Goal: Task Accomplishment & Management: Manage account settings

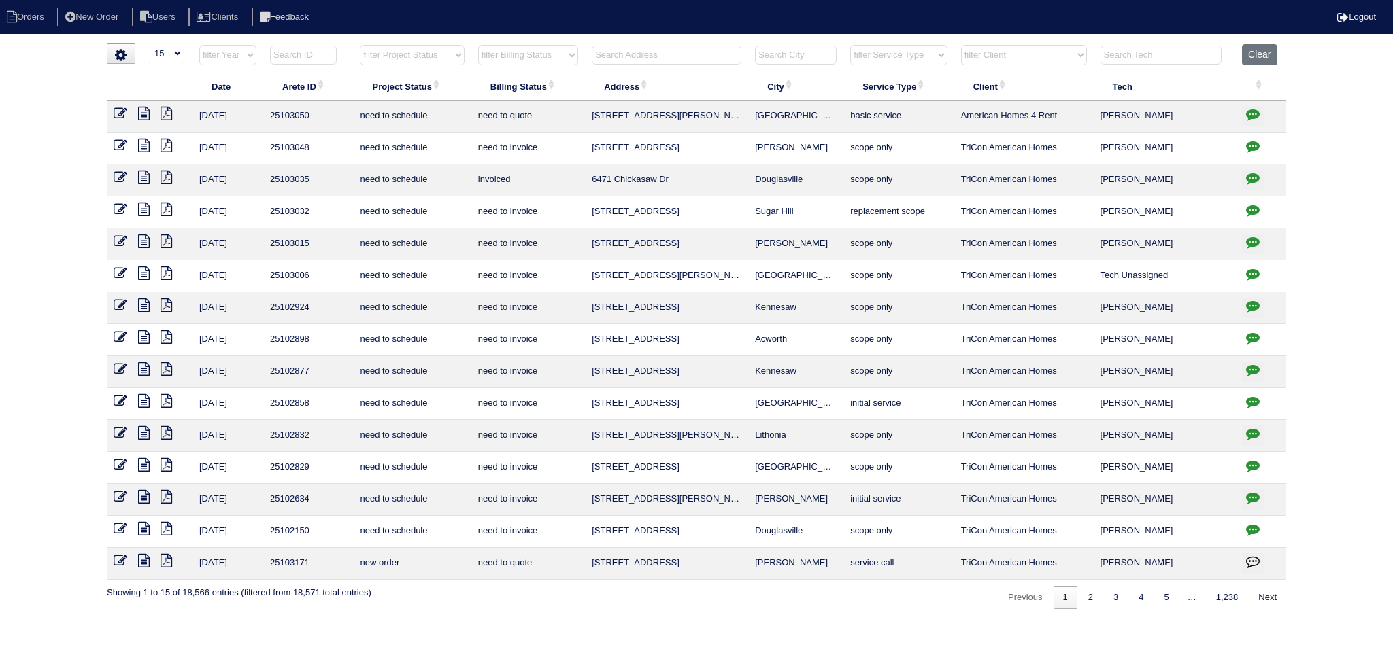
select select "15"
click at [602, 69] on th at bounding box center [666, 58] width 163 height 28
click at [604, 54] on input "text" at bounding box center [667, 55] width 150 height 19
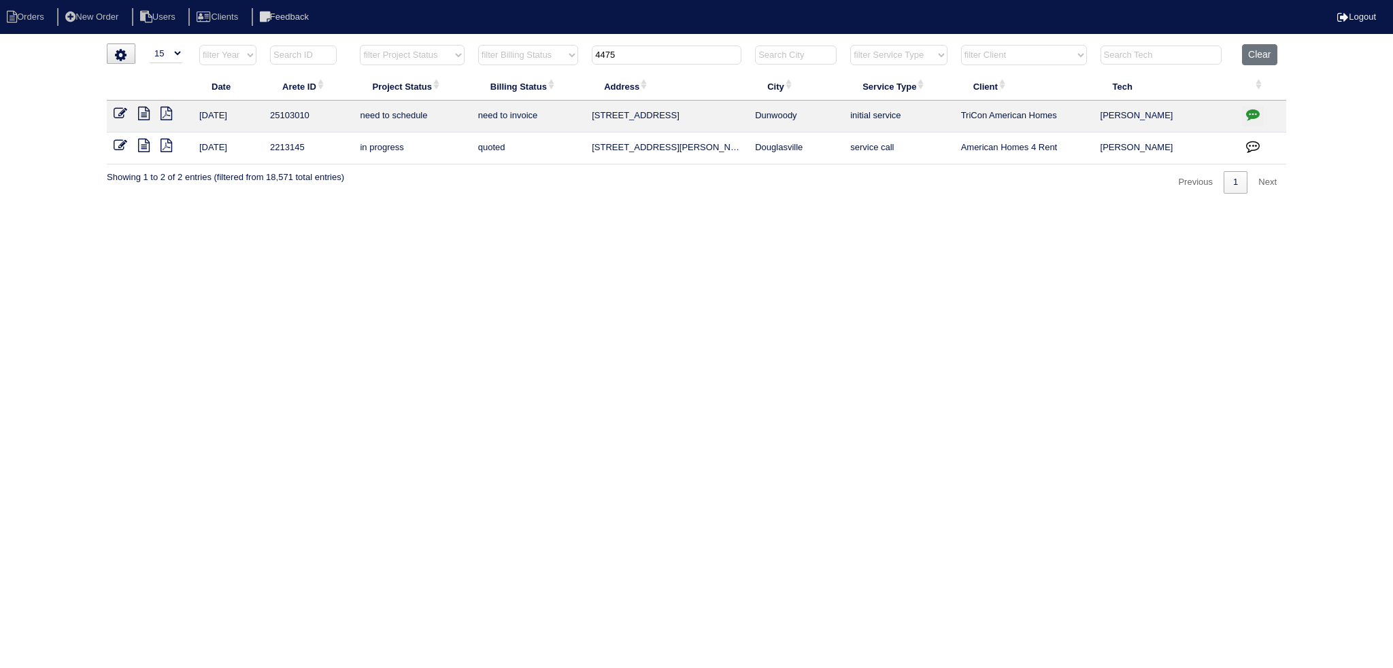
type input "4475"
click at [1240, 114] on td at bounding box center [1260, 117] width 51 height 32
click at [1248, 114] on icon "button" at bounding box center [1253, 114] width 14 height 14
type textarea "8/21/25 - Revised quote to add full system replacement per Dan - KE 8/26/25 - R…"
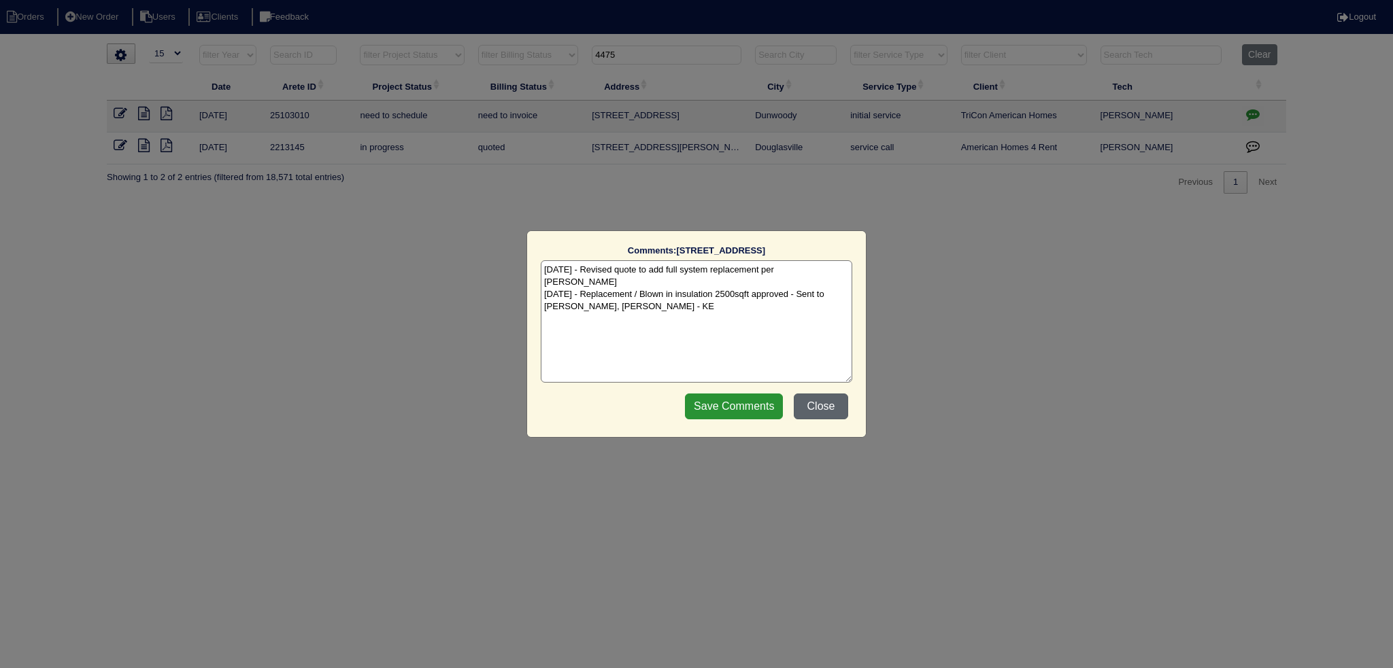
click at [813, 416] on button "Close" at bounding box center [820, 407] width 54 height 26
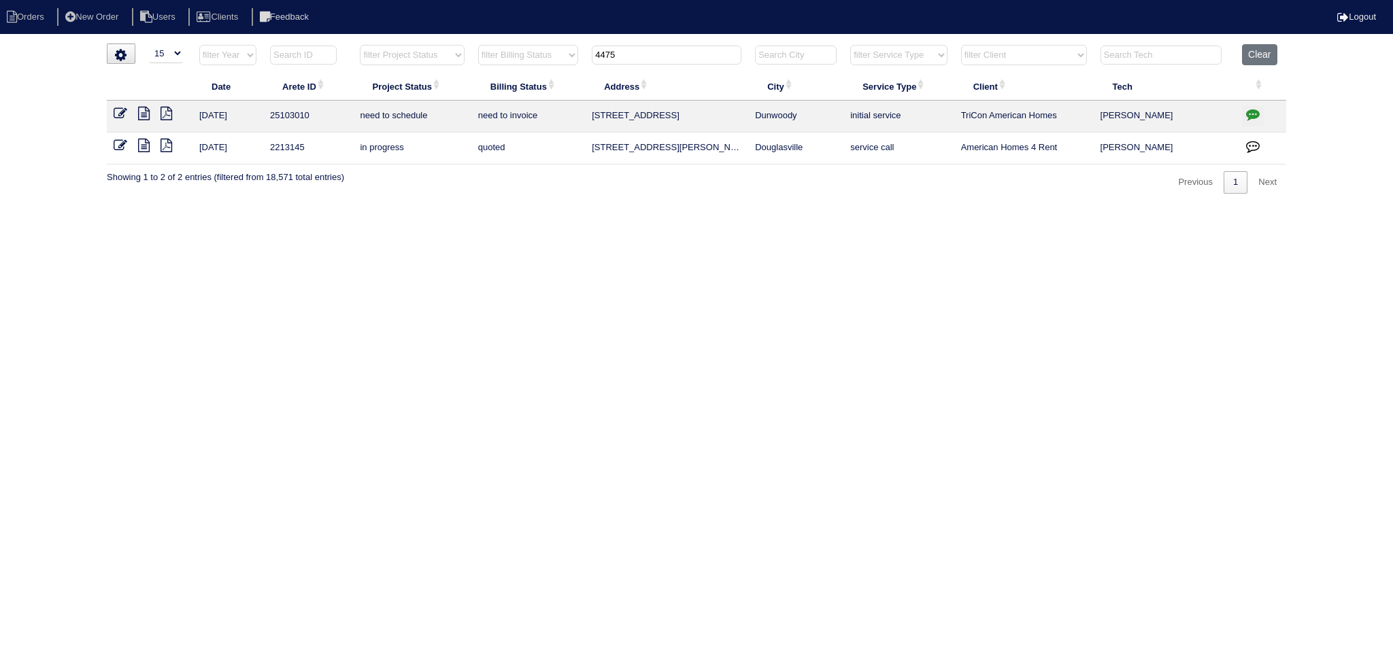
click at [1251, 116] on icon "button" at bounding box center [1253, 114] width 14 height 14
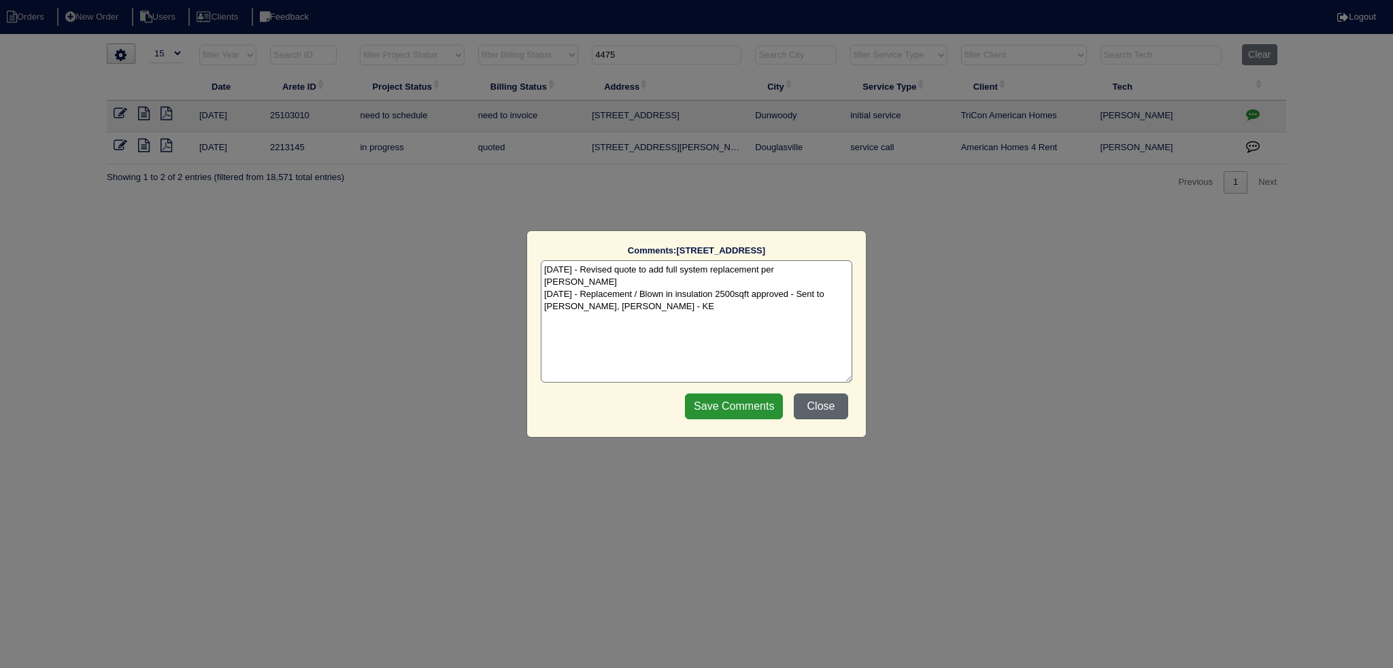
click at [819, 405] on button "Close" at bounding box center [820, 407] width 54 height 26
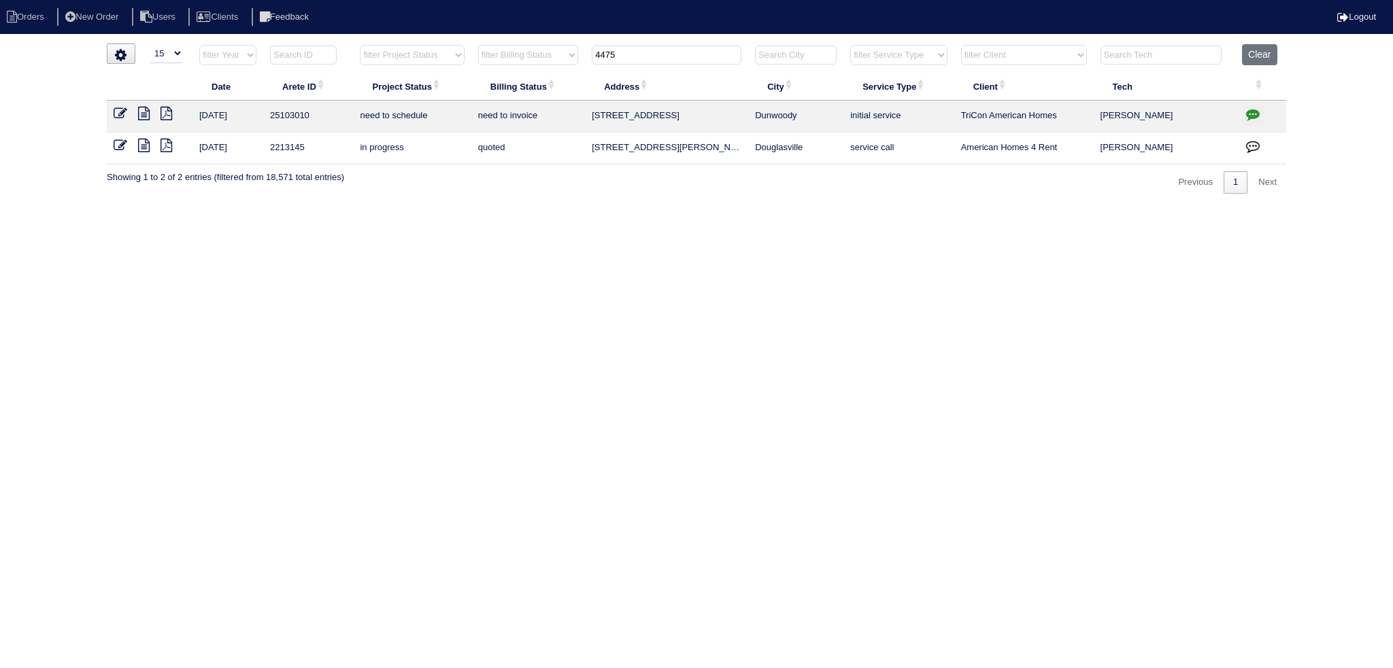
click at [655, 55] on input "4475" at bounding box center [667, 55] width 150 height 19
click at [139, 115] on icon at bounding box center [144, 114] width 12 height 14
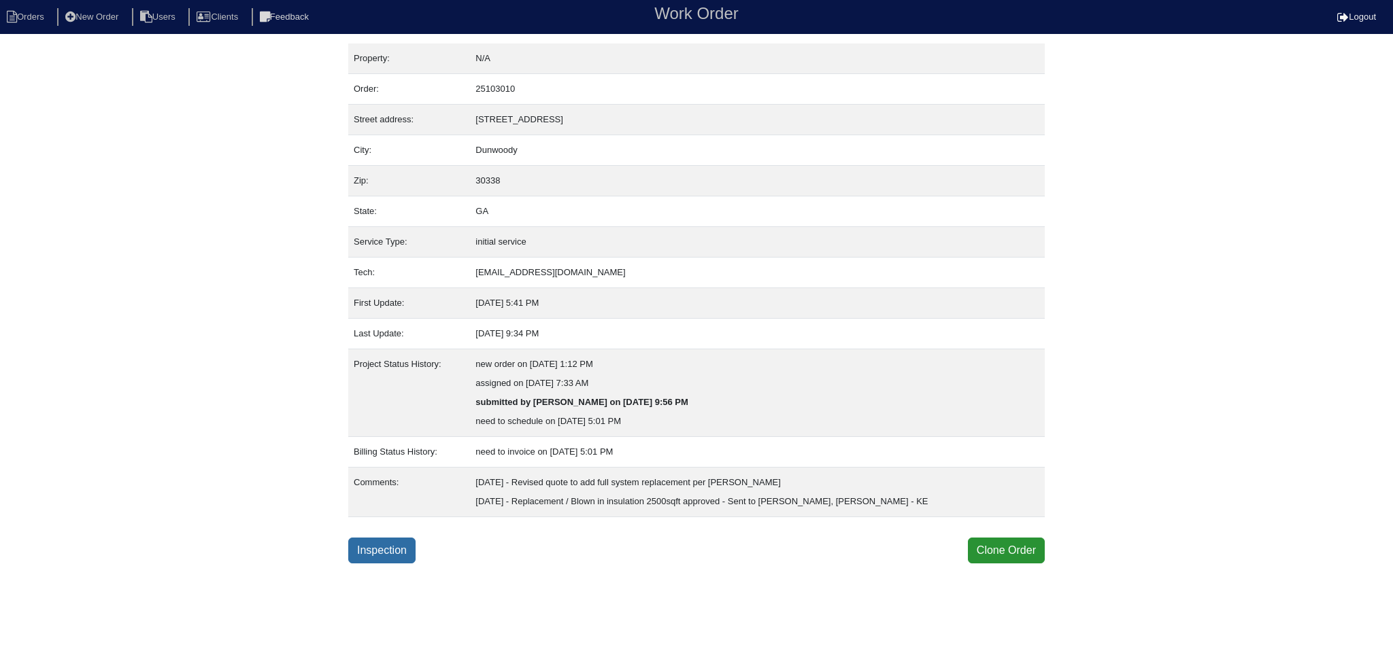
click at [385, 553] on link "Inspection" at bounding box center [381, 551] width 67 height 26
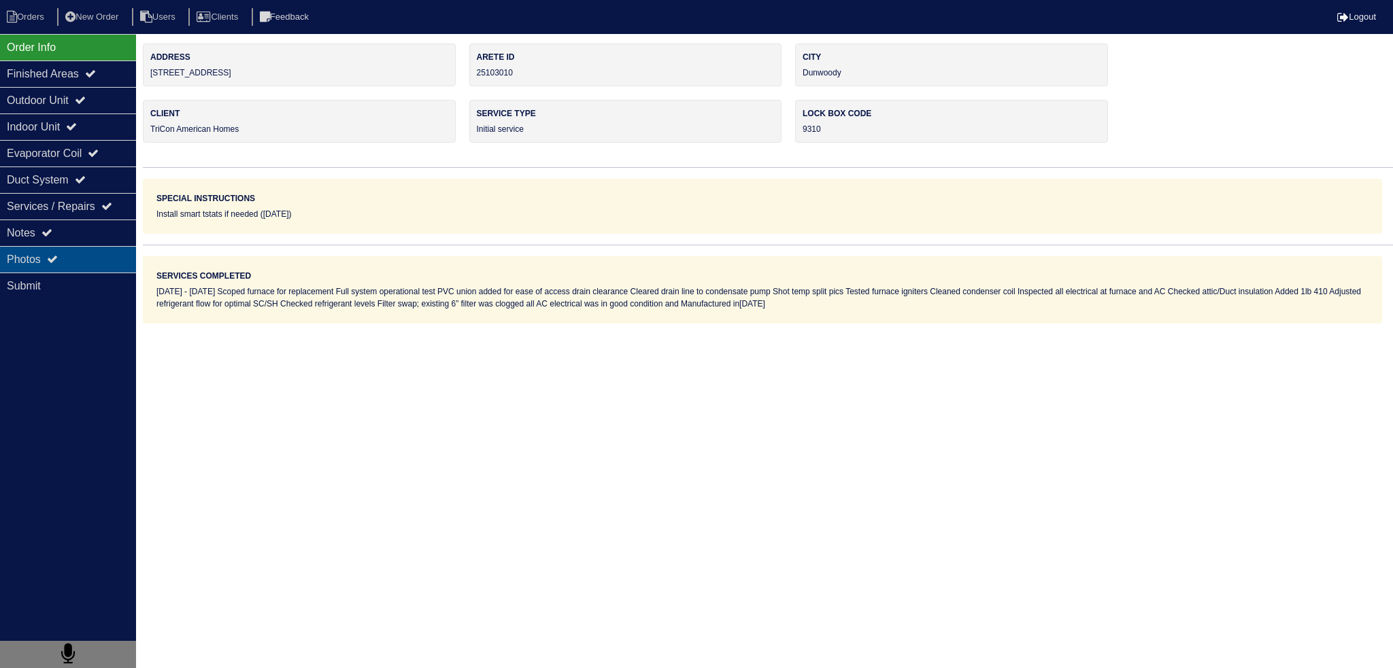
click at [109, 262] on div "Photos" at bounding box center [68, 259] width 136 height 27
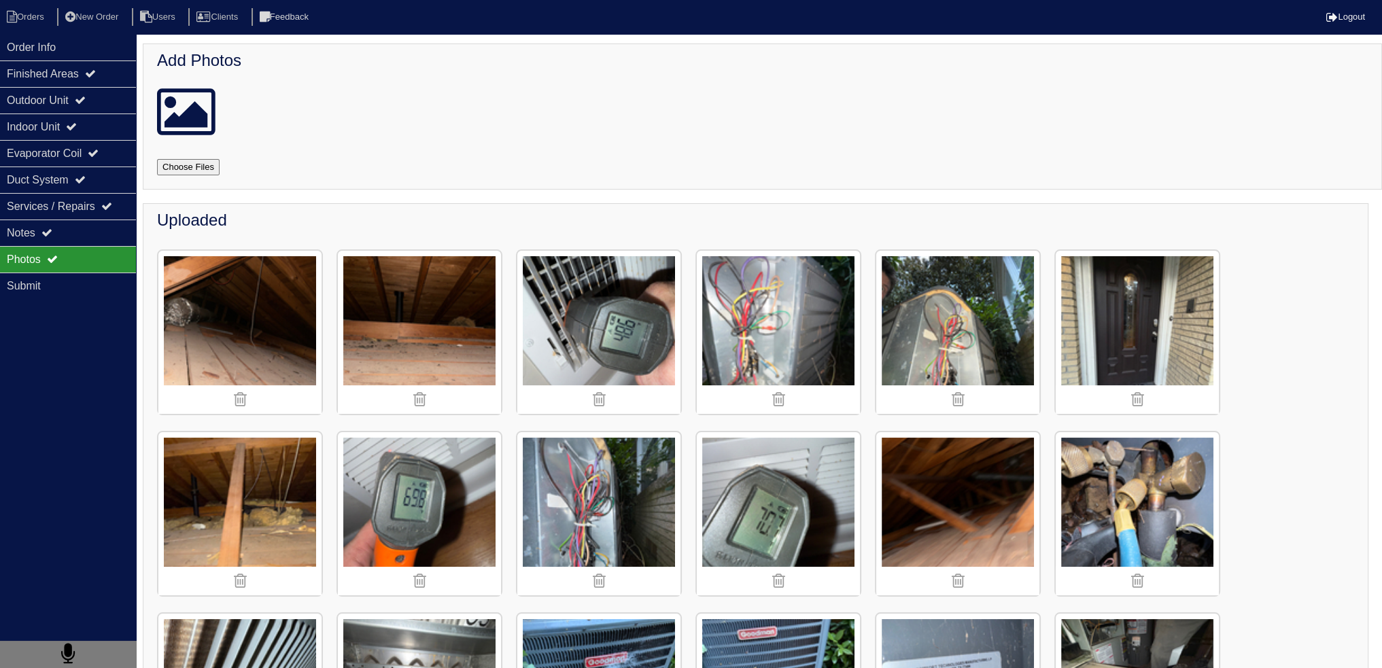
click at [102, 246] on div "Photos" at bounding box center [68, 259] width 136 height 27
click at [107, 241] on div "Notes" at bounding box center [68, 233] width 136 height 27
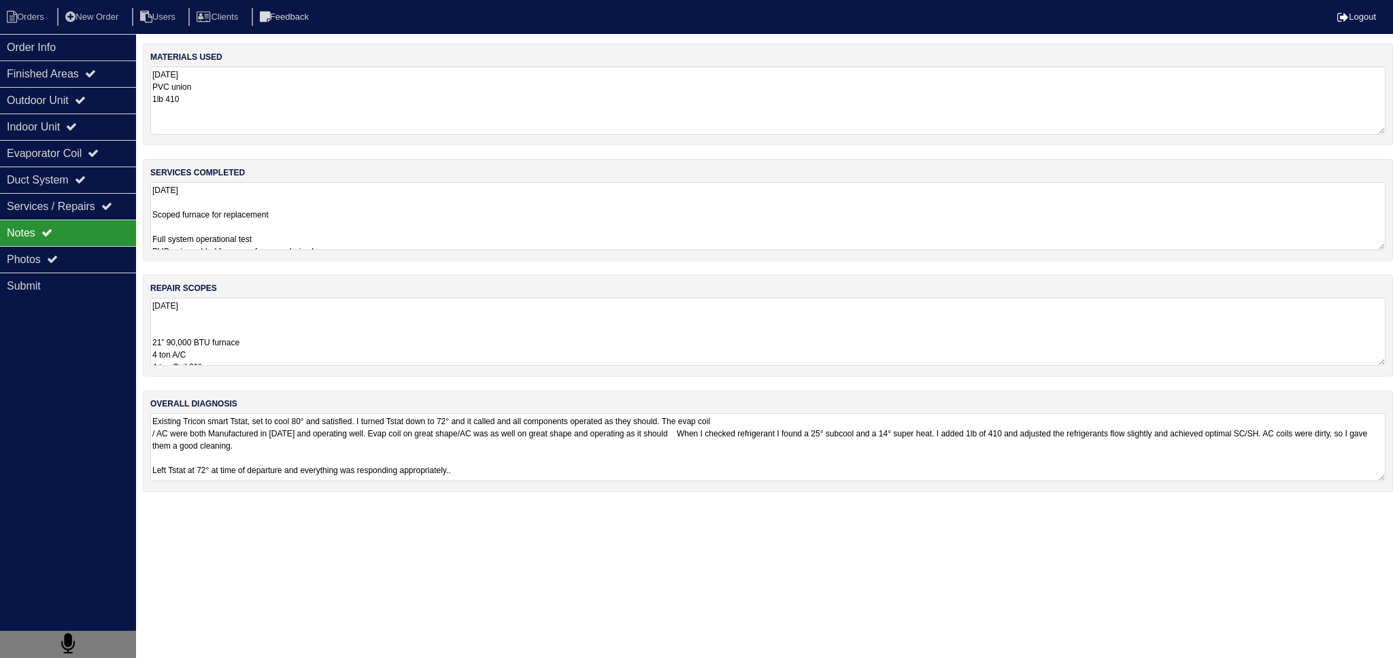
click at [265, 355] on textarea "8.18.25 21” 90,000 BTU furnace 4 ton A/C 4 ton Coil 21" condensate pump 40x40 P…" at bounding box center [767, 332] width 1235 height 68
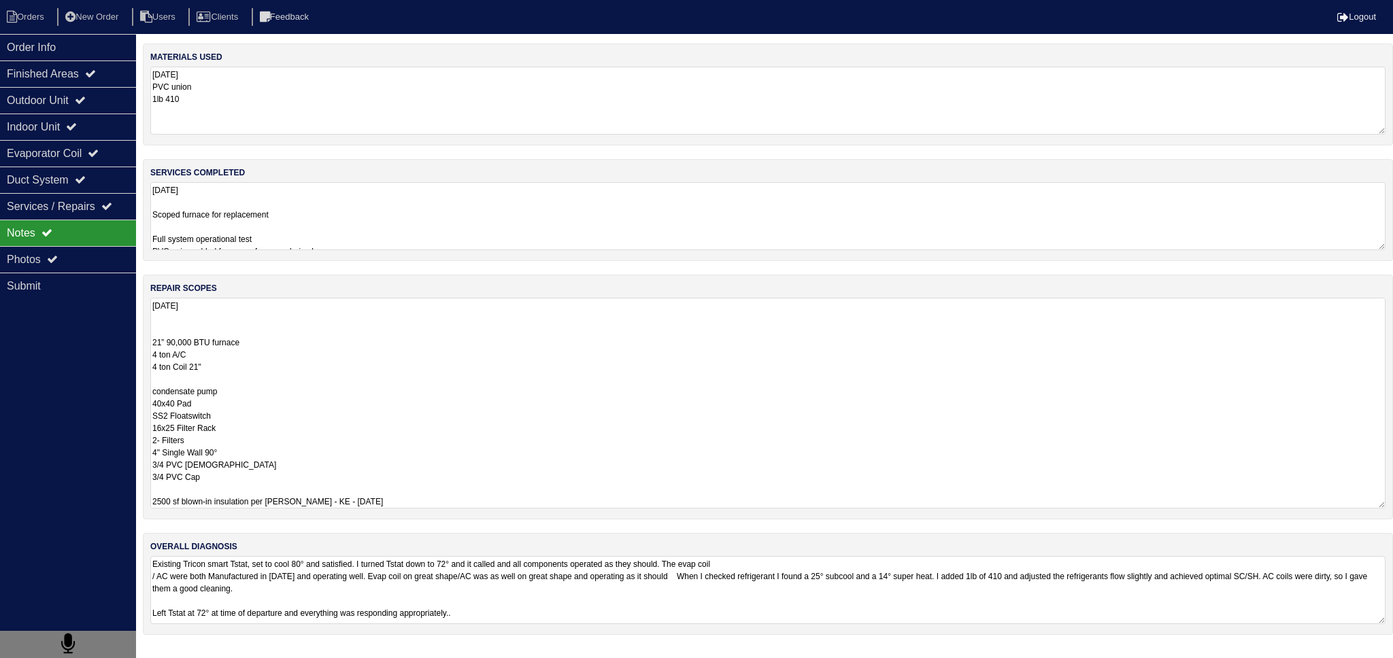
click at [286, 224] on textarea "8.18.25 Scoped furnace for replacement Full system operational test PVC union a…" at bounding box center [767, 216] width 1235 height 68
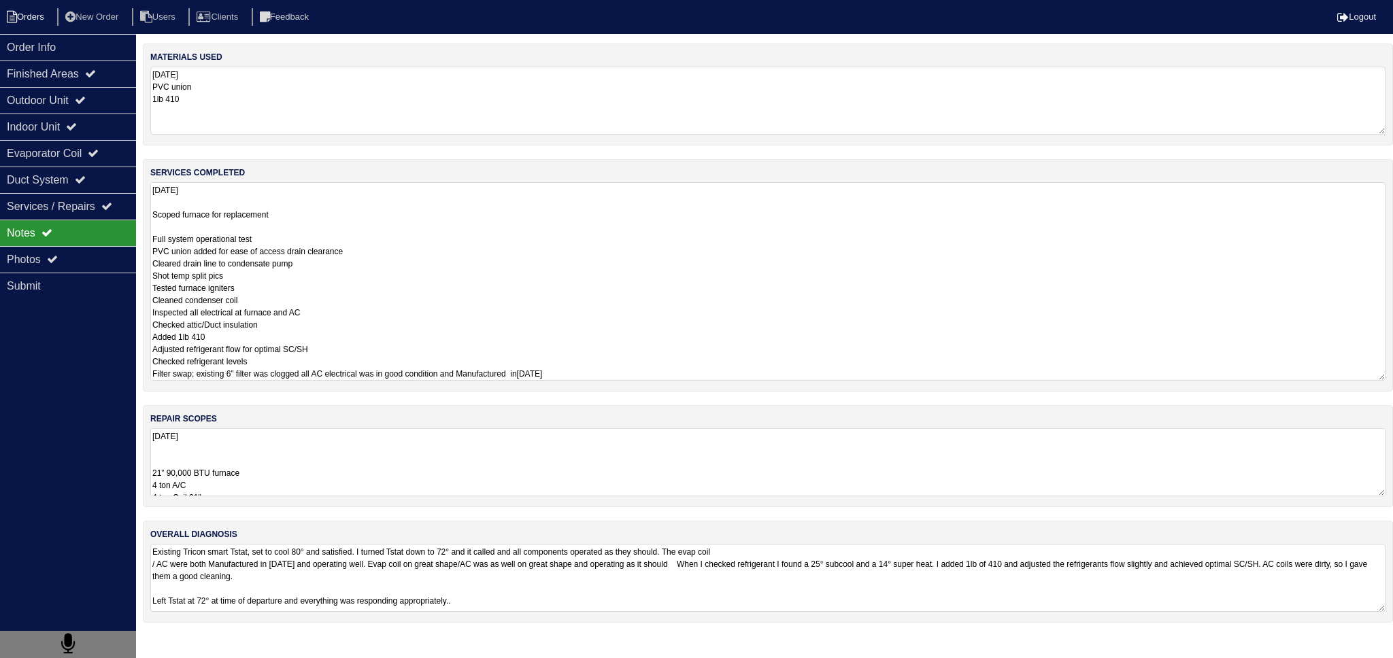
click at [45, 16] on li "Orders" at bounding box center [27, 17] width 55 height 18
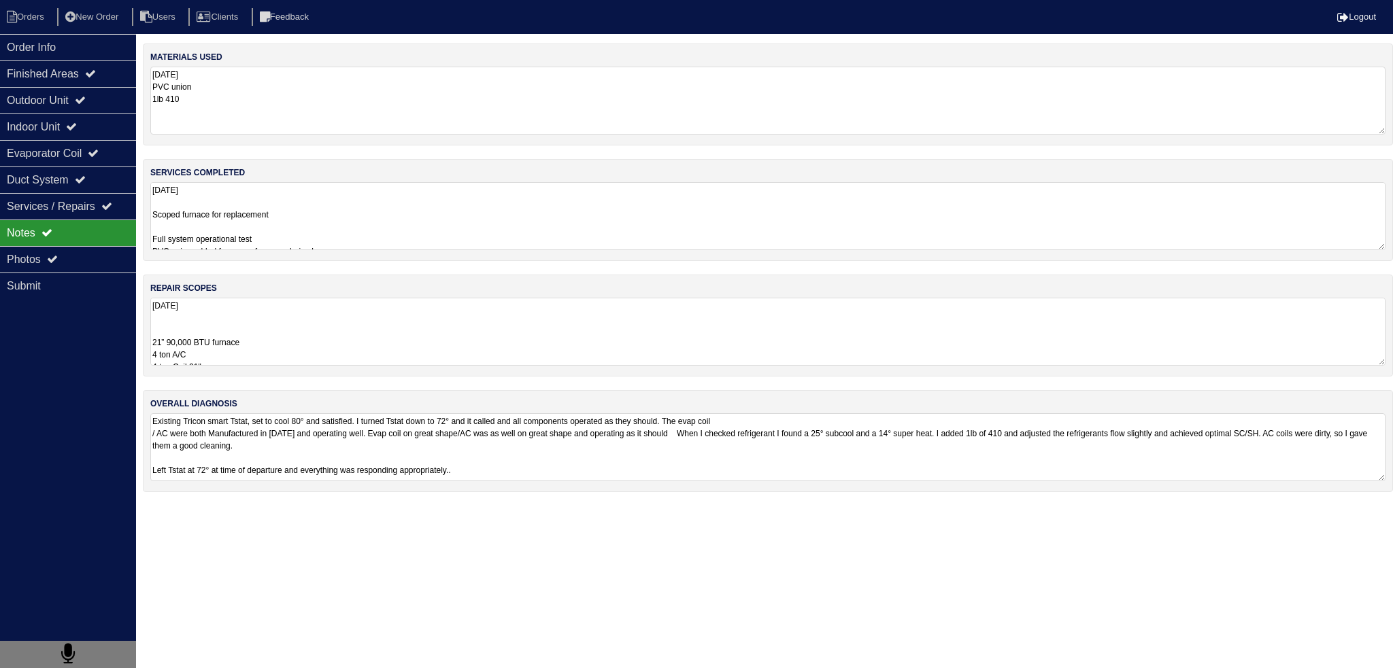
select select "15"
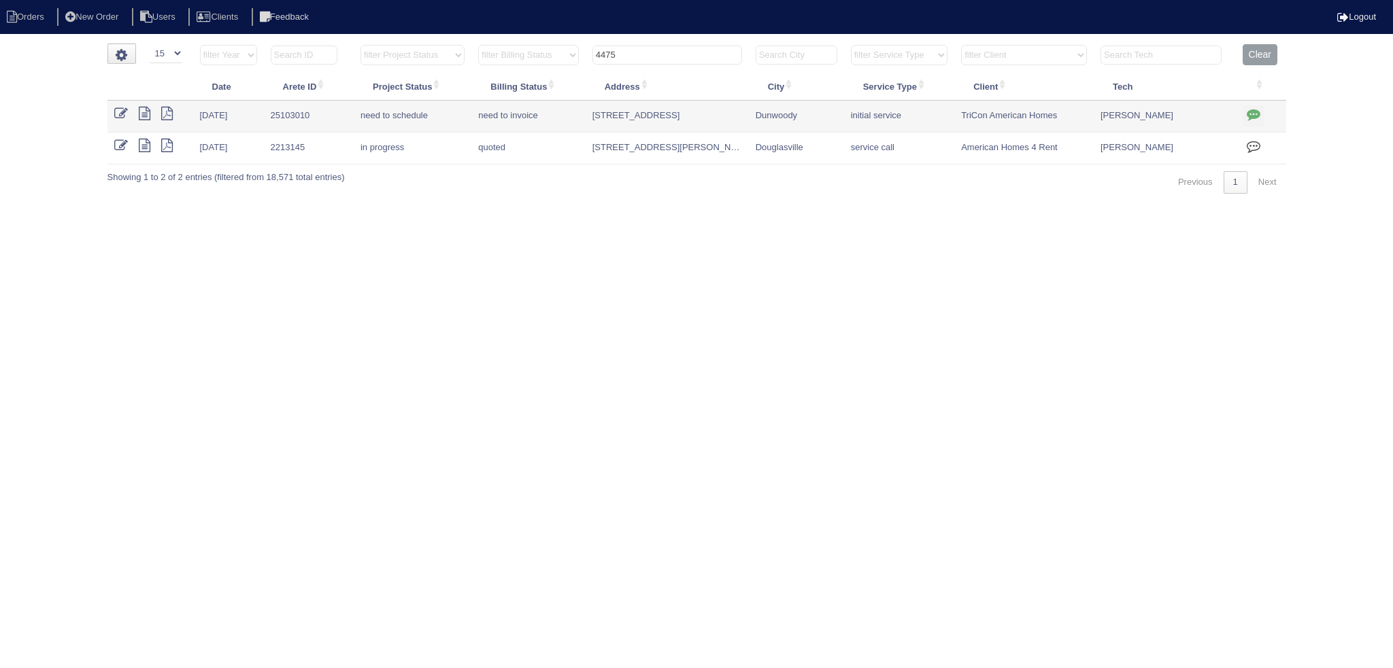
click at [685, 57] on input "4475" at bounding box center [667, 55] width 150 height 19
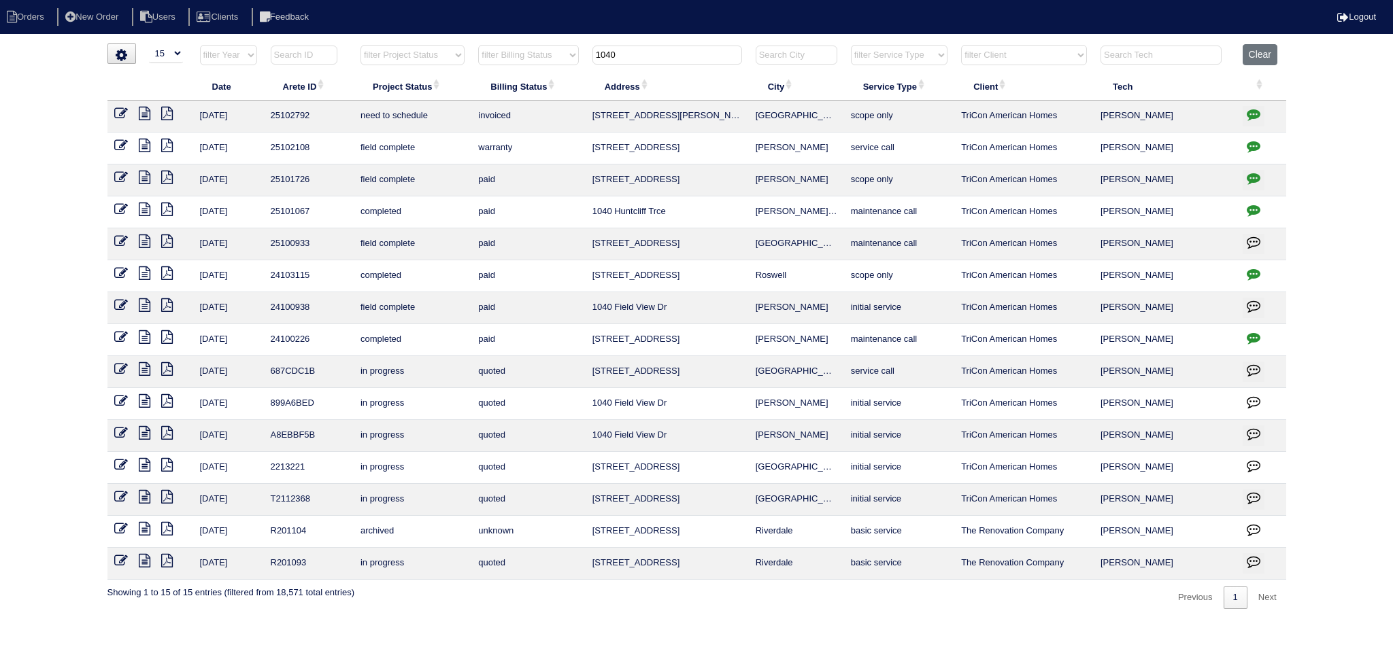
type input "1040"
click at [1252, 118] on icon "button" at bounding box center [1253, 114] width 14 height 14
type textarea "8/5/25 - texted Payton to confirm scope is accurate regarding zoning - rk 8/5/2…"
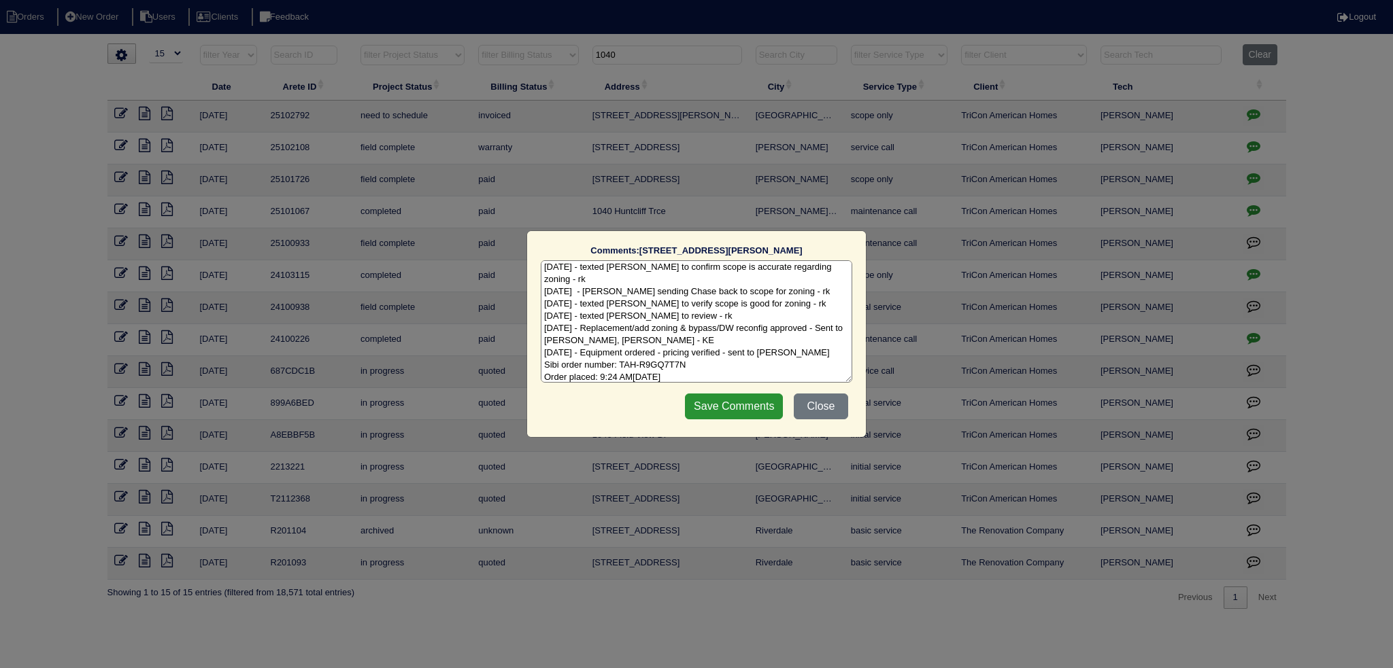
scroll to position [6, 0]
click at [827, 409] on button "Close" at bounding box center [820, 407] width 54 height 26
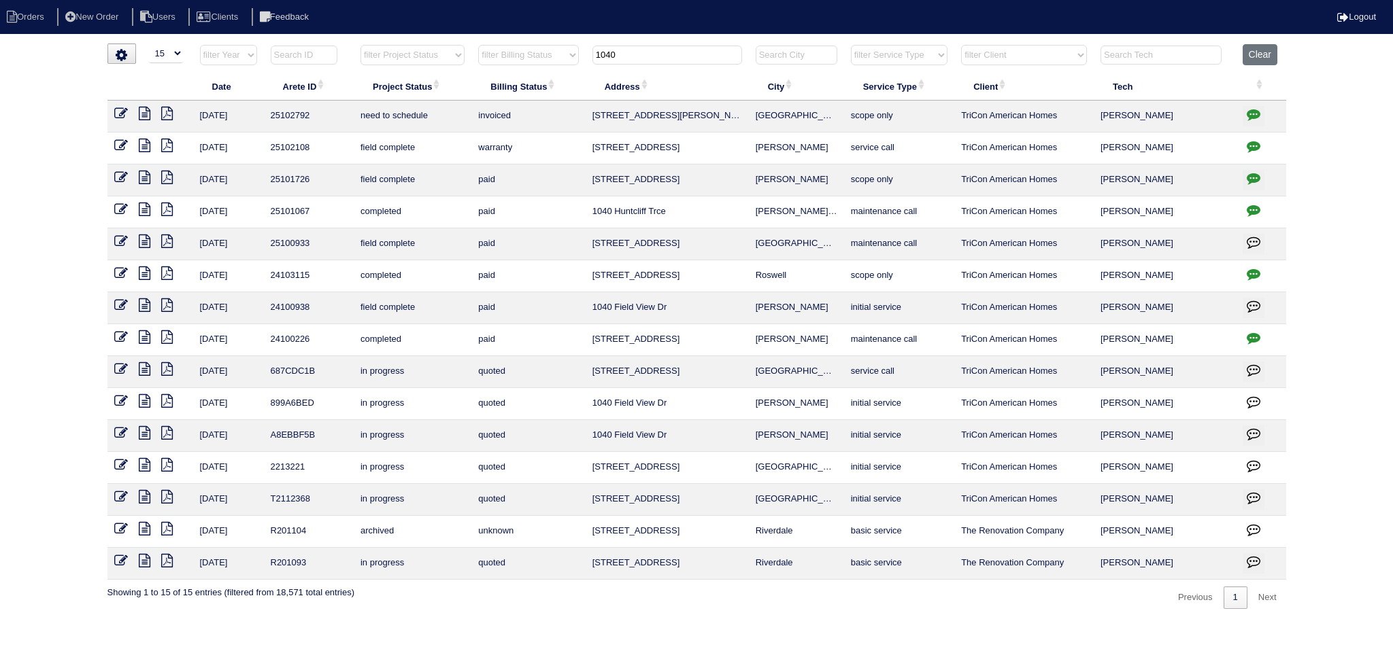
drag, startPoint x: 645, startPoint y: 59, endPoint x: 540, endPoint y: 50, distance: 105.1
click at [525, 48] on tr "filter Year -- Any Year -- 2025 2024 2023 2022 2021 2020 2019 filter Project St…" at bounding box center [696, 58] width 1178 height 28
click at [644, 61] on input "1040" at bounding box center [667, 55] width 150 height 19
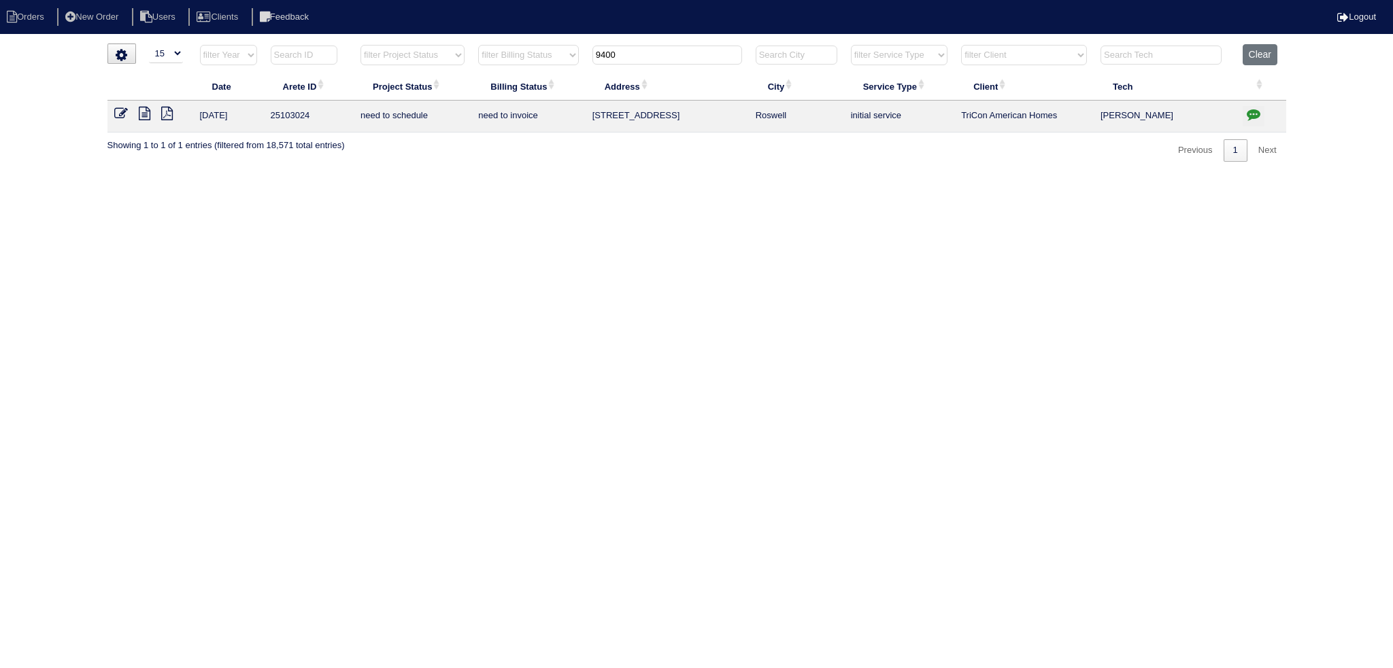
type input "9400"
click at [1263, 111] on button "button" at bounding box center [1253, 116] width 22 height 20
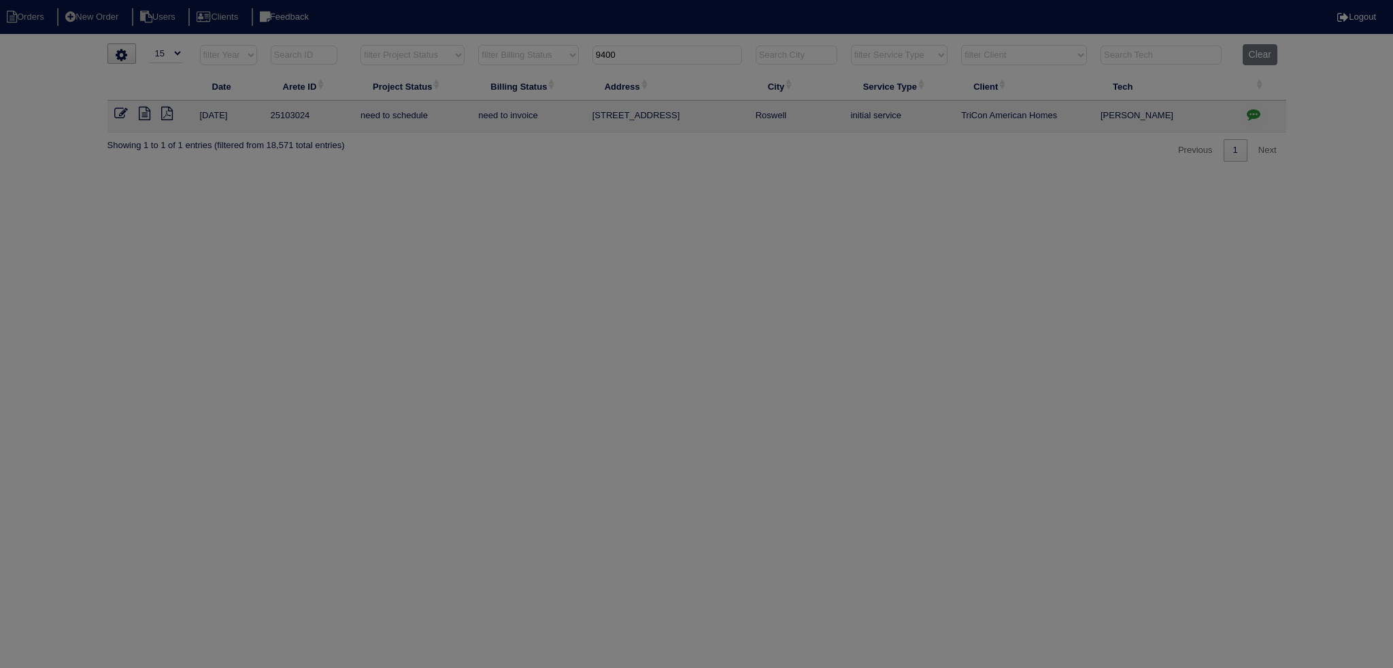
scroll to position [0, 0]
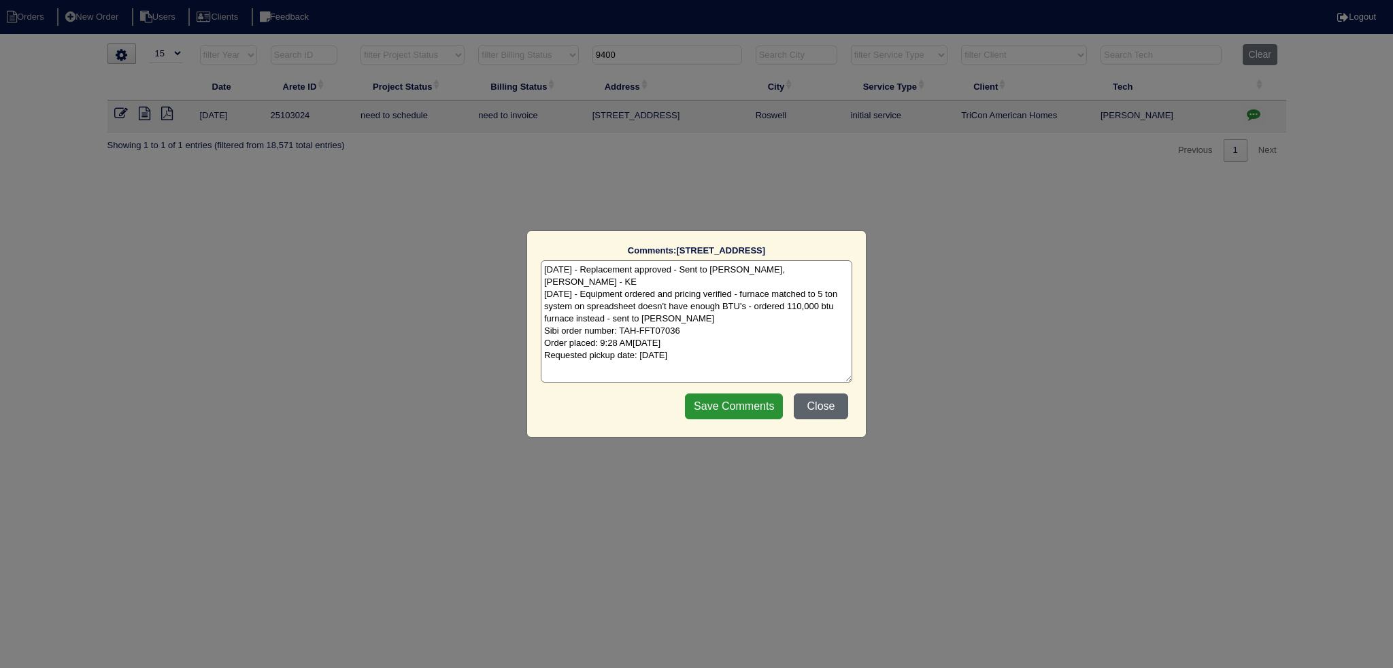
click at [813, 404] on button "Close" at bounding box center [820, 407] width 54 height 26
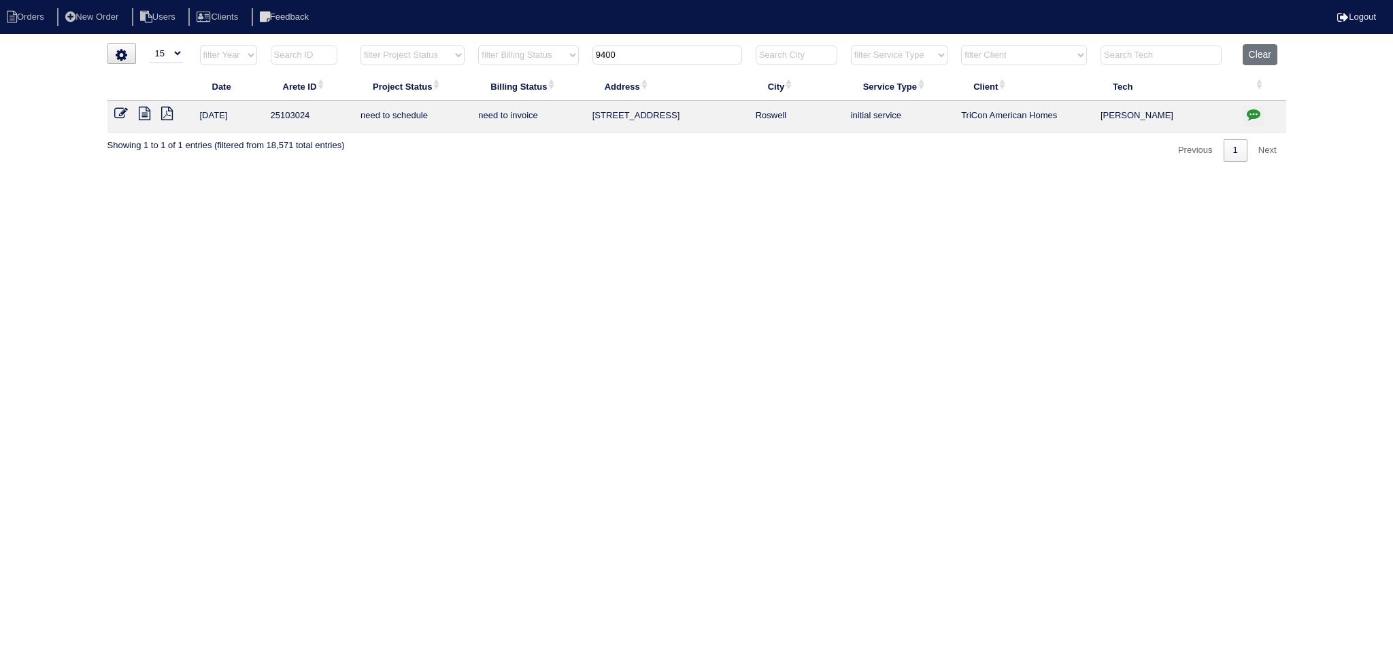
click at [141, 118] on icon at bounding box center [145, 114] width 12 height 14
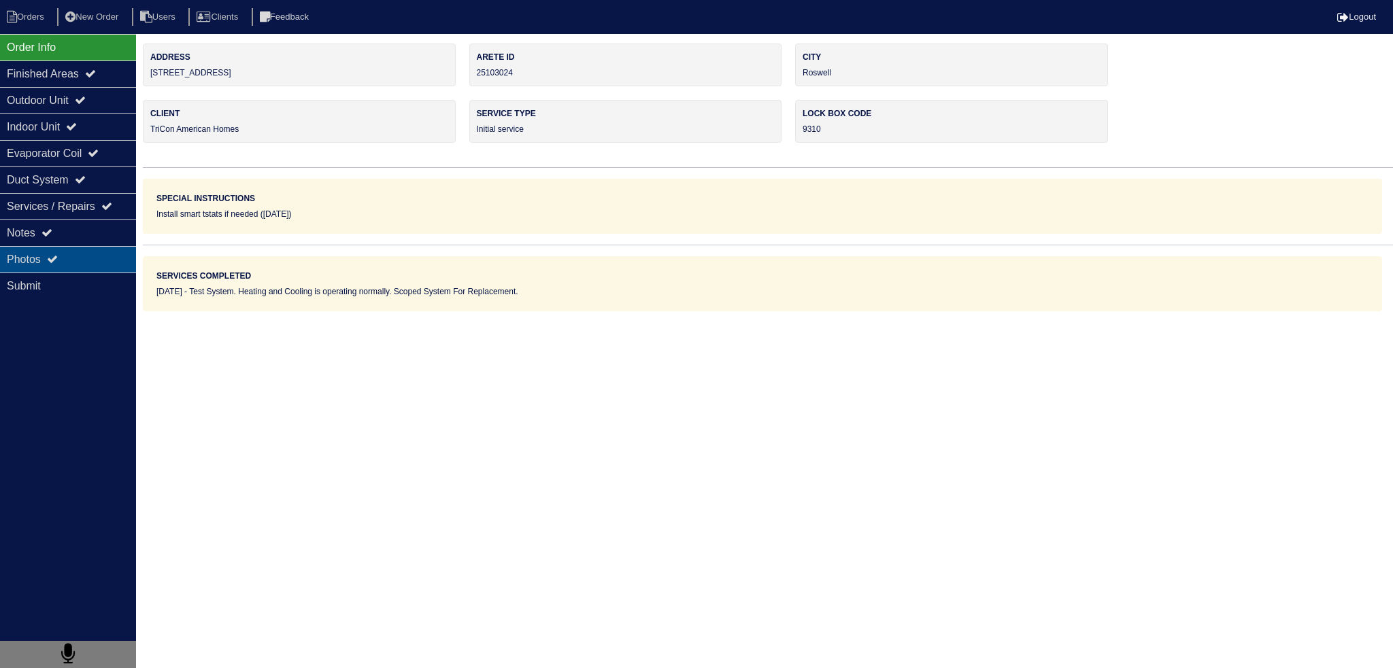
click at [105, 257] on div "Photos" at bounding box center [68, 259] width 136 height 27
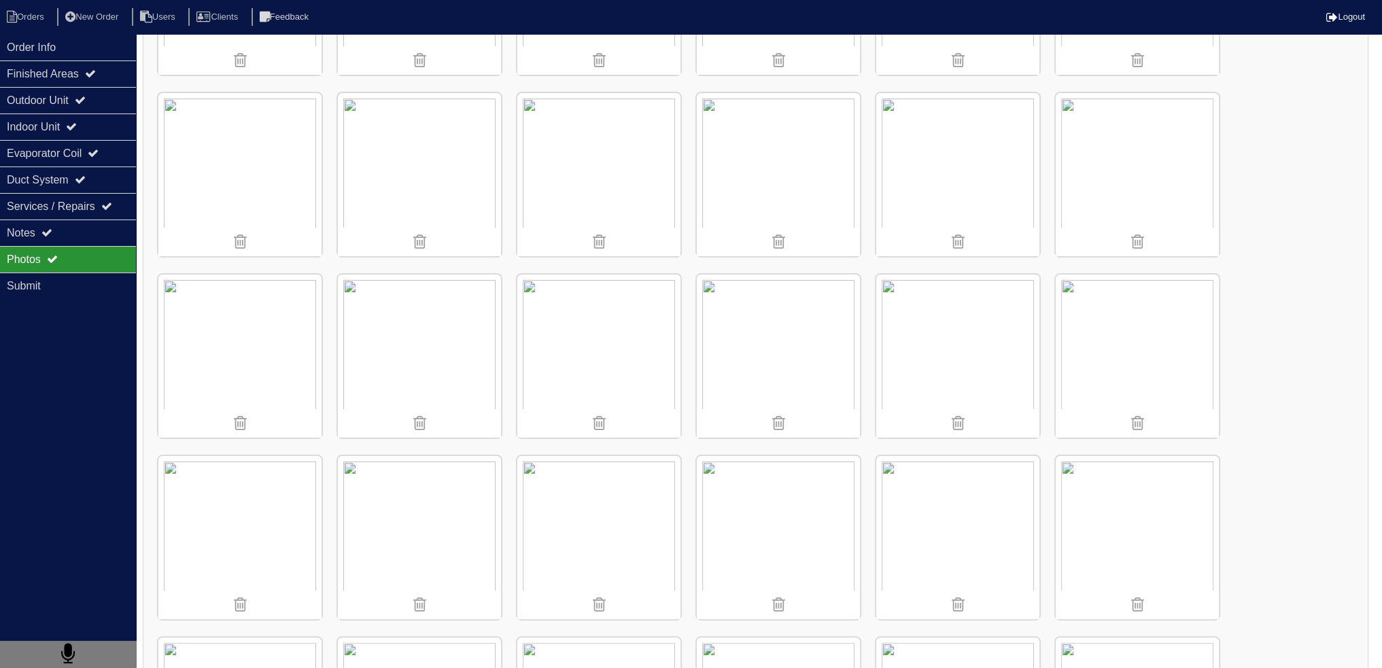
scroll to position [340, 0]
click at [2, 226] on div "Notes" at bounding box center [68, 233] width 136 height 27
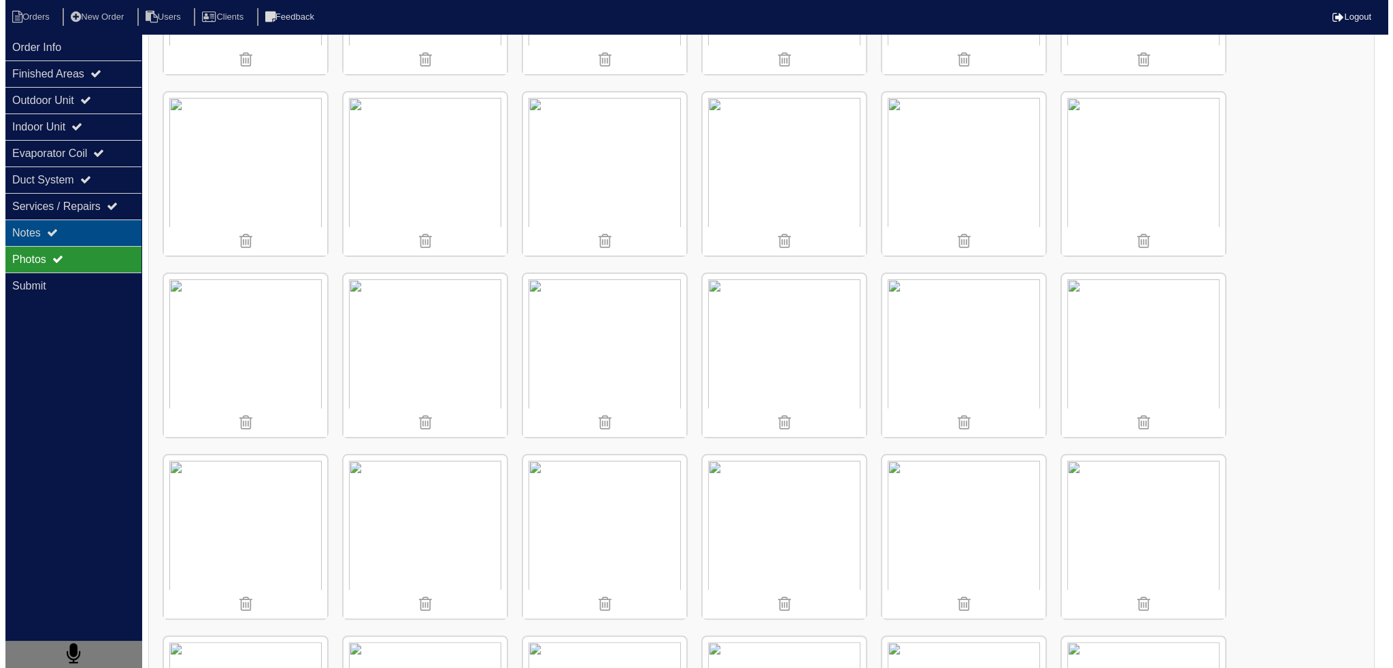
scroll to position [0, 0]
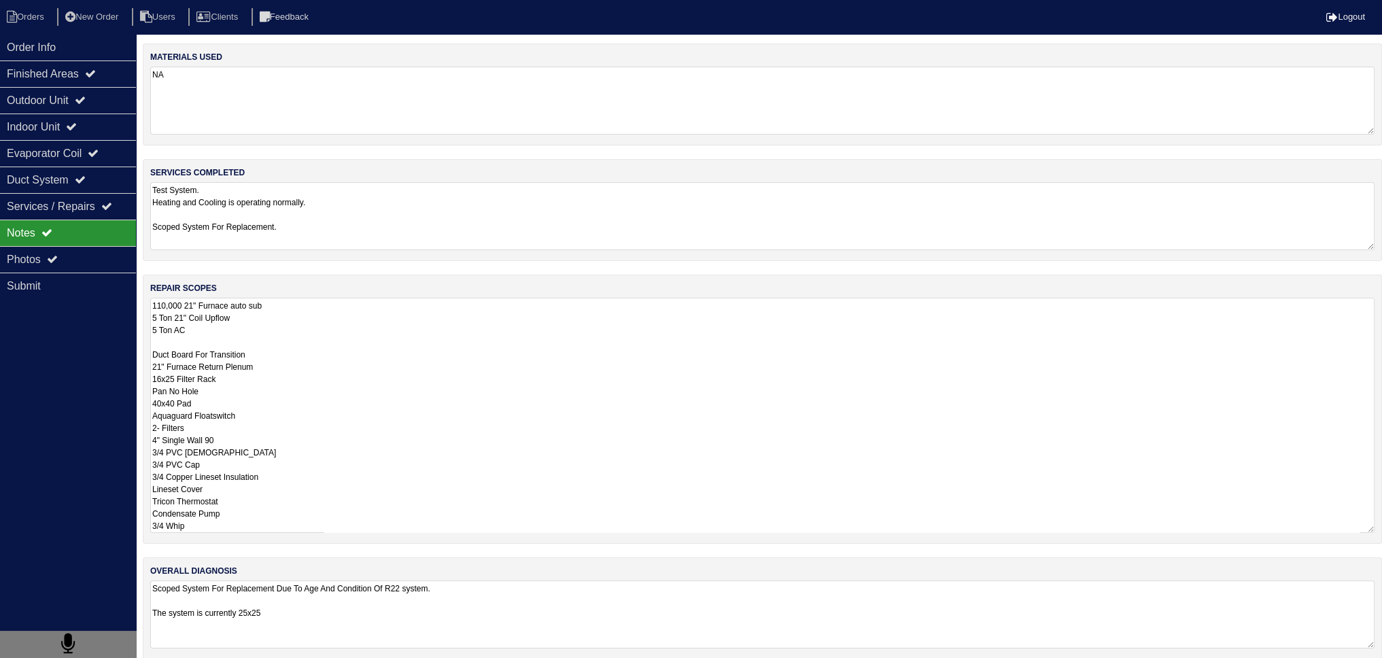
click at [204, 326] on textarea "110,000 21" Furnace auto sub 5 Ton 21" Coil Upflow 5 Ton AC Duct Board For Tran…" at bounding box center [762, 415] width 1225 height 235
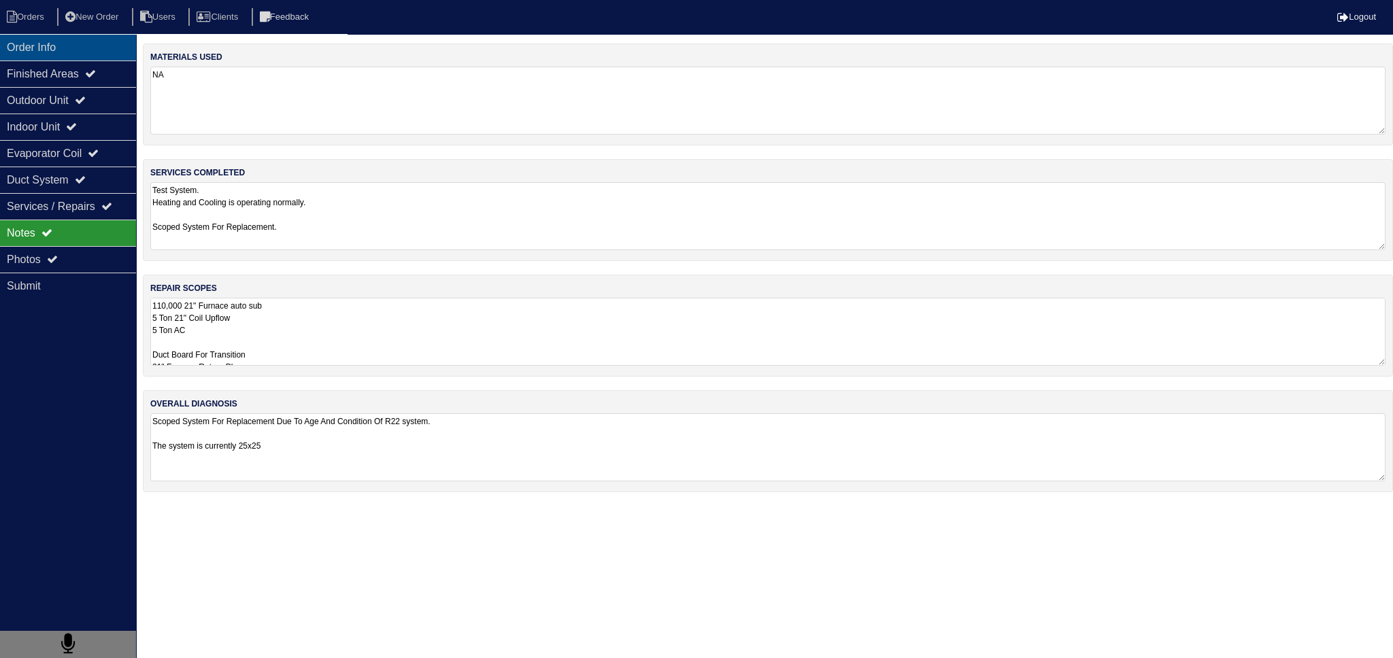
drag, startPoint x: 76, startPoint y: 53, endPoint x: 57, endPoint y: 37, distance: 25.1
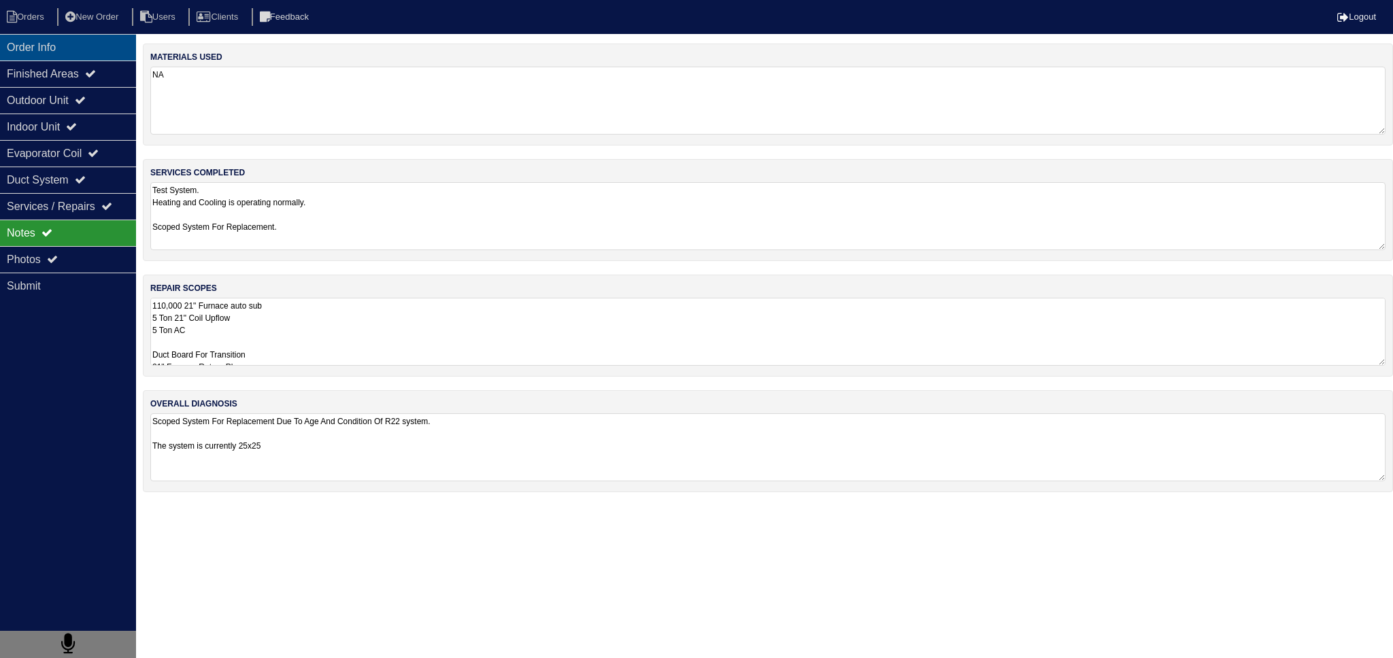
click at [75, 53] on div "Order Info" at bounding box center [68, 47] width 136 height 27
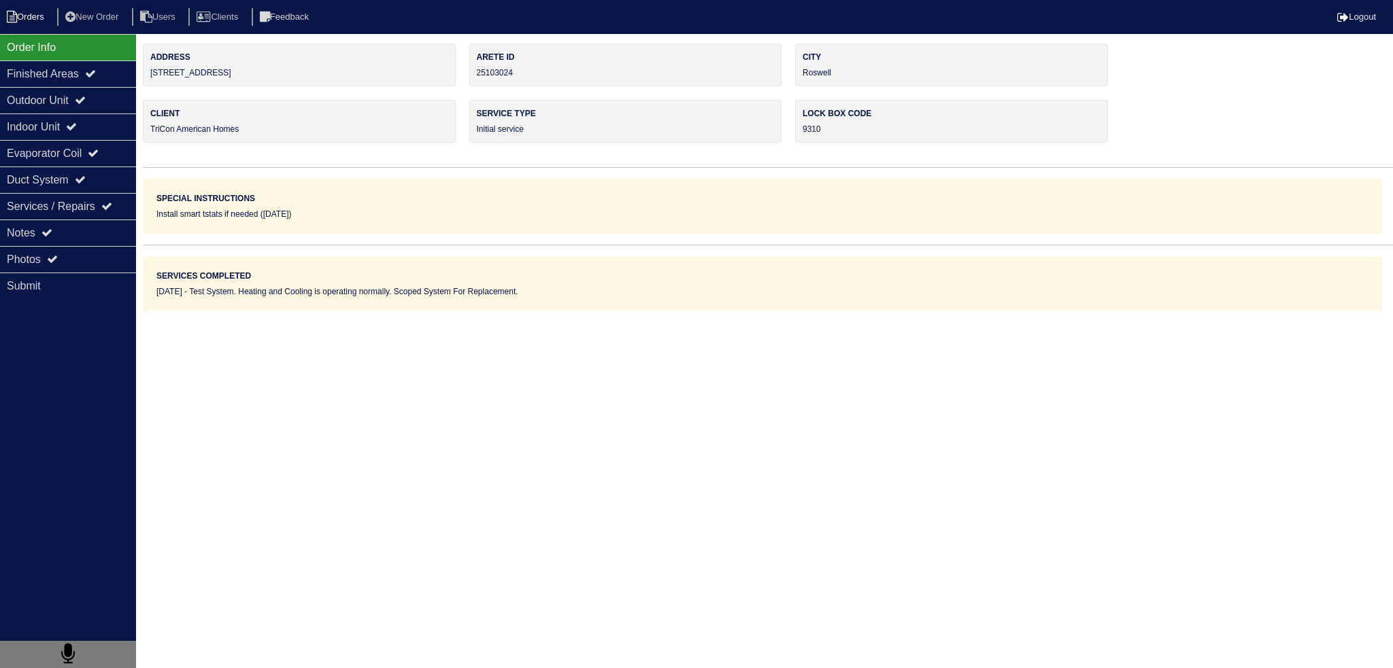
click at [42, 20] on li "Orders" at bounding box center [27, 17] width 55 height 18
select select "15"
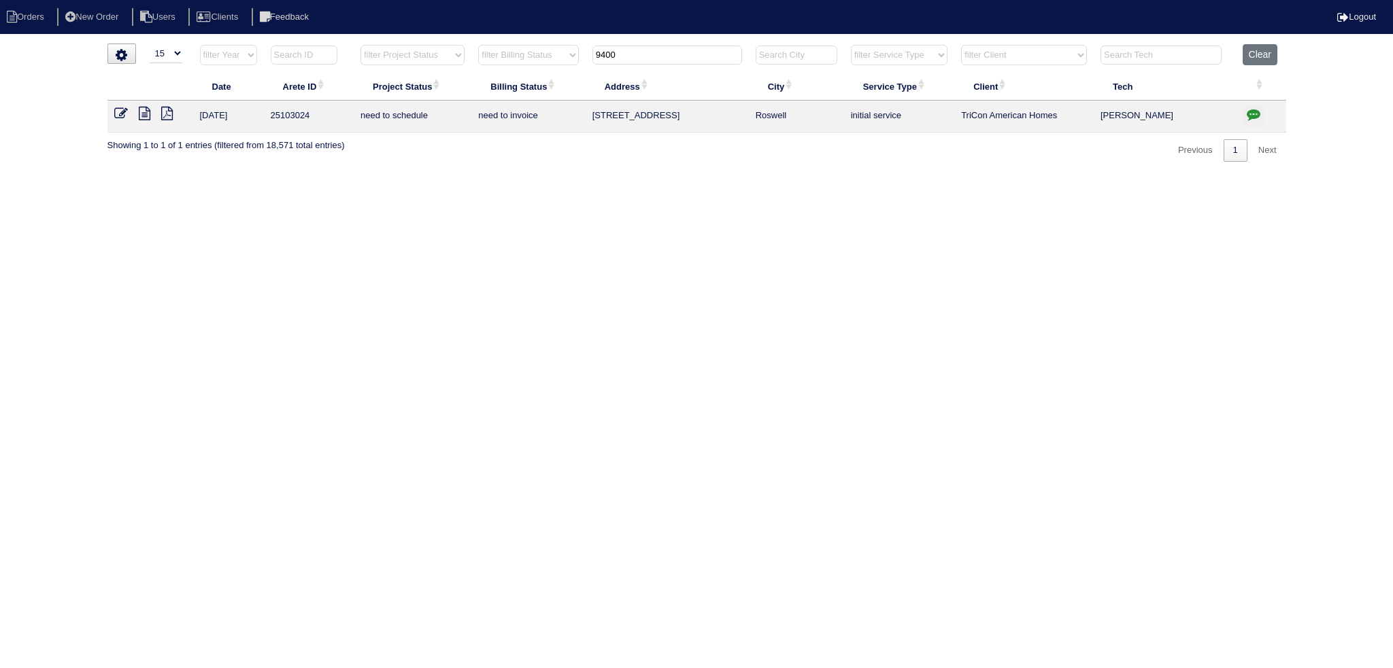
click at [651, 61] on input "9400" at bounding box center [667, 55] width 150 height 19
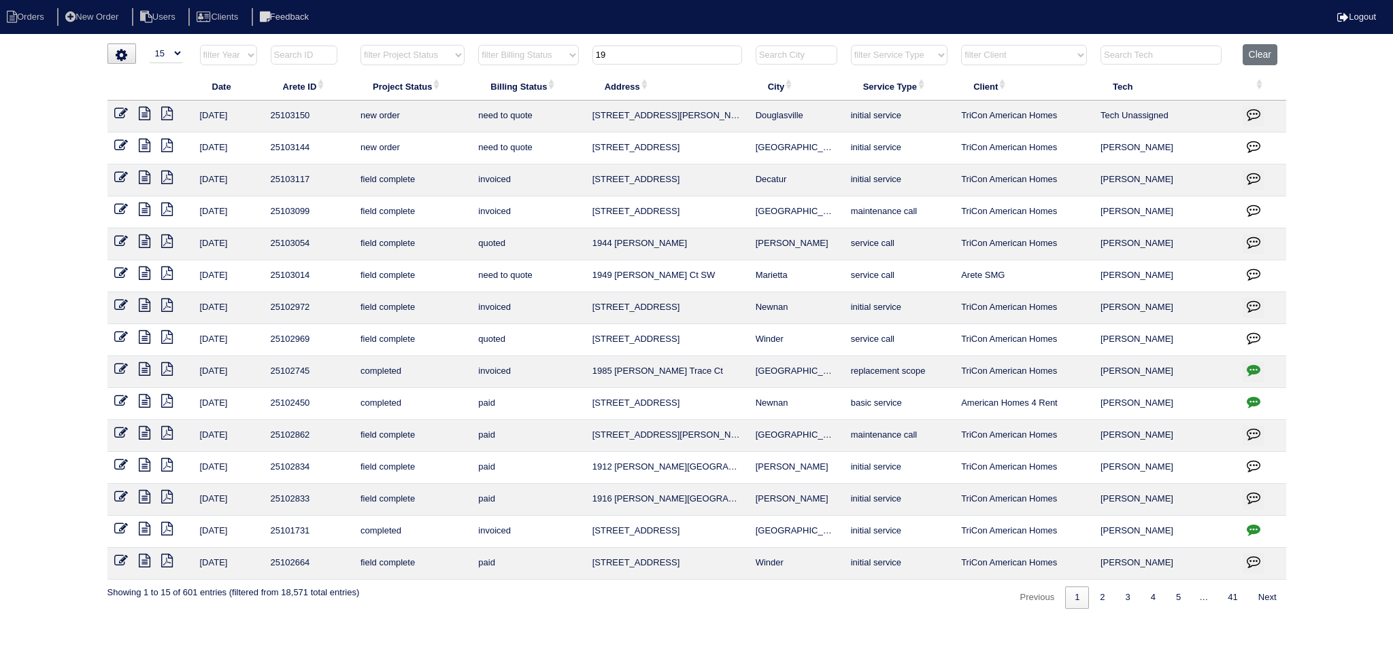
type input "1"
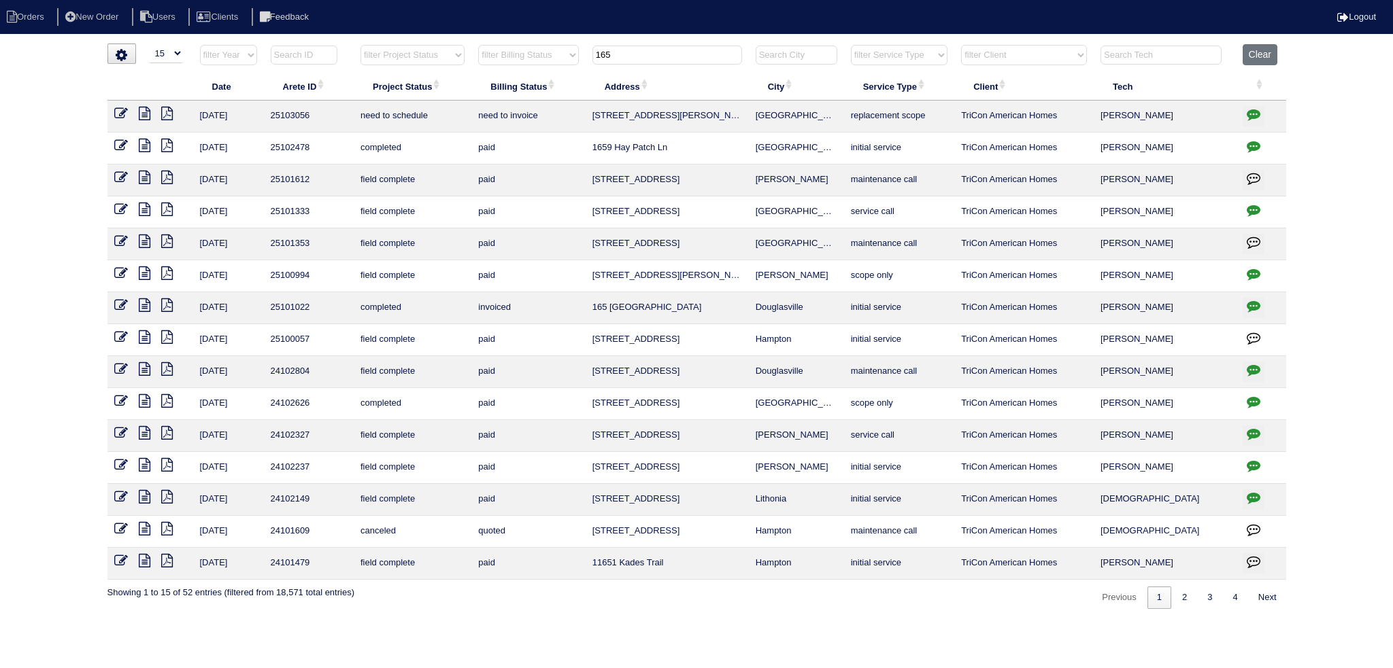
click at [1263, 118] on button "button" at bounding box center [1253, 116] width 22 height 20
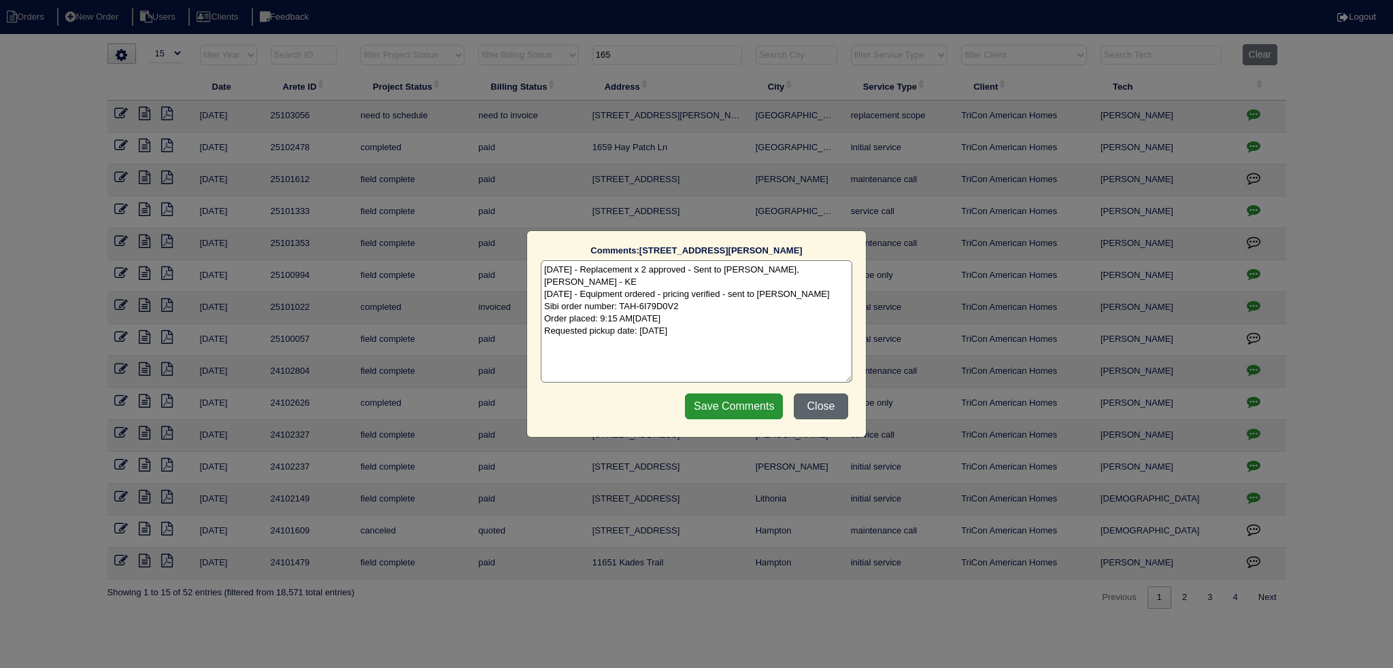
click at [828, 403] on button "Close" at bounding box center [820, 407] width 54 height 26
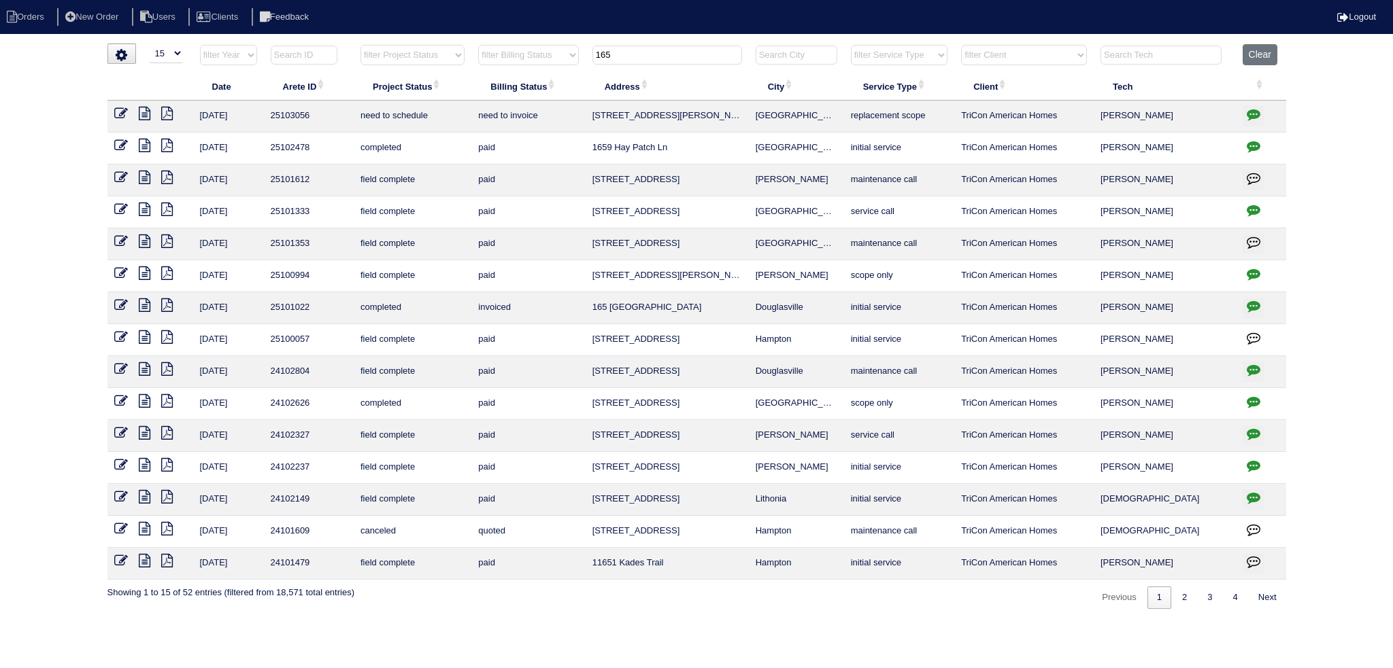
click at [677, 51] on input "165" at bounding box center [667, 55] width 150 height 19
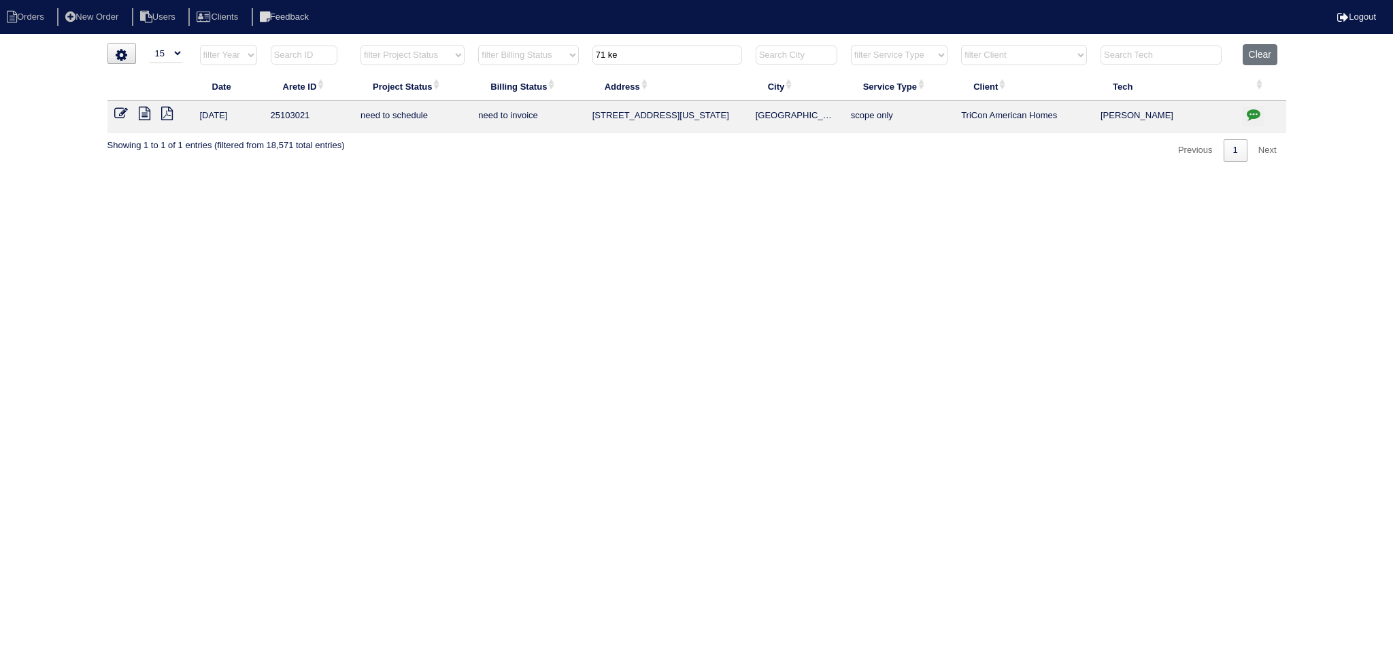
type input "71 ke"
click at [1246, 114] on icon "button" at bounding box center [1253, 114] width 14 height 14
type textarea "8/20/25 - Replacement/Duct cleaning/Odoban approved - Sent to Dan, Payton, Reec…"
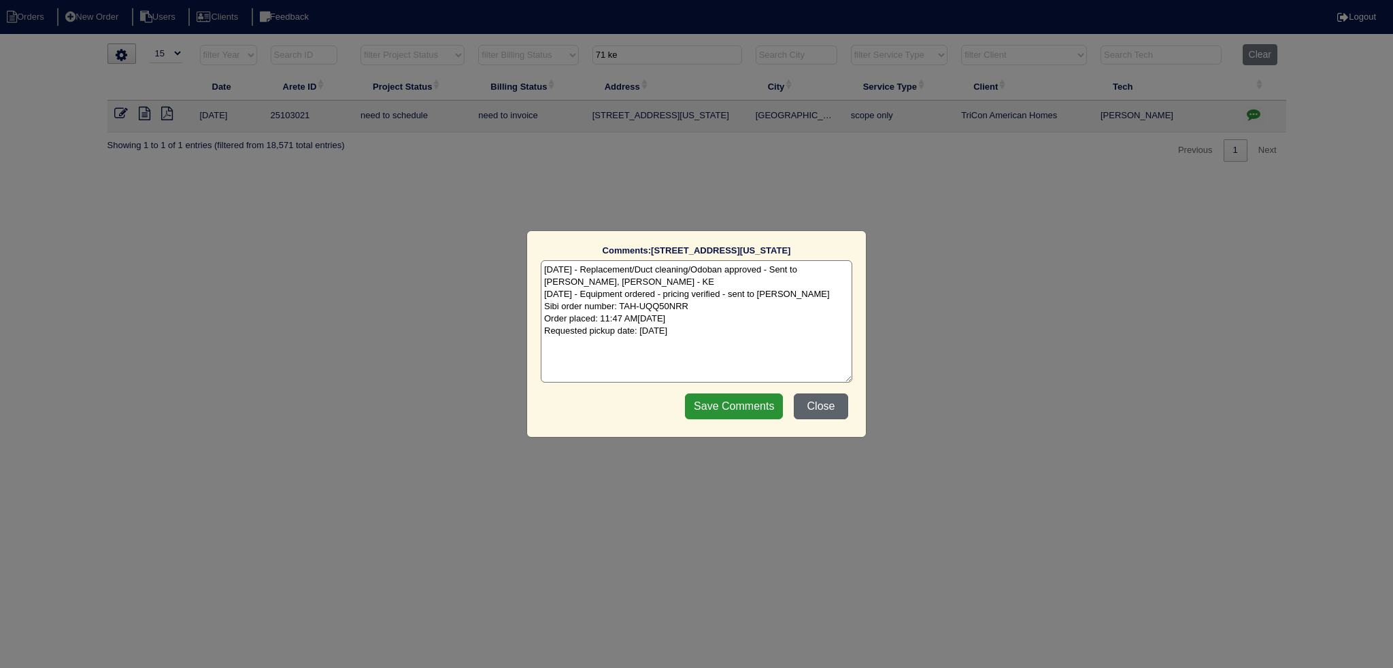
click at [834, 398] on button "Close" at bounding box center [820, 407] width 54 height 26
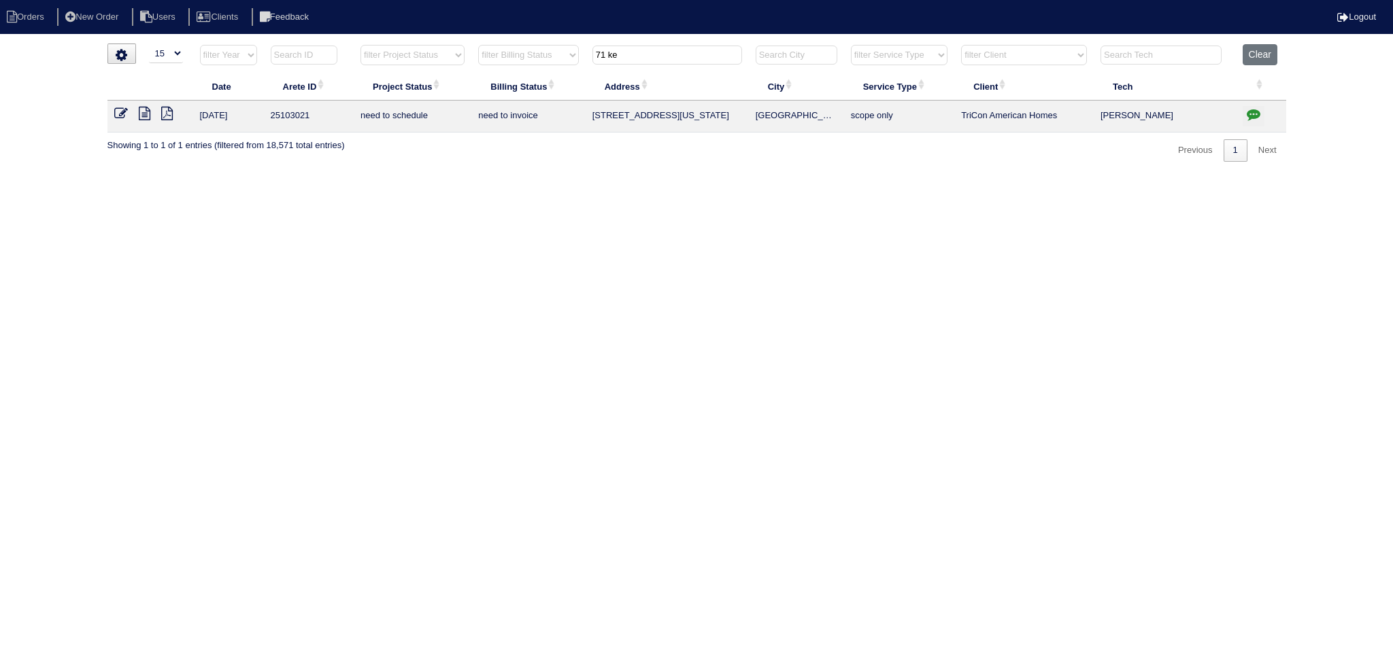
click at [656, 54] on input "71 ke" at bounding box center [667, 55] width 150 height 19
click at [655, 54] on input "71 ke" at bounding box center [667, 55] width 150 height 19
type input "9582"
click at [1246, 111] on icon "button" at bounding box center [1253, 114] width 14 height 14
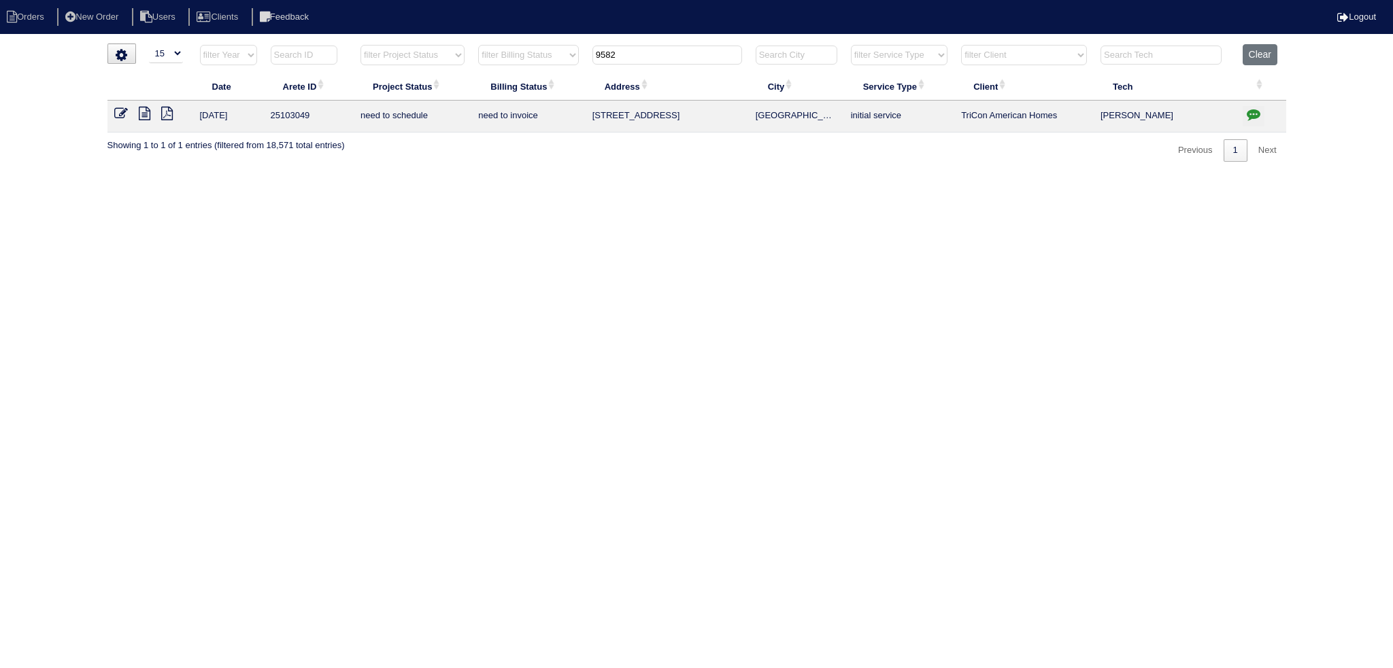
type textarea "8/25/25 - Replace Furnace/Add zoning/Ductwork reconfig approved - Sent to Dan, …"
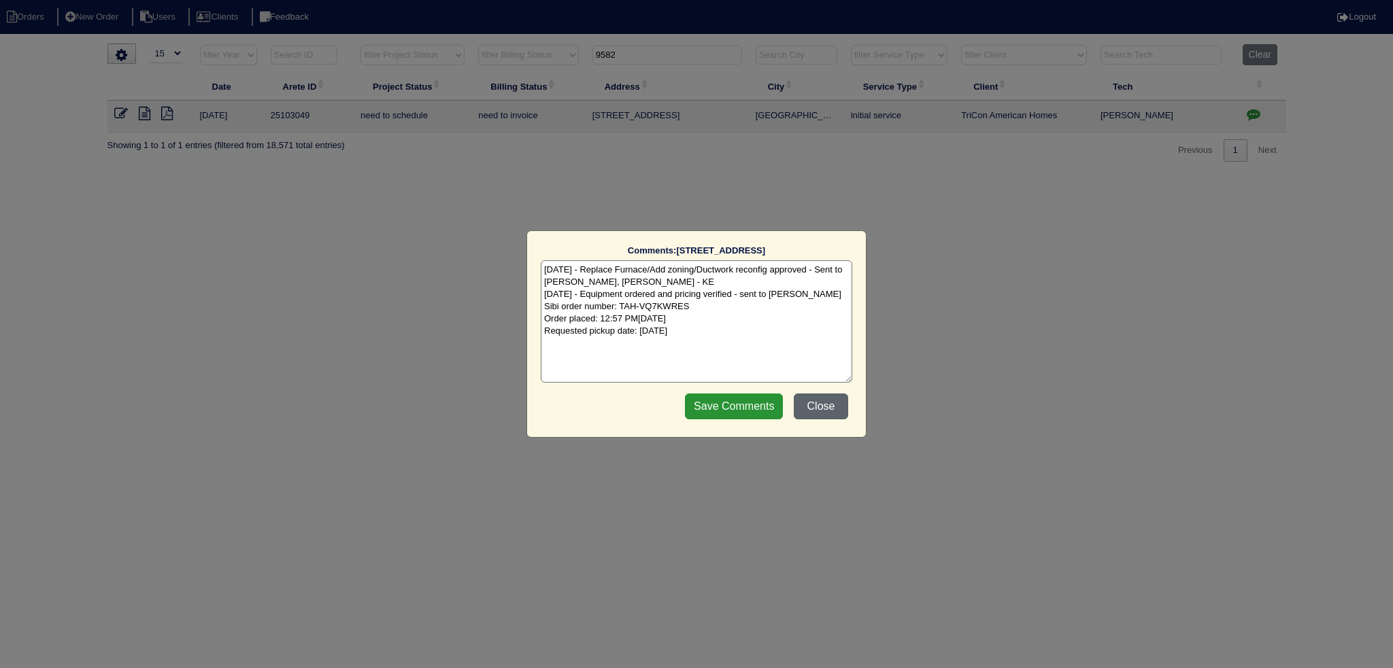
click at [835, 409] on button "Close" at bounding box center [820, 407] width 54 height 26
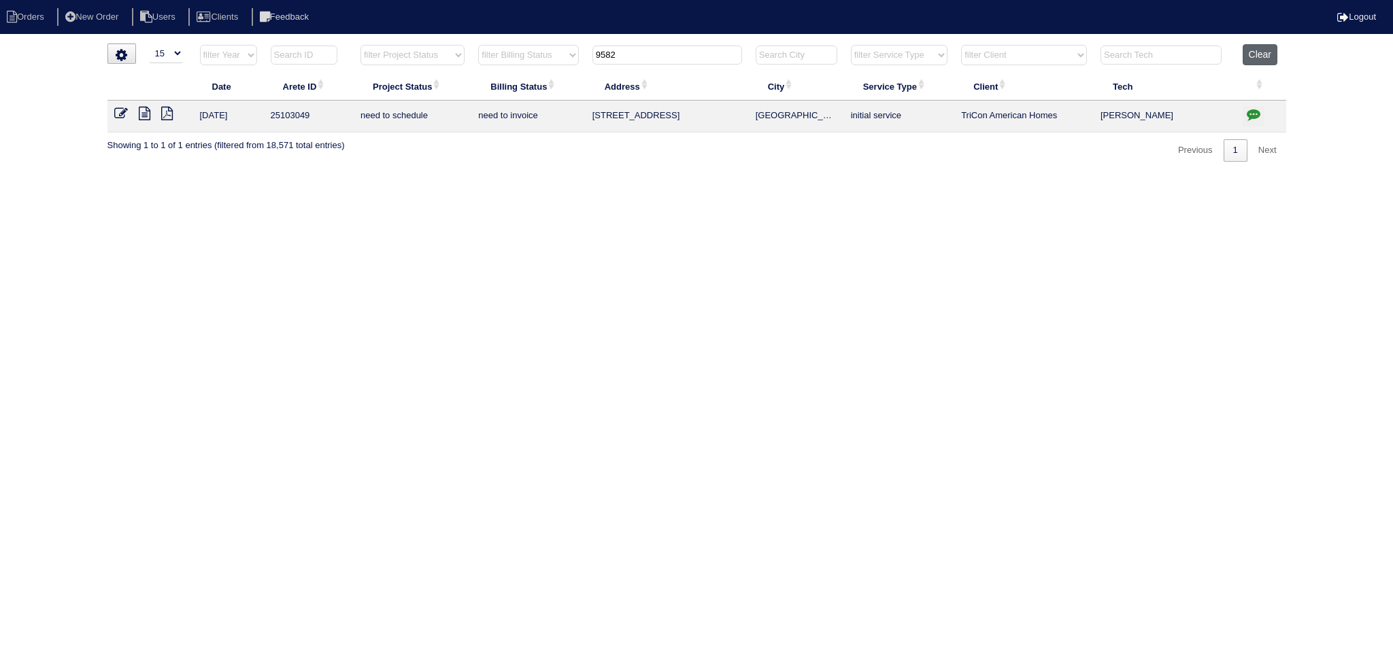
click at [1272, 54] on button "Clear" at bounding box center [1259, 54] width 35 height 21
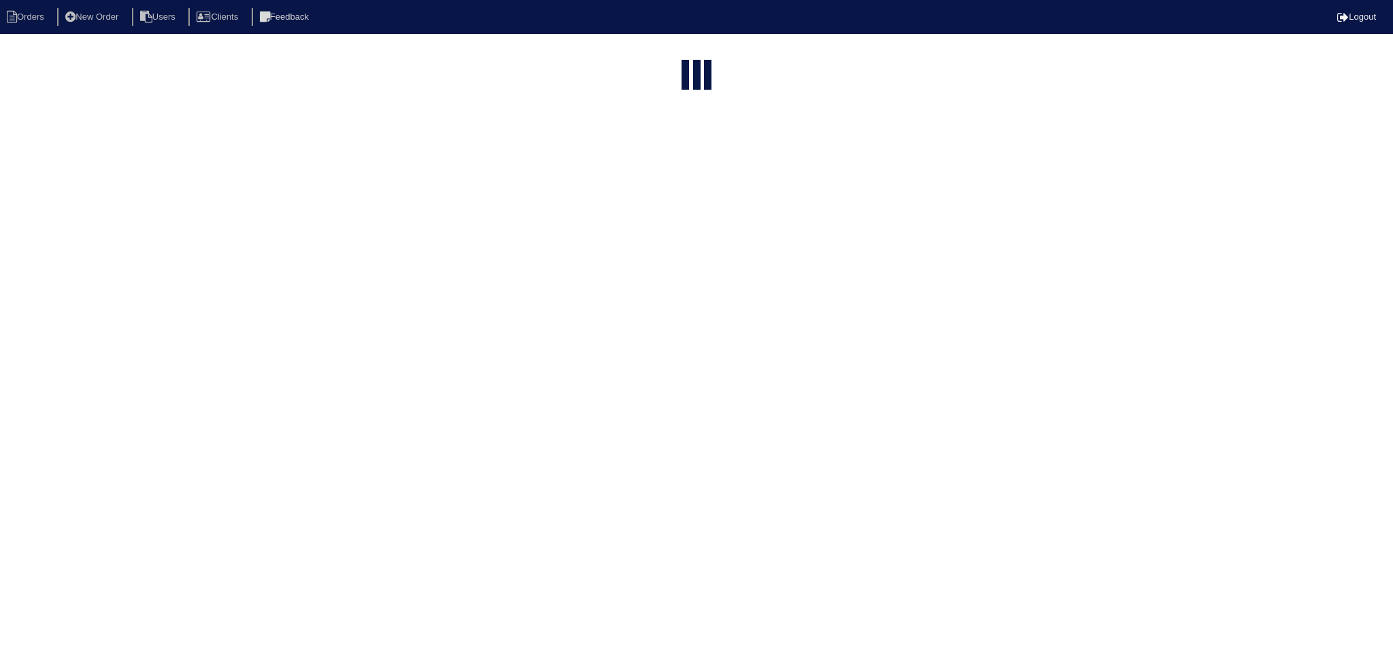
select select "15"
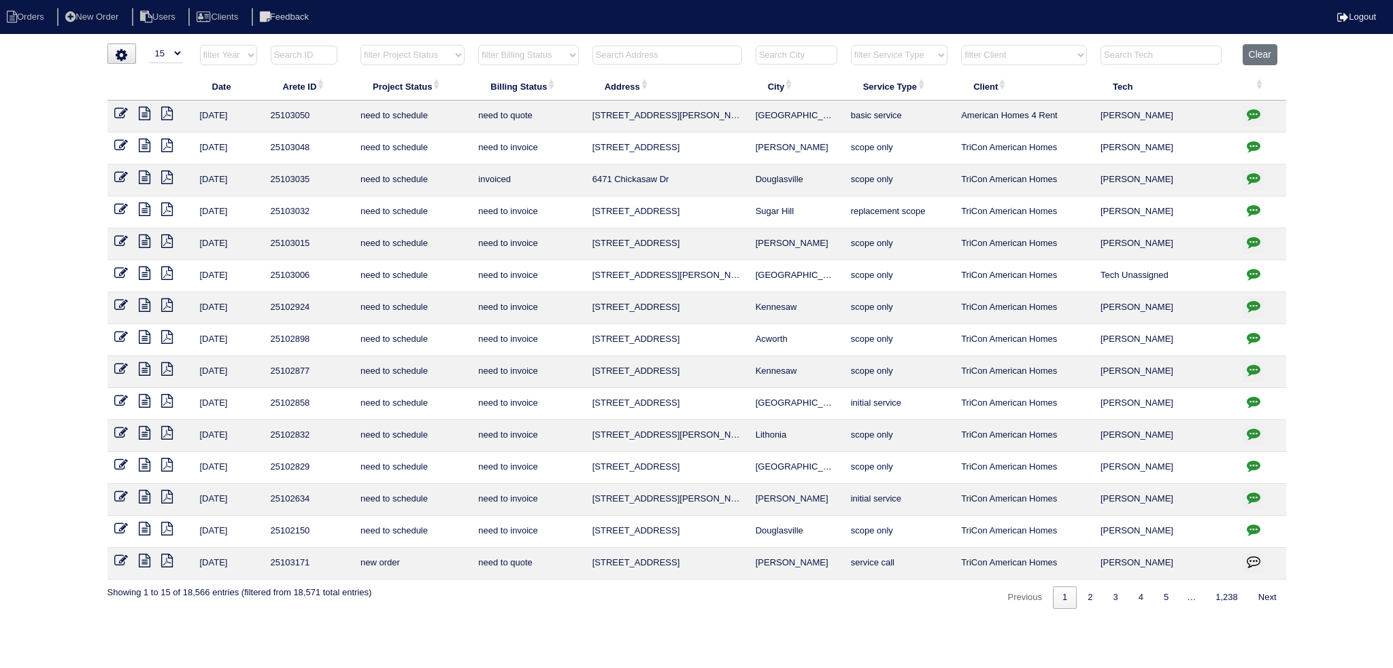
click at [690, 49] on input "text" at bounding box center [667, 55] width 150 height 19
click at [687, 58] on input "text" at bounding box center [667, 55] width 150 height 19
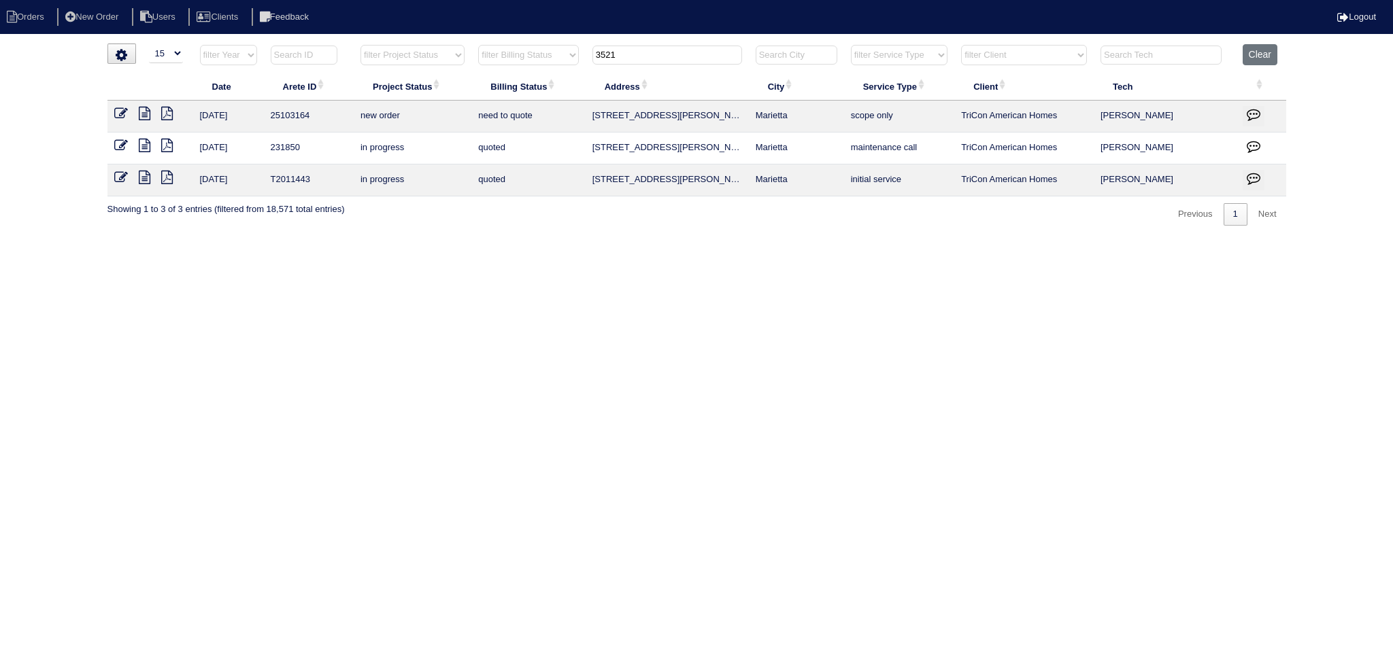
type input "3521"
click at [117, 112] on icon at bounding box center [121, 114] width 14 height 14
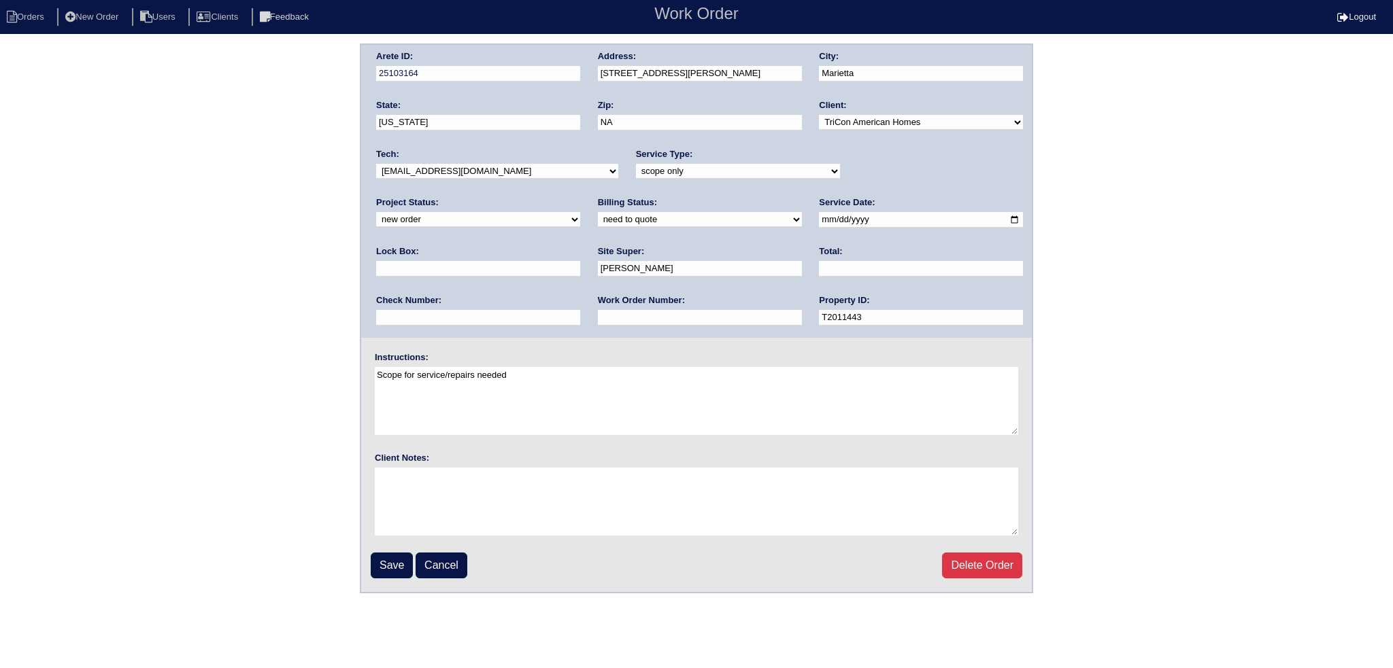
select select "assigned"
click at [580, 212] on select "new order assigned in progress field complete need to schedule admin review arc…" at bounding box center [478, 219] width 204 height 15
click at [819, 218] on input "[DATE]" at bounding box center [921, 220] width 204 height 16
type input "[DATE]"
click at [491, 165] on select "-select- [EMAIL_ADDRESS][DOMAIN_NAME] [EMAIL_ADDRESS][DOMAIN_NAME] [EMAIL_ADDRE…" at bounding box center [497, 171] width 242 height 15
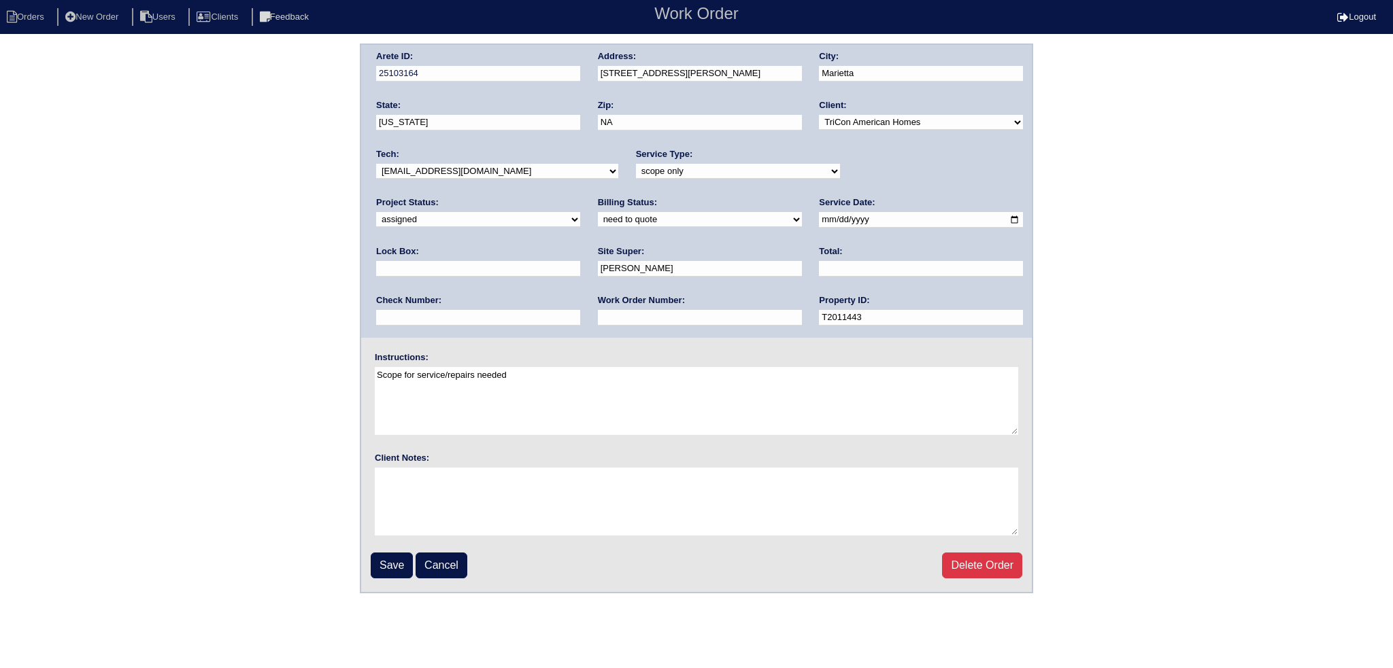
click at [376, 164] on select "-select- [EMAIL_ADDRESS][DOMAIN_NAME] [EMAIL_ADDRESS][DOMAIN_NAME] [EMAIL_ADDRE…" at bounding box center [497, 171] width 242 height 15
drag, startPoint x: 547, startPoint y: 168, endPoint x: 547, endPoint y: 176, distance: 8.2
click at [547, 168] on select "-select- [EMAIL_ADDRESS][DOMAIN_NAME] [EMAIL_ADDRESS][DOMAIN_NAME] [EMAIL_ADDRE…" at bounding box center [497, 171] width 242 height 15
select select "75"
click at [376, 164] on select "-select- [EMAIL_ADDRESS][DOMAIN_NAME] [EMAIL_ADDRESS][DOMAIN_NAME] [EMAIL_ADDRE…" at bounding box center [497, 171] width 242 height 15
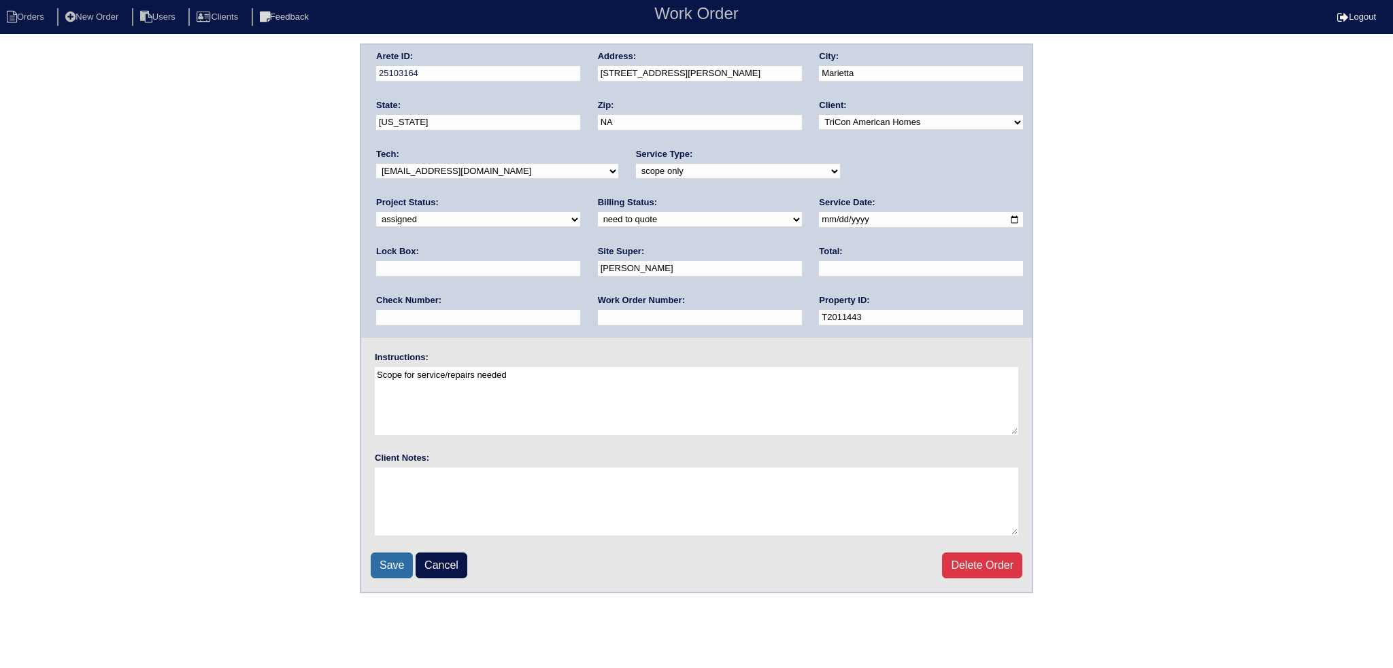
click at [398, 566] on input "Save" at bounding box center [392, 566] width 42 height 26
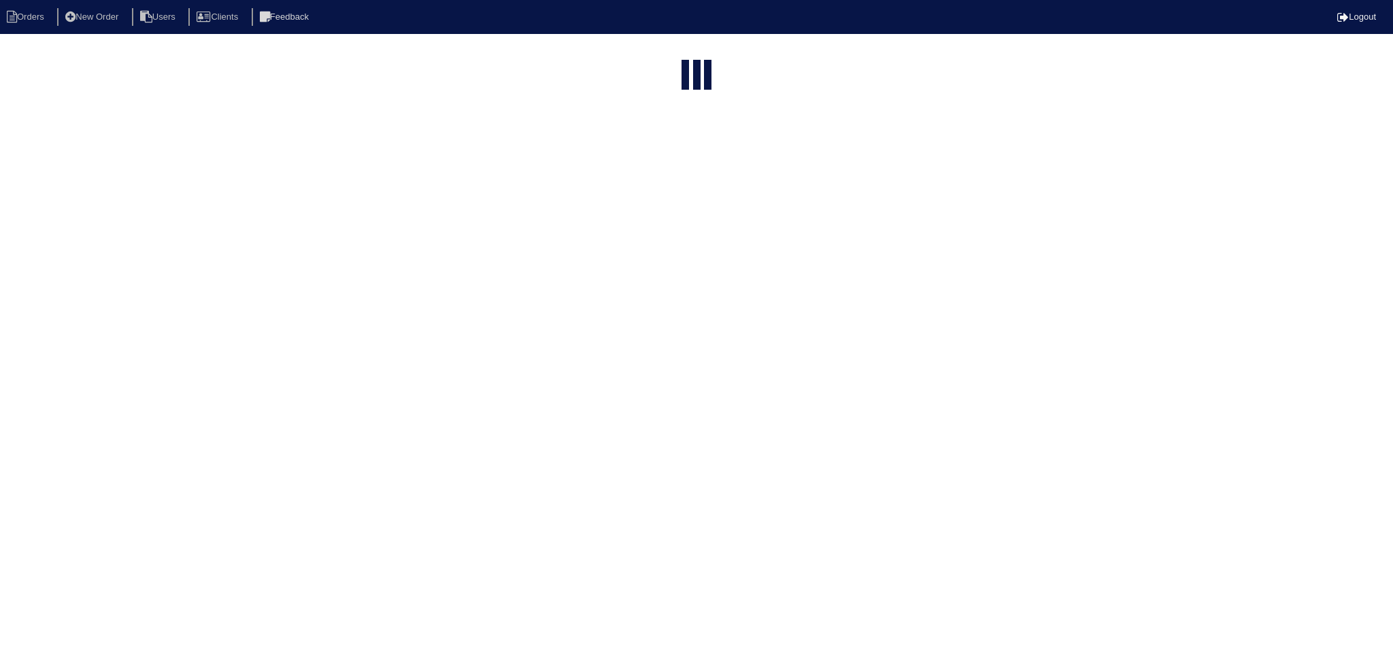
select select "15"
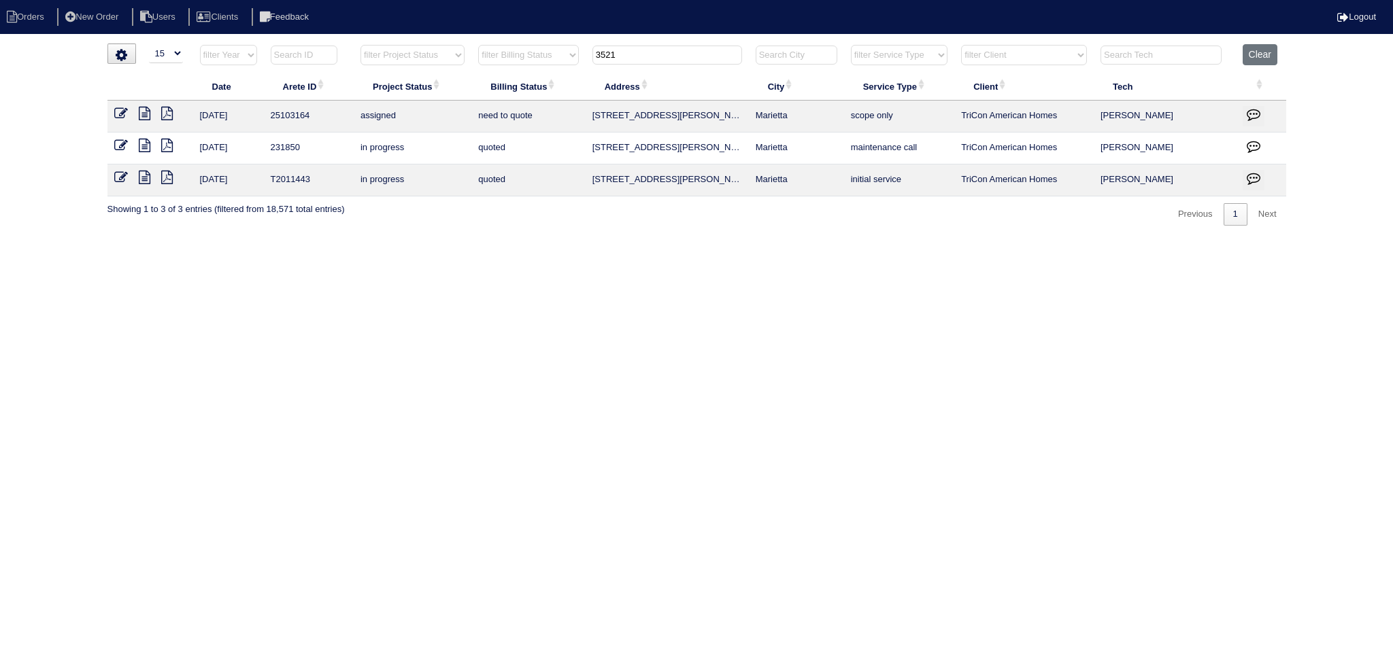
click at [645, 49] on input "3521" at bounding box center [667, 55] width 150 height 19
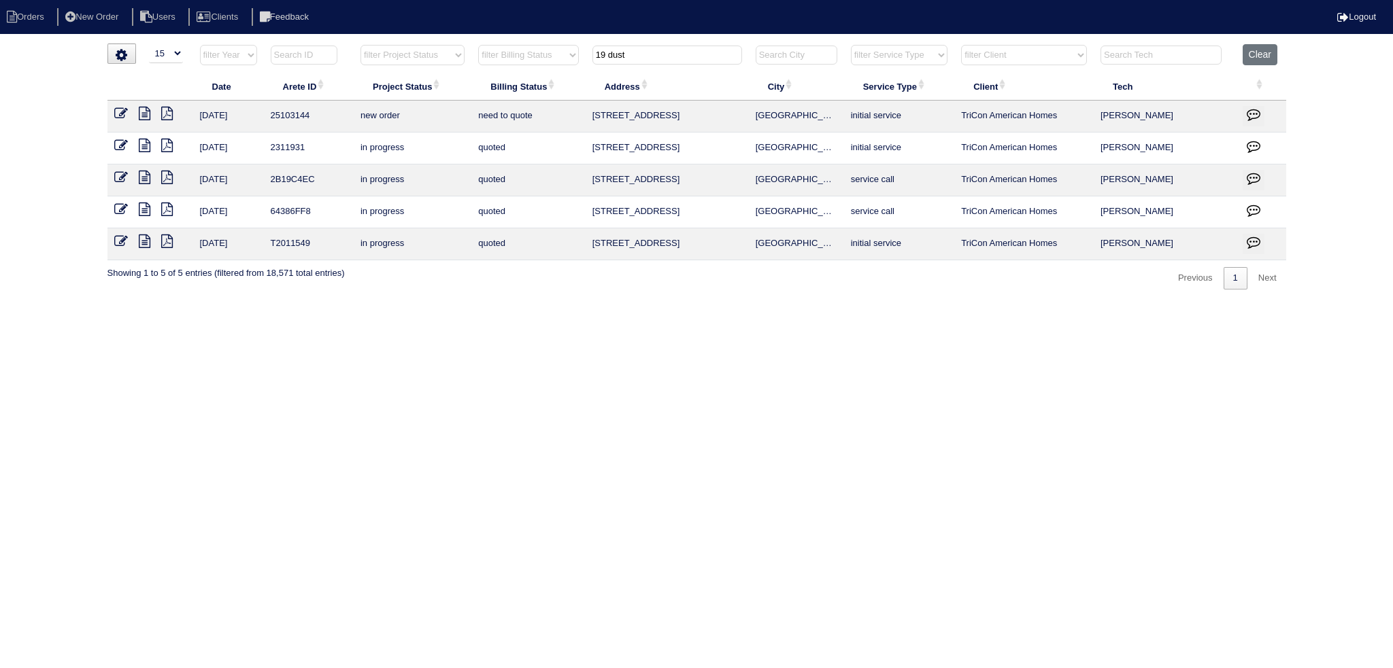
type input "19 dust"
click at [120, 110] on icon at bounding box center [121, 114] width 14 height 14
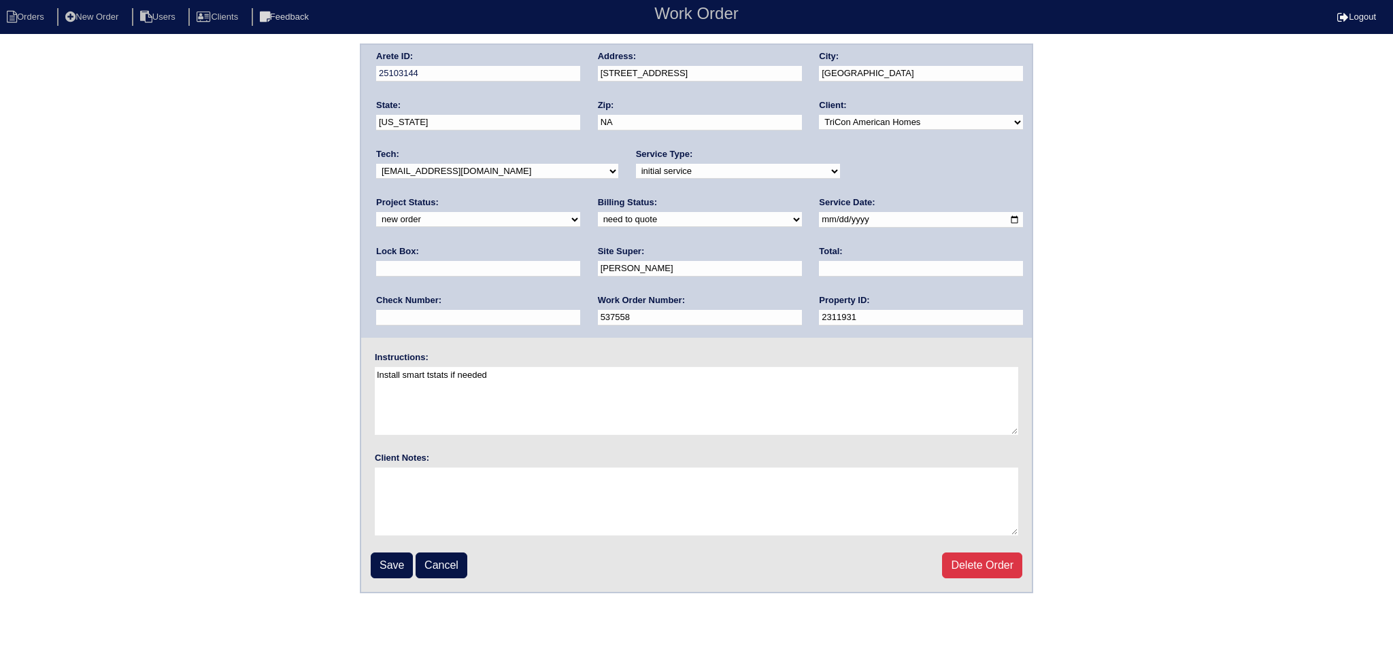
click at [580, 212] on select "new order assigned in progress field complete need to schedule admin review arc…" at bounding box center [478, 219] width 204 height 15
select select "assigned"
click at [580, 212] on select "new order assigned in progress field complete need to schedule admin review arc…" at bounding box center [478, 219] width 204 height 15
click at [819, 215] on input "[DATE]" at bounding box center [921, 220] width 204 height 16
type input "[DATE]"
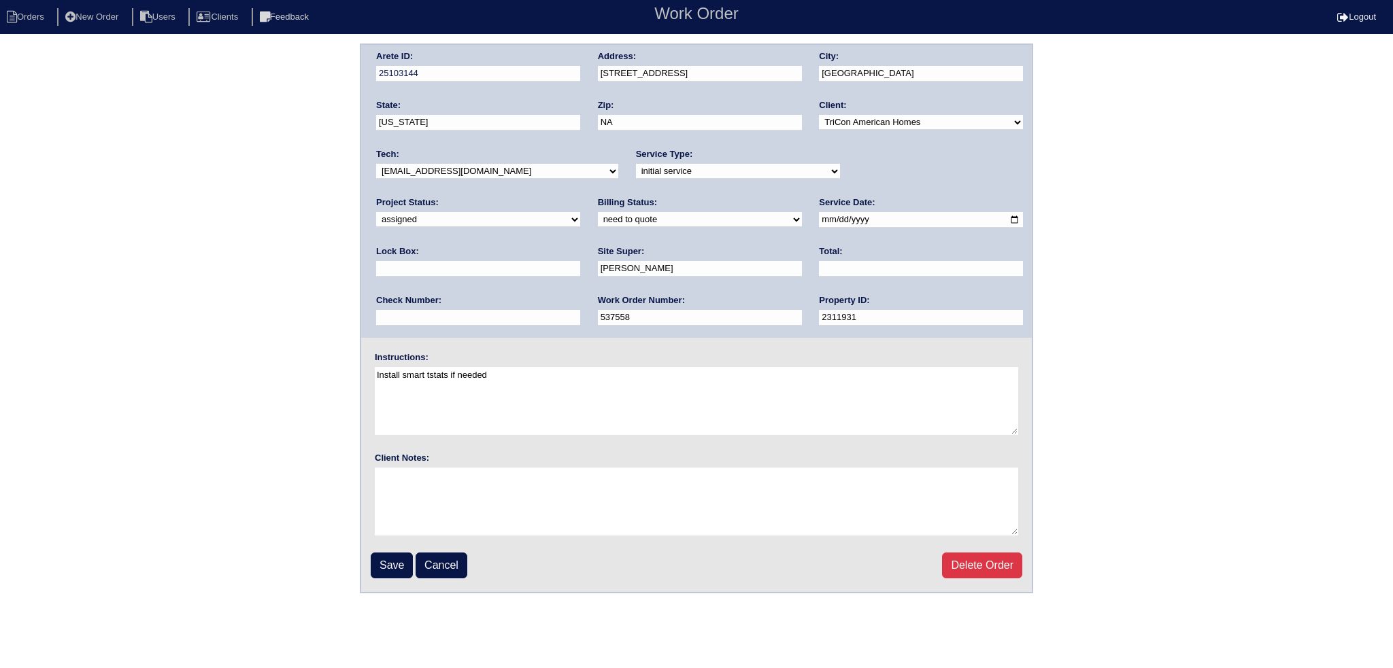
drag, startPoint x: 505, startPoint y: 171, endPoint x: 497, endPoint y: 176, distance: 9.8
click at [502, 171] on select "-select- [EMAIL_ADDRESS][DOMAIN_NAME] [EMAIL_ADDRESS][DOMAIN_NAME] [EMAIL_ADDRE…" at bounding box center [497, 171] width 242 height 15
select select "75"
click at [376, 164] on select "-select- [EMAIL_ADDRESS][DOMAIN_NAME] [EMAIL_ADDRESS][DOMAIN_NAME] [EMAIL_ADDRE…" at bounding box center [497, 171] width 242 height 15
click at [388, 556] on input "Save" at bounding box center [392, 566] width 42 height 26
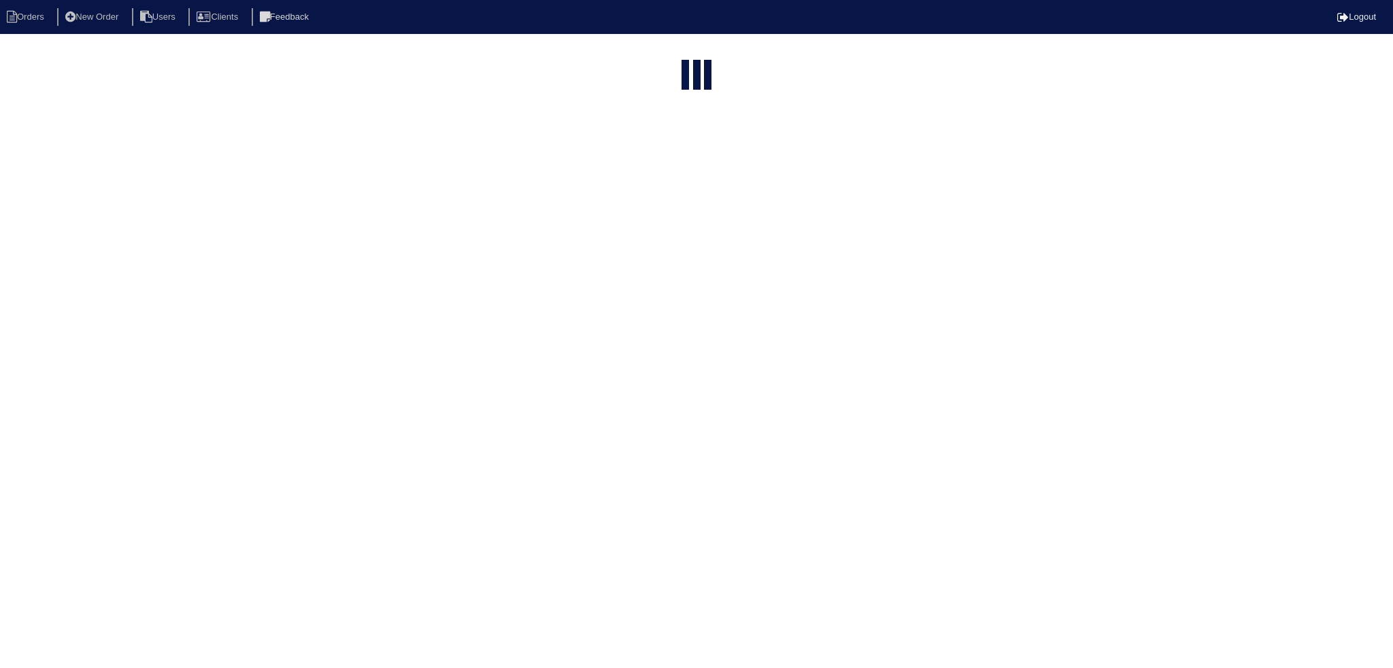
select select "15"
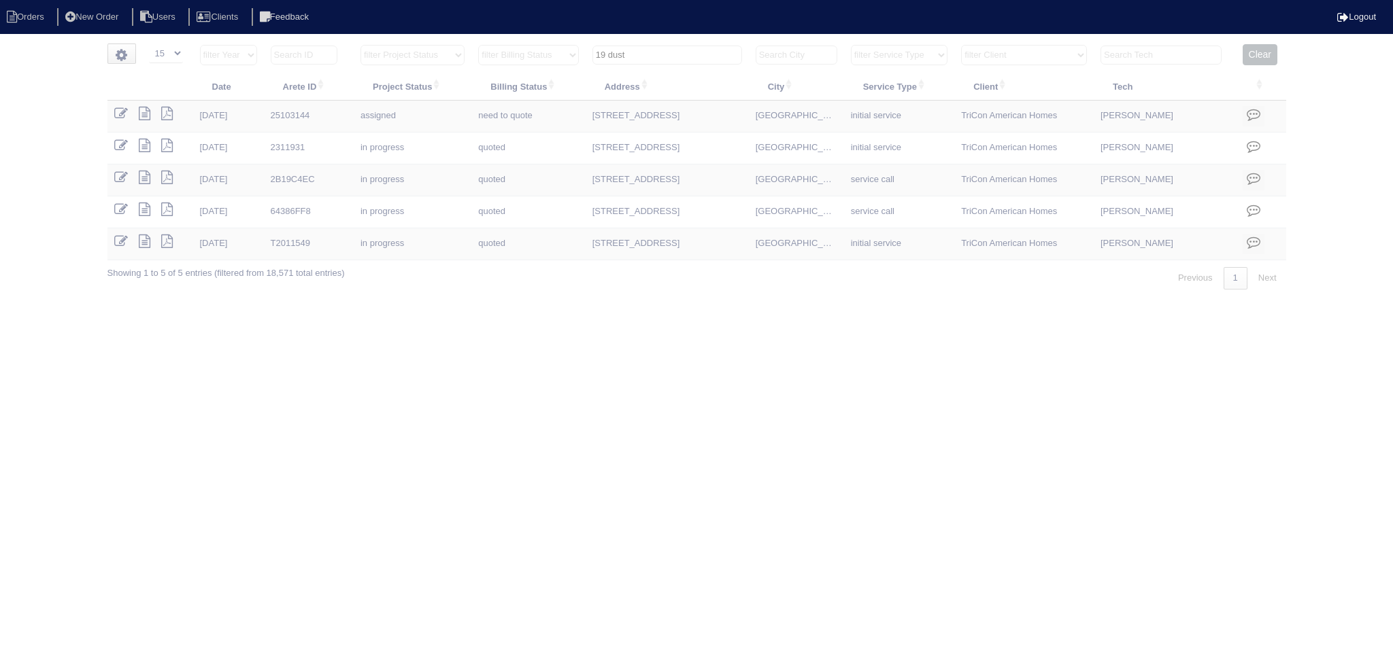
click at [687, 50] on input "19 dust" at bounding box center [667, 55] width 150 height 19
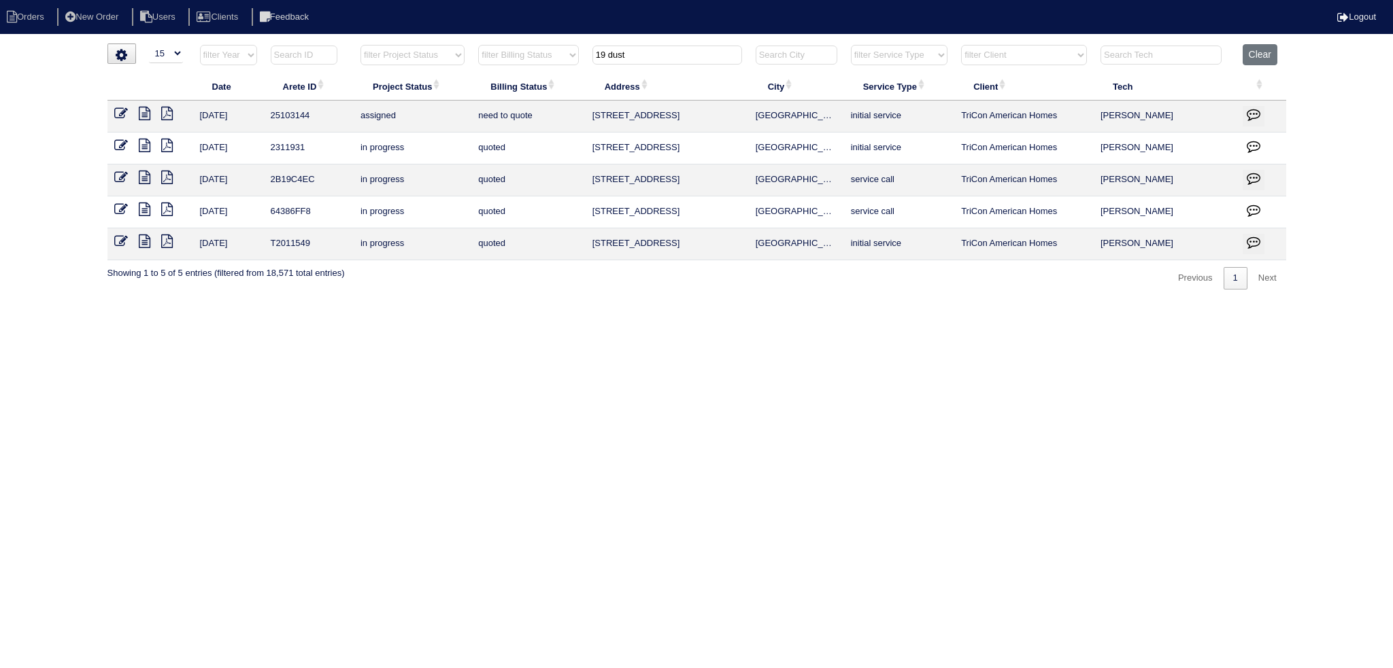
click at [687, 50] on input "19 dust" at bounding box center [667, 55] width 150 height 19
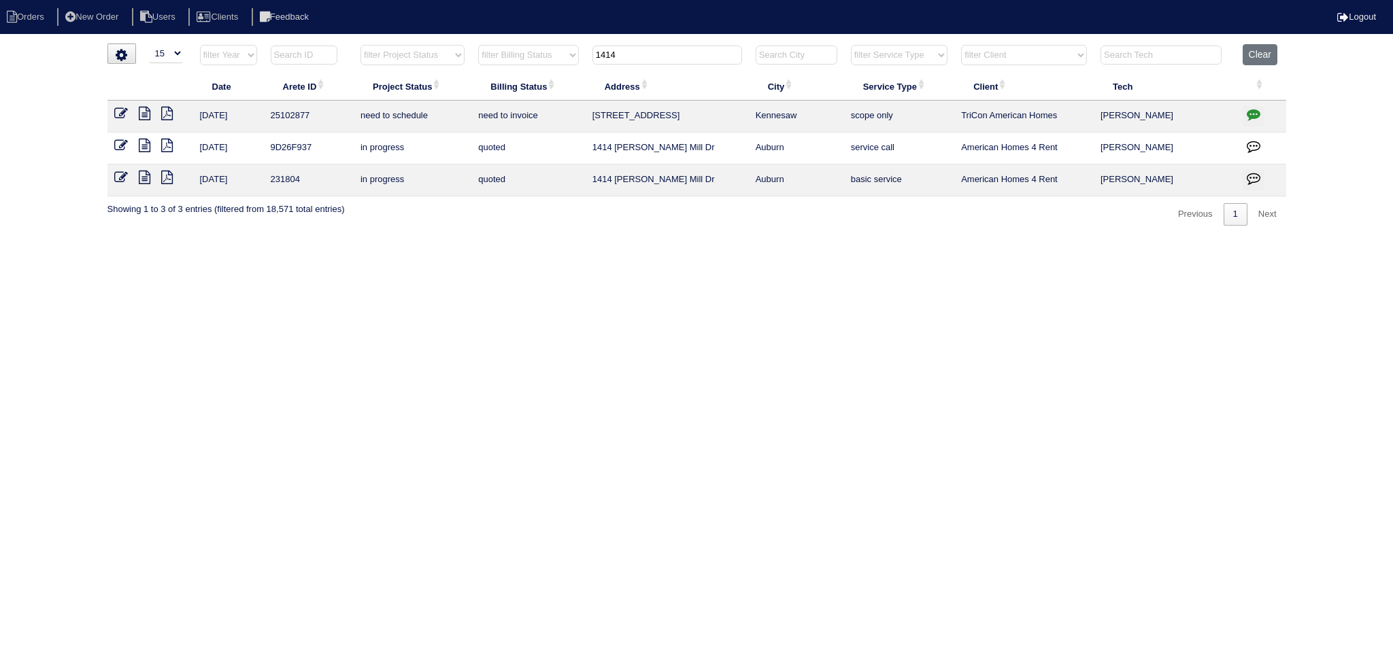
type input "1414"
click at [124, 113] on icon at bounding box center [121, 114] width 14 height 14
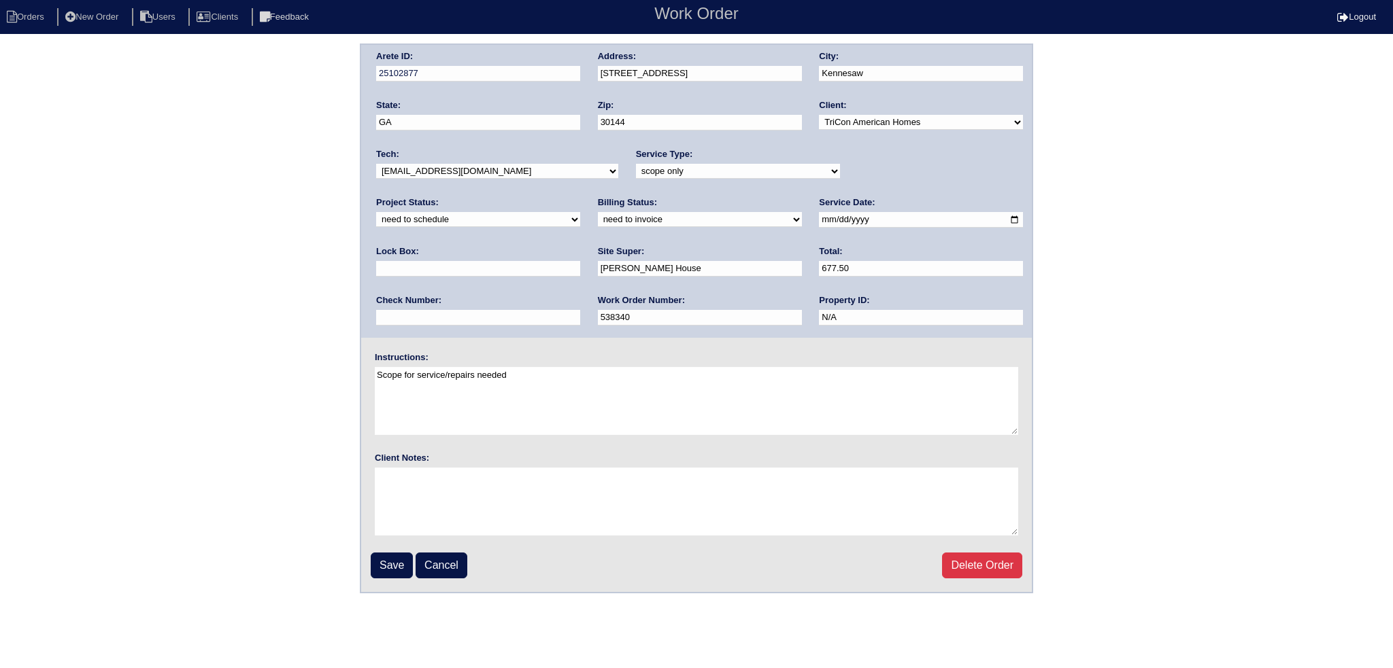
click at [580, 212] on select "new order assigned in progress field complete need to schedule admin review arc…" at bounding box center [478, 219] width 204 height 15
select select "assigned"
click at [580, 212] on select "new order assigned in progress field complete need to schedule admin review arc…" at bounding box center [478, 219] width 204 height 15
click at [819, 220] on input "2025-08-28" at bounding box center [921, 220] width 204 height 16
click at [486, 162] on div "Tech: -select- aretesmg+backup-tech@gmail.com benjohnholt88@gmail.com callisonh…" at bounding box center [497, 166] width 242 height 37
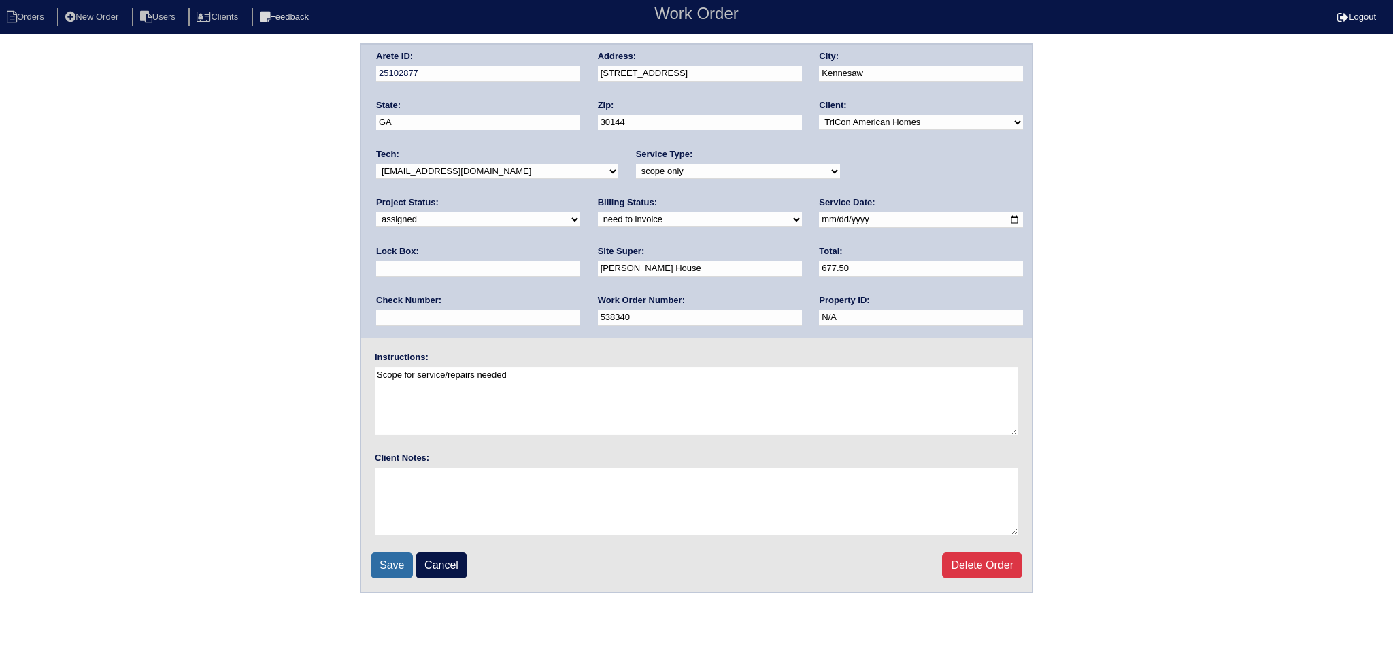
click at [390, 570] on input "Save" at bounding box center [392, 566] width 42 height 26
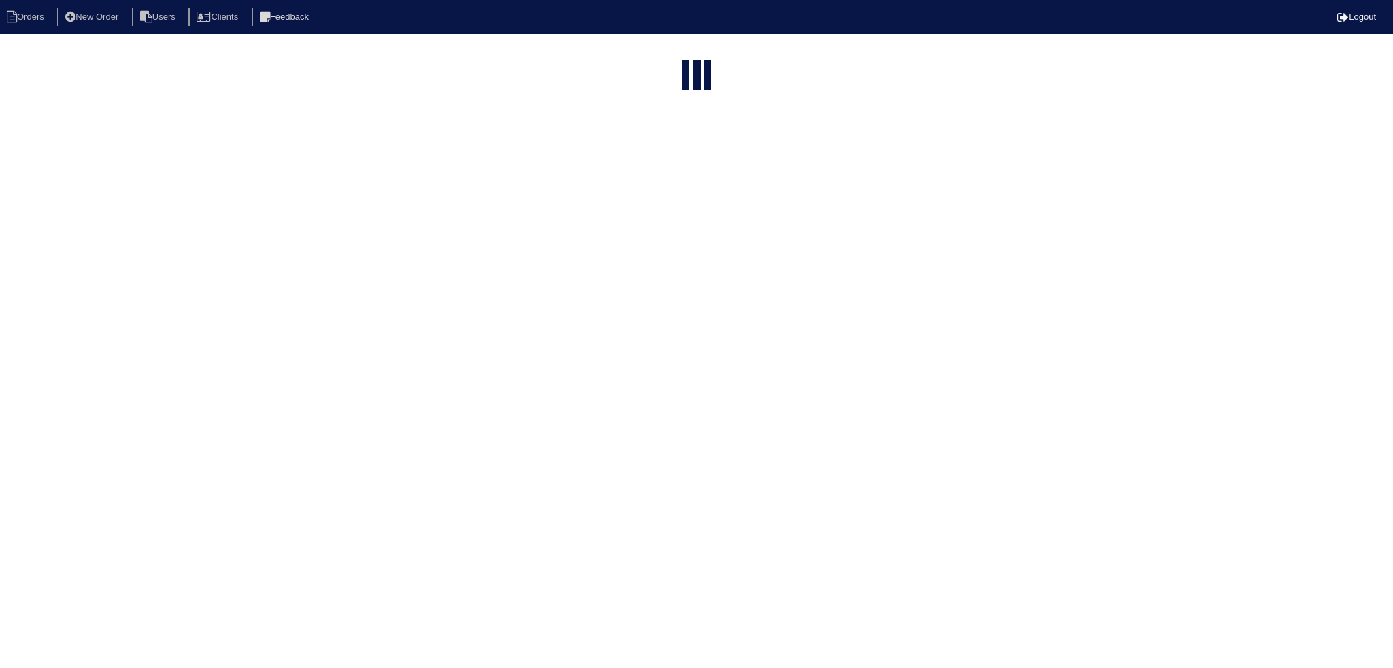
select select "15"
click at [664, 54] on input "1414" at bounding box center [667, 55] width 150 height 19
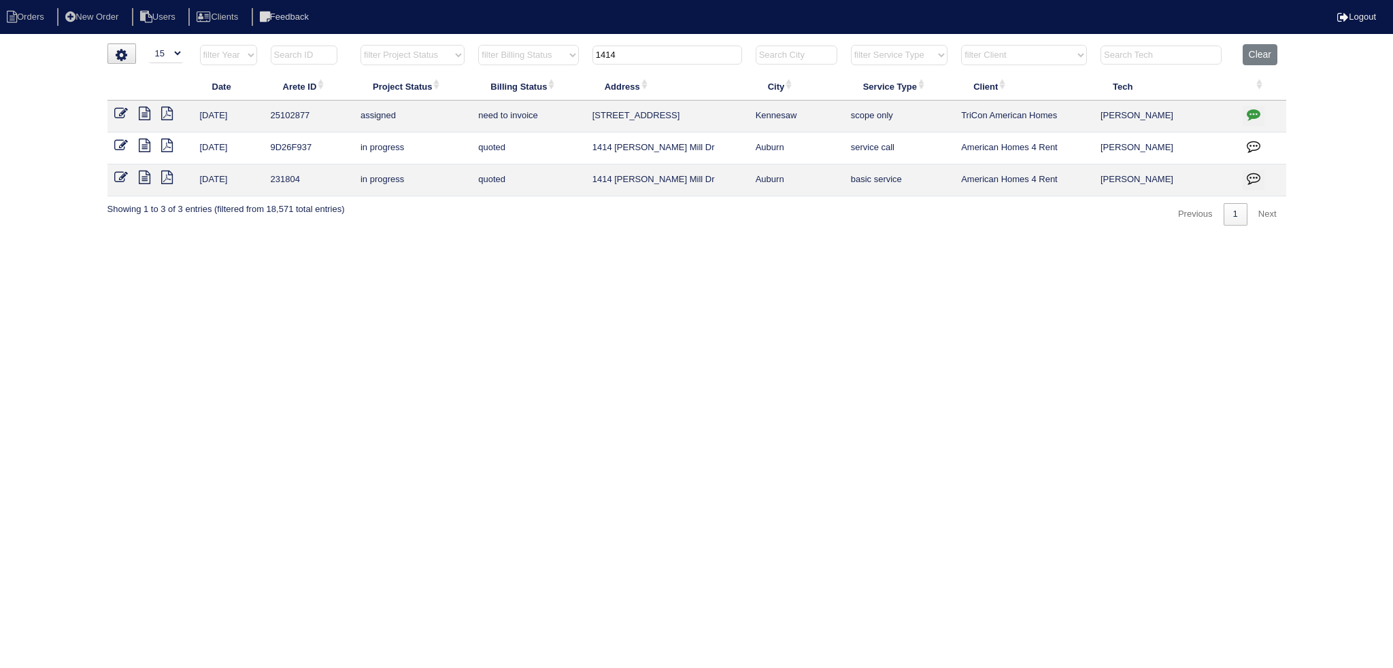
click at [664, 54] on input "1414" at bounding box center [667, 55] width 150 height 19
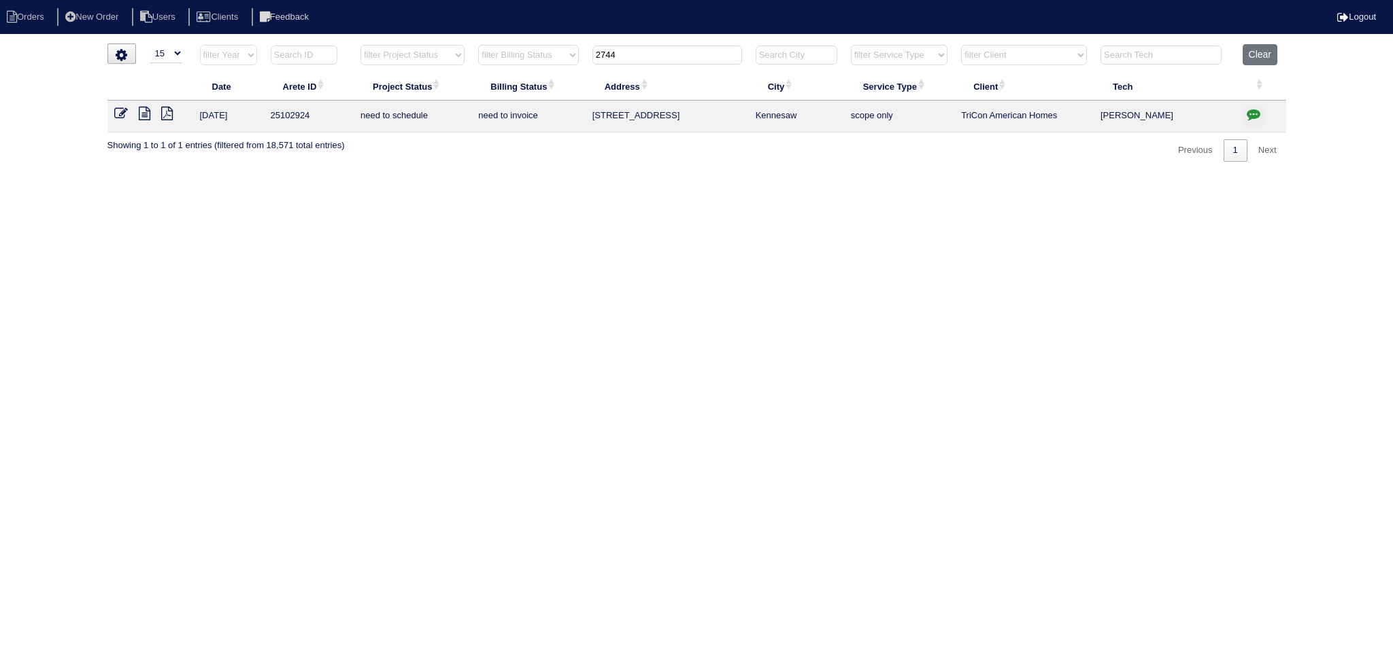
type input "2744"
click at [117, 114] on icon at bounding box center [121, 114] width 14 height 14
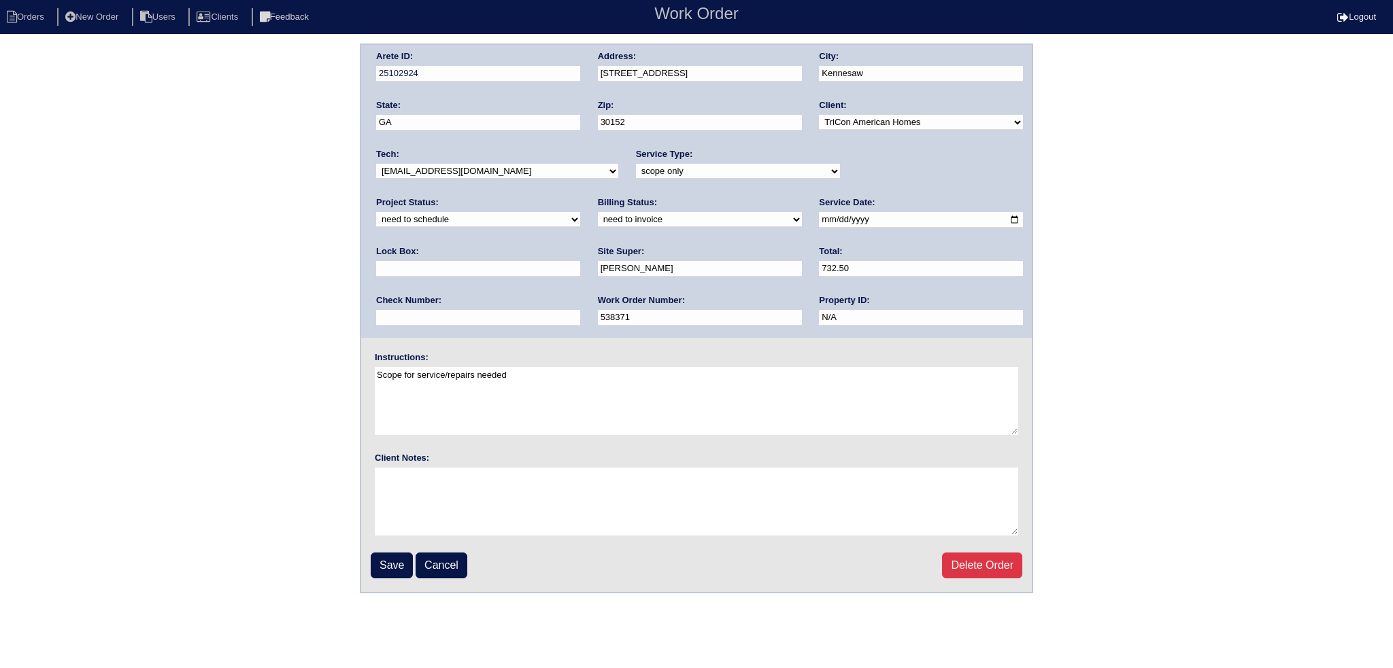
click at [580, 212] on select "new order assigned in progress field complete need to schedule admin review arc…" at bounding box center [478, 219] width 204 height 15
select select "assigned"
click at [580, 212] on select "new order assigned in progress field complete need to schedule admin review arc…" at bounding box center [478, 219] width 204 height 15
click at [819, 217] on input "2025-08-28" at bounding box center [921, 220] width 204 height 16
drag, startPoint x: 515, startPoint y: 165, endPoint x: 512, endPoint y: 173, distance: 8.8
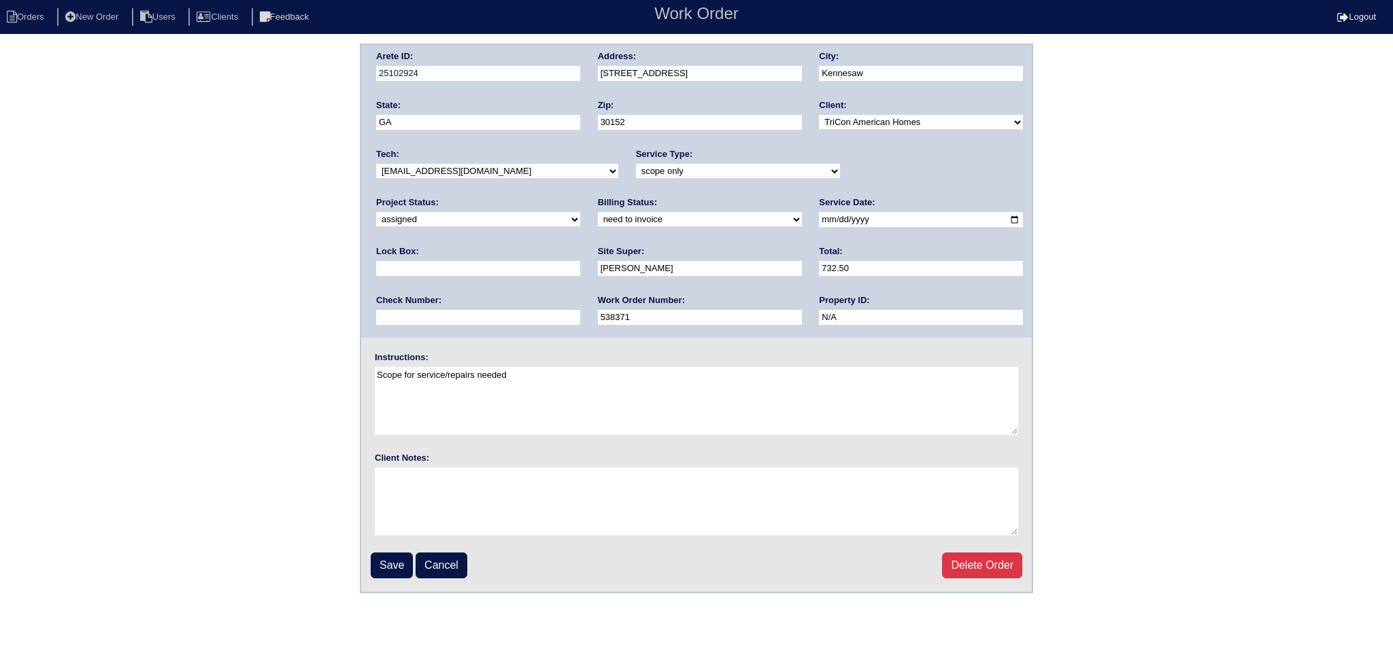
click at [515, 165] on select "-select- aretesmg+backup-tech@gmail.com benjohnholt88@gmail.com callisonhvac@ya…" at bounding box center [497, 171] width 242 height 15
select select "75"
click at [376, 164] on select "-select- aretesmg+backup-tech@gmail.com benjohnholt88@gmail.com callisonhvac@ya…" at bounding box center [497, 171] width 242 height 15
click at [377, 573] on input "Save" at bounding box center [392, 566] width 42 height 26
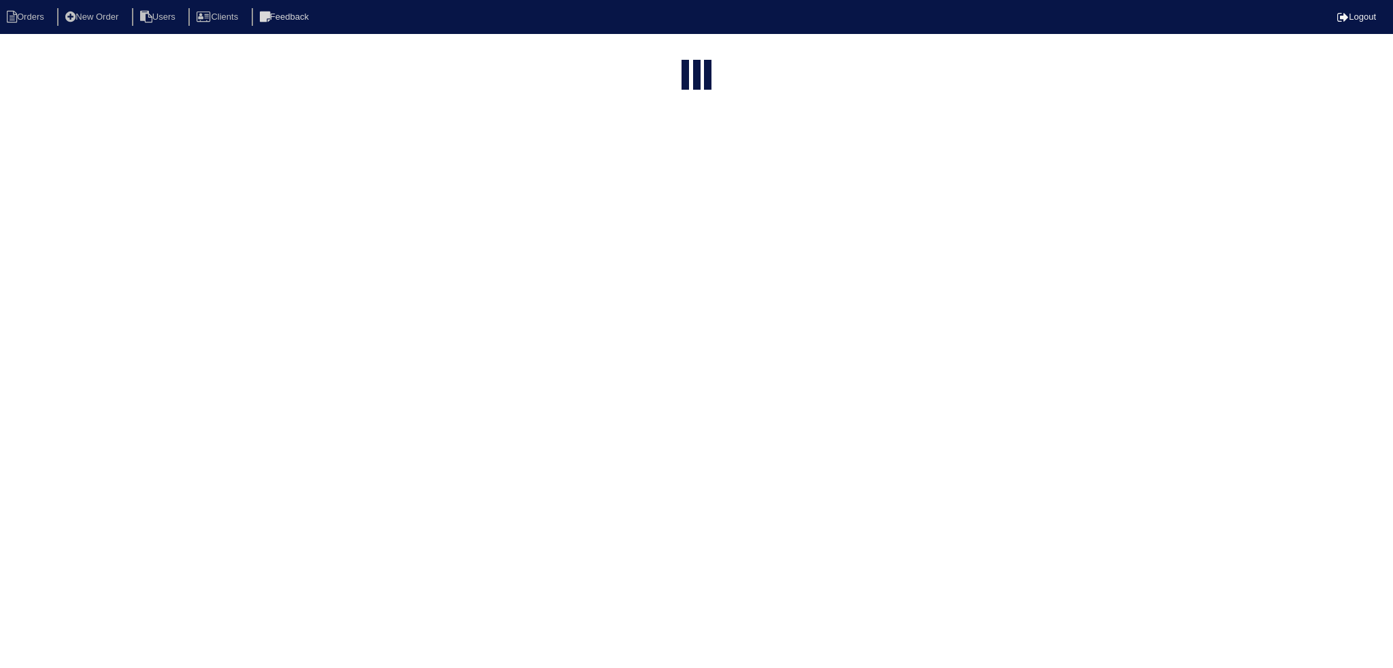
select select "15"
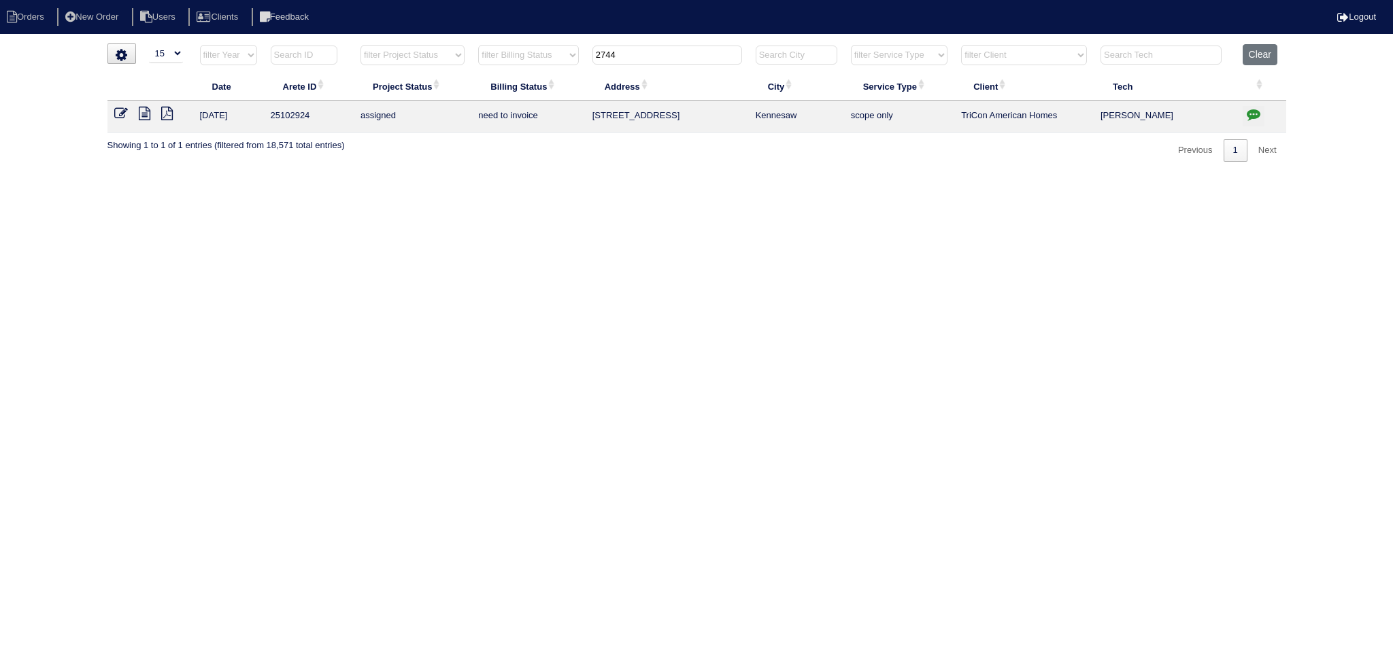
click at [644, 50] on input "2744" at bounding box center [667, 55] width 150 height 19
type input "4672"
click at [125, 116] on icon at bounding box center [121, 114] width 14 height 14
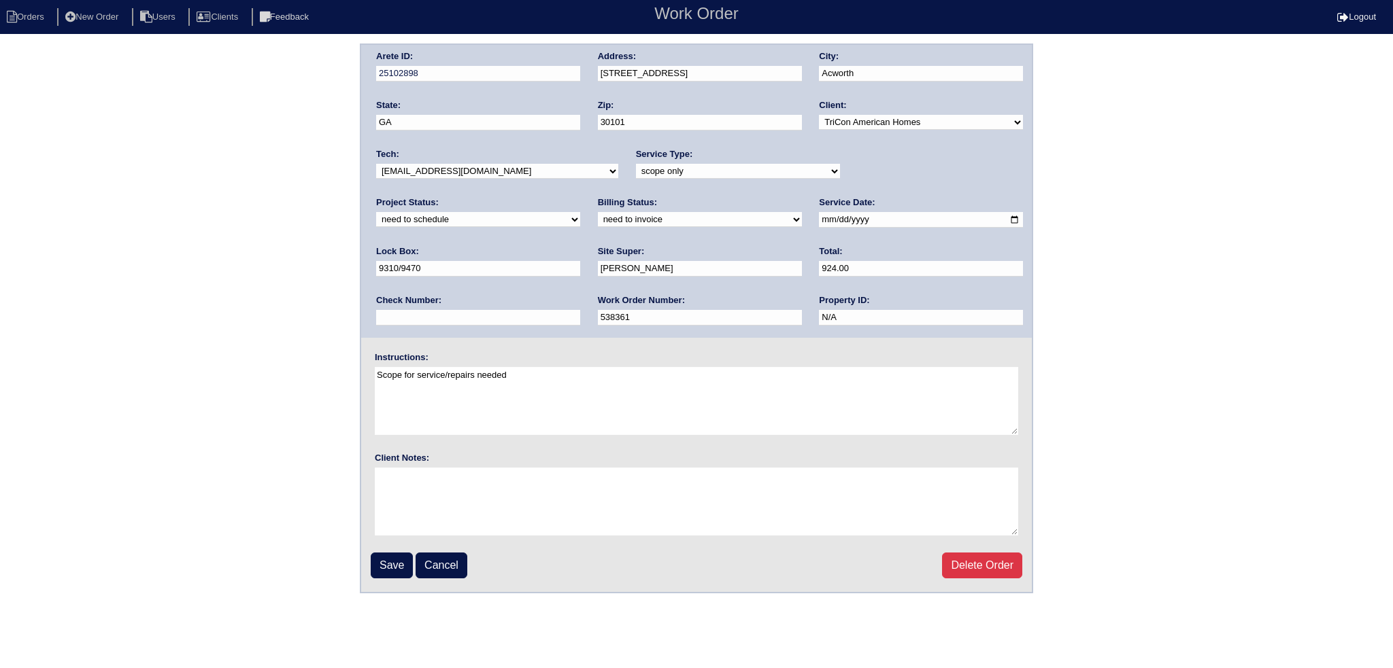
click at [580, 212] on select "new order assigned in progress field complete need to schedule admin review arc…" at bounding box center [478, 219] width 204 height 15
select select "assigned"
click at [580, 212] on select "new order assigned in progress field complete need to schedule admin review arc…" at bounding box center [478, 219] width 204 height 15
click at [819, 222] on input "2025-08-28" at bounding box center [921, 220] width 204 height 16
drag, startPoint x: 791, startPoint y: 222, endPoint x: 758, endPoint y: 258, distance: 49.1
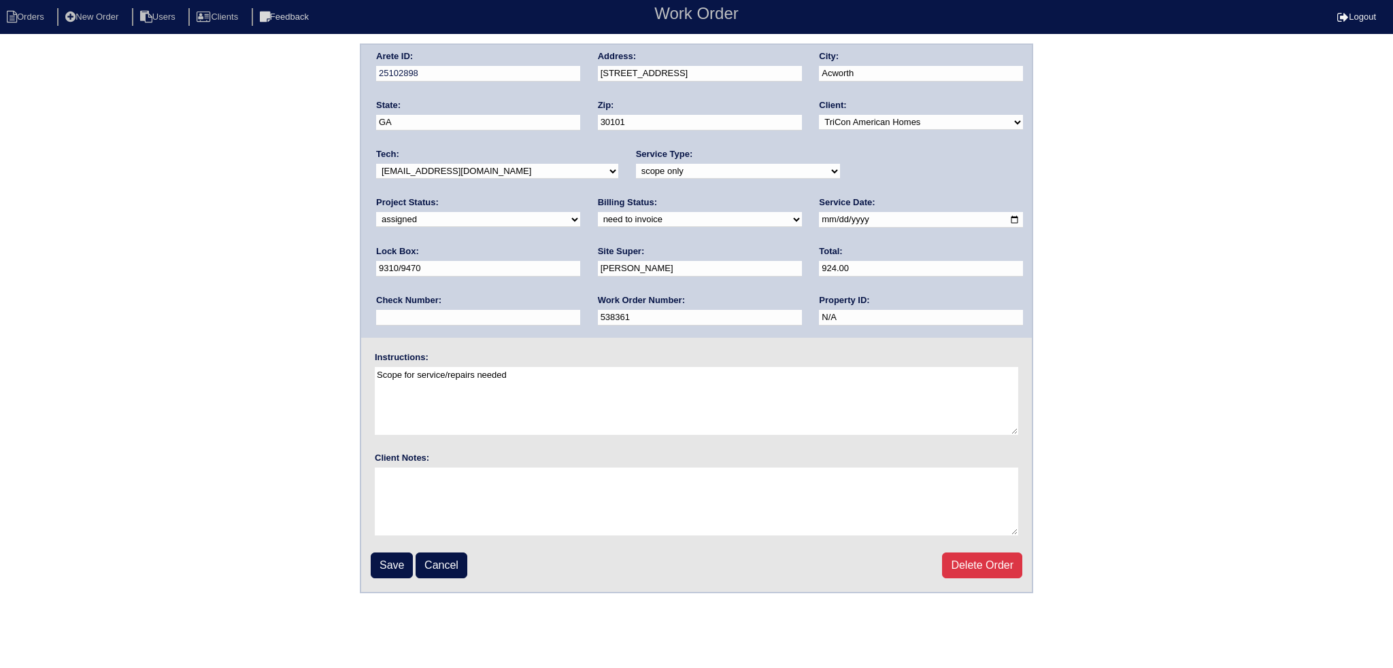
click at [819, 224] on input "[DATE]" at bounding box center [921, 220] width 204 height 16
click at [471, 169] on select "-select- aretesmg+backup-tech@gmail.com benjohnholt88@gmail.com callisonhvac@ya…" at bounding box center [497, 171] width 242 height 15
click at [381, 570] on input "Save" at bounding box center [392, 566] width 42 height 26
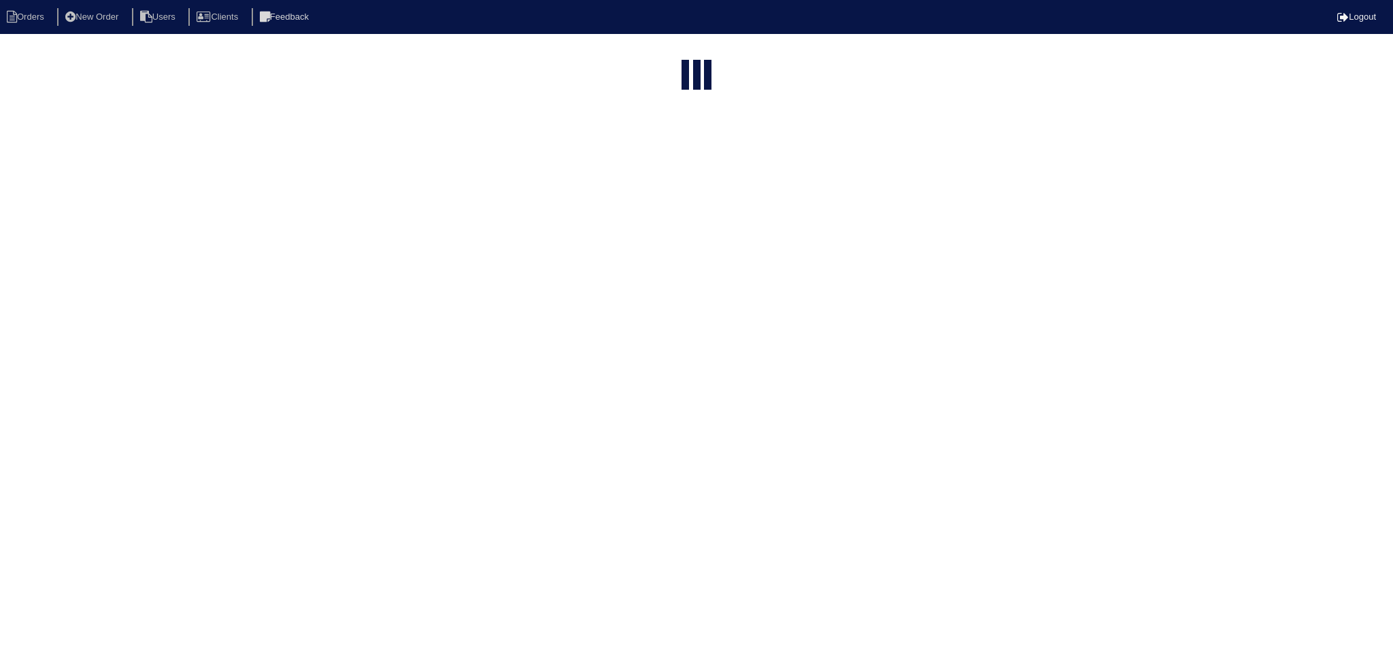
select select "15"
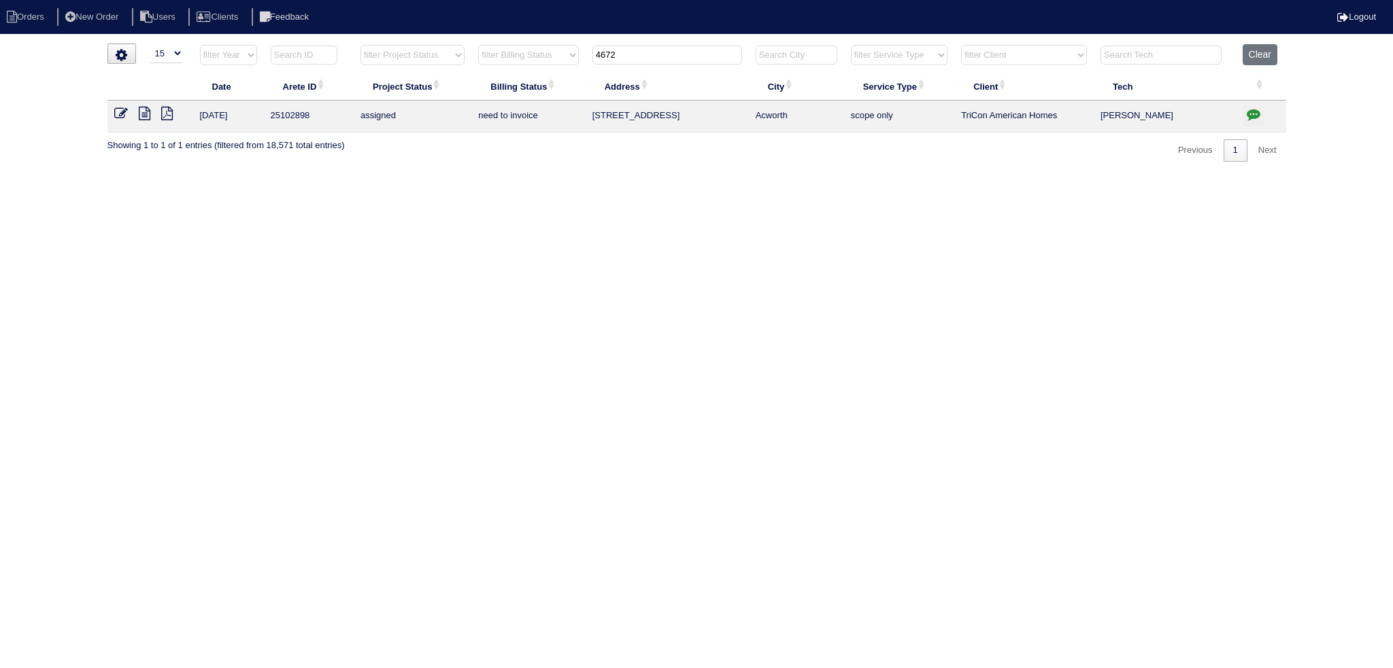
click at [648, 54] on input "4672" at bounding box center [667, 55] width 150 height 19
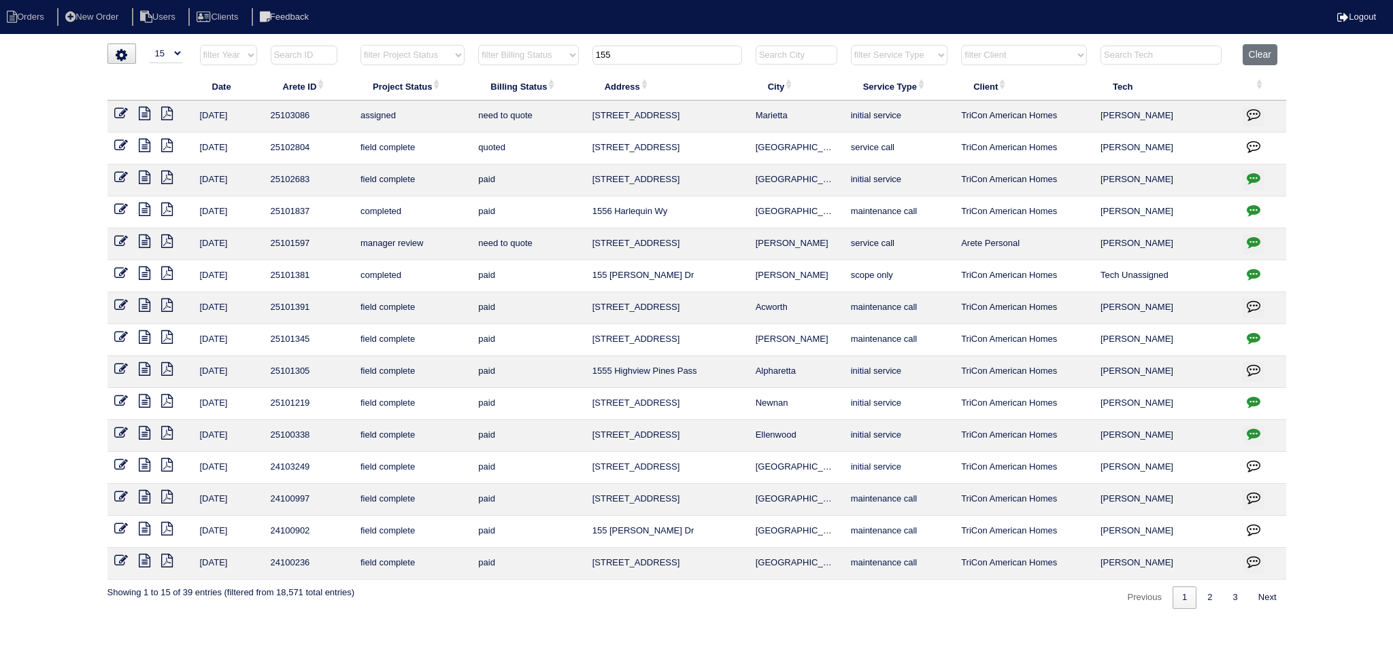
type input "155"
click at [125, 107] on icon at bounding box center [121, 114] width 14 height 14
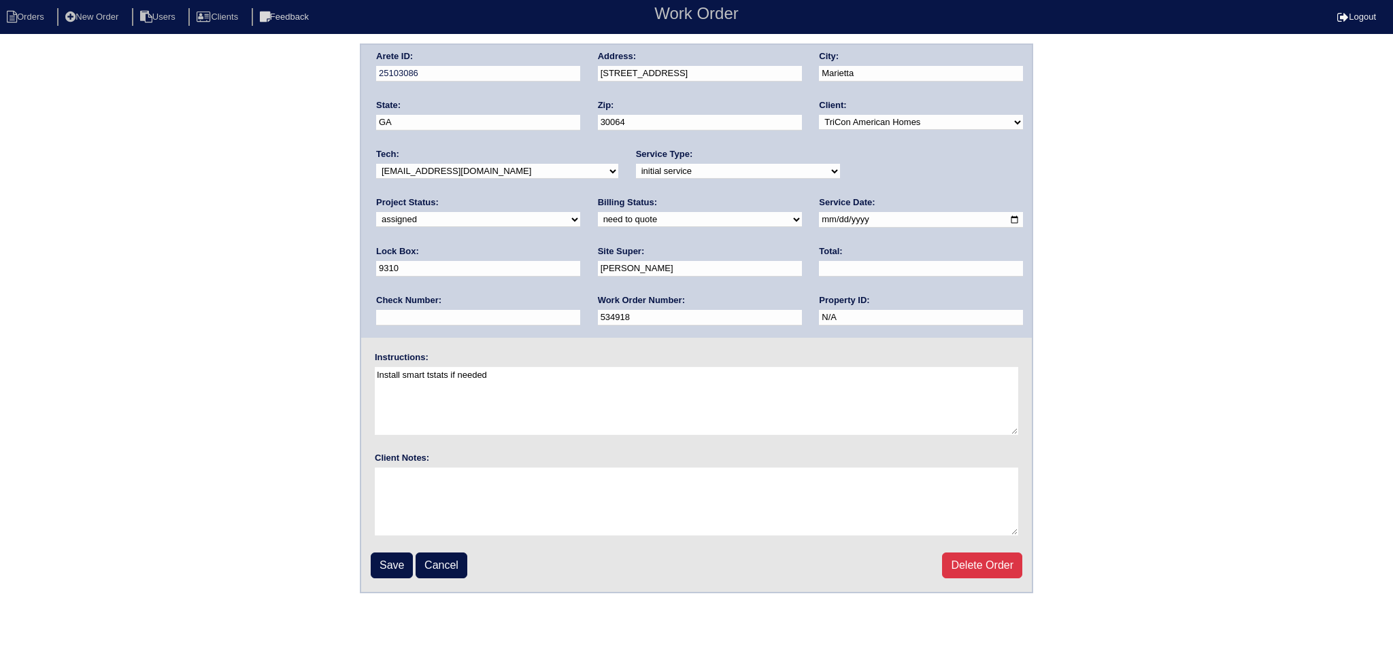
click at [458, 169] on select "-select- aretesmg+backup-tech@gmail.com benjohnholt88@gmail.com callisonhvac@ya…" at bounding box center [497, 171] width 242 height 15
select select "75"
click at [376, 164] on select "-select- aretesmg+backup-tech@gmail.com benjohnholt88@gmail.com callisonhvac@ya…" at bounding box center [497, 171] width 242 height 15
click at [819, 220] on input "2025-08-25" at bounding box center [921, 220] width 204 height 16
type input "2025-08-28"
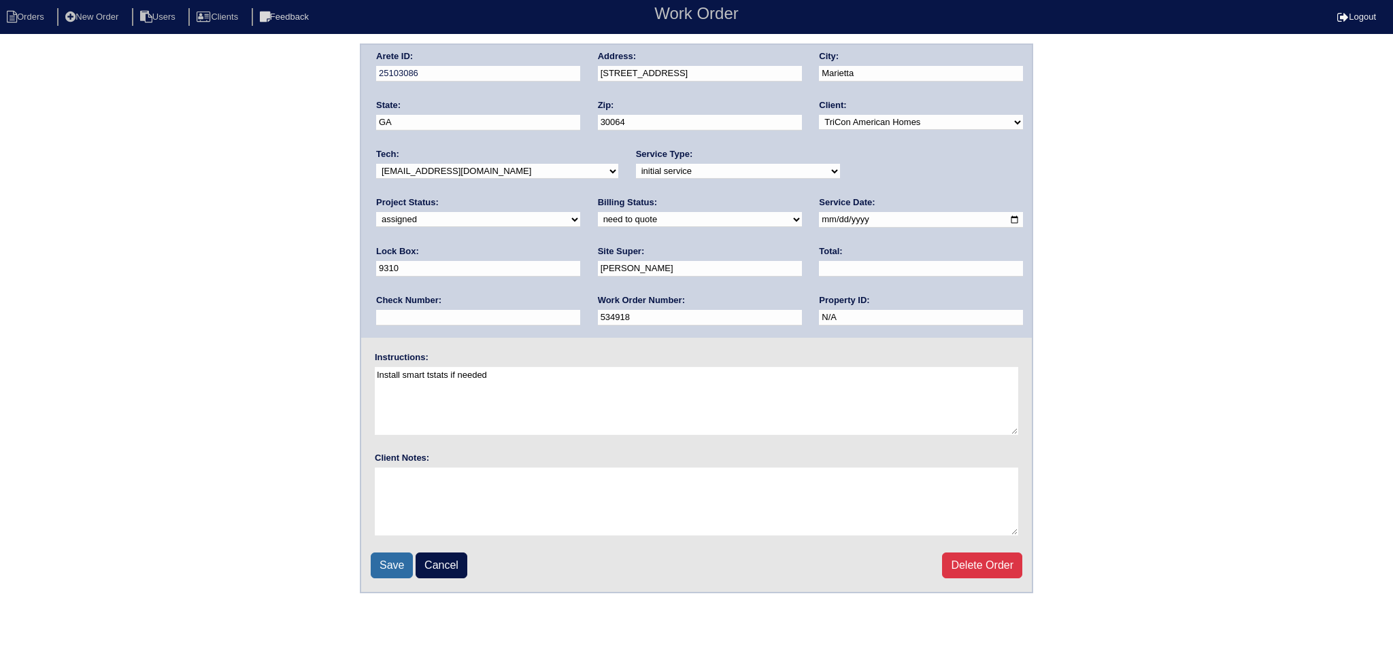
click at [385, 562] on input "Save" at bounding box center [392, 566] width 42 height 26
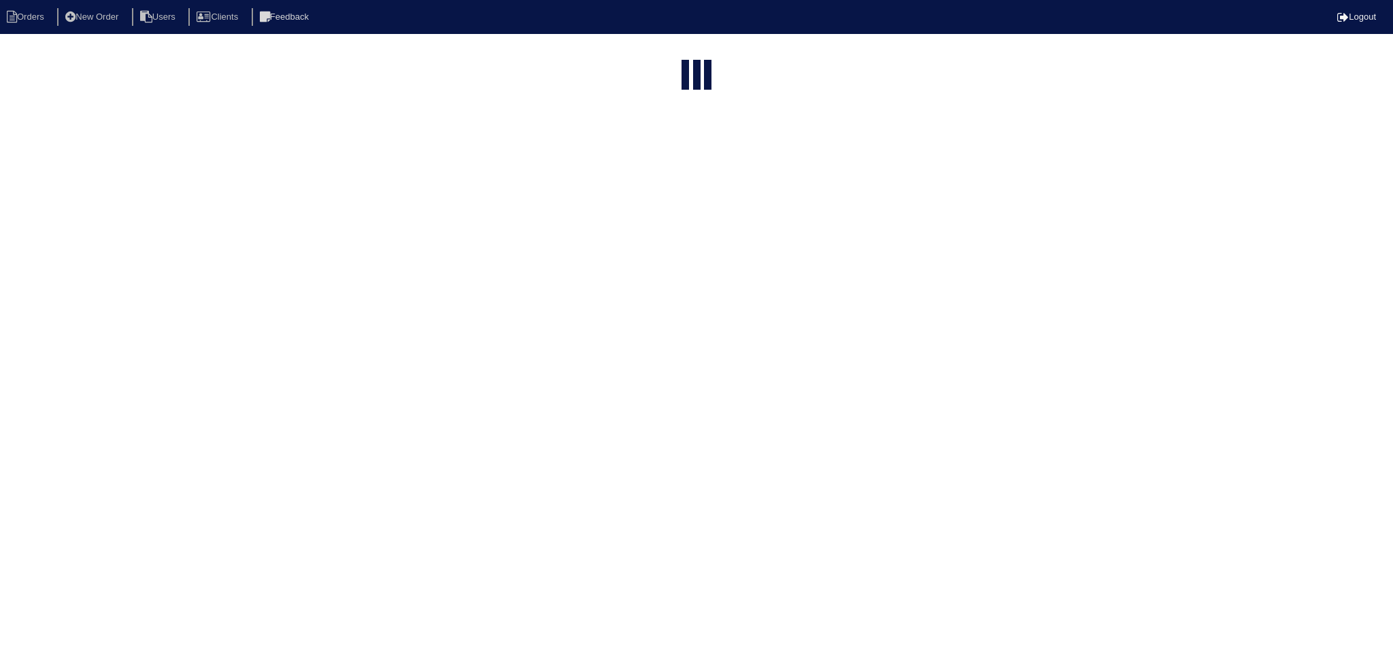
select select "15"
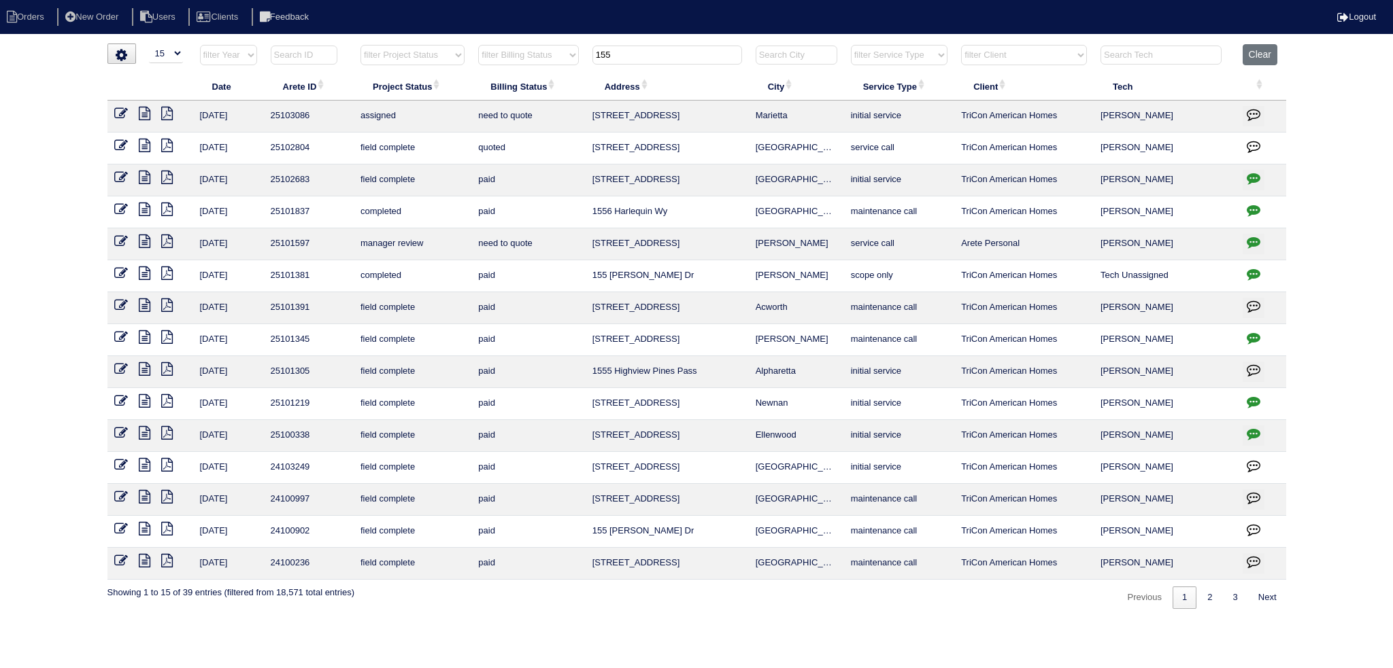
click at [653, 50] on input "155" at bounding box center [667, 55] width 150 height 19
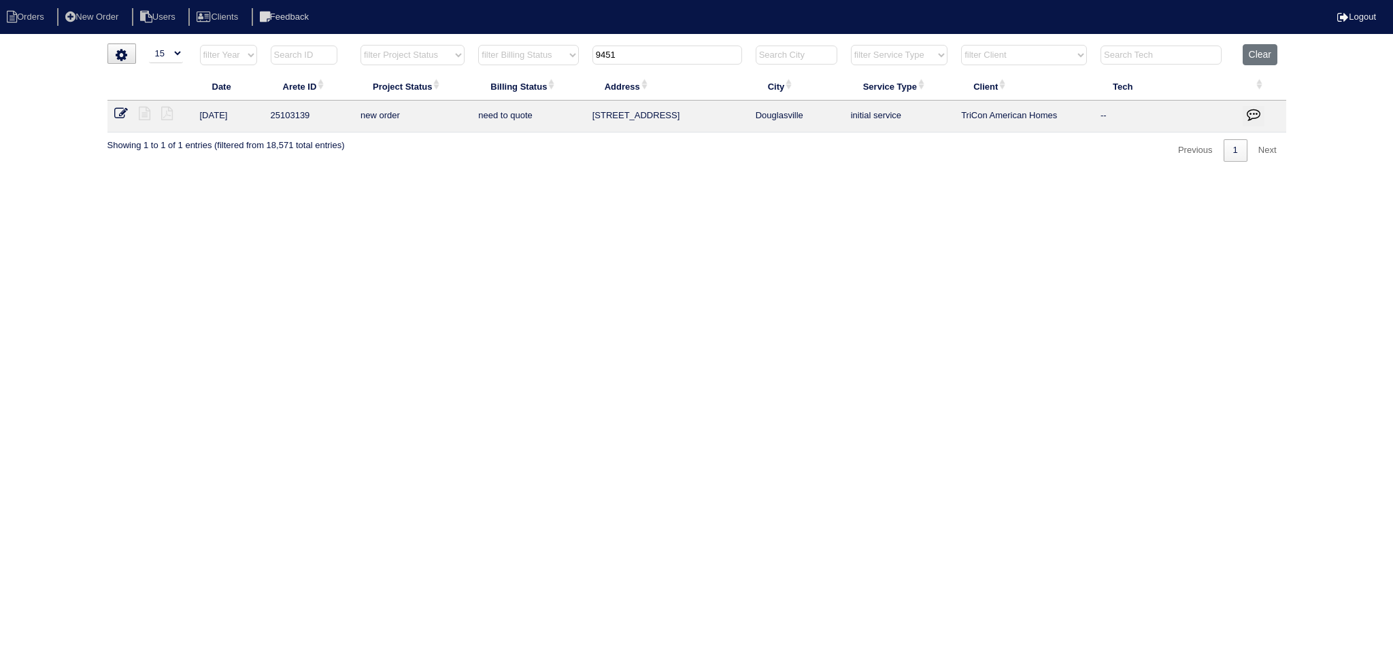
type input "9451"
click at [124, 117] on icon at bounding box center [121, 114] width 14 height 14
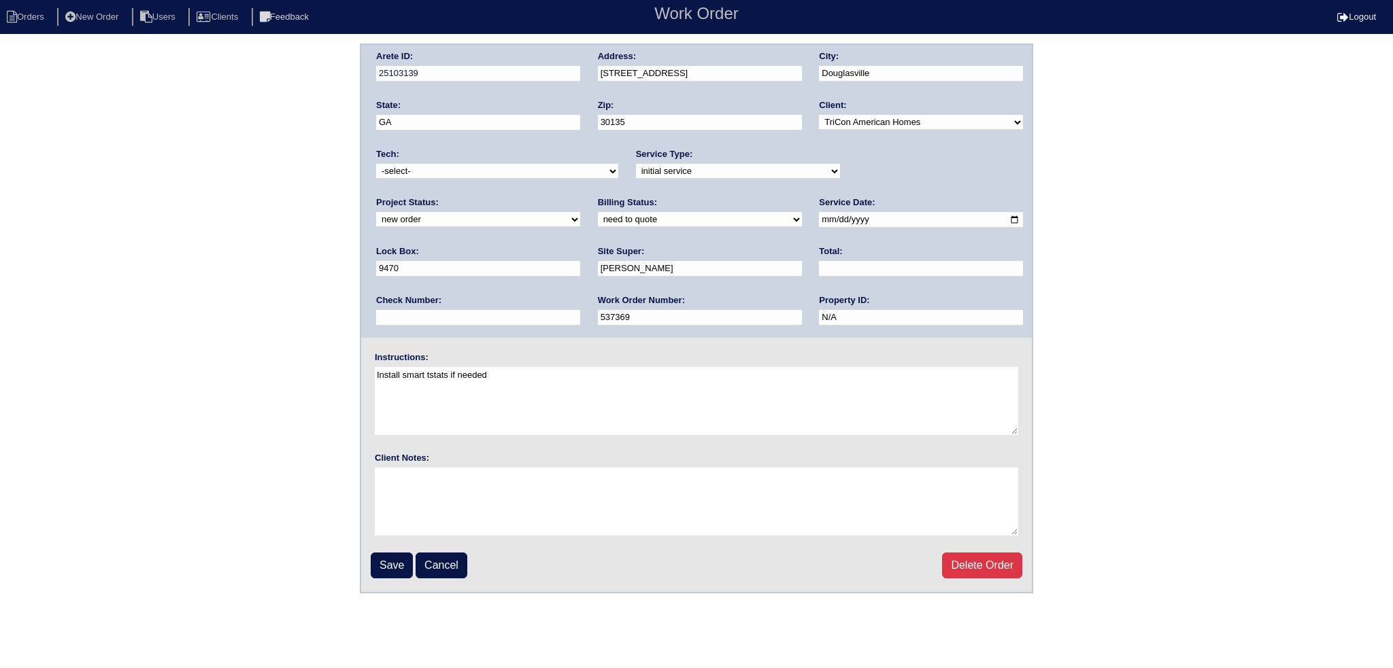
click at [580, 212] on select "new order assigned in progress field complete need to schedule admin review arc…" at bounding box center [478, 219] width 204 height 15
select select "assigned"
click at [580, 212] on select "new order assigned in progress field complete need to schedule admin review arc…" at bounding box center [478, 219] width 204 height 15
click at [819, 217] on input "2025-08-26" at bounding box center [921, 220] width 204 height 16
type input "2025-08-28"
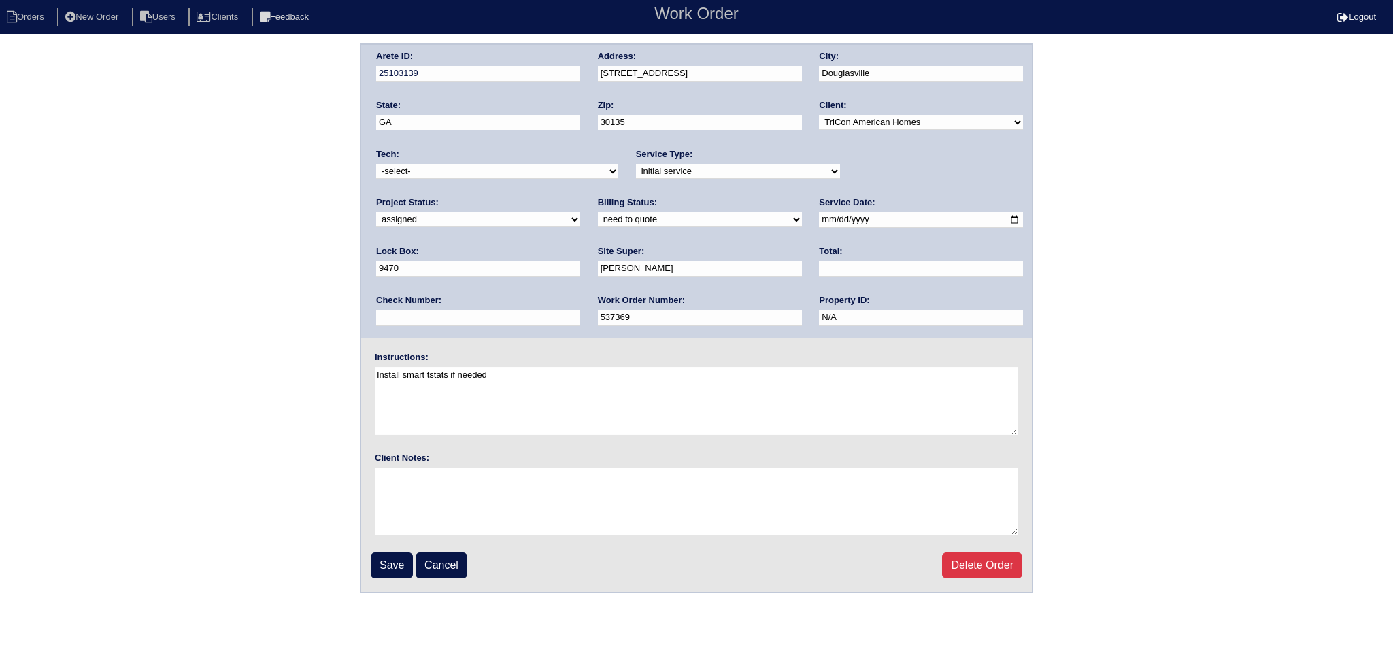
click at [501, 172] on select "-select- aretesmg+backup-tech@gmail.com benjohnholt88@gmail.com callisonhvac@ya…" at bounding box center [497, 171] width 242 height 15
click at [376, 164] on select "-select- aretesmg+backup-tech@gmail.com benjohnholt88@gmail.com callisonhvac@ya…" at bounding box center [497, 171] width 242 height 15
click at [449, 184] on div "Arete ID: 25103139 Address: 9451 Woodlawn Dr City: Douglasville State: GA Zip: …" at bounding box center [696, 191] width 670 height 293
click at [447, 169] on select "-select- aretesmg+backup-tech@gmail.com benjohnholt88@gmail.com callisonhvac@ya…" at bounding box center [497, 171] width 242 height 15
select select "36"
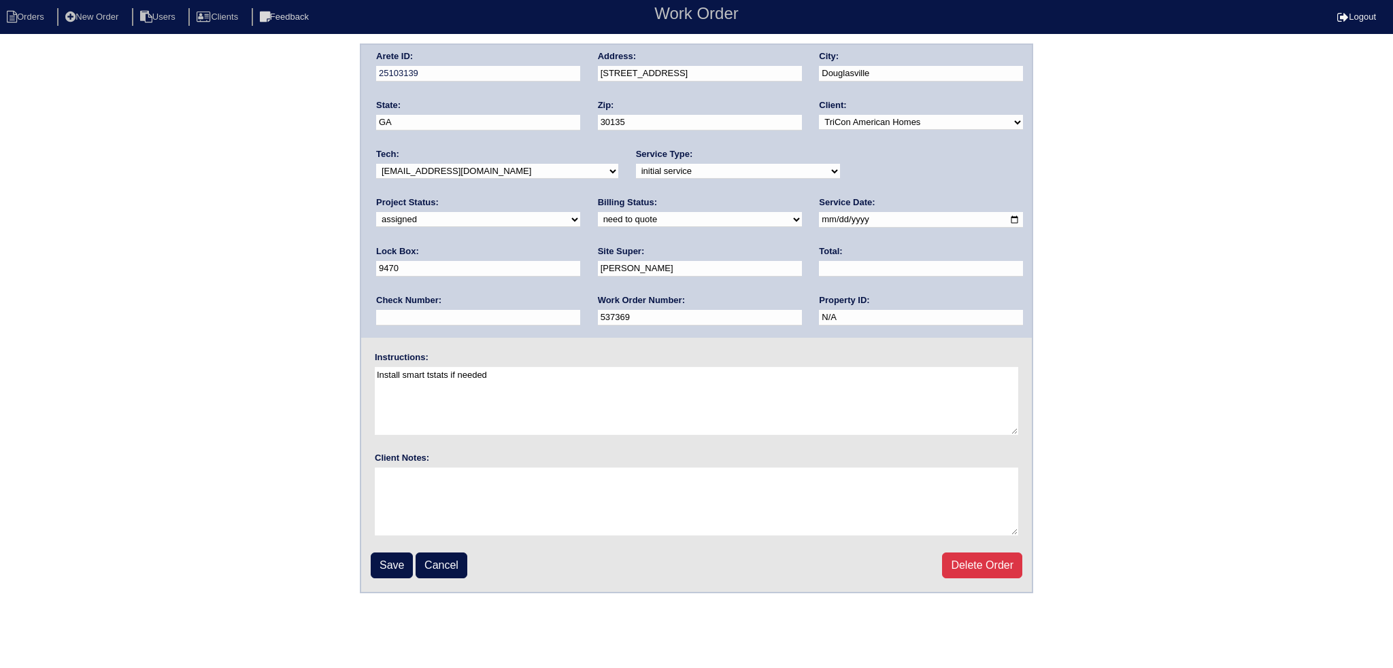
click at [376, 164] on select "-select- aretesmg+backup-tech@gmail.com benjohnholt88@gmail.com callisonhvac@ya…" at bounding box center [497, 171] width 242 height 15
click at [396, 570] on input "Save" at bounding box center [392, 566] width 42 height 26
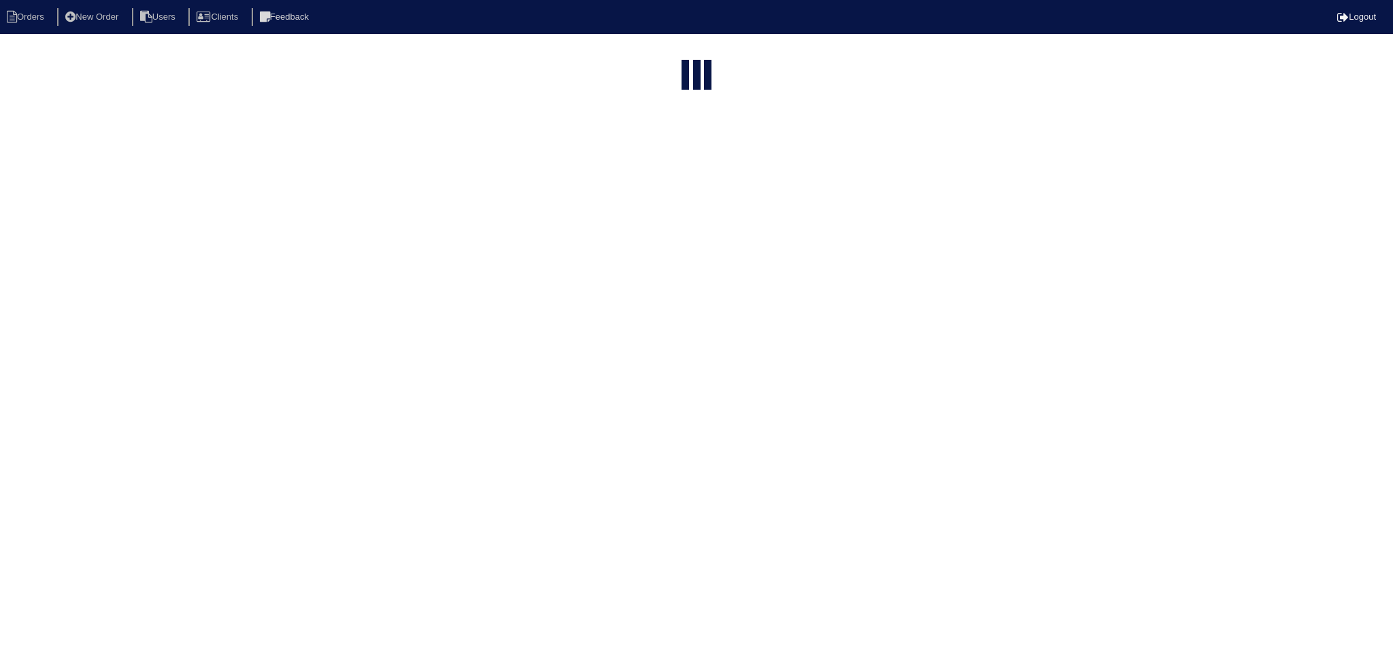
select select "15"
click at [668, 50] on html "Orders New Order Users Clients Feedback Logout Orders New Order Users Clients M…" at bounding box center [696, 142] width 1393 height 285
click at [668, 154] on input "9451" at bounding box center [667, 163] width 150 height 19
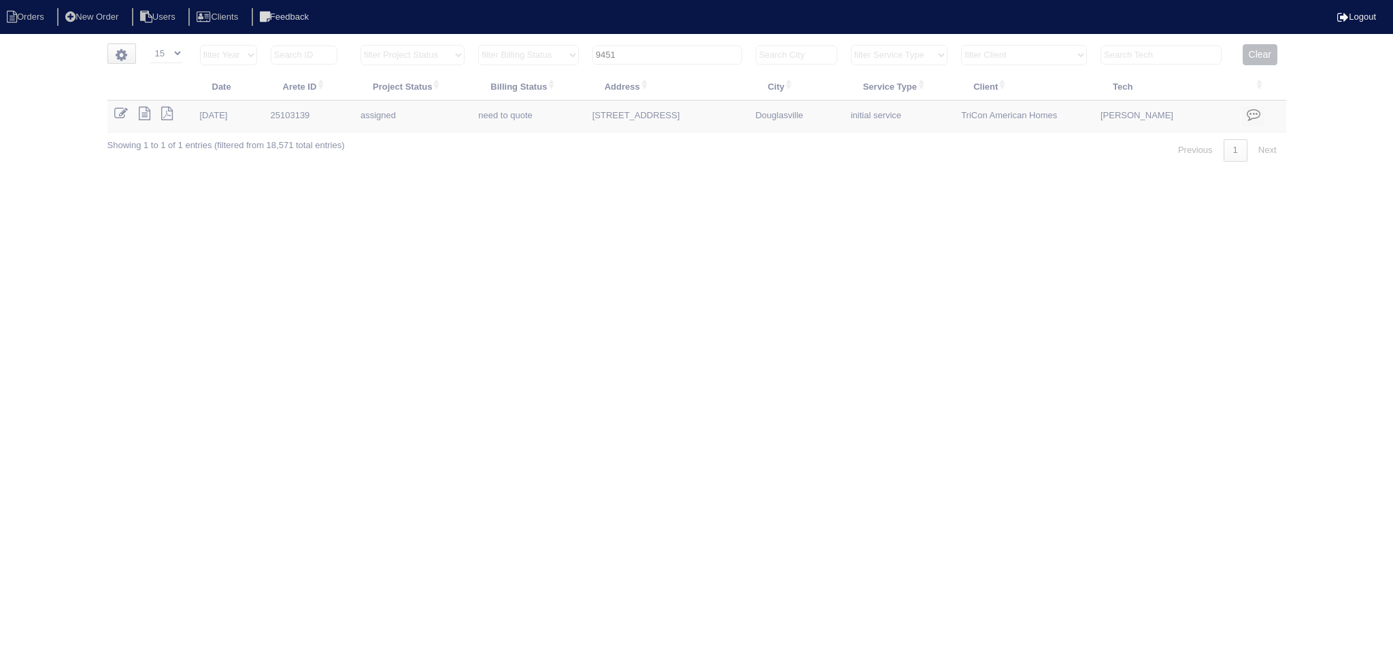
click at [669, 51] on input "9451" at bounding box center [667, 55] width 150 height 19
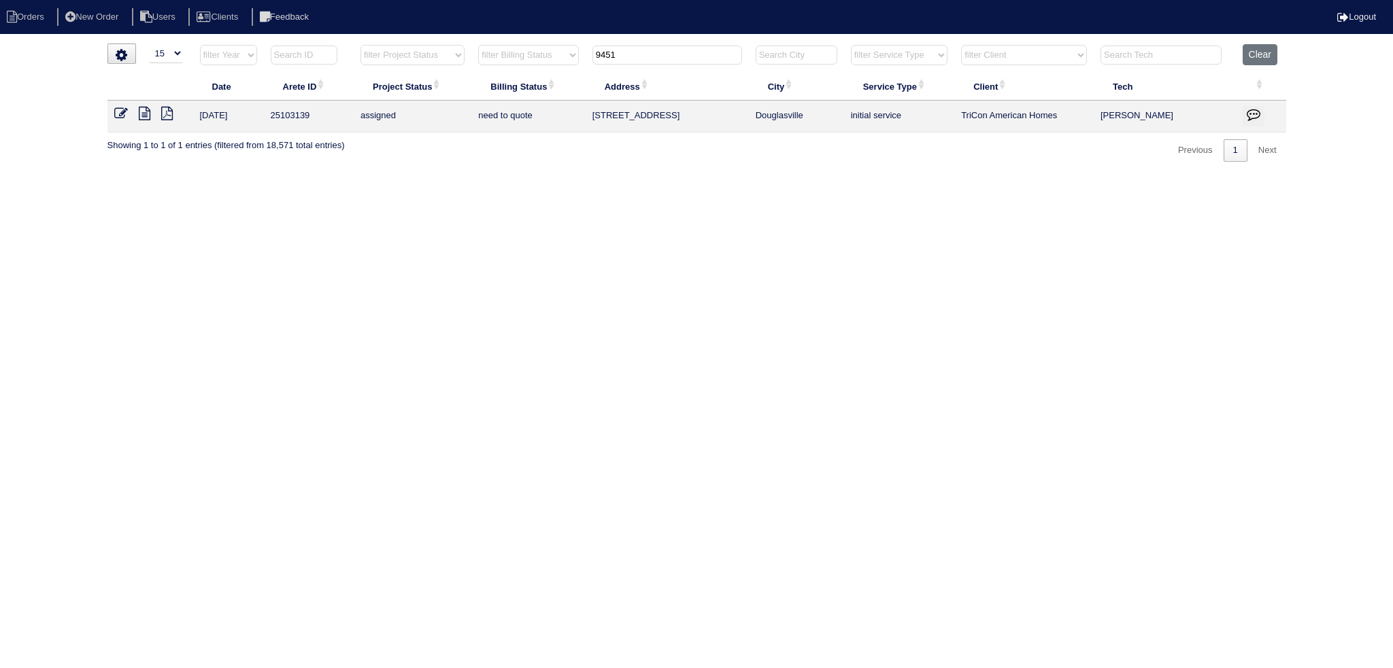
click at [669, 51] on input "9451" at bounding box center [667, 55] width 150 height 19
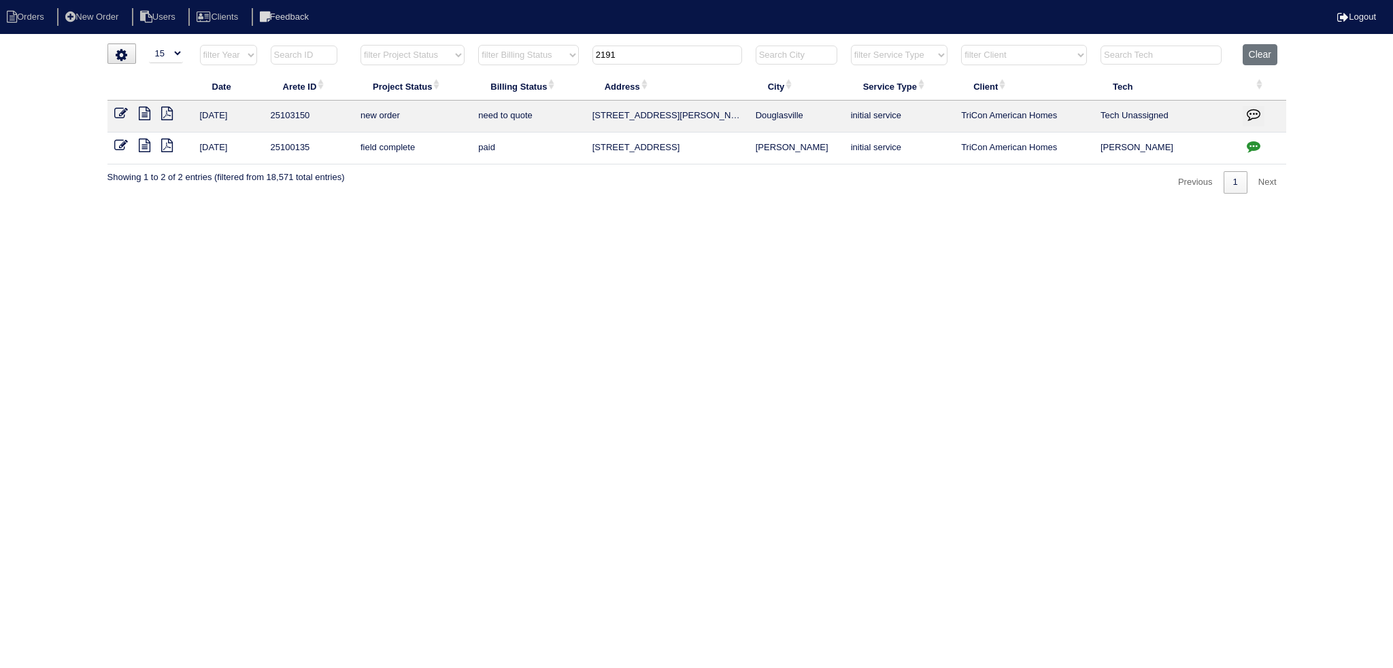
type input "2191"
click at [124, 114] on icon at bounding box center [121, 114] width 14 height 14
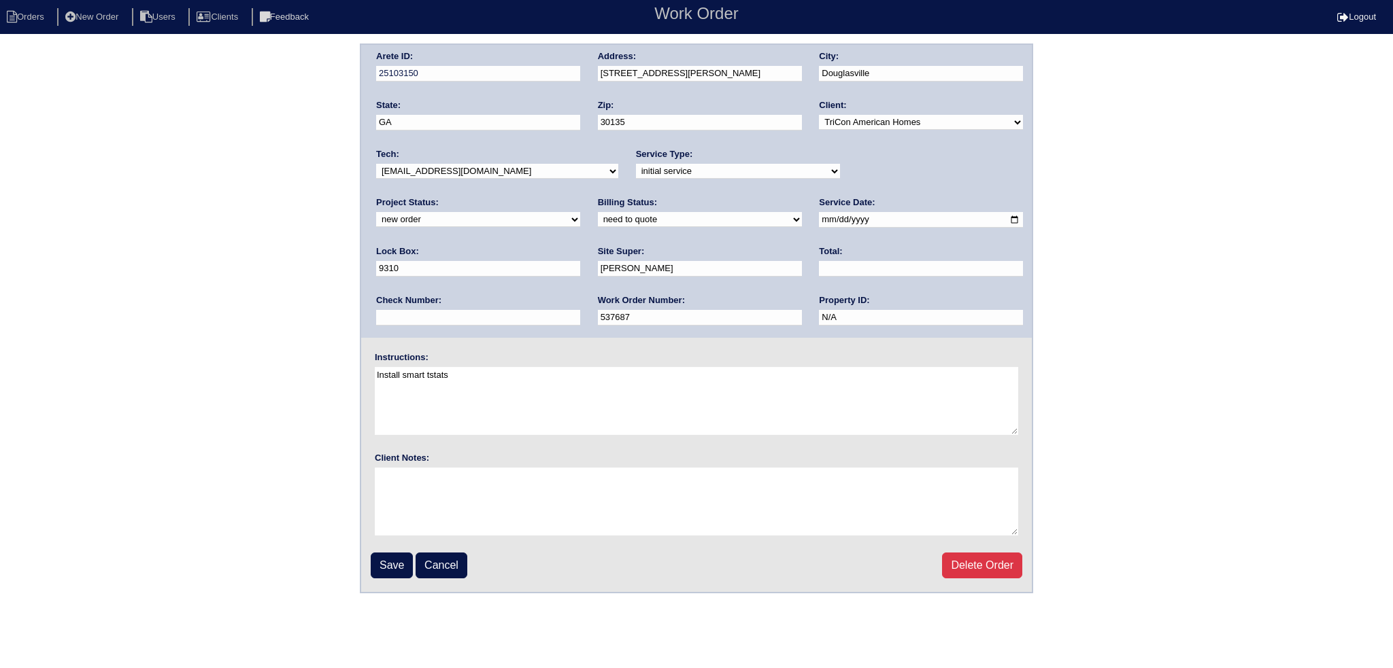
drag, startPoint x: 892, startPoint y: 165, endPoint x: 889, endPoint y: 176, distance: 11.2
click at [580, 212] on select "new order assigned in progress field complete need to schedule admin review arc…" at bounding box center [478, 219] width 204 height 15
select select "assigned"
click at [580, 212] on select "new order assigned in progress field complete need to schedule admin review arc…" at bounding box center [478, 219] width 204 height 15
click at [819, 220] on input "2025-08-26" at bounding box center [921, 220] width 204 height 16
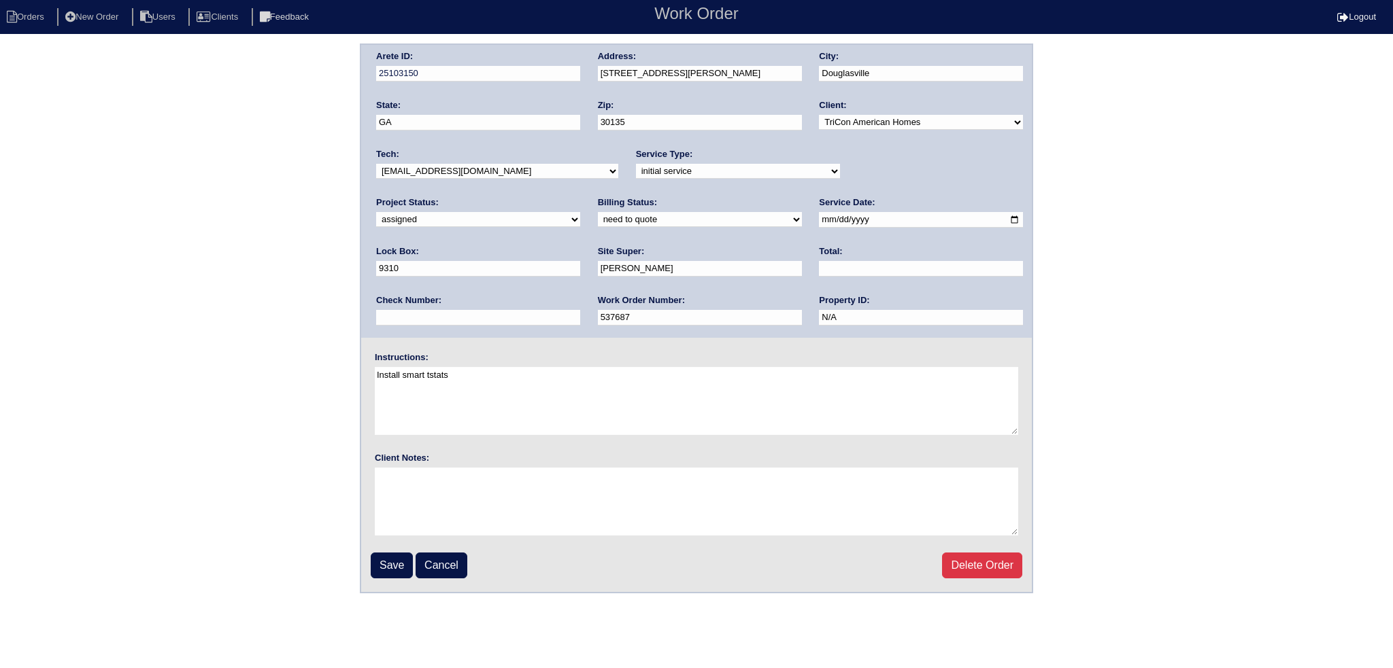
type input "2025-08-28"
click at [533, 176] on select "-select- aretesmg+backup-tech@gmail.com benjohnholt88@gmail.com callisonhvac@ya…" at bounding box center [497, 171] width 242 height 15
select select "36"
click at [376, 164] on select "-select- aretesmg+backup-tech@gmail.com benjohnholt88@gmail.com callisonhvac@ya…" at bounding box center [497, 171] width 242 height 15
click at [388, 562] on input "Save" at bounding box center [392, 566] width 42 height 26
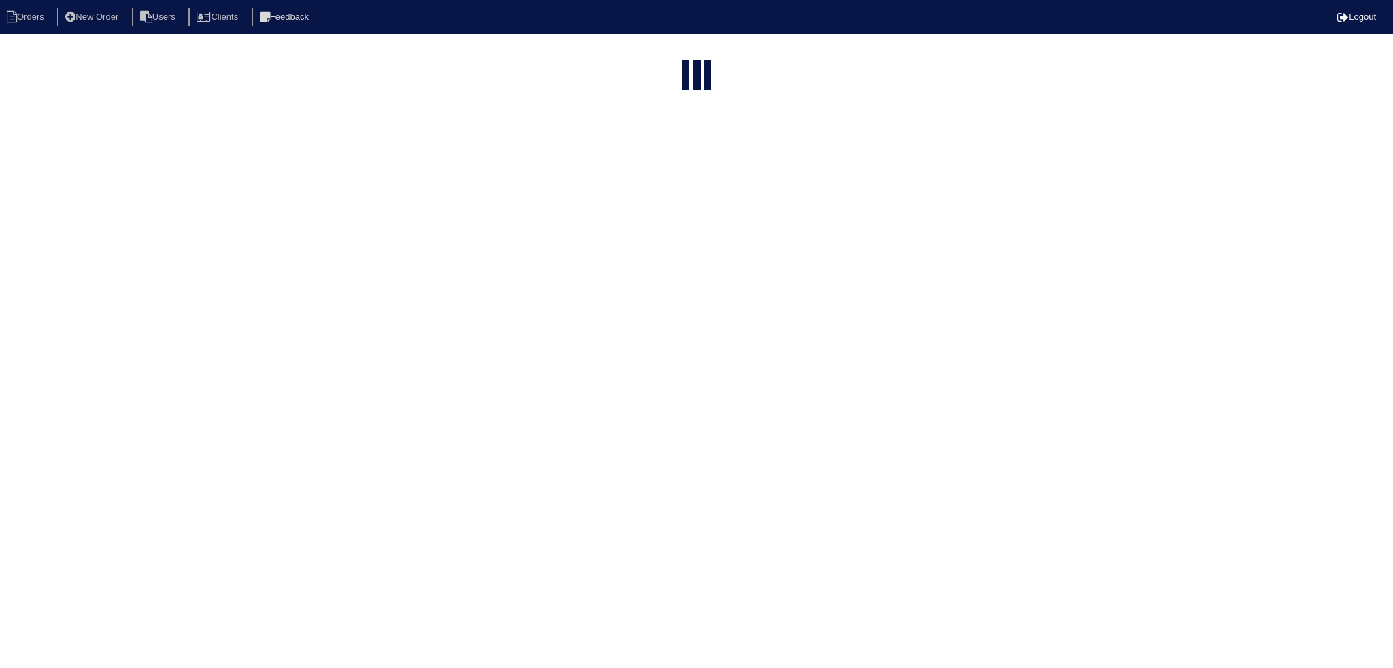
select select "15"
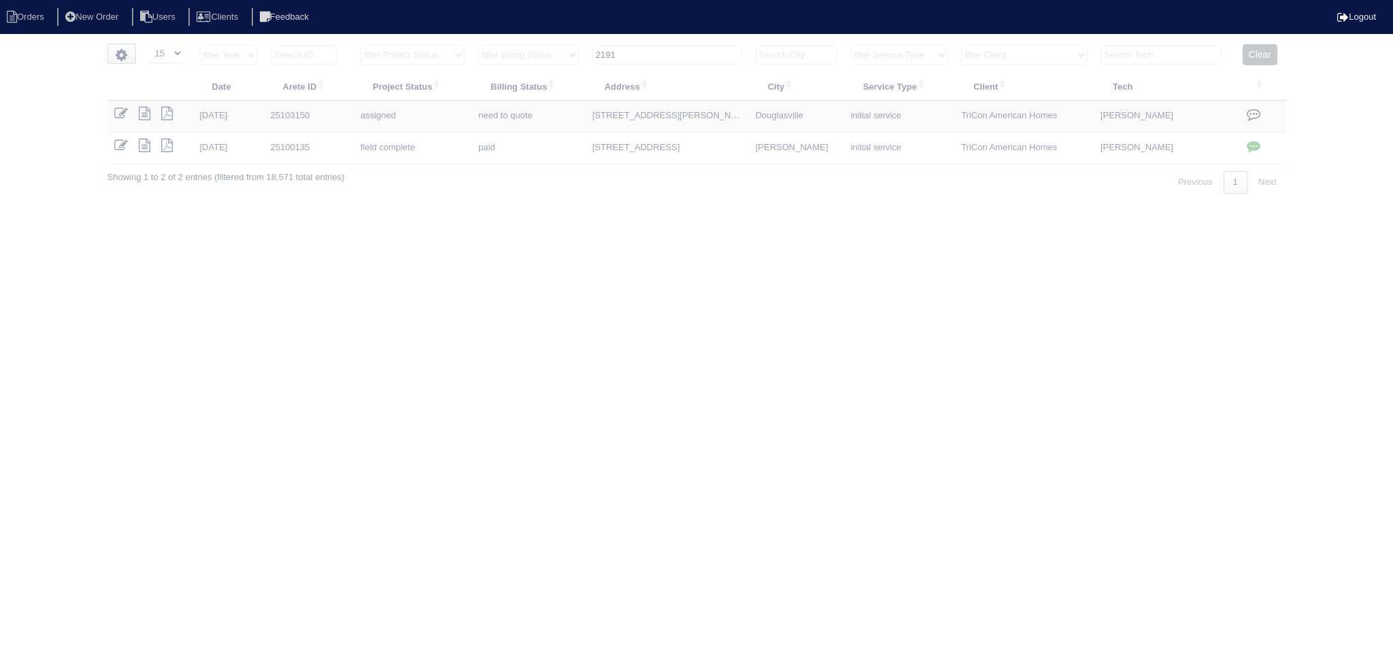
click at [660, 61] on input "2191" at bounding box center [667, 55] width 150 height 19
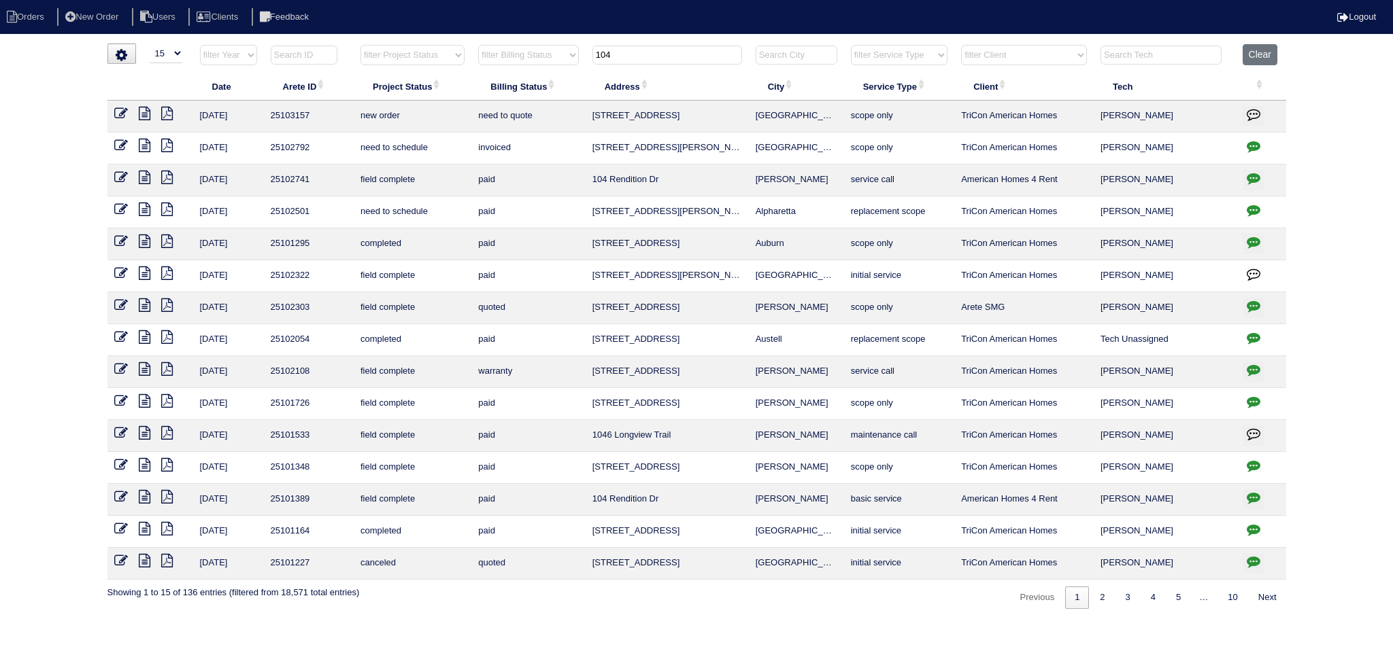
type input "104"
click at [125, 108] on icon at bounding box center [121, 114] width 14 height 14
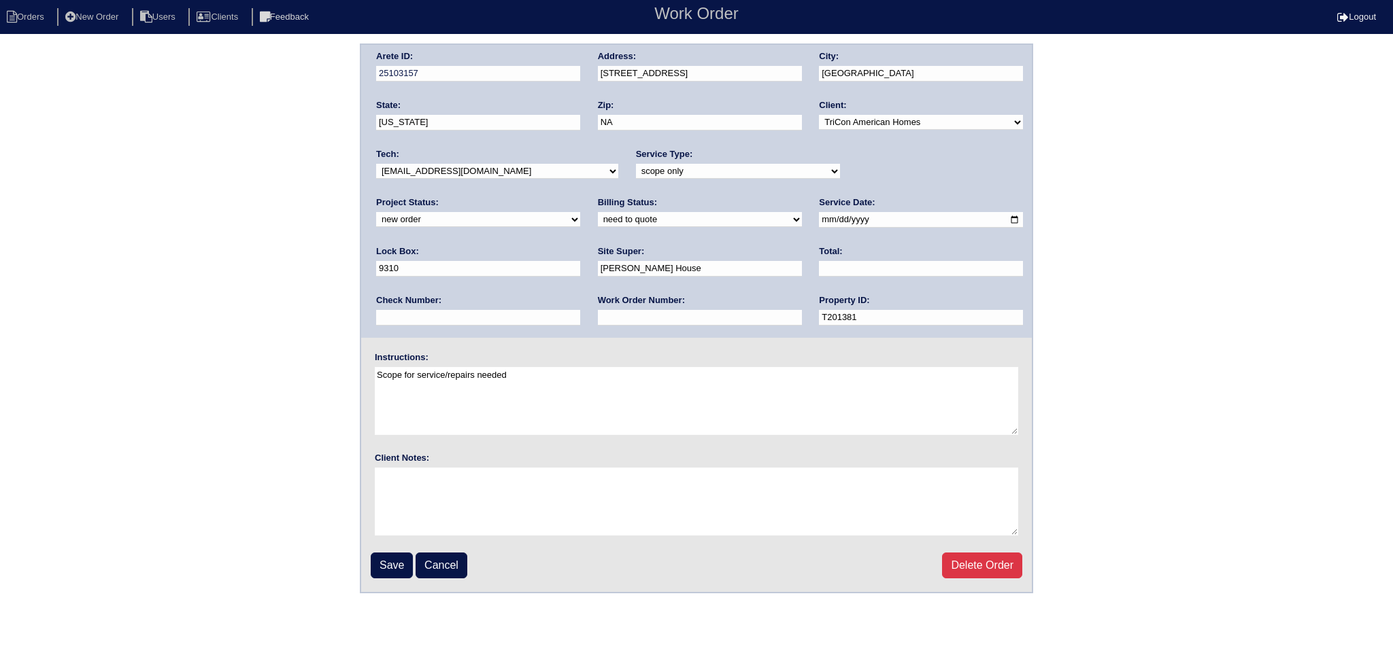
click at [580, 197] on div "Project Status: new order assigned in progress field complete need to schedule …" at bounding box center [478, 215] width 204 height 37
drag, startPoint x: 883, startPoint y: 176, endPoint x: 884, endPoint y: 183, distance: 6.8
click at [580, 197] on div "Project Status: new order assigned in progress field complete need to schedule …" at bounding box center [478, 215] width 204 height 37
select select "assigned"
click at [580, 212] on select "new order assigned in progress field complete need to schedule admin review arc…" at bounding box center [478, 219] width 204 height 15
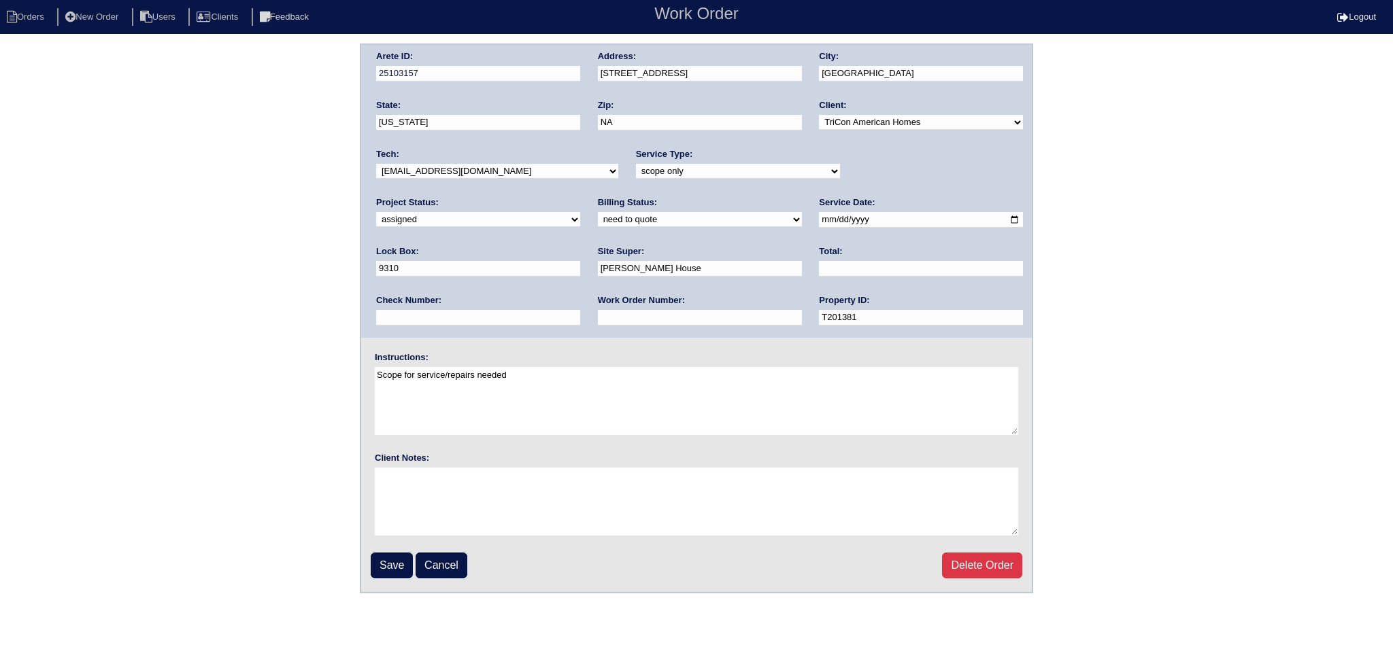
click at [819, 216] on input "2025-08-27" at bounding box center [921, 220] width 204 height 16
type input "2025-08-28"
click at [531, 165] on select "-select- aretesmg+backup-tech@gmail.com benjohnholt88@gmail.com callisonhvac@ya…" at bounding box center [497, 171] width 242 height 15
select select "36"
click at [376, 164] on select "-select- aretesmg+backup-tech@gmail.com benjohnholt88@gmail.com callisonhvac@ya…" at bounding box center [497, 171] width 242 height 15
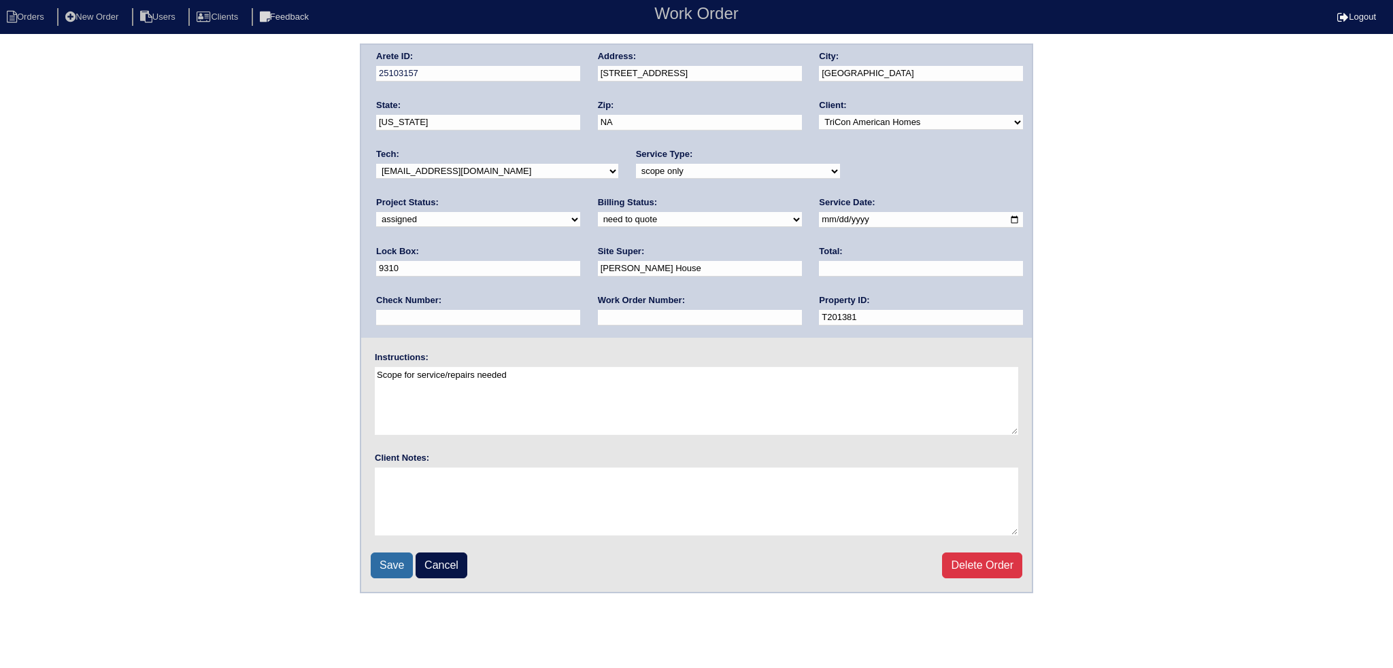
click at [380, 560] on input "Save" at bounding box center [392, 566] width 42 height 26
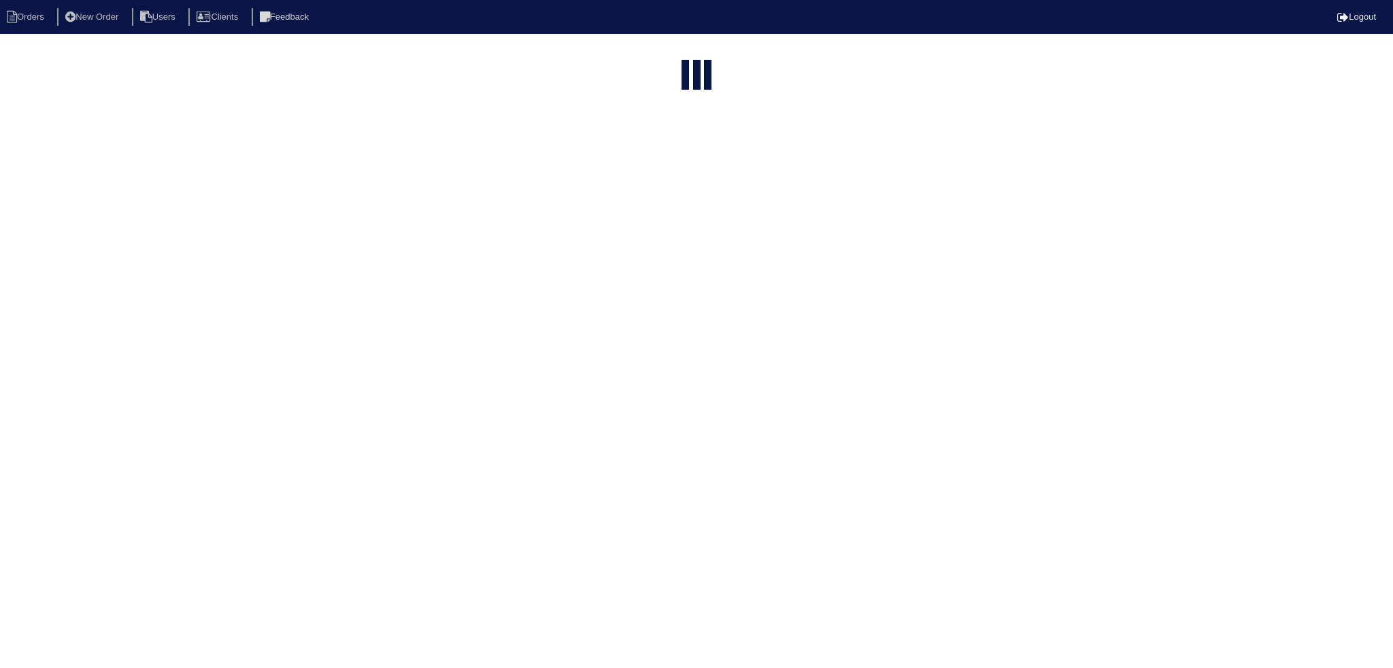
select select "15"
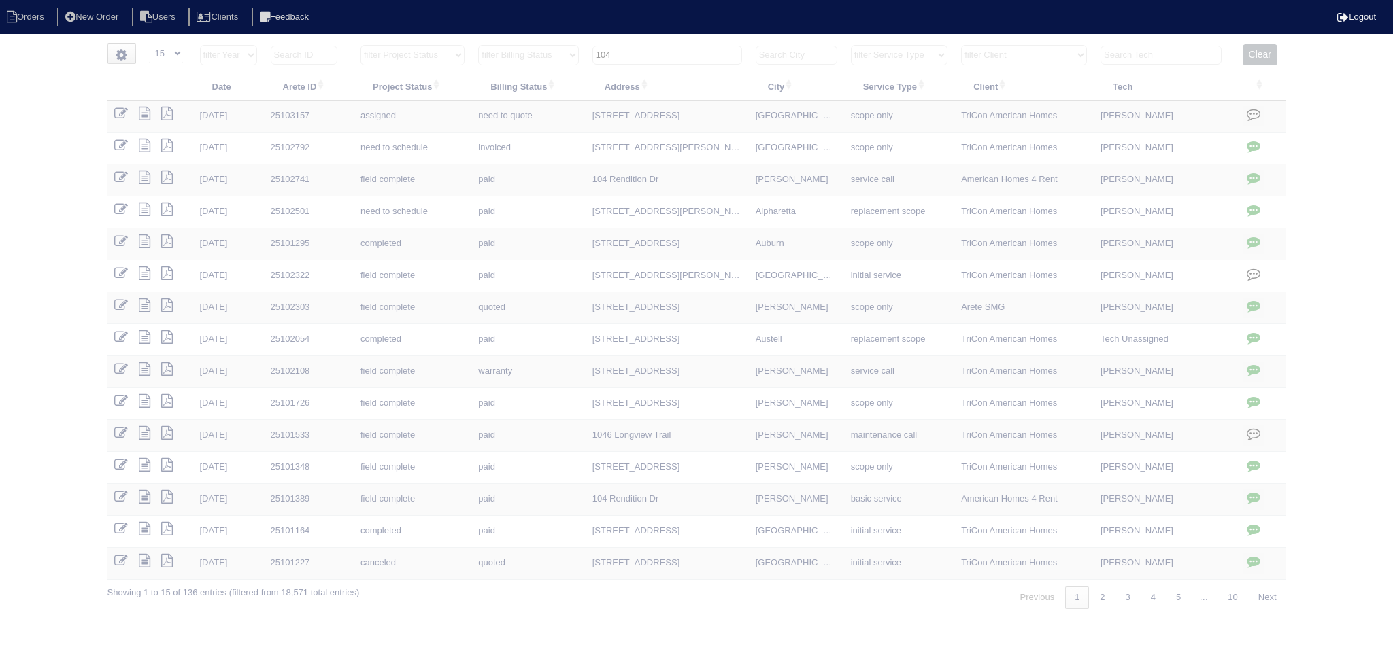
click at [683, 47] on input "104" at bounding box center [667, 55] width 150 height 19
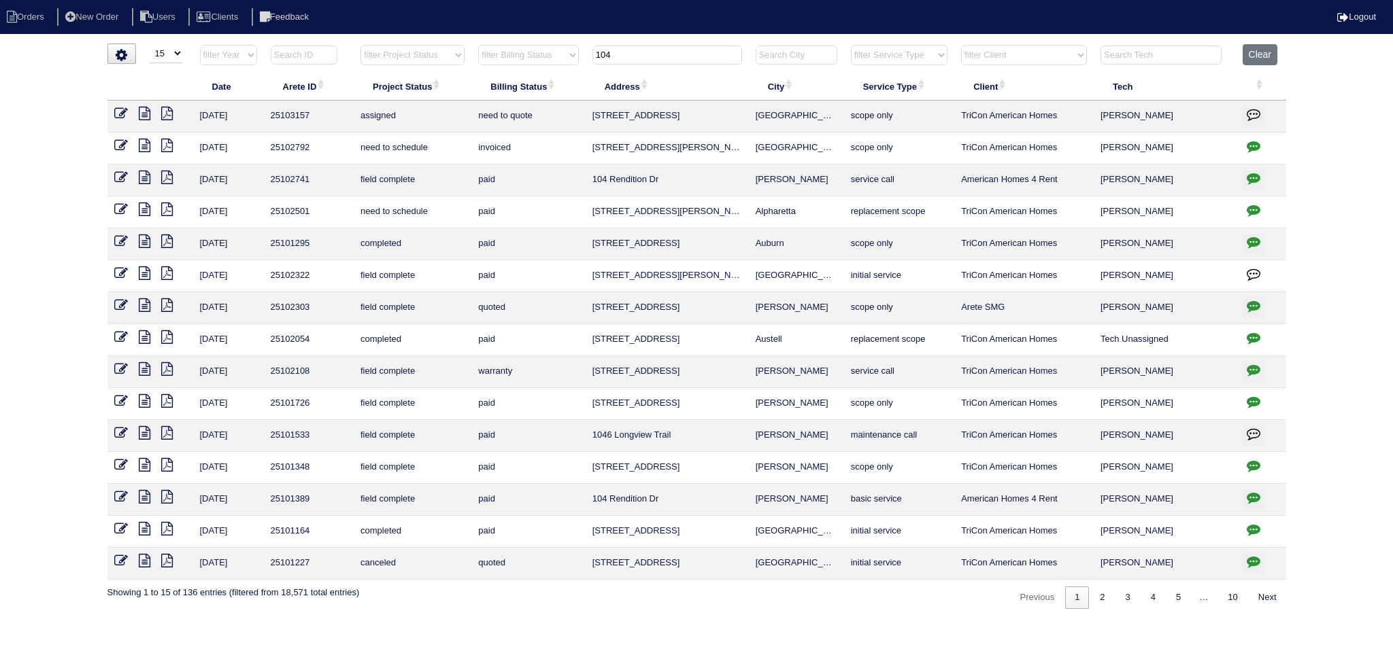
click at [685, 48] on input "104" at bounding box center [667, 55] width 150 height 19
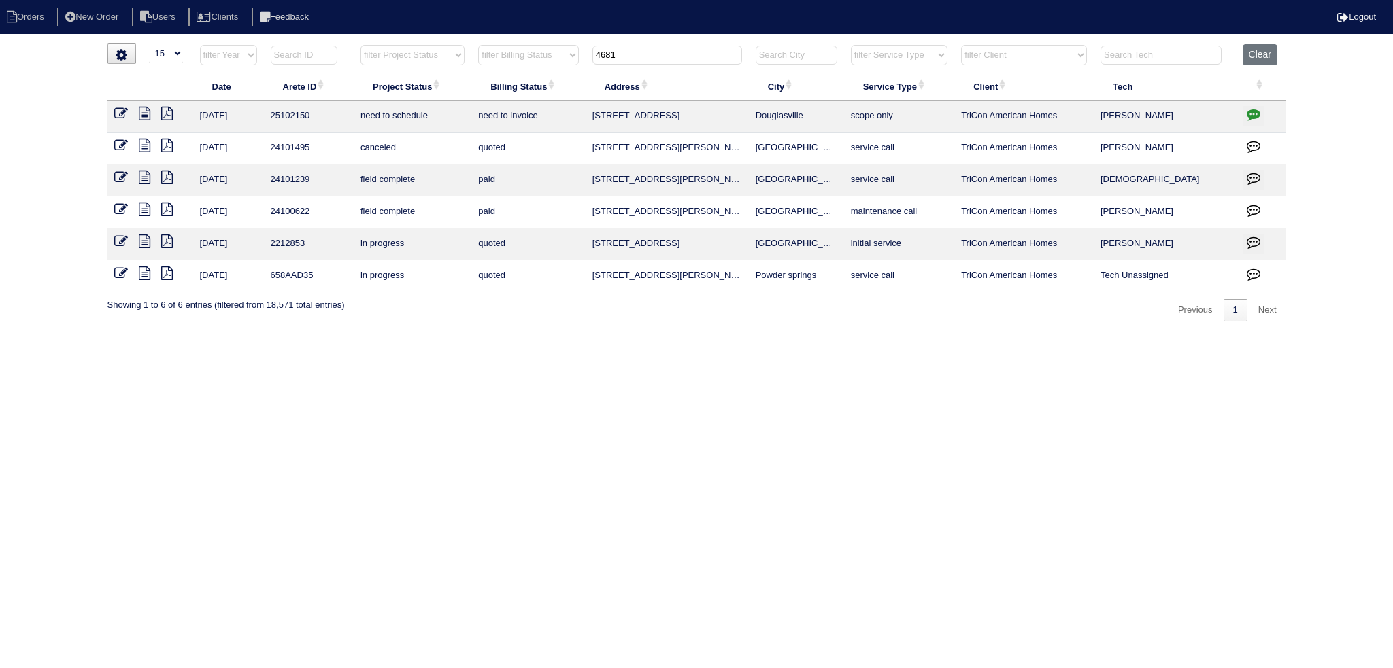
type input "4681"
click at [118, 111] on icon at bounding box center [121, 114] width 14 height 14
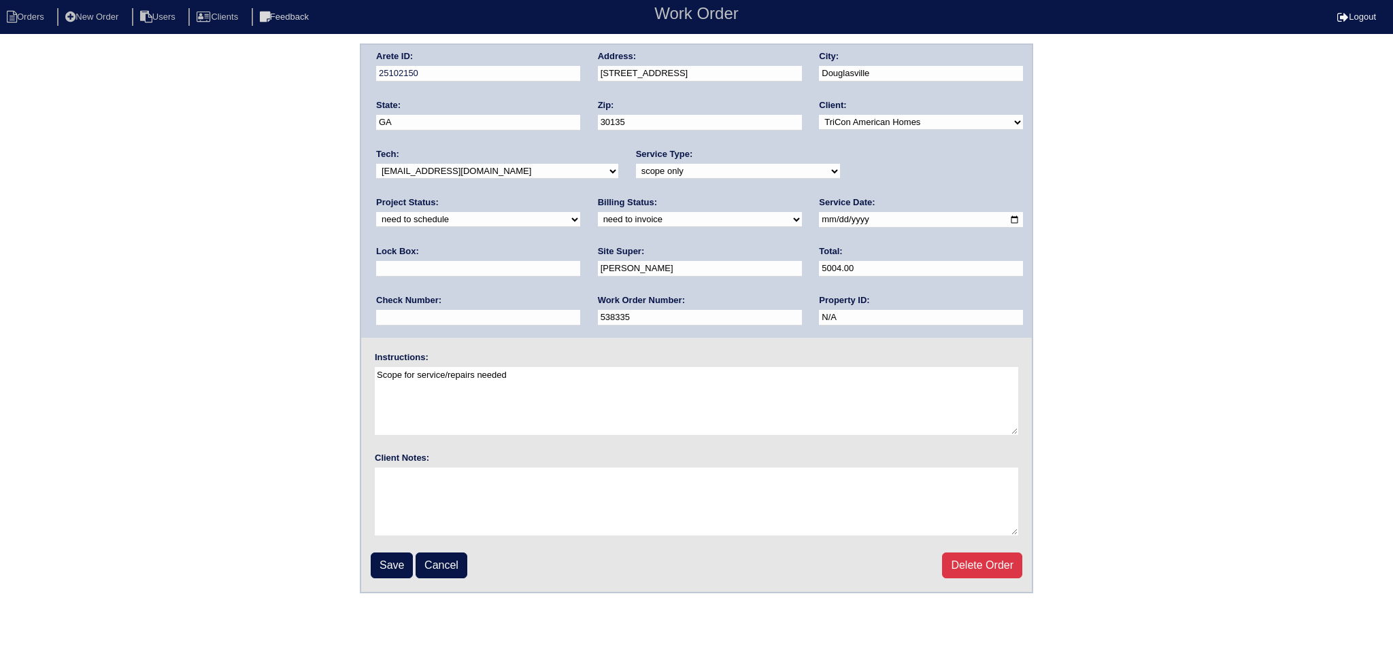
click at [580, 212] on select "new order assigned in progress field complete need to schedule admin review arc…" at bounding box center [478, 219] width 204 height 15
select select "assigned"
click at [580, 212] on select "new order assigned in progress field complete need to schedule admin review arc…" at bounding box center [478, 219] width 204 height 15
click at [819, 214] on input "2025-08-28" at bounding box center [921, 220] width 204 height 16
click at [500, 165] on select "-select- aretesmg+backup-tech@gmail.com benjohnholt88@gmail.com callisonhvac@ya…" at bounding box center [497, 171] width 242 height 15
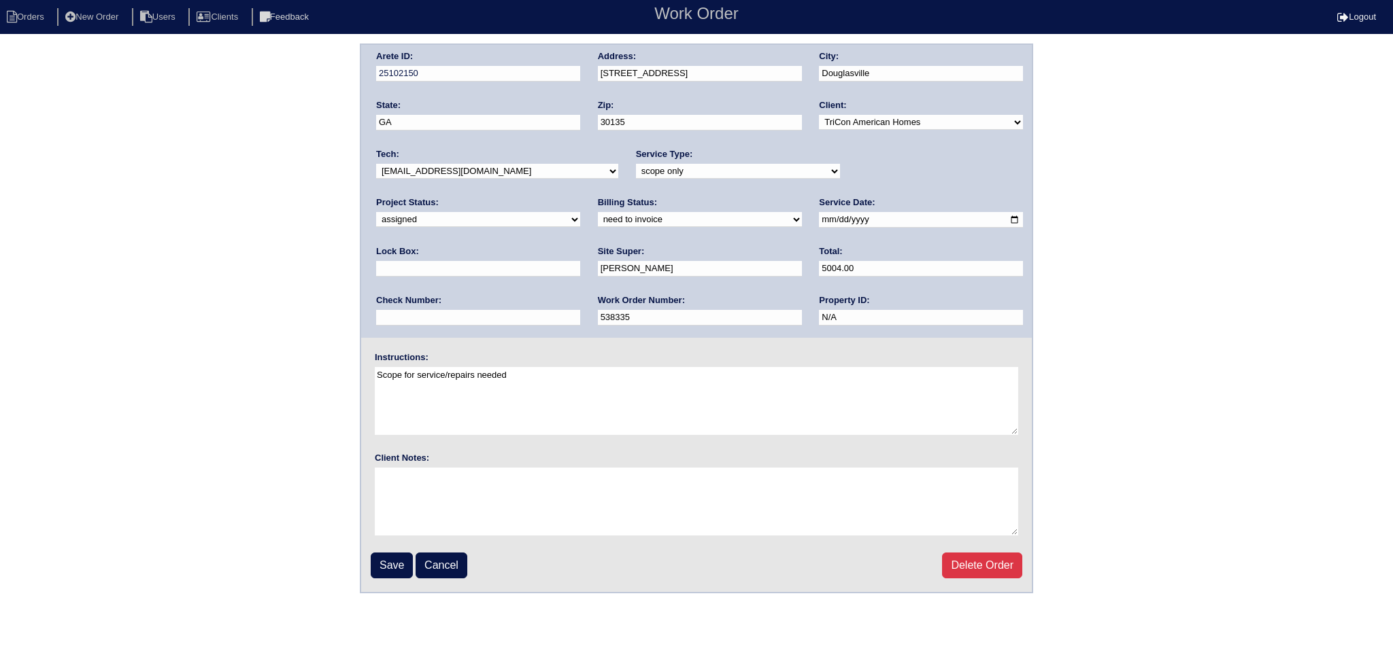
select select "36"
click at [376, 164] on select "-select- aretesmg+backup-tech@gmail.com benjohnholt88@gmail.com callisonhvac@ya…" at bounding box center [497, 171] width 242 height 15
click at [400, 573] on input "Save" at bounding box center [392, 566] width 42 height 26
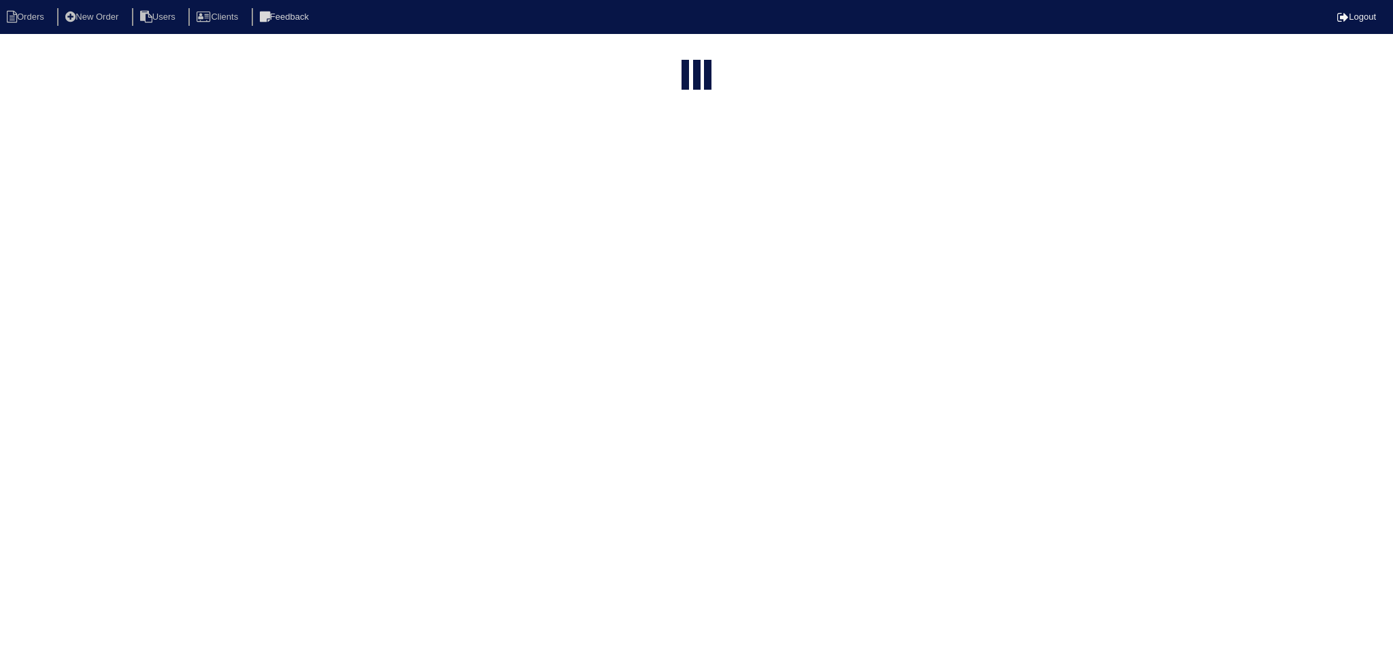
select select "15"
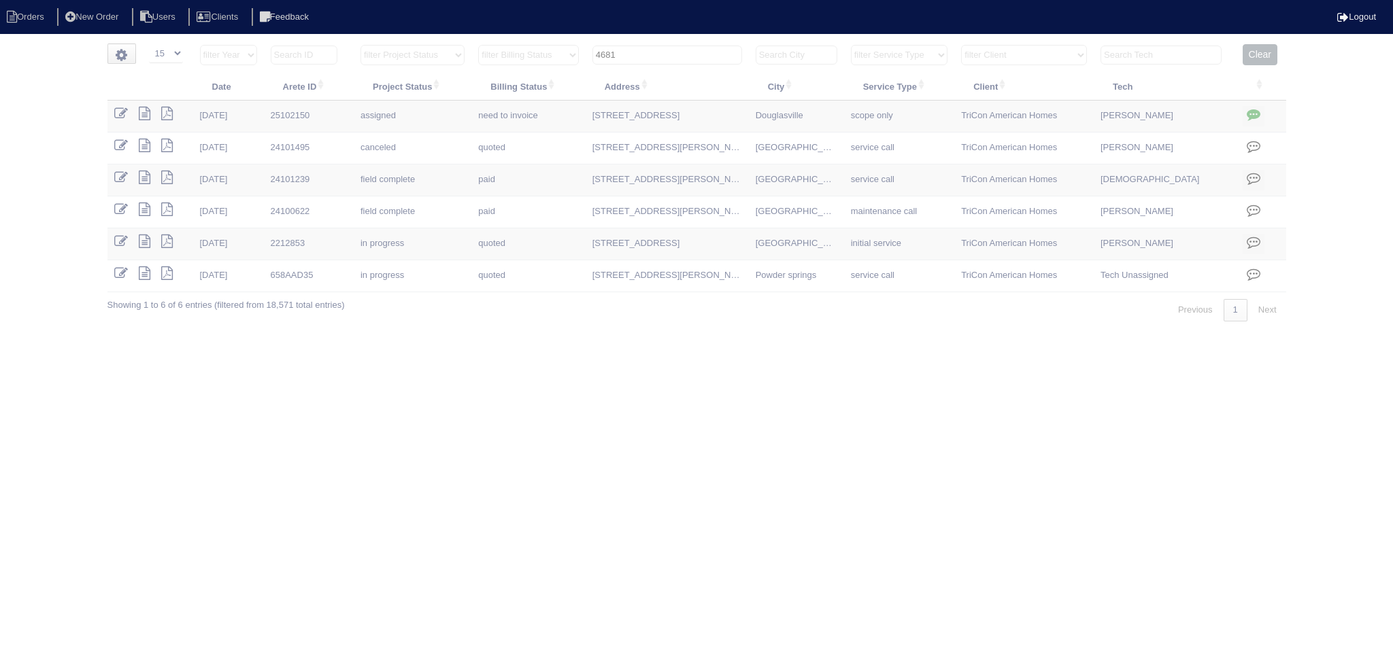
click at [668, 60] on input "4681" at bounding box center [667, 55] width 150 height 19
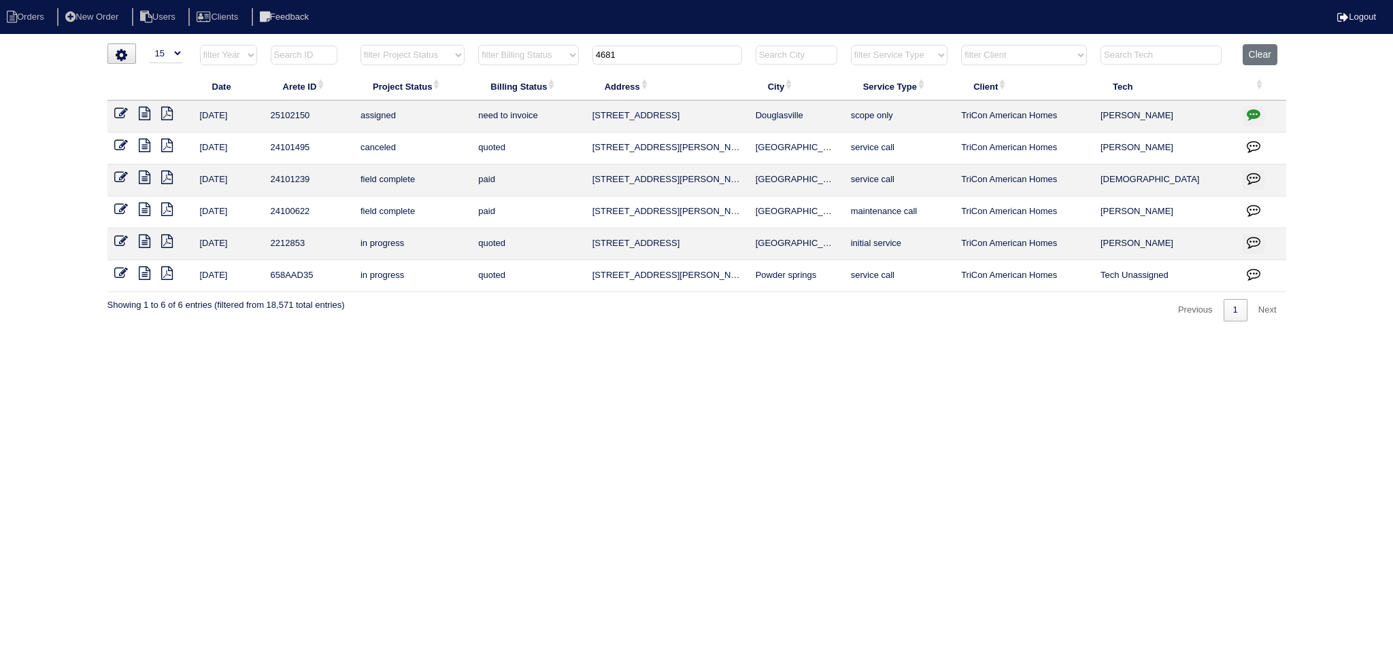
click at [668, 60] on input "4681" at bounding box center [667, 55] width 150 height 19
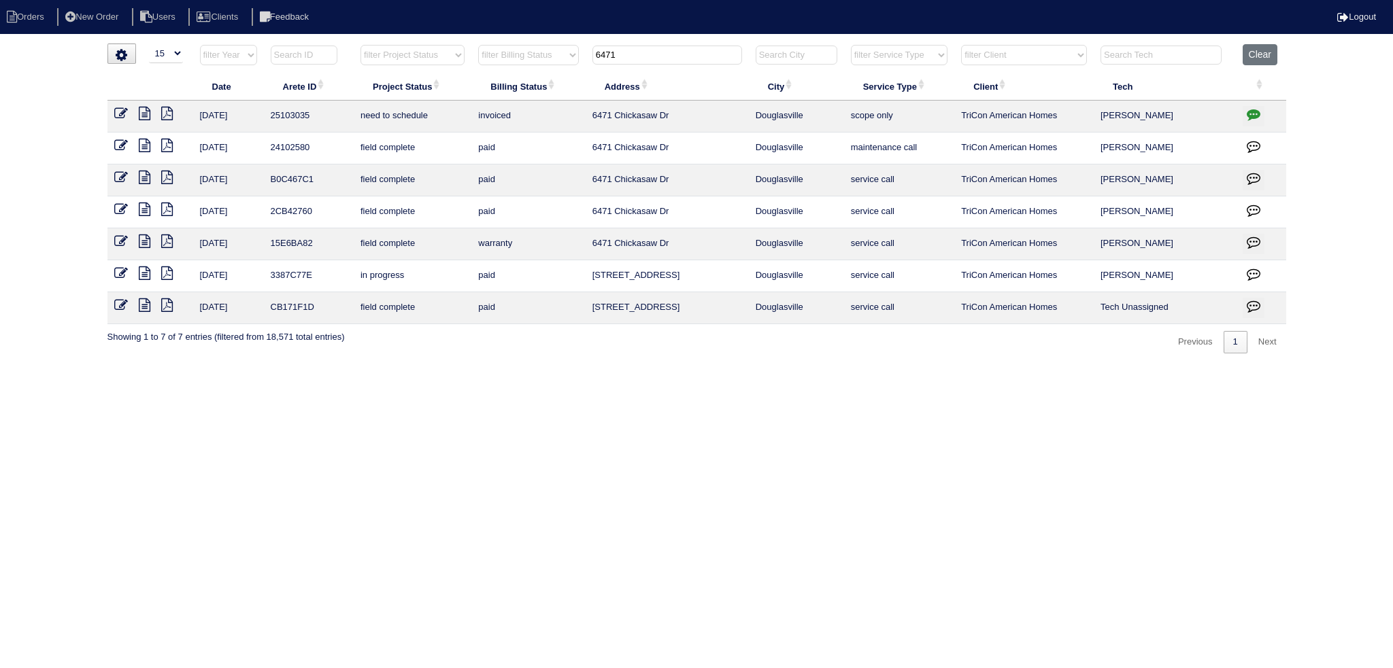
type input "6471"
click at [124, 109] on icon at bounding box center [121, 114] width 14 height 14
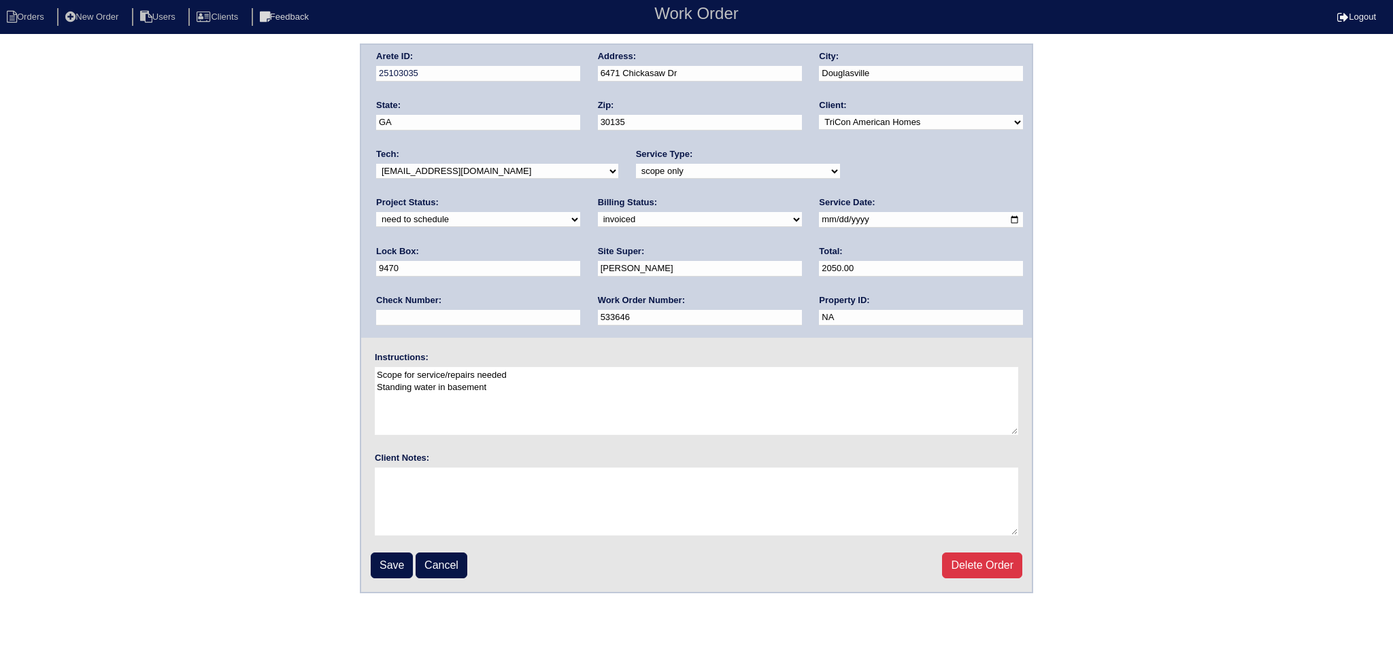
click at [580, 212] on select "new order assigned in progress field complete need to schedule admin review arc…" at bounding box center [478, 219] width 204 height 15
select select "assigned"
click at [580, 212] on select "new order assigned in progress field complete need to schedule admin review arc…" at bounding box center [478, 219] width 204 height 15
click at [819, 216] on input "2025-08-28" at bounding box center [921, 220] width 204 height 16
click at [509, 168] on select "-select- aretesmg+backup-tech@gmail.com benjohnholt88@gmail.com callisonhvac@ya…" at bounding box center [497, 171] width 242 height 15
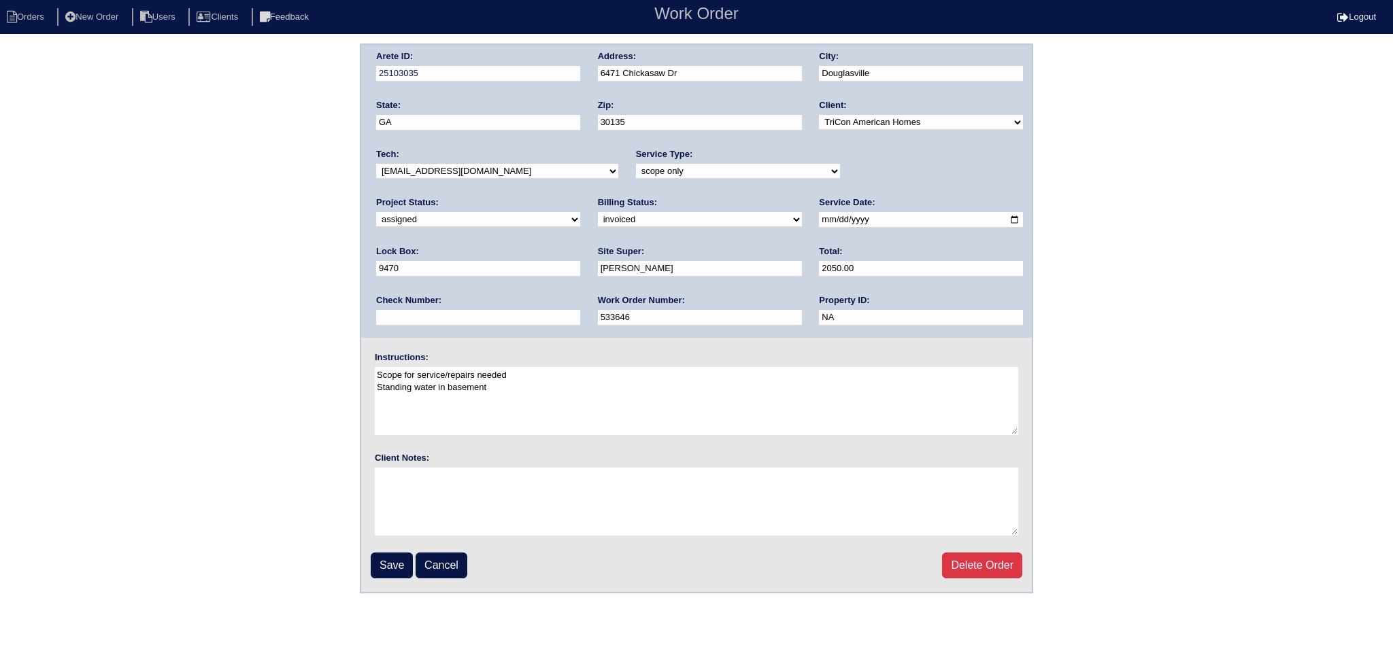
select select "36"
click at [376, 164] on select "-select- aretesmg+backup-tech@gmail.com benjohnholt88@gmail.com callisonhvac@ya…" at bounding box center [497, 171] width 242 height 15
click at [390, 569] on input "Save" at bounding box center [392, 566] width 42 height 26
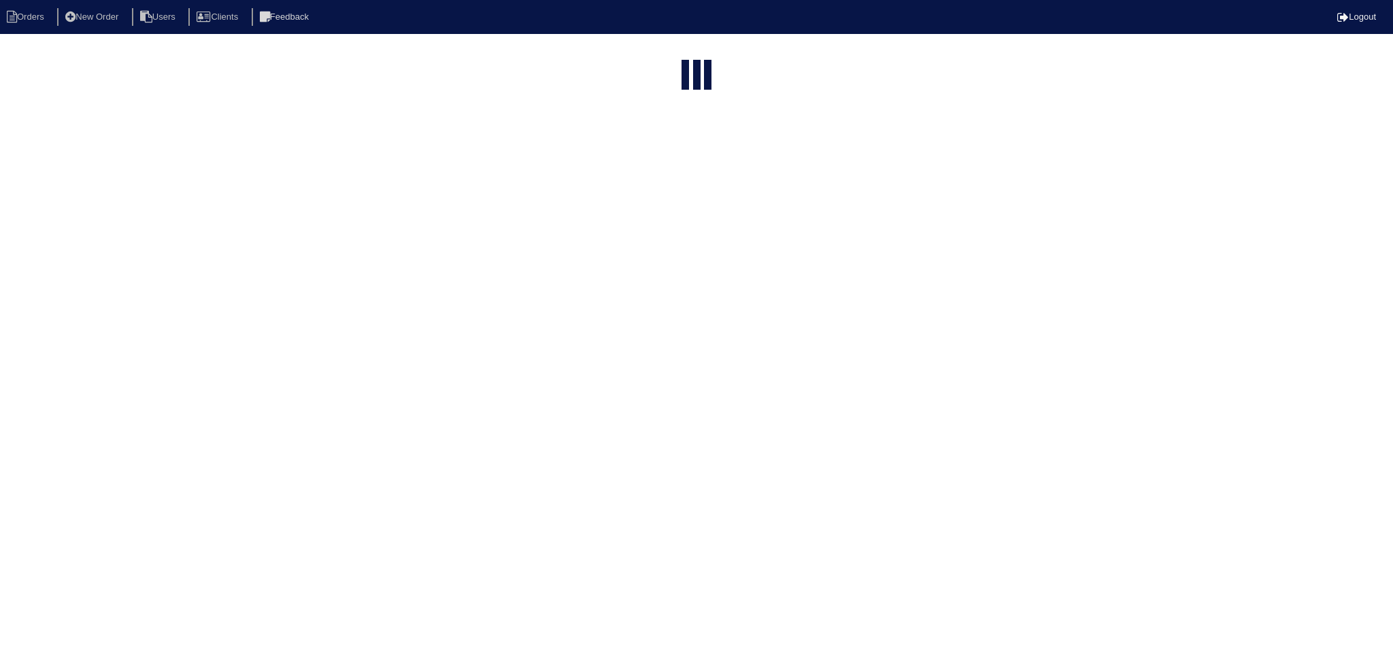
select select "15"
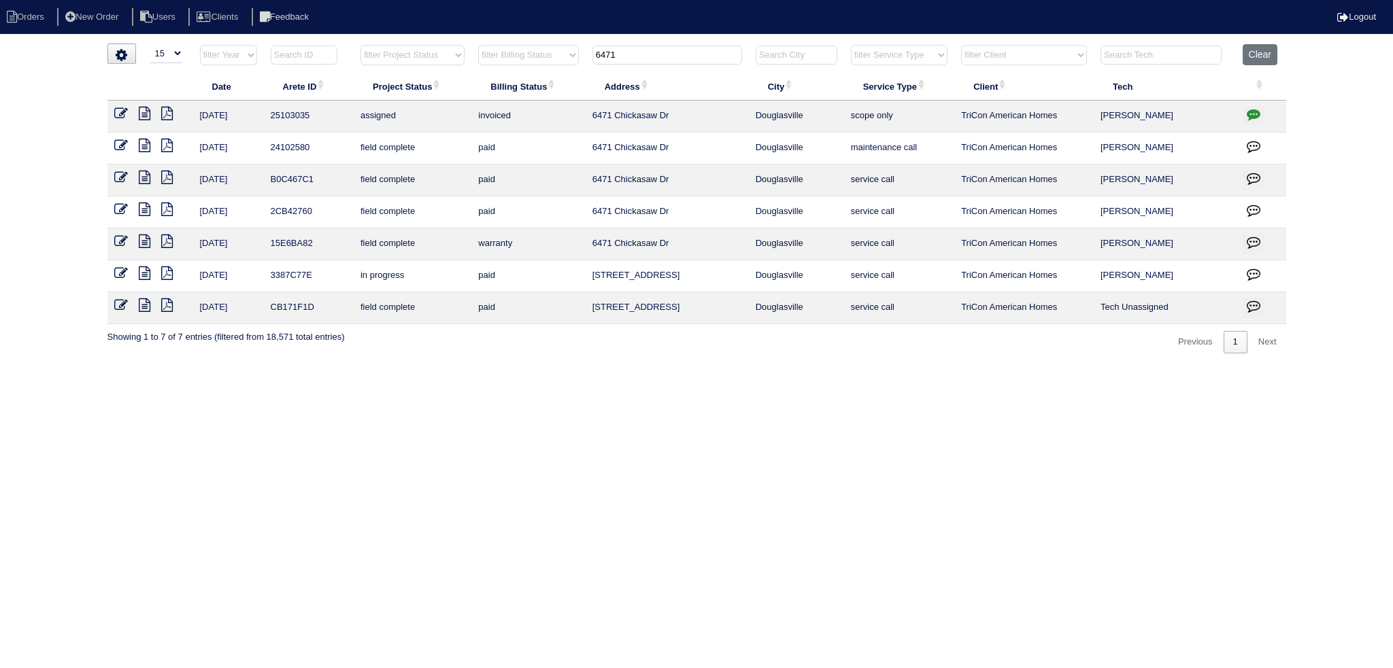
click at [643, 56] on input "6471" at bounding box center [667, 55] width 150 height 19
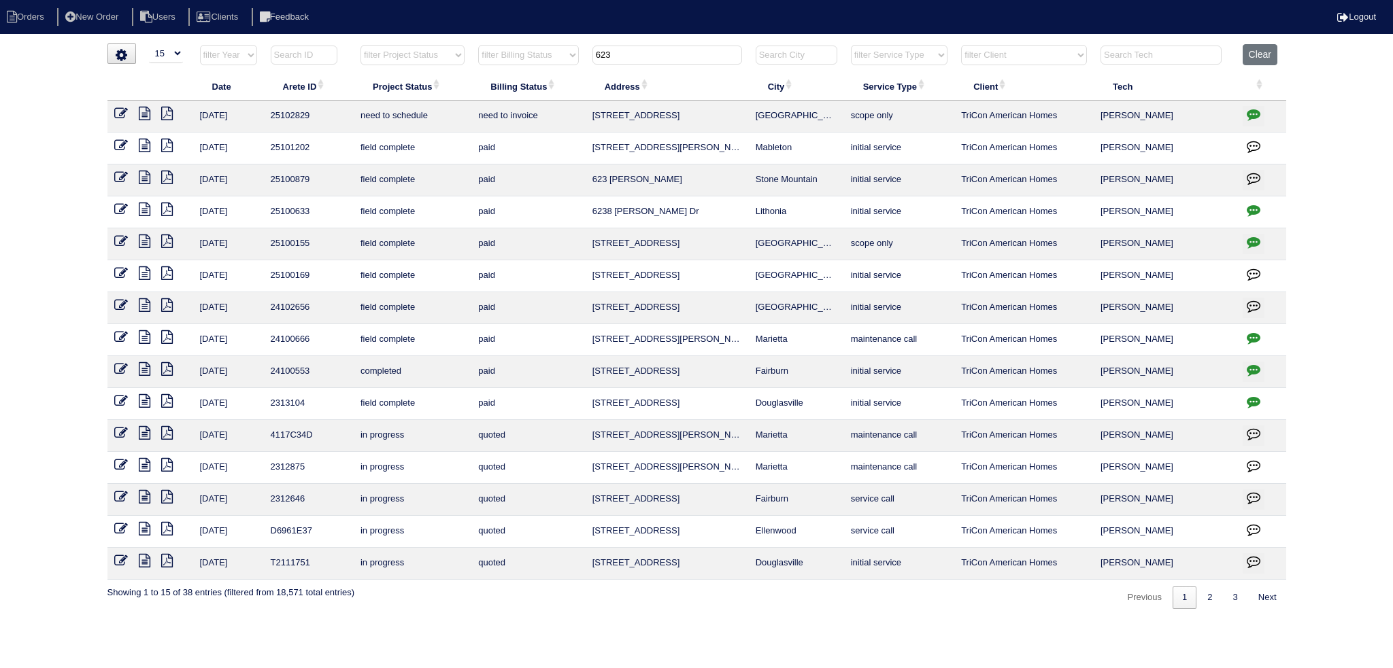
type input "623"
click at [116, 109] on icon at bounding box center [121, 114] width 14 height 14
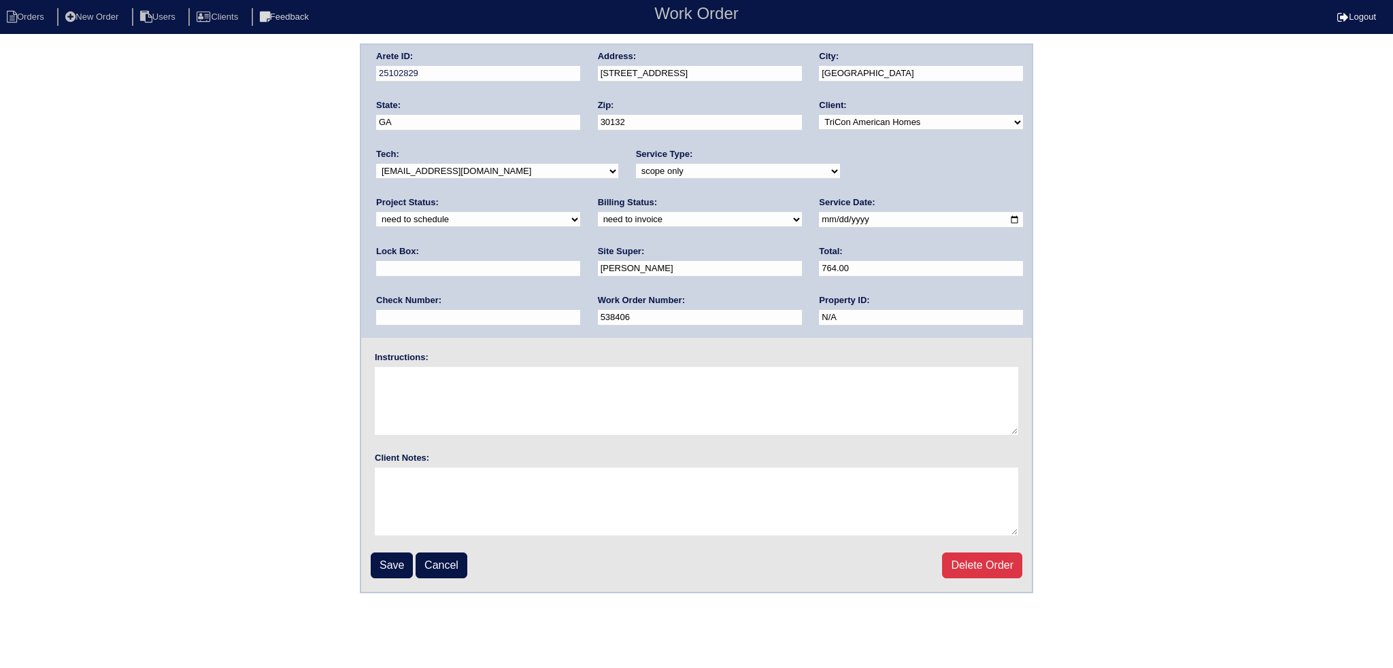
click at [580, 212] on select "new order assigned in progress field complete need to schedule admin review arc…" at bounding box center [478, 219] width 204 height 15
select select "assigned"
click at [580, 212] on select "new order assigned in progress field complete need to schedule admin review arc…" at bounding box center [478, 219] width 204 height 15
click at [819, 214] on input "2025-08-28" at bounding box center [921, 220] width 204 height 16
click at [487, 172] on select "-select- aretesmg+backup-tech@gmail.com benjohnholt88@gmail.com callisonhvac@ya…" at bounding box center [497, 171] width 242 height 15
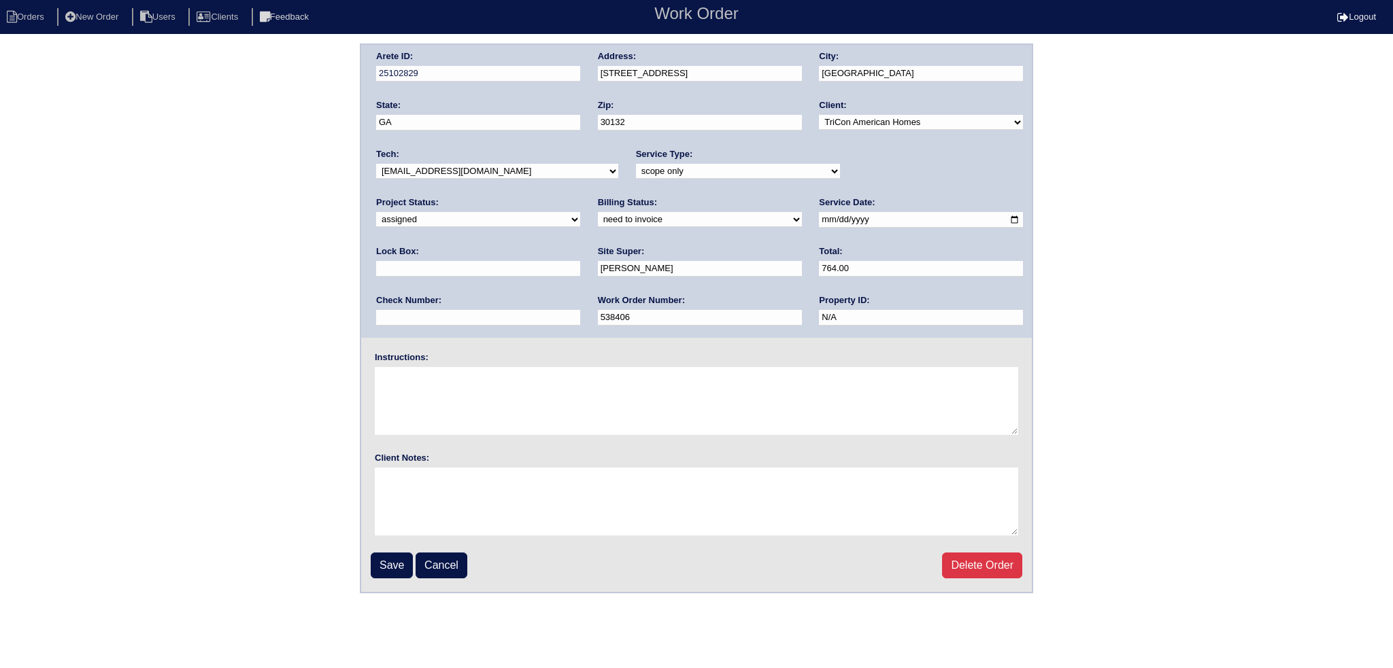
click at [376, 164] on select "-select- aretesmg+backup-tech@gmail.com benjohnholt88@gmail.com callisonhvac@ya…" at bounding box center [497, 171] width 242 height 15
click at [389, 560] on input "Save" at bounding box center [392, 566] width 42 height 26
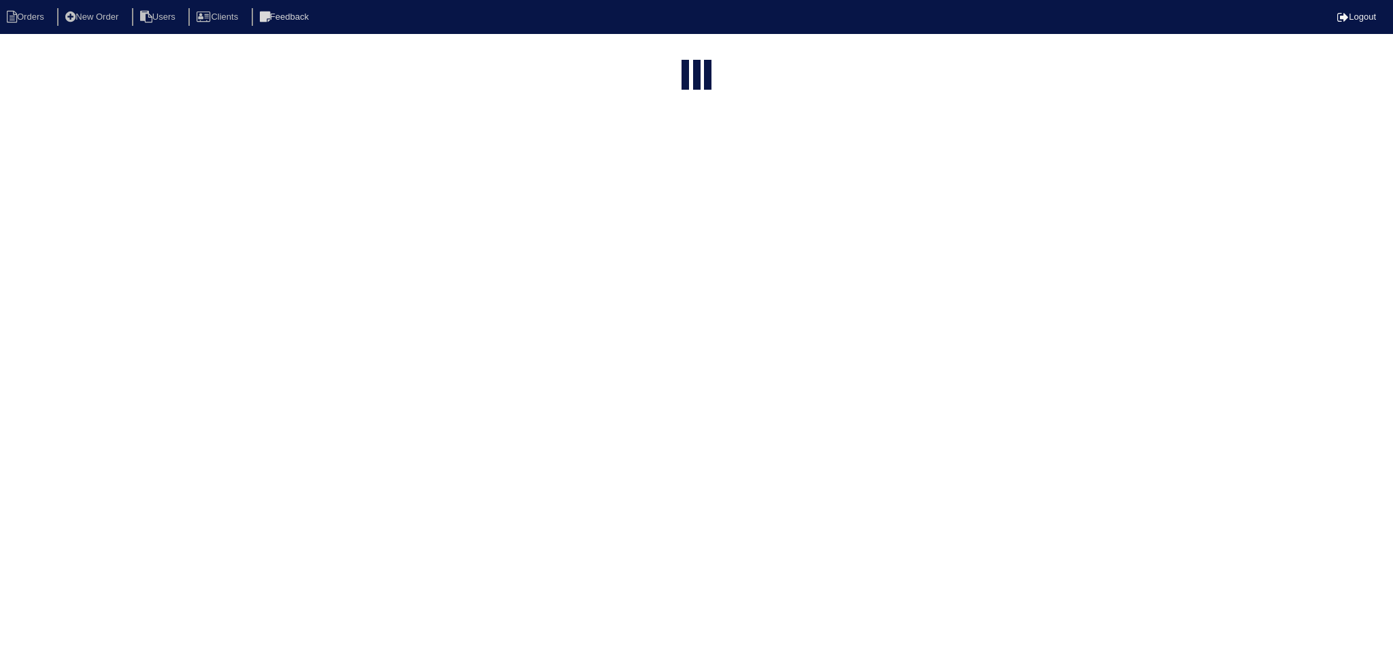
select select "15"
type input "623"
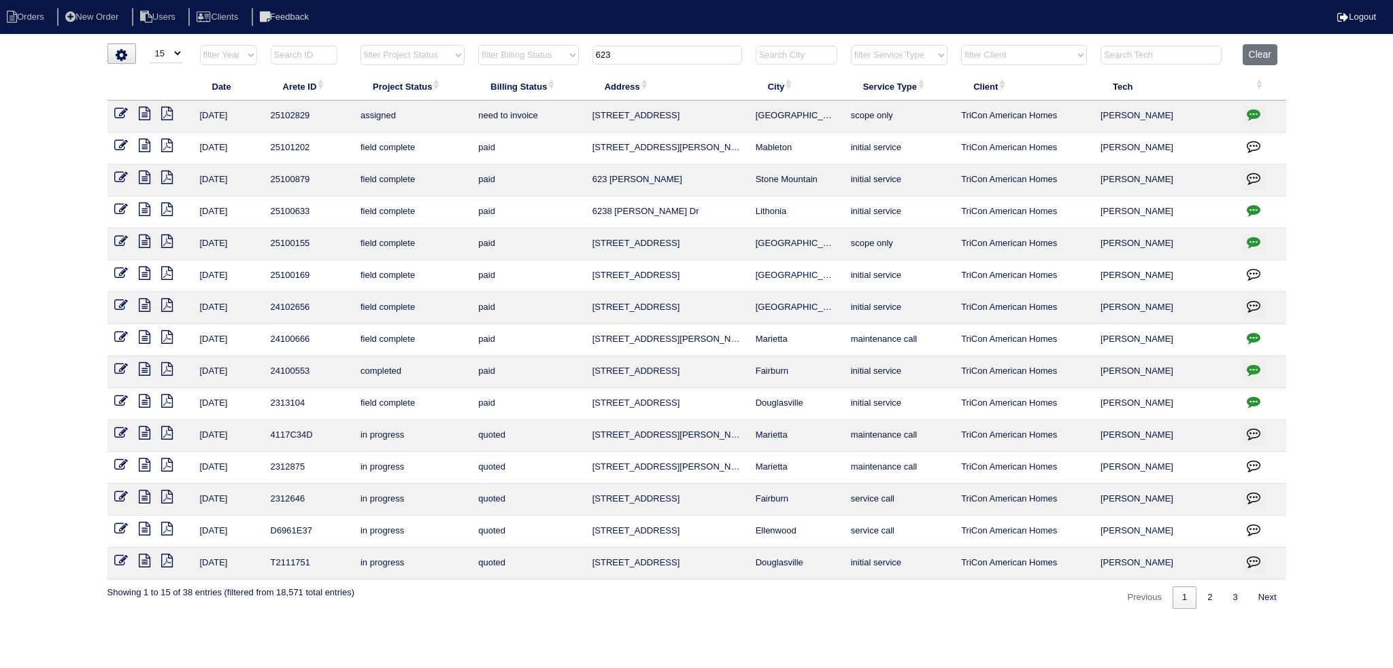
click at [667, 56] on input "623" at bounding box center [667, 55] width 150 height 19
click at [666, 56] on input "623" at bounding box center [667, 55] width 150 height 19
click at [1253, 116] on icon "button" at bounding box center [1253, 114] width 14 height 14
type textarea "8/27/25 - Duct cleaning removed from quote per Appian - Service approved - Sent…"
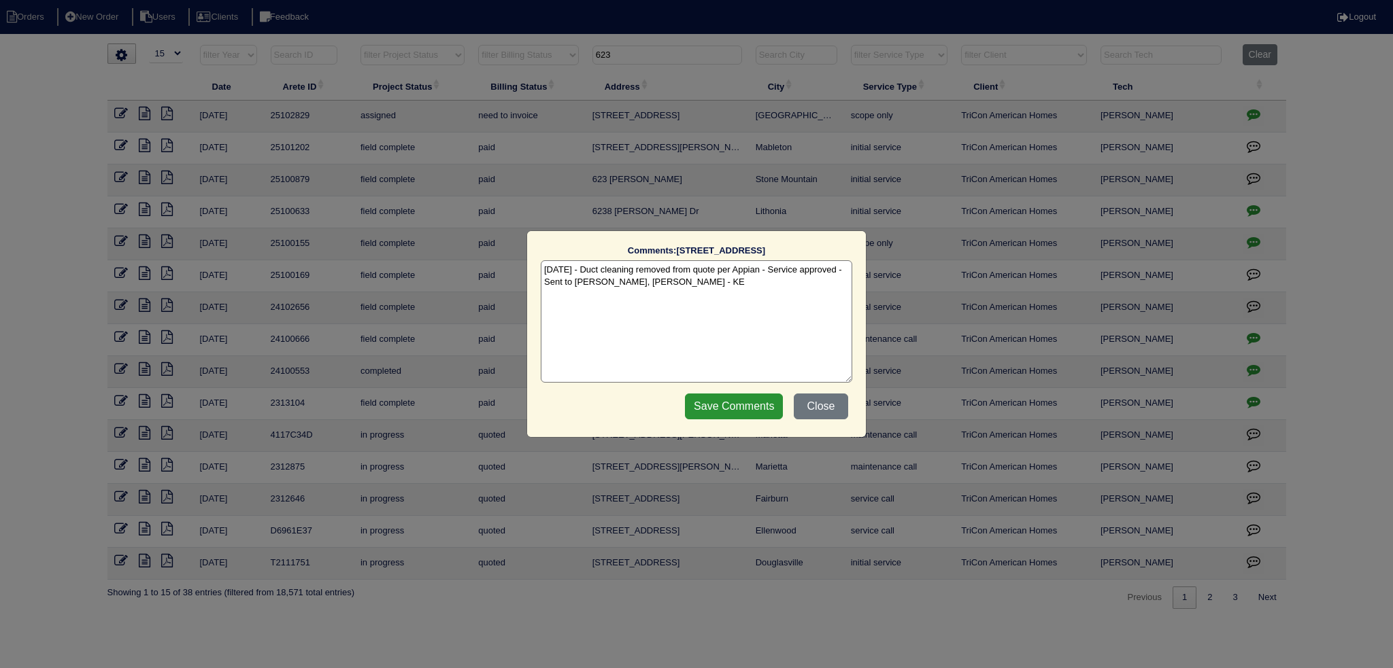
click at [1294, 127] on div "Comments: 623 Cedarcrest Rd The comments on file have changed since you started…" at bounding box center [696, 334] width 1393 height 668
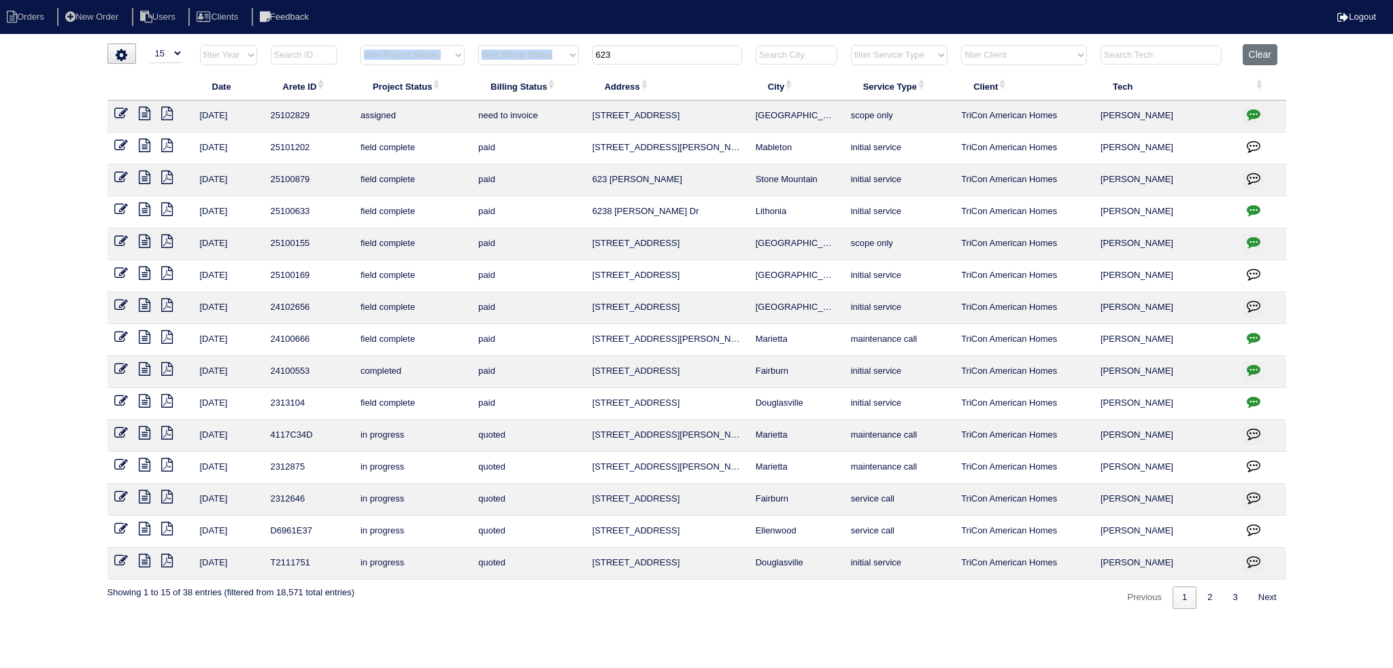
drag, startPoint x: 669, startPoint y: 44, endPoint x: 482, endPoint y: 43, distance: 187.0
click at [473, 44] on tr "filter Year -- Any Year -- 2025 2024 2023 2022 2021 2020 2019 filter Project St…" at bounding box center [696, 58] width 1178 height 28
drag, startPoint x: 636, startPoint y: 51, endPoint x: 540, endPoint y: 56, distance: 96.7
click at [540, 56] on tr "filter Year -- Any Year -- 2025 2024 2023 2022 2021 2020 2019 filter Project St…" at bounding box center [696, 58] width 1178 height 28
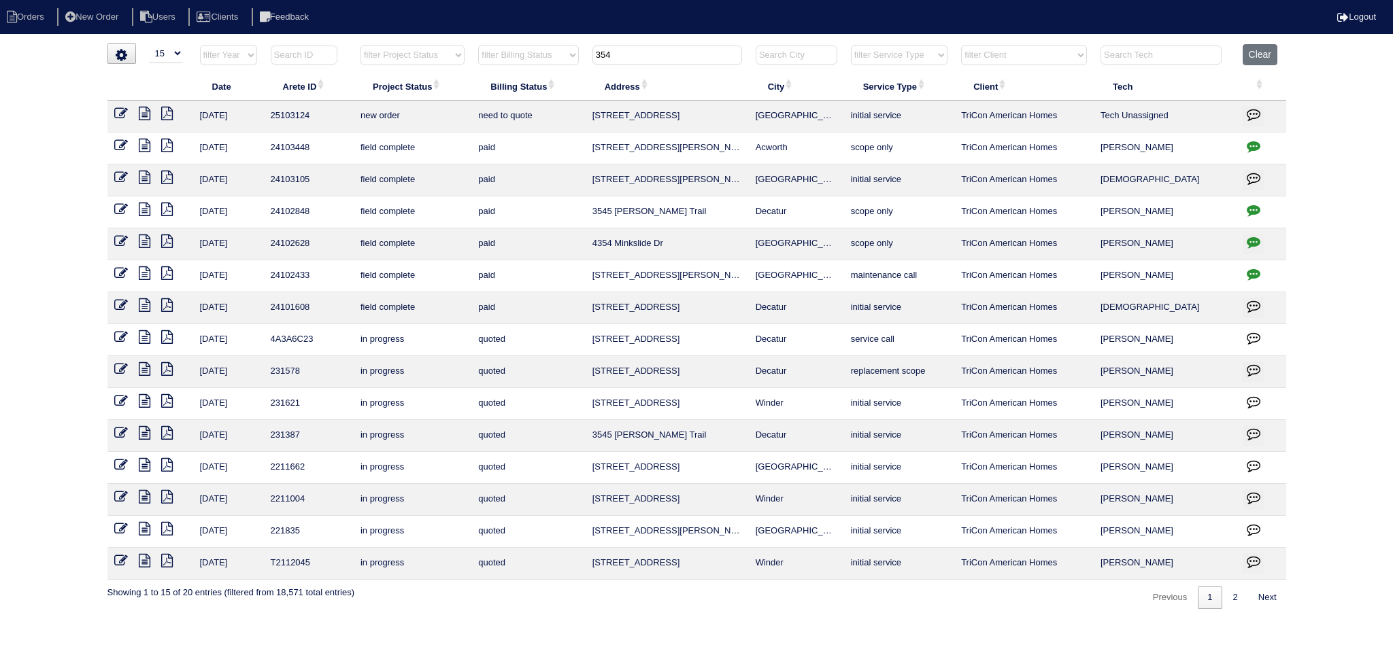
type input "354"
click at [116, 114] on icon at bounding box center [121, 114] width 14 height 14
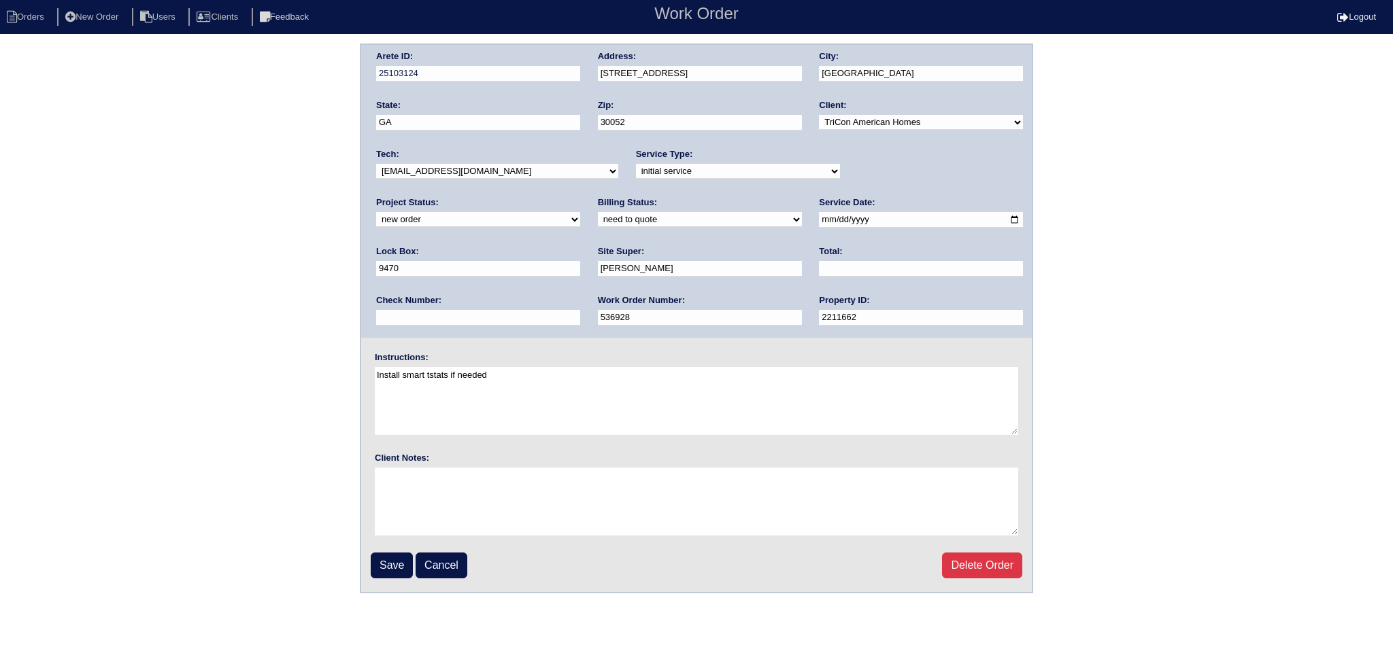
click at [432, 167] on select "-select- aretesmg+backup-tech@gmail.com benjohnholt88@gmail.com callisonhvac@ya…" at bounding box center [497, 171] width 242 height 15
select select "151"
click at [376, 164] on select "-select- aretesmg+backup-tech@gmail.com benjohnholt88@gmail.com callisonhvac@ya…" at bounding box center [497, 171] width 242 height 15
click at [580, 212] on select "new order assigned in progress field complete need to schedule admin review arc…" at bounding box center [478, 219] width 204 height 15
select select "assigned"
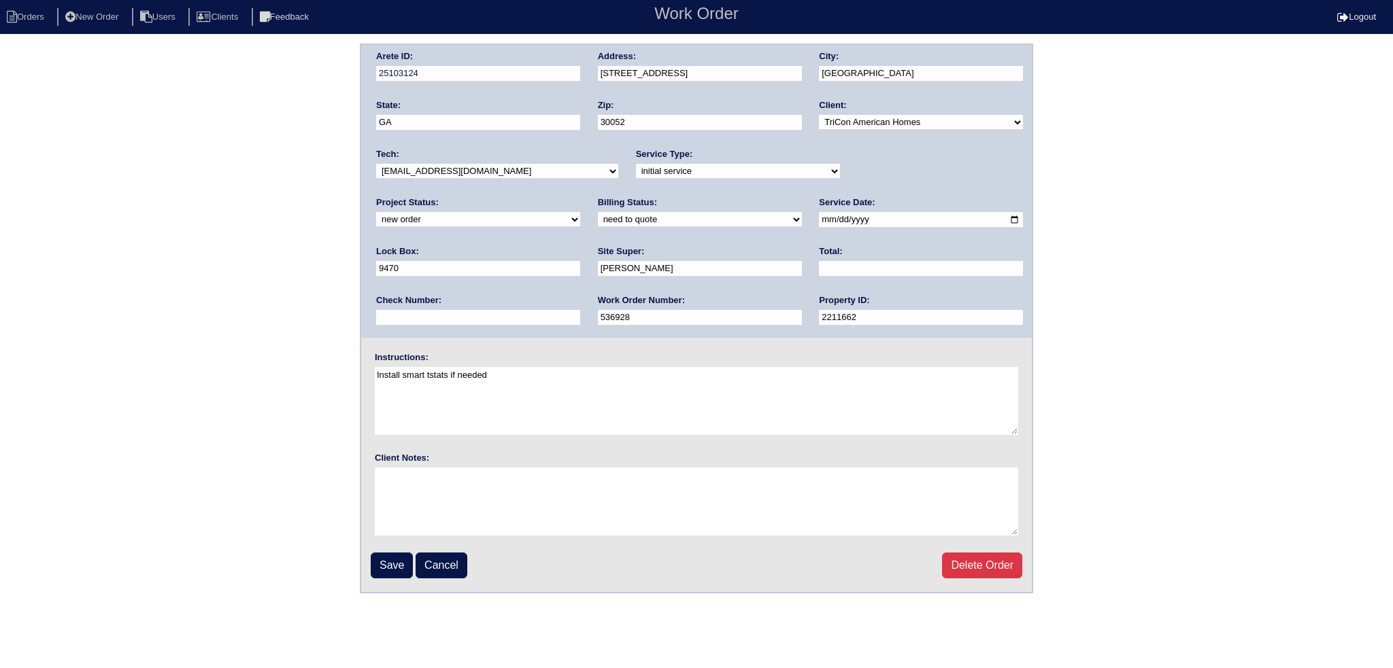
click at [580, 212] on select "new order assigned in progress field complete need to schedule admin review arc…" at bounding box center [478, 219] width 204 height 15
drag, startPoint x: 794, startPoint y: 217, endPoint x: 779, endPoint y: 247, distance: 33.4
click at [819, 218] on input "[DATE]" at bounding box center [921, 220] width 204 height 16
type input "[DATE]"
click at [383, 570] on input "Save" at bounding box center [392, 566] width 42 height 26
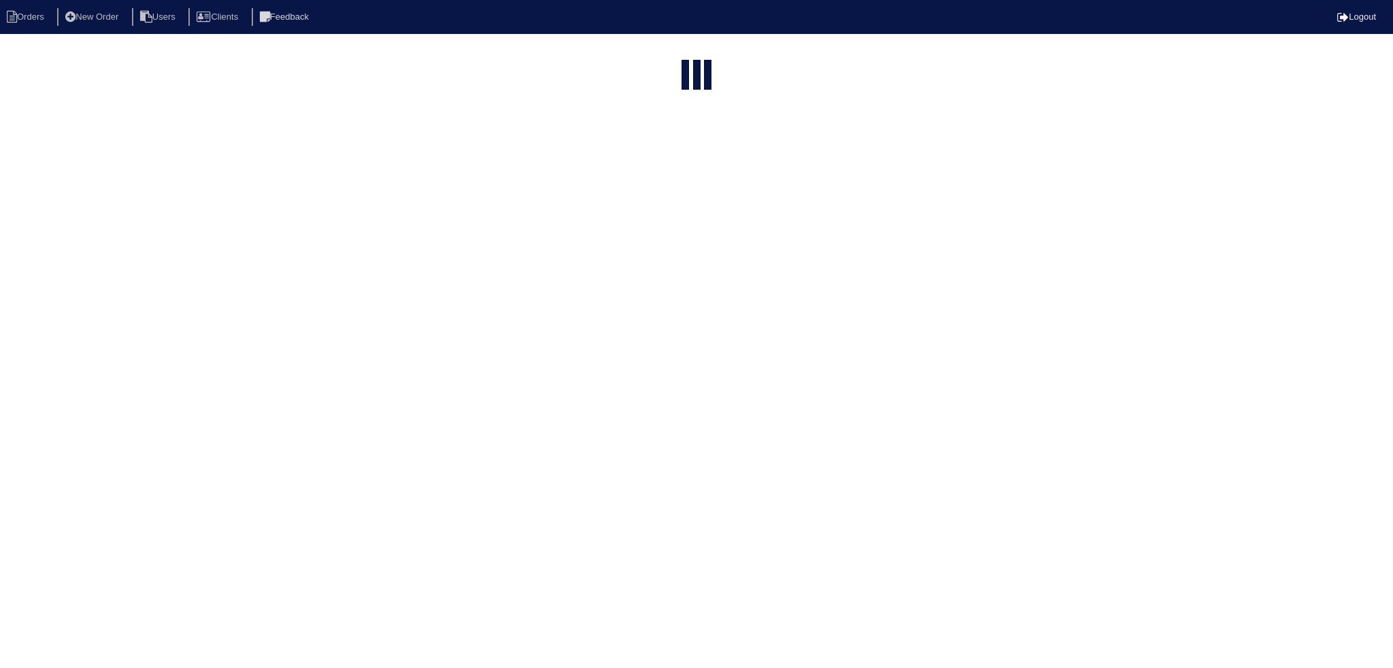
select select "15"
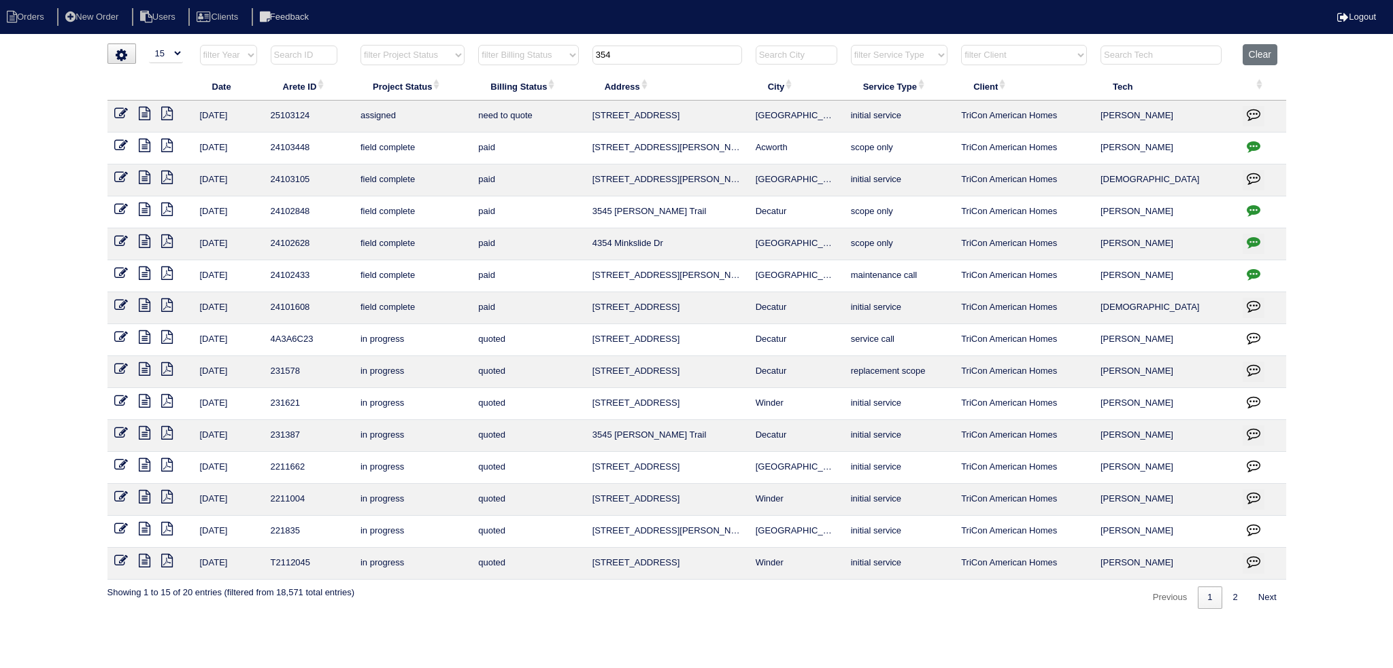
click at [688, 50] on input "354" at bounding box center [667, 55] width 150 height 19
click at [688, 51] on input "354" at bounding box center [667, 55] width 150 height 19
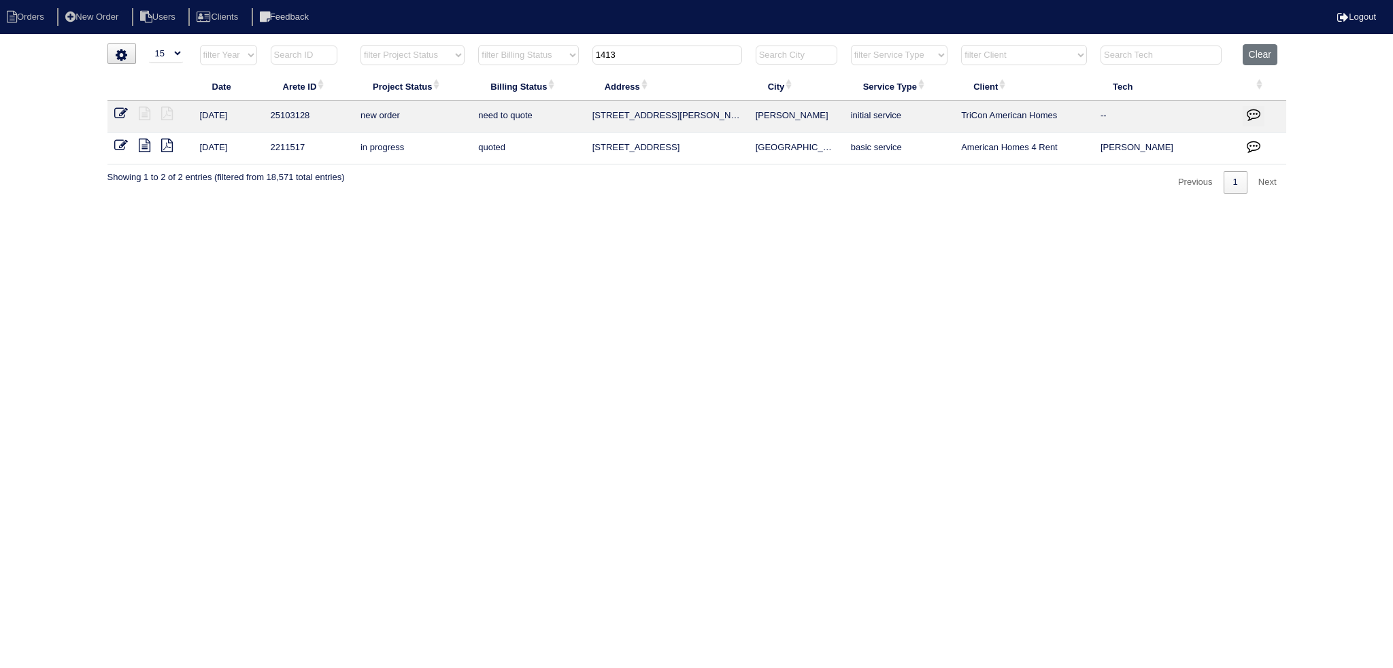
type input "1413"
click at [126, 112] on icon at bounding box center [121, 114] width 14 height 14
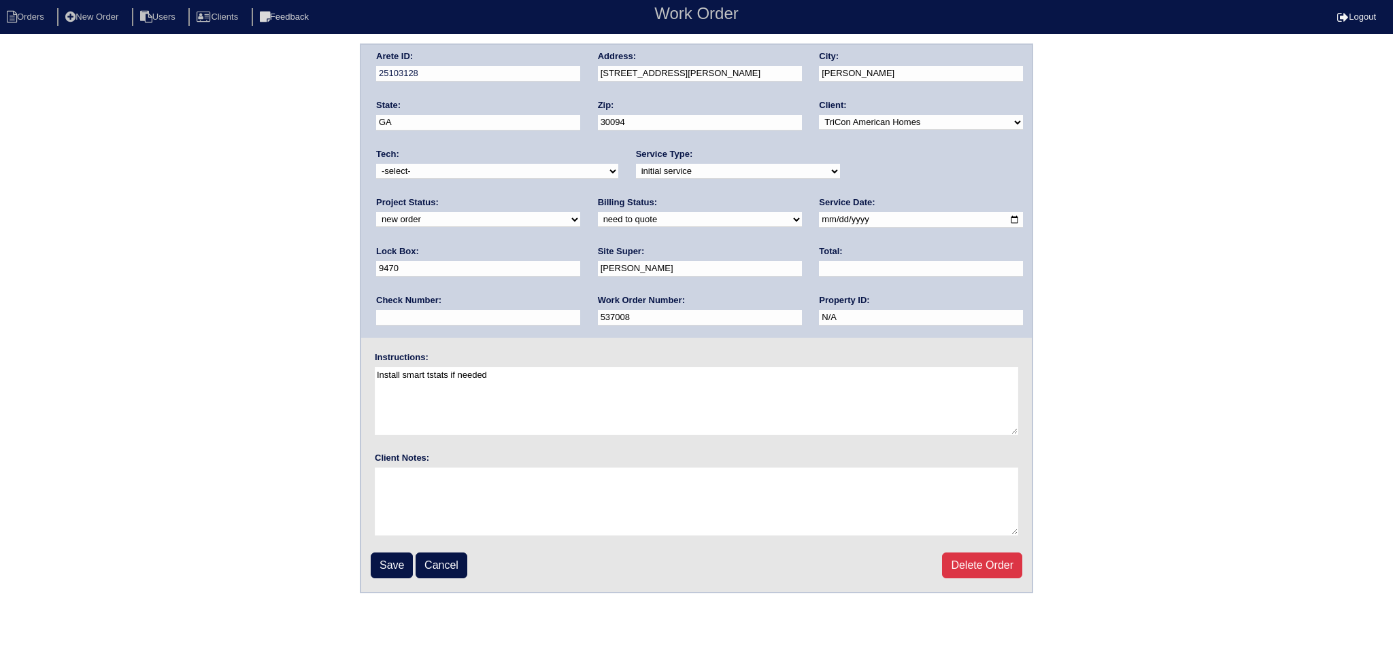
click at [492, 175] on select "-select- [EMAIL_ADDRESS][DOMAIN_NAME] [EMAIL_ADDRESS][DOMAIN_NAME] [EMAIL_ADDRE…" at bounding box center [497, 171] width 242 height 15
select select "151"
click at [376, 164] on select "-select- [EMAIL_ADDRESS][DOMAIN_NAME] [EMAIL_ADDRESS][DOMAIN_NAME] [EMAIL_ADDRE…" at bounding box center [497, 171] width 242 height 15
click at [580, 212] on select "new order assigned in progress field complete need to schedule admin review arc…" at bounding box center [478, 219] width 204 height 15
select select "assigned"
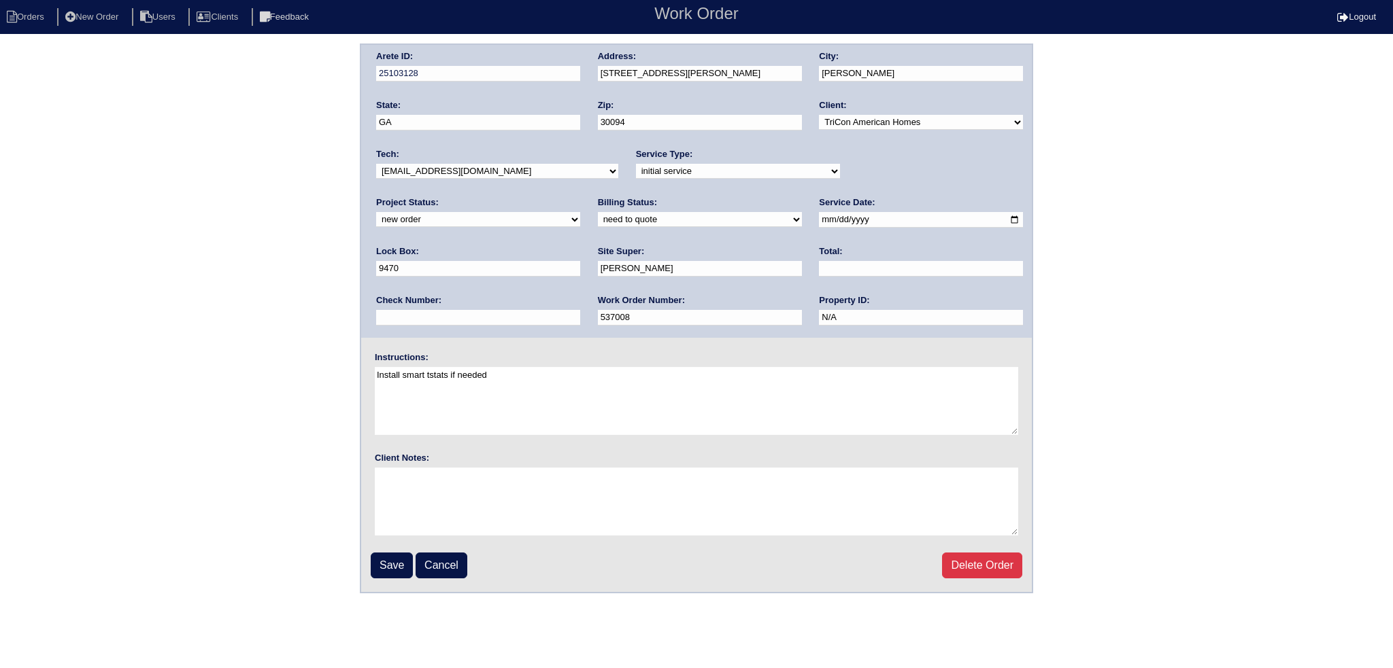
click at [580, 212] on select "new order assigned in progress field complete need to schedule admin review arc…" at bounding box center [478, 219] width 204 height 15
click at [819, 221] on input "[DATE]" at bounding box center [921, 220] width 204 height 16
type input "[DATE]"
click at [386, 559] on input "Save" at bounding box center [392, 566] width 42 height 26
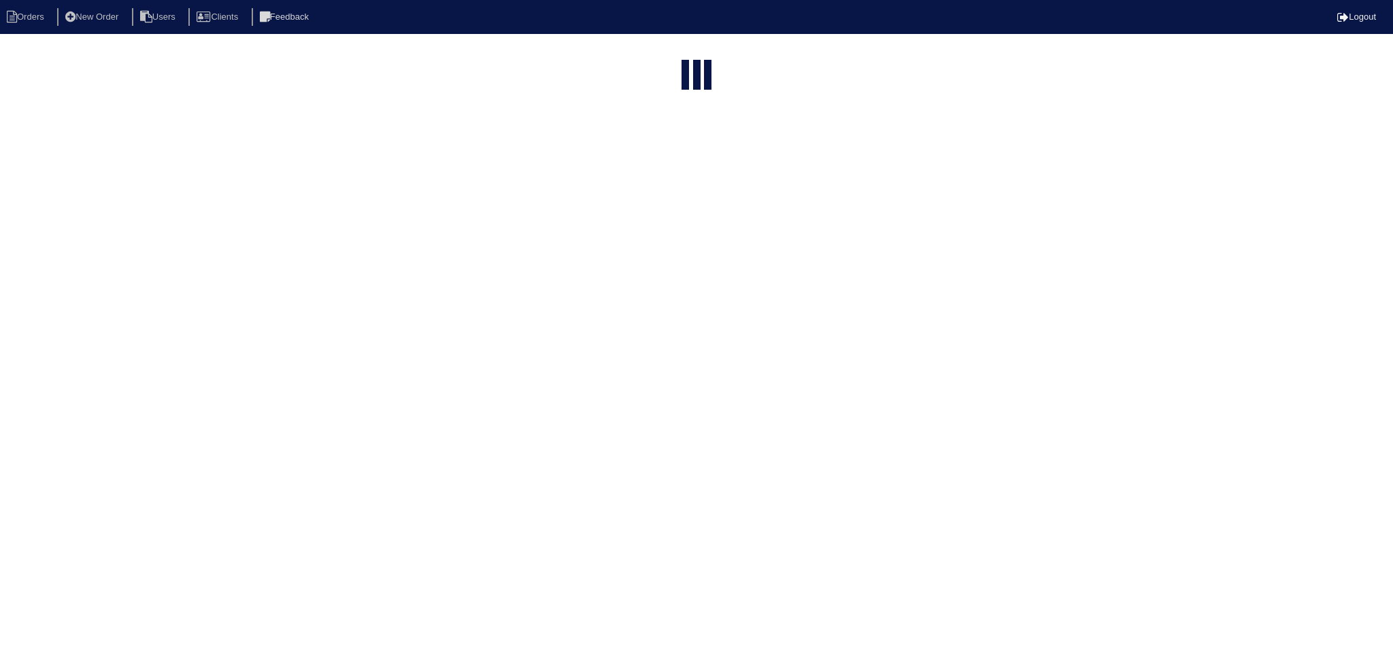
select select "15"
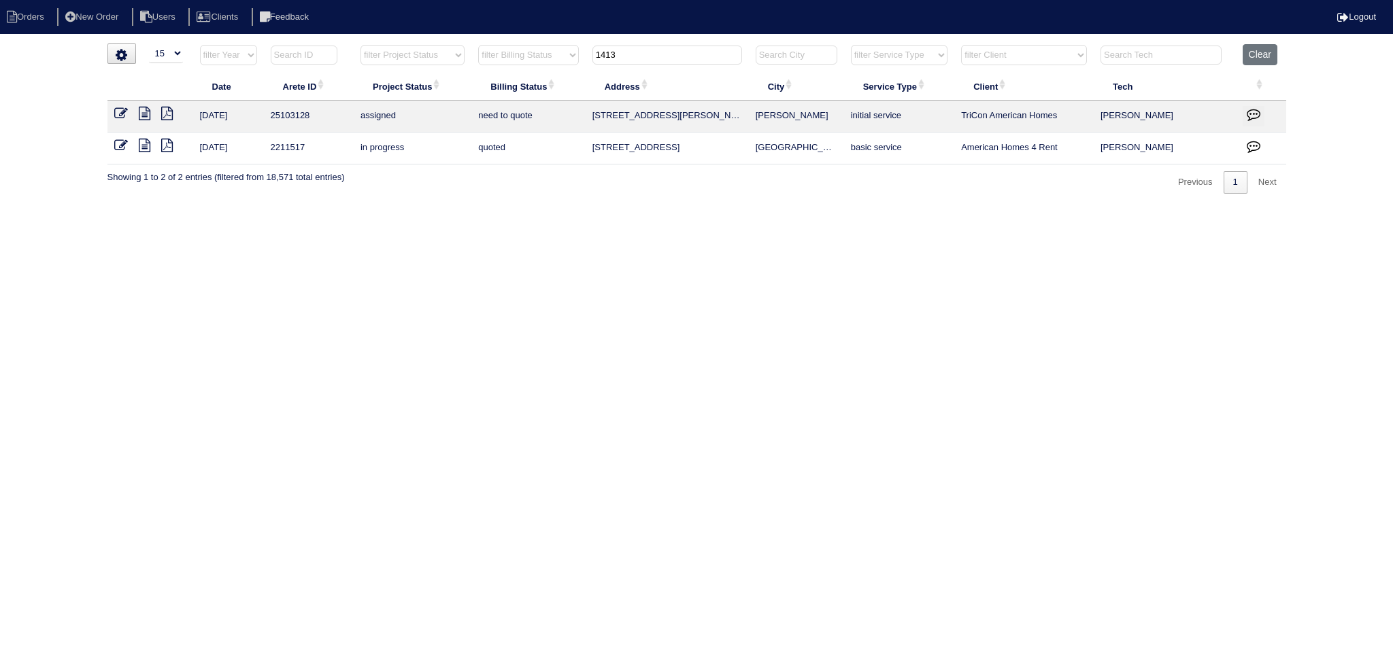
click at [666, 54] on input "1413" at bounding box center [667, 55] width 150 height 19
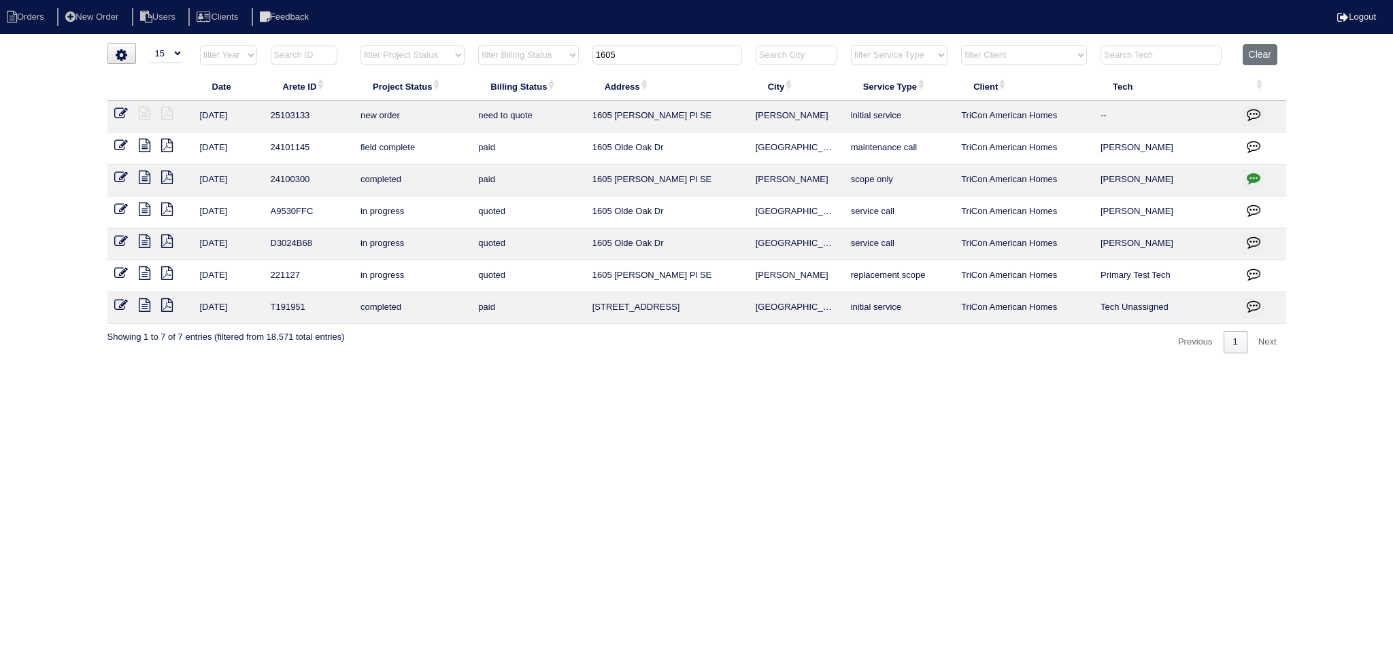
type input "1605"
click at [112, 115] on td at bounding box center [150, 117] width 86 height 32
click at [120, 113] on icon at bounding box center [121, 114] width 14 height 14
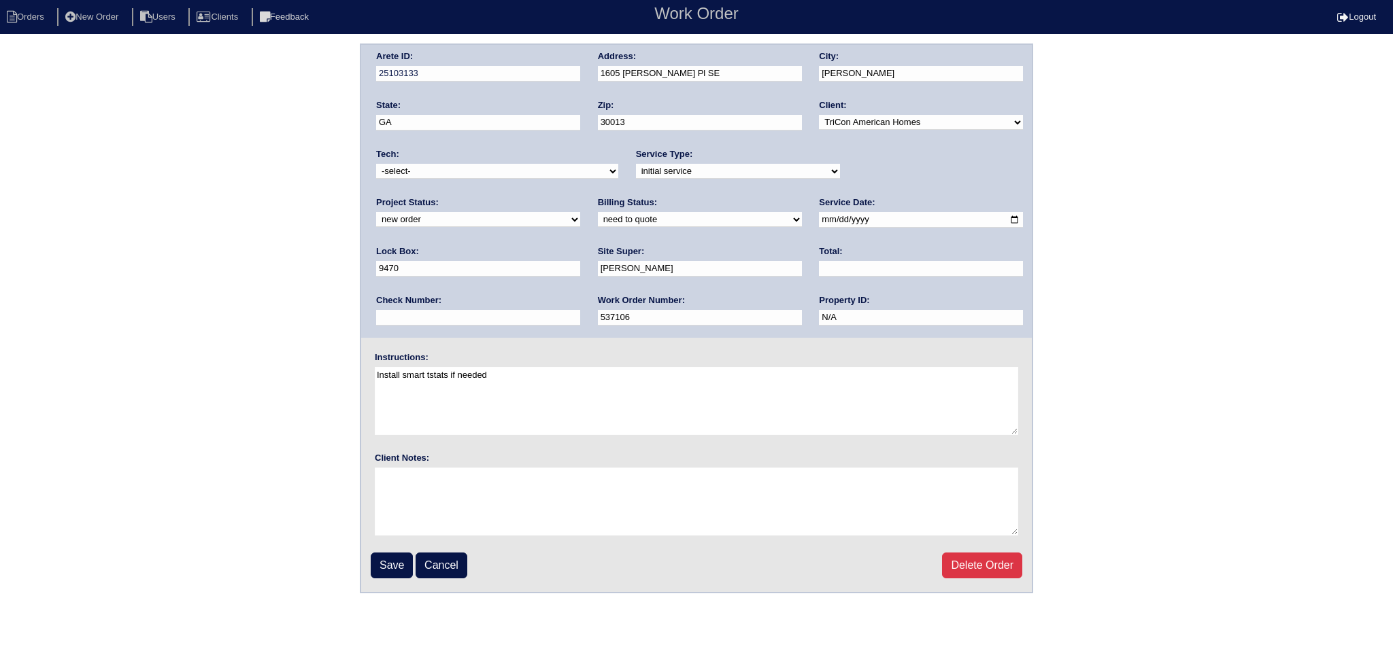
click at [580, 212] on select "new order assigned in progress field complete need to schedule admin review arc…" at bounding box center [478, 219] width 204 height 15
select select "assigned"
click at [580, 212] on select "new order assigned in progress field complete need to schedule admin review arc…" at bounding box center [478, 219] width 204 height 15
click at [819, 218] on input "[DATE]" at bounding box center [921, 220] width 204 height 16
type input "[DATE]"
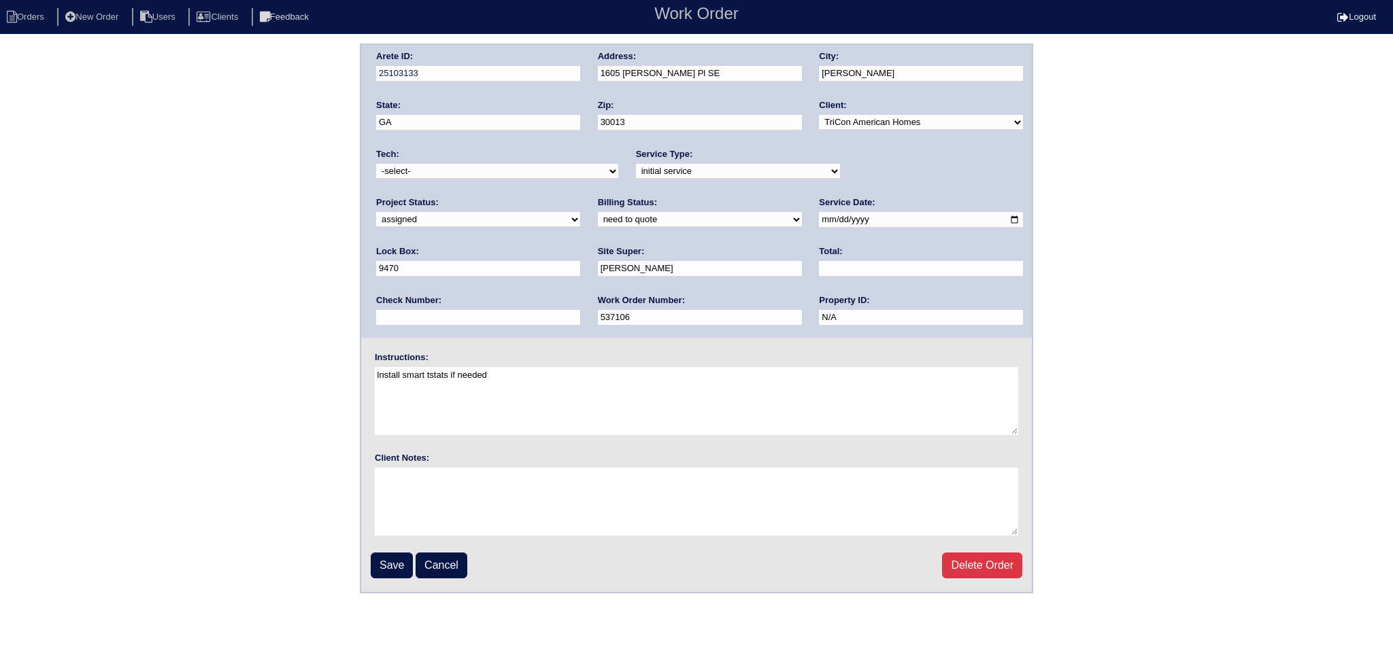
click at [528, 168] on select "-select- aretesmg+backup-tech@gmail.com benjohnholt88@gmail.com callisonhvac@ya…" at bounding box center [497, 171] width 242 height 15
select select "151"
click at [376, 164] on select "-select- aretesmg+backup-tech@gmail.com benjohnholt88@gmail.com callisonhvac@ya…" at bounding box center [497, 171] width 242 height 15
click at [392, 565] on input "Save" at bounding box center [392, 566] width 42 height 26
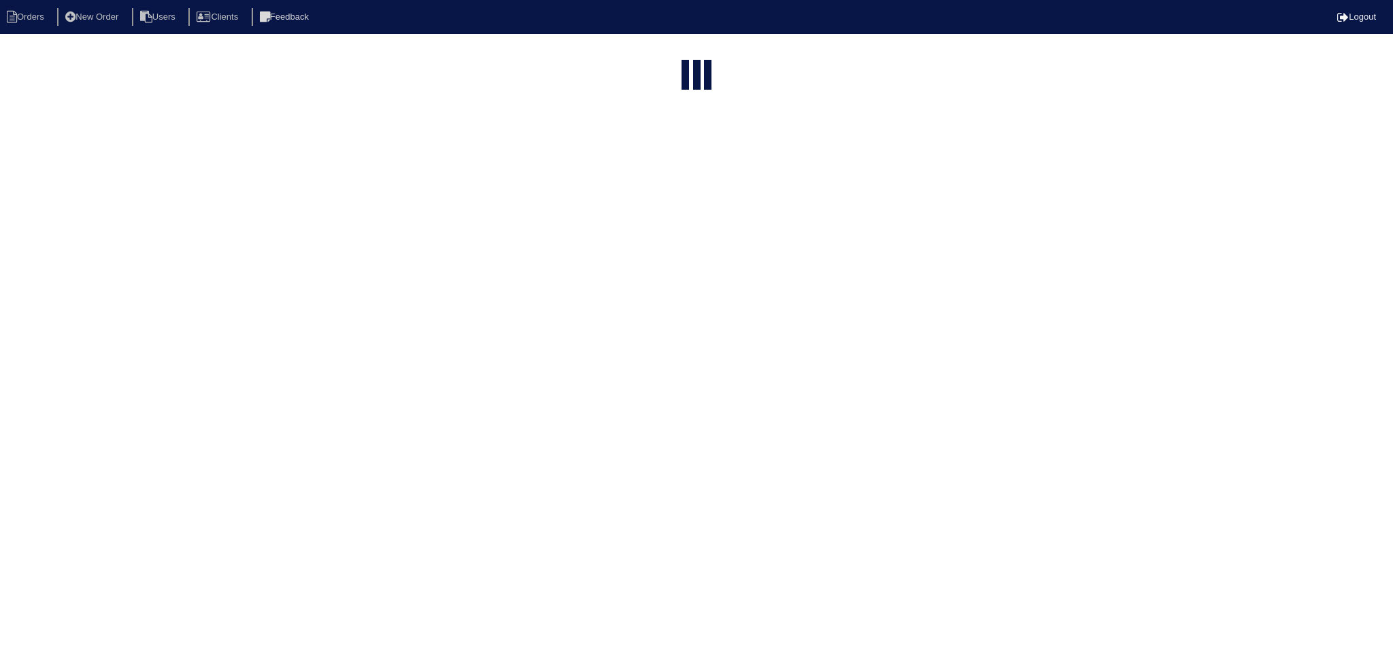
select select "15"
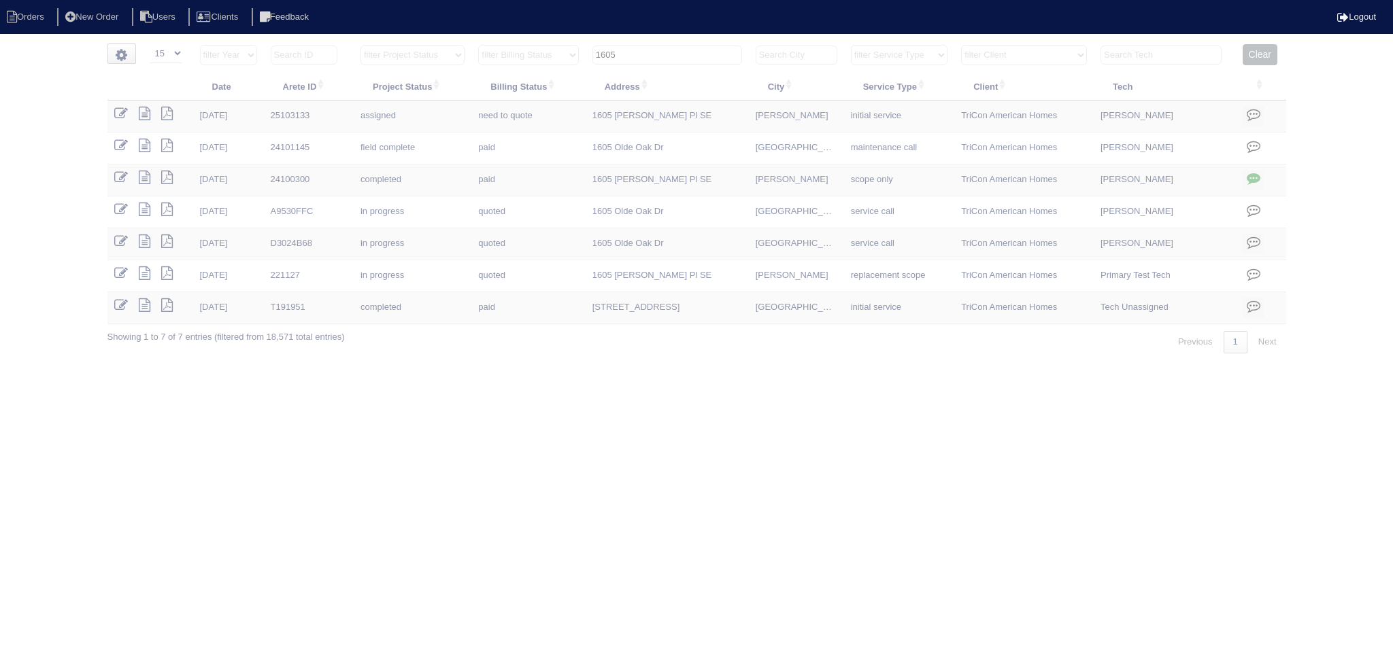
click at [664, 54] on input "1605" at bounding box center [667, 55] width 150 height 19
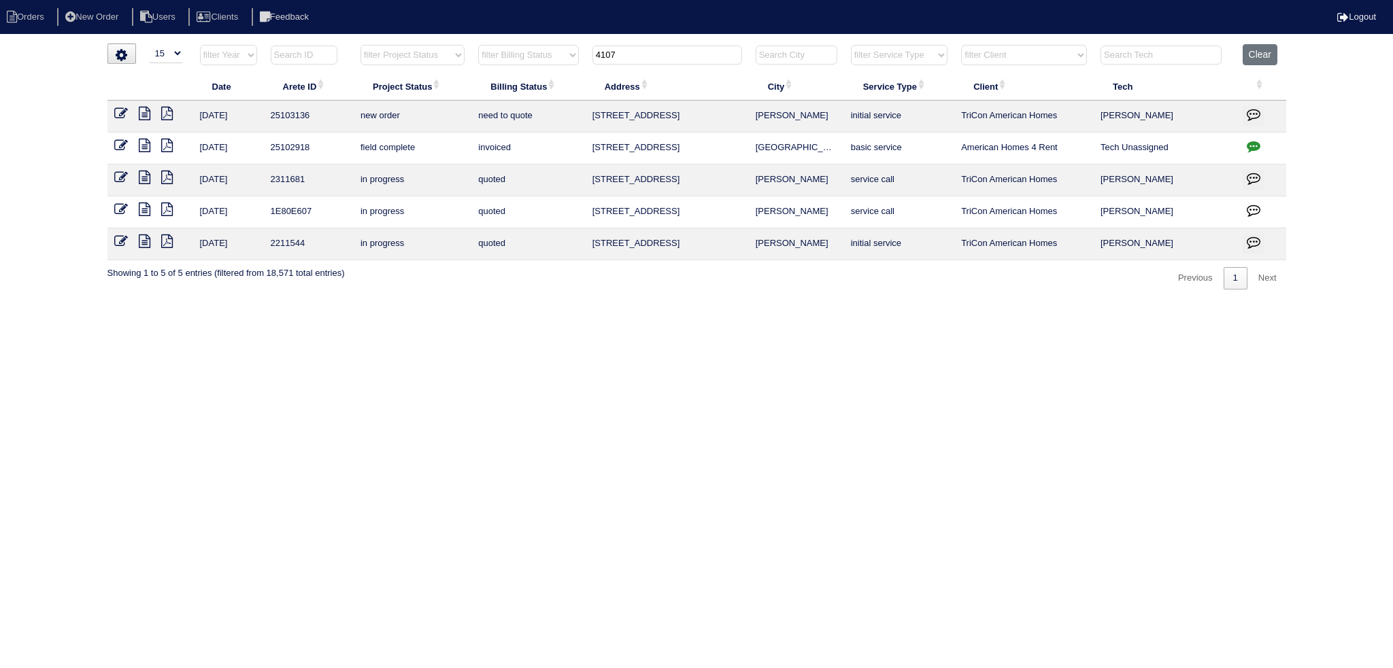
type input "4107"
click at [123, 114] on icon at bounding box center [121, 114] width 14 height 14
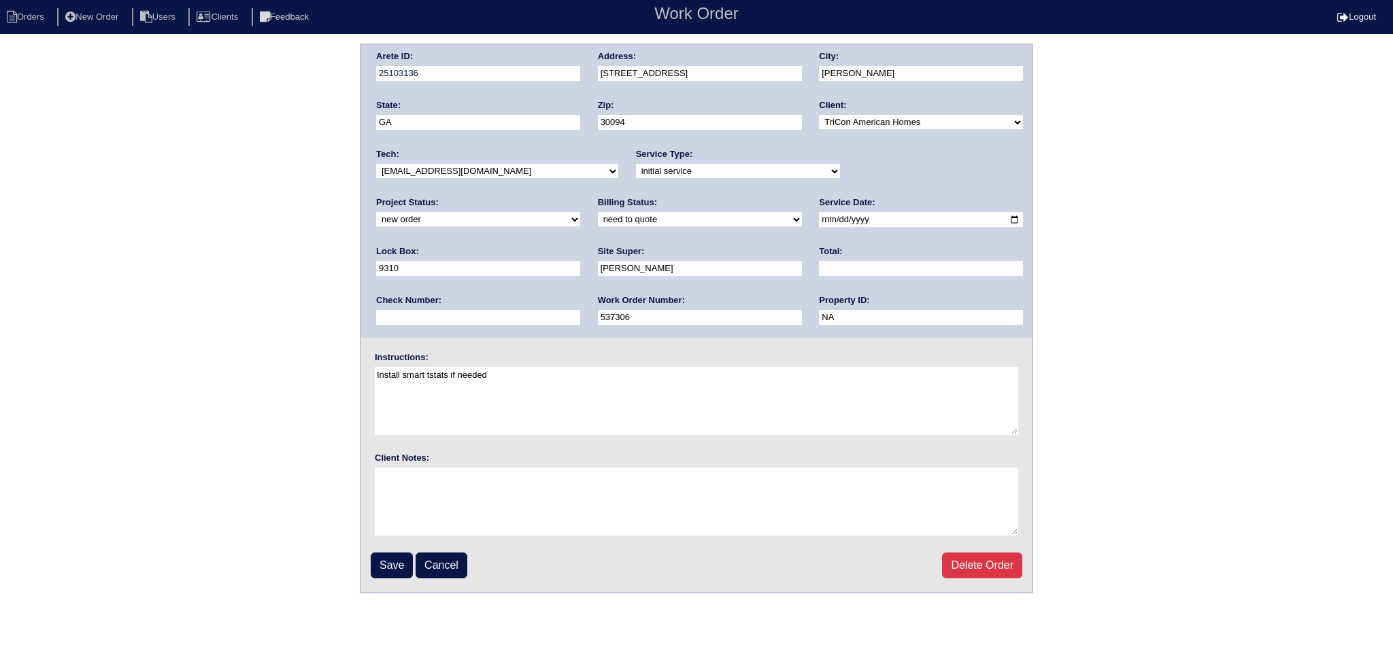
click at [468, 176] on select "-select- [EMAIL_ADDRESS][DOMAIN_NAME] [EMAIL_ADDRESS][DOMAIN_NAME] [EMAIL_ADDRE…" at bounding box center [497, 171] width 242 height 15
select select "151"
click at [376, 164] on select "-select- [EMAIL_ADDRESS][DOMAIN_NAME] [EMAIL_ADDRESS][DOMAIN_NAME] [EMAIL_ADDRE…" at bounding box center [497, 171] width 242 height 15
click at [580, 197] on div "Project Status: new order assigned in progress field complete need to schedule …" at bounding box center [478, 215] width 204 height 37
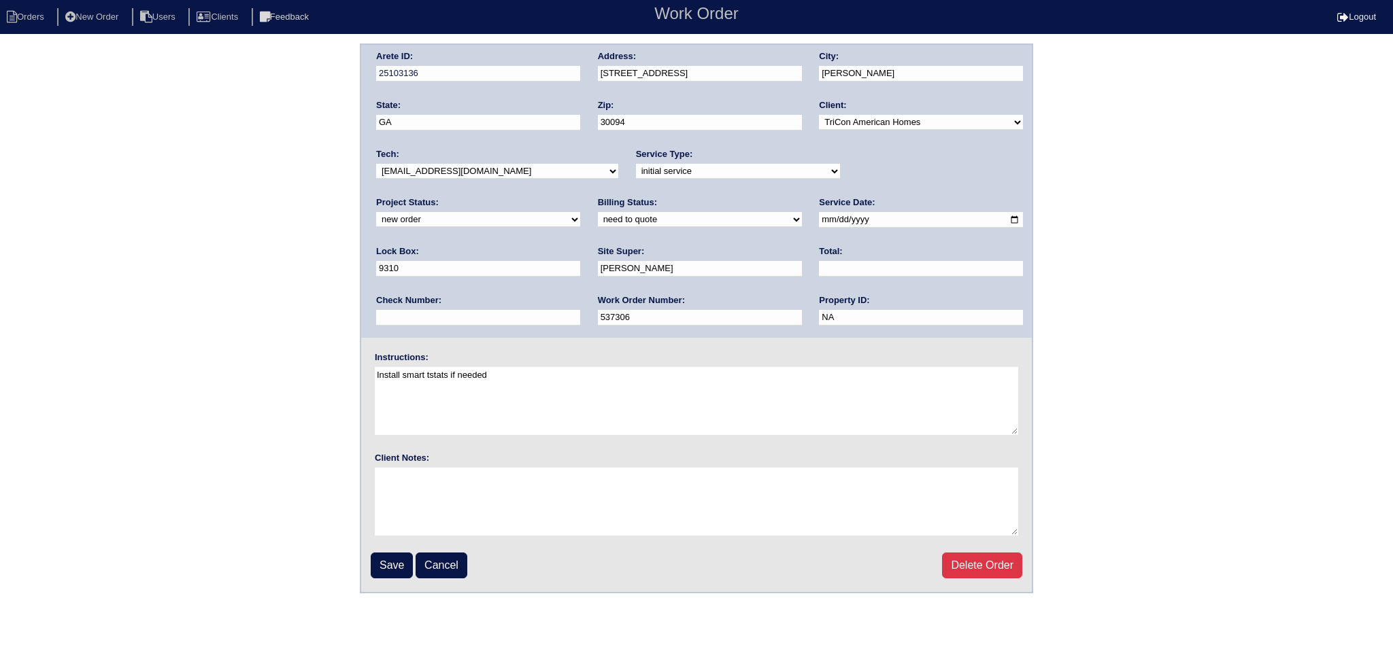
select select "assigned"
click at [580, 212] on select "new order assigned in progress field complete need to schedule admin review arc…" at bounding box center [478, 219] width 204 height 15
drag, startPoint x: 794, startPoint y: 217, endPoint x: 794, endPoint y: 225, distance: 8.2
click at [819, 218] on input "2025-08-25" at bounding box center [921, 220] width 204 height 16
type input "2025-08-28"
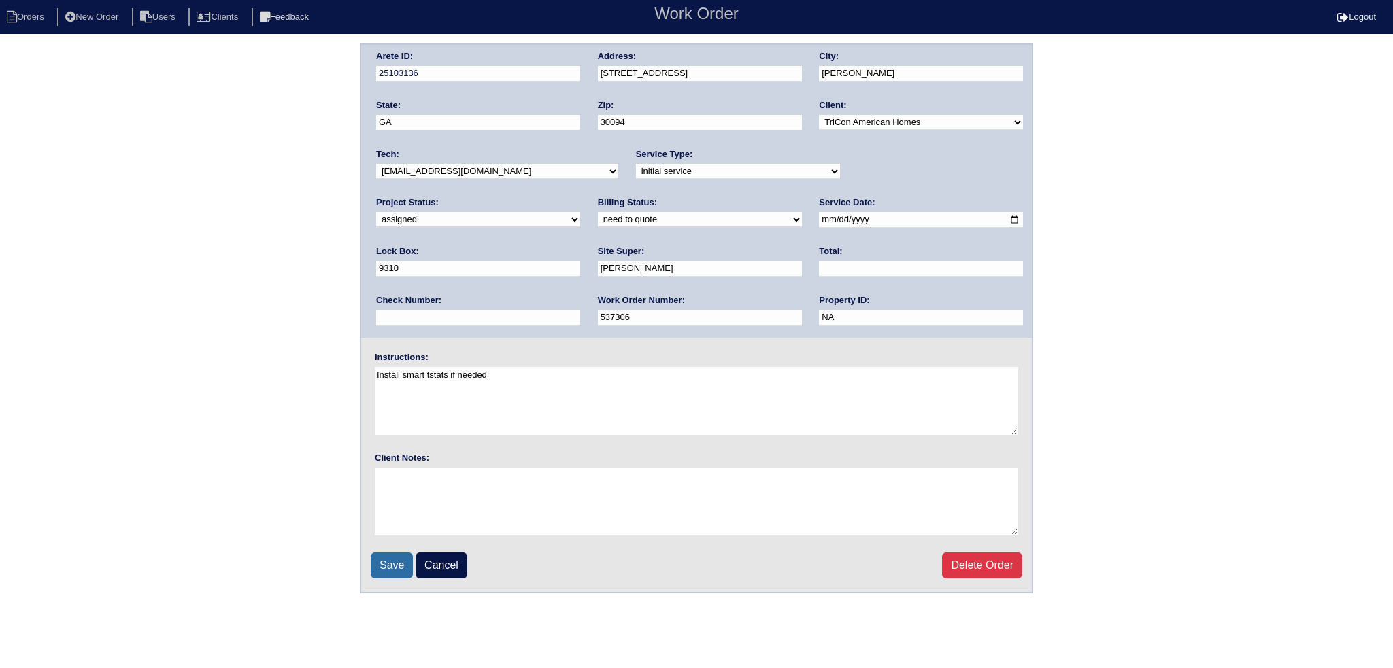
click at [396, 556] on input "Save" at bounding box center [392, 566] width 42 height 26
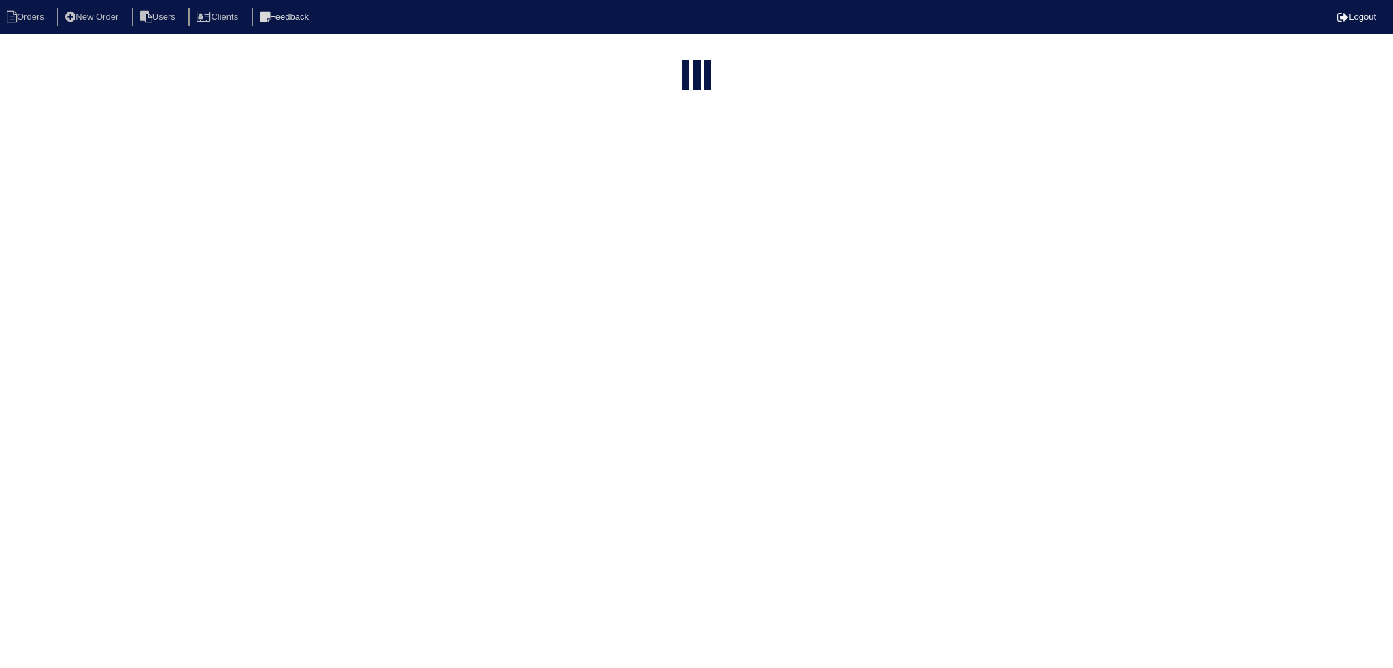
select select "15"
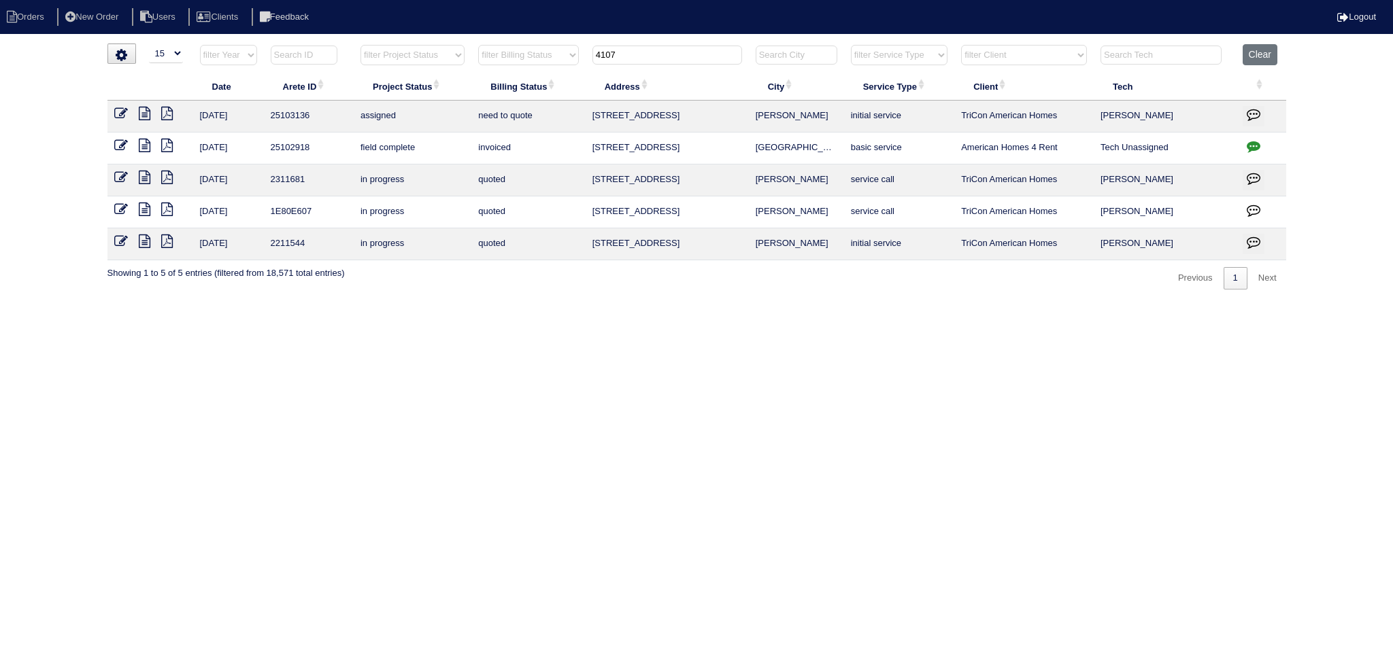
drag, startPoint x: 617, startPoint y: 52, endPoint x: 539, endPoint y: 52, distance: 78.2
click at [531, 52] on tr "filter Year -- Any Year -- 2025 2024 2023 2022 2021 2020 2019 filter Project St…" at bounding box center [696, 58] width 1178 height 28
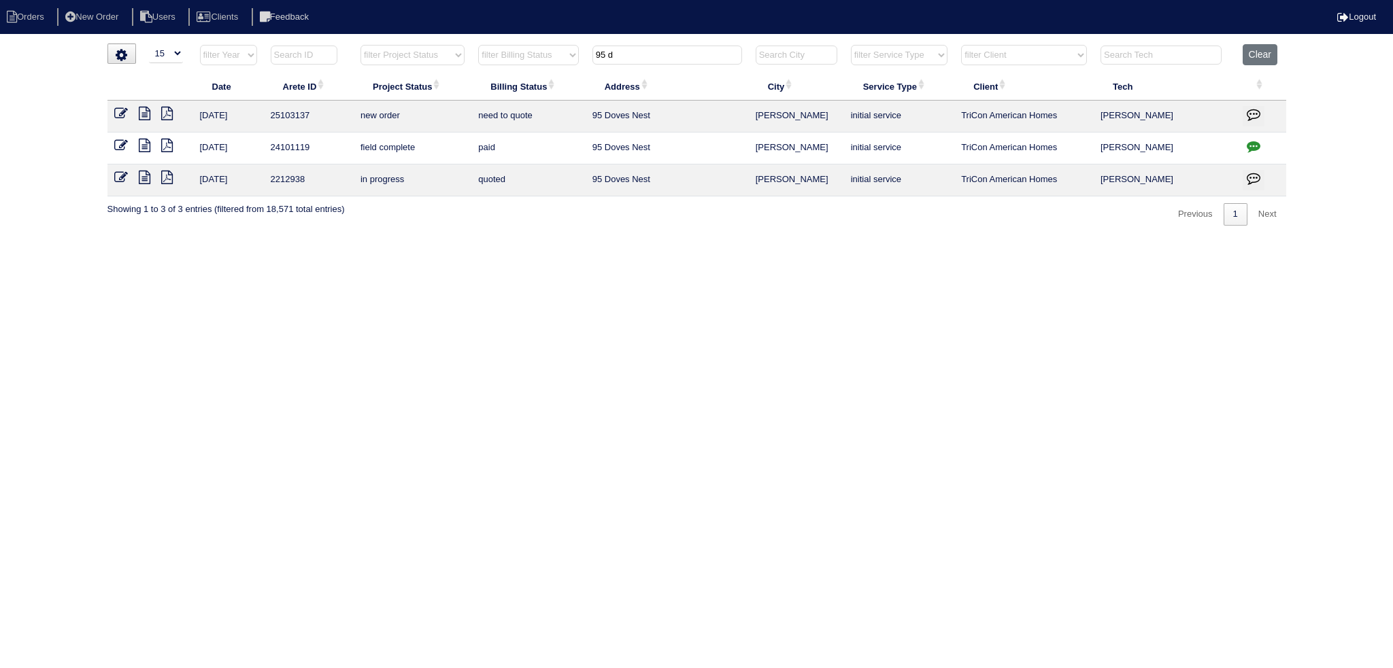
type input "95 d"
click at [126, 108] on icon at bounding box center [121, 114] width 14 height 14
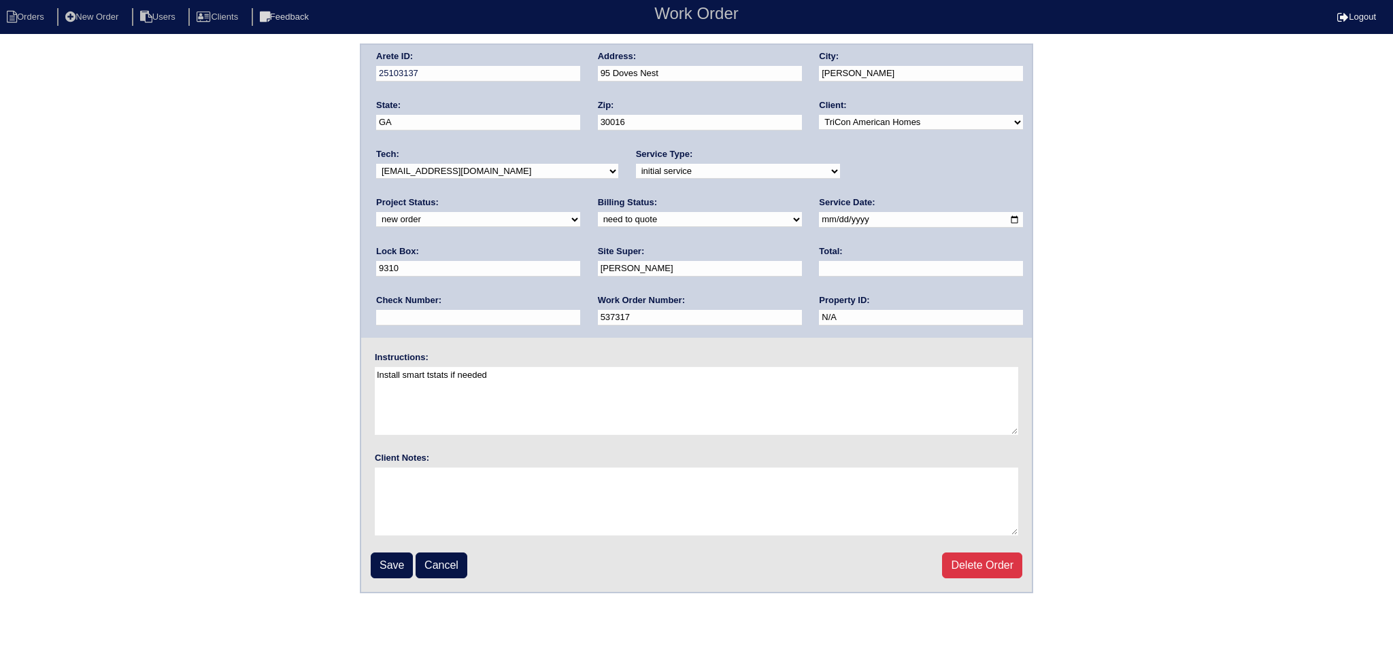
click at [580, 212] on select "new order assigned in progress field complete need to schedule admin review arc…" at bounding box center [478, 219] width 204 height 15
select select "assigned"
click at [580, 212] on select "new order assigned in progress field complete need to schedule admin review arc…" at bounding box center [478, 219] width 204 height 15
click at [819, 221] on input "2025-08-25" at bounding box center [921, 220] width 204 height 16
type input "2025-08-28"
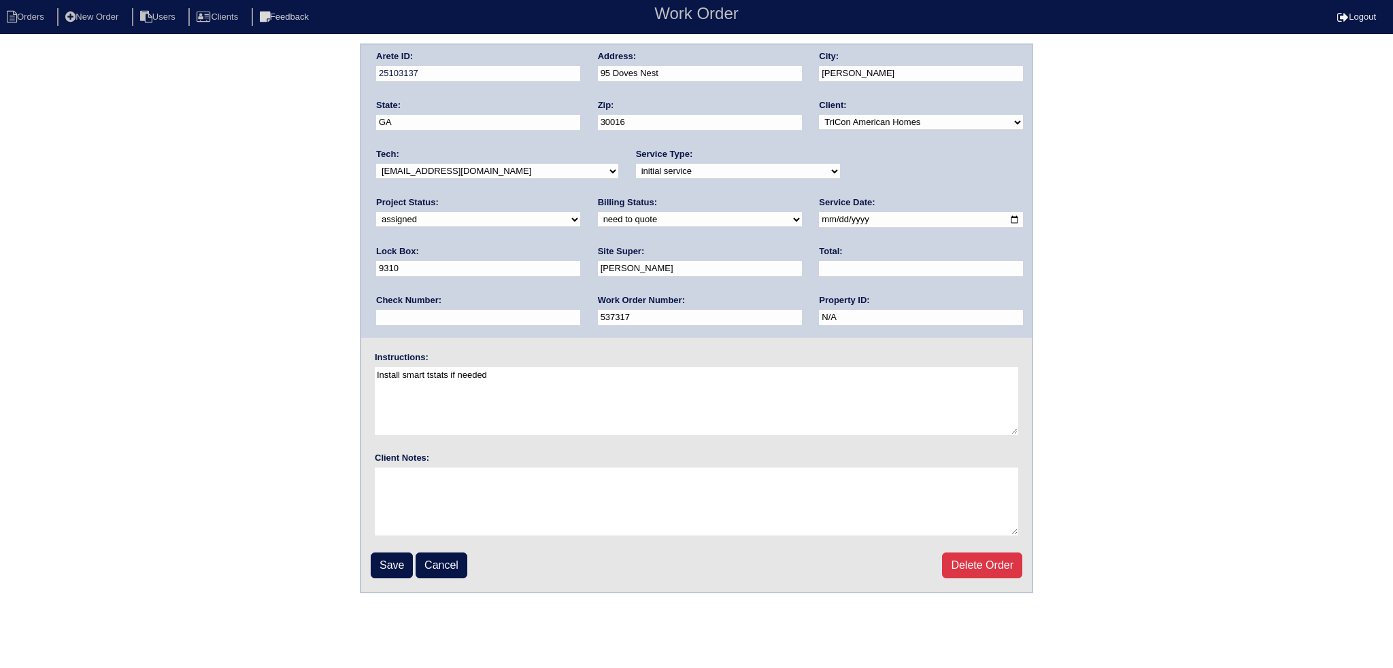
click at [535, 178] on div "Tech: -select- aretesmg+backup-tech@gmail.com benjohnholt88@gmail.com callisonh…" at bounding box center [497, 166] width 242 height 37
select select "151"
click at [376, 164] on select "-select- aretesmg+backup-tech@gmail.com benjohnholt88@gmail.com callisonhvac@ya…" at bounding box center [497, 171] width 242 height 15
click at [388, 567] on input "Save" at bounding box center [392, 566] width 42 height 26
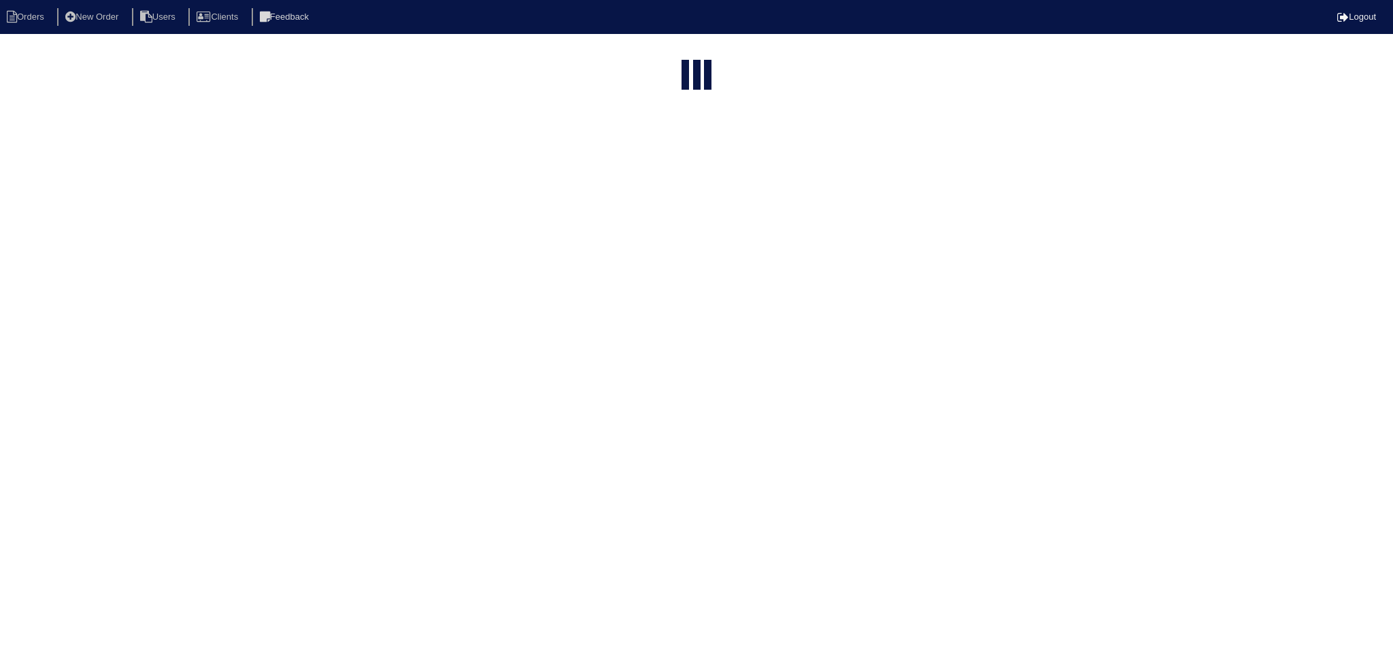
select select "15"
click at [694, 154] on input "95 d" at bounding box center [667, 163] width 150 height 19
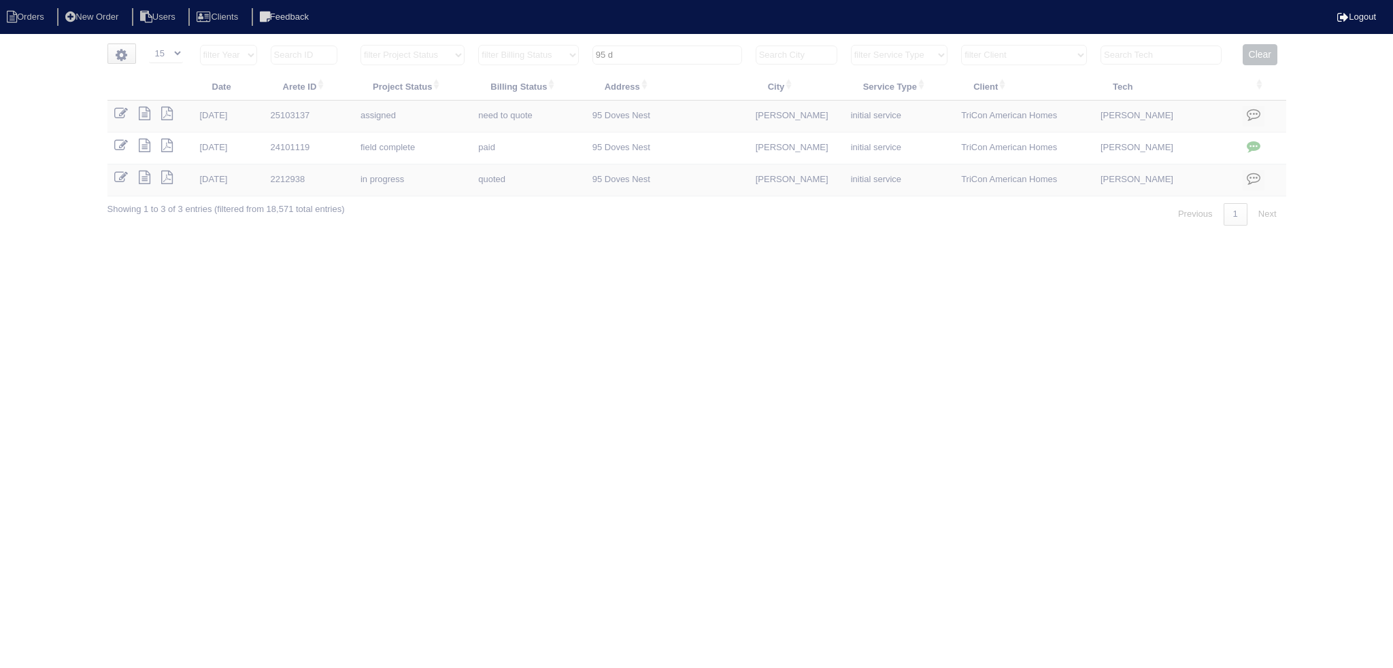
click at [694, 54] on input "95 d" at bounding box center [667, 55] width 150 height 19
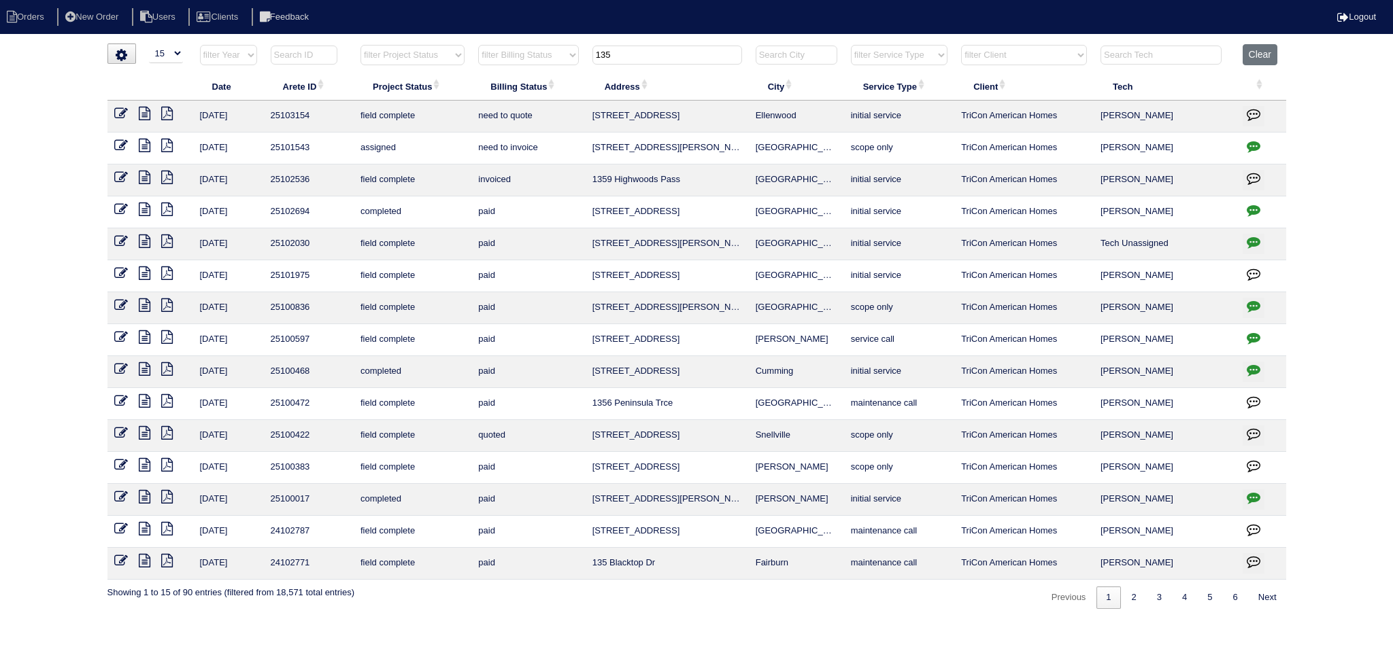
type input "135"
click at [122, 146] on icon at bounding box center [121, 146] width 14 height 14
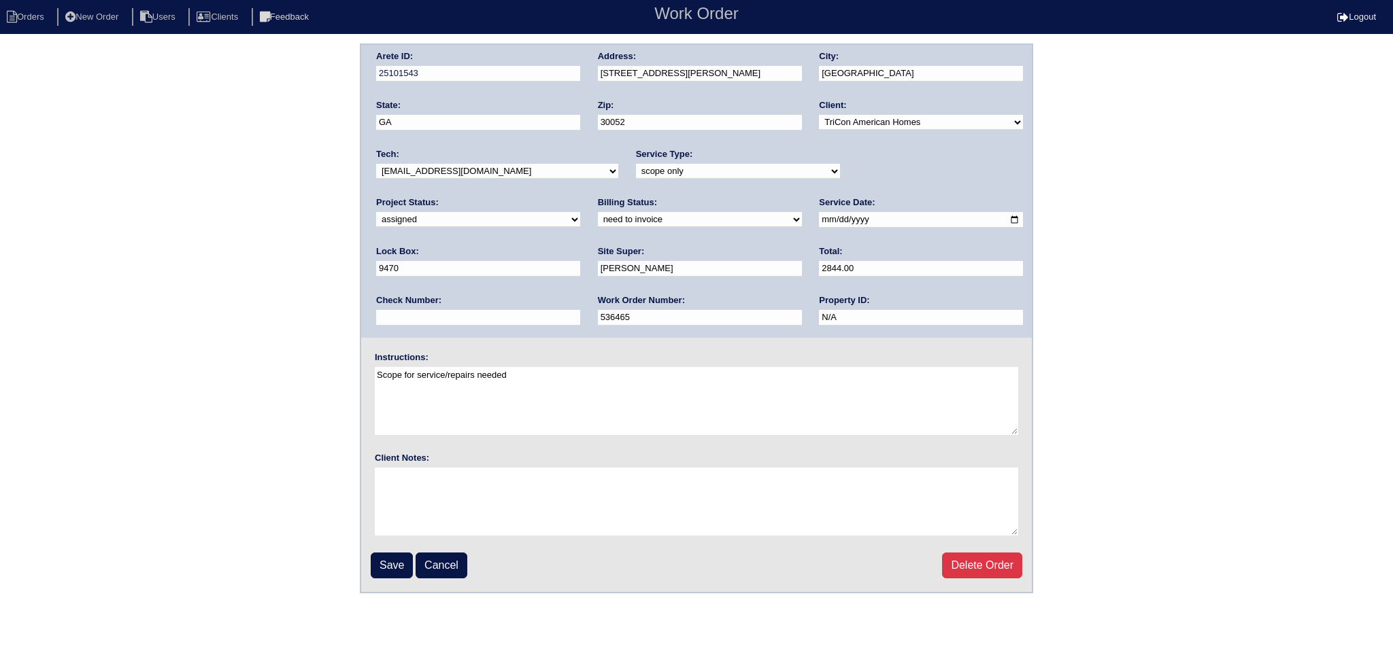
click at [819, 217] on input "2025-08-25" at bounding box center [921, 220] width 204 height 16
type input "2025-08-28"
click at [510, 171] on select "-select- aretesmg+backup-tech@gmail.com benjohnholt88@gmail.com callisonhvac@ya…" at bounding box center [497, 171] width 242 height 15
select select "151"
click at [376, 164] on select "-select- aretesmg+backup-tech@gmail.com benjohnholt88@gmail.com callisonhvac@ya…" at bounding box center [497, 171] width 242 height 15
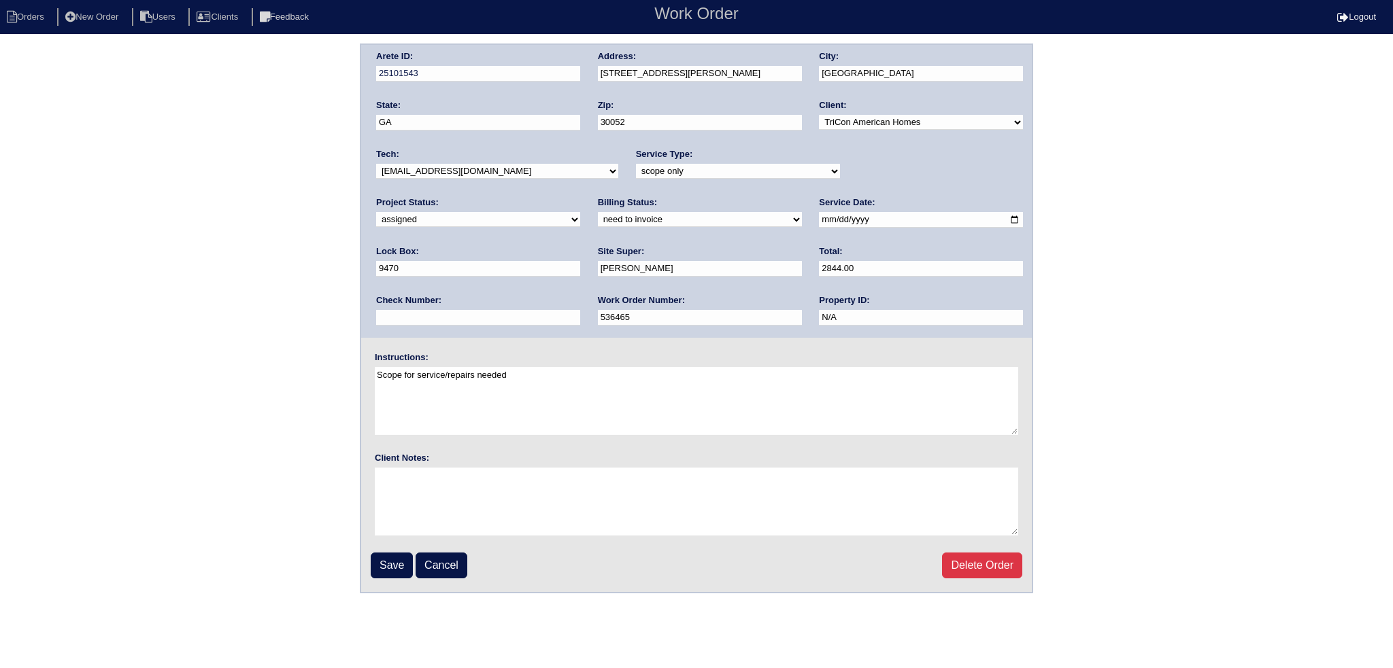
click at [394, 549] on fieldset "Arete ID: 25101543 Address: 135 Little Haynes Dr City: Loganville State: GA Zip…" at bounding box center [696, 318] width 670 height 547
click at [392, 560] on input "Save" at bounding box center [392, 566] width 42 height 26
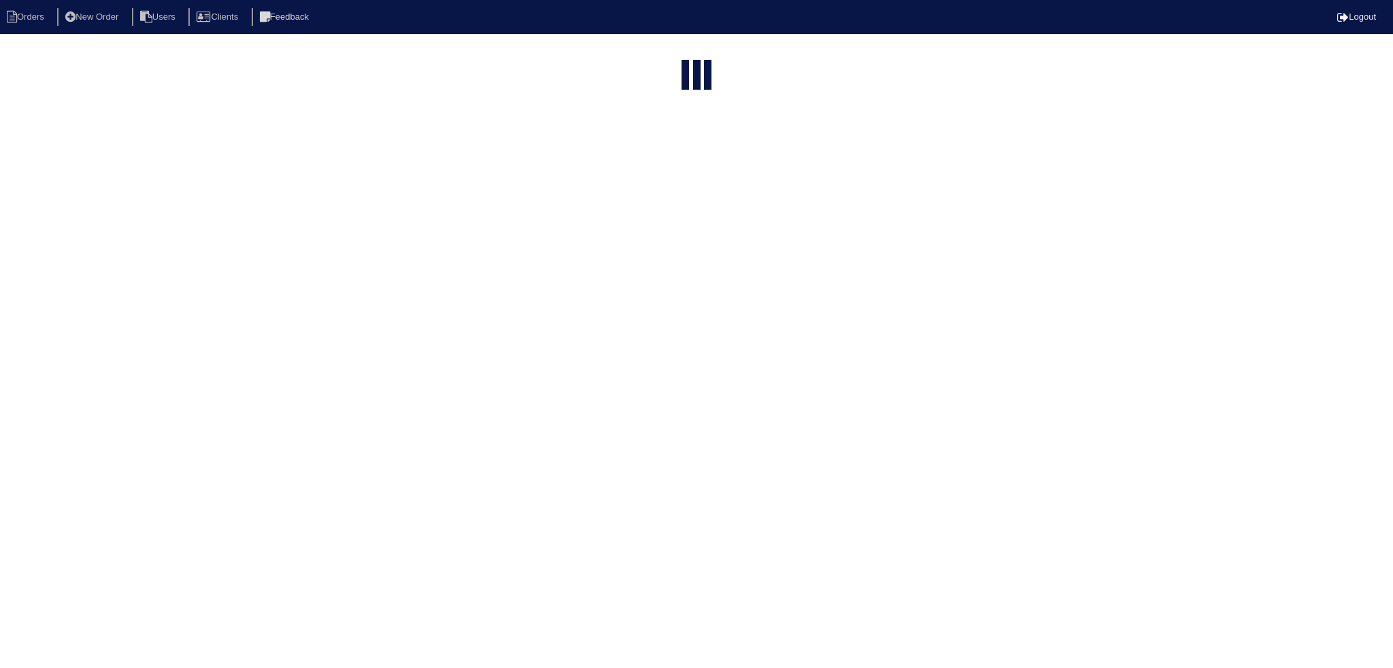
select select "15"
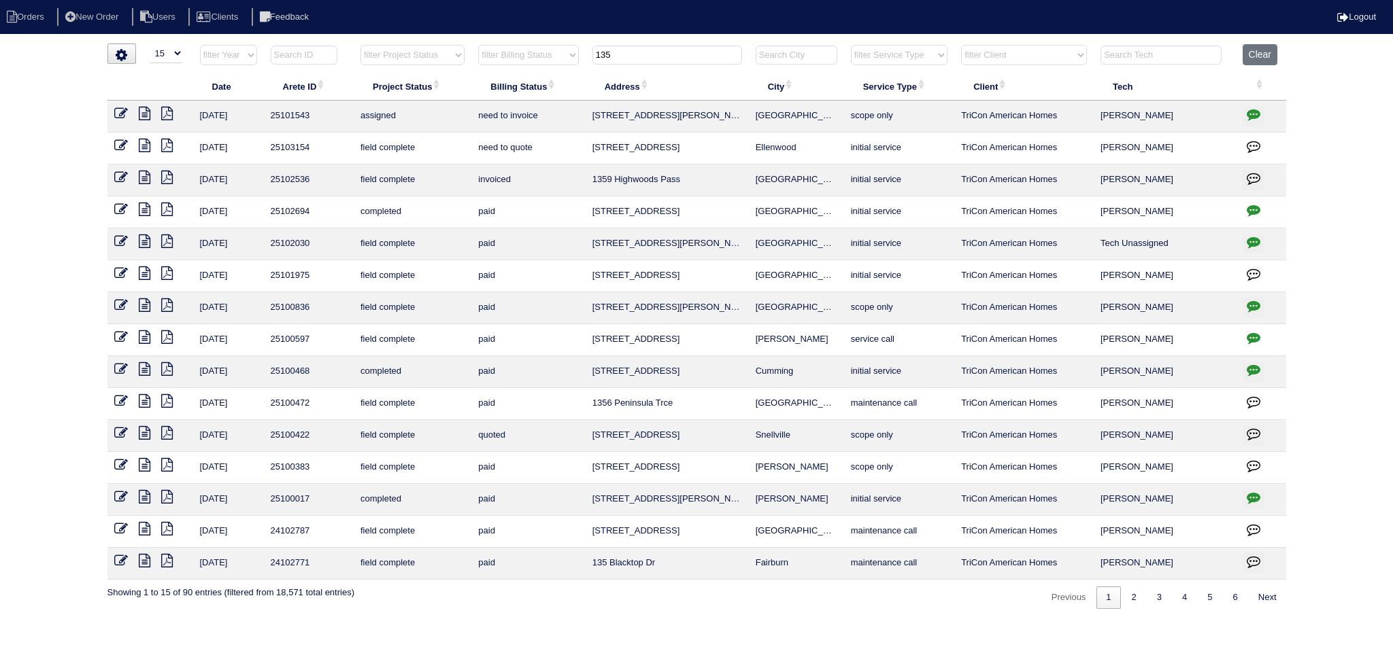
drag, startPoint x: 612, startPoint y: 54, endPoint x: 515, endPoint y: 38, distance: 97.8
click at [509, 39] on html "Orders New Order Users Clients Feedback Logout Orders New Order Users Clients M…" at bounding box center [696, 311] width 1393 height 623
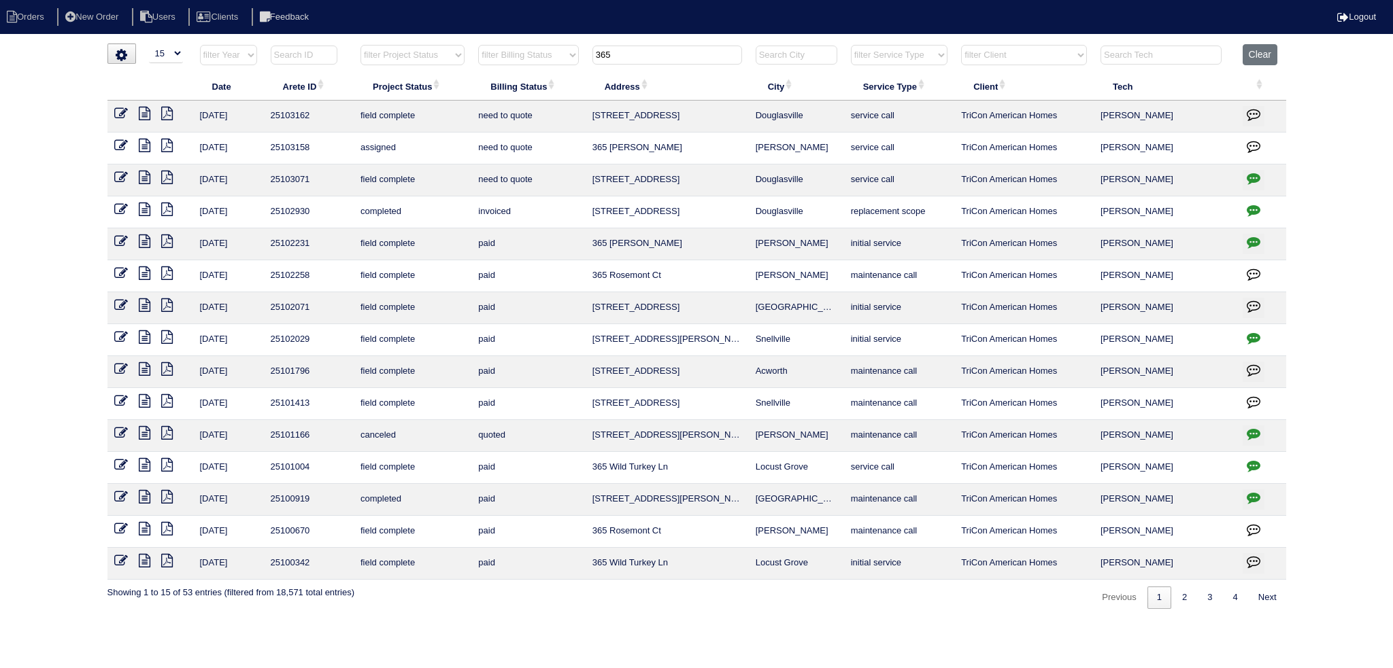
type input "365"
click at [122, 141] on icon at bounding box center [121, 146] width 14 height 14
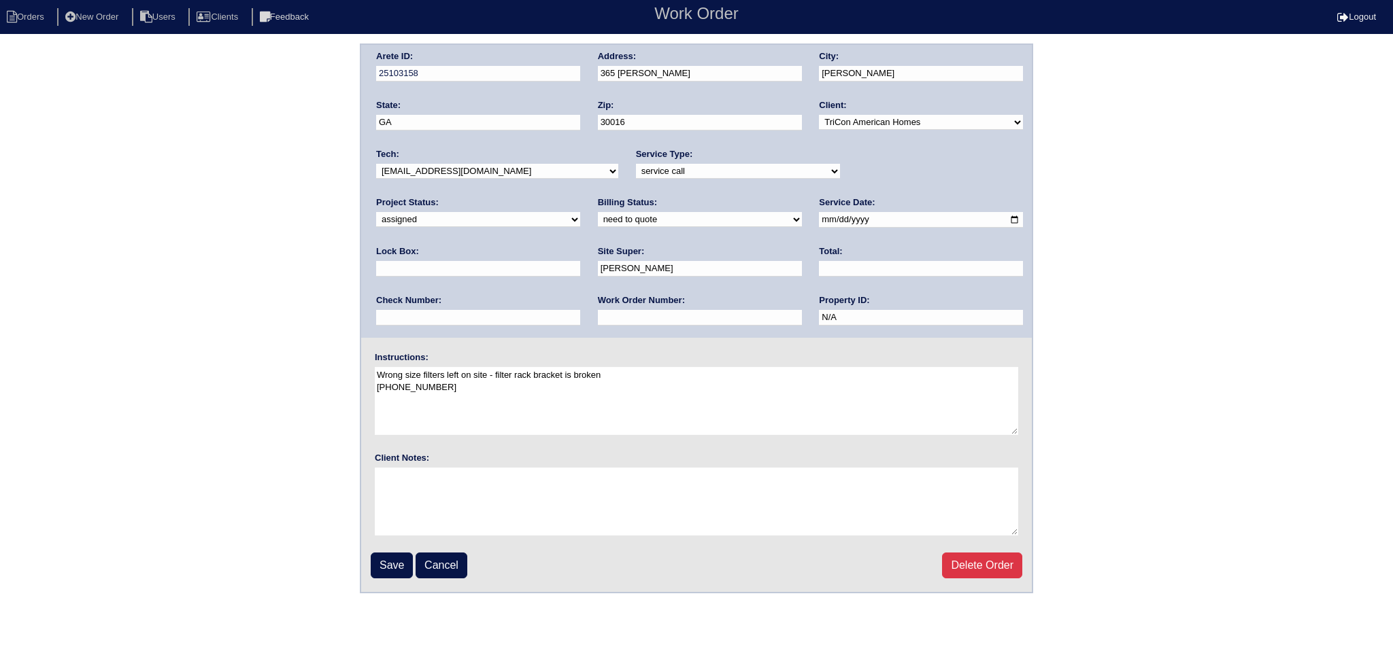
click at [801, 218] on div "Arete ID: 25103158 Address: 365 McGiboney Ln City: Covington State: GA Zip: 300…" at bounding box center [696, 191] width 670 height 293
click at [819, 220] on input "2025-08-27" at bounding box center [921, 220] width 204 height 16
type input "2025-08-28"
click at [383, 555] on input "Save" at bounding box center [392, 566] width 42 height 26
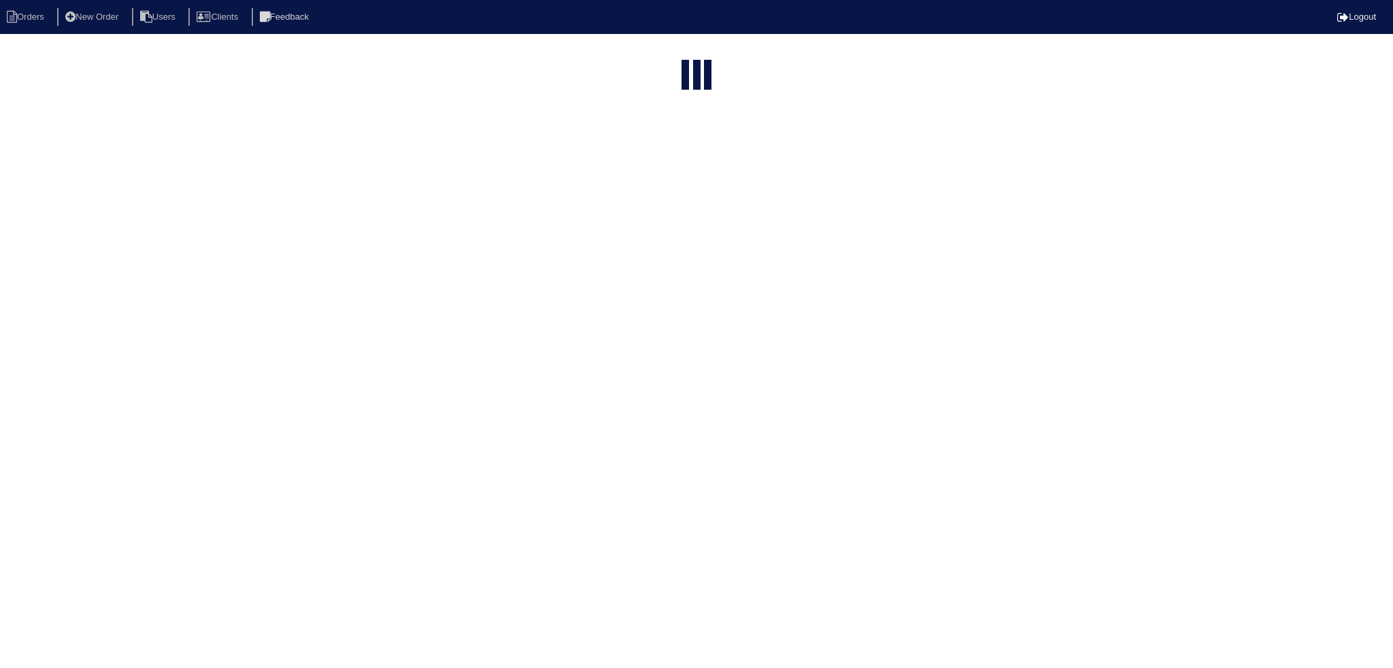
select select "15"
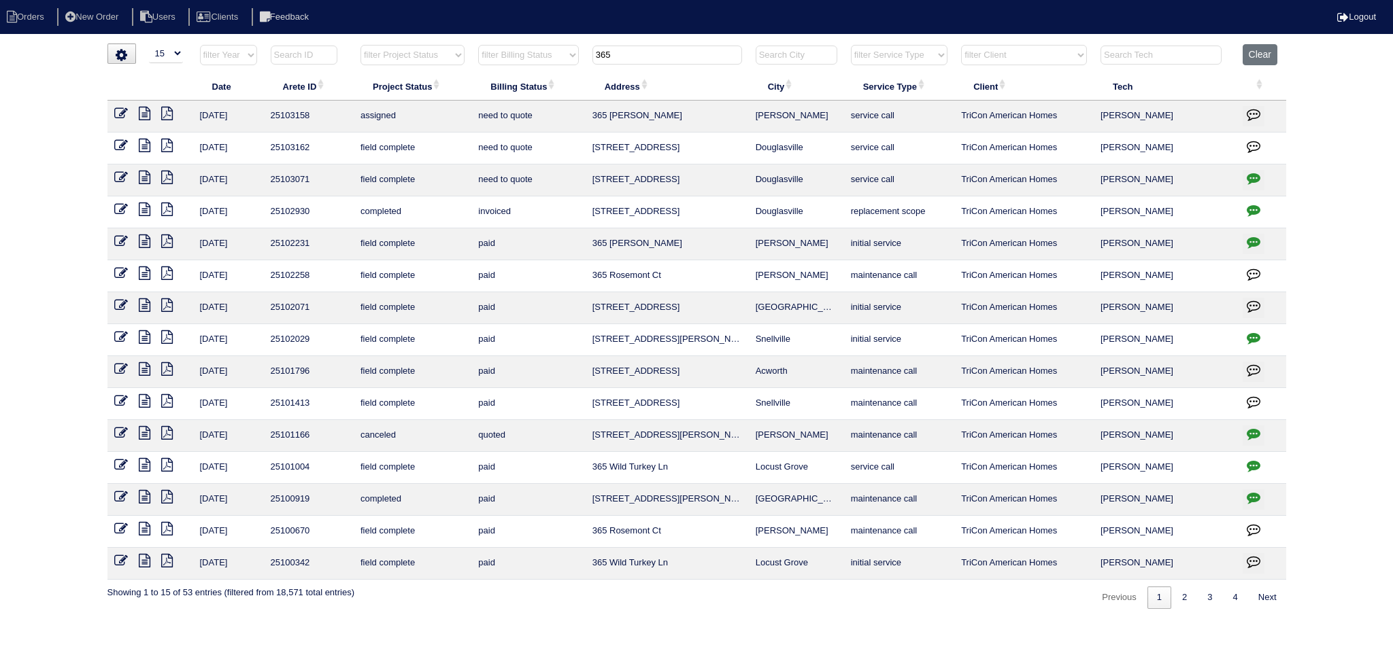
drag, startPoint x: 666, startPoint y: 52, endPoint x: 518, endPoint y: 61, distance: 147.9
click at [509, 63] on tr "filter Year -- Any Year -- 2025 2024 2023 2022 2021 2020 2019 filter Project St…" at bounding box center [696, 58] width 1178 height 28
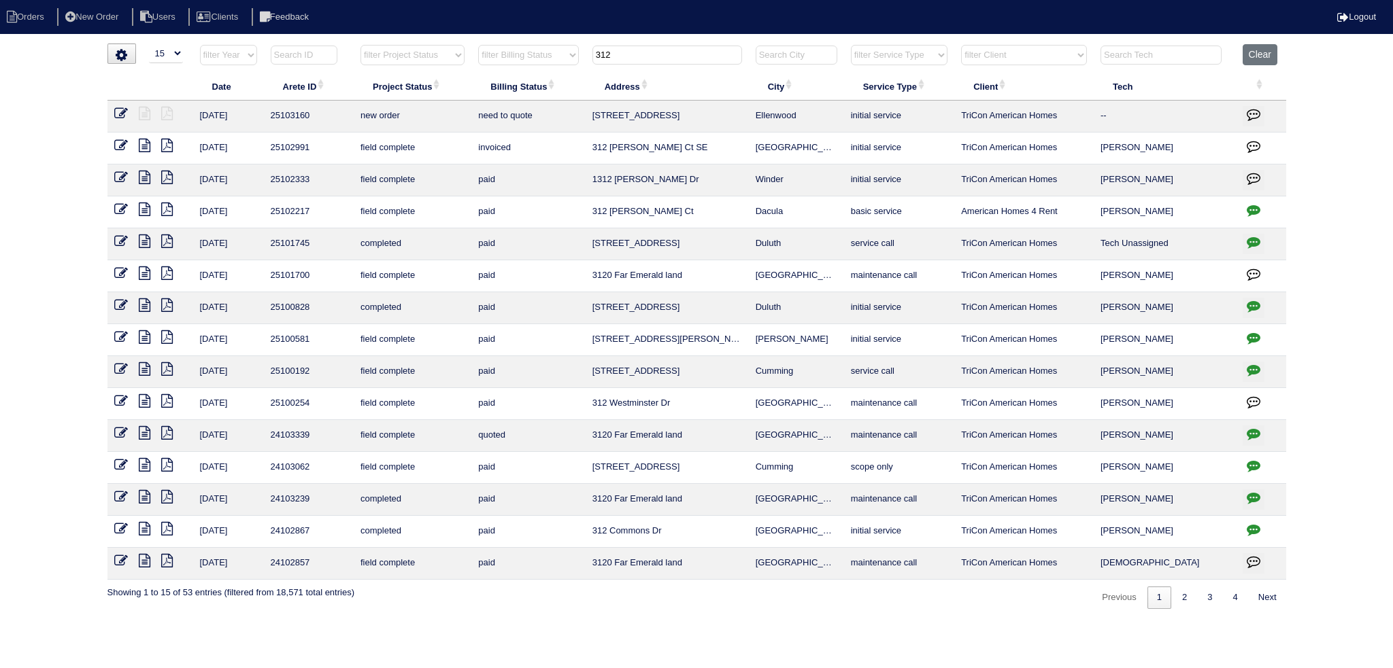
type input "312"
click at [121, 112] on icon at bounding box center [121, 114] width 14 height 14
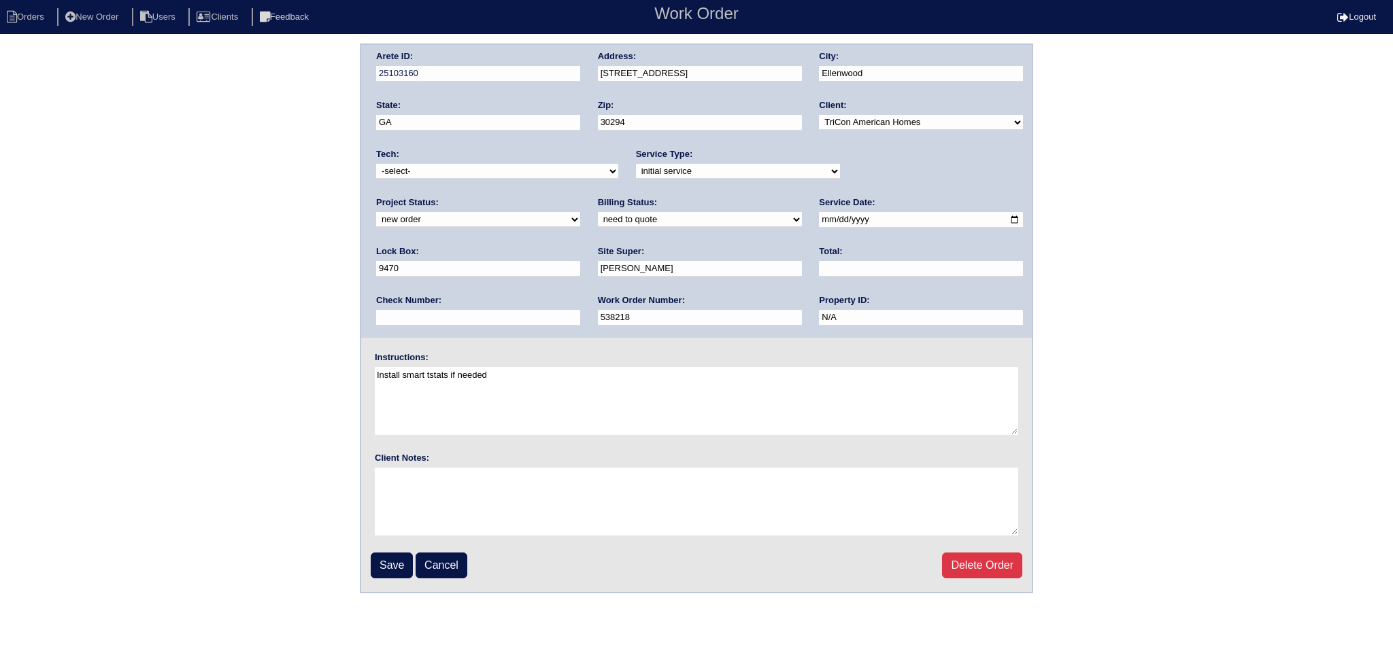
click at [580, 197] on div "Project Status: new order assigned in progress field complete need to schedule …" at bounding box center [478, 215] width 204 height 37
select select "assigned"
click at [580, 212] on select "new order assigned in progress field complete need to schedule admin review arc…" at bounding box center [478, 219] width 204 height 15
click at [532, 175] on select "-select- [EMAIL_ADDRESS][DOMAIN_NAME] [EMAIL_ADDRESS][DOMAIN_NAME] [EMAIL_ADDRE…" at bounding box center [497, 171] width 242 height 15
select select "27"
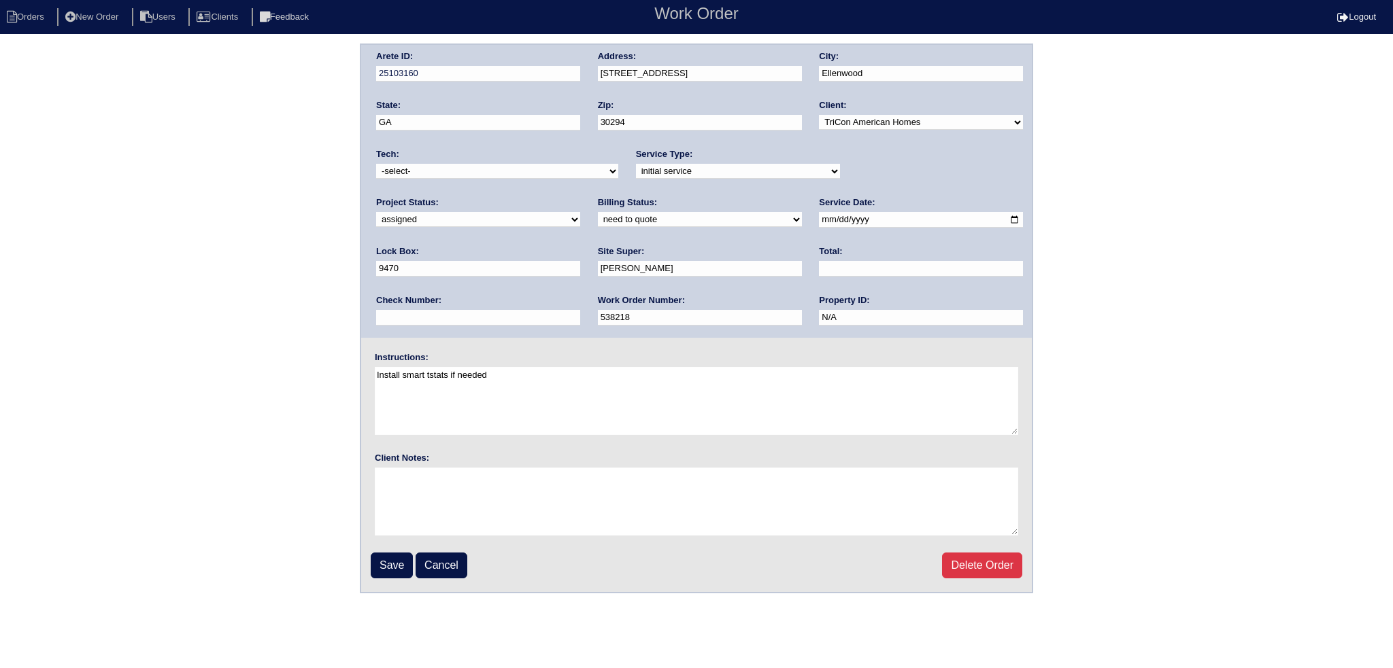
click at [376, 164] on select "-select- [EMAIL_ADDRESS][DOMAIN_NAME] [EMAIL_ADDRESS][DOMAIN_NAME] [EMAIL_ADDRE…" at bounding box center [497, 171] width 242 height 15
click at [819, 218] on input "[DATE]" at bounding box center [921, 220] width 204 height 16
click at [819, 220] on input "[DATE]" at bounding box center [921, 220] width 204 height 16
type input "[DATE]"
click at [403, 565] on input "Save" at bounding box center [392, 566] width 42 height 26
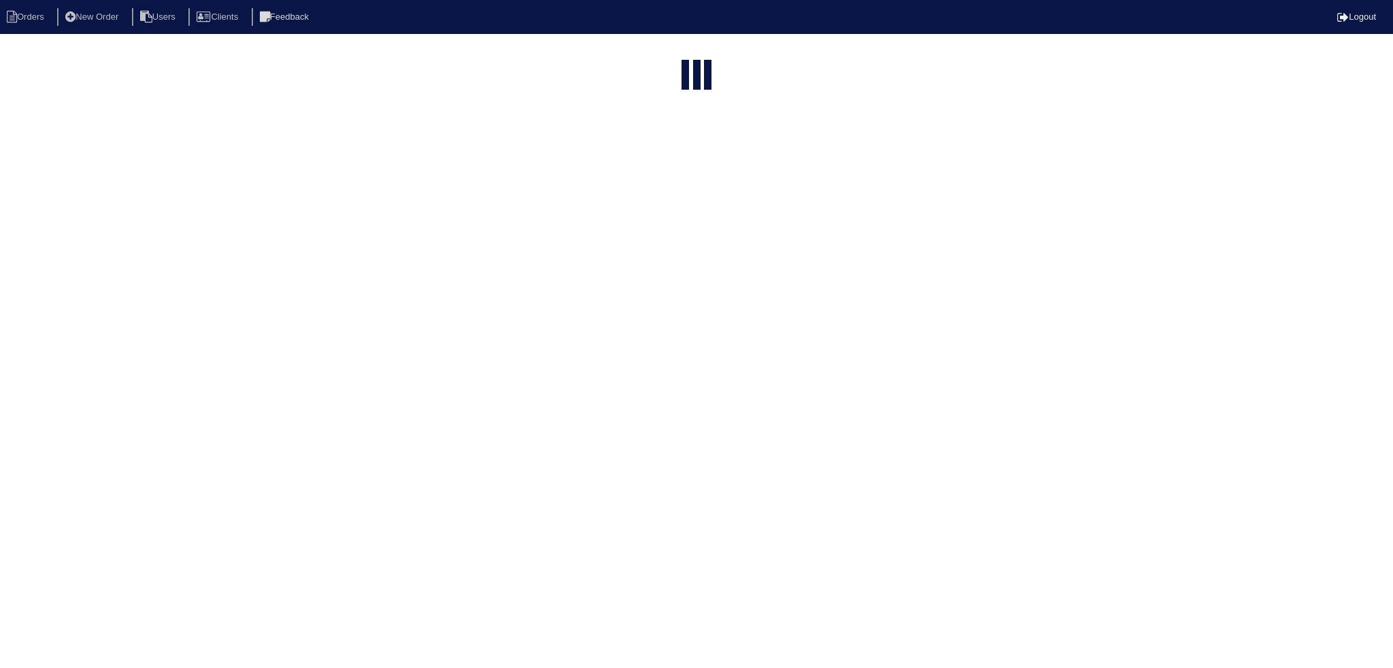
select select "15"
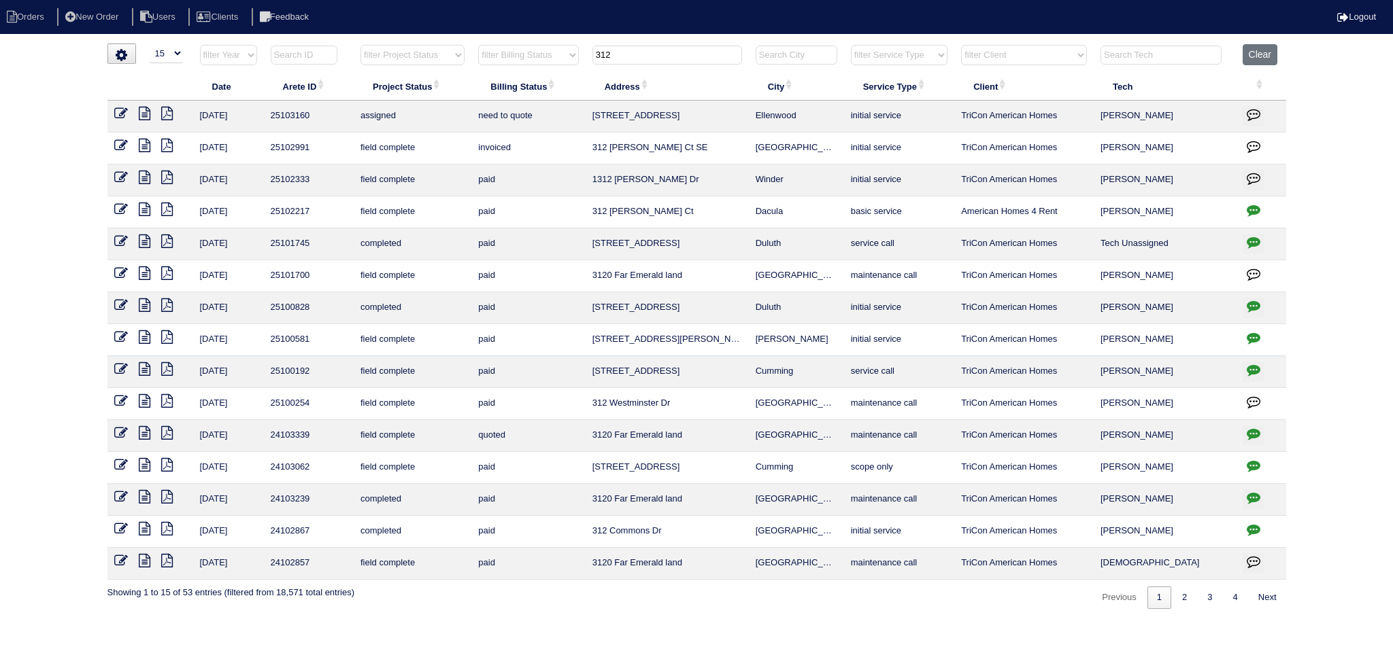
click at [664, 54] on input "312" at bounding box center [667, 55] width 150 height 19
click at [663, 54] on input "312" at bounding box center [667, 55] width 150 height 19
click at [663, 52] on input "312" at bounding box center [667, 55] width 150 height 19
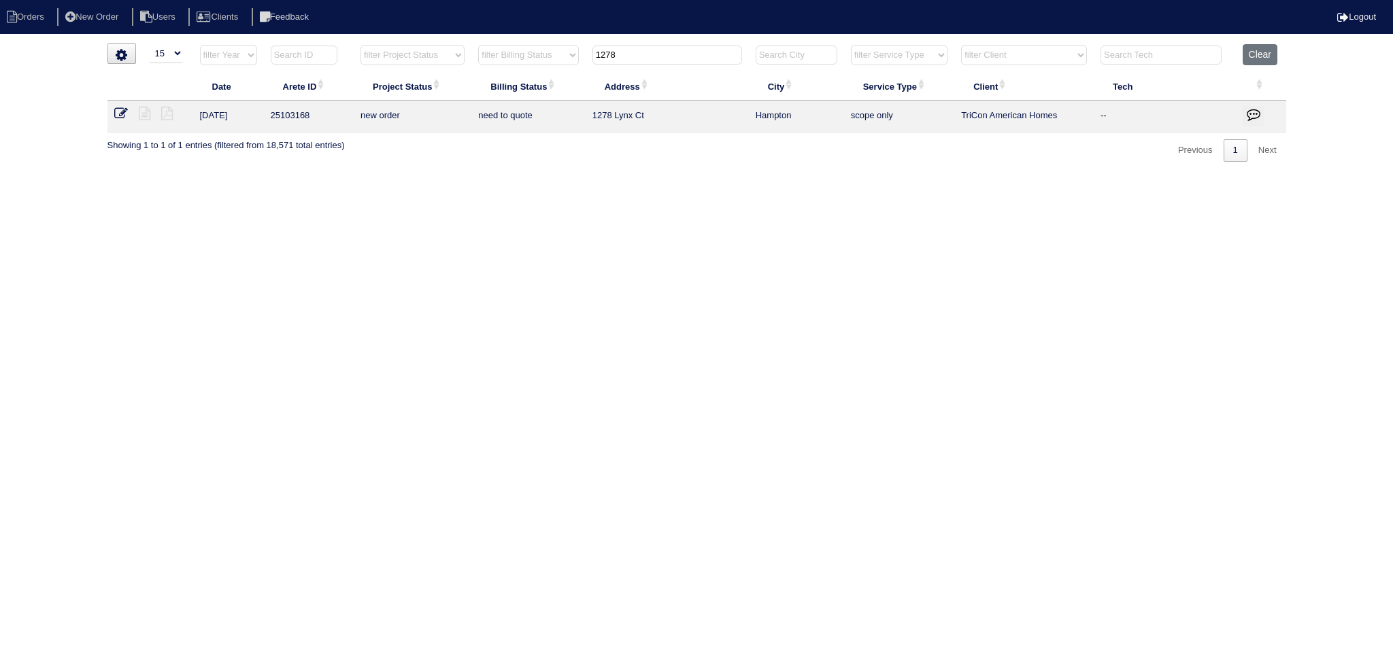
type input "1278"
click at [118, 112] on icon at bounding box center [121, 114] width 14 height 14
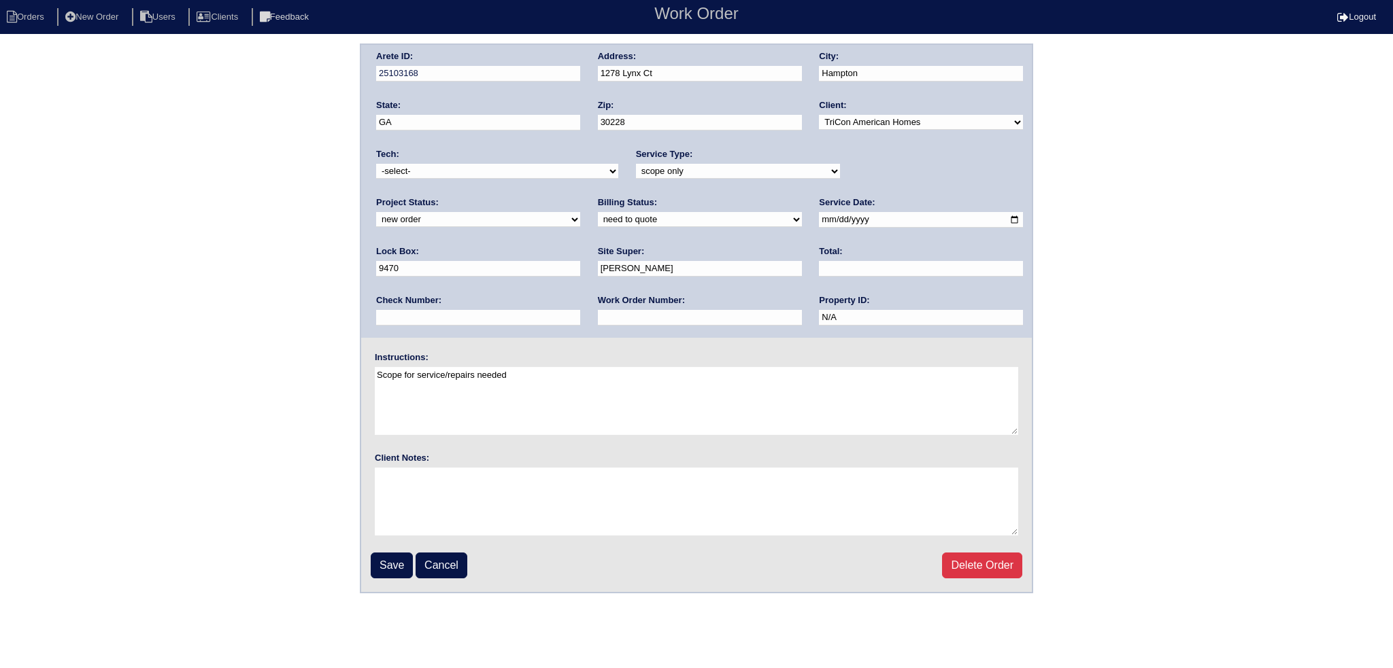
click at [869, 122] on select "-select- TriCon American Homes American Homes 4 Rent First Key Homes Zillow The…" at bounding box center [921, 122] width 204 height 15
drag, startPoint x: 755, startPoint y: 133, endPoint x: 768, endPoint y: 134, distance: 12.3
click at [755, 133] on div "Zip: 30228" at bounding box center [700, 118] width 204 height 38
drag, startPoint x: 870, startPoint y: 170, endPoint x: 874, endPoint y: 176, distance: 7.4
click at [580, 212] on select "new order assigned in progress field complete need to schedule admin review arc…" at bounding box center [478, 219] width 204 height 15
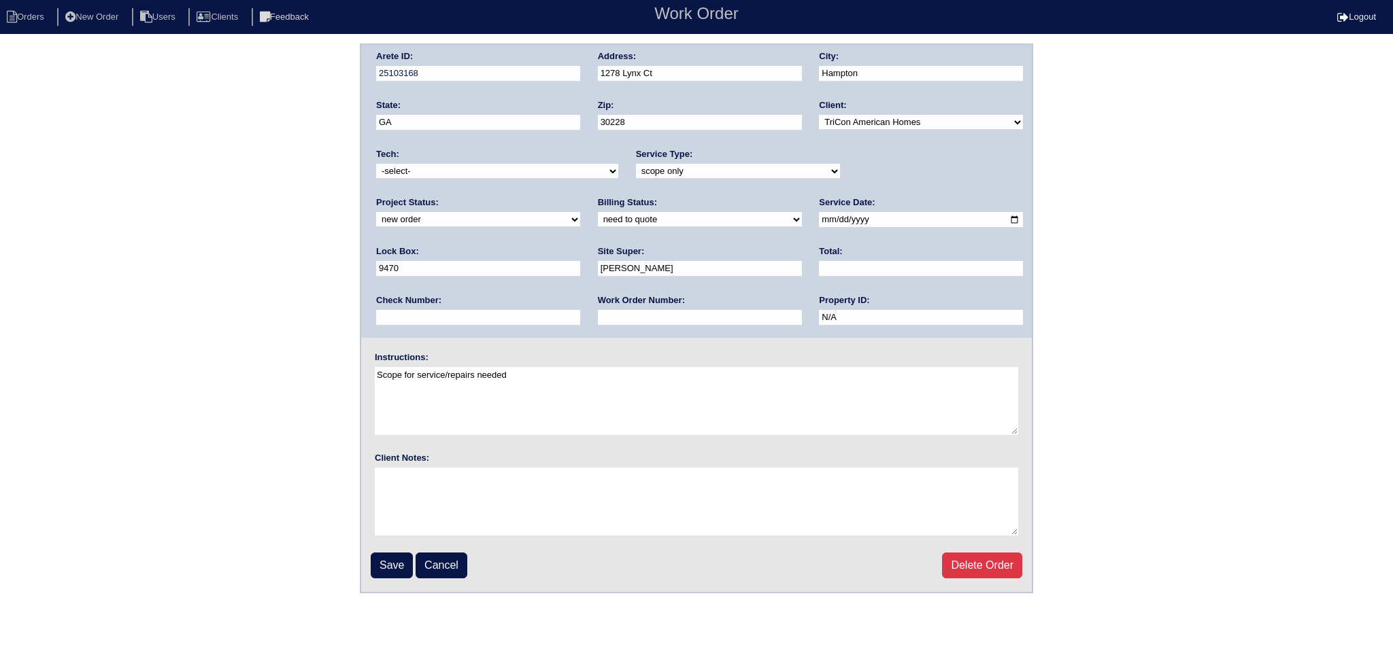
select select "assigned"
click at [580, 212] on select "new order assigned in progress field complete need to schedule admin review arc…" at bounding box center [478, 219] width 204 height 15
click at [819, 217] on input "2025-08-27" at bounding box center [921, 220] width 204 height 16
type input "[DATE]"
click at [506, 172] on select "-select- aretesmg+backup-tech@gmail.com benjohnholt88@gmail.com callisonhvac@ya…" at bounding box center [497, 171] width 242 height 15
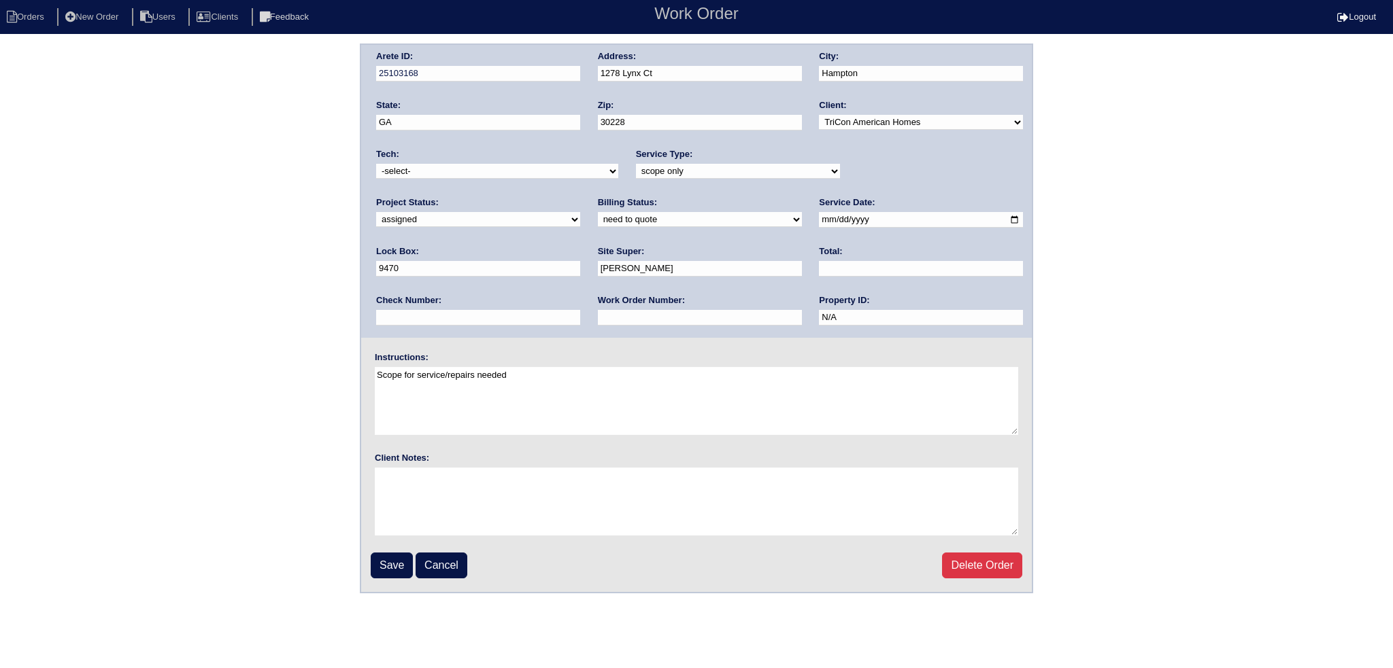
select select "27"
click at [376, 164] on select "-select- aretesmg+backup-tech@gmail.com benjohnholt88@gmail.com callisonhvac@ya…" at bounding box center [497, 171] width 242 height 15
click at [386, 583] on fieldset "Arete ID: 25103168 Address: 1278 Lynx Ct City: Hampton State: GA Zip: 30228 Cli…" at bounding box center [696, 318] width 670 height 547
click at [391, 565] on input "Save" at bounding box center [392, 566] width 42 height 26
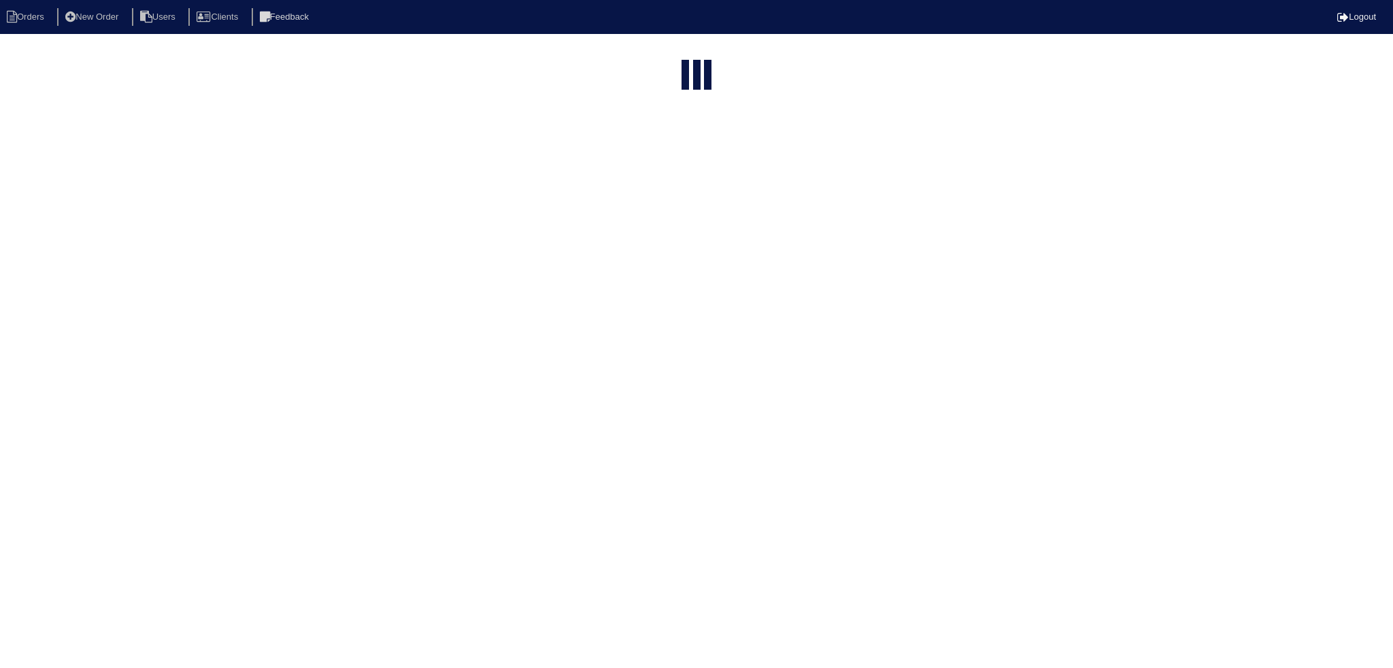
select select "15"
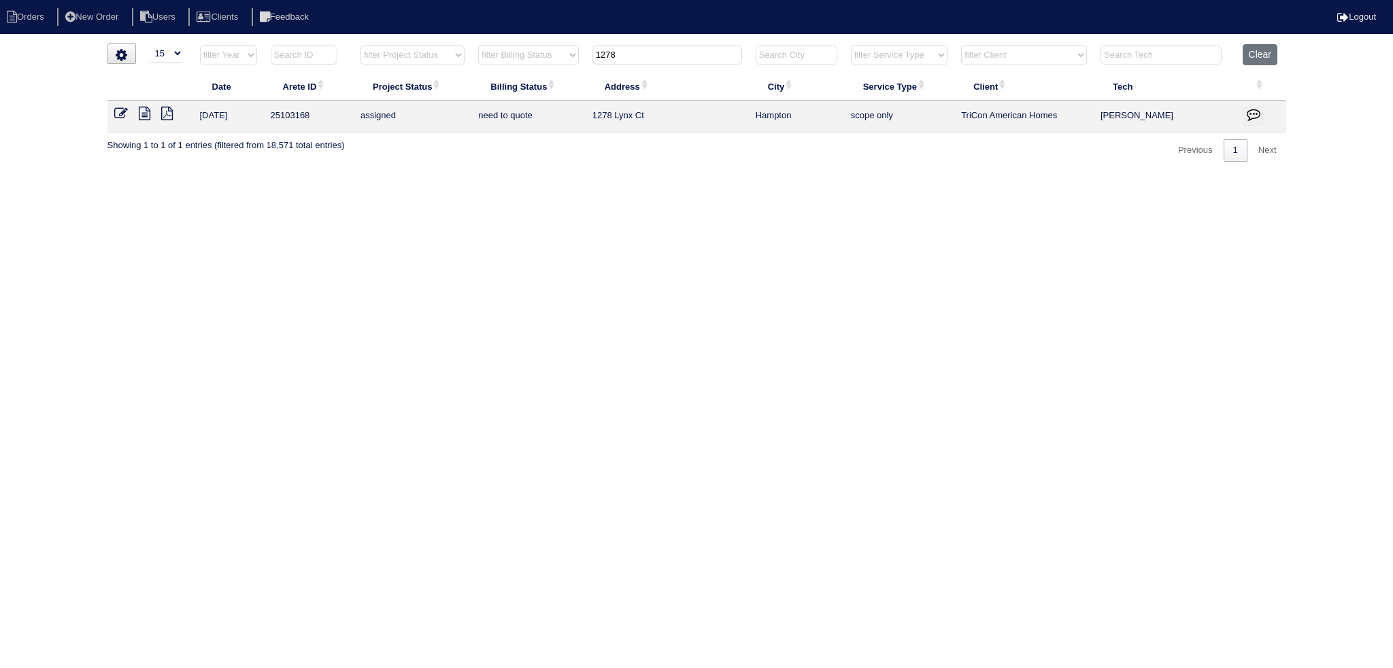
click at [649, 61] on input "1278" at bounding box center [667, 55] width 150 height 19
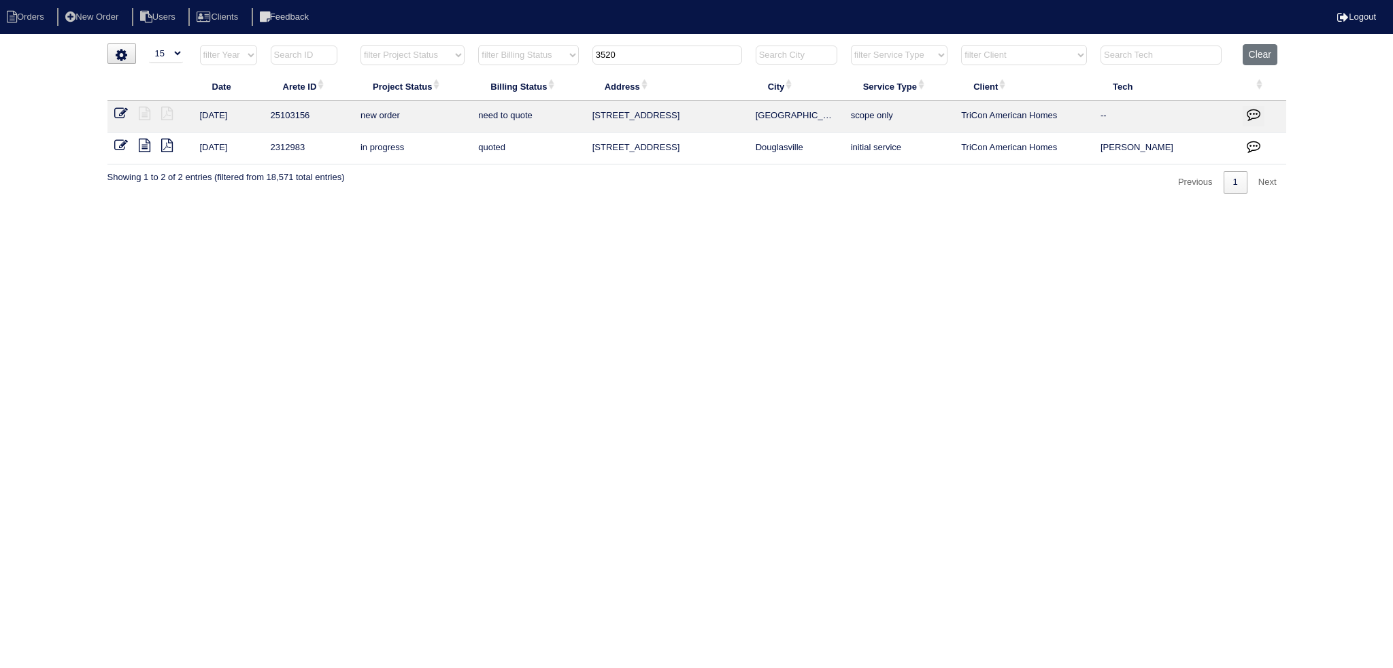
type input "3520"
drag, startPoint x: 122, startPoint y: 108, endPoint x: 158, endPoint y: 103, distance: 37.1
click at [120, 107] on icon at bounding box center [121, 114] width 14 height 14
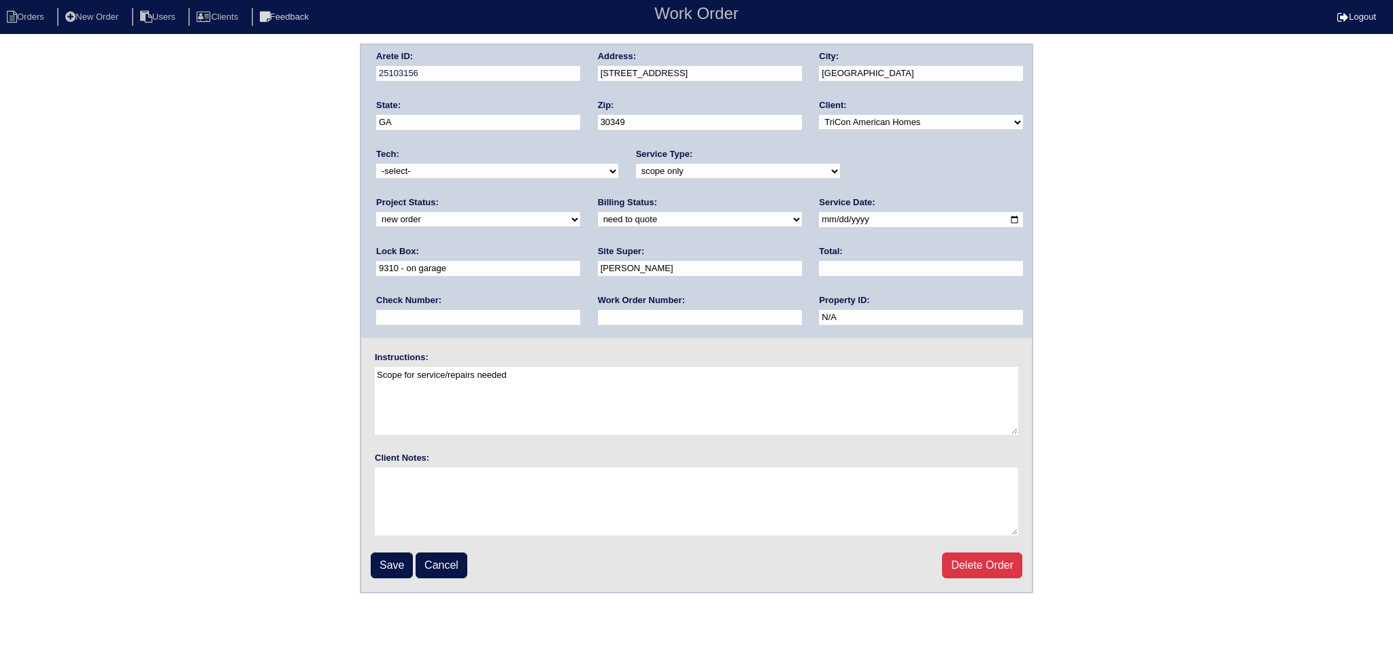
click at [580, 212] on select "new order assigned in progress field complete need to schedule admin review arc…" at bounding box center [478, 219] width 204 height 15
select select "assigned"
click at [580, 212] on select "new order assigned in progress field complete need to schedule admin review arc…" at bounding box center [478, 219] width 204 height 15
click at [819, 222] on input "2025-08-27" at bounding box center [921, 220] width 204 height 16
type input "2025-08-28"
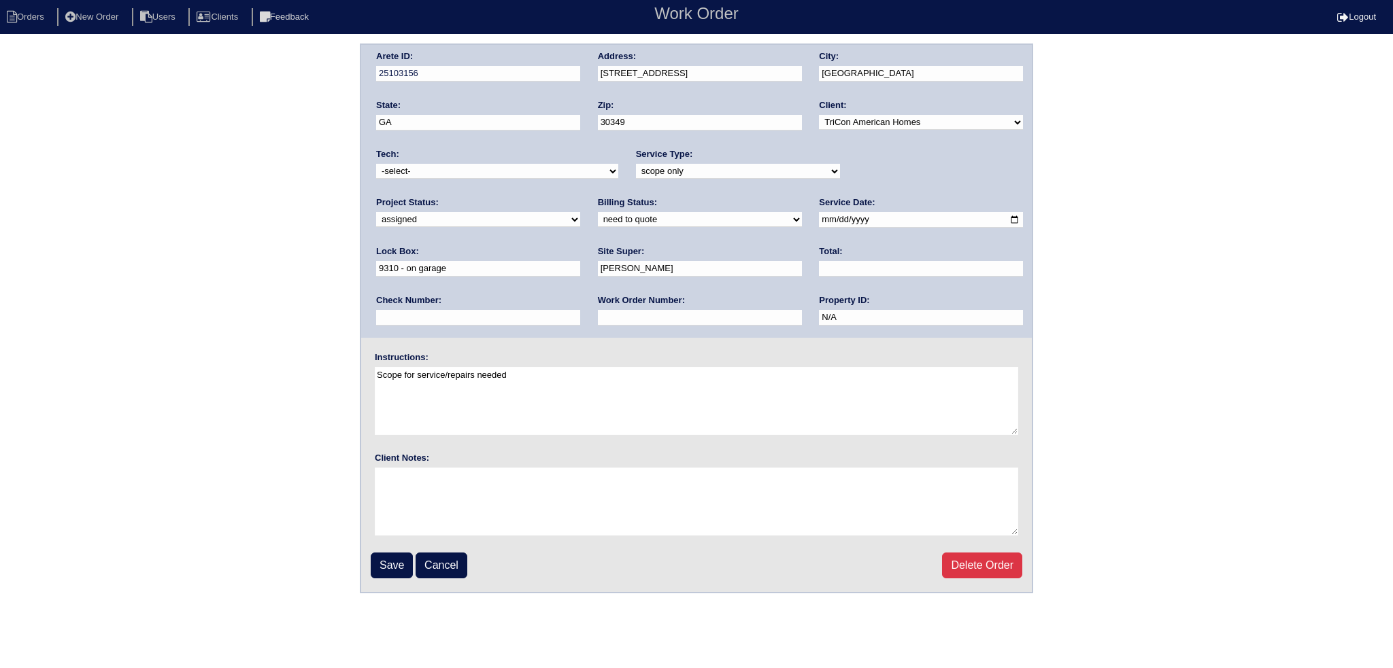
click at [503, 158] on div "Tech: -select- aretesmg+backup-tech@gmail.com benjohnholt88@gmail.com callisonh…" at bounding box center [497, 166] width 242 height 37
click at [500, 167] on select "-select- aretesmg+backup-tech@gmail.com benjohnholt88@gmail.com callisonhvac@ya…" at bounding box center [497, 171] width 242 height 15
select select "27"
click at [376, 164] on select "-select- aretesmg+backup-tech@gmail.com benjohnholt88@gmail.com callisonhvac@ya…" at bounding box center [497, 171] width 242 height 15
click at [377, 555] on input "Save" at bounding box center [392, 566] width 42 height 26
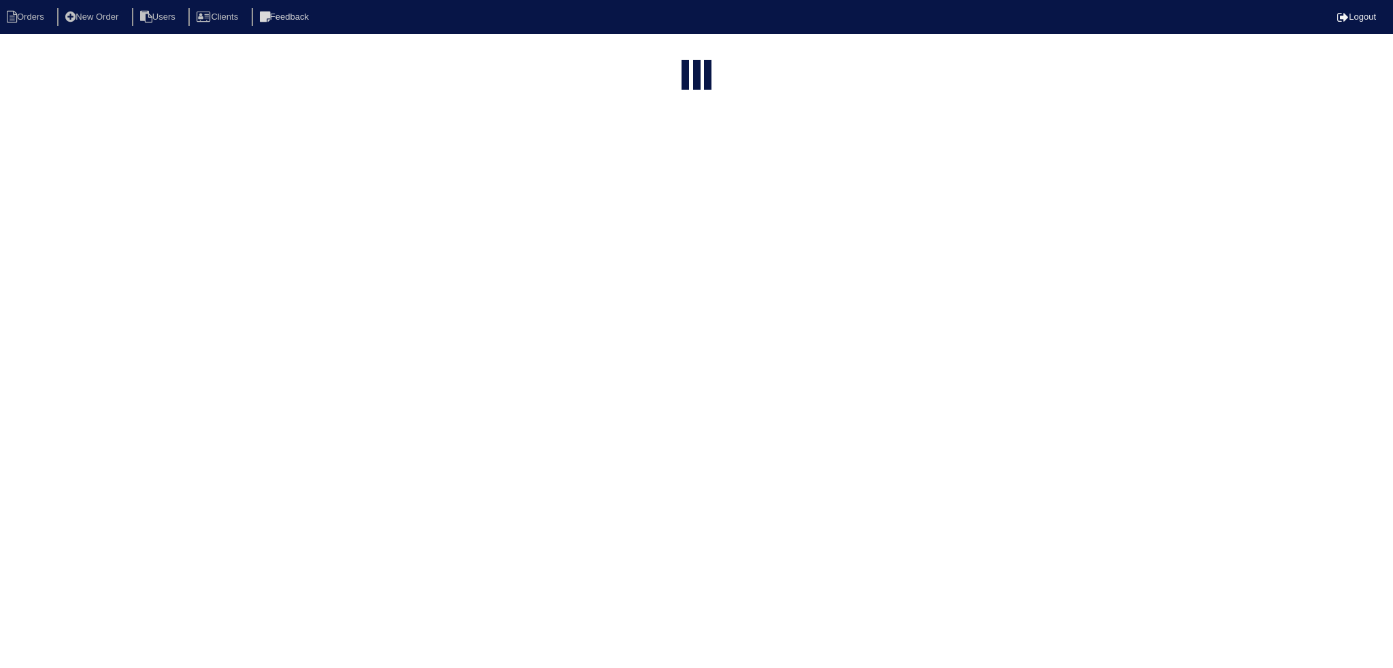
select select "15"
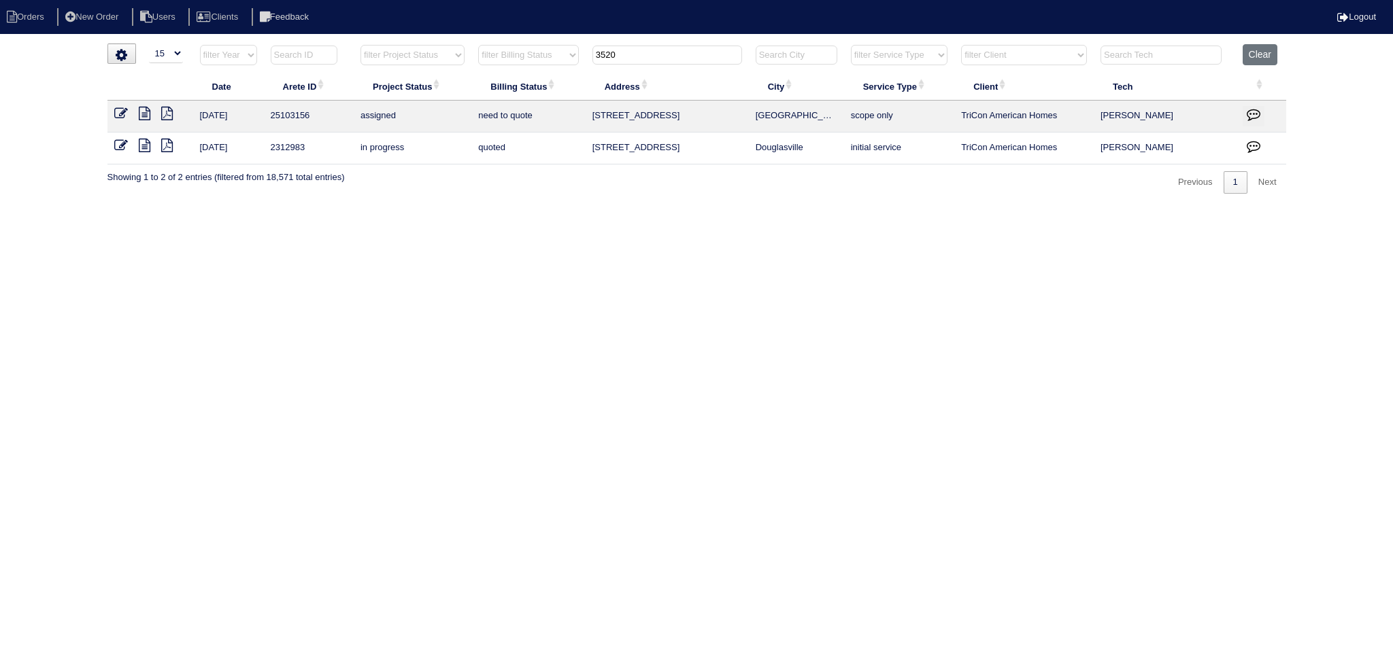
click at [666, 65] on th "3520" at bounding box center [666, 58] width 163 height 28
click at [666, 59] on input "3520" at bounding box center [667, 55] width 150 height 19
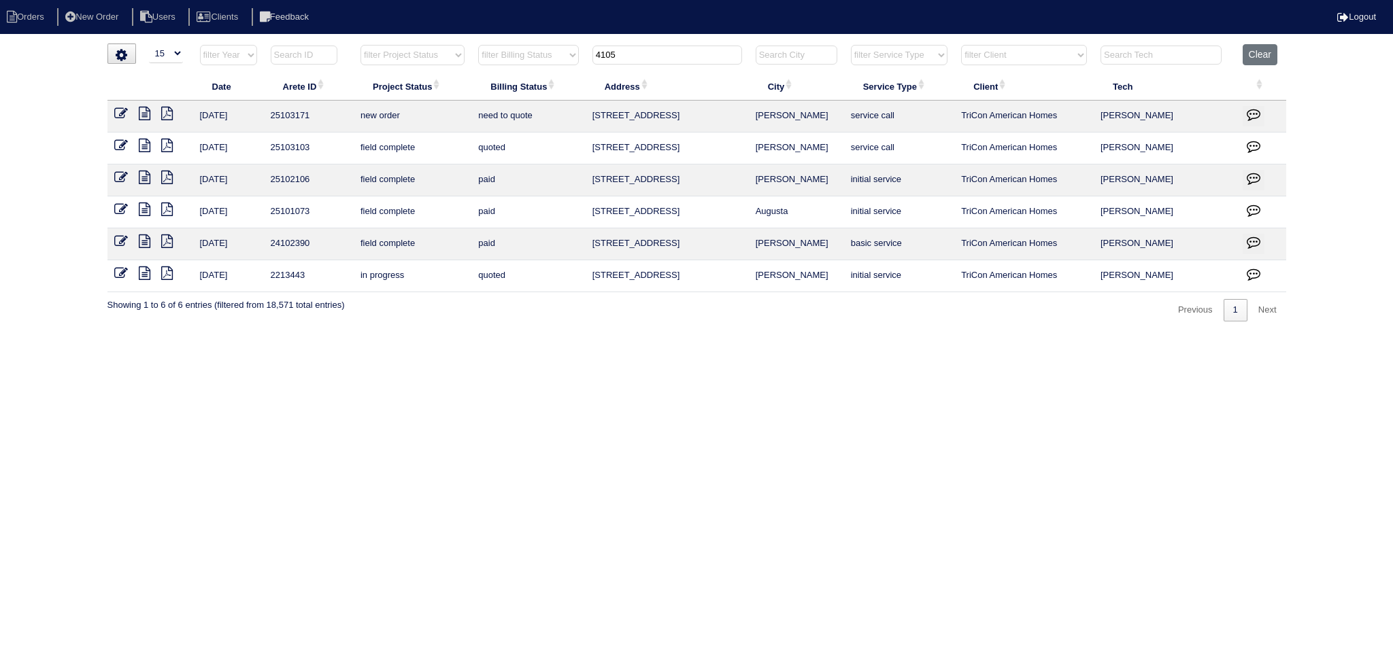
type input "4105"
click at [112, 110] on td at bounding box center [150, 117] width 86 height 32
click at [126, 113] on icon at bounding box center [121, 114] width 14 height 14
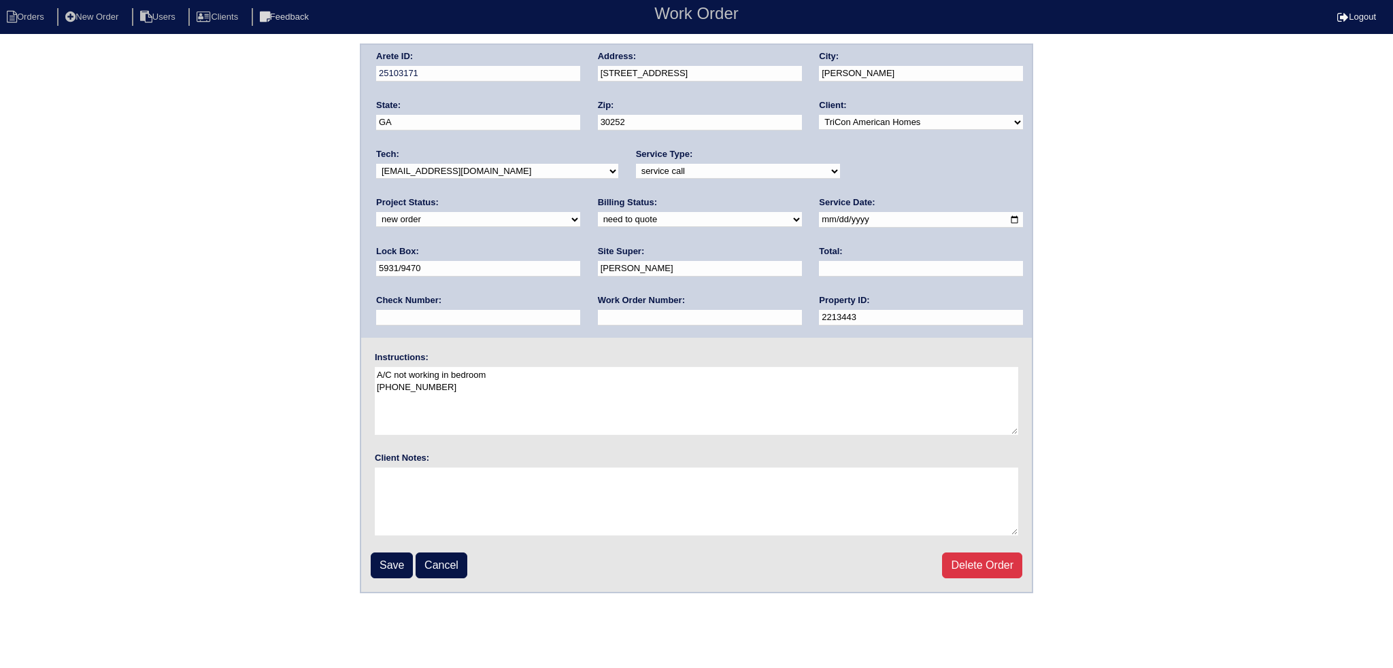
click at [580, 212] on select "new order assigned in progress field complete need to schedule admin review arc…" at bounding box center [478, 219] width 204 height 15
select select "assigned"
click at [580, 212] on select "new order assigned in progress field complete need to schedule admin review arc…" at bounding box center [478, 219] width 204 height 15
click at [819, 220] on input "2025-08-27" at bounding box center [921, 220] width 204 height 16
type input "2025-08-28"
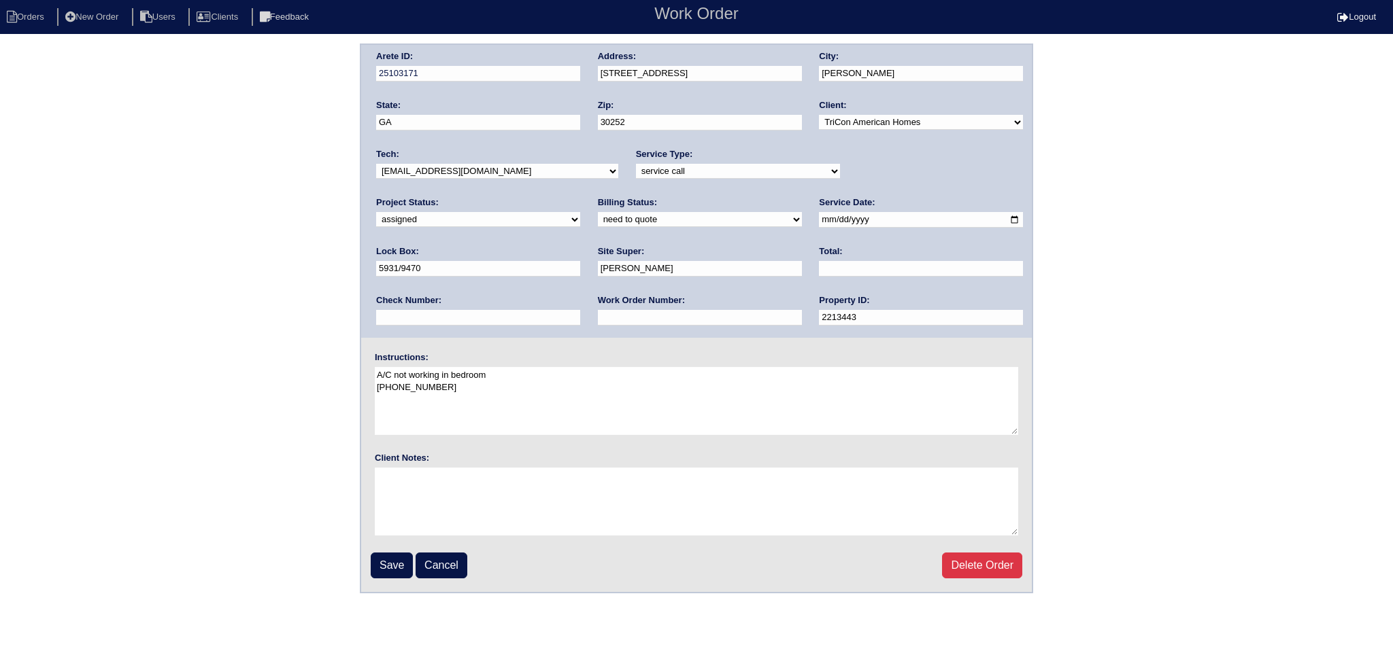
drag, startPoint x: 498, startPoint y: 169, endPoint x: 490, endPoint y: 176, distance: 10.1
click at [495, 171] on select "-select- aretesmg+backup-tech@gmail.com benjohnholt88@gmail.com callisonhvac@ya…" at bounding box center [497, 171] width 242 height 15
click at [376, 164] on select "-select- aretesmg+backup-tech@gmail.com benjohnholt88@gmail.com callisonhvac@ya…" at bounding box center [497, 171] width 242 height 15
click at [392, 562] on input "Save" at bounding box center [392, 566] width 42 height 26
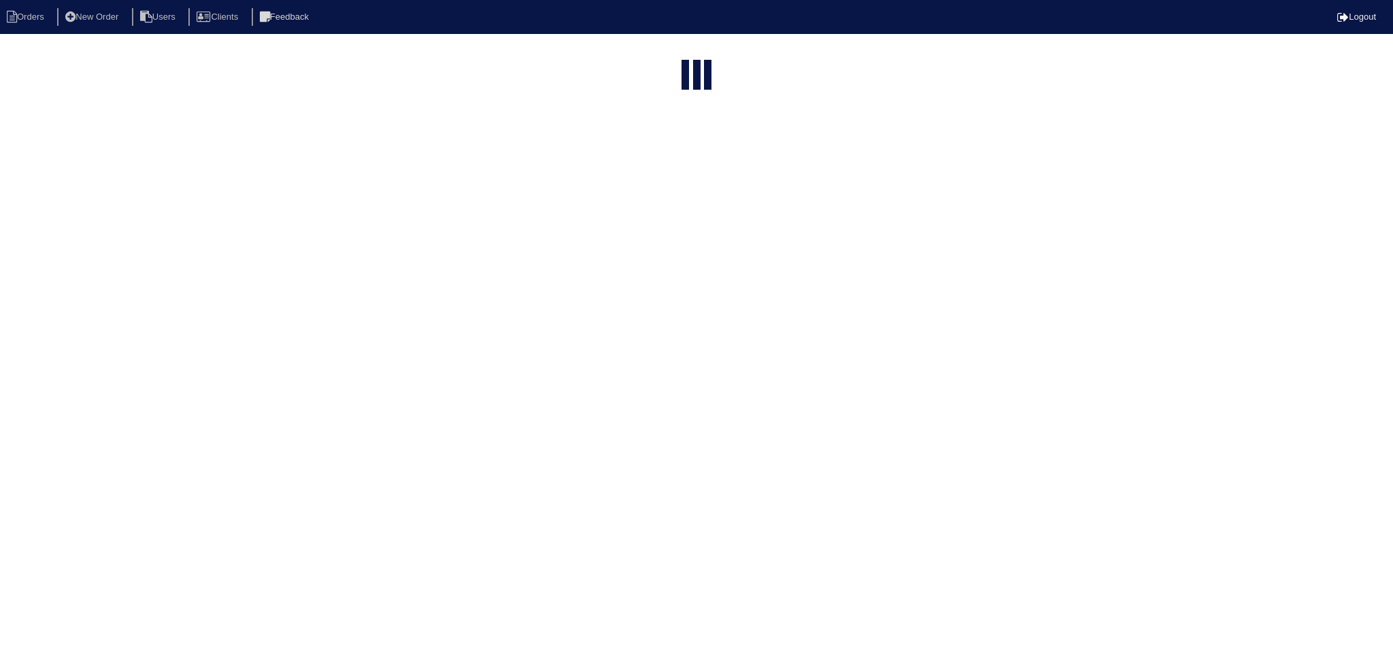
select select "15"
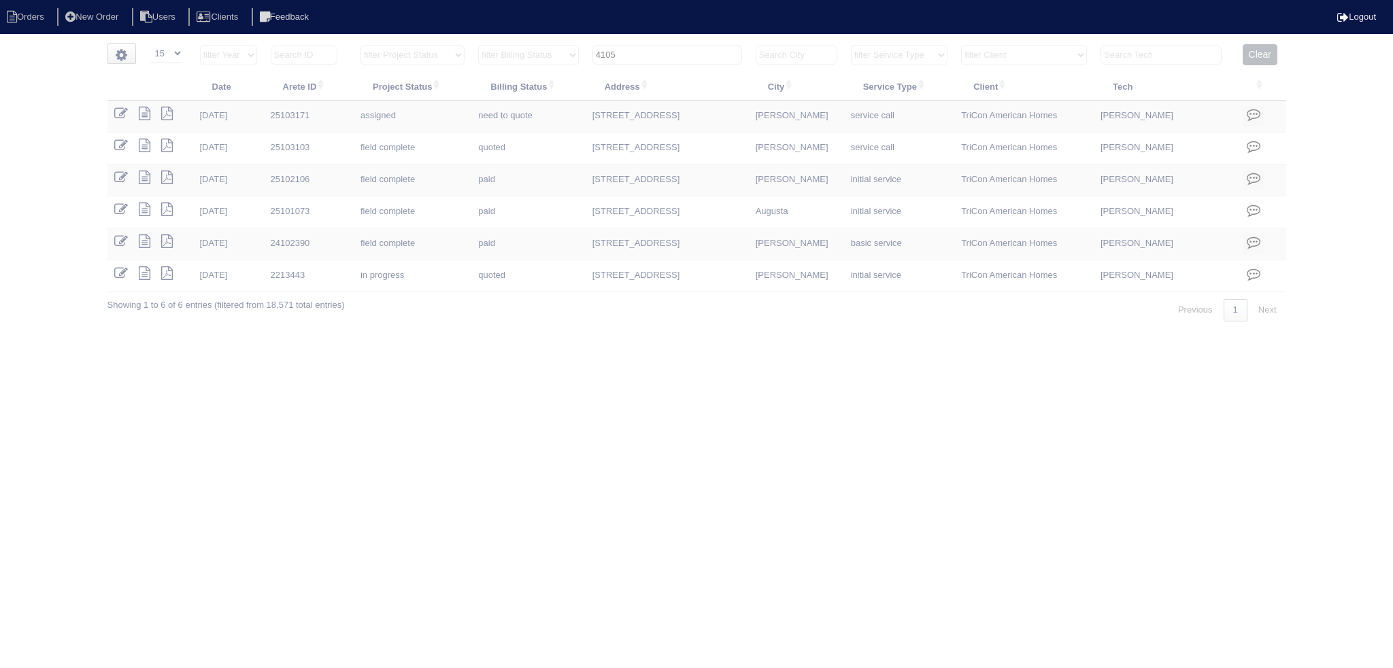
click at [670, 55] on input "4105" at bounding box center [667, 55] width 150 height 19
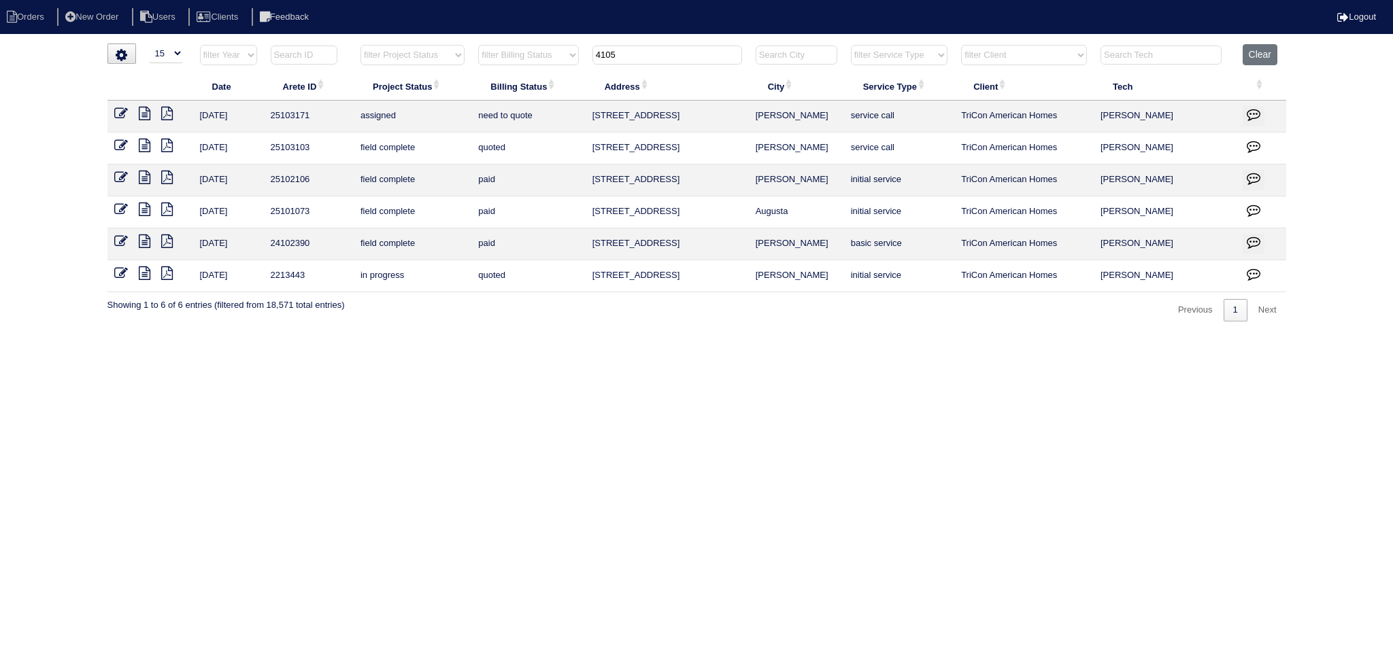
click at [670, 55] on input "4105" at bounding box center [667, 55] width 150 height 19
click at [669, 56] on input "4105" at bounding box center [667, 55] width 150 height 19
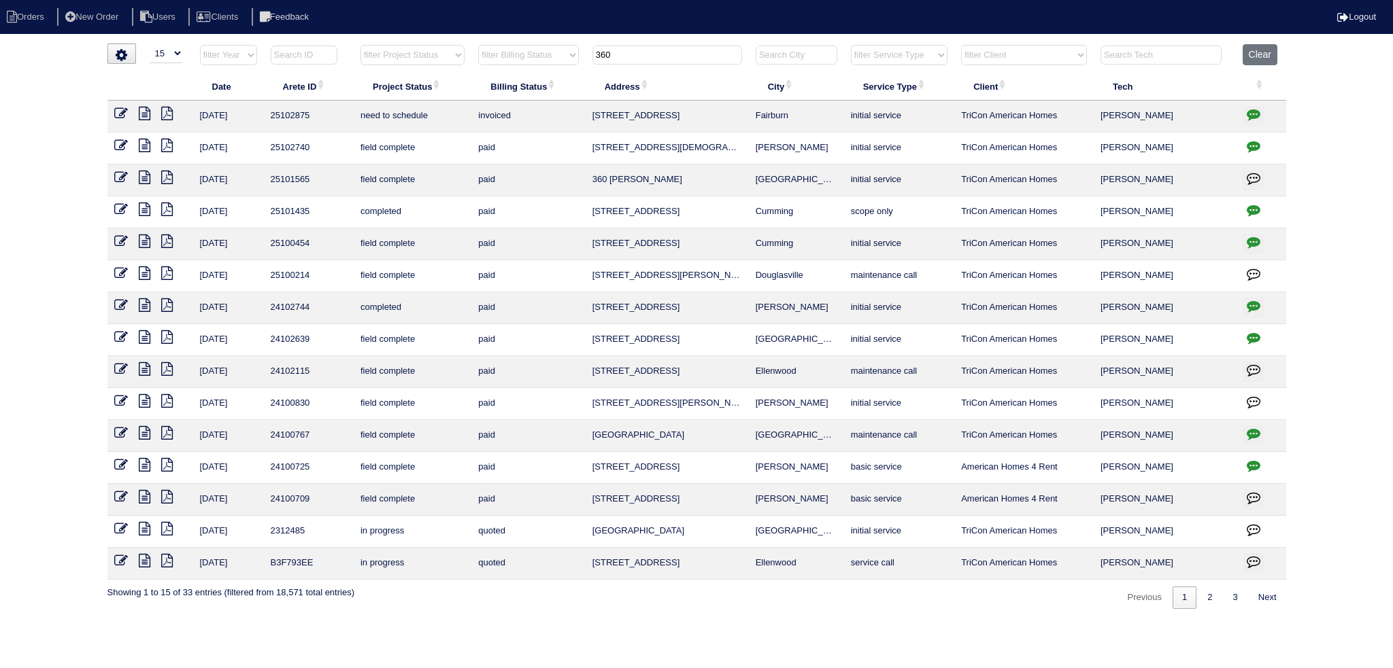
type input "360"
click at [122, 116] on icon at bounding box center [121, 114] width 14 height 14
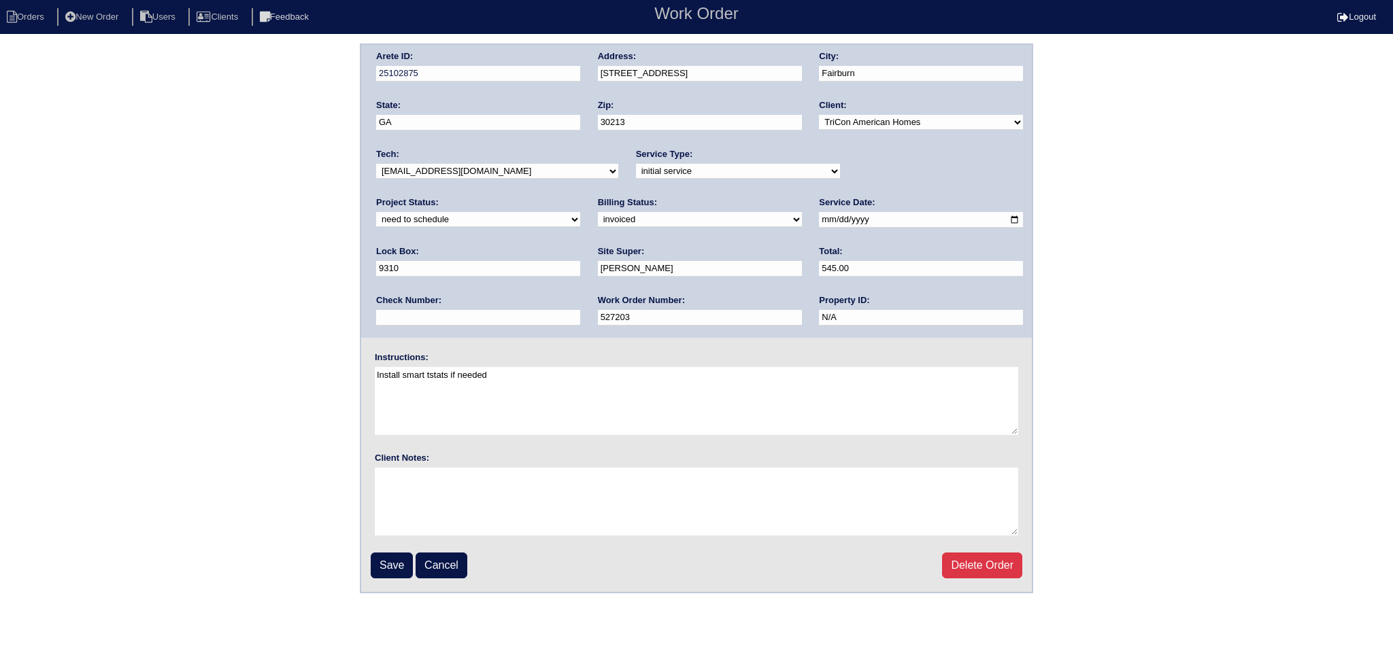
click at [580, 212] on select "new order assigned in progress field complete need to schedule admin review arc…" at bounding box center [478, 219] width 204 height 15
select select "assigned"
click at [580, 212] on select "new order assigned in progress field complete need to schedule admin review arc…" at bounding box center [478, 219] width 204 height 15
click at [819, 214] on input "2025-08-07" at bounding box center [921, 220] width 204 height 16
type input "2025-08-28"
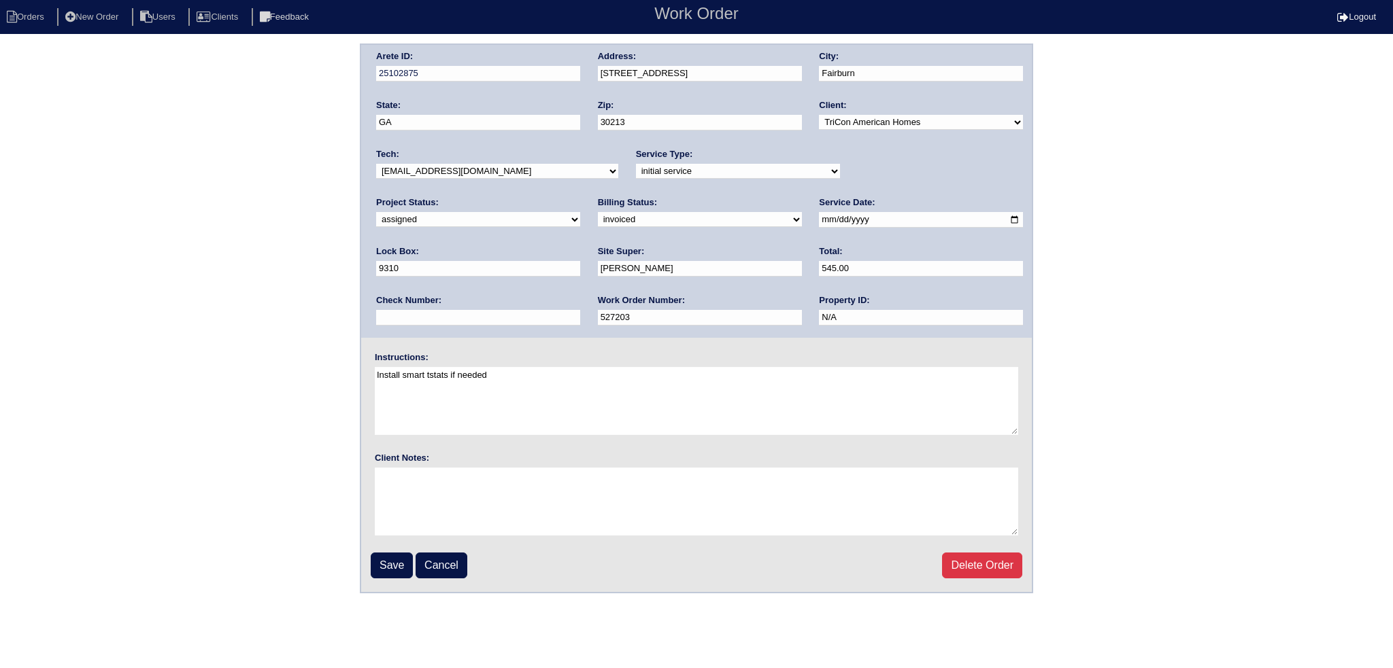
click at [474, 178] on div "Tech: -select- aretesmg+backup-tech@gmail.com benjohnholt88@gmail.com callisonh…" at bounding box center [497, 166] width 242 height 37
select select "27"
click at [376, 164] on select "-select- aretesmg+backup-tech@gmail.com benjohnholt88@gmail.com callisonhvac@ya…" at bounding box center [497, 171] width 242 height 15
click at [397, 563] on input "Save" at bounding box center [392, 566] width 42 height 26
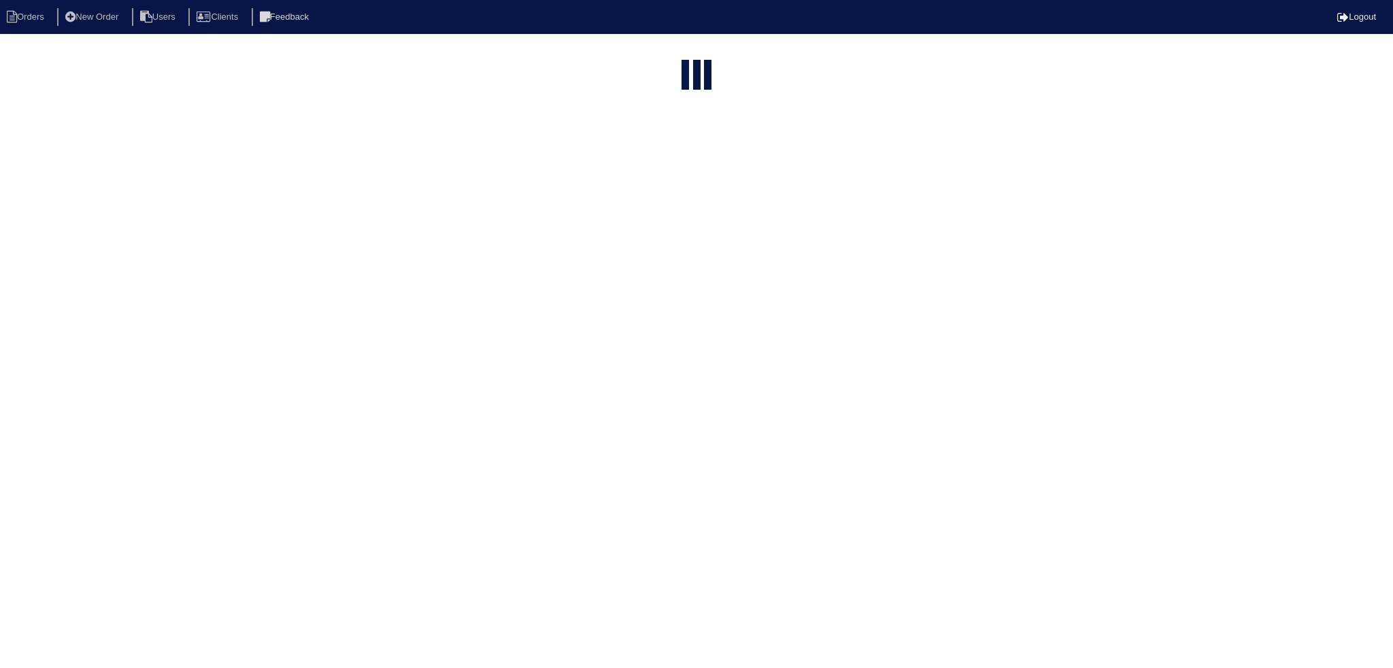
select select "15"
type input "360"
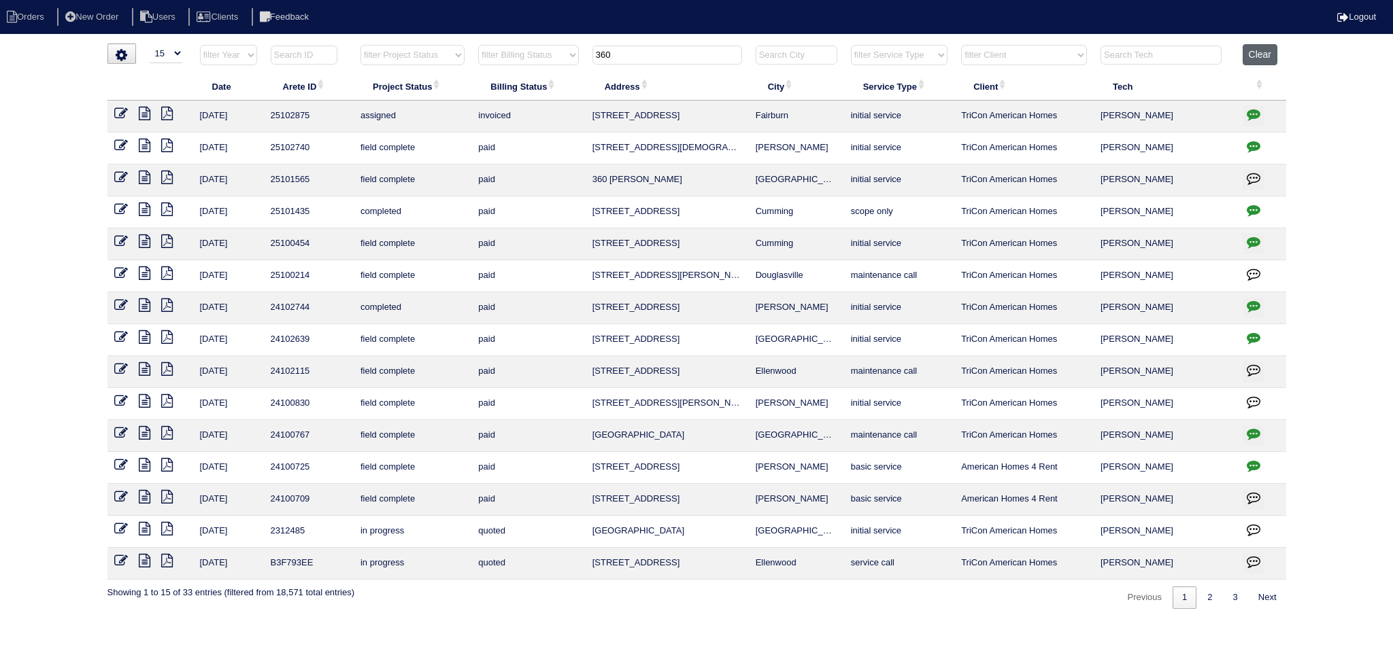
click at [1248, 56] on button "Clear" at bounding box center [1259, 54] width 35 height 21
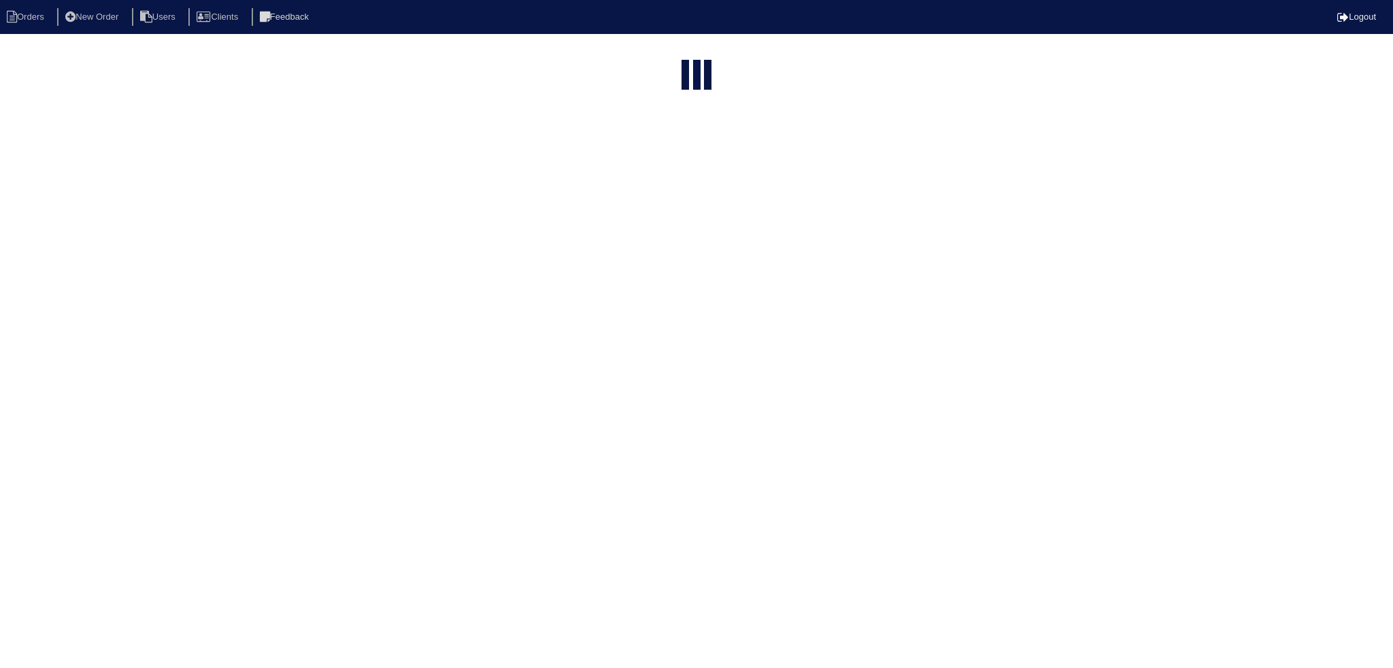
select select "15"
click at [436, 58] on select "filter Project Status -- Any Project Status -- new order assigned in progress f…" at bounding box center [412, 55] width 104 height 20
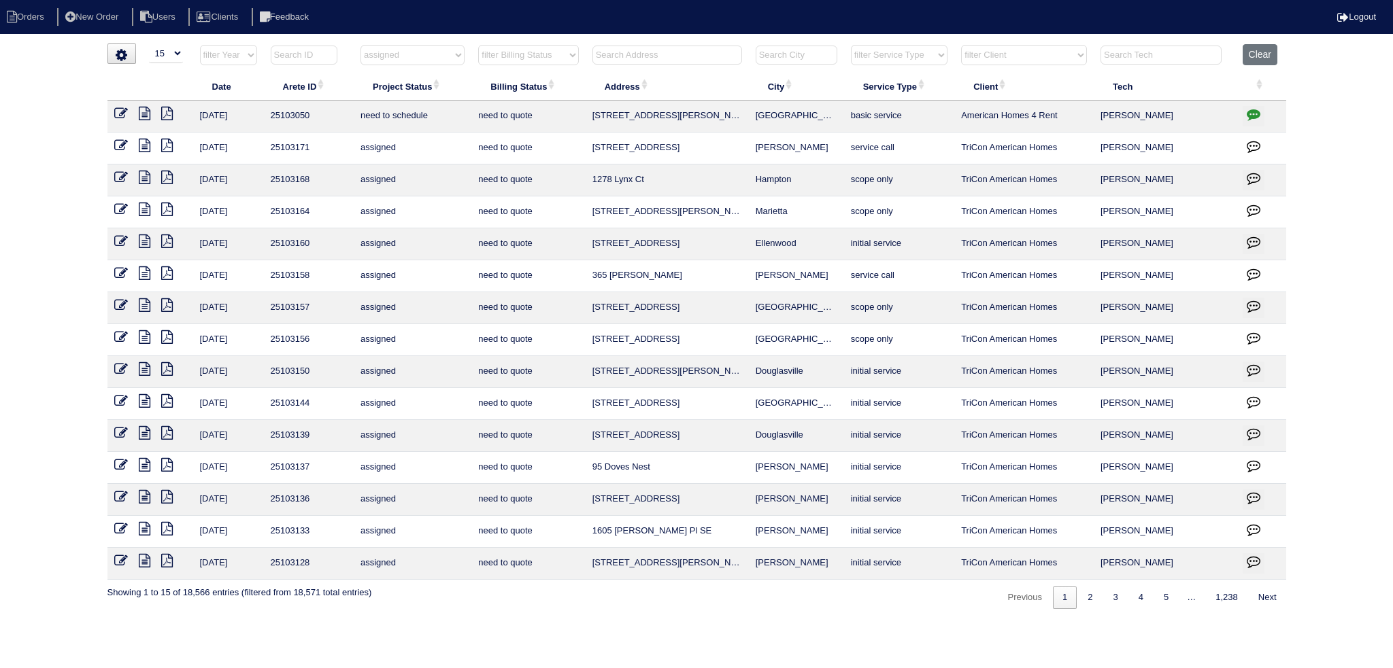
click at [360, 45] on select "filter Project Status -- Any Project Status -- new order assigned in progress f…" at bounding box center [412, 55] width 104 height 20
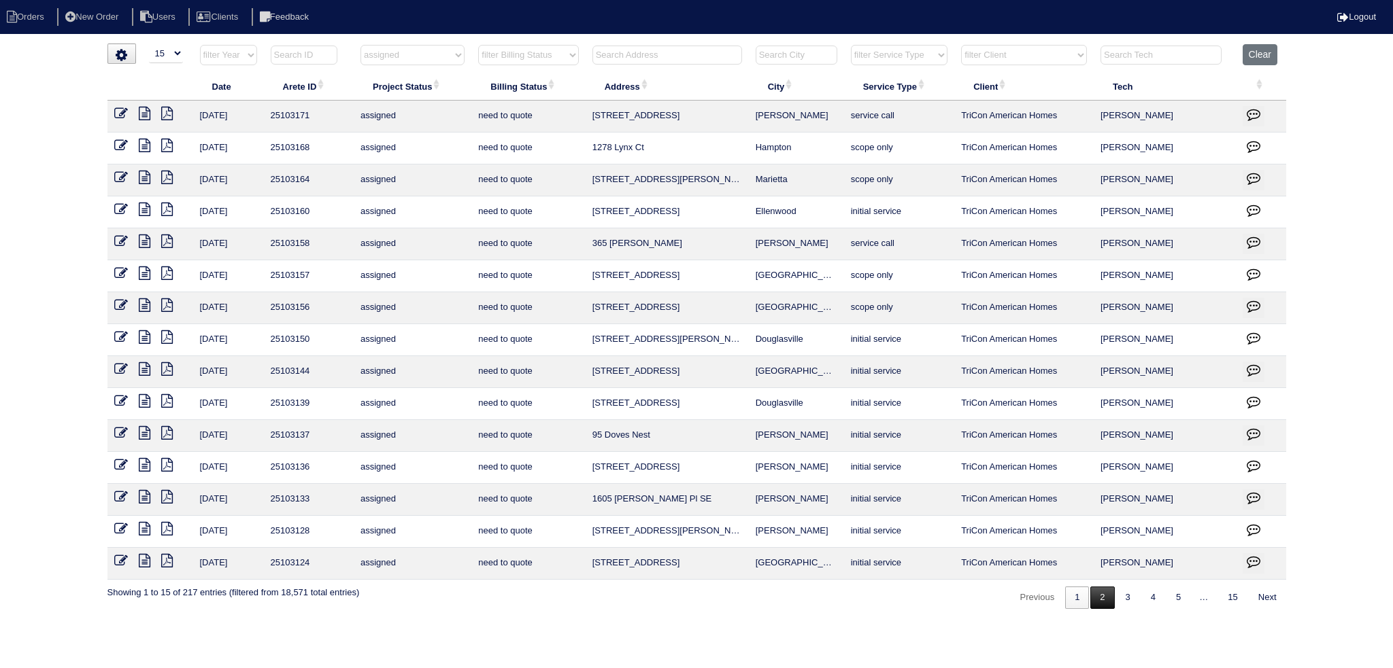
click at [1097, 590] on link "2" at bounding box center [1102, 598] width 24 height 22
select select "assigned"
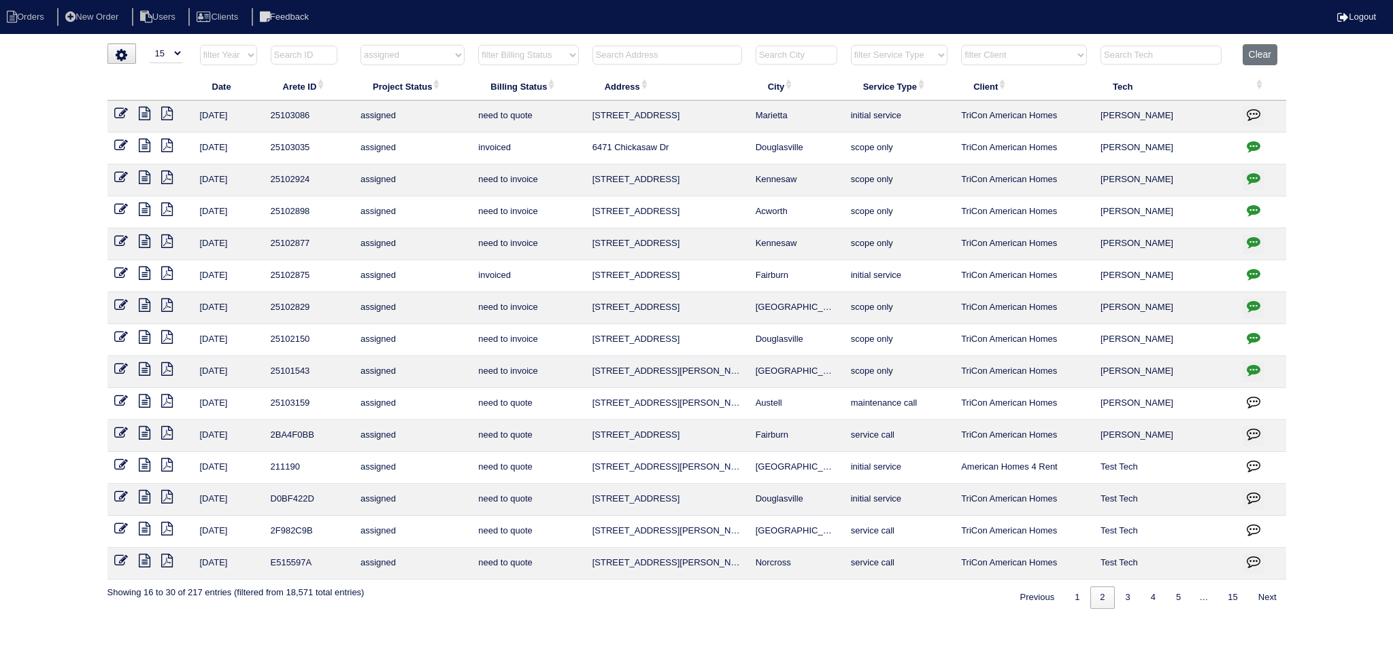
click at [141, 396] on icon at bounding box center [145, 401] width 12 height 14
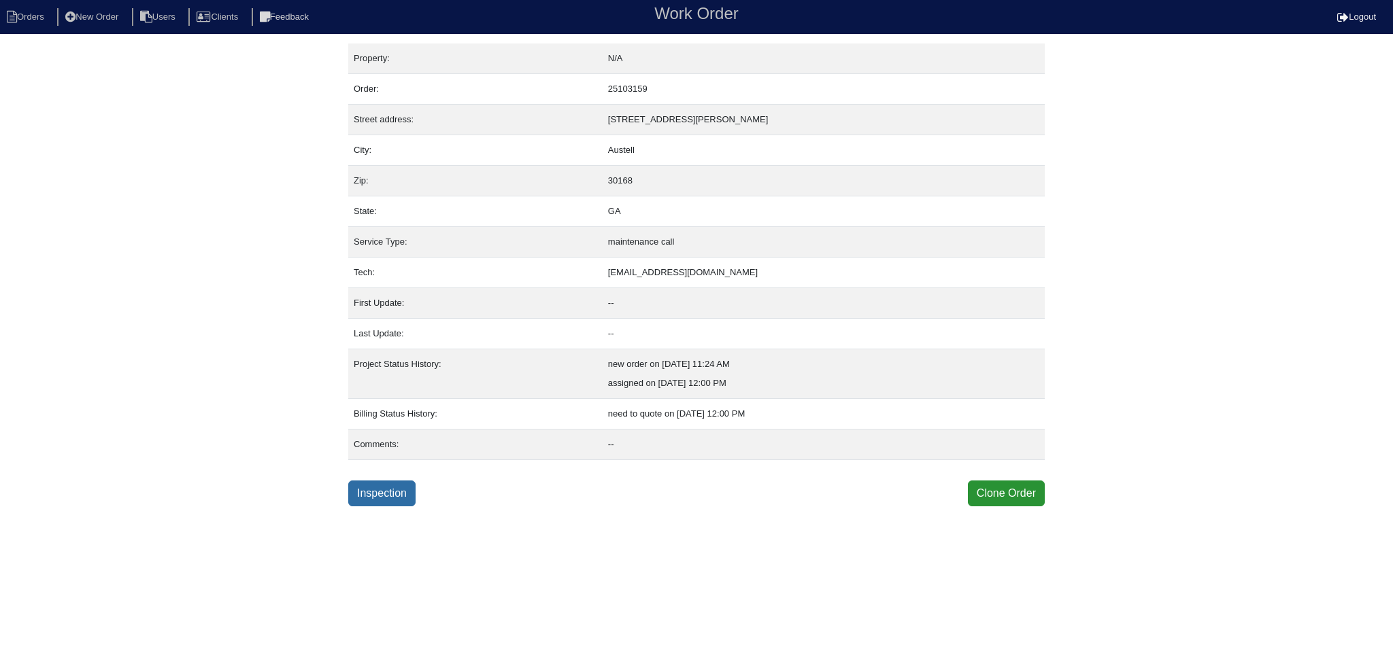
click at [395, 495] on link "Inspection" at bounding box center [381, 494] width 67 height 26
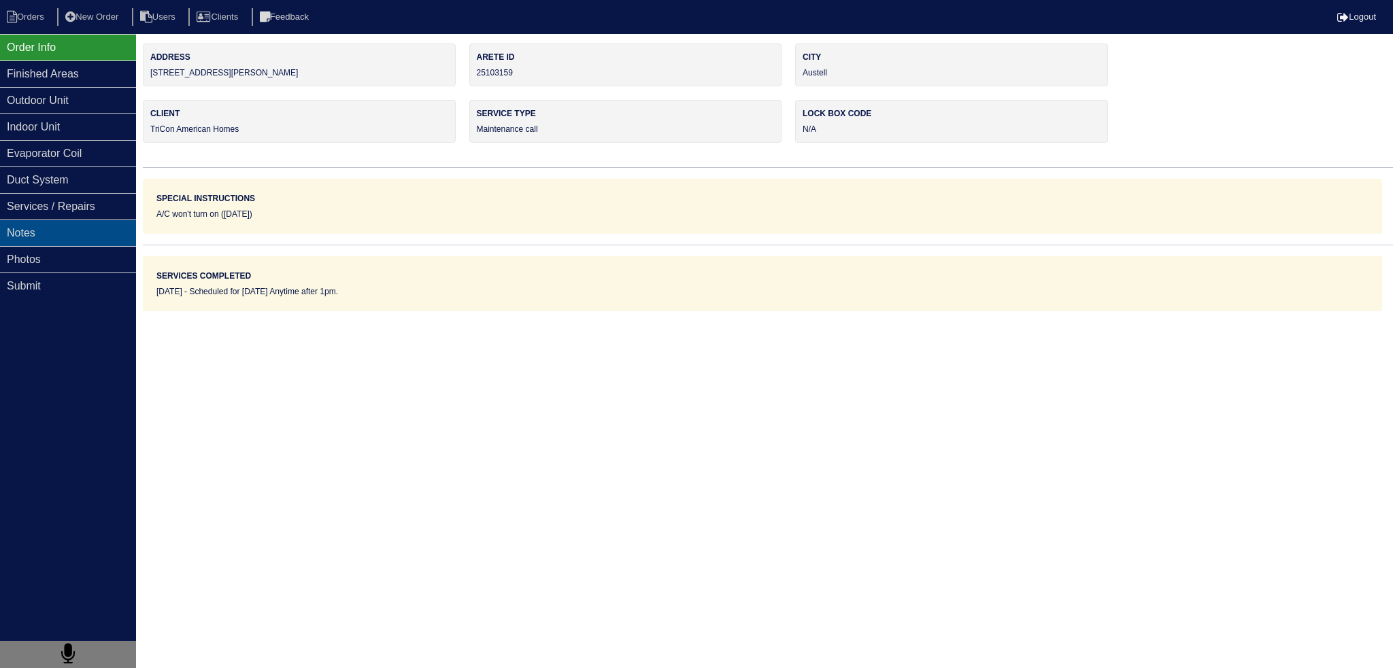
drag, startPoint x: 114, startPoint y: 266, endPoint x: 91, endPoint y: 241, distance: 33.2
click at [112, 264] on div "Photos" at bounding box center [68, 259] width 136 height 27
click at [91, 241] on div "Notes" at bounding box center [68, 233] width 136 height 27
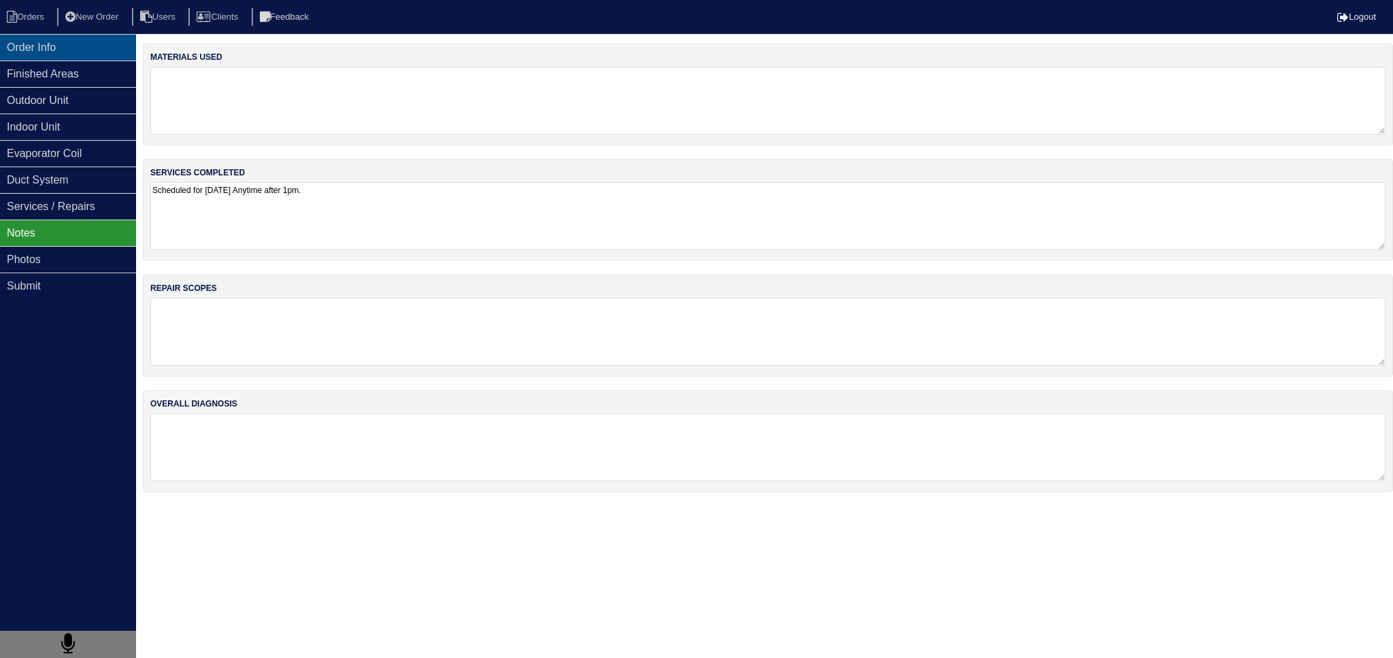
click at [72, 46] on div "Order Info" at bounding box center [68, 47] width 136 height 27
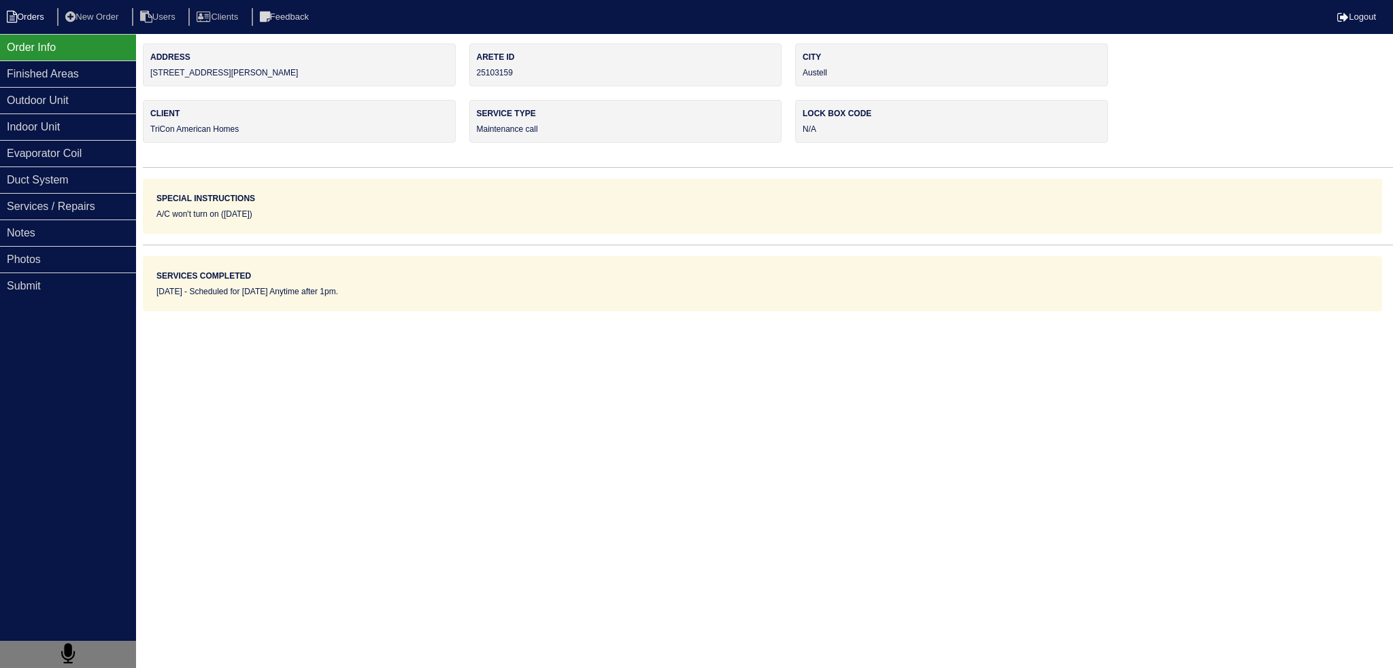
click at [35, 22] on li "Orders" at bounding box center [27, 17] width 55 height 18
select select "15"
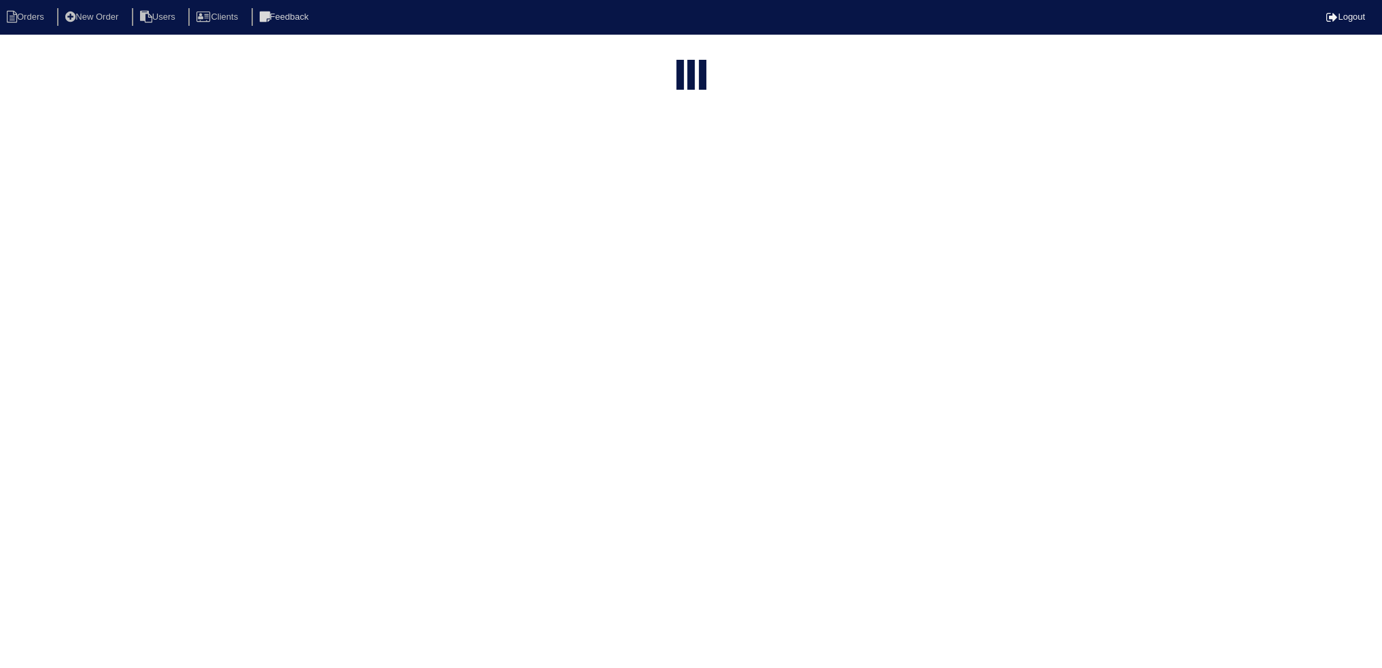
select select "assigned"
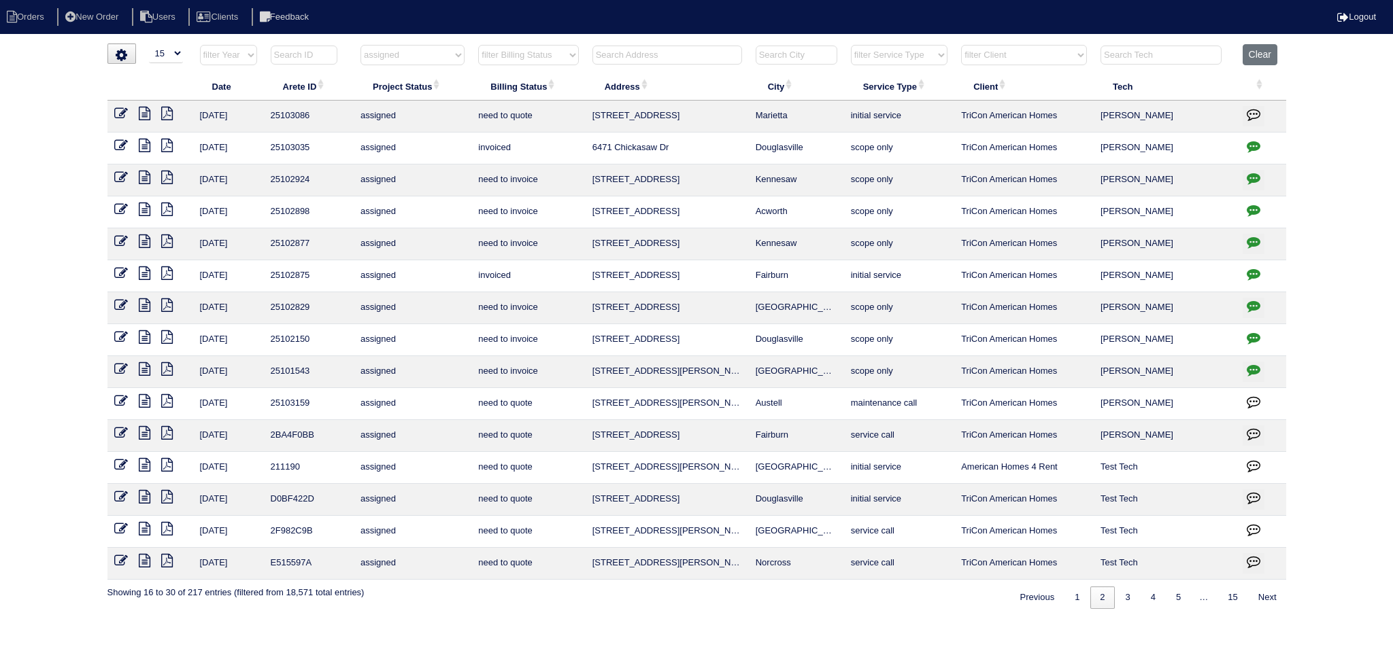
click at [117, 401] on icon at bounding box center [121, 401] width 14 height 14
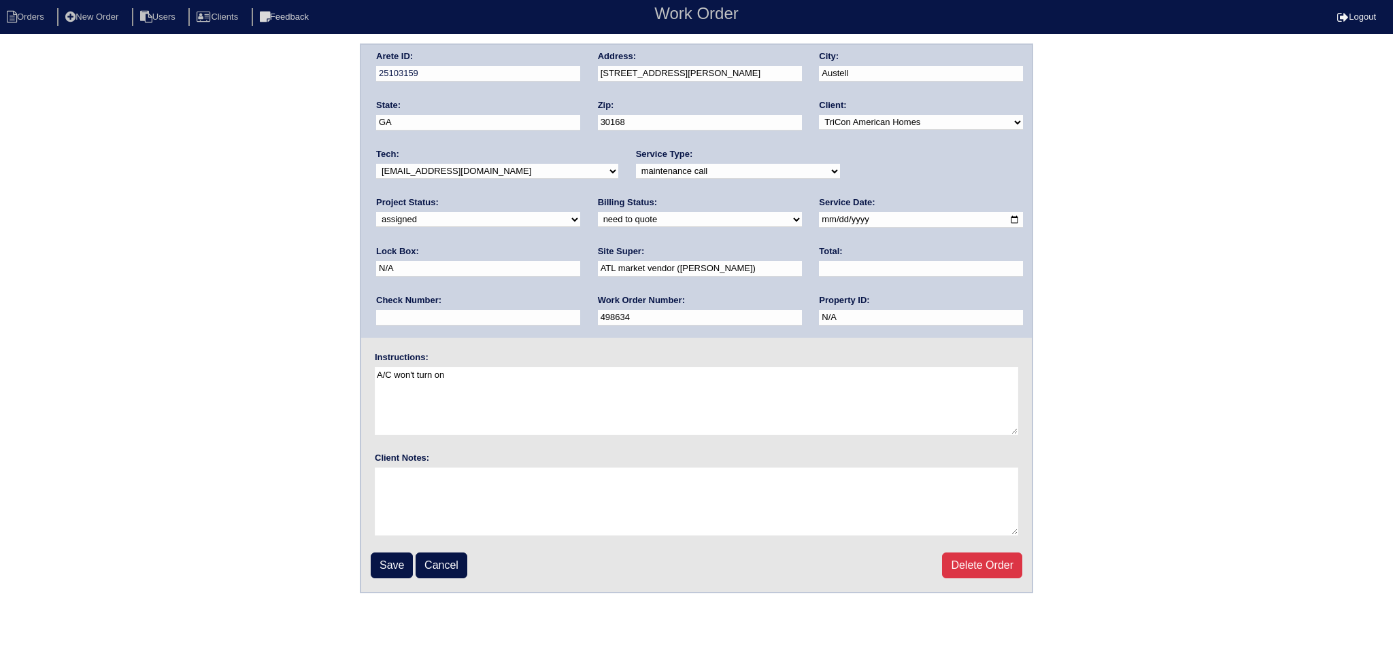
drag, startPoint x: 872, startPoint y: 165, endPoint x: 881, endPoint y: 176, distance: 14.1
click at [580, 212] on select "new order assigned in progress field complete need to schedule admin review arc…" at bounding box center [478, 219] width 204 height 15
select select "in progress"
click at [580, 212] on select "new order assigned in progress field complete need to schedule admin review arc…" at bounding box center [478, 219] width 204 height 15
click at [397, 557] on input "Save" at bounding box center [392, 566] width 42 height 26
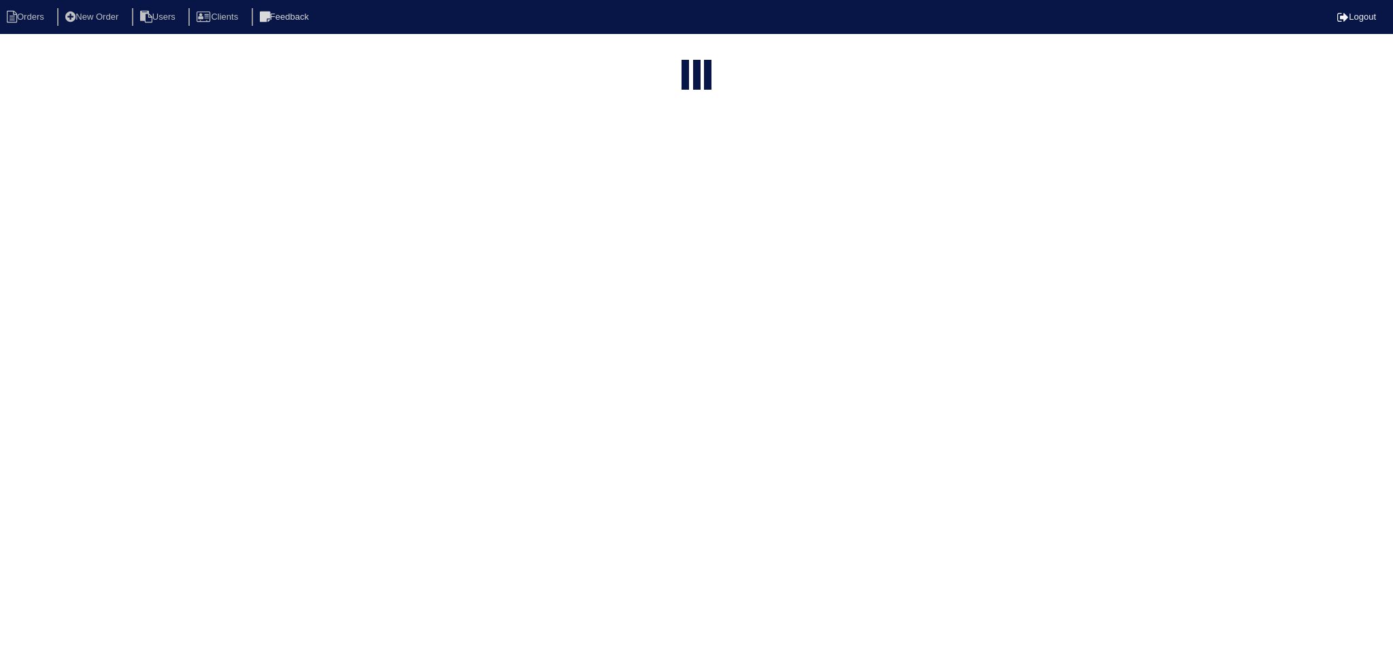
select select "15"
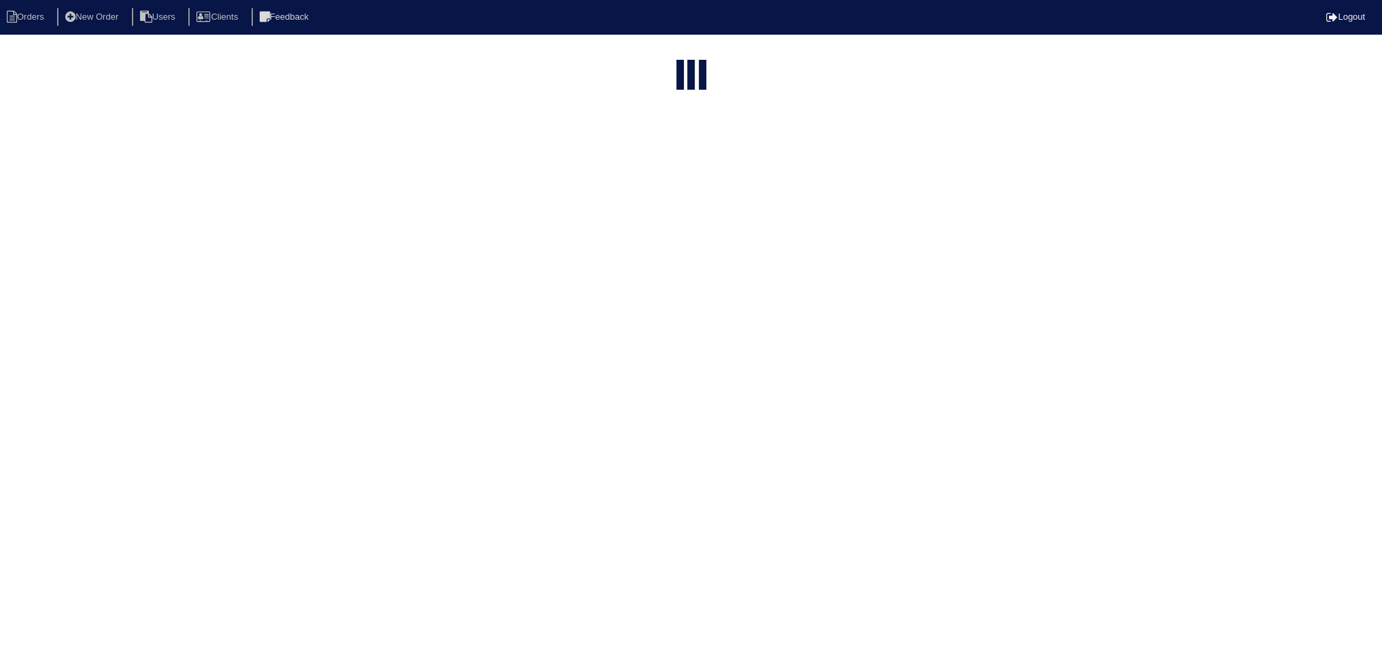
select select "assigned"
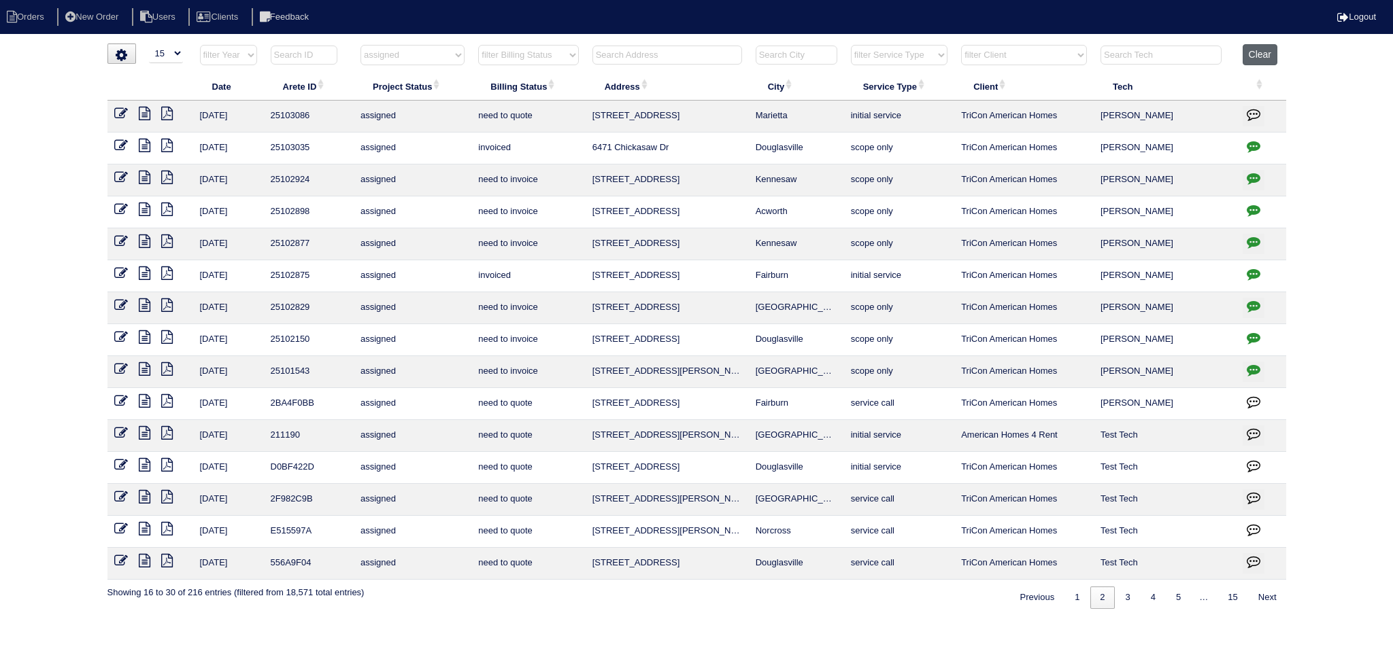
click at [1253, 56] on button "Clear" at bounding box center [1259, 54] width 35 height 21
select select
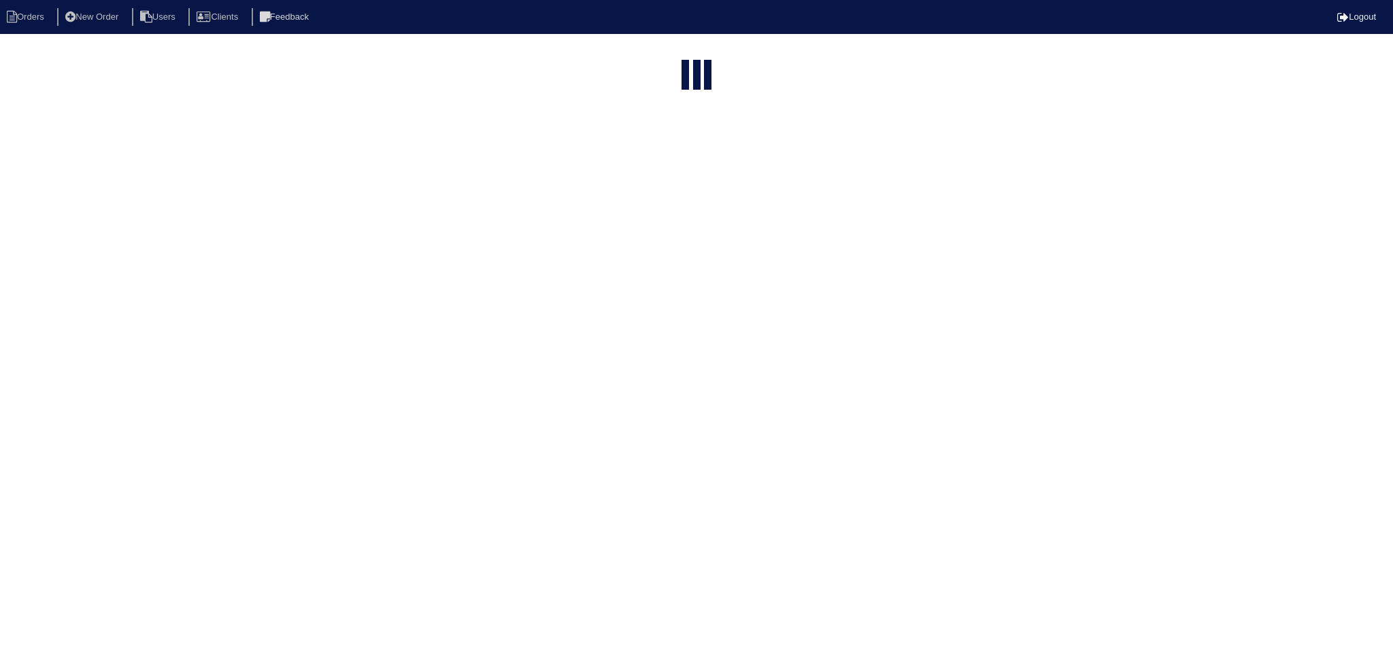
select select "15"
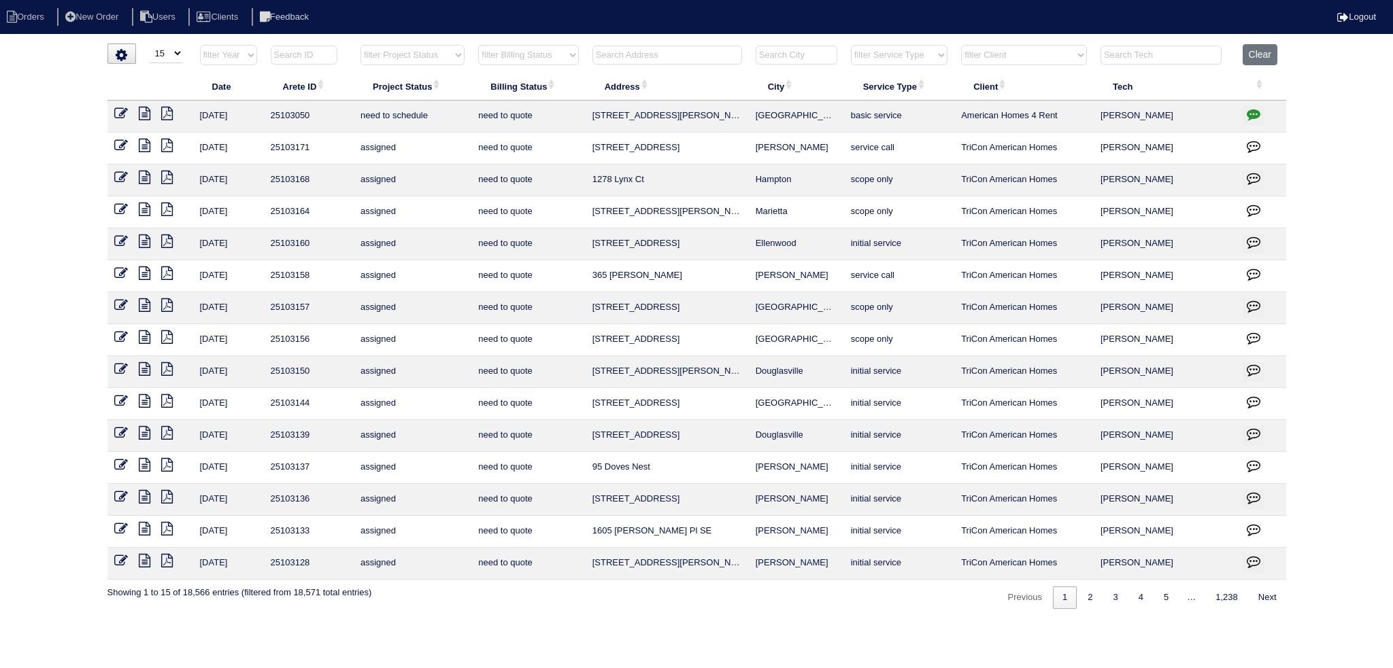
click at [645, 58] on input "text" at bounding box center [667, 55] width 150 height 19
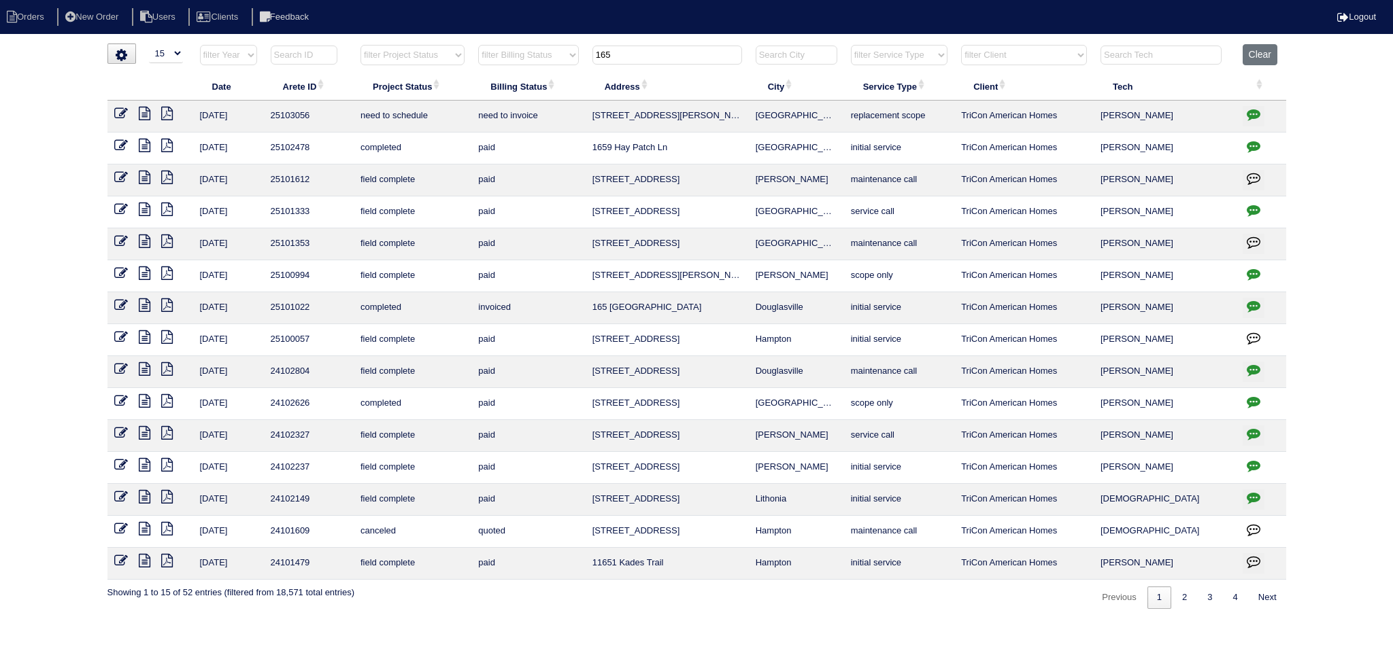
type input "165"
click at [141, 111] on icon at bounding box center [145, 114] width 12 height 14
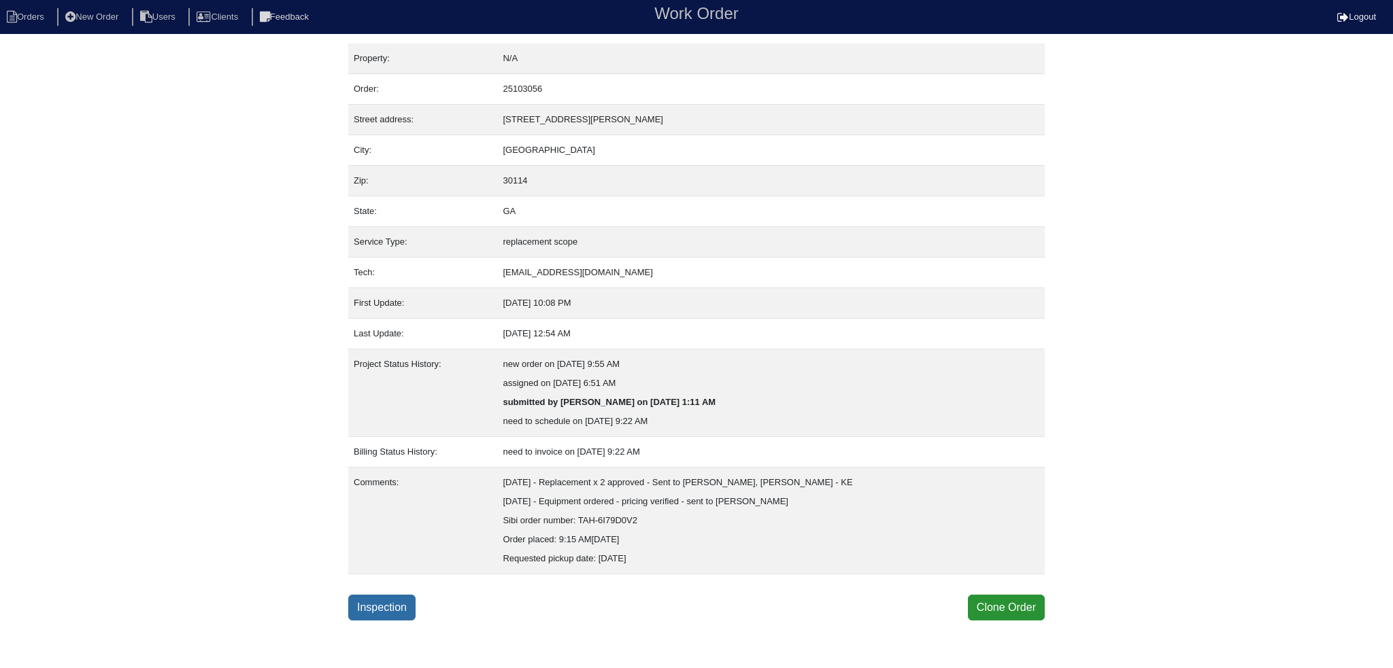
click at [380, 611] on link "Inspection" at bounding box center [381, 608] width 67 height 26
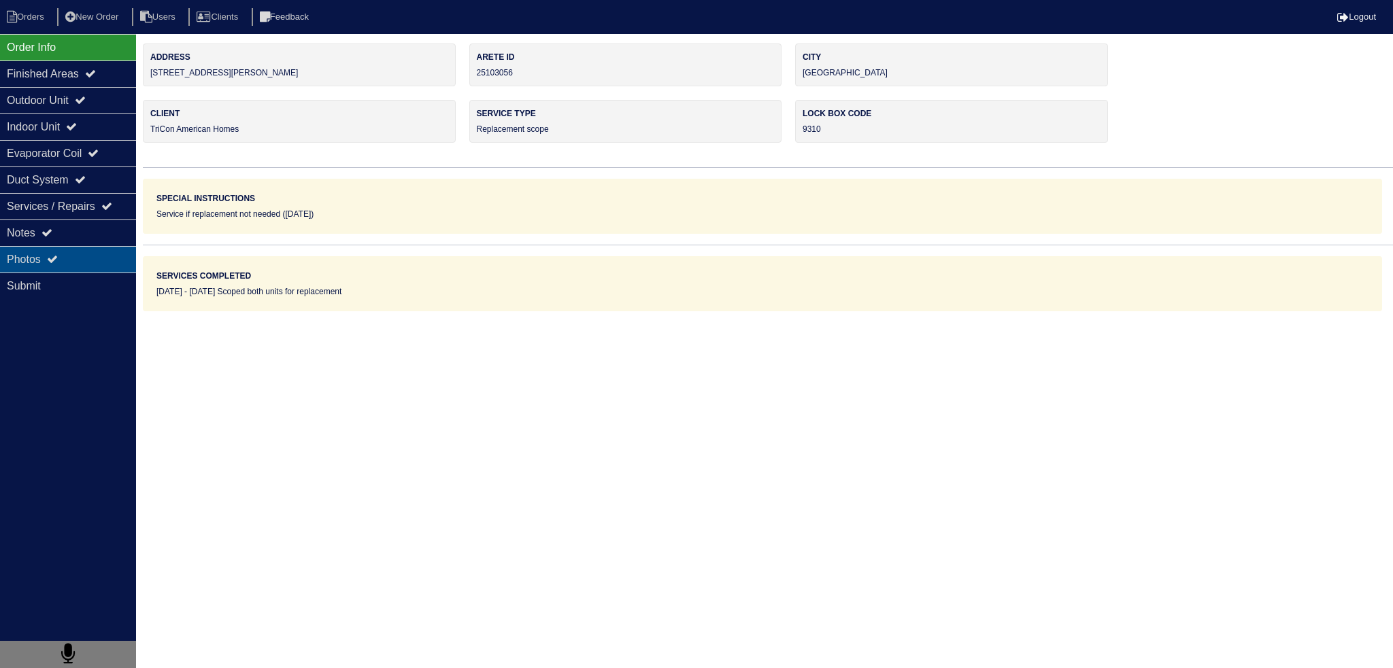
click at [108, 250] on div "Photos" at bounding box center [68, 259] width 136 height 27
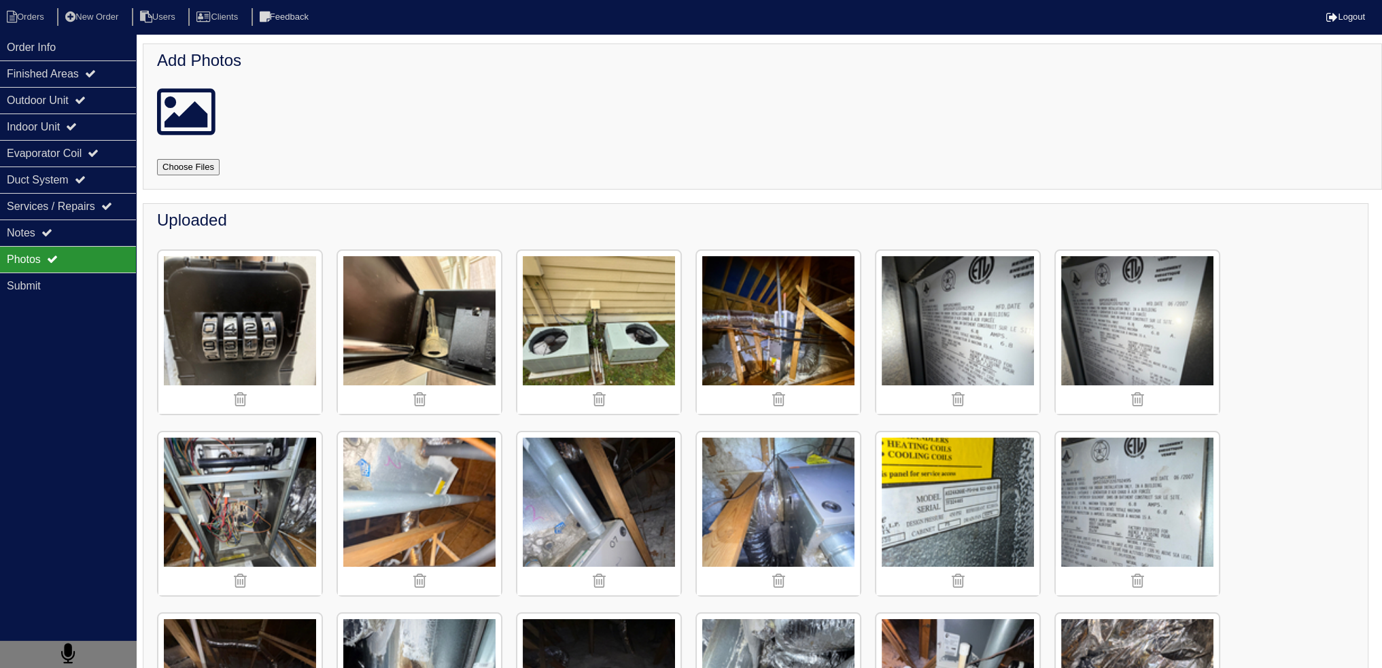
click at [107, 246] on div "Photos" at bounding box center [68, 259] width 136 height 27
click at [106, 246] on div "Photos" at bounding box center [68, 259] width 136 height 27
click at [760, 328] on img at bounding box center [778, 332] width 163 height 163
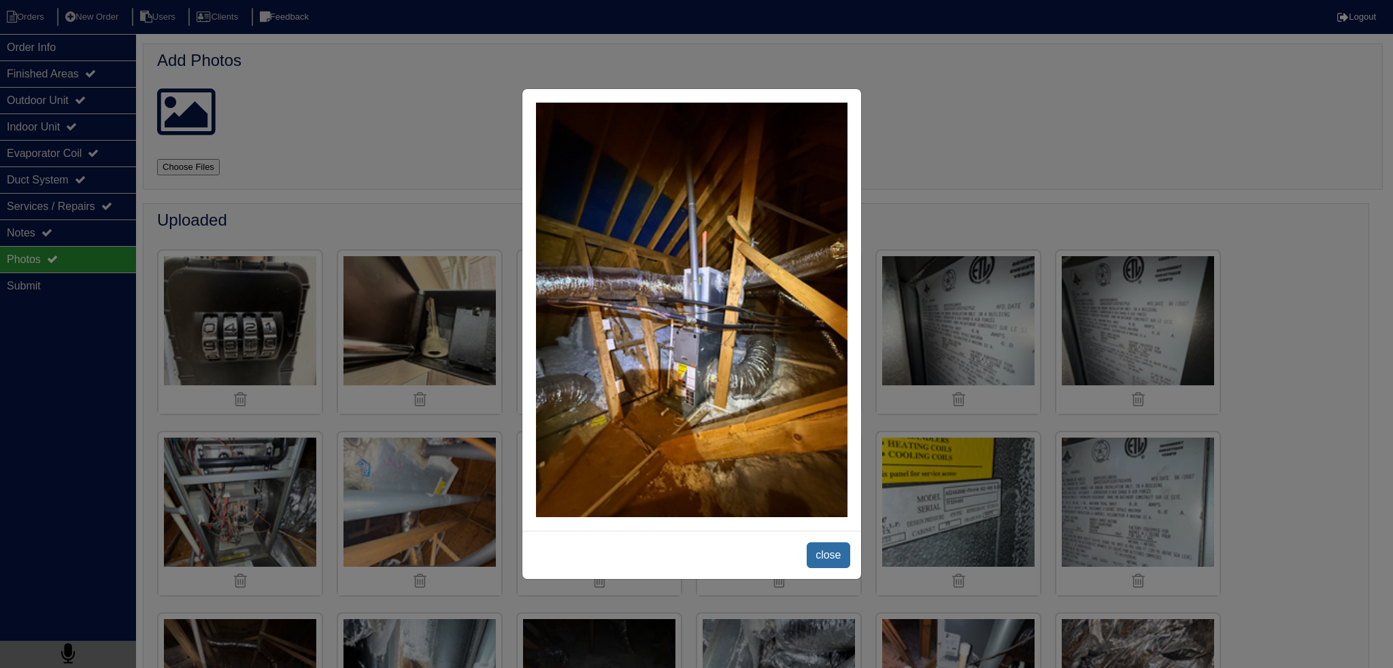
click at [832, 558] on span "close" at bounding box center [827, 556] width 43 height 26
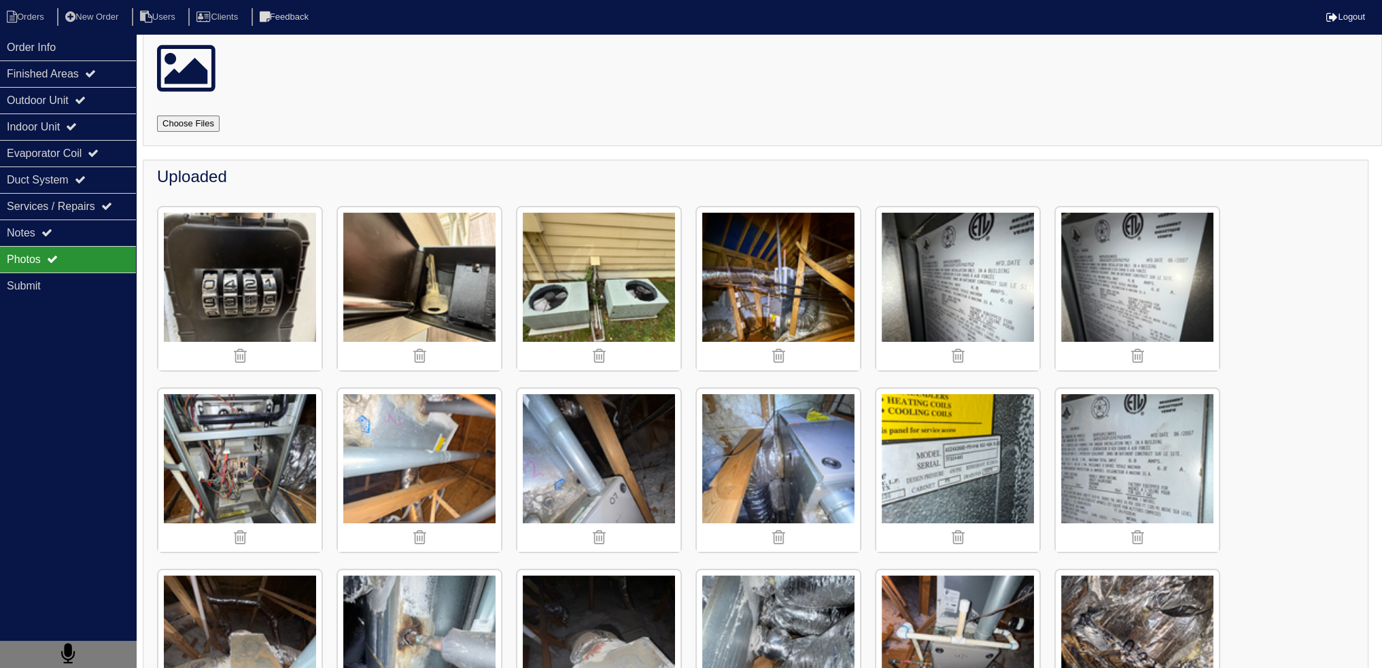
scroll to position [204, 0]
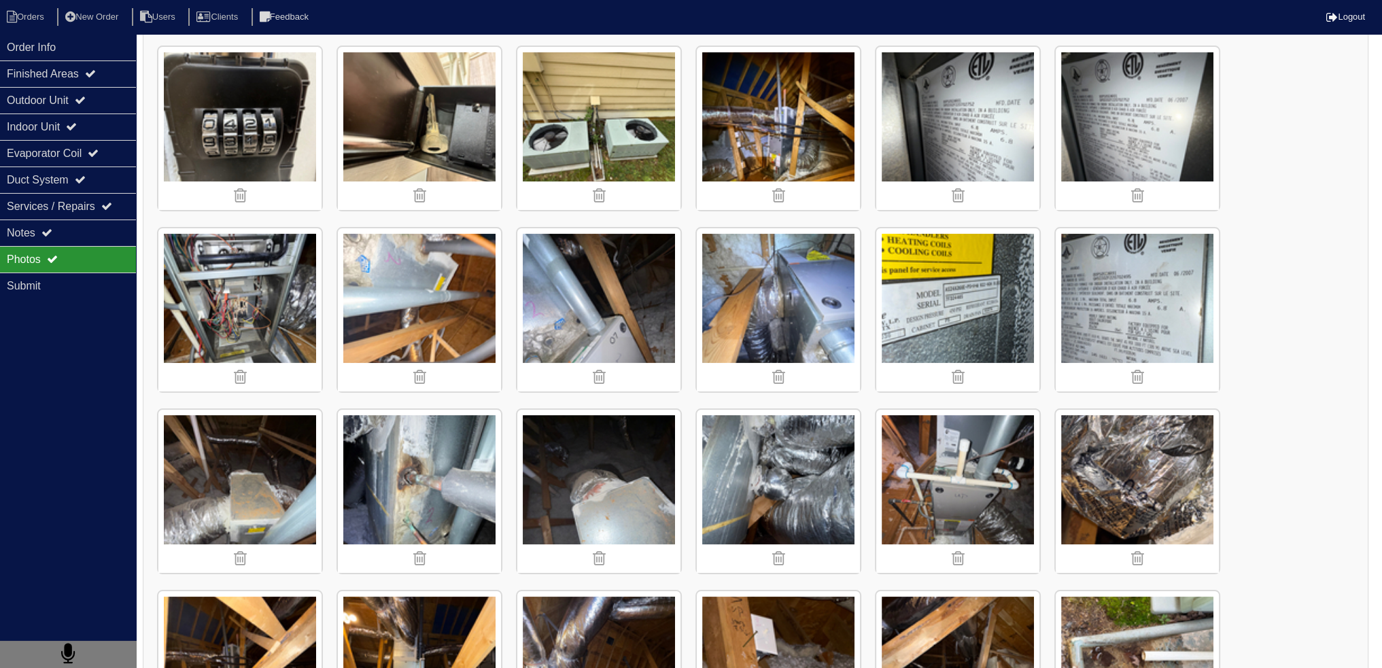
click at [268, 469] on img at bounding box center [239, 491] width 163 height 163
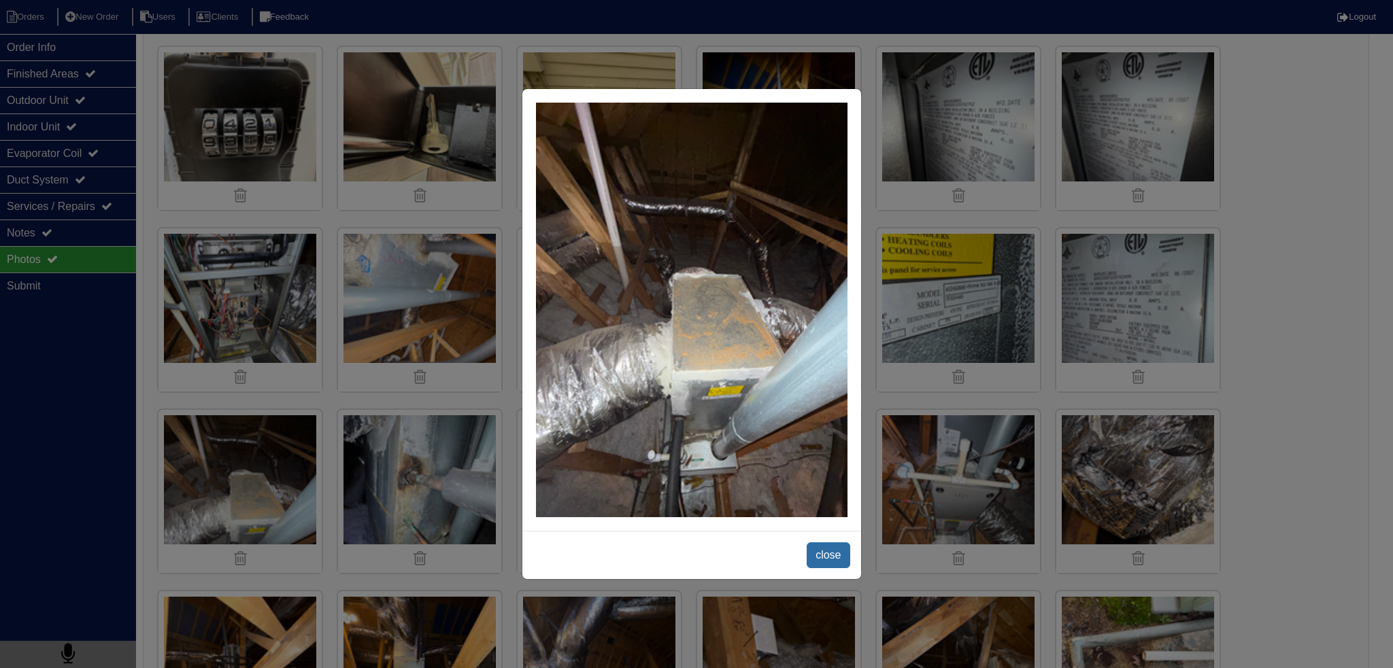
click at [833, 554] on span "close" at bounding box center [827, 556] width 43 height 26
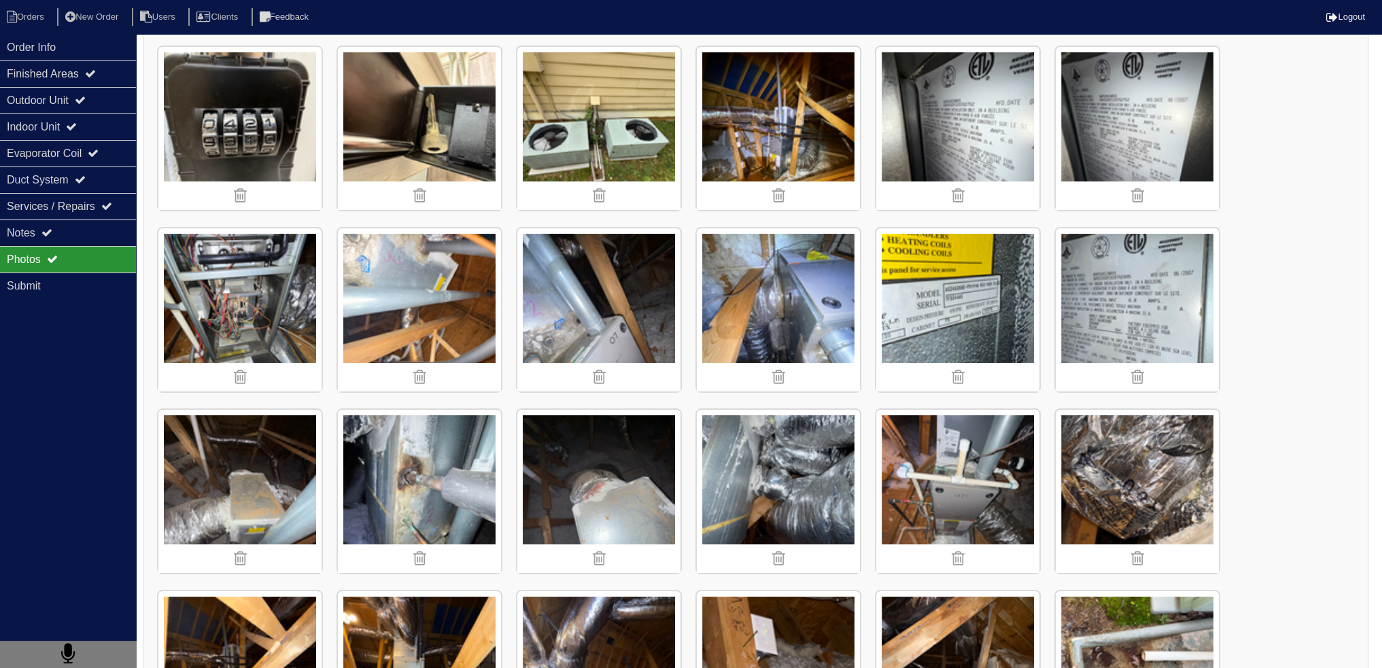
click at [409, 456] on img at bounding box center [419, 491] width 163 height 163
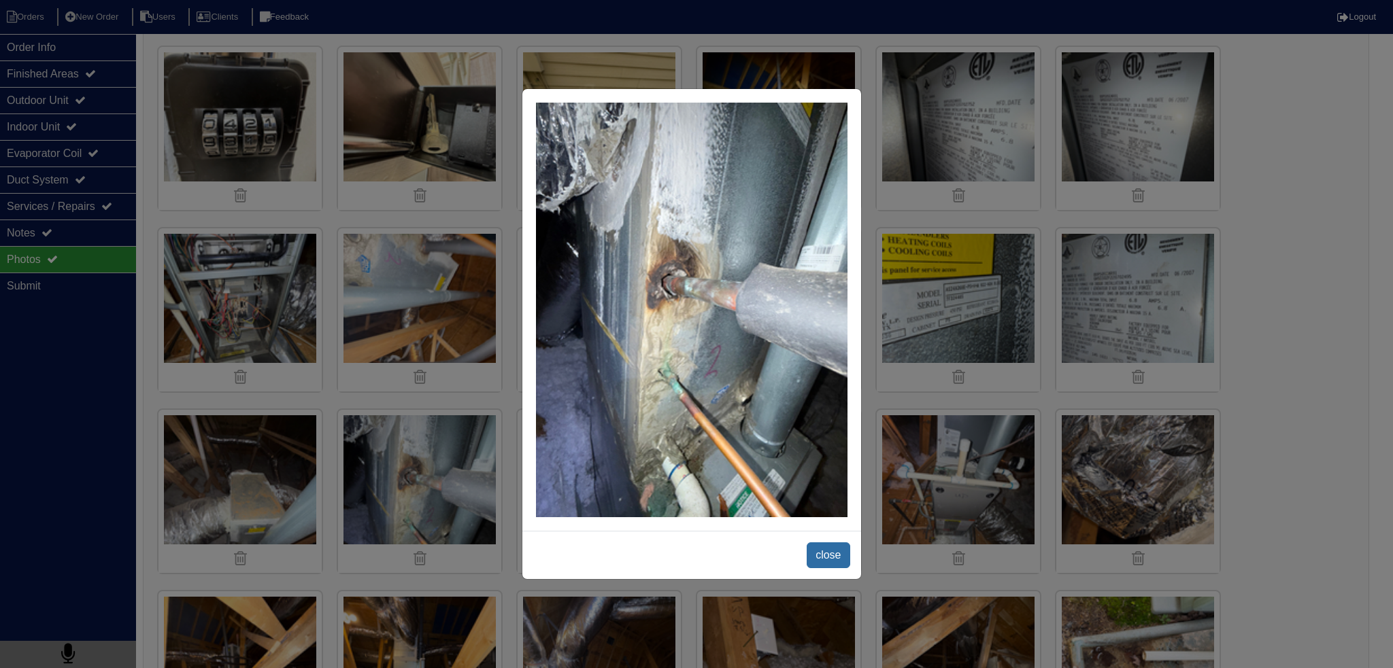
click at [823, 558] on span "close" at bounding box center [827, 556] width 43 height 26
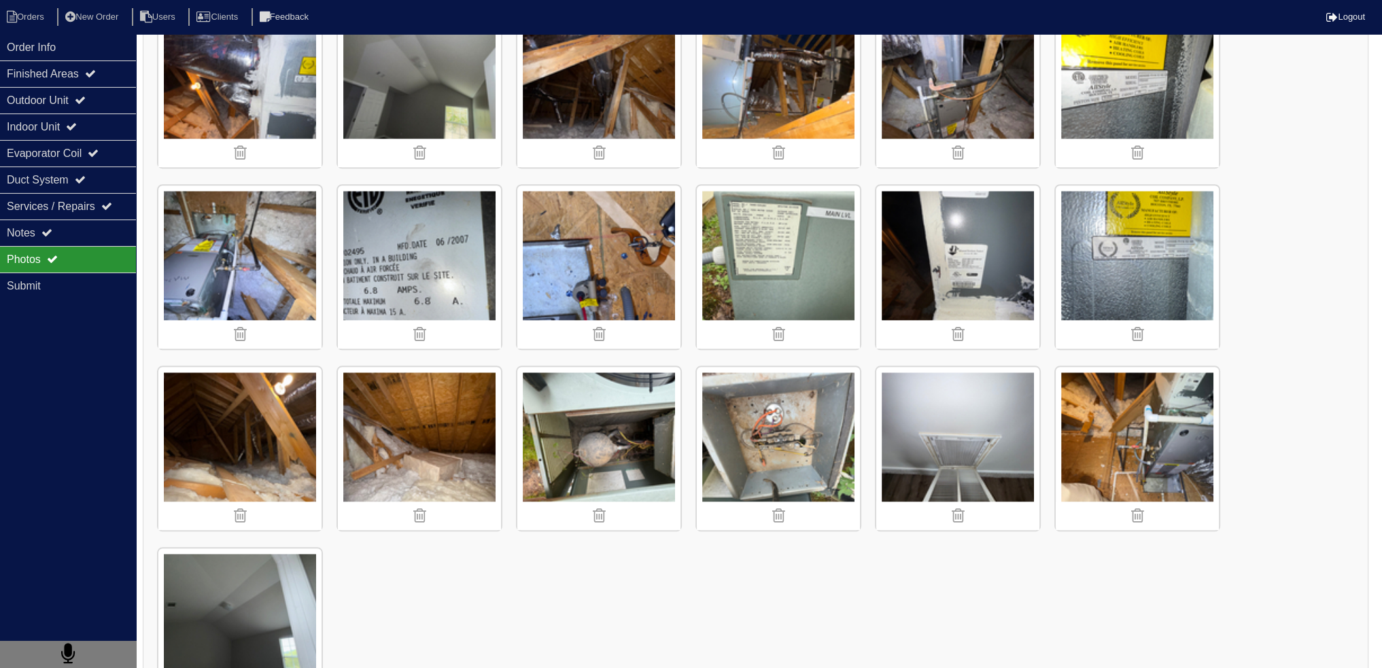
scroll to position [1700, 0]
click at [942, 426] on img at bounding box center [957, 447] width 163 height 163
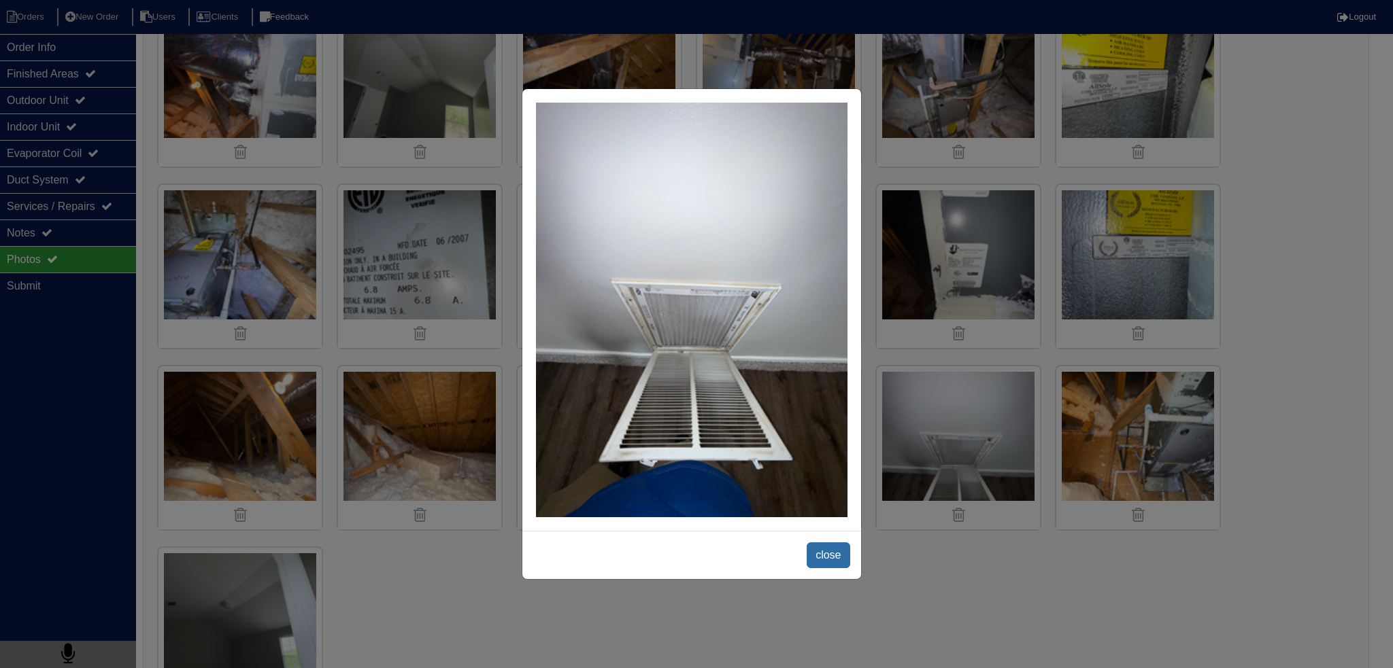
click at [825, 560] on span "close" at bounding box center [827, 556] width 43 height 26
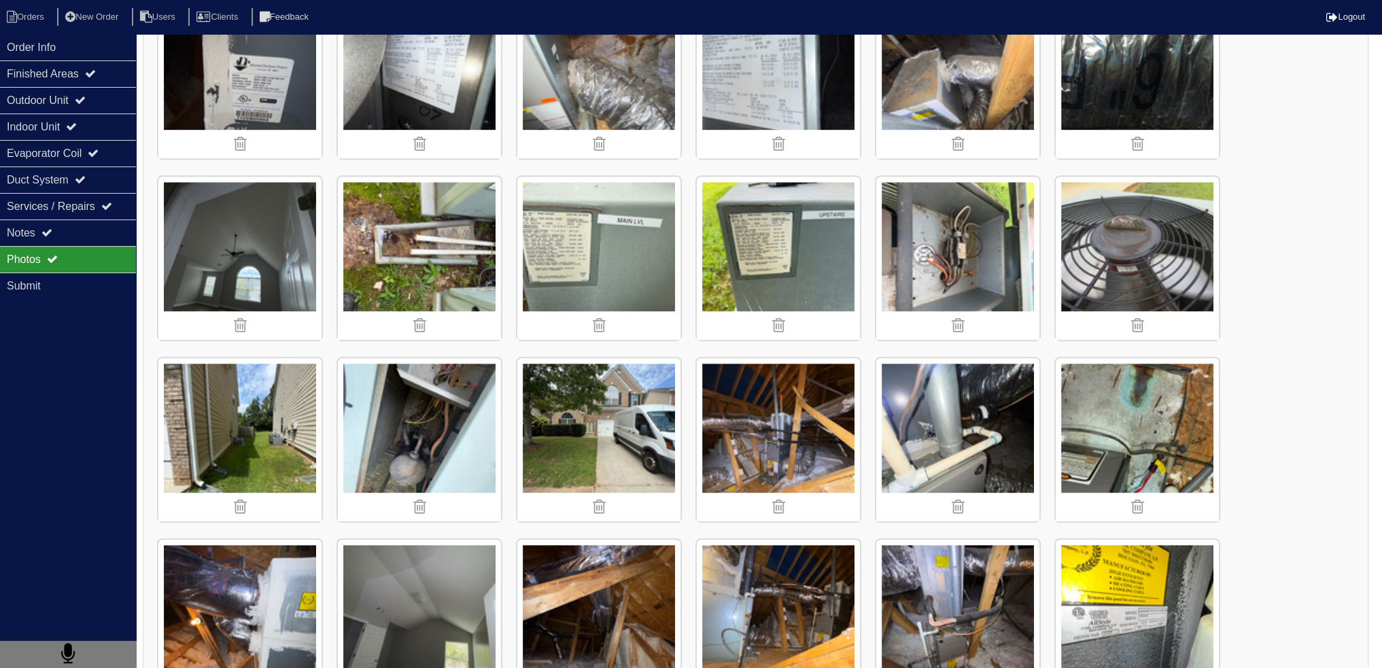
scroll to position [1020, 0]
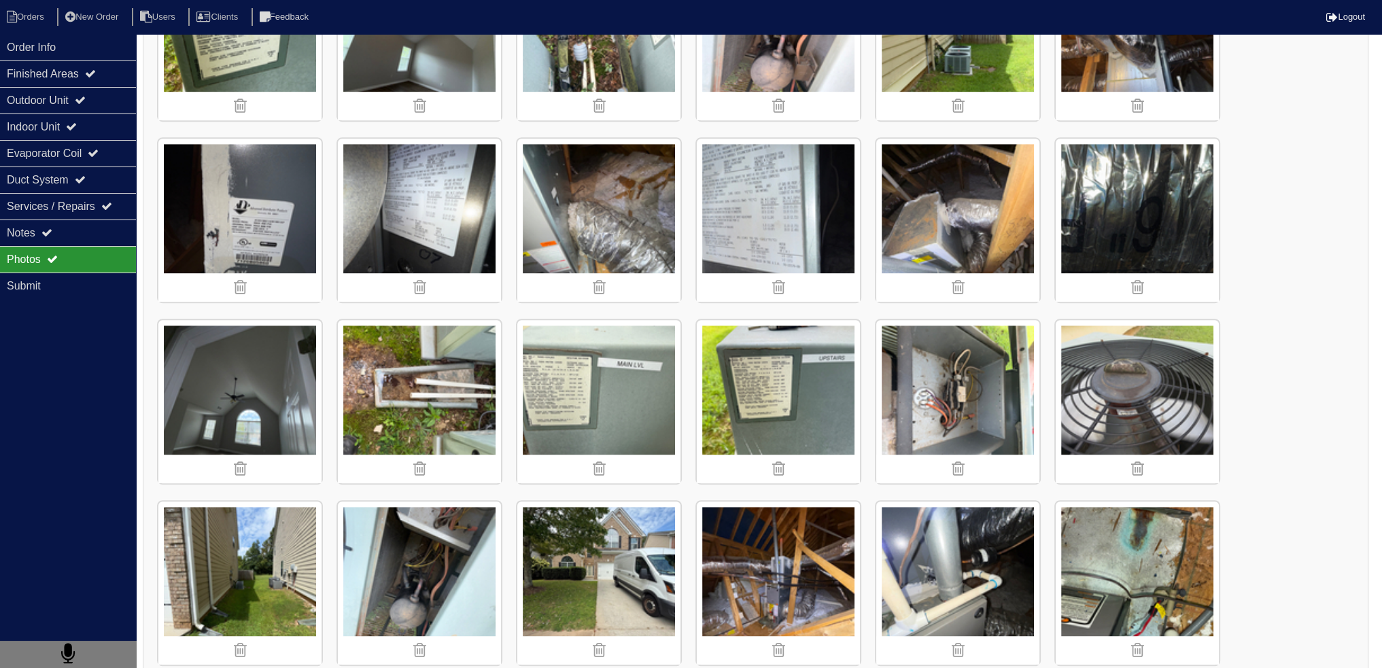
click at [617, 184] on img at bounding box center [598, 220] width 163 height 163
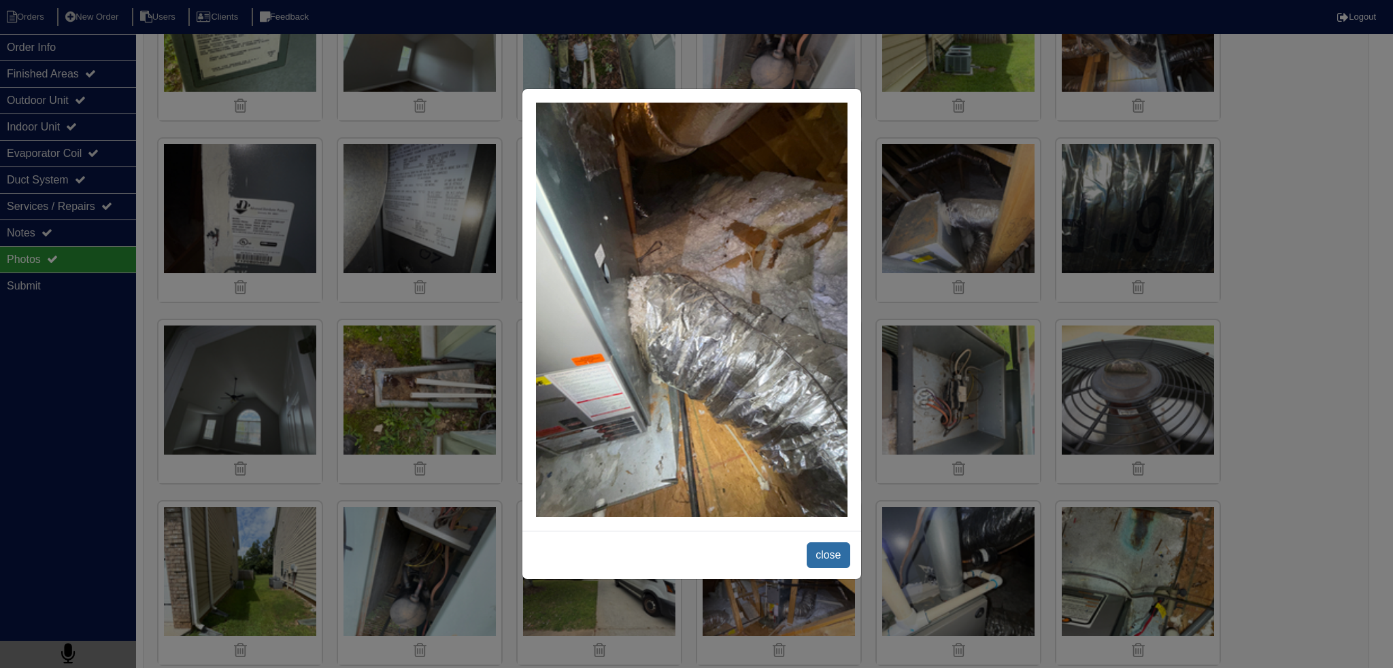
click at [825, 555] on span "close" at bounding box center [827, 556] width 43 height 26
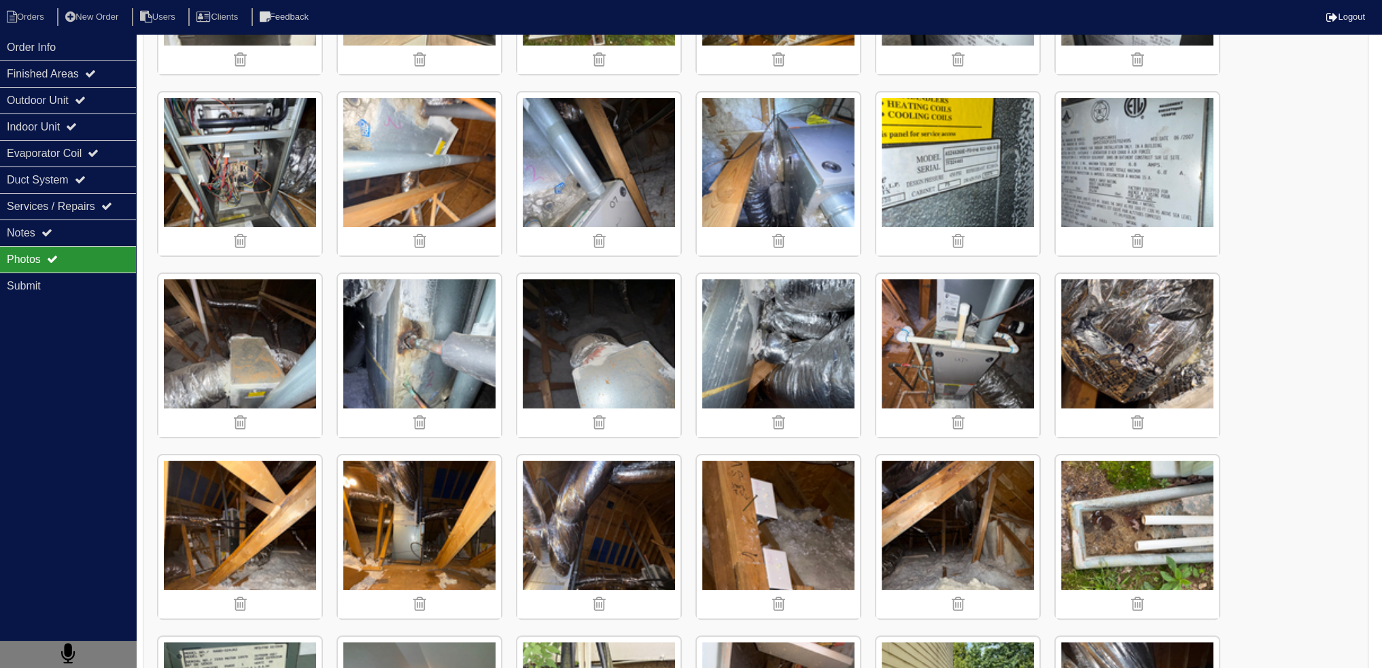
scroll to position [340, 0]
click at [73, 233] on div "Notes" at bounding box center [68, 233] width 136 height 27
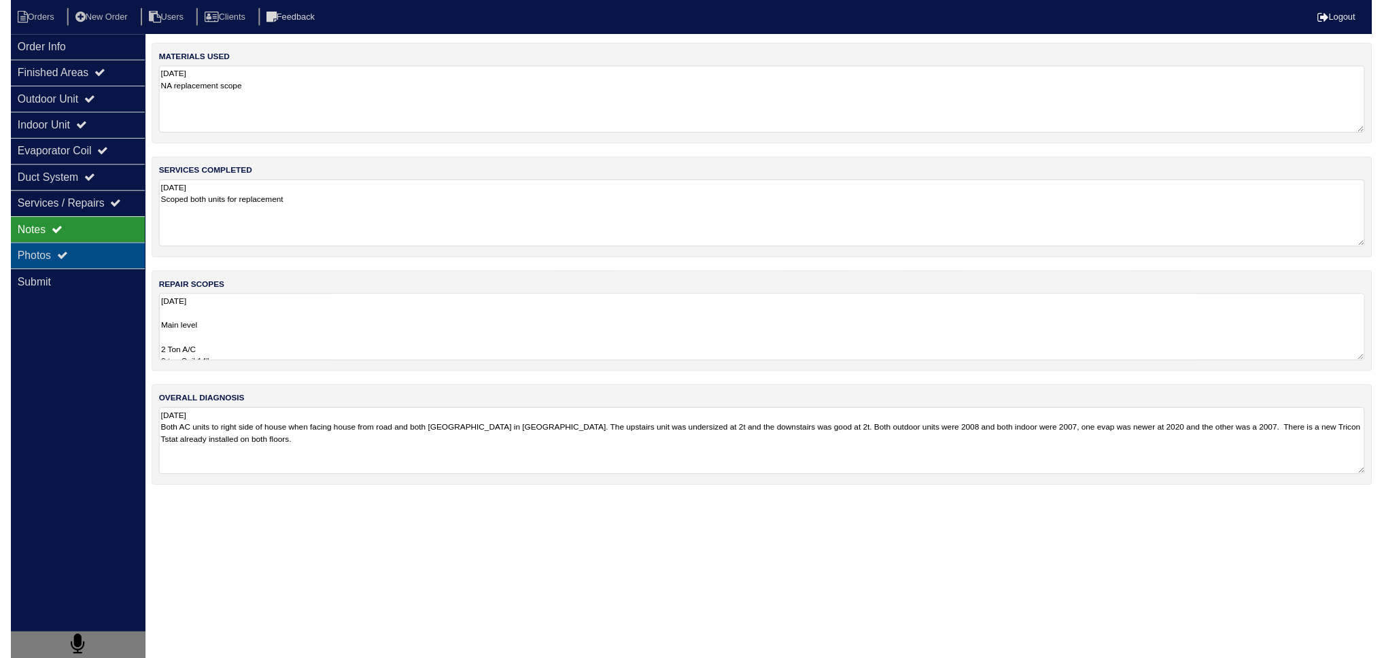
scroll to position [0, 0]
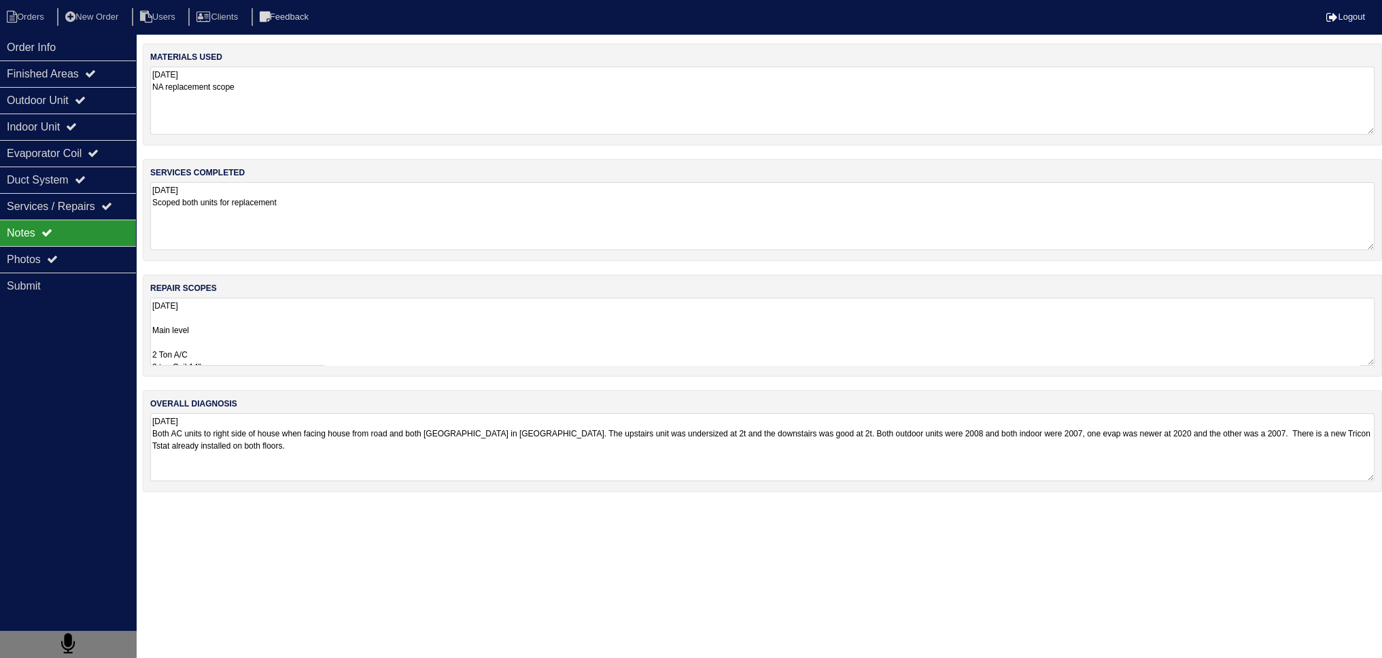
click at [226, 358] on textarea "8.21.25 Main level 2 Ton A/C 2 ton Coil 14" 70,000 btu furnace 14” Furnace retu…" at bounding box center [762, 332] width 1225 height 68
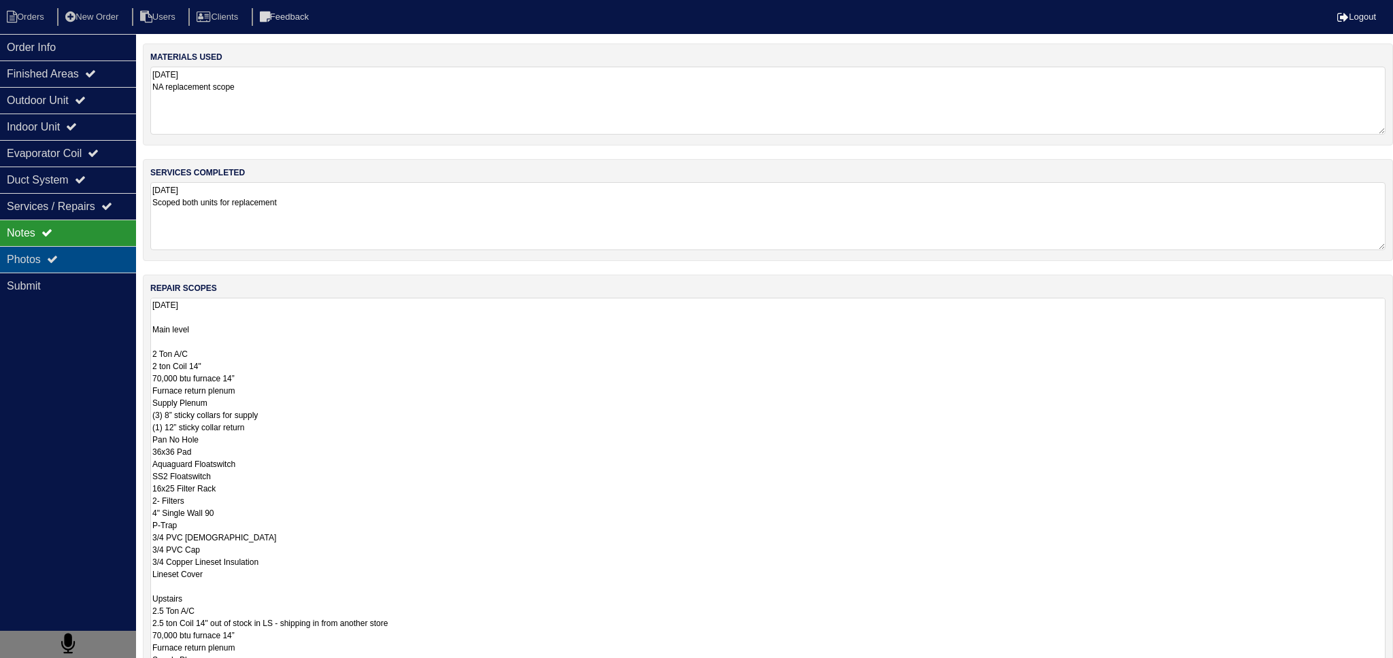
click at [84, 267] on div "Photos" at bounding box center [68, 259] width 136 height 27
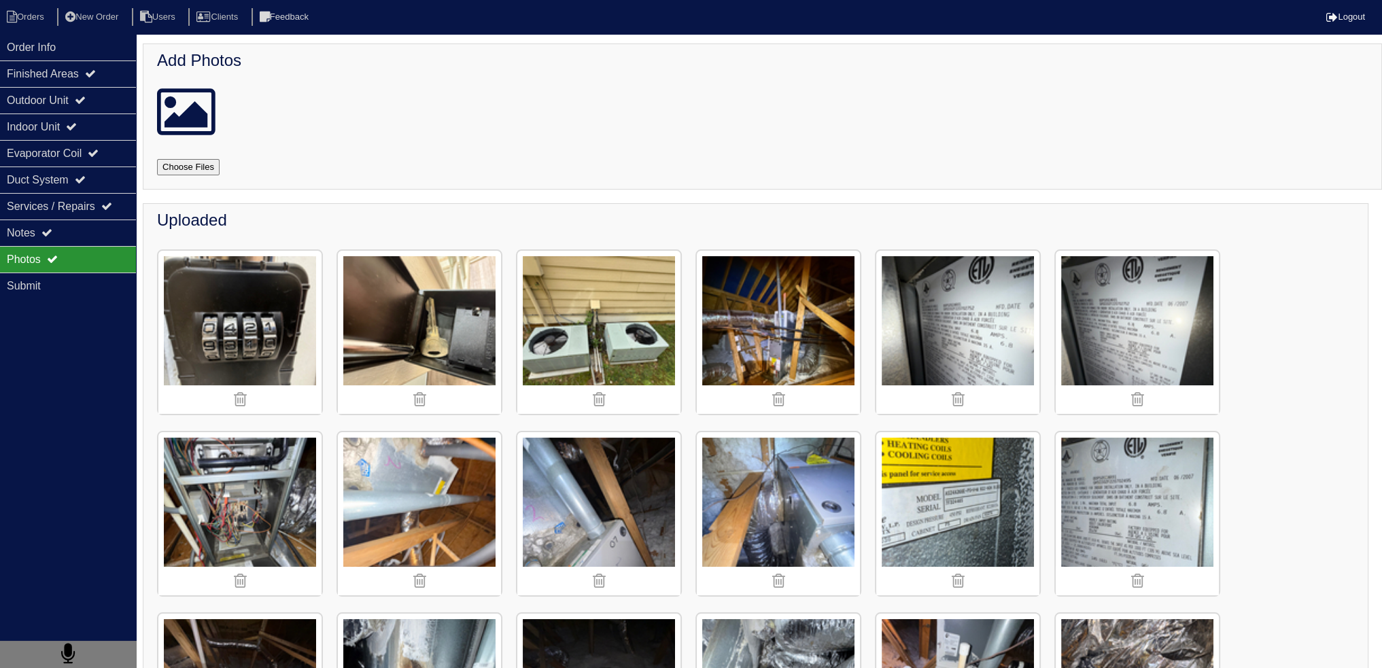
click at [800, 485] on img at bounding box center [778, 513] width 163 height 163
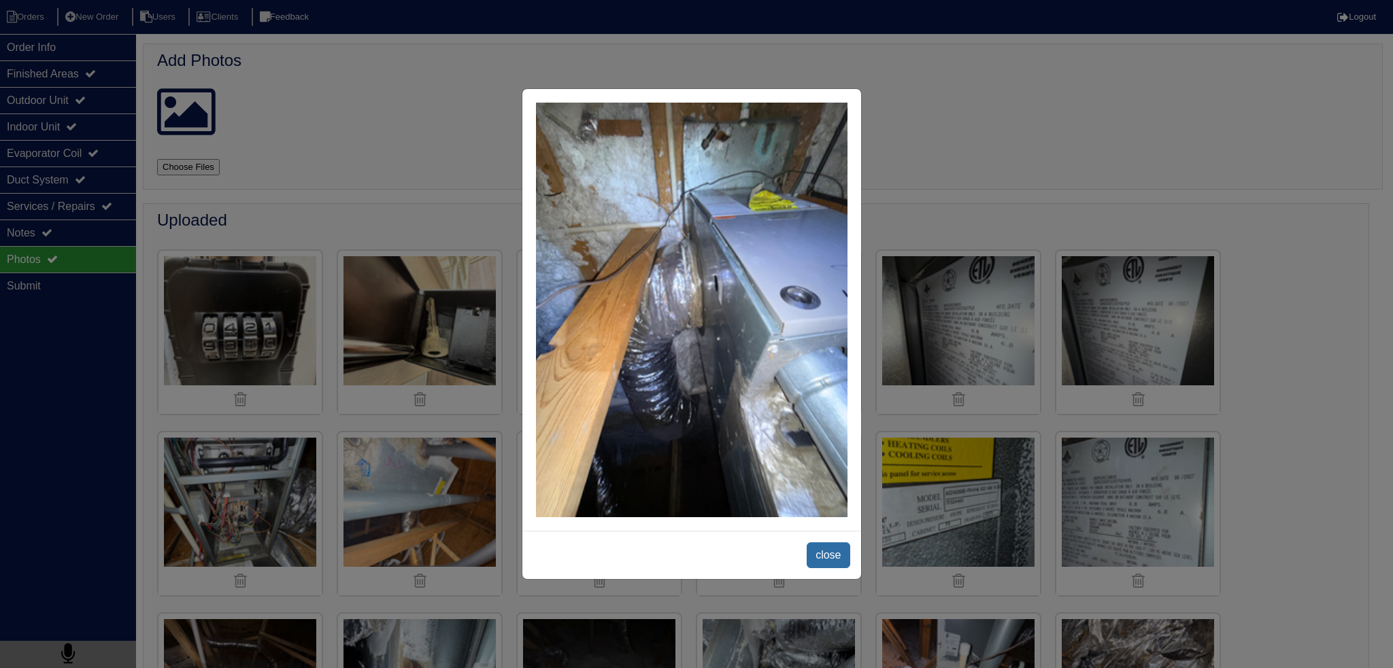
click at [835, 549] on span "close" at bounding box center [827, 556] width 43 height 26
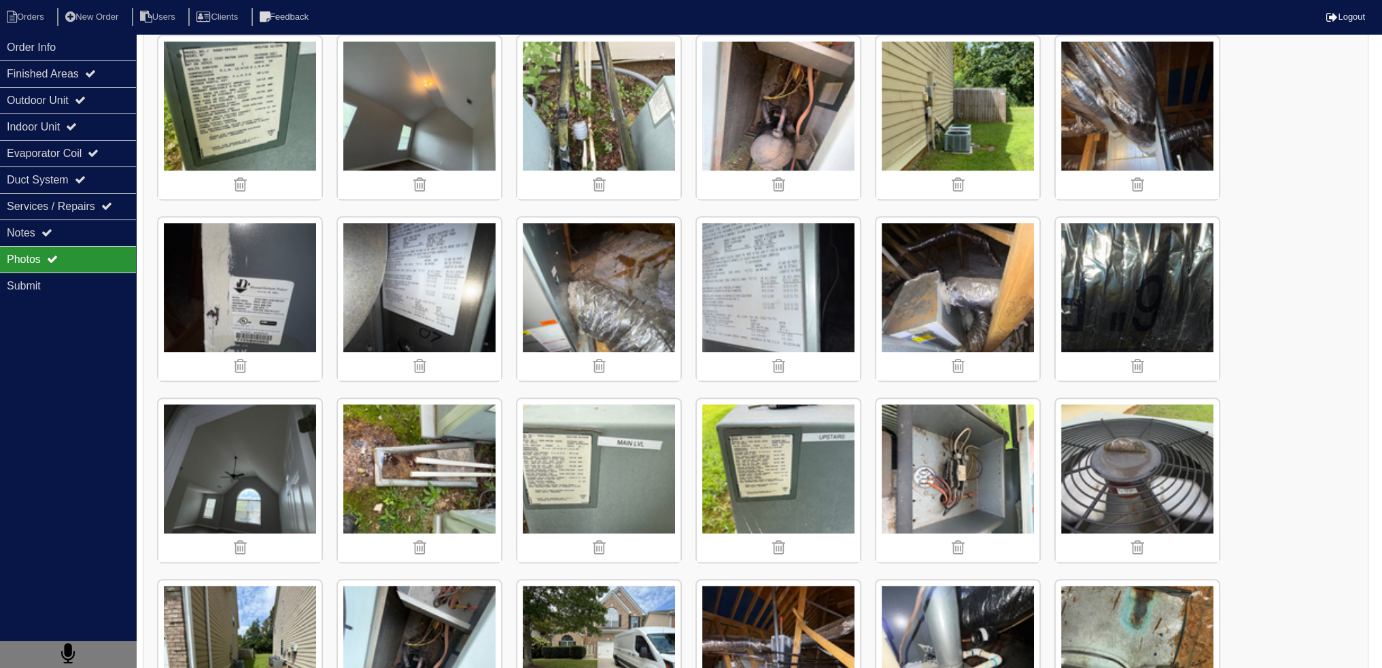
scroll to position [1088, 0]
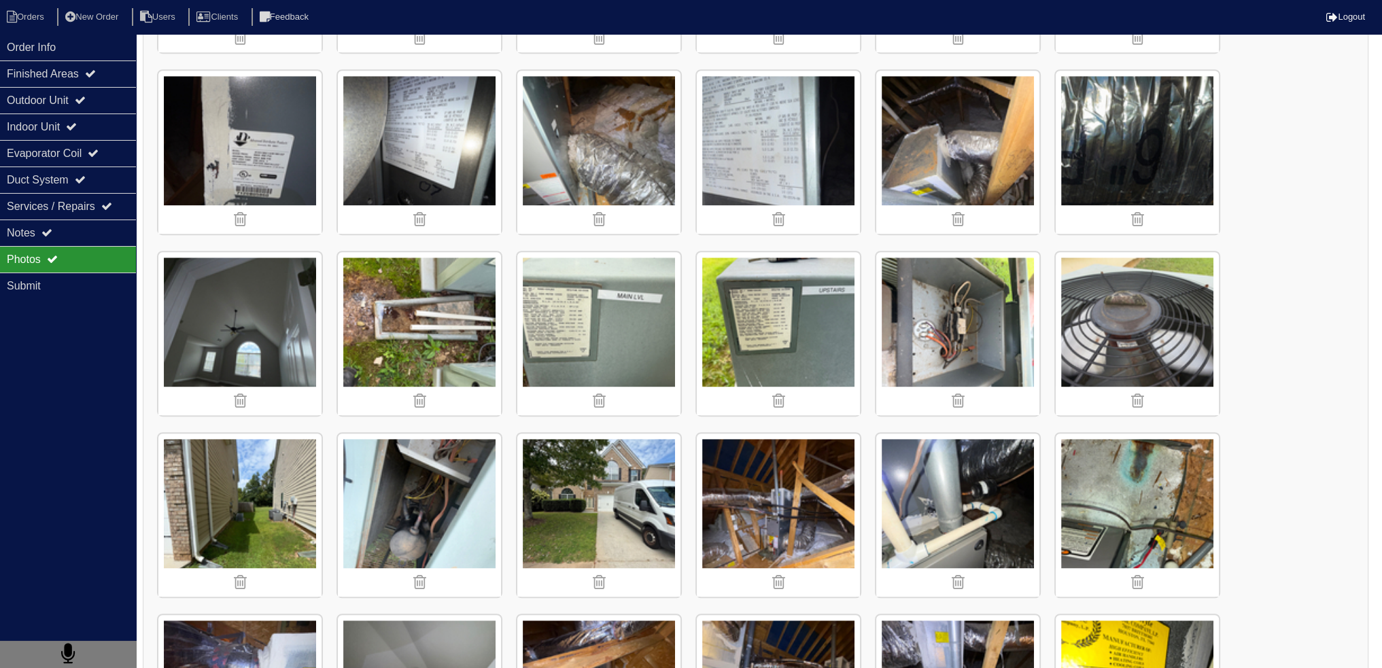
click at [825, 476] on img at bounding box center [778, 515] width 163 height 163
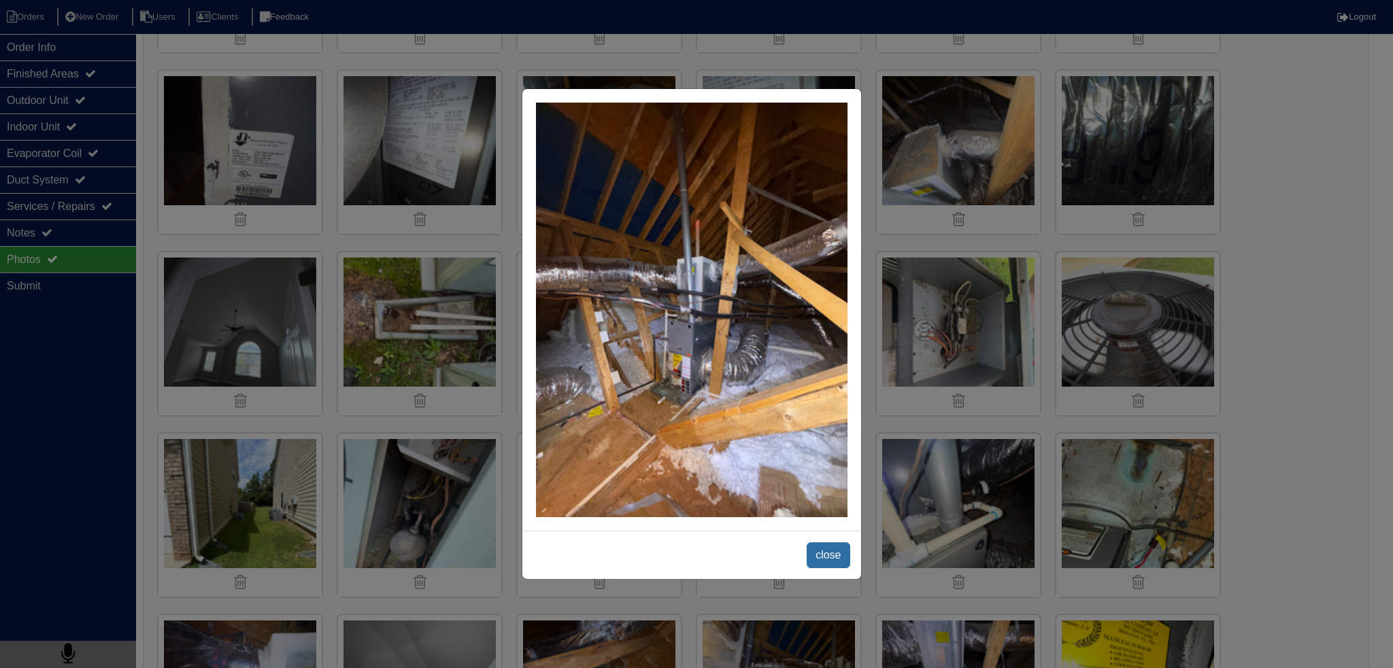
click at [832, 560] on span "close" at bounding box center [827, 556] width 43 height 26
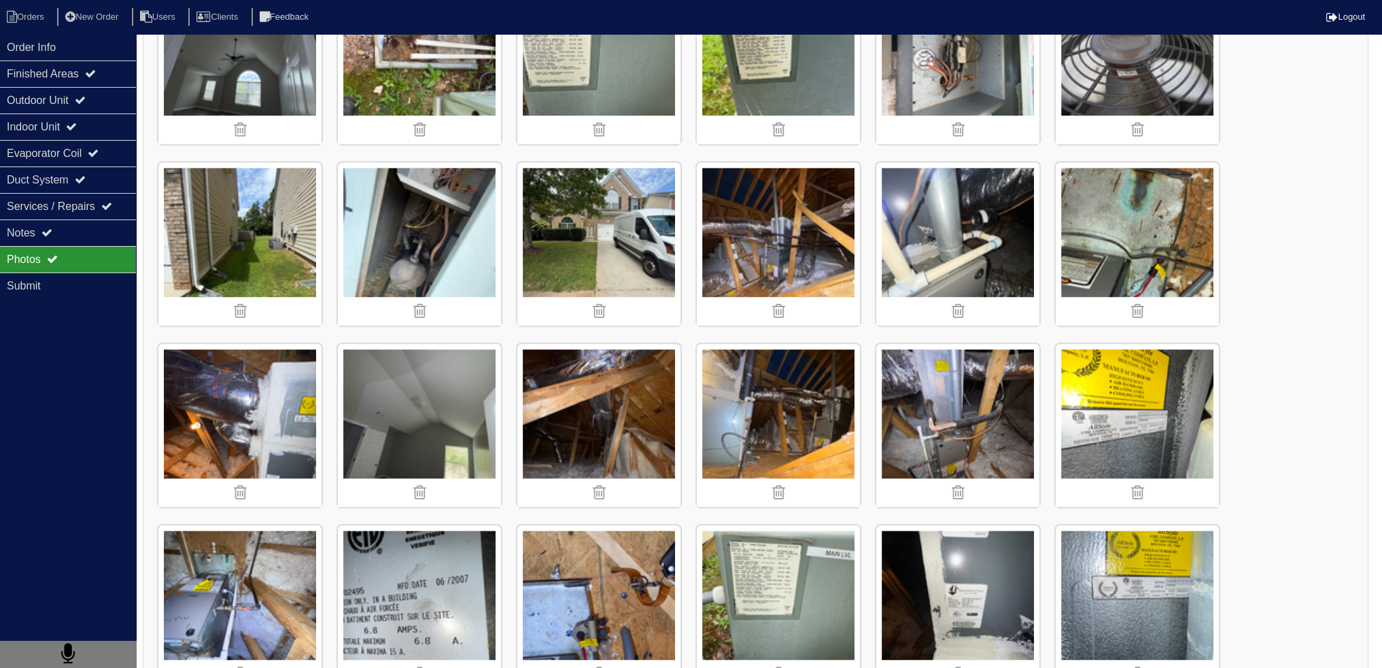
scroll to position [1360, 0]
click at [976, 433] on img at bounding box center [957, 424] width 163 height 163
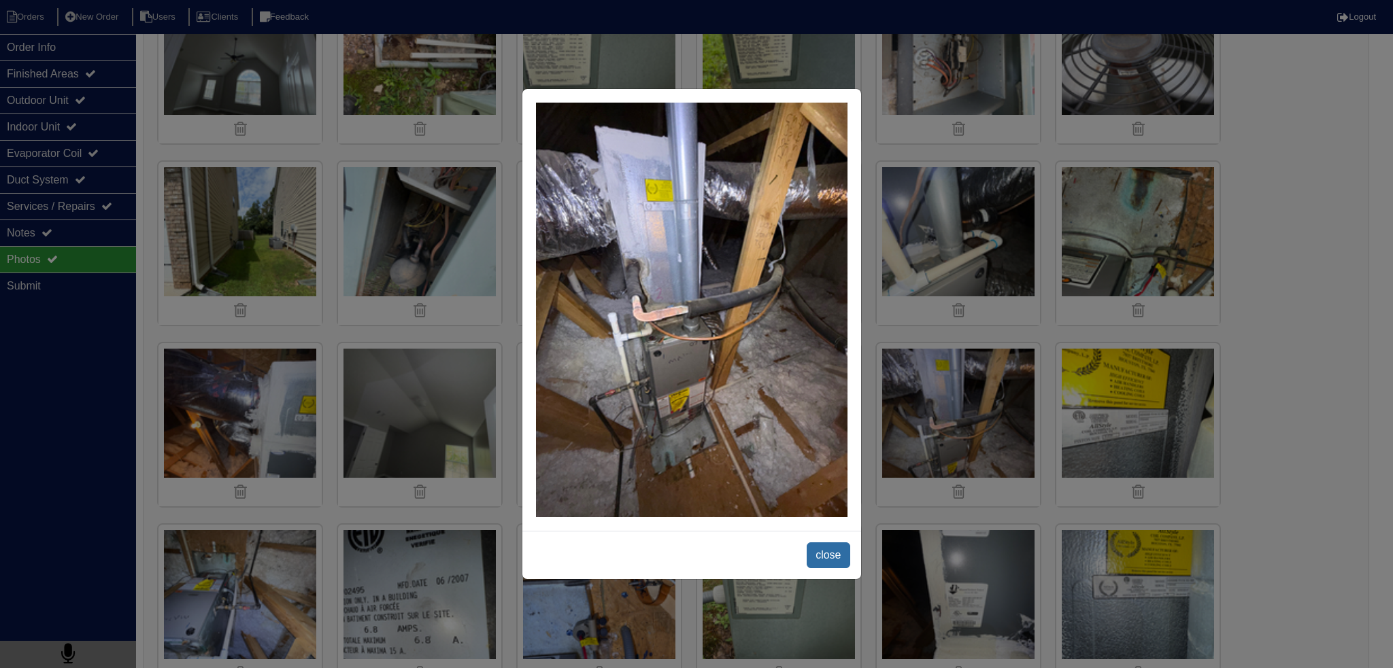
click at [819, 551] on span "close" at bounding box center [827, 556] width 43 height 26
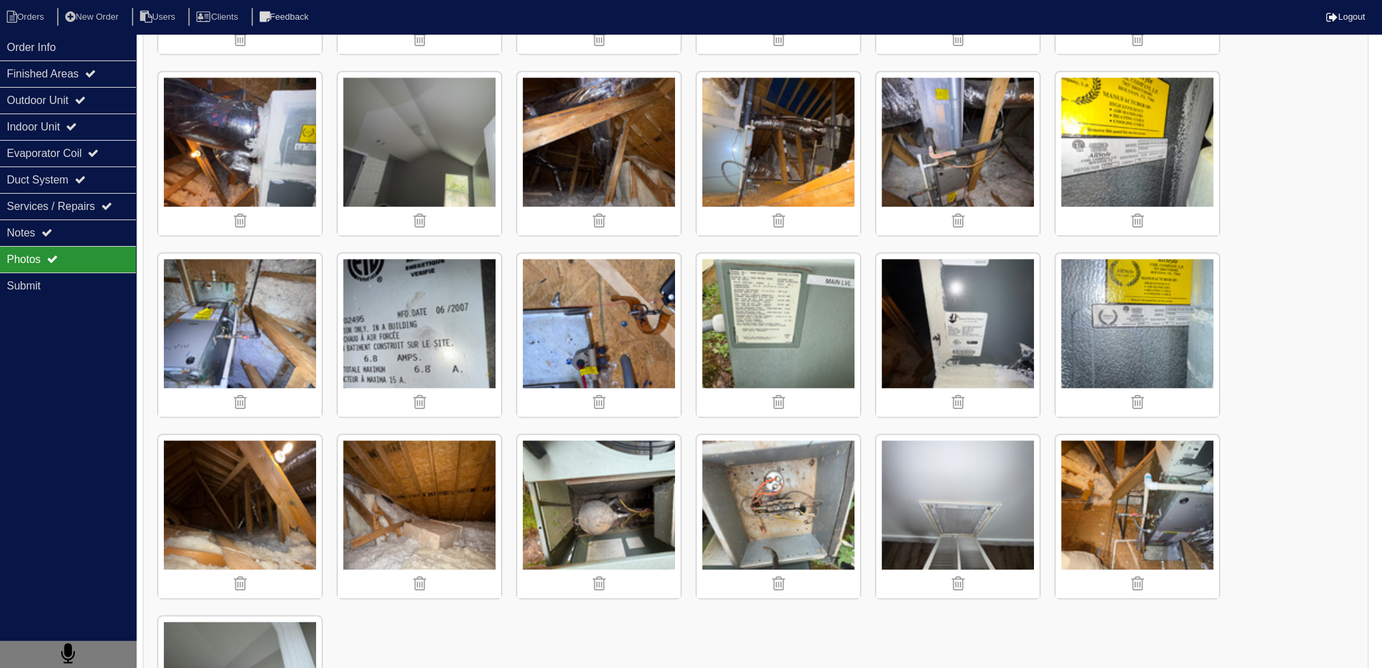
scroll to position [1628, 0]
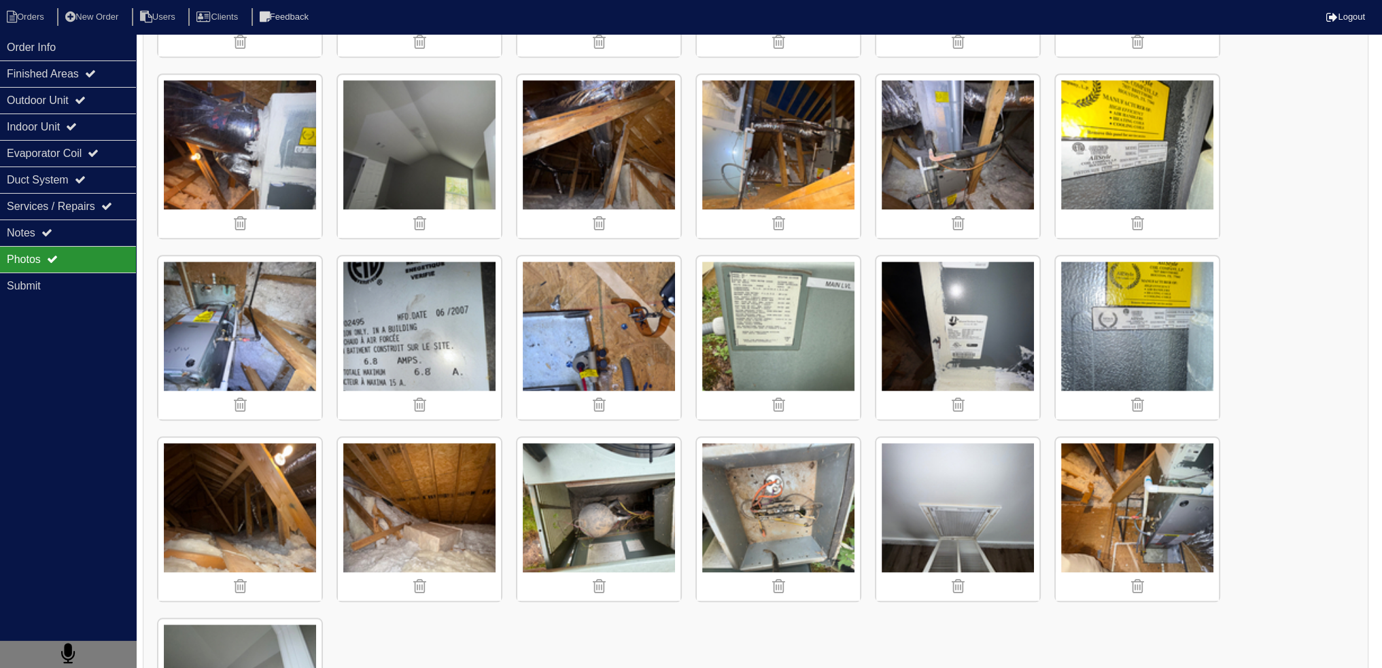
click at [249, 282] on img at bounding box center [239, 337] width 163 height 163
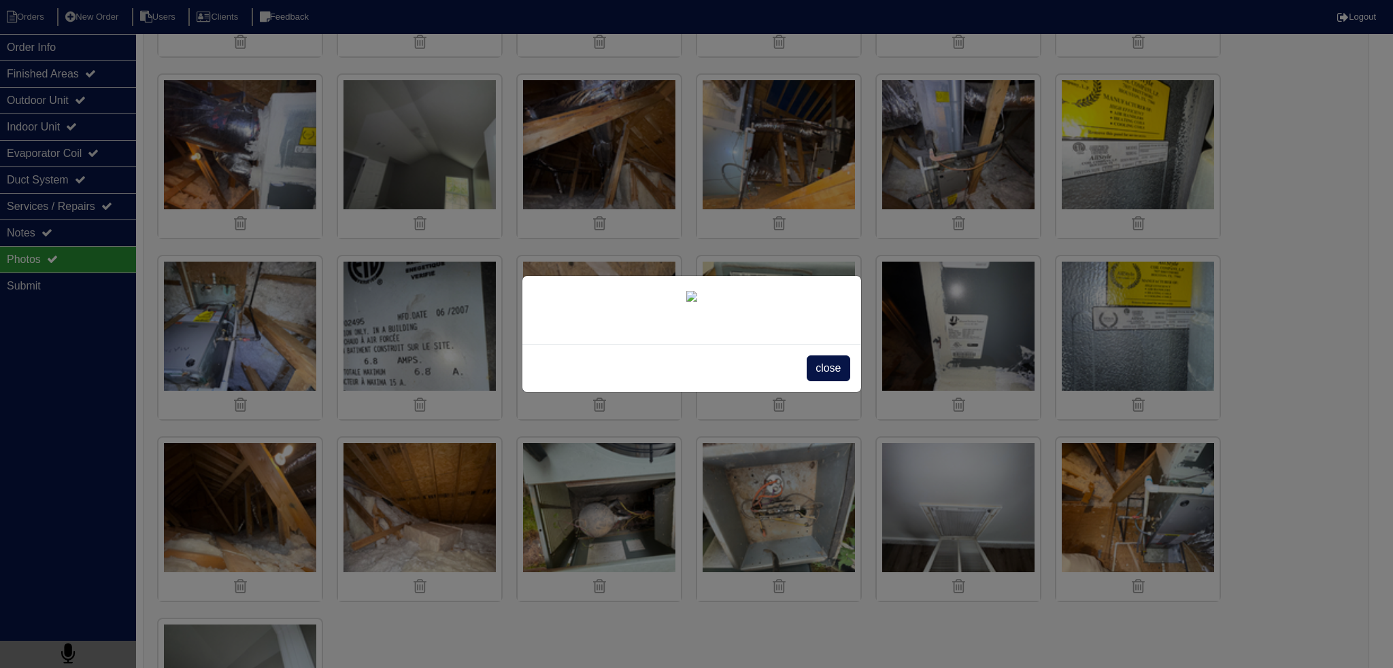
click at [819, 381] on span "close" at bounding box center [827, 369] width 43 height 26
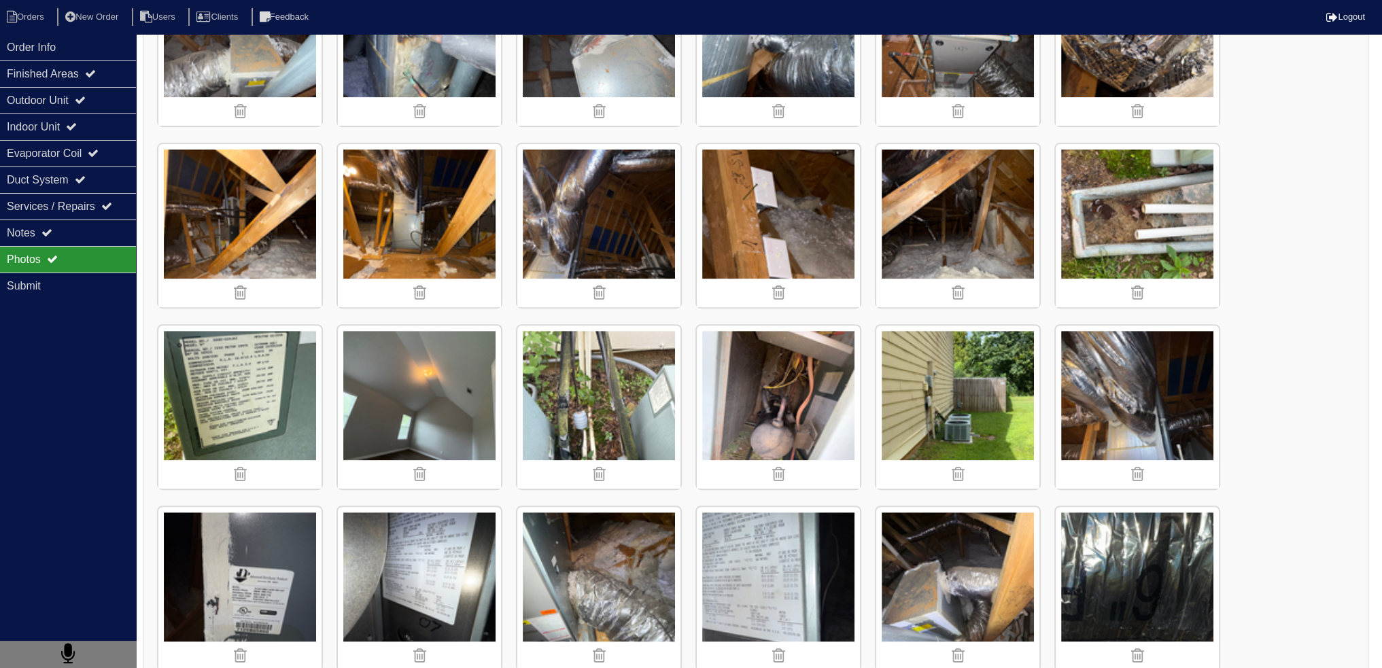
scroll to position [677, 0]
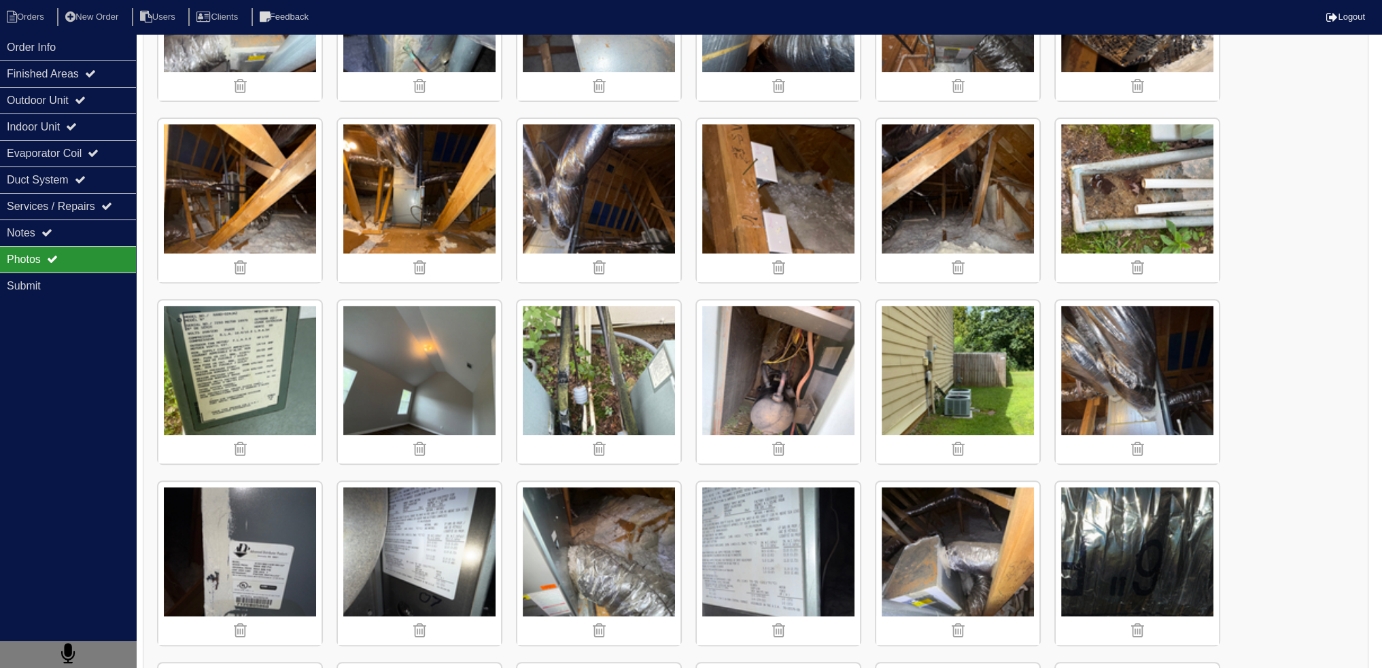
click at [598, 554] on img at bounding box center [598, 563] width 163 height 163
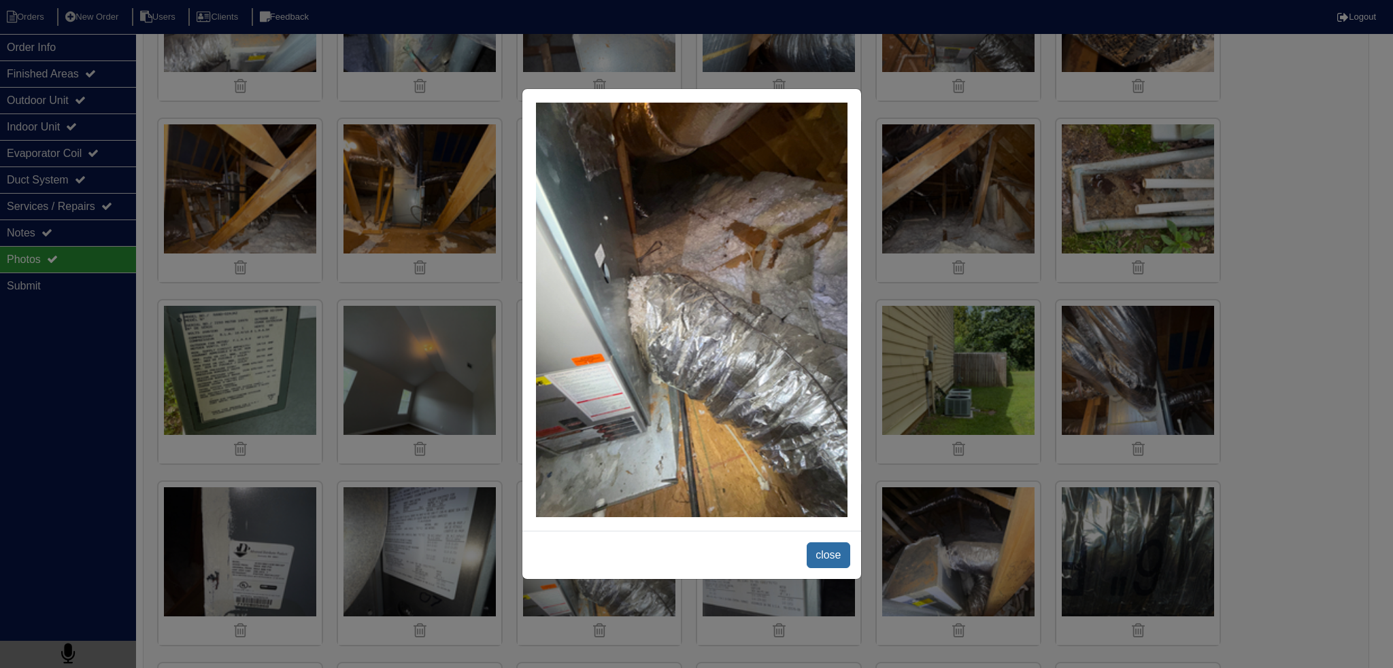
click at [836, 553] on span "close" at bounding box center [827, 556] width 43 height 26
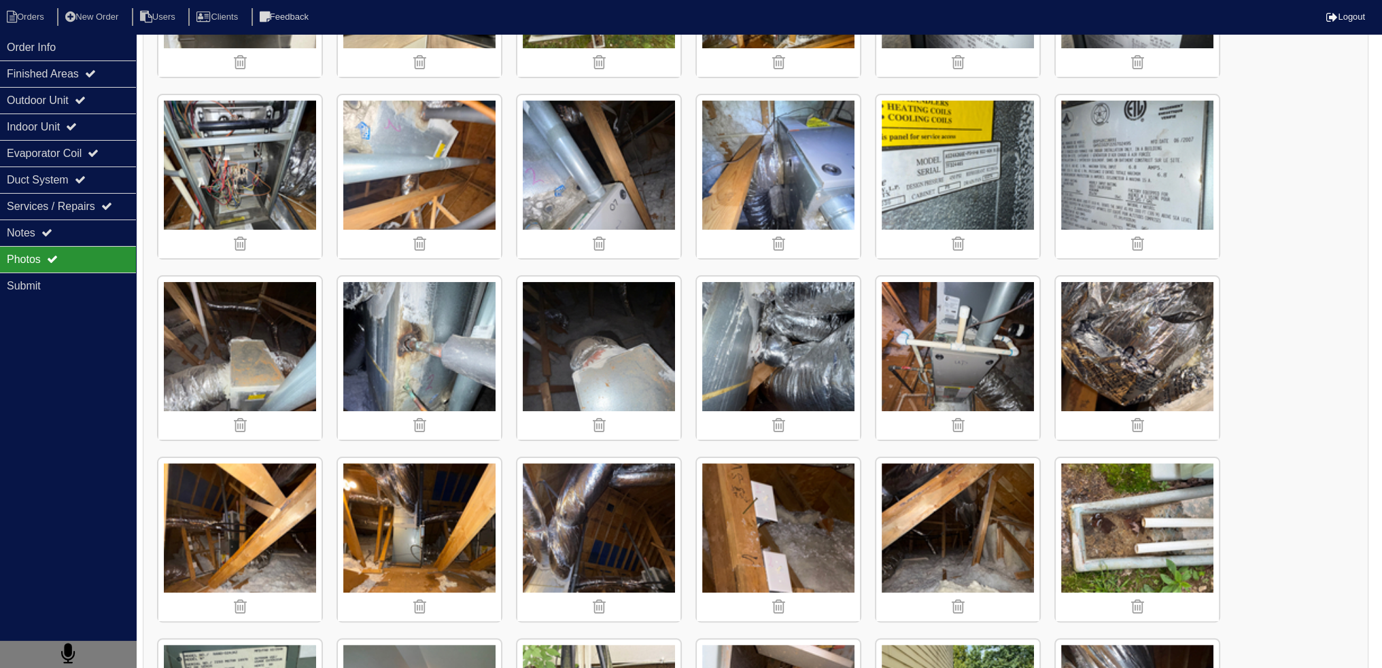
scroll to position [337, 0]
click at [290, 356] on img at bounding box center [239, 358] width 163 height 163
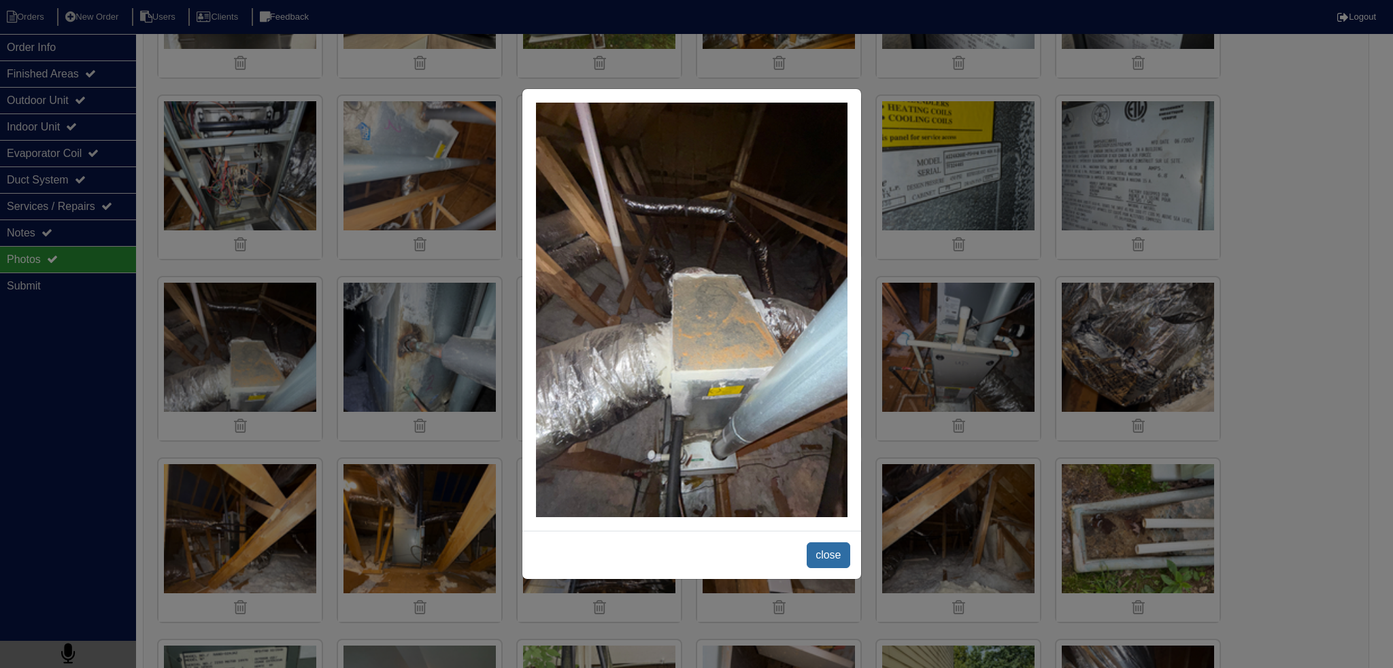
click at [828, 554] on span "close" at bounding box center [827, 556] width 43 height 26
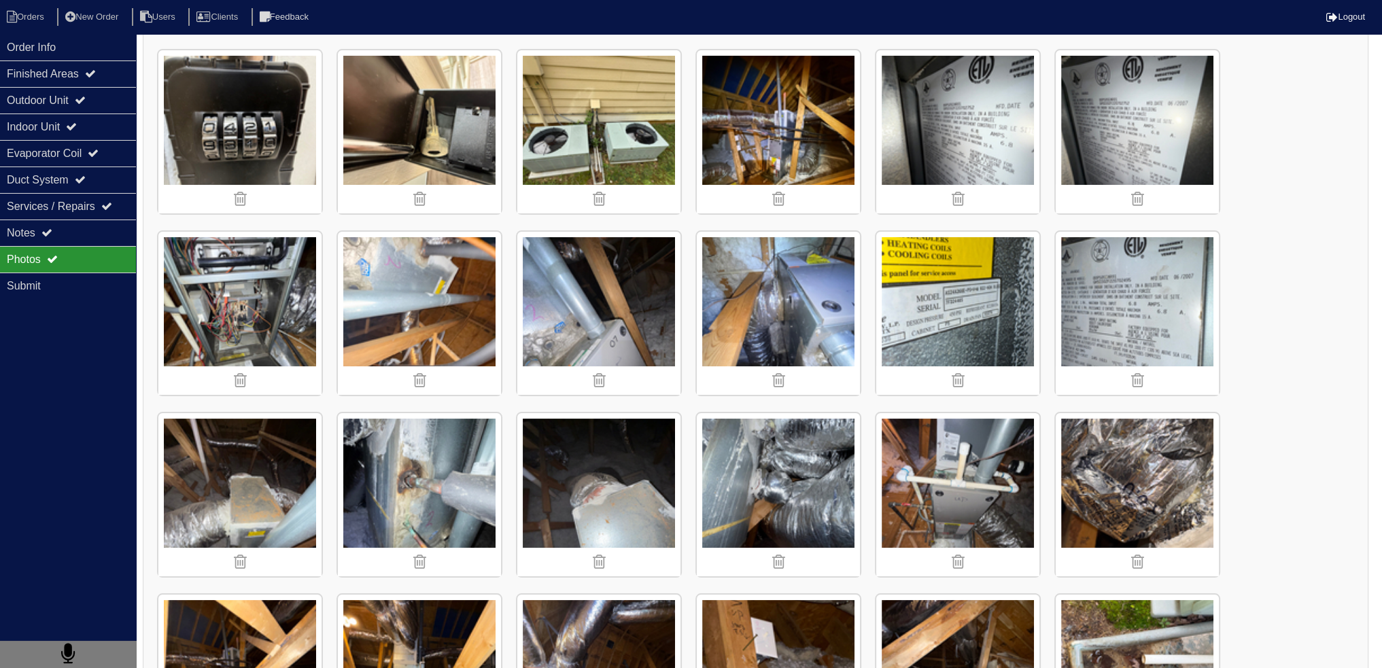
scroll to position [65, 0]
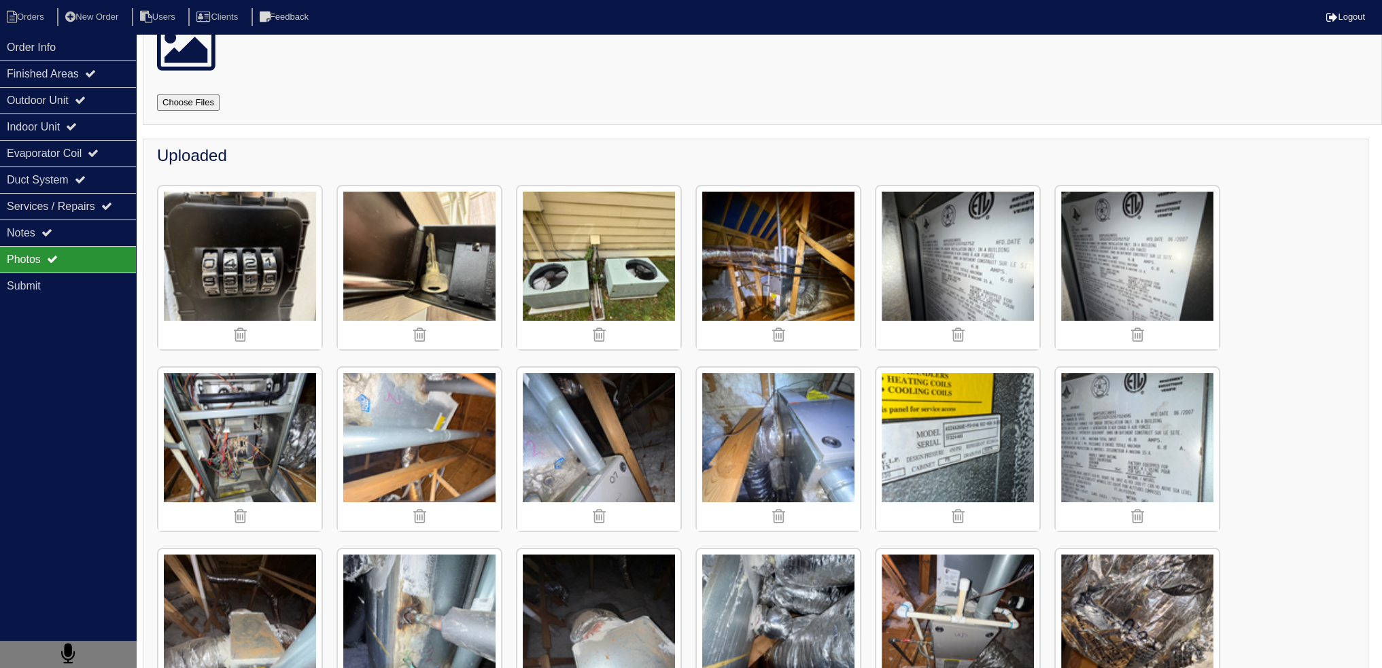
click at [568, 225] on img at bounding box center [598, 267] width 163 height 163
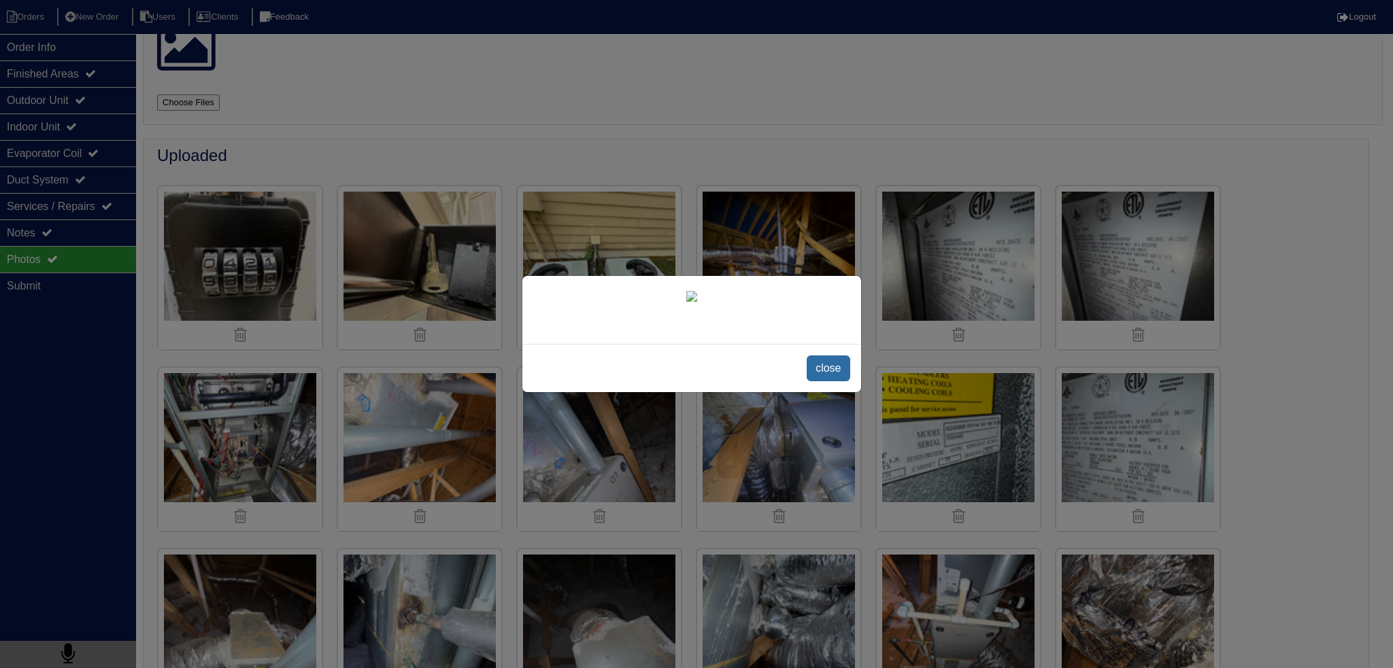
click at [825, 381] on span "close" at bounding box center [827, 369] width 43 height 26
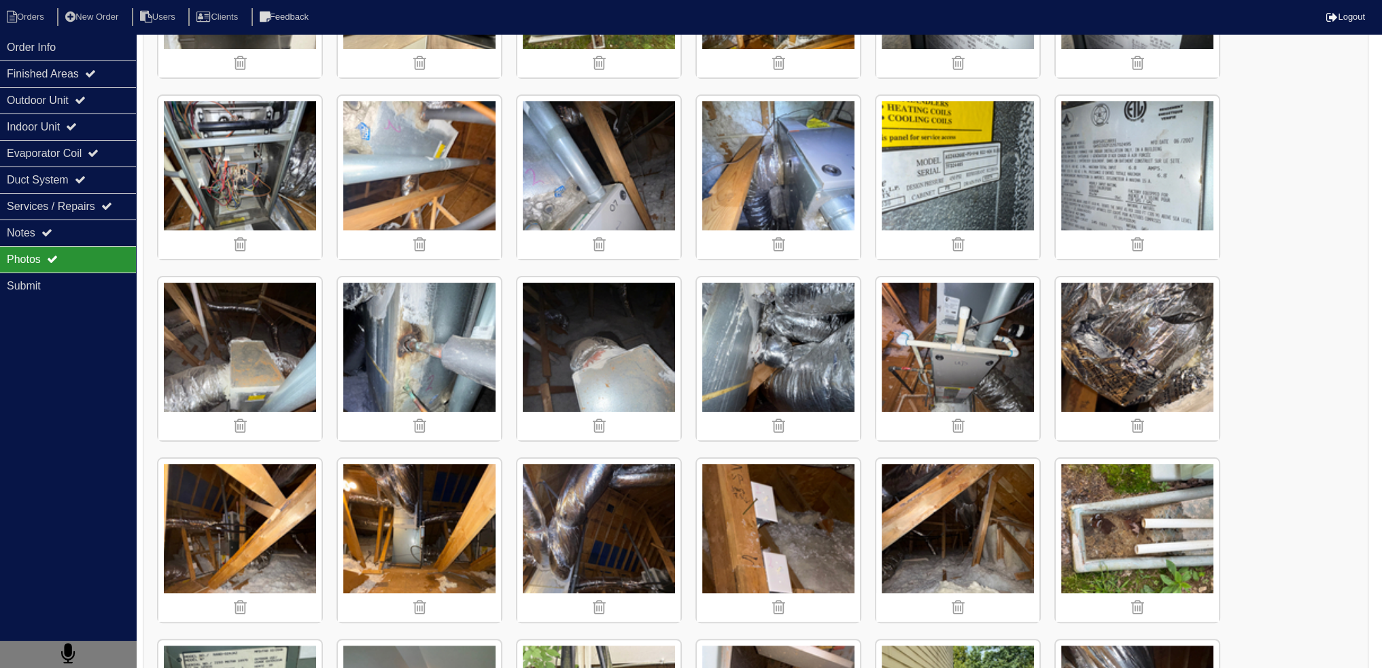
scroll to position [541, 0]
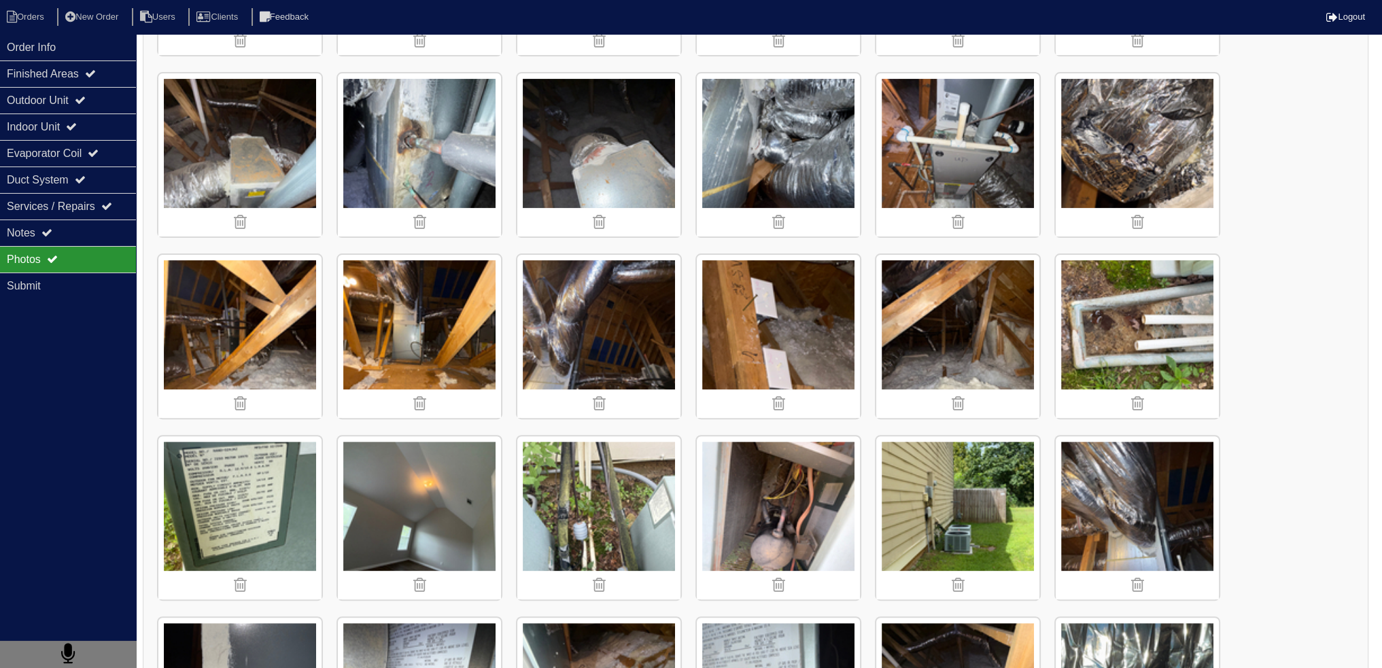
click at [910, 466] on img at bounding box center [957, 518] width 163 height 163
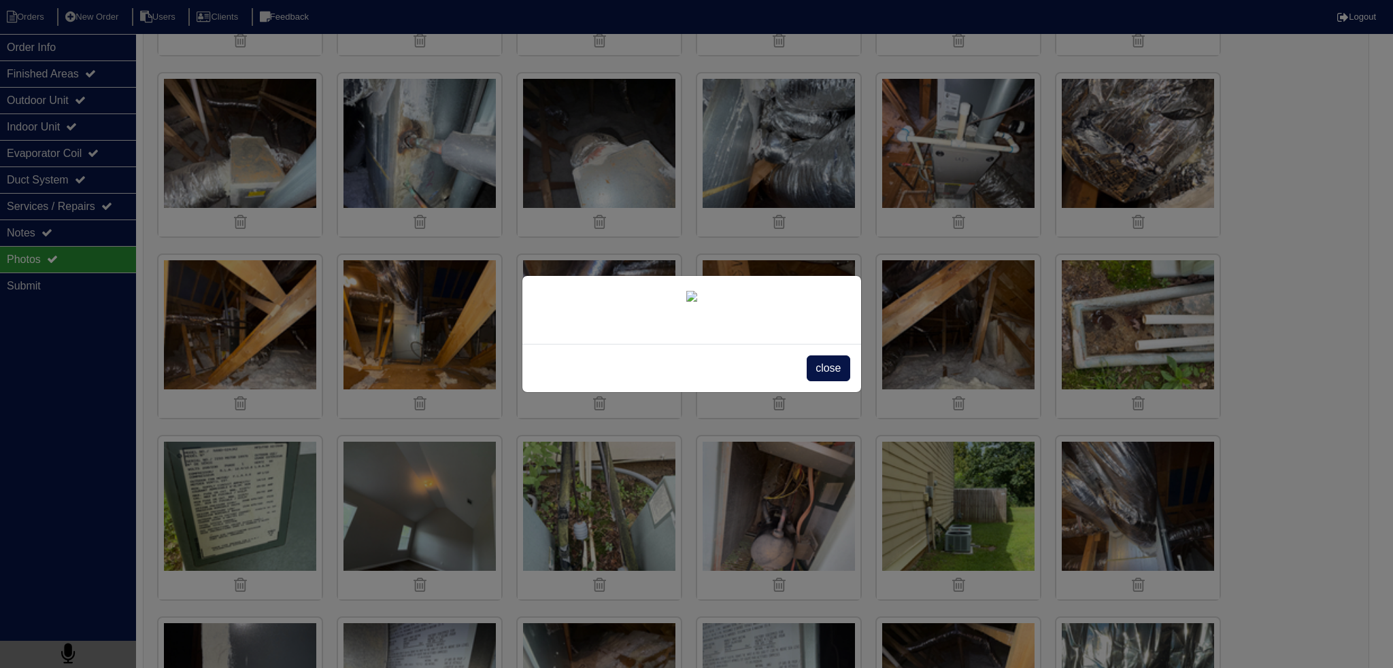
drag, startPoint x: 722, startPoint y: 458, endPoint x: 1286, endPoint y: 511, distance: 566.1
click at [1286, 511] on div "close" at bounding box center [696, 334] width 1393 height 668
click at [825, 381] on span "close" at bounding box center [827, 369] width 43 height 26
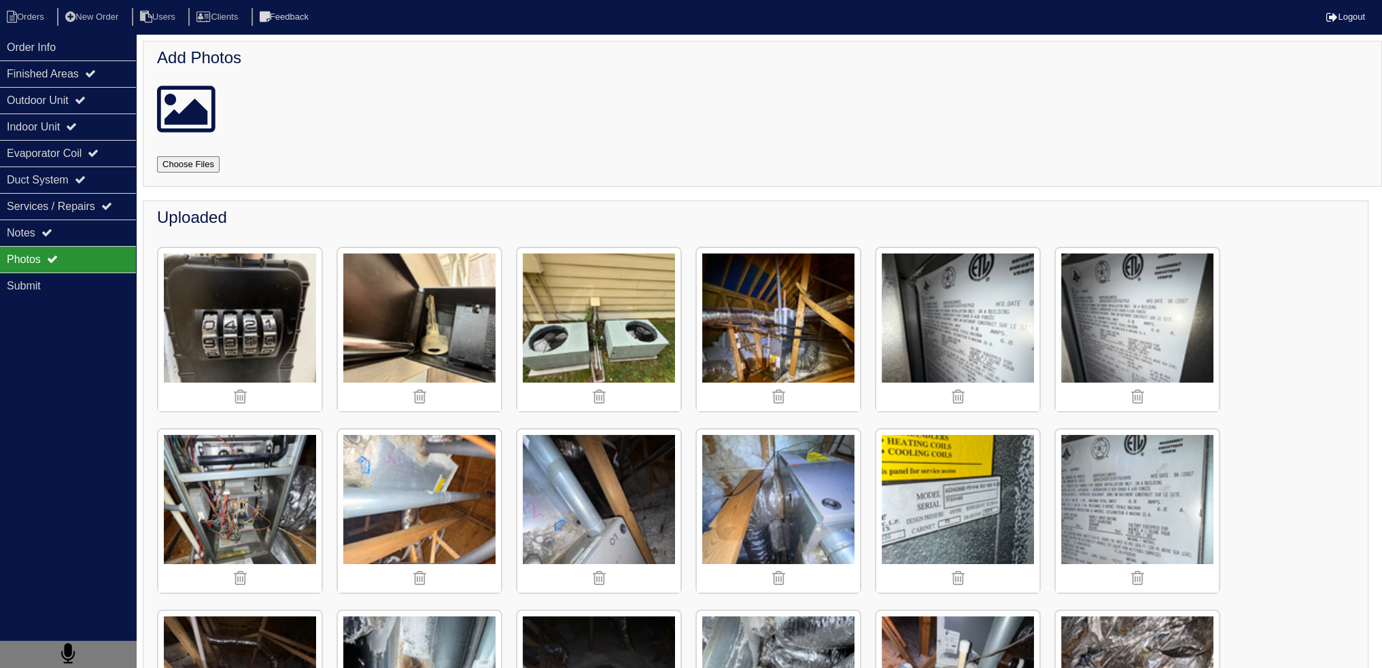
scroll to position [0, 0]
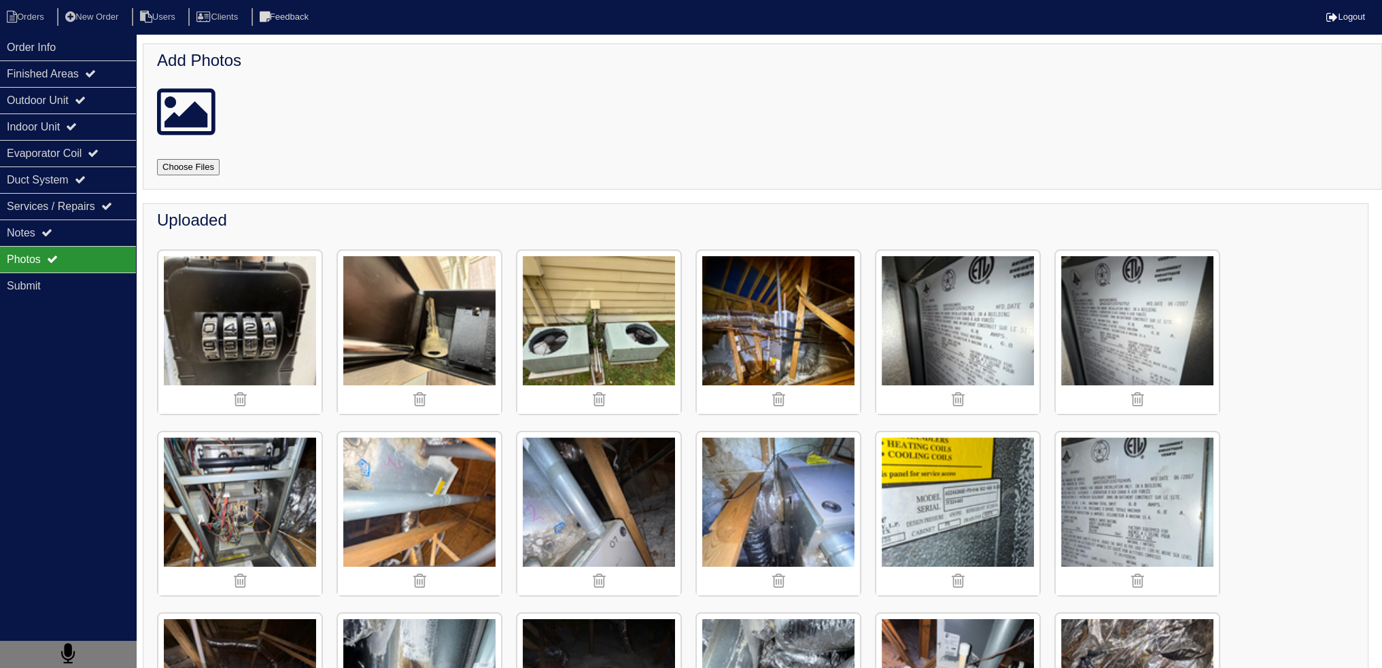
click at [619, 342] on img at bounding box center [598, 332] width 163 height 163
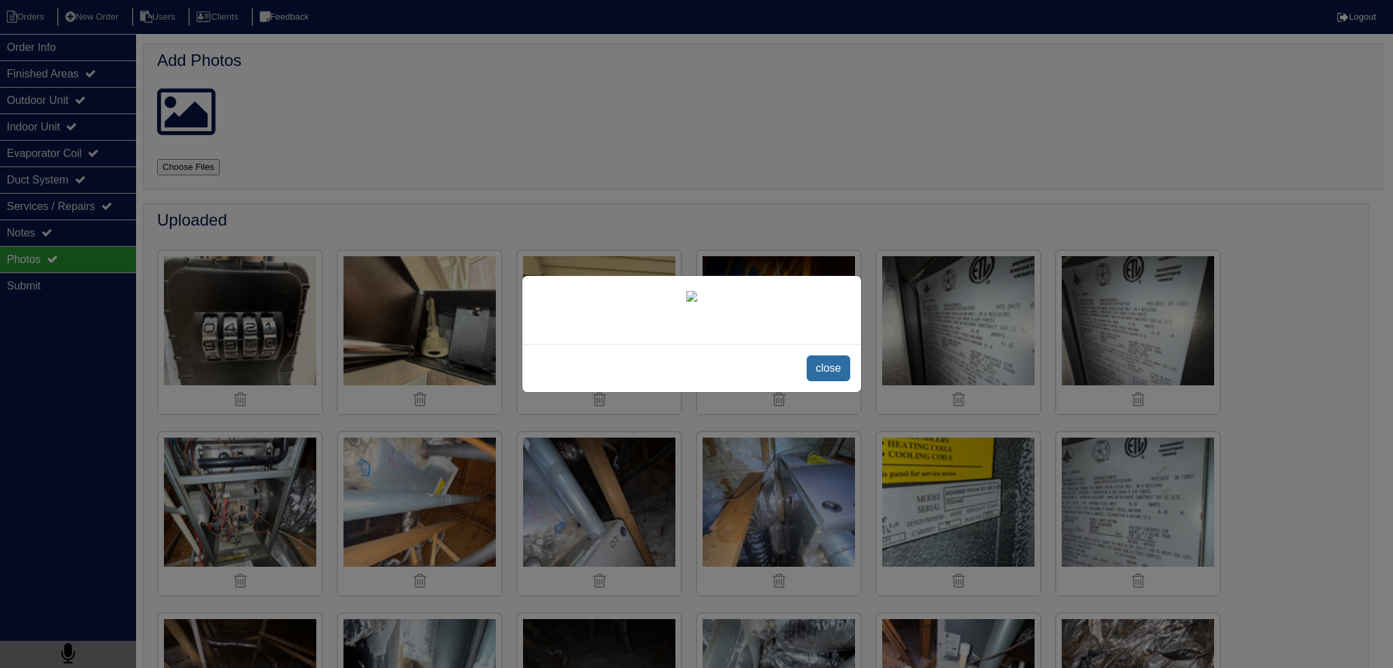
click at [824, 381] on span "close" at bounding box center [827, 369] width 43 height 26
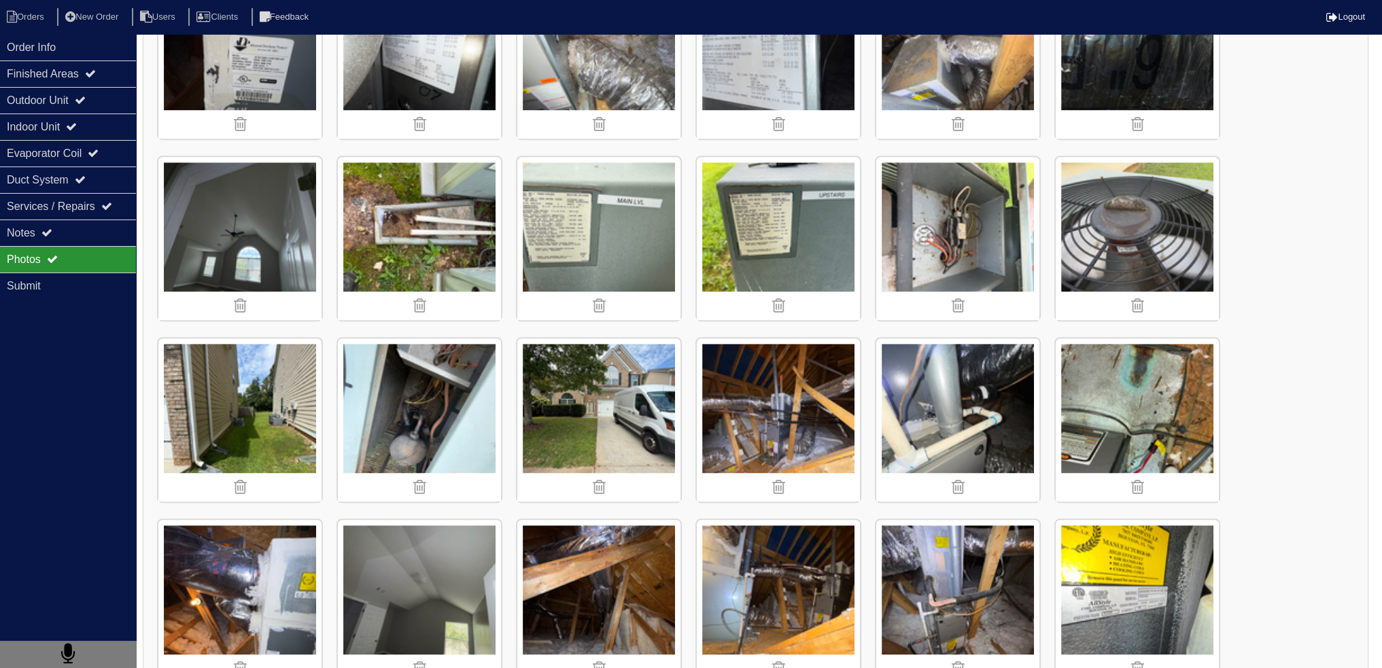
scroll to position [1360, 0]
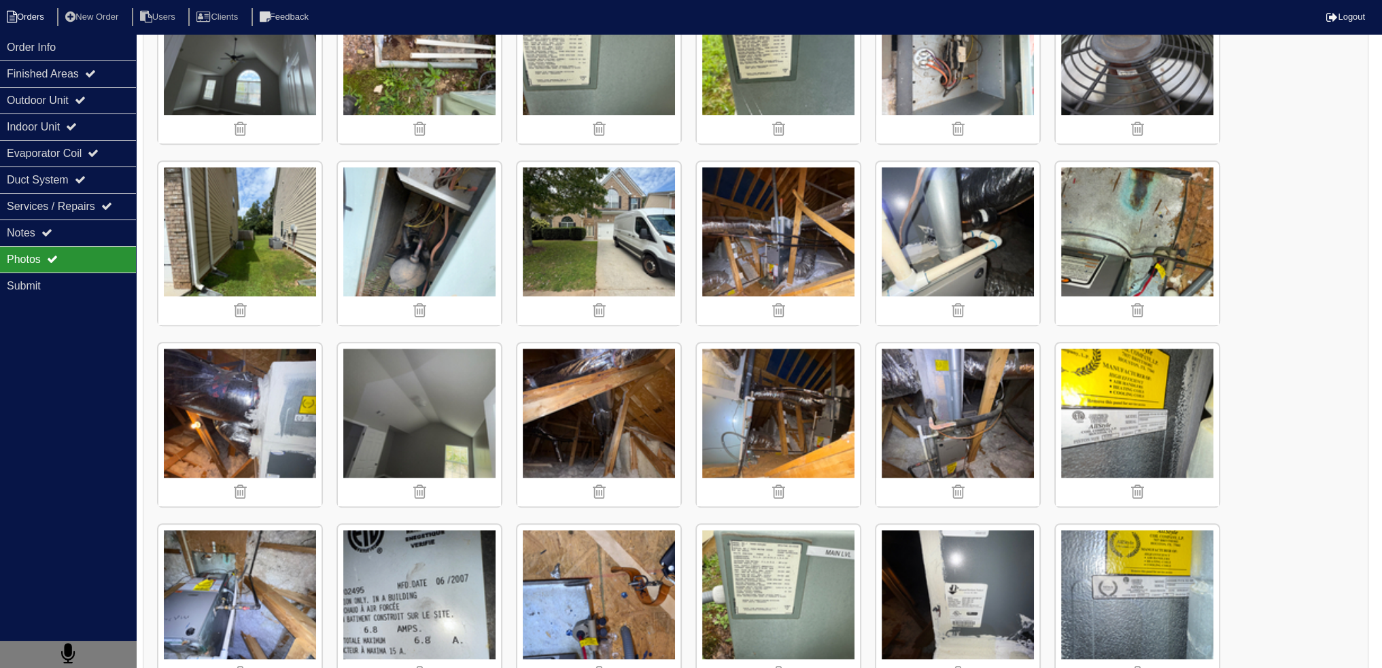
click at [12, 16] on icon at bounding box center [12, 17] width 10 height 12
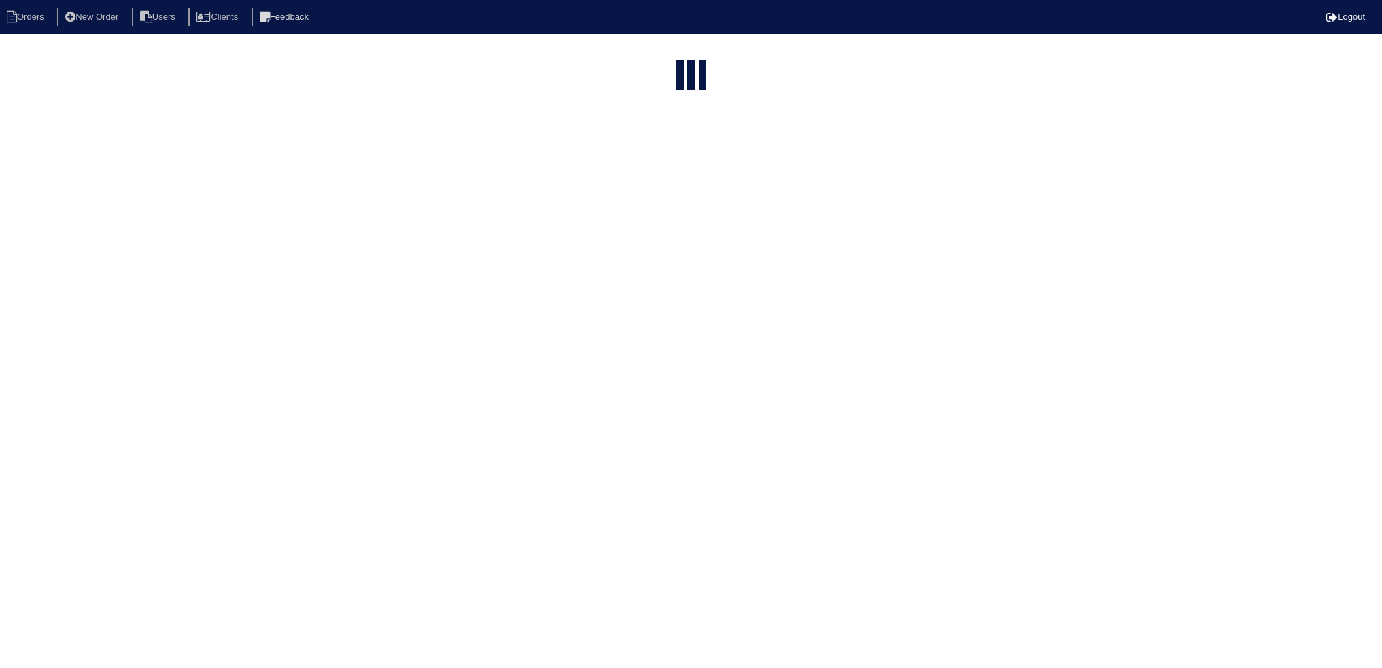
select select "15"
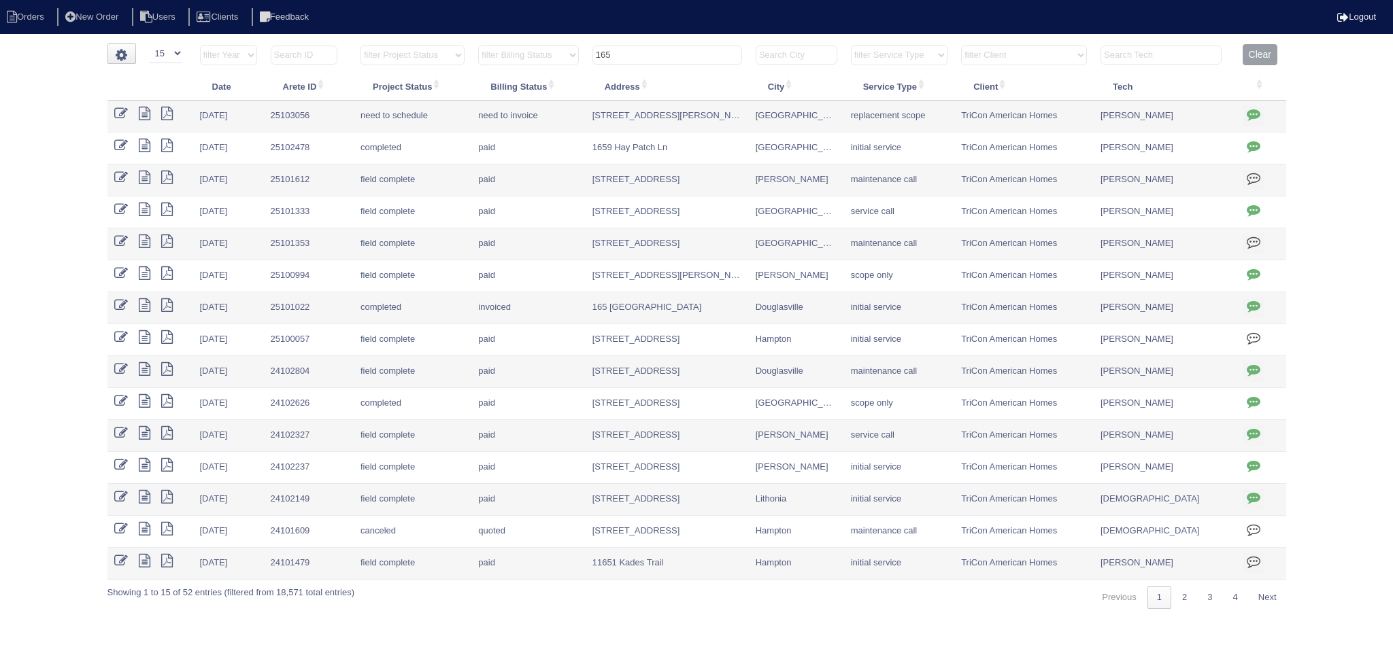
click at [665, 48] on input "165" at bounding box center [667, 55] width 150 height 19
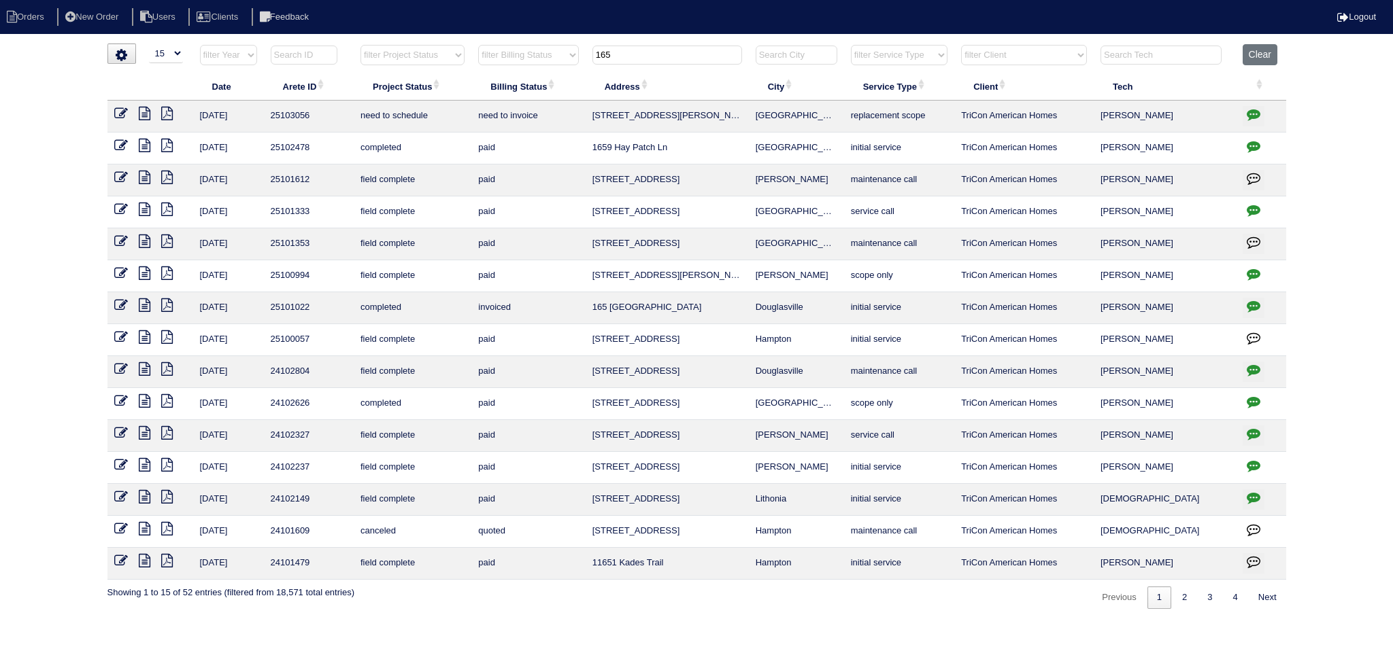
click at [668, 50] on input "165" at bounding box center [667, 55] width 150 height 19
click at [673, 54] on input "165" at bounding box center [667, 55] width 150 height 19
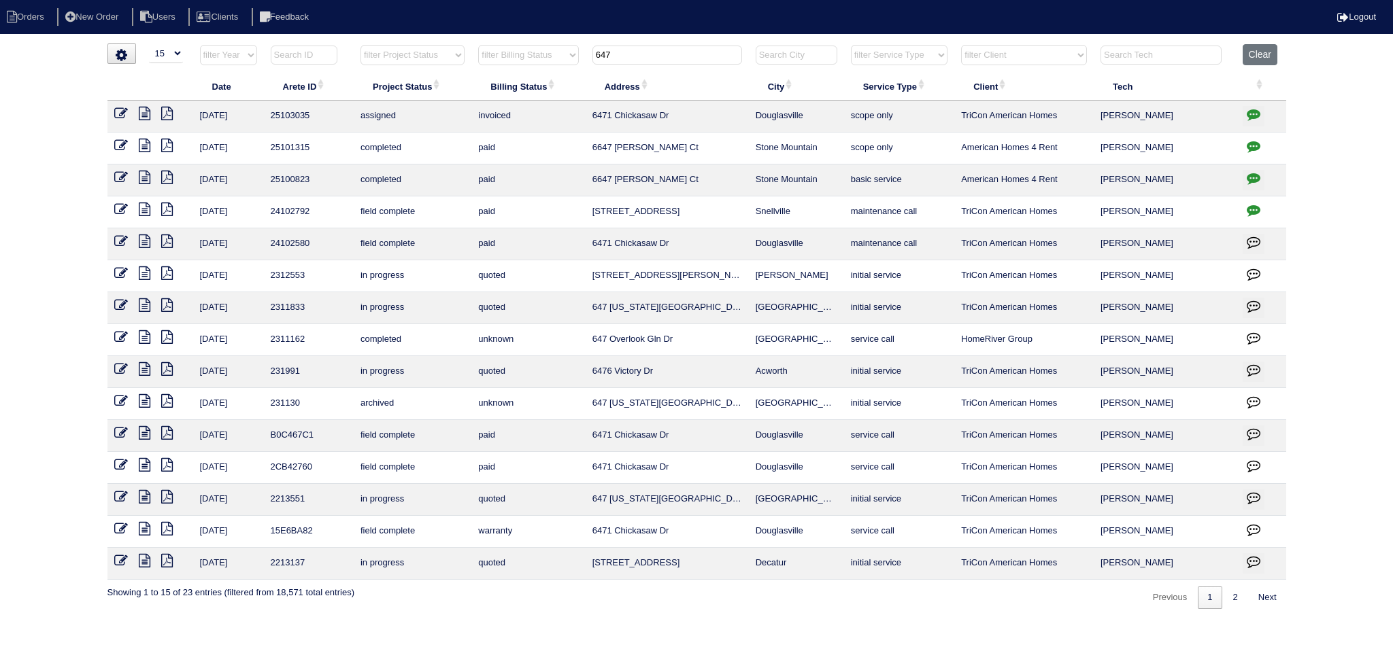
type input "647"
click at [149, 117] on icon at bounding box center [145, 114] width 12 height 14
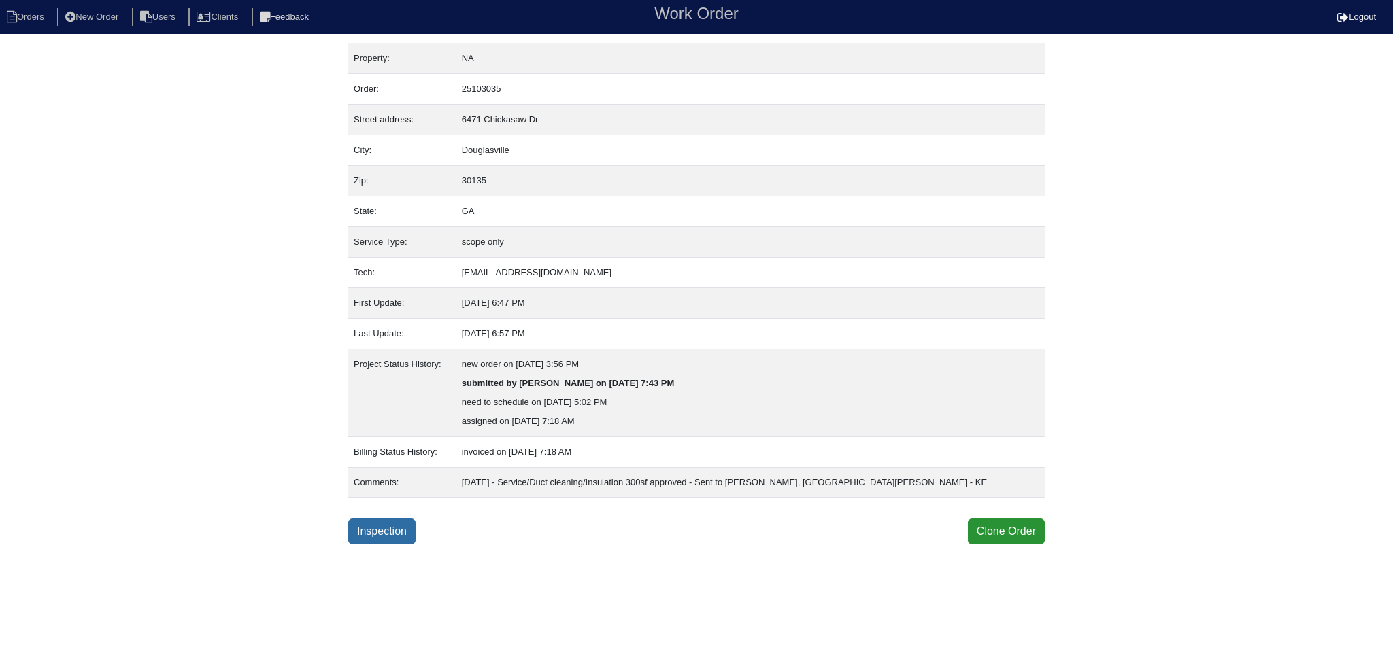
click at [403, 541] on link "Inspection" at bounding box center [381, 532] width 67 height 26
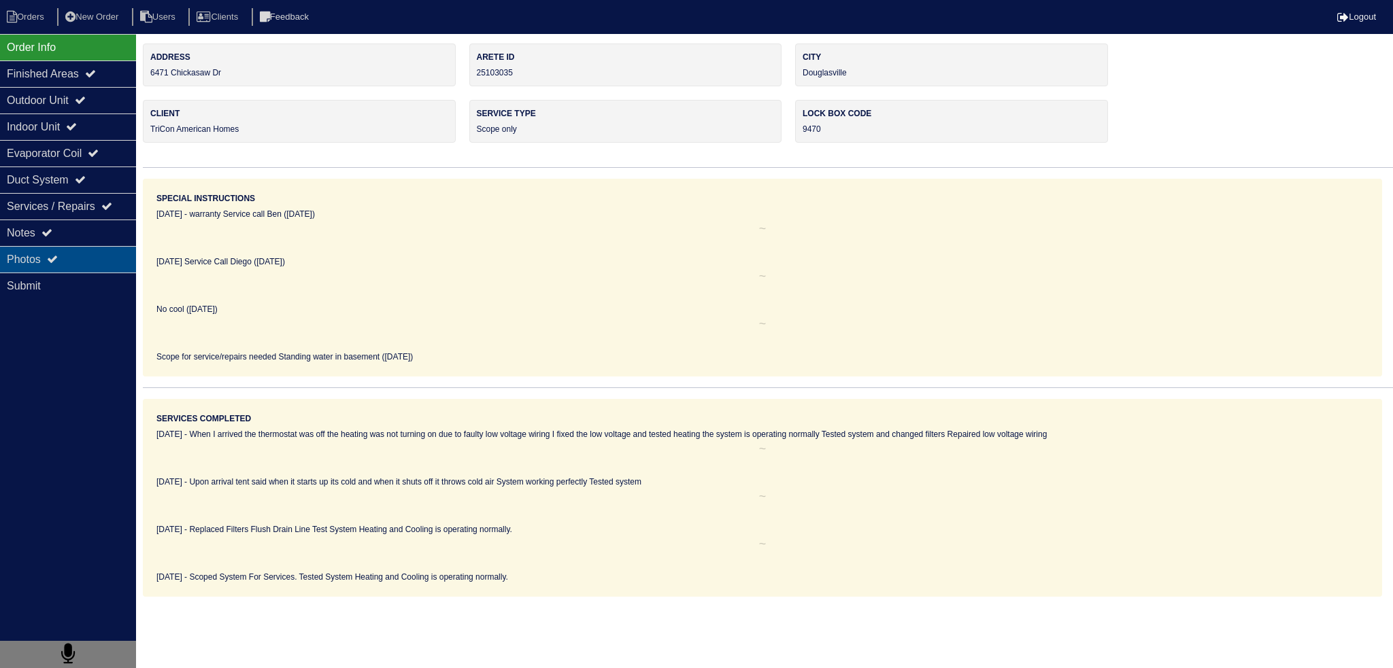
click at [58, 260] on icon at bounding box center [52, 259] width 11 height 11
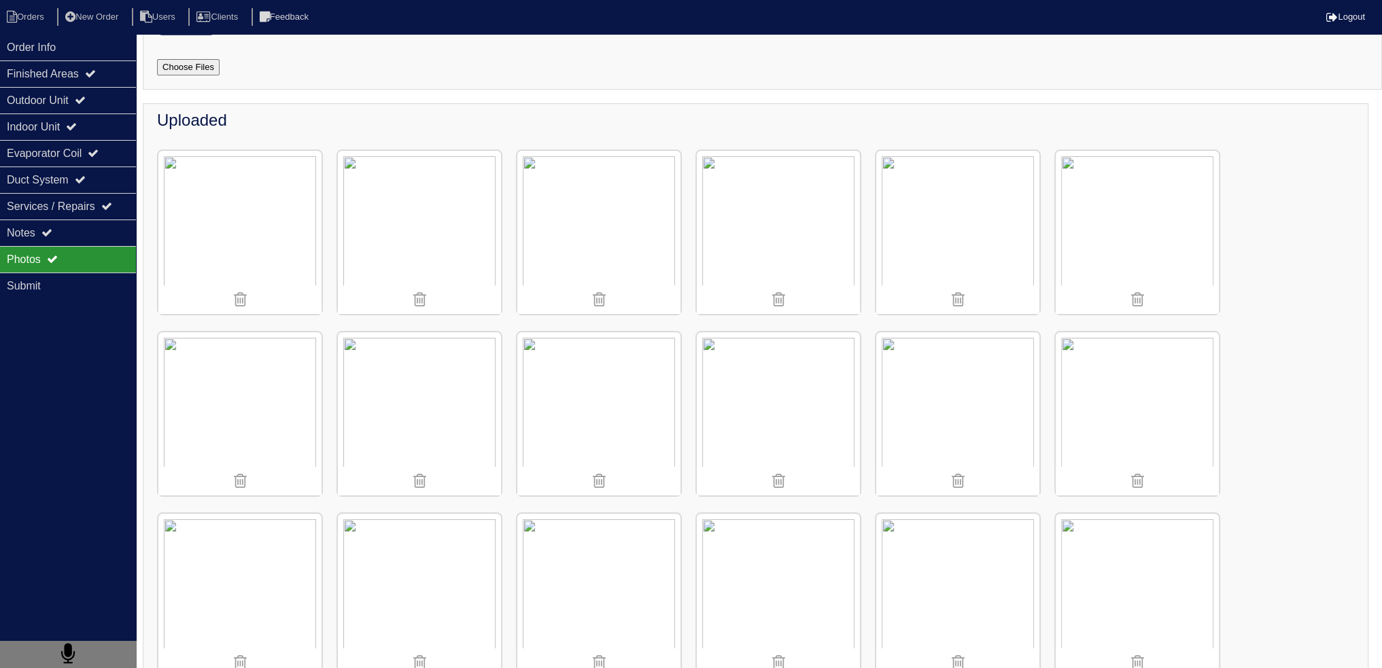
scroll to position [272, 0]
click at [1167, 213] on img at bounding box center [1137, 241] width 163 height 163
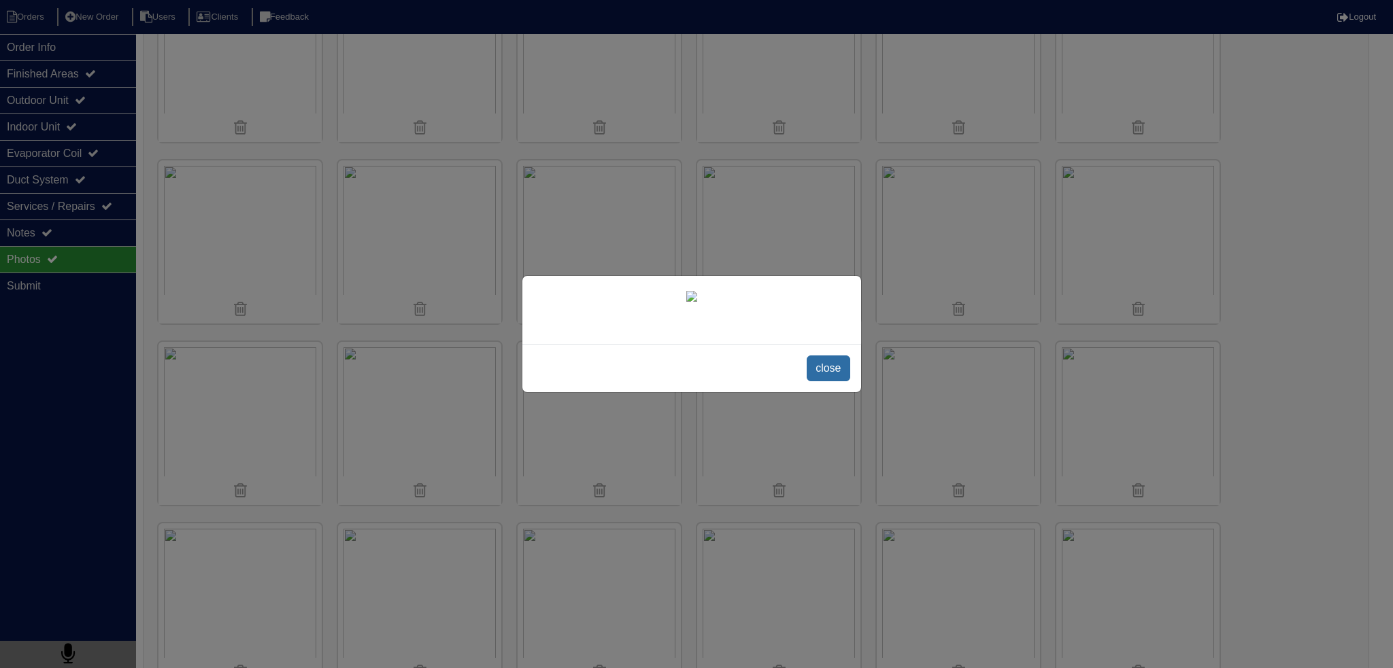
click at [832, 381] on span "close" at bounding box center [827, 369] width 43 height 26
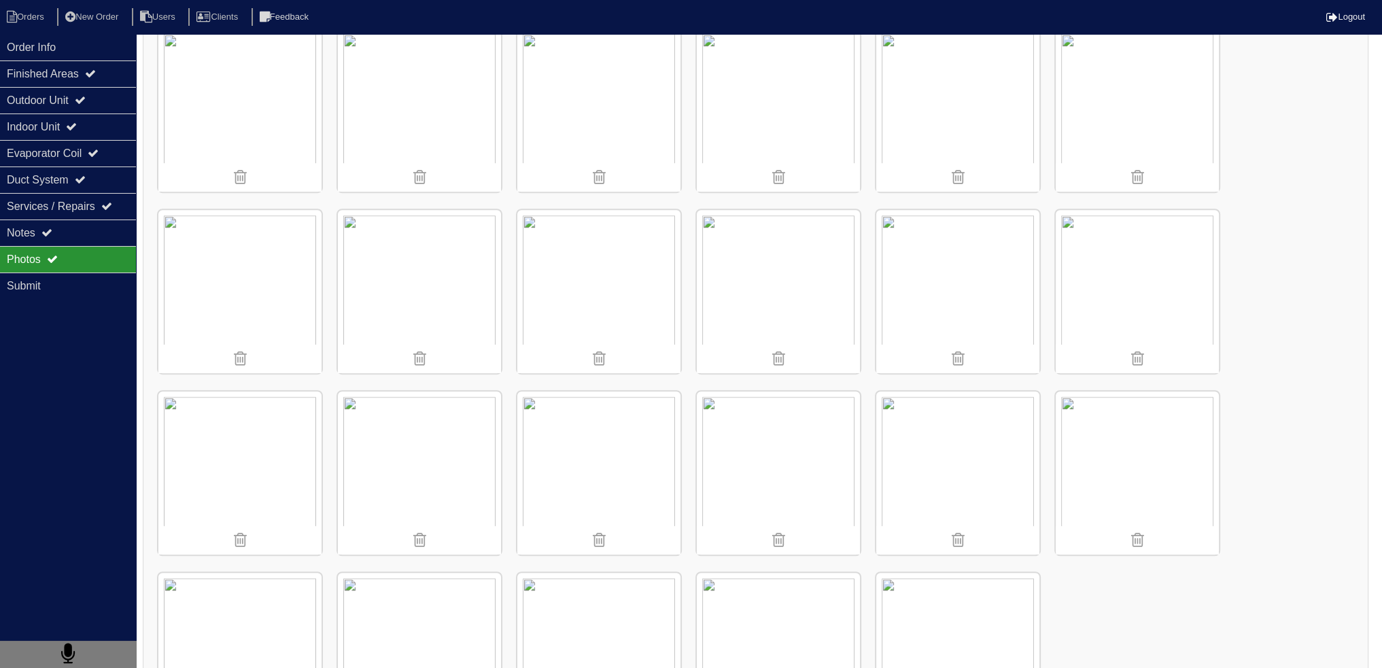
scroll to position [1156, 0]
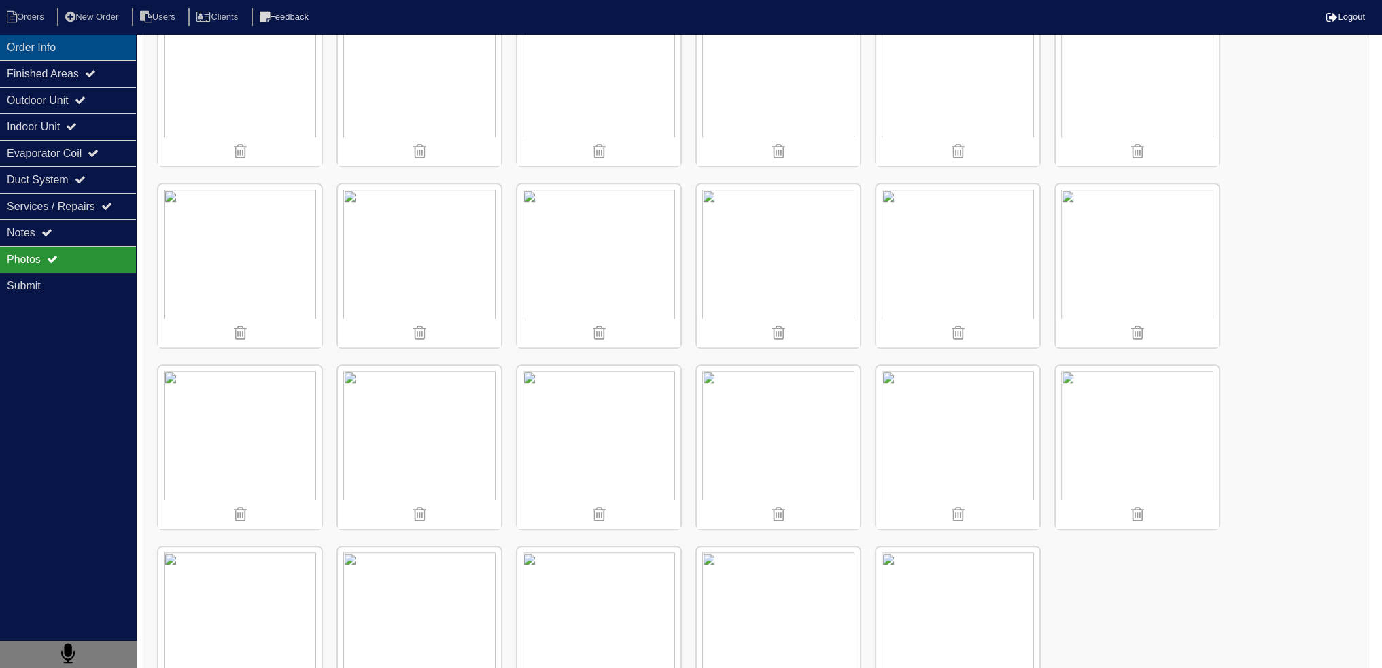
click at [101, 44] on div "Order Info" at bounding box center [68, 47] width 136 height 27
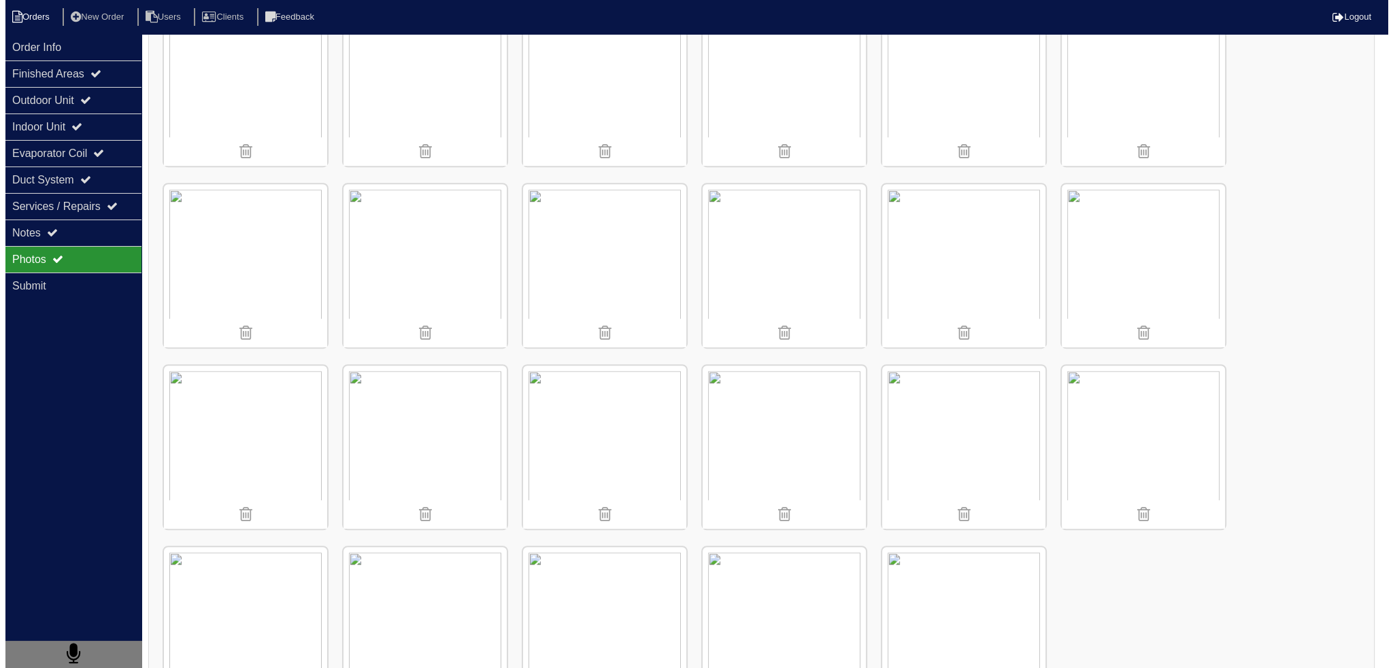
scroll to position [0, 0]
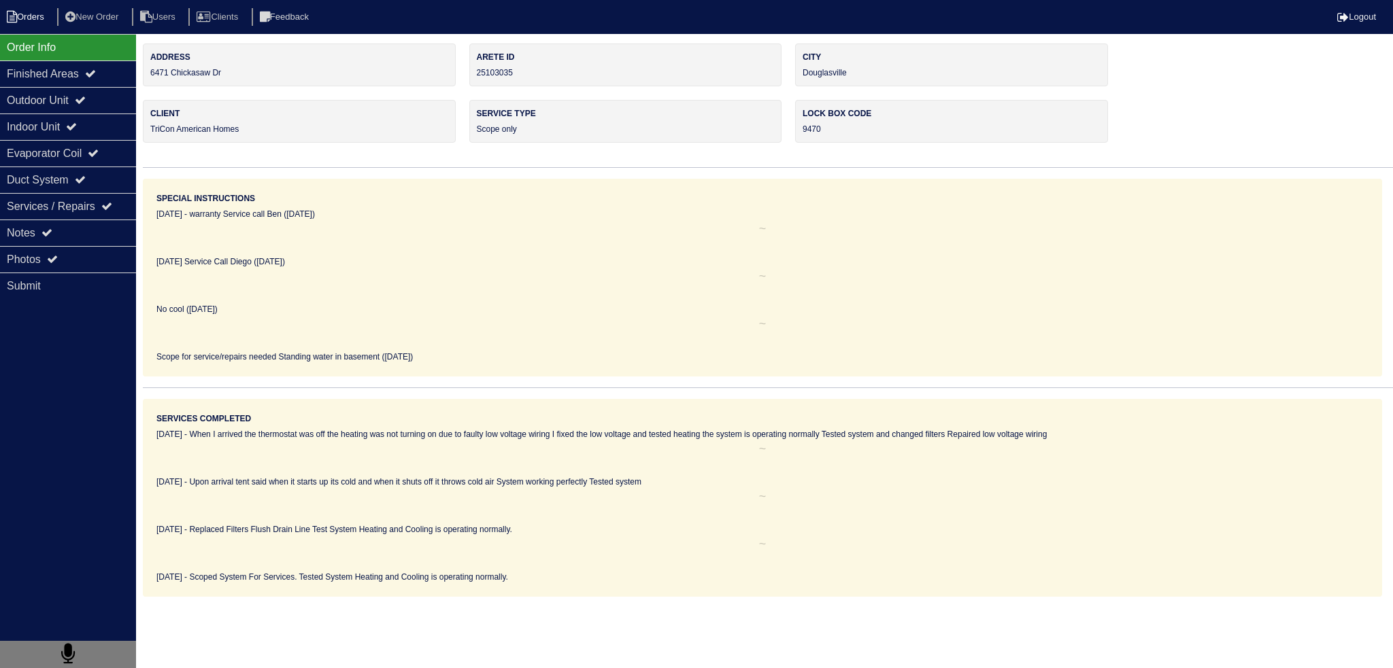
click at [41, 18] on li "Orders" at bounding box center [27, 17] width 55 height 18
select select "15"
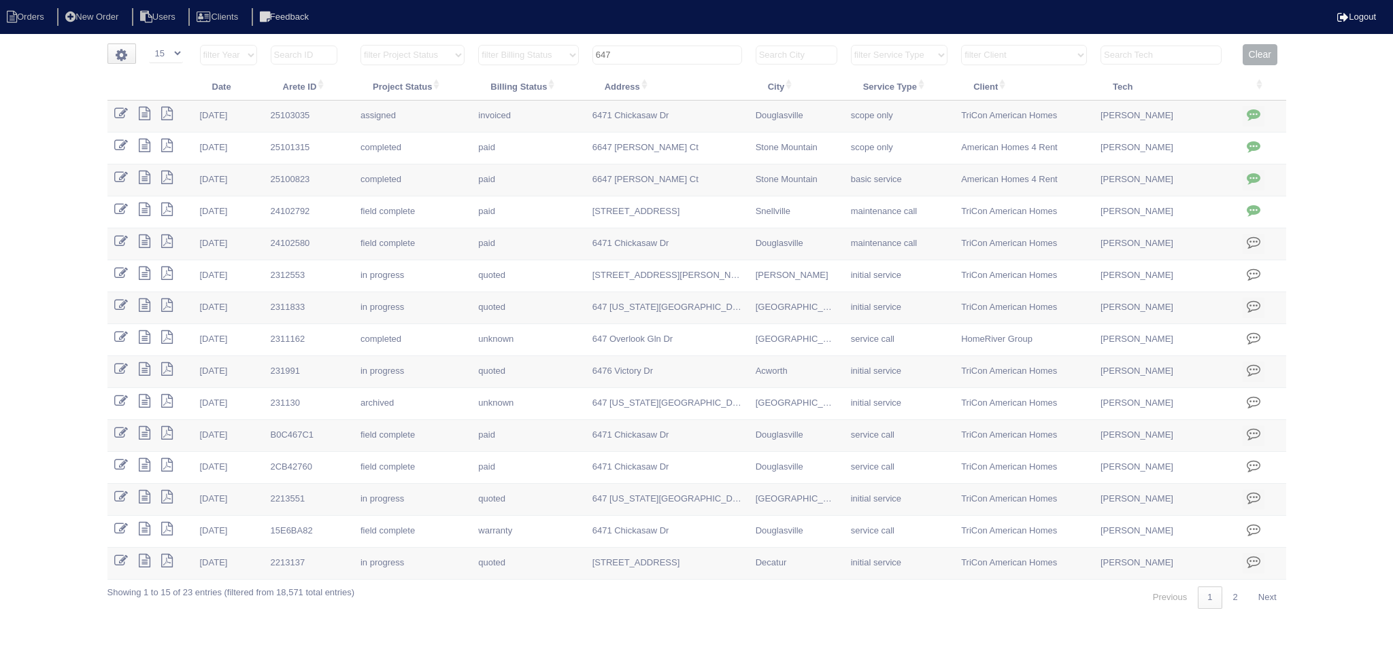
click at [655, 57] on input "647" at bounding box center [667, 55] width 150 height 19
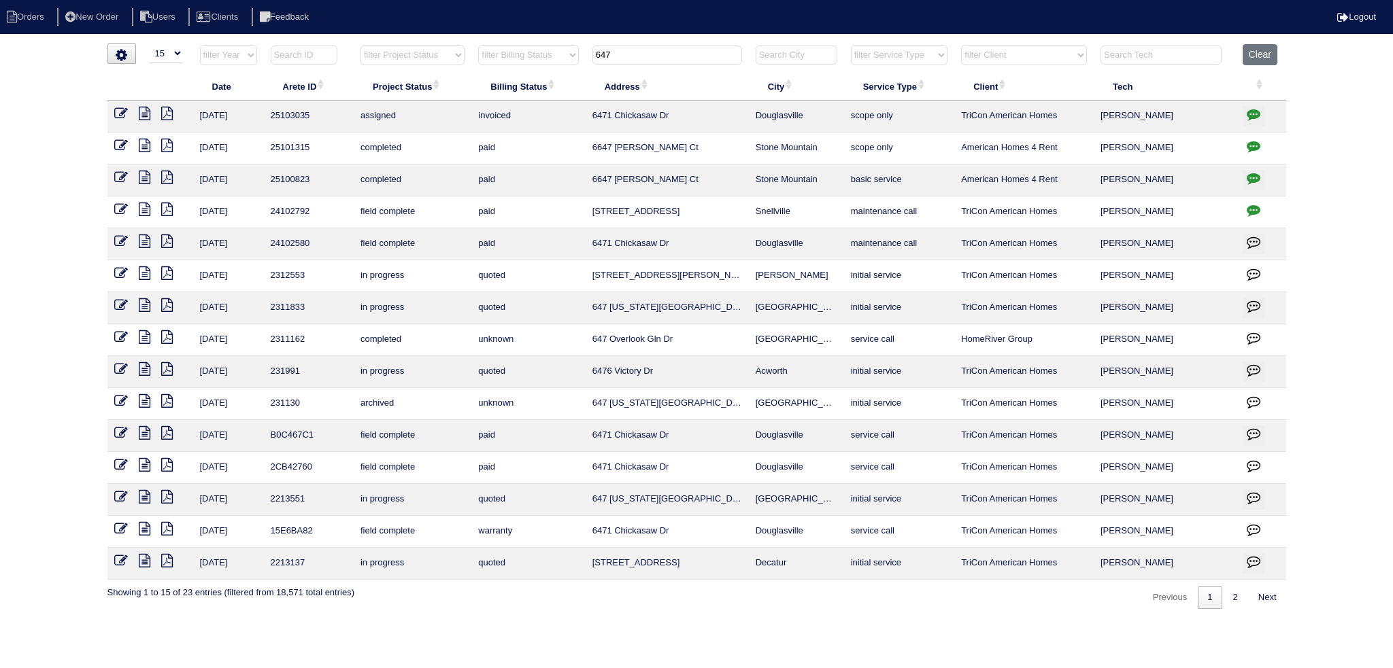
click at [655, 57] on input "647" at bounding box center [667, 55] width 150 height 19
click at [653, 56] on input "647" at bounding box center [667, 55] width 150 height 19
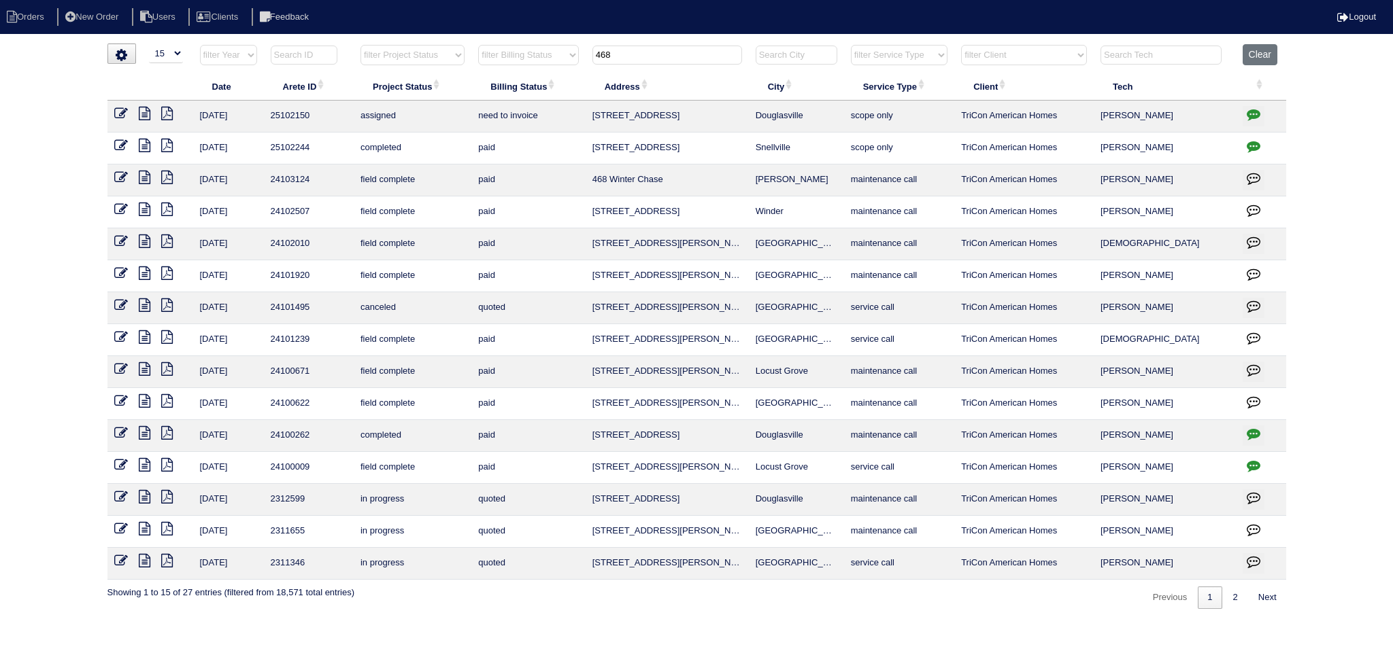
type input "468"
click at [143, 112] on icon at bounding box center [145, 114] width 12 height 14
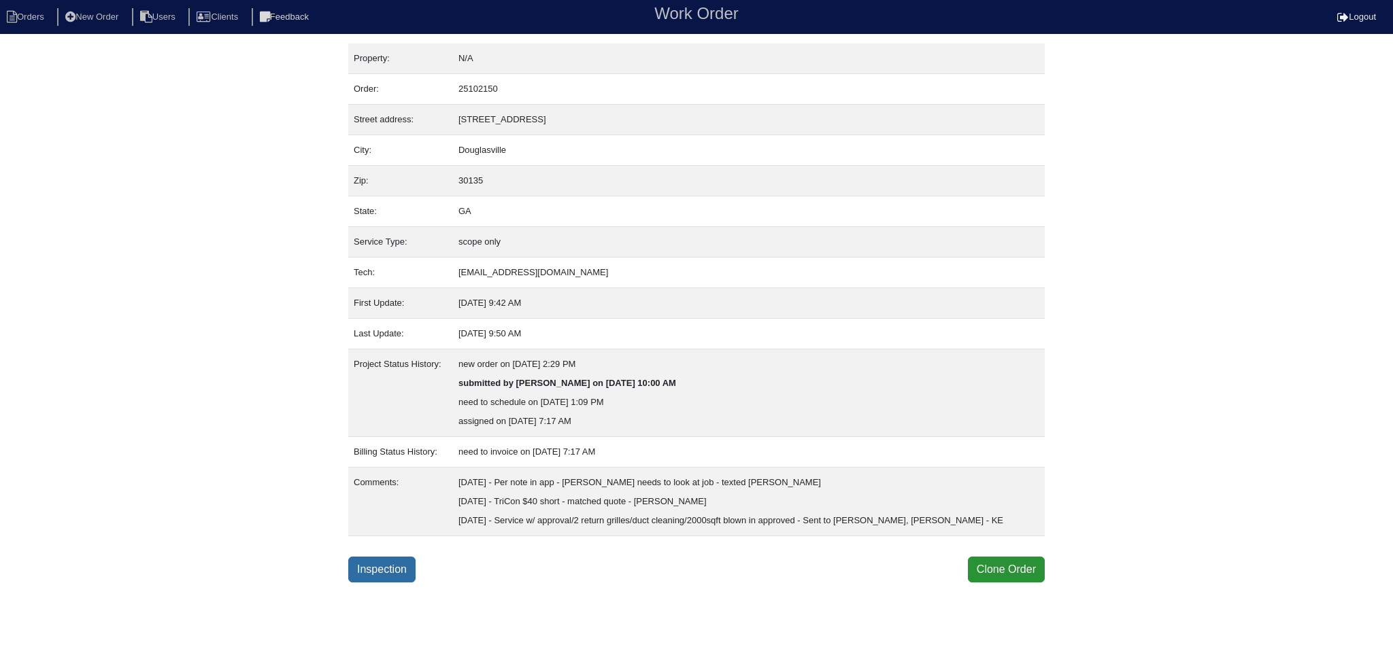
click at [400, 565] on link "Inspection" at bounding box center [381, 570] width 67 height 26
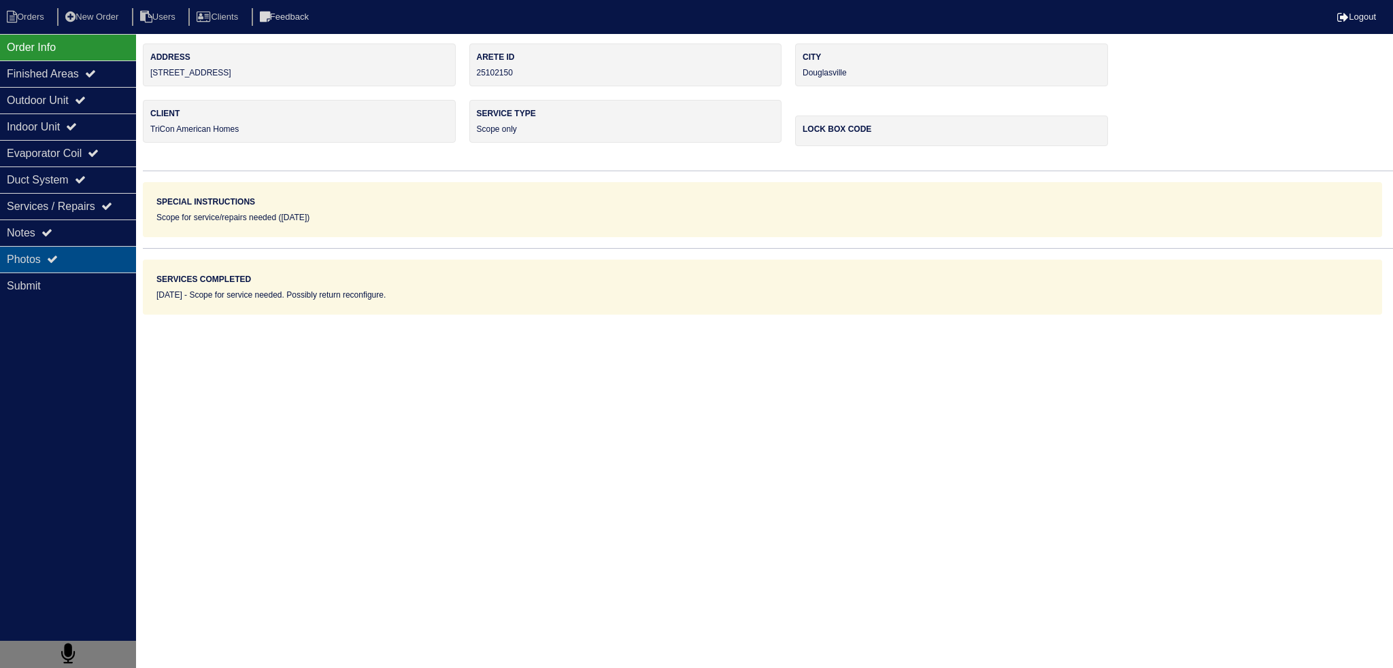
click at [90, 265] on div "Photos" at bounding box center [68, 259] width 136 height 27
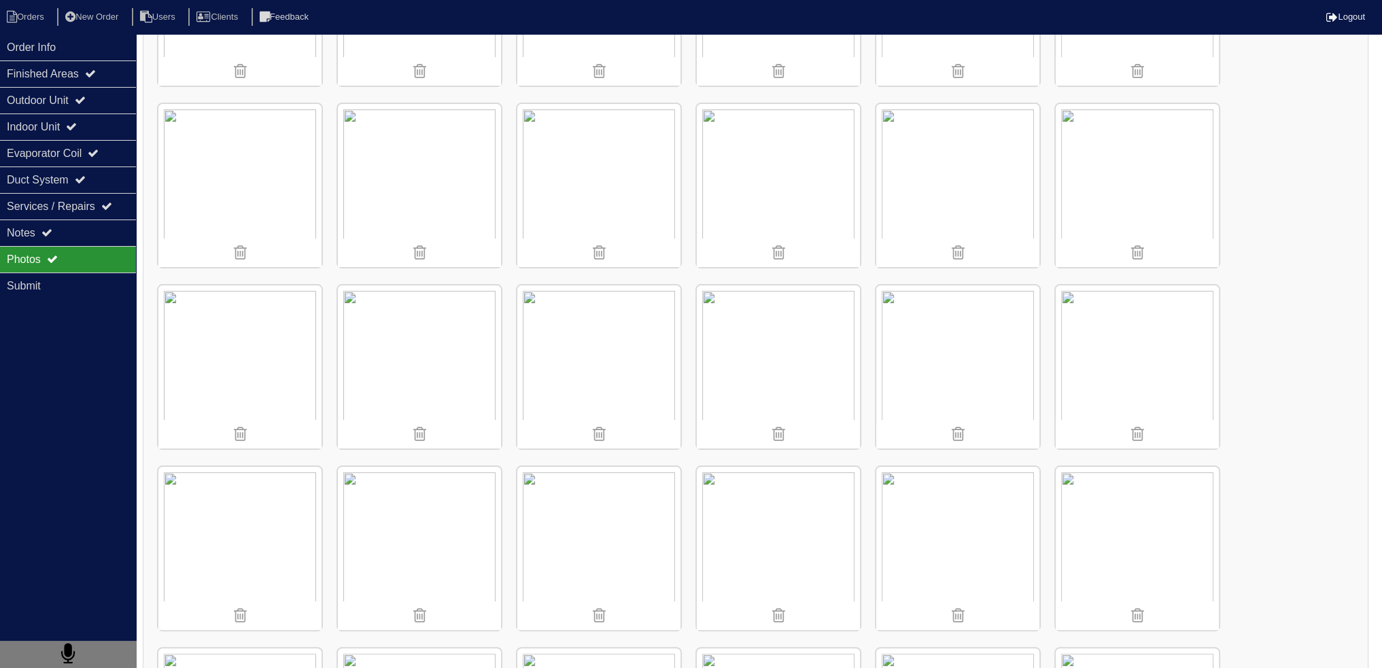
scroll to position [544, 0]
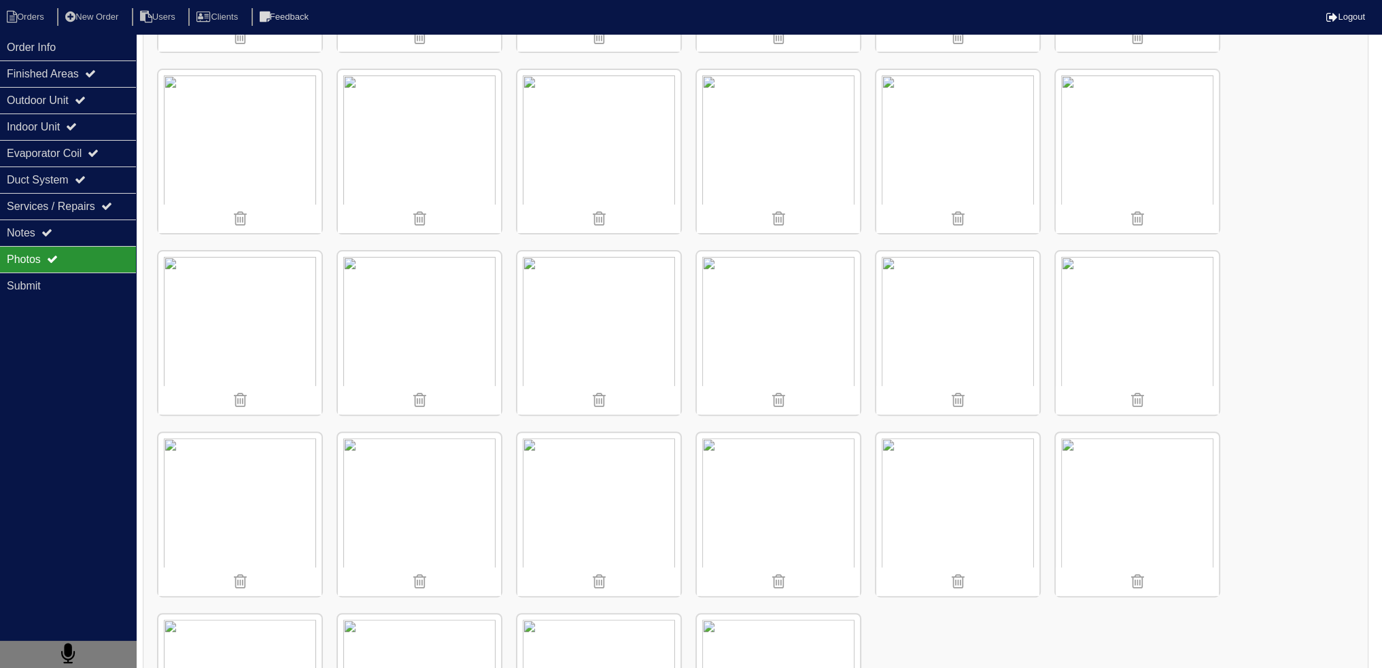
click at [631, 518] on img at bounding box center [598, 514] width 163 height 163
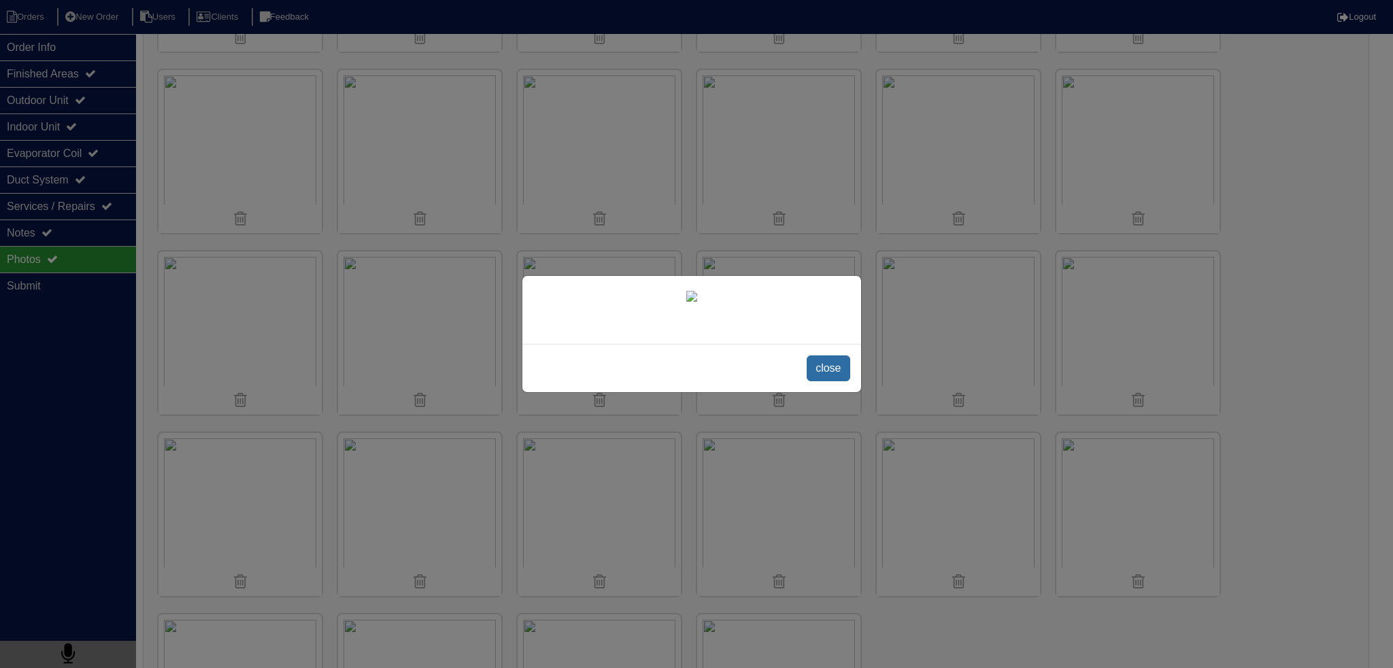
click at [819, 381] on span "close" at bounding box center [827, 369] width 43 height 26
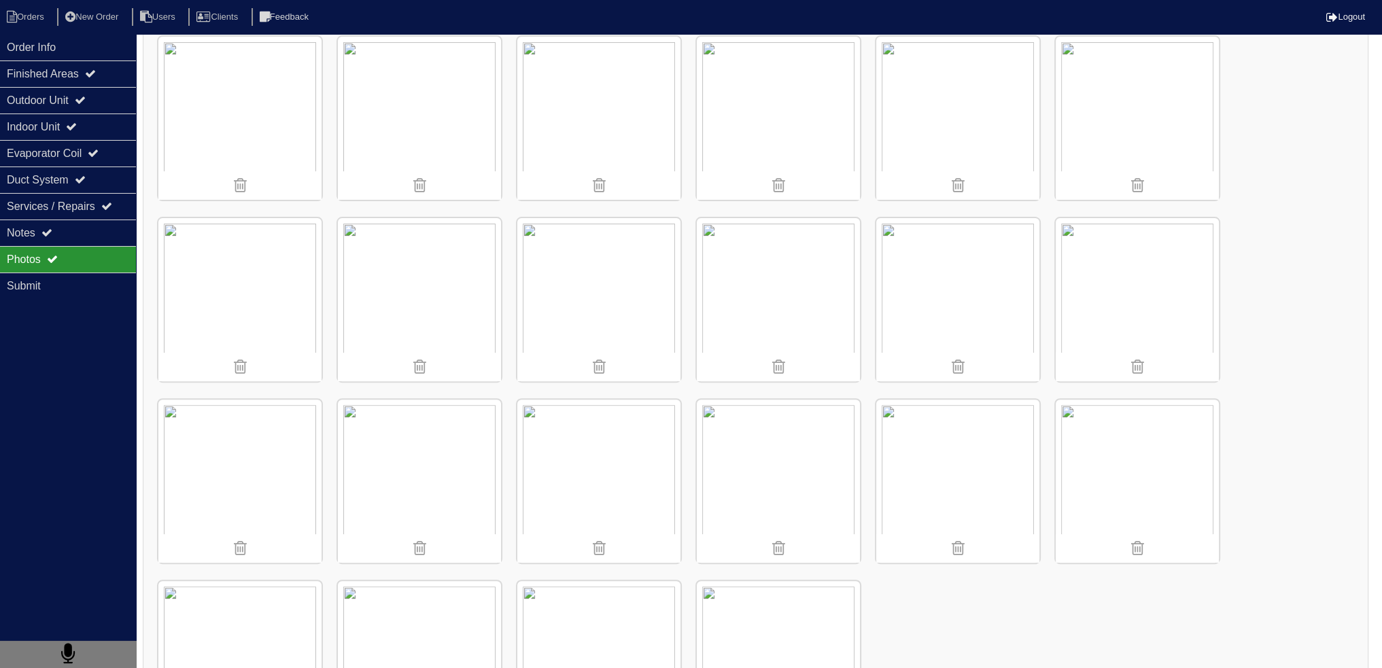
scroll to position [679, 0]
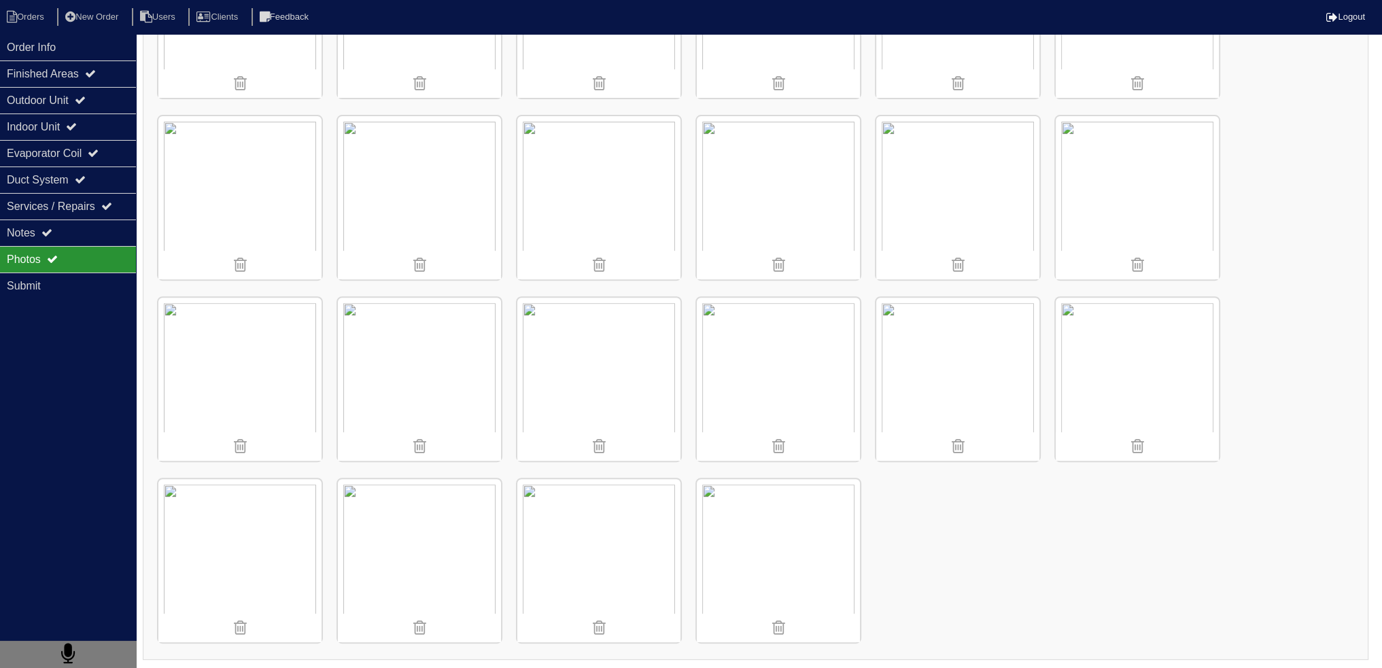
click at [643, 377] on img at bounding box center [598, 379] width 163 height 163
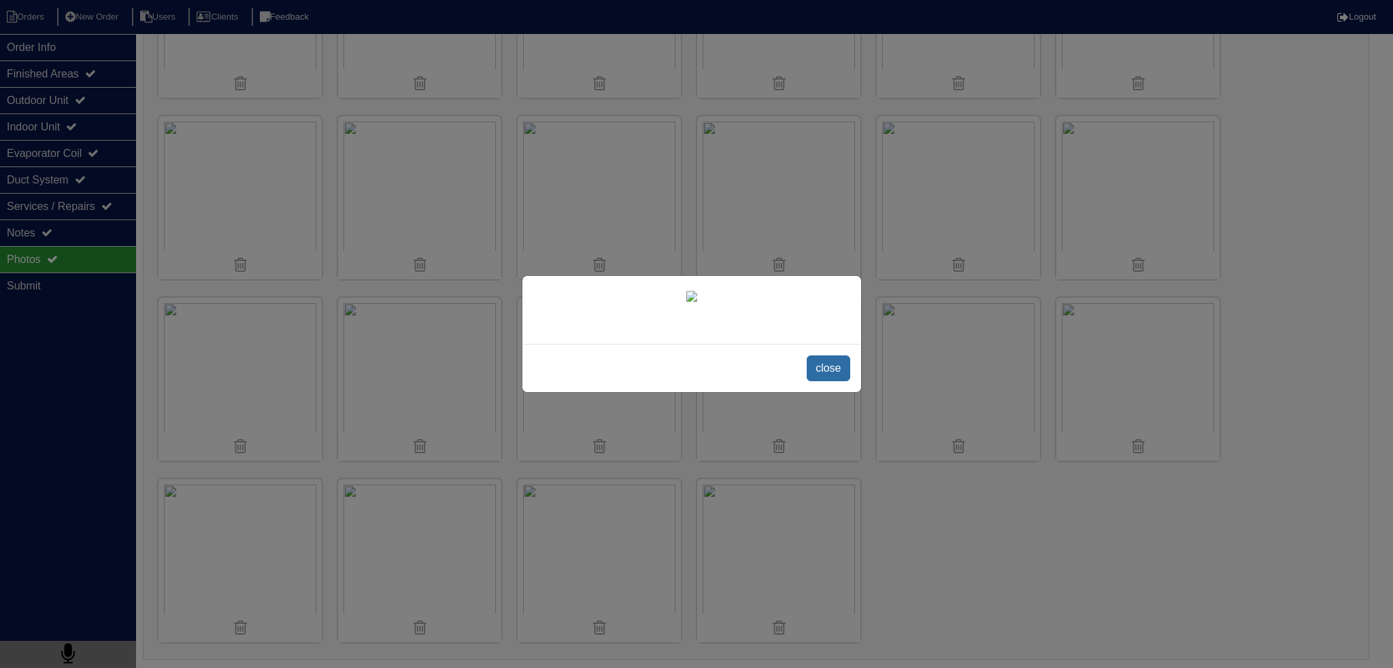
click at [823, 381] on span "close" at bounding box center [827, 369] width 43 height 26
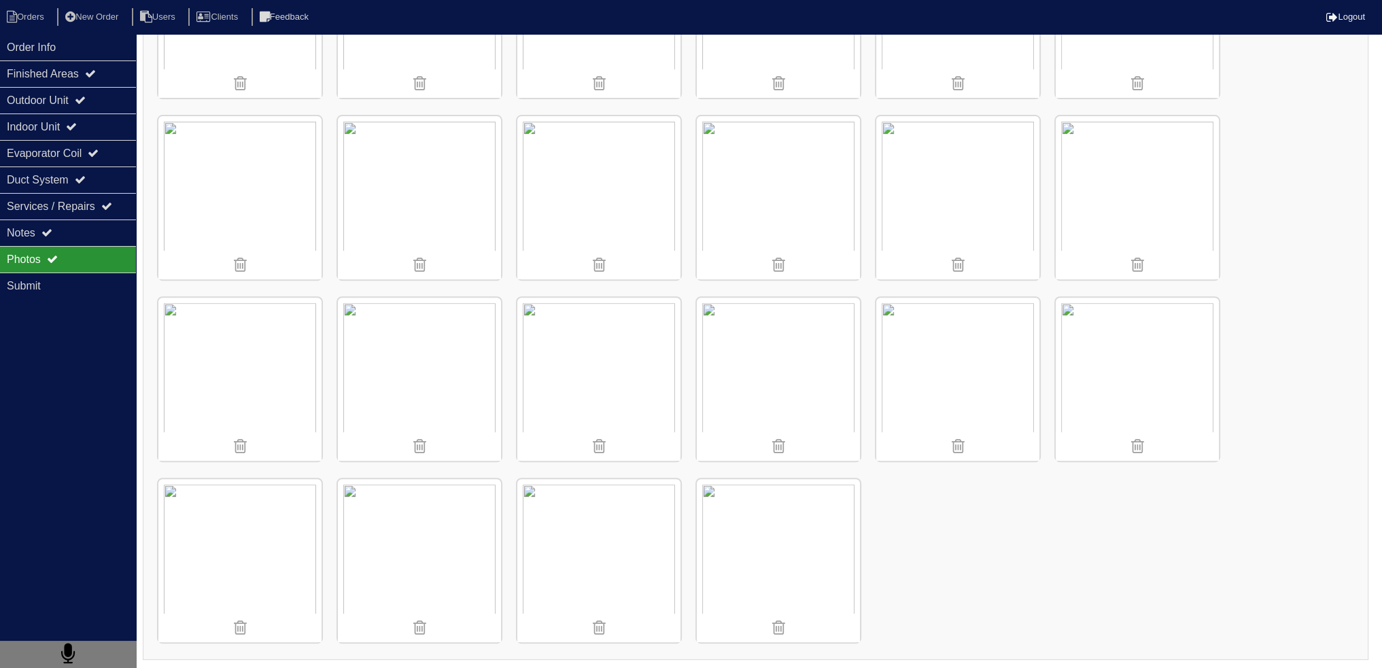
click at [618, 347] on img at bounding box center [598, 379] width 163 height 163
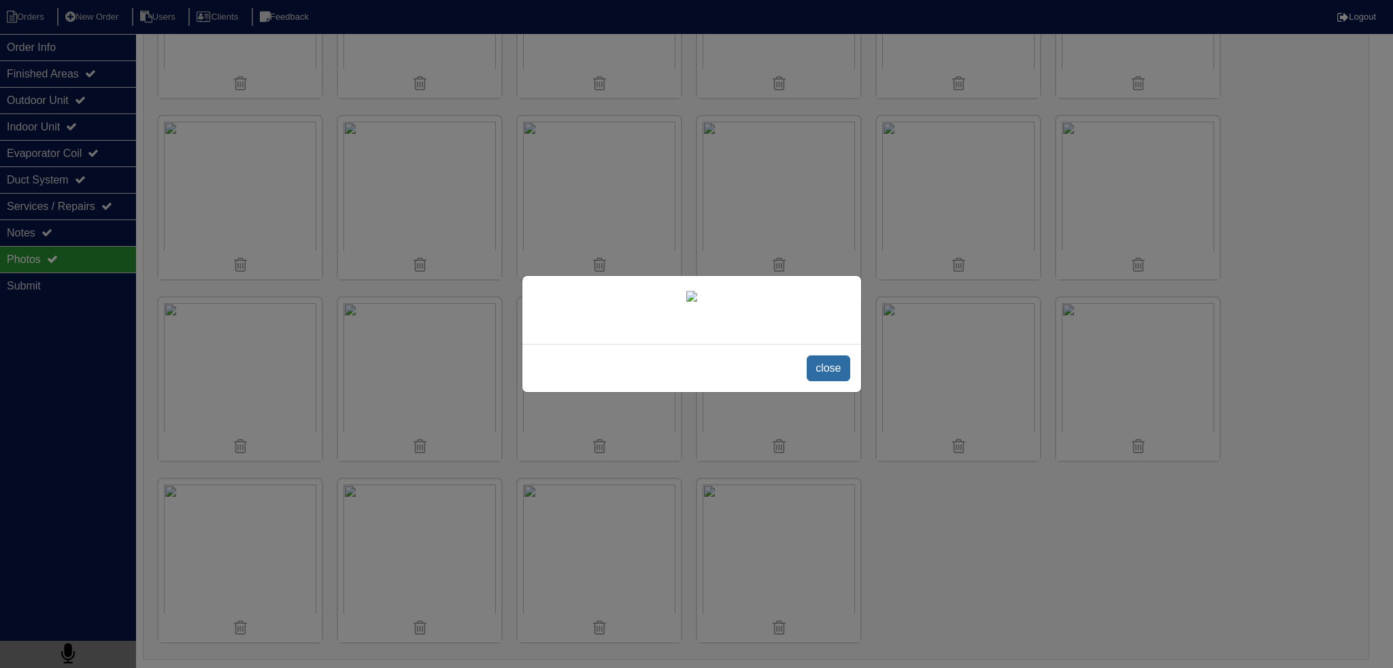
click at [811, 381] on span "close" at bounding box center [827, 369] width 43 height 26
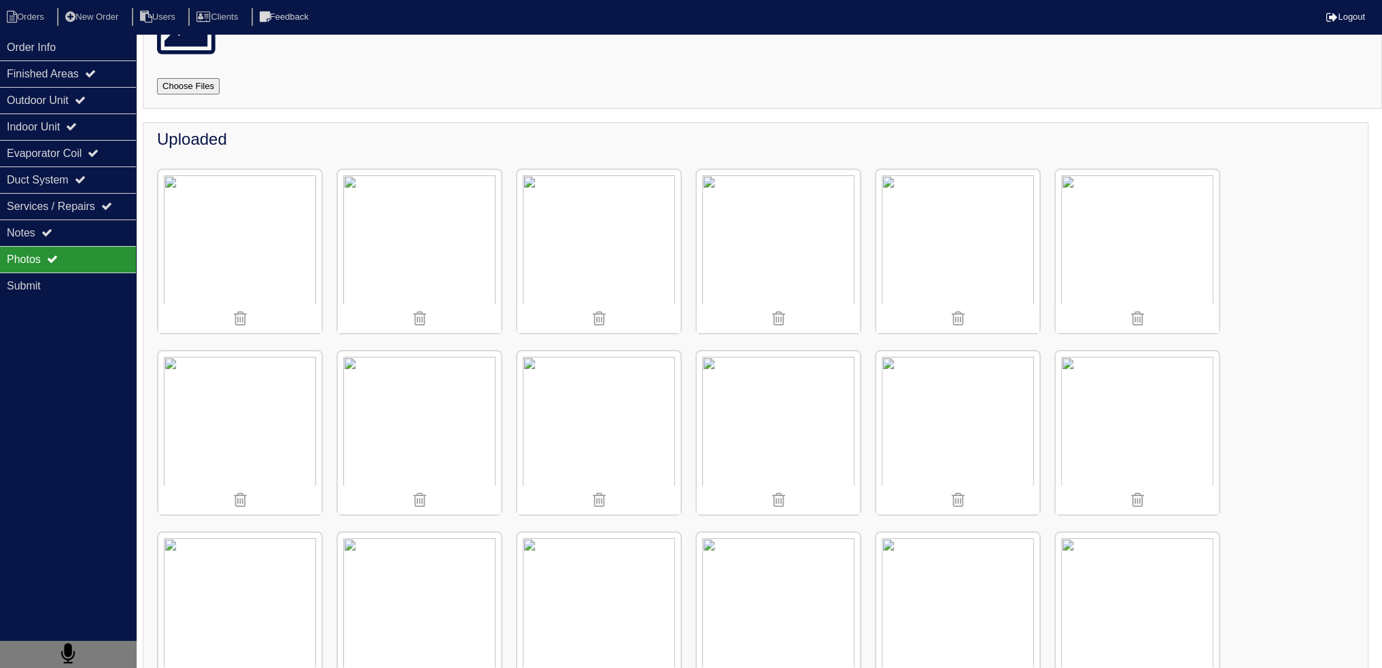
scroll to position [67, 0]
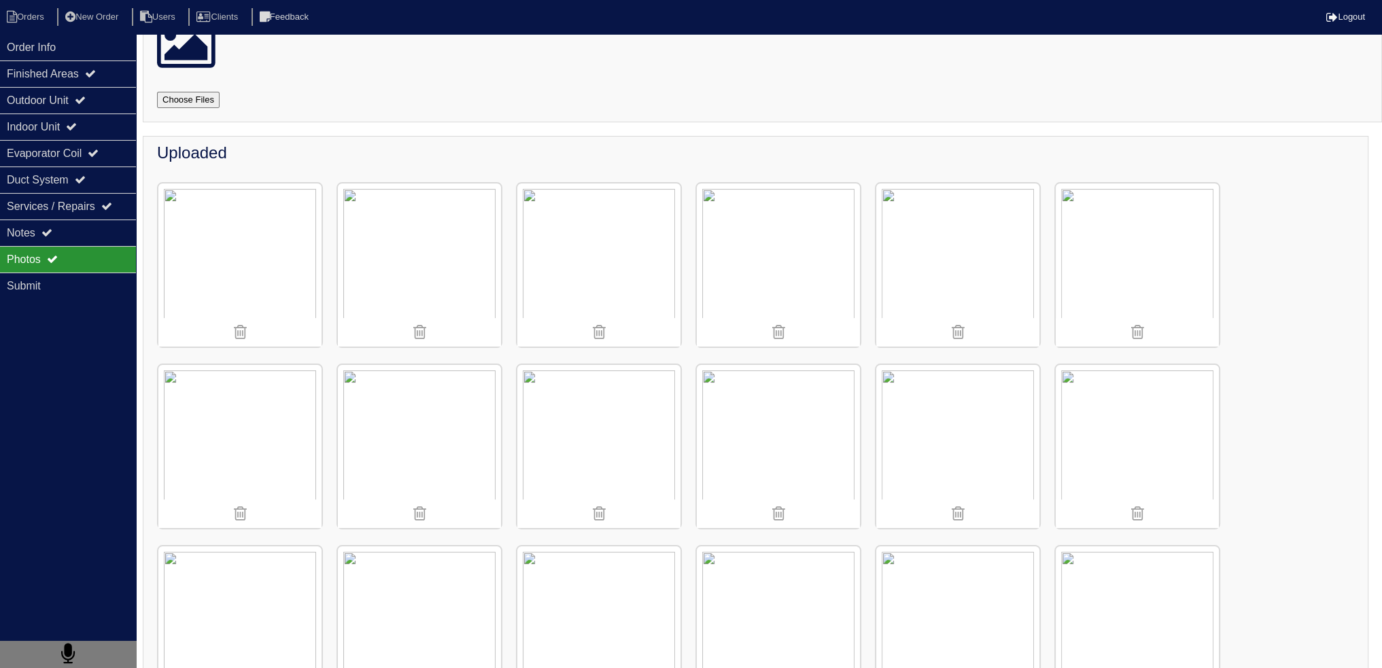
click at [641, 435] on img at bounding box center [598, 446] width 163 height 163
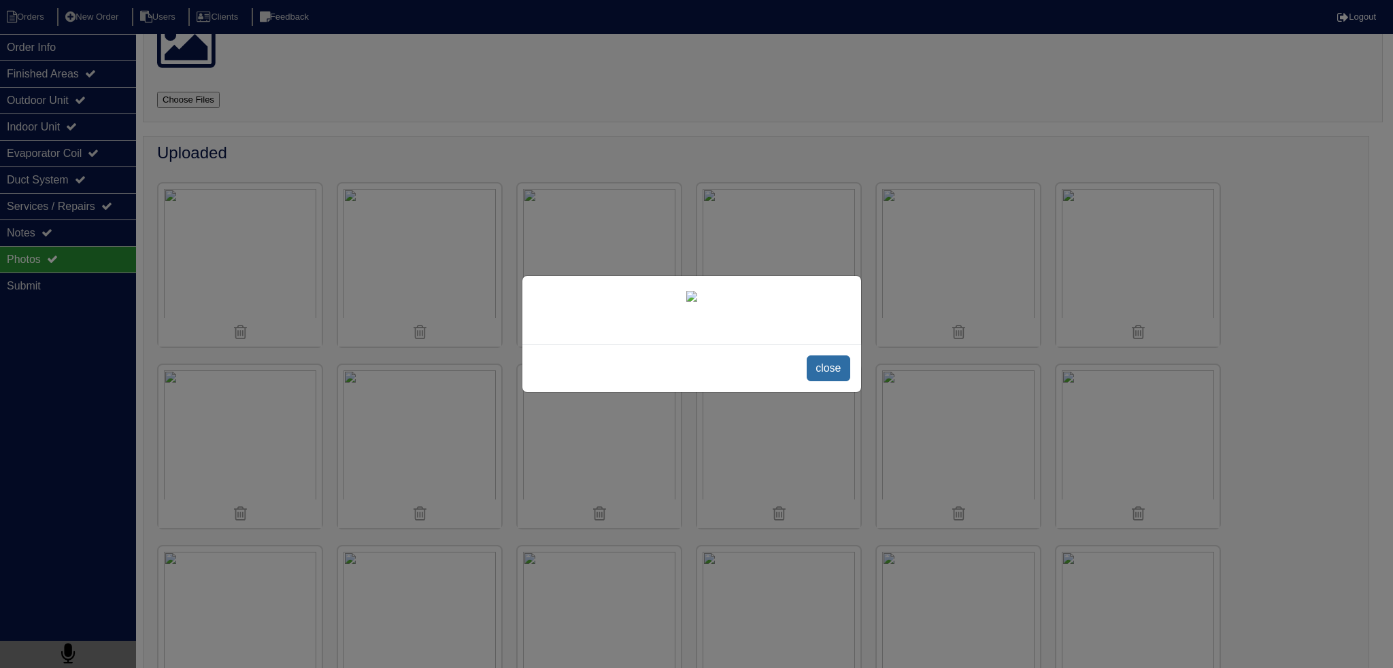
click at [843, 381] on span "close" at bounding box center [827, 369] width 43 height 26
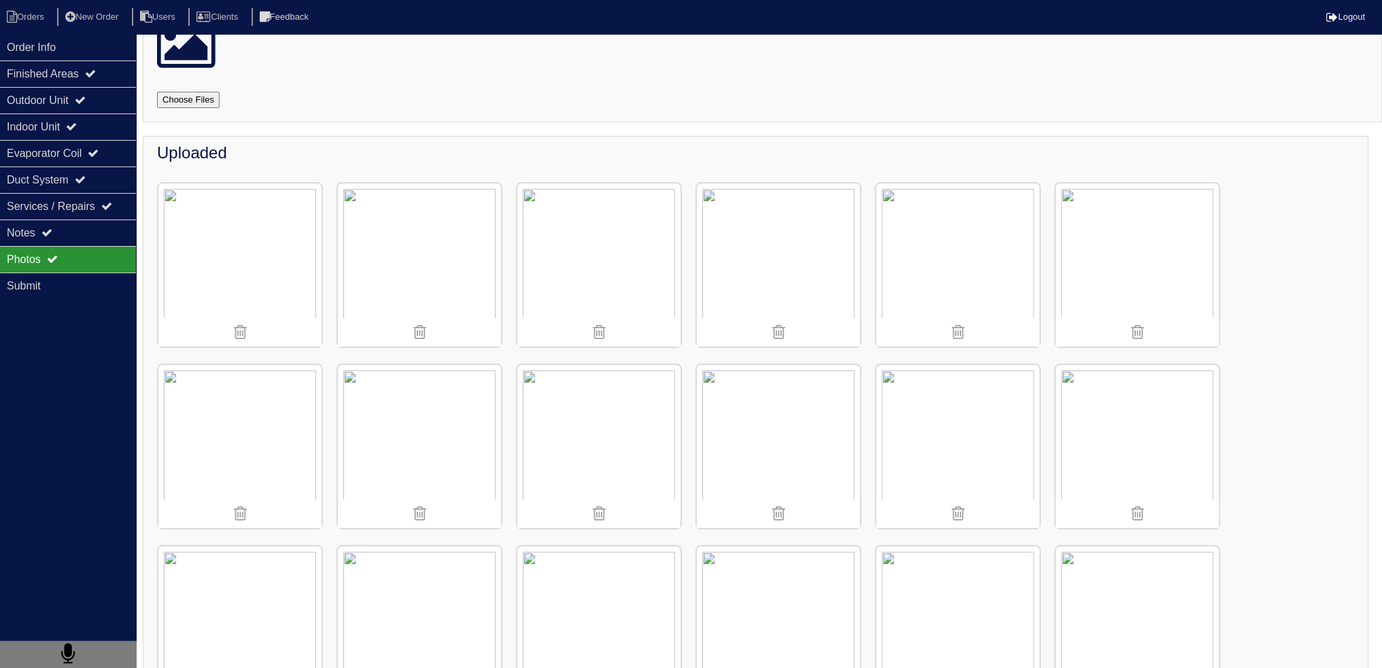
click at [792, 459] on img at bounding box center [778, 446] width 163 height 163
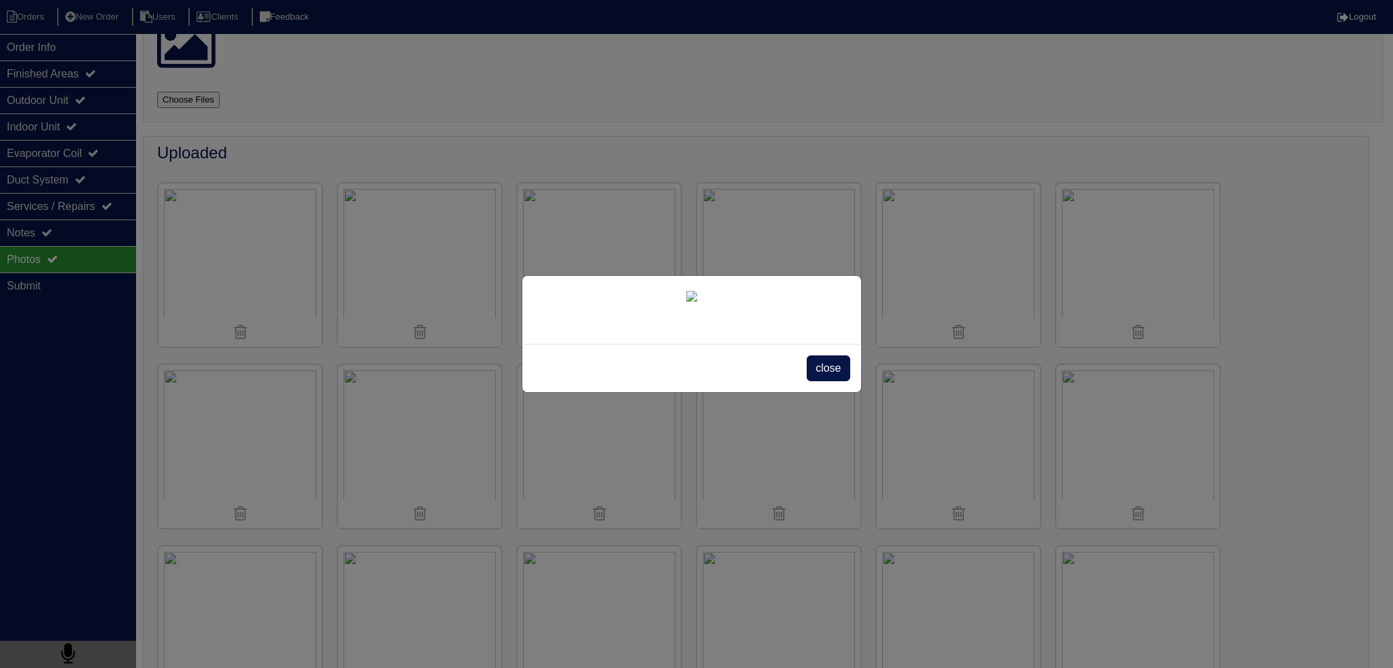
click at [829, 381] on span "close" at bounding box center [827, 369] width 43 height 26
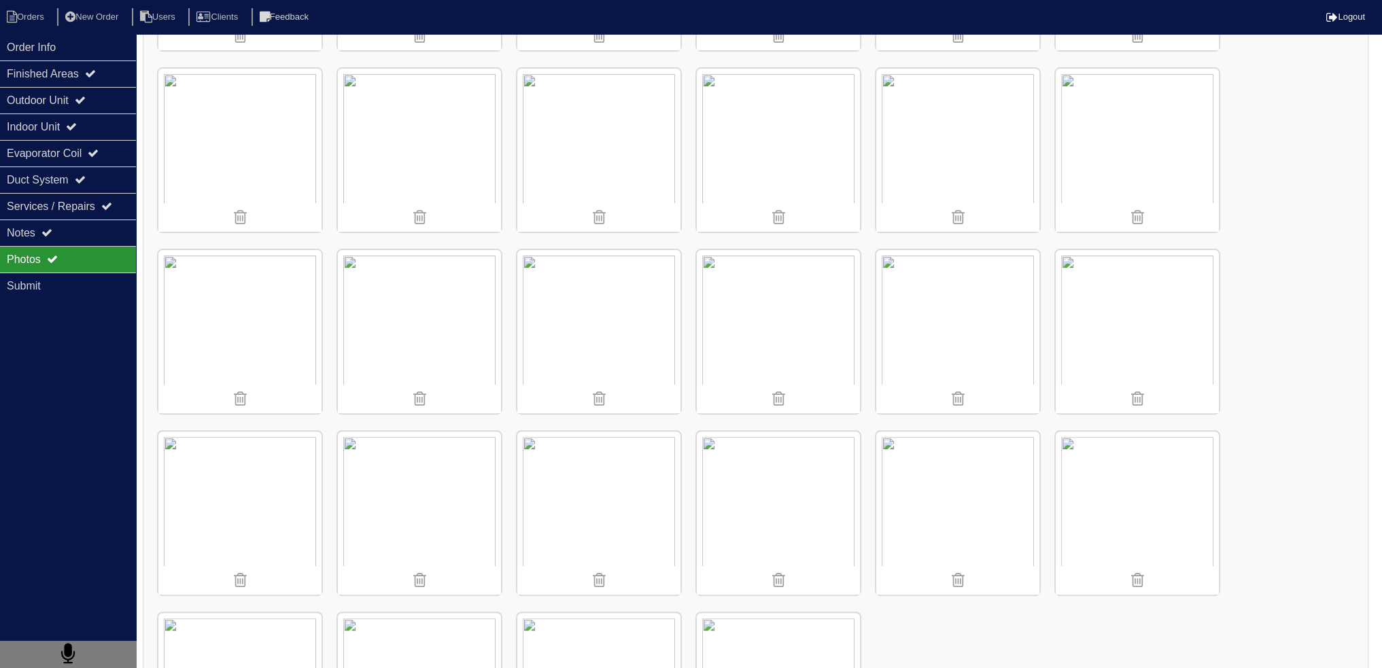
scroll to position [543, 0]
click at [112, 232] on div "Notes" at bounding box center [68, 233] width 136 height 27
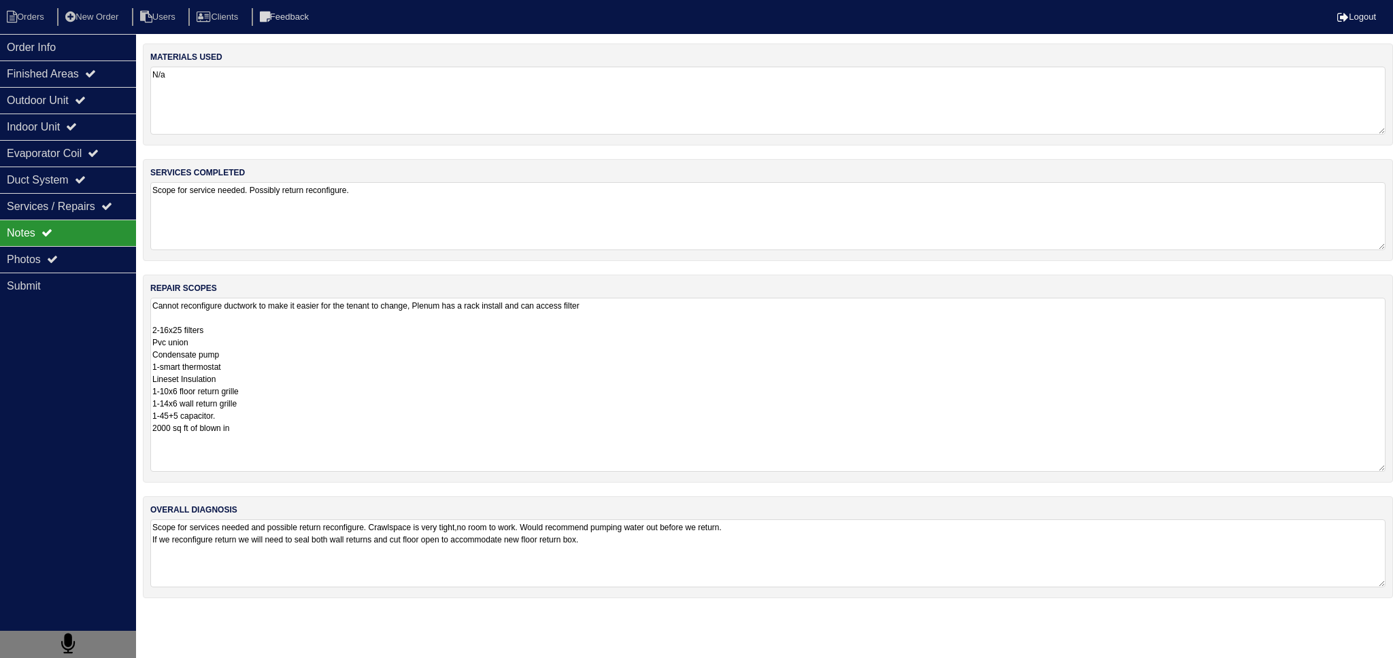
click at [250, 349] on textarea "Cannot reconfigure ductwork to make it easier for the tenant to change, Plenum …" at bounding box center [767, 385] width 1235 height 174
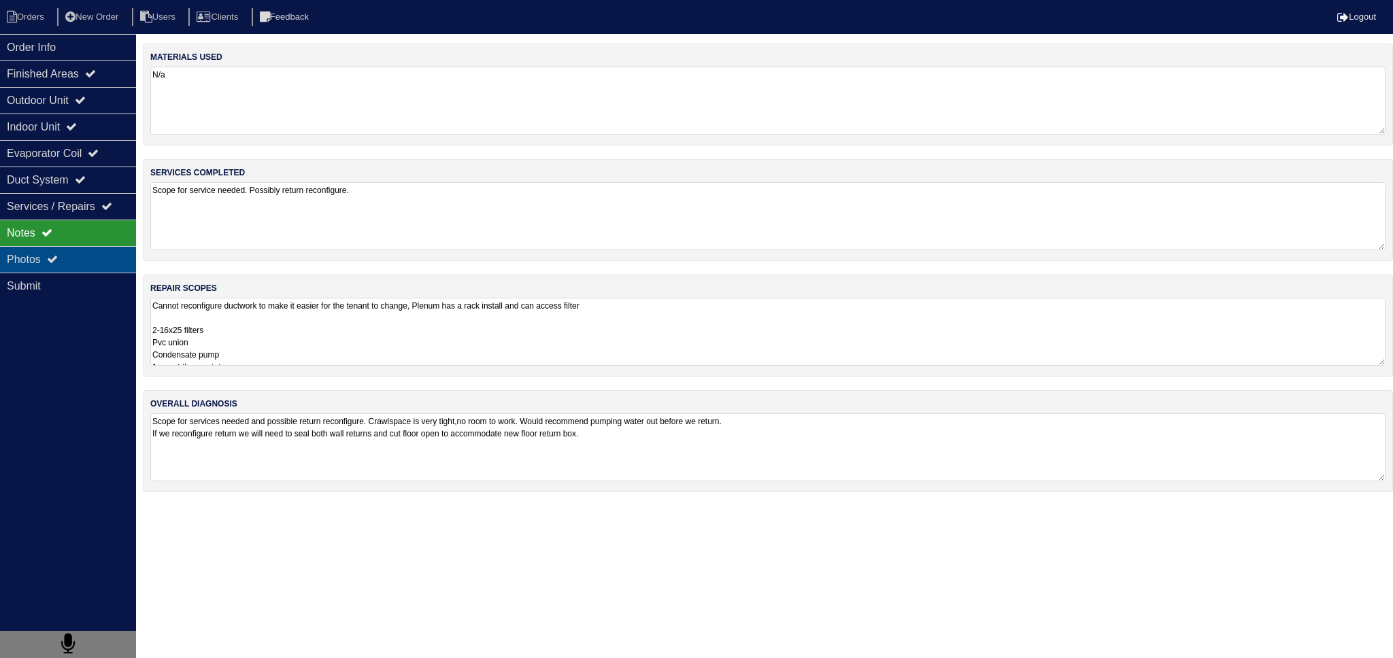
click at [116, 248] on div "Photos" at bounding box center [68, 259] width 136 height 27
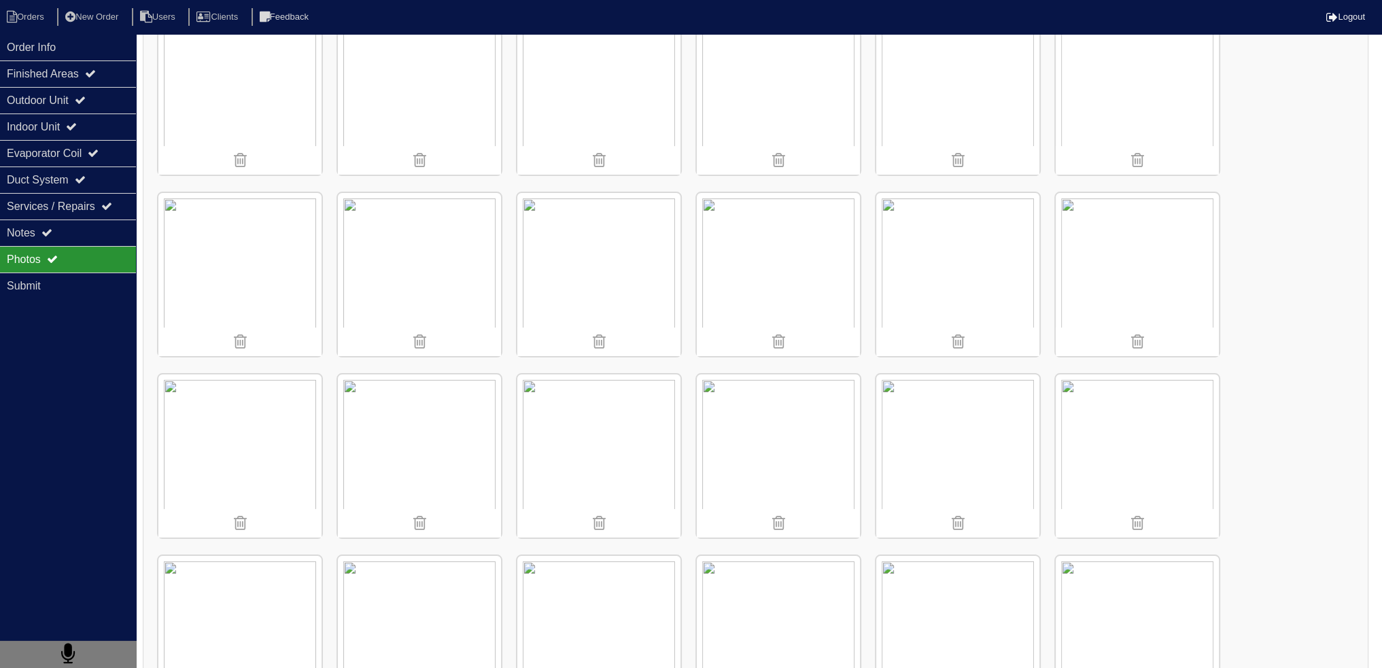
scroll to position [136, 0]
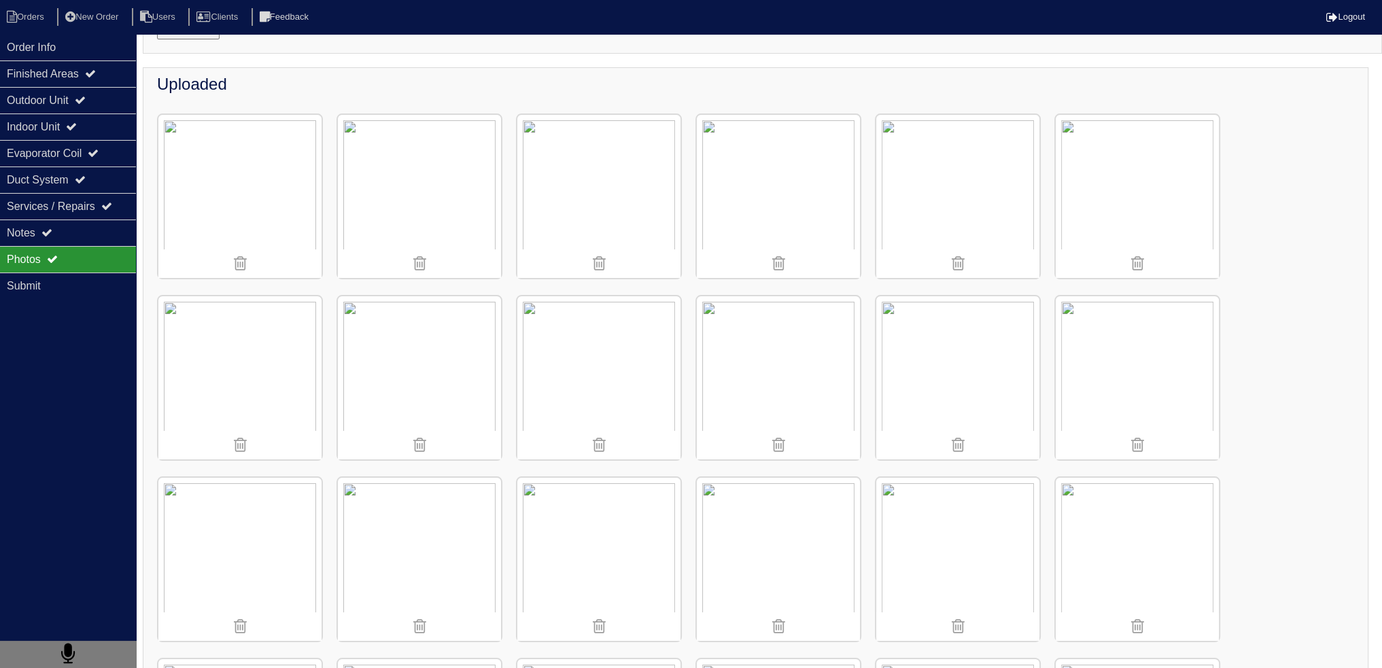
click at [641, 211] on img at bounding box center [598, 196] width 163 height 163
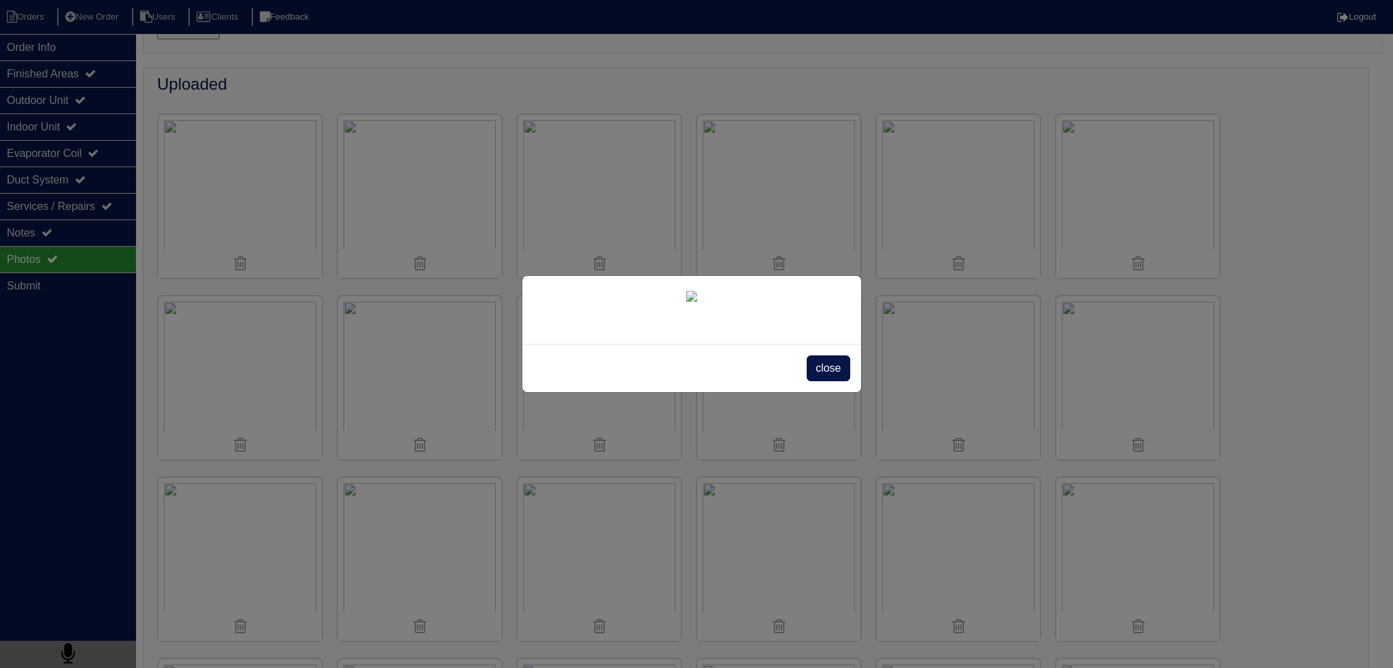
click at [834, 381] on span "close" at bounding box center [827, 369] width 43 height 26
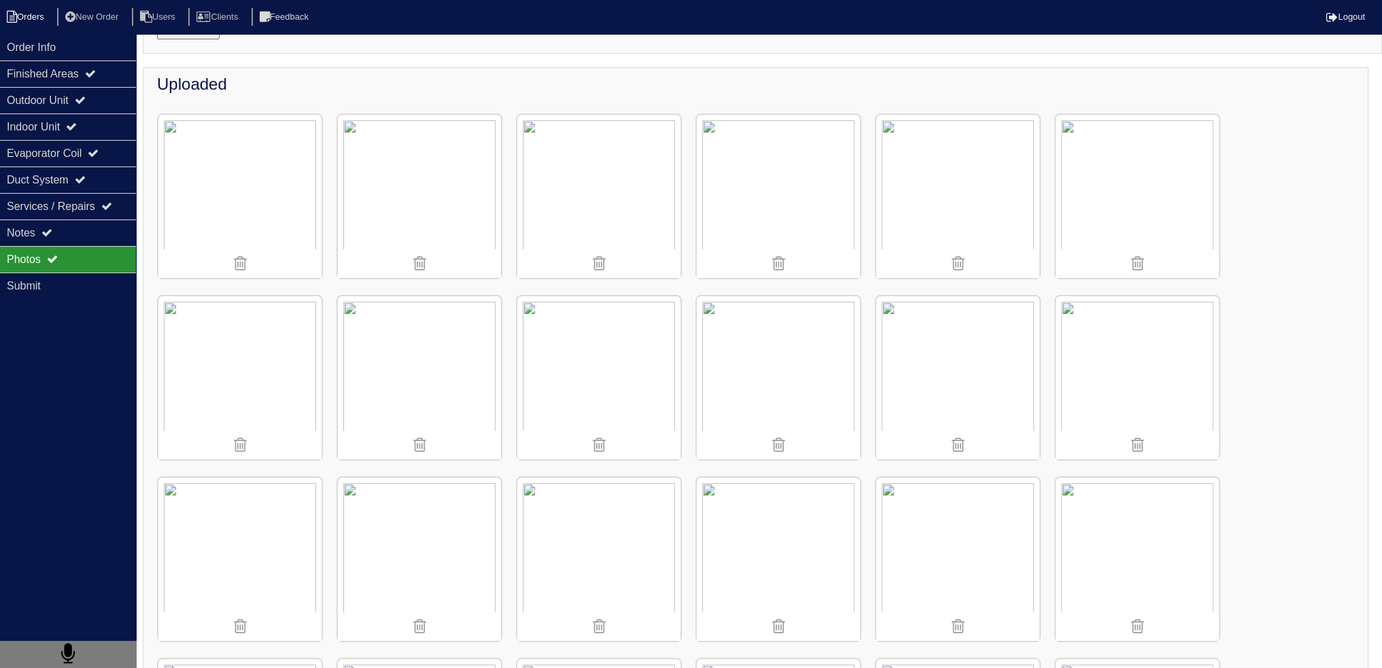
click at [14, 20] on icon at bounding box center [12, 17] width 10 height 12
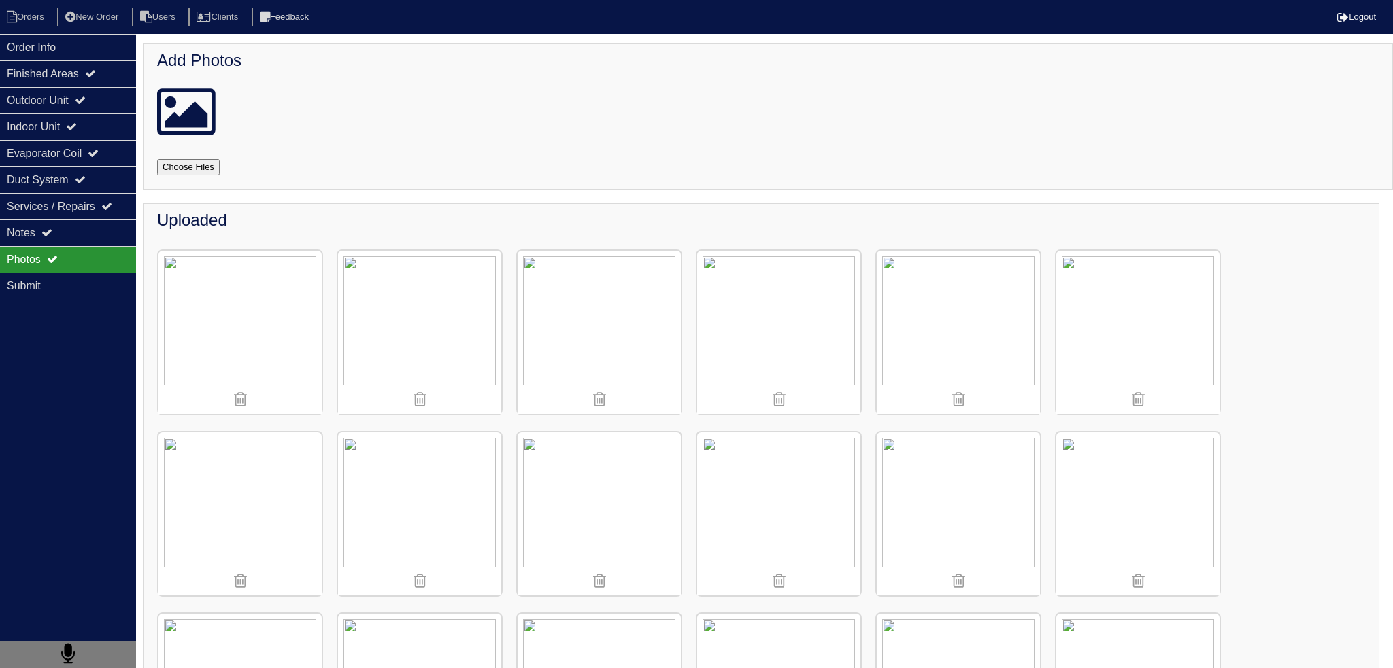
select select "15"
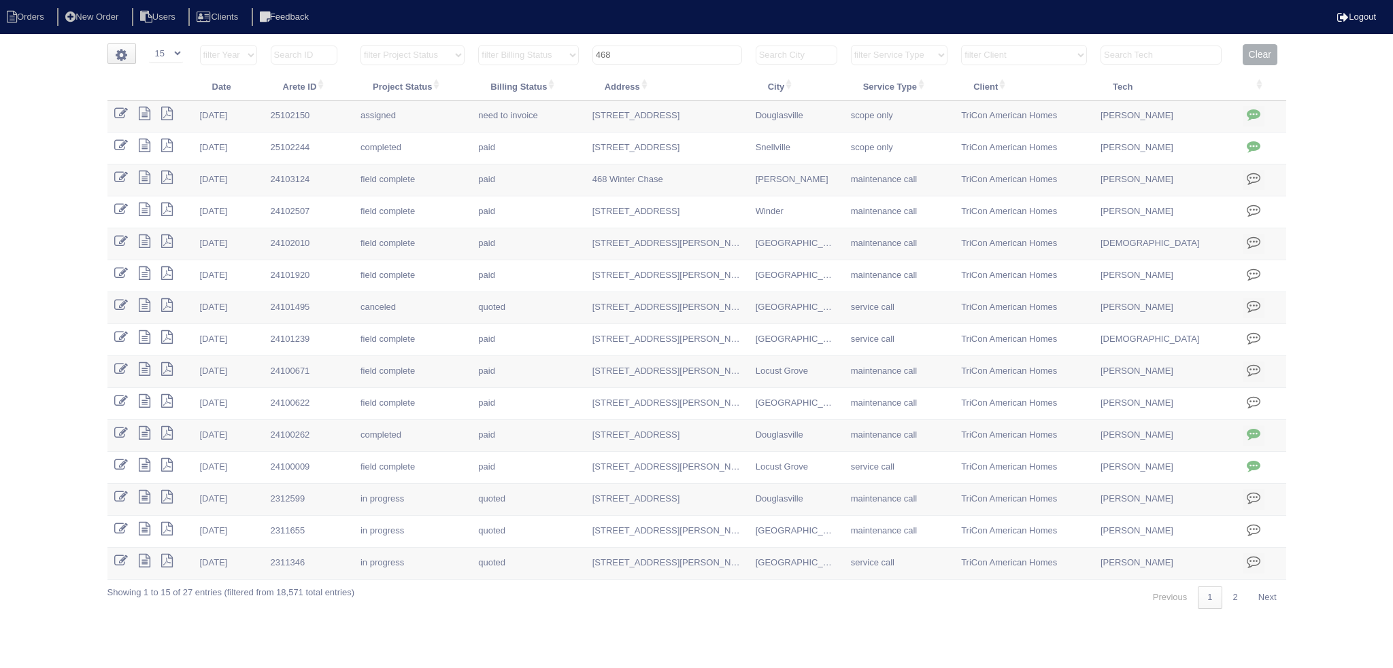
click at [669, 48] on input "468" at bounding box center [667, 55] width 150 height 19
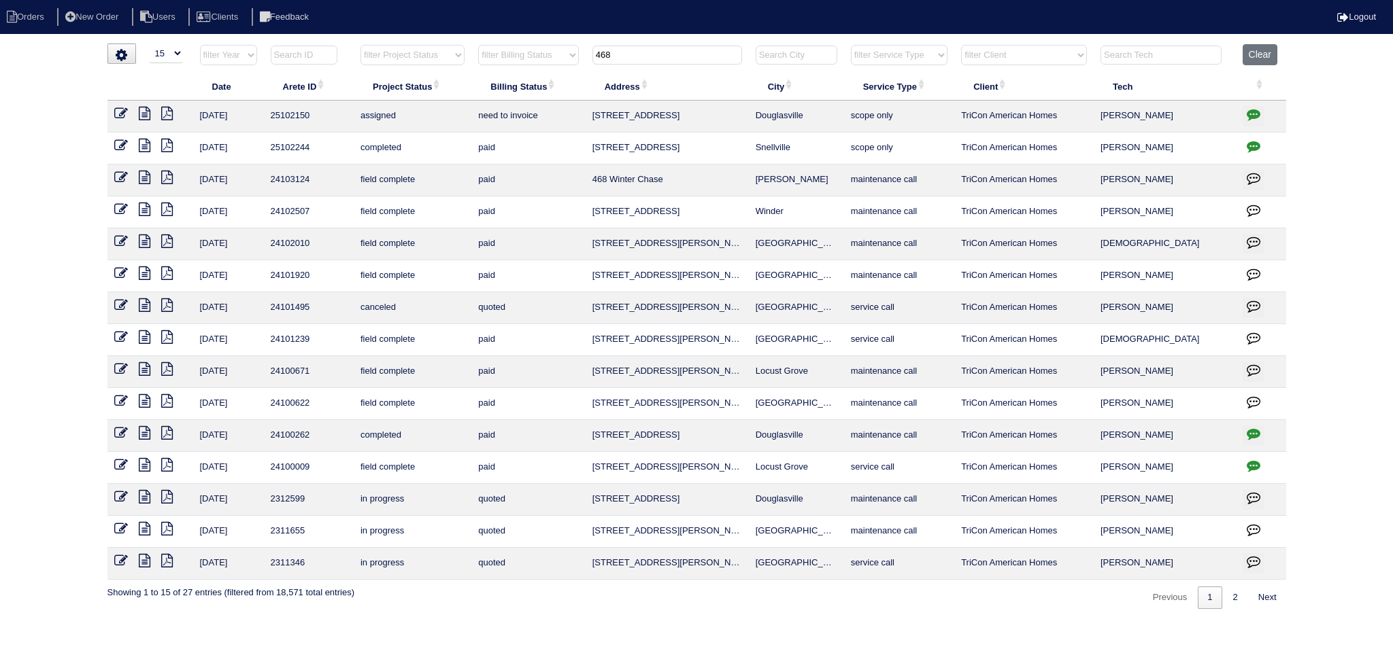
click at [669, 48] on input "468" at bounding box center [667, 55] width 150 height 19
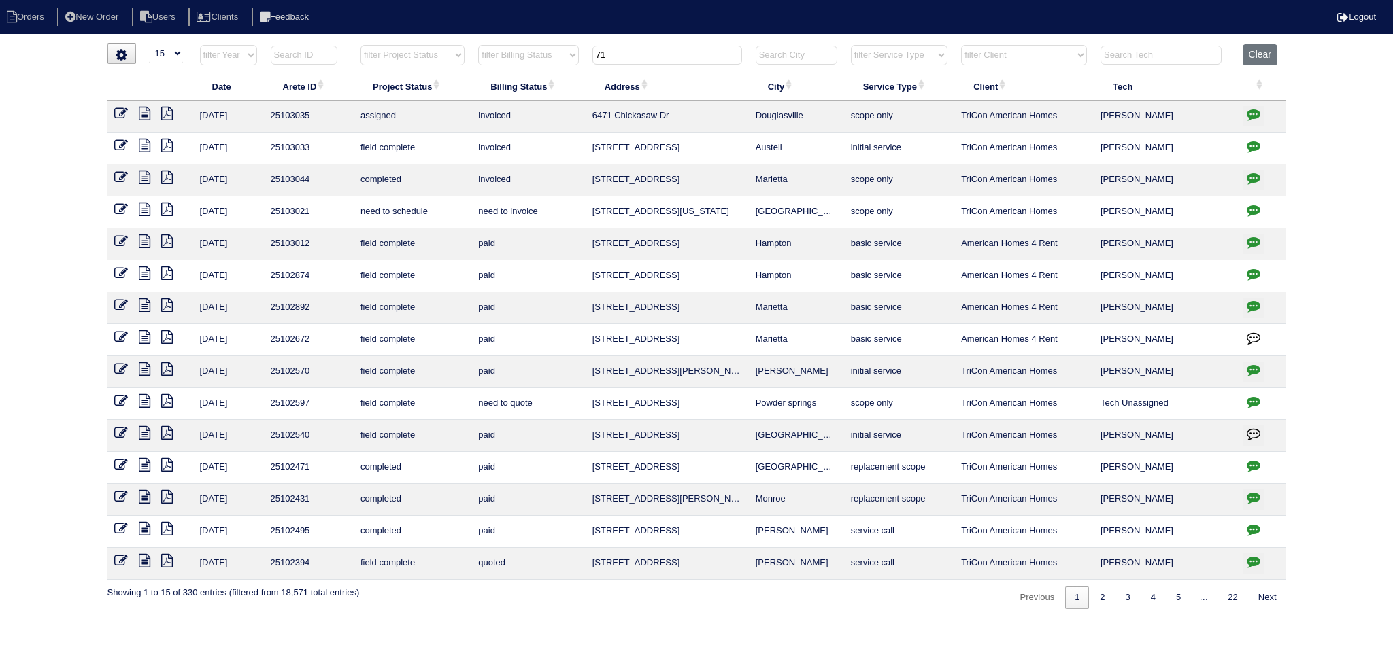
type input "71"
click at [147, 207] on icon at bounding box center [145, 210] width 12 height 14
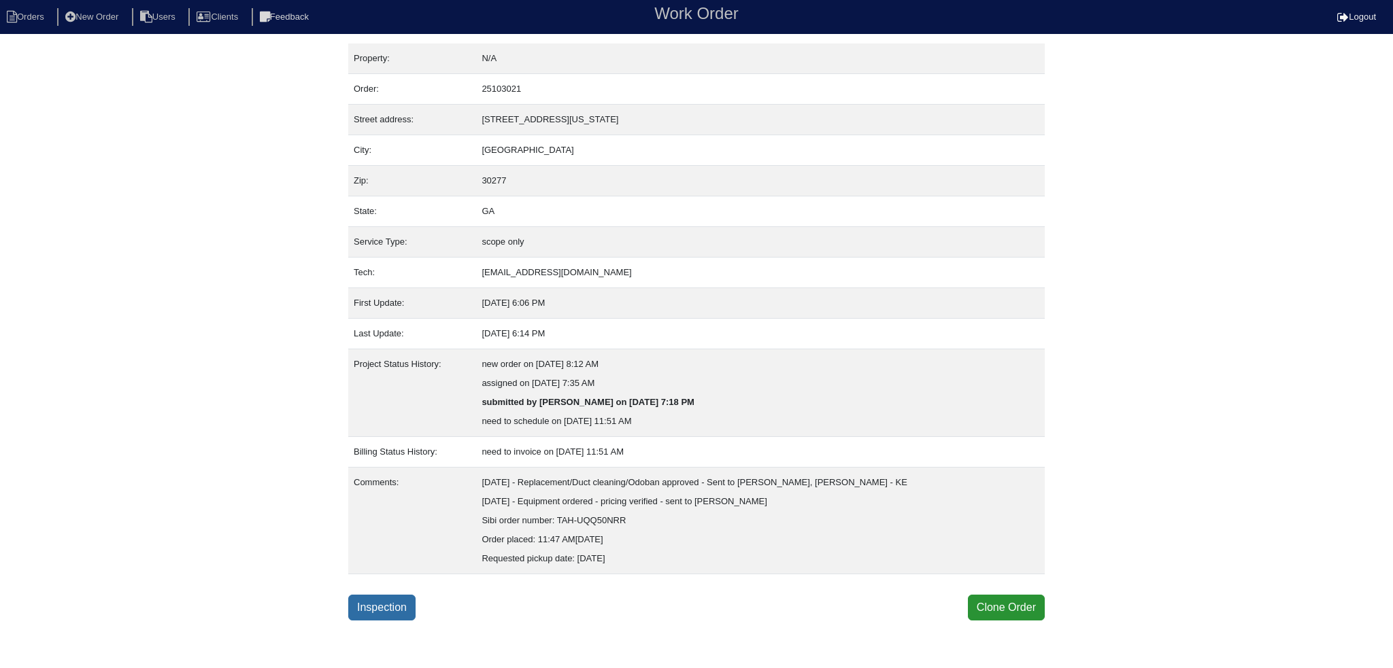
click at [390, 600] on link "Inspection" at bounding box center [381, 608] width 67 height 26
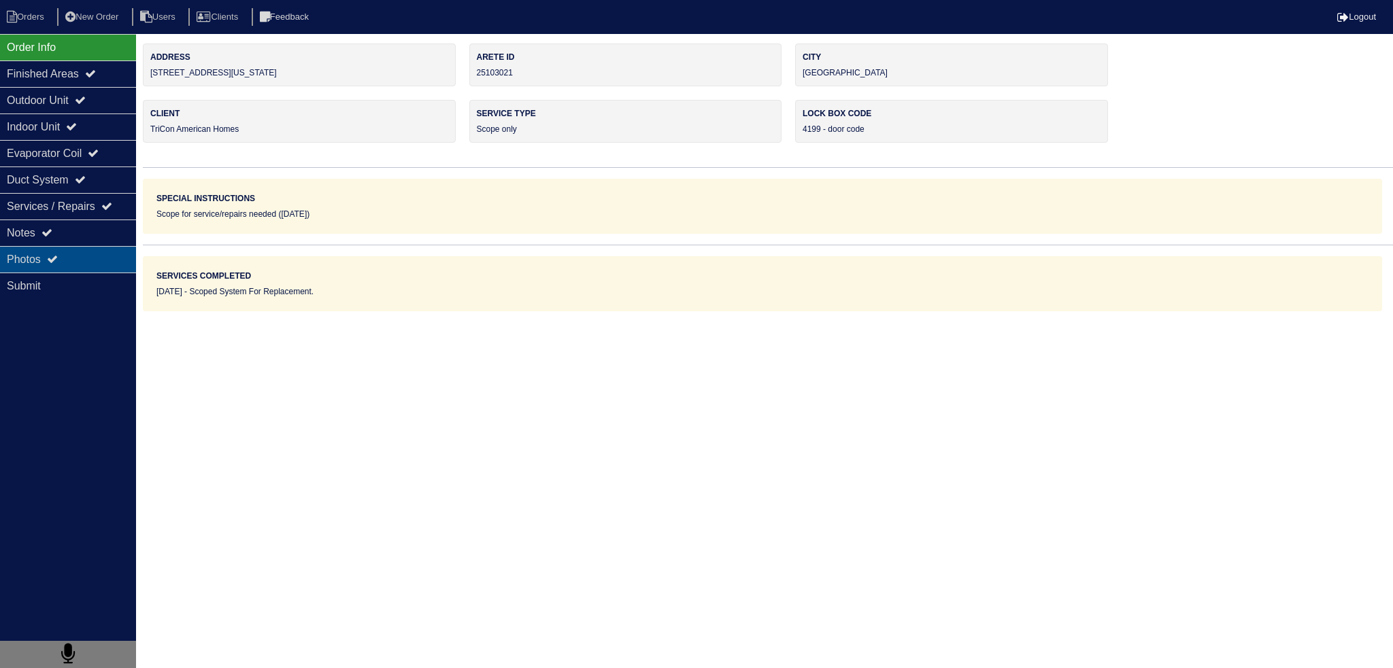
click at [88, 246] on div "Photos" at bounding box center [68, 259] width 136 height 27
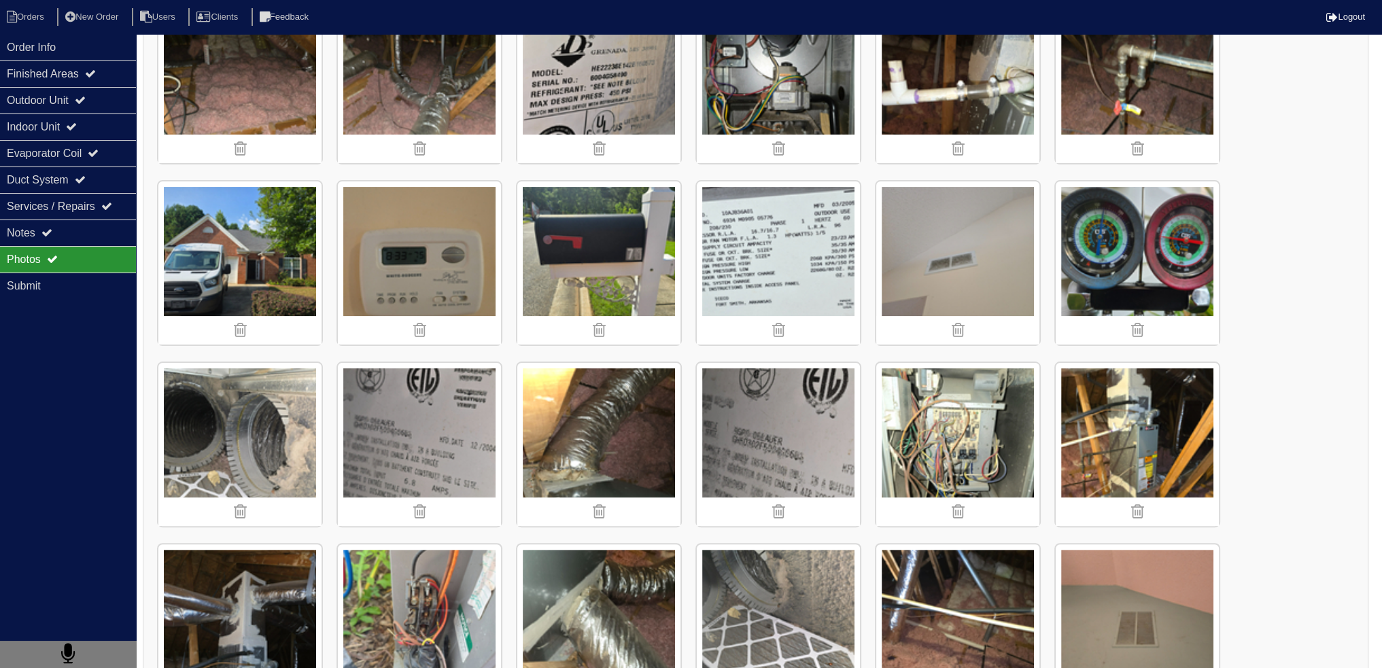
scroll to position [498, 0]
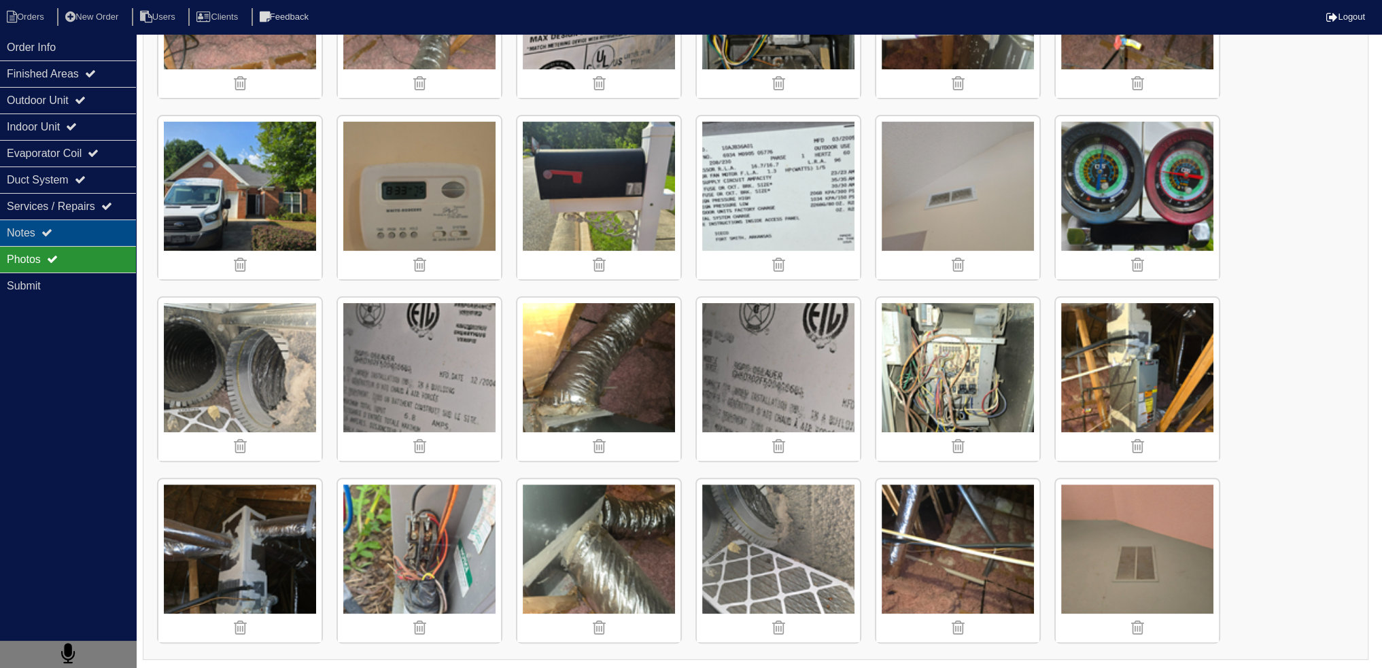
click at [107, 225] on div "Notes" at bounding box center [68, 233] width 136 height 27
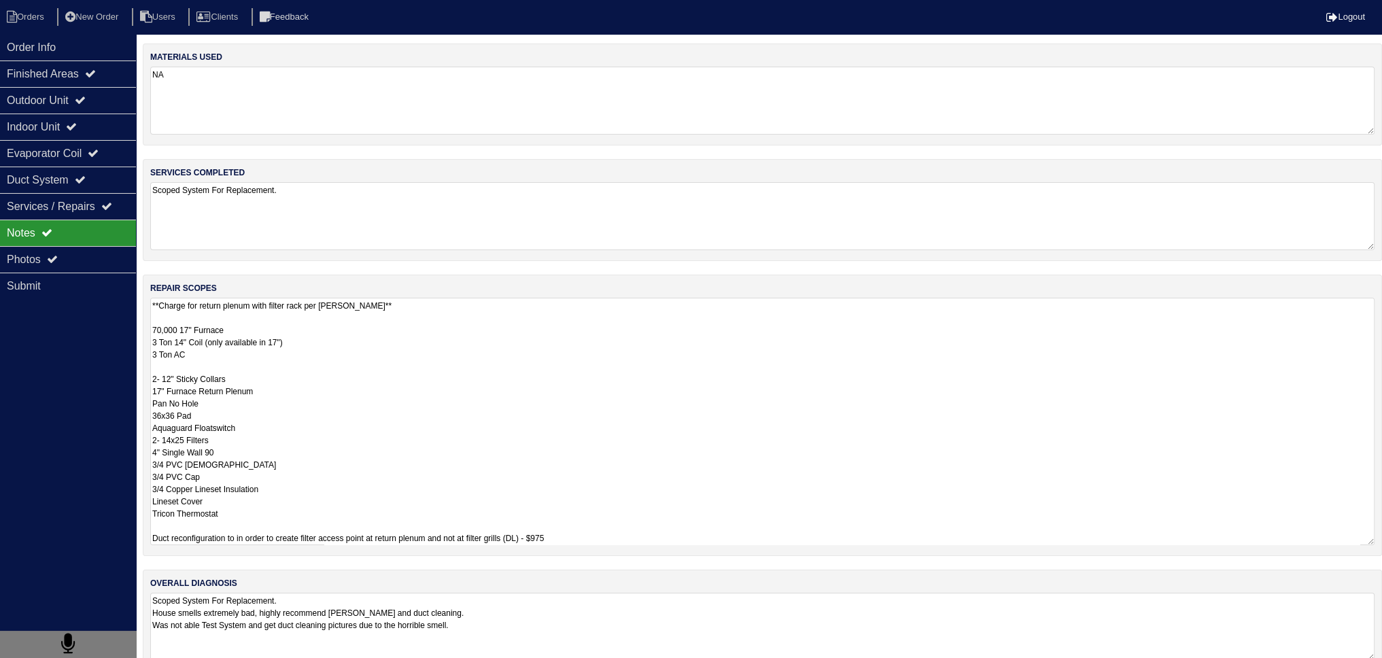
click at [222, 328] on textarea "**Charge for return plenum with filter rack per [PERSON_NAME]** 70,000 17" Furn…" at bounding box center [762, 421] width 1225 height 247
click at [318, 531] on textarea "**Charge for return plenum with filter rack per [PERSON_NAME]** 70,000 17" Furn…" at bounding box center [762, 421] width 1225 height 247
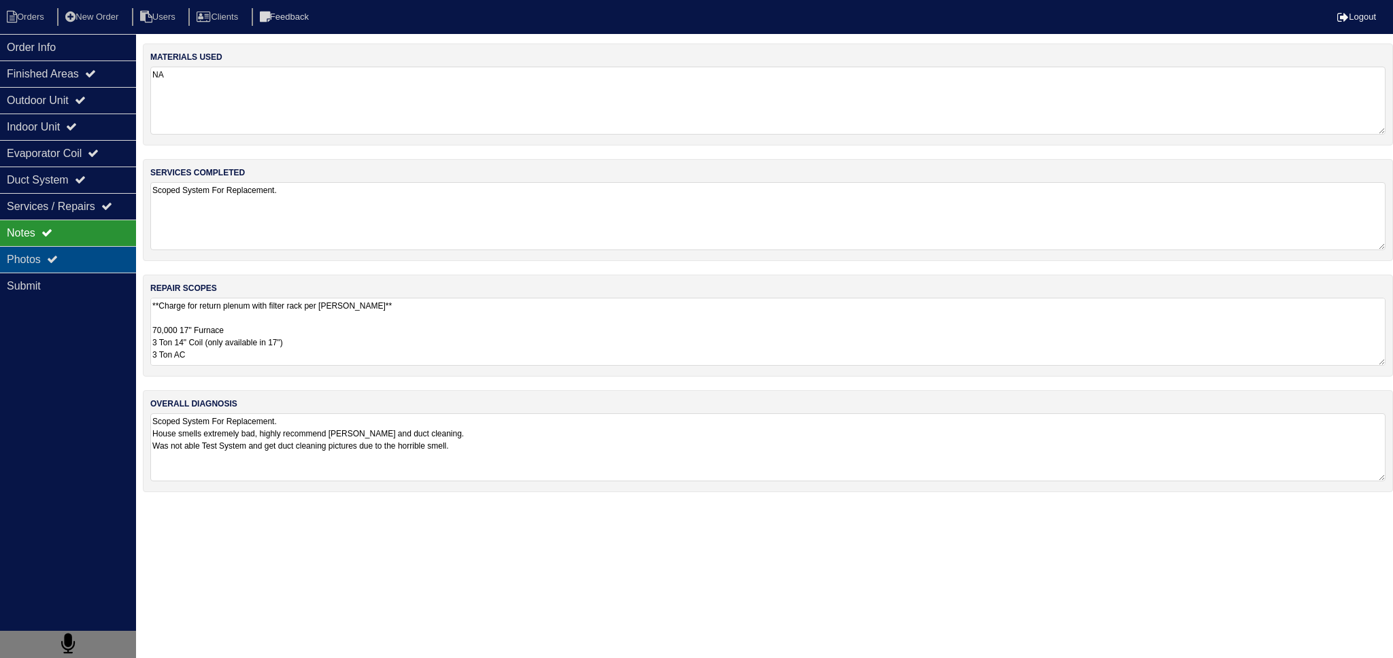
click at [81, 256] on div "Photos" at bounding box center [68, 259] width 136 height 27
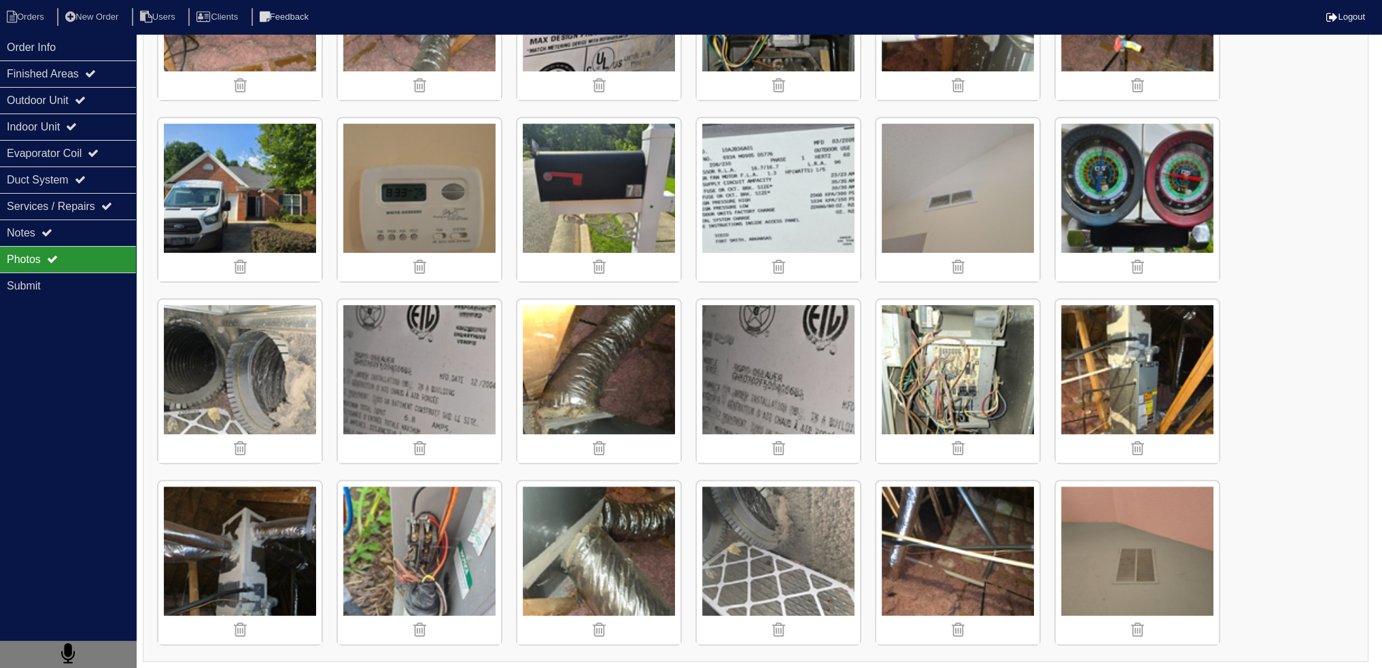
scroll to position [498, 0]
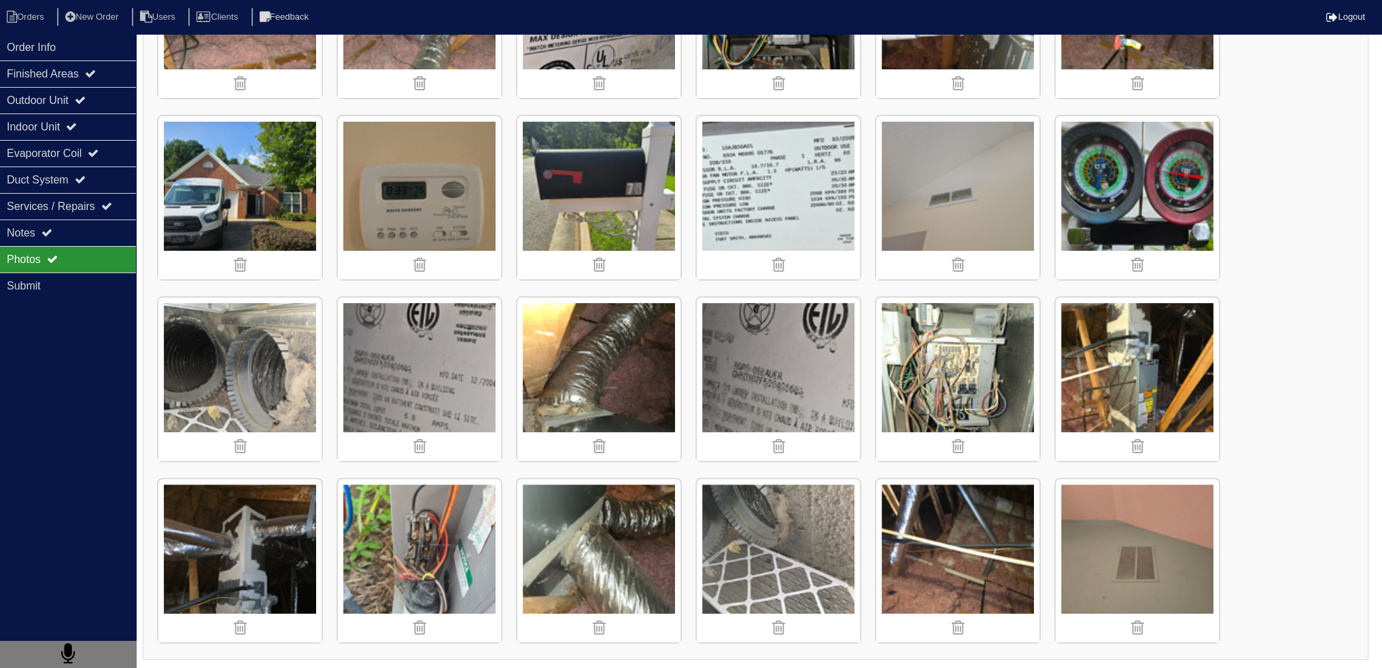
click at [1171, 368] on img at bounding box center [1137, 379] width 163 height 163
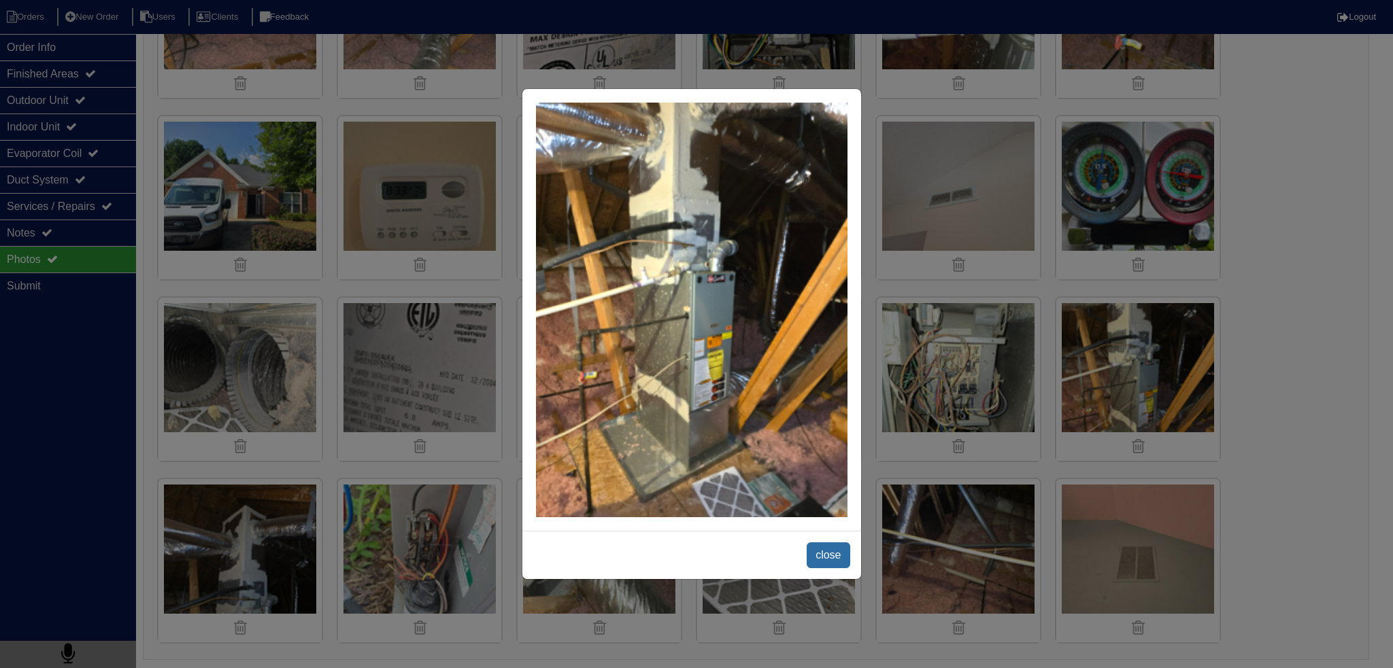
click at [836, 557] on span "close" at bounding box center [827, 556] width 43 height 26
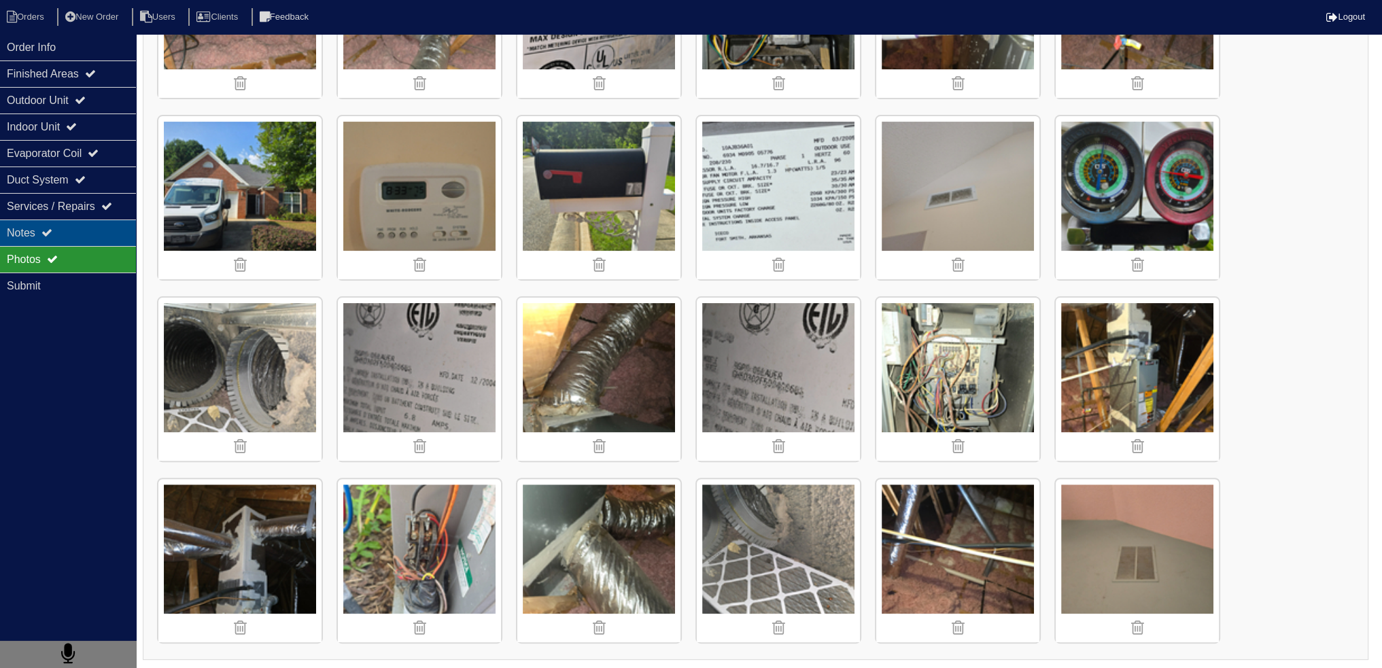
click at [95, 224] on div "Notes" at bounding box center [68, 233] width 136 height 27
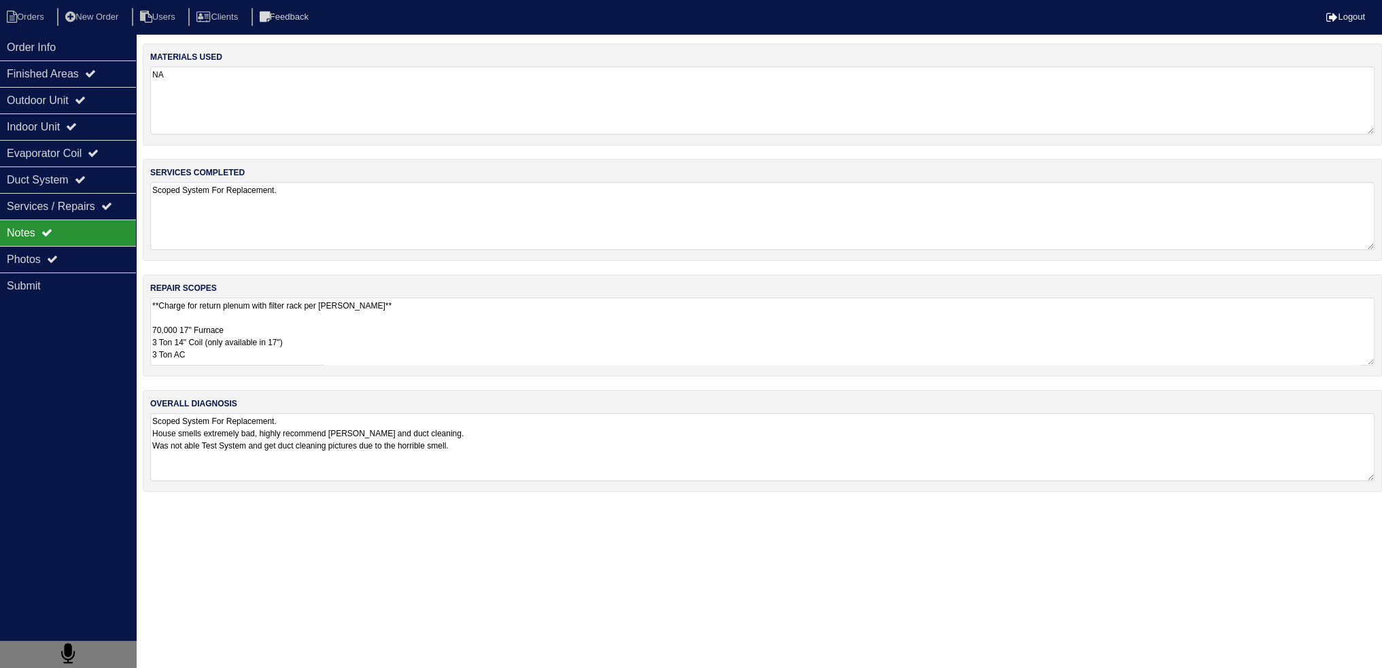
scroll to position [0, 0]
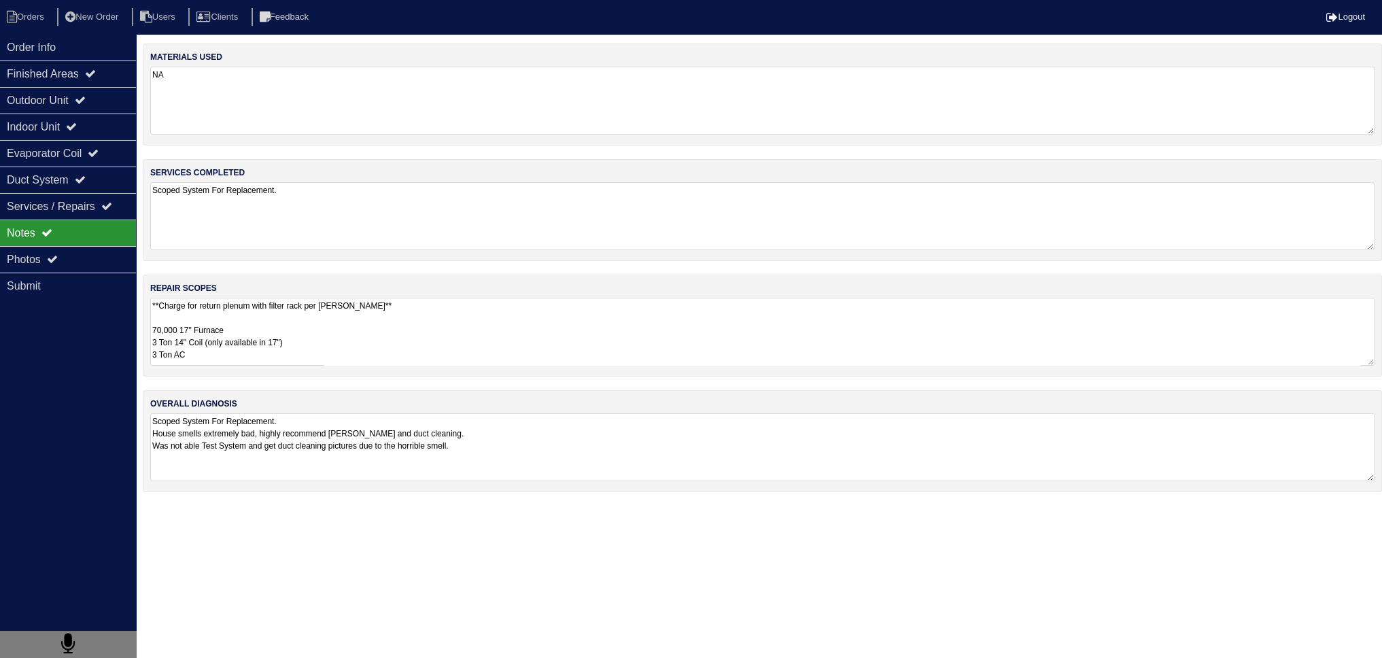
click at [309, 356] on textarea "**Charge for return plenum with filter rack per Dan** 70,000 17" Furnace 3 Ton …" at bounding box center [762, 332] width 1225 height 68
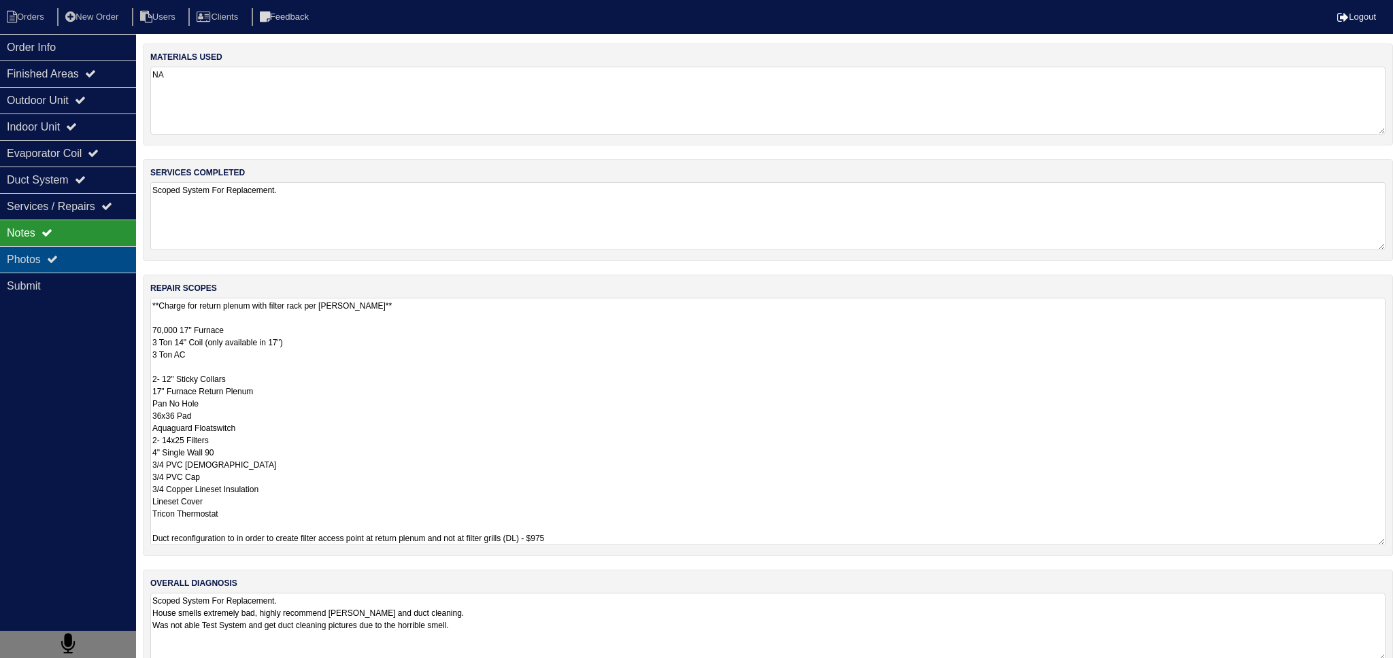
click at [52, 247] on div "Photos" at bounding box center [68, 259] width 136 height 27
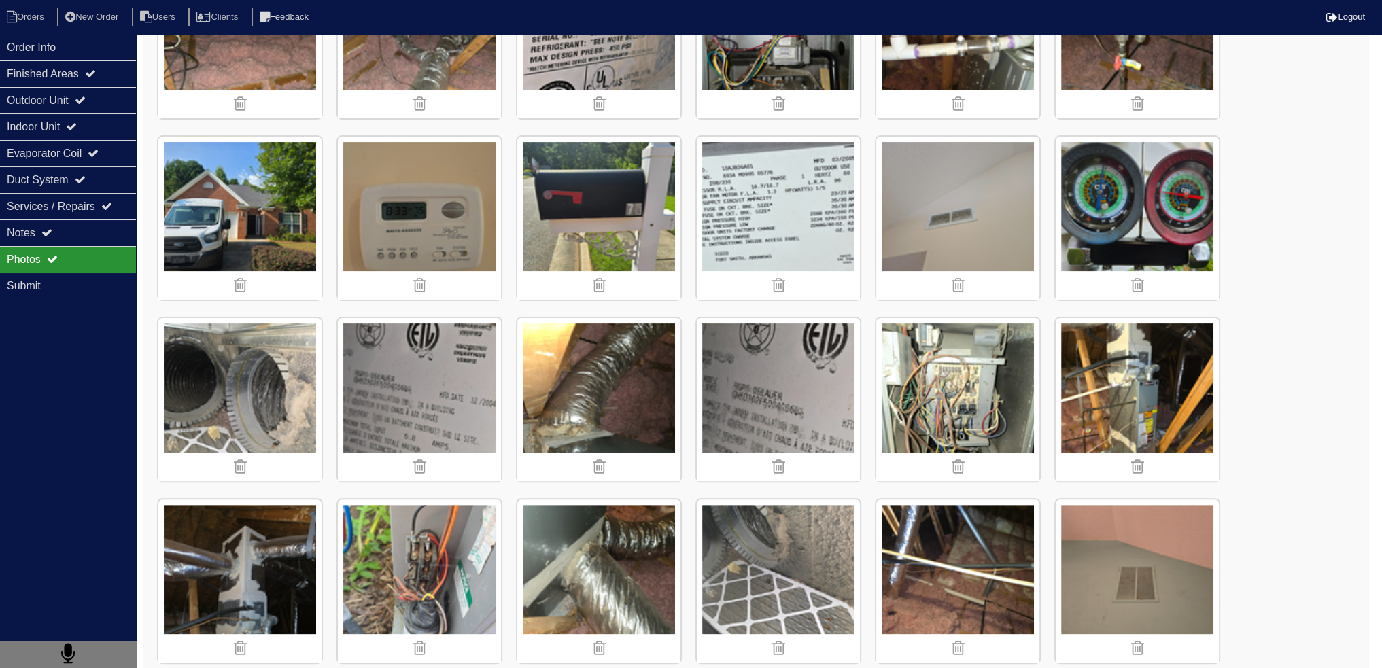
scroll to position [498, 0]
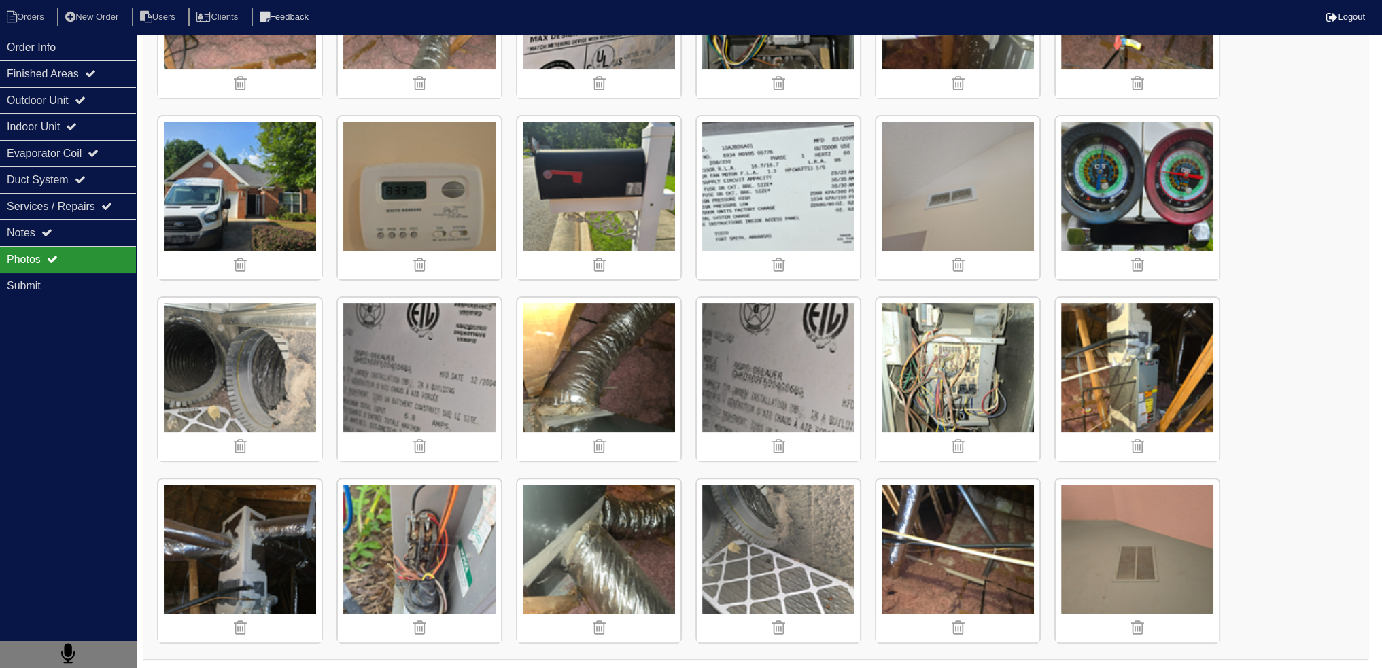
click at [579, 516] on img at bounding box center [598, 560] width 163 height 163
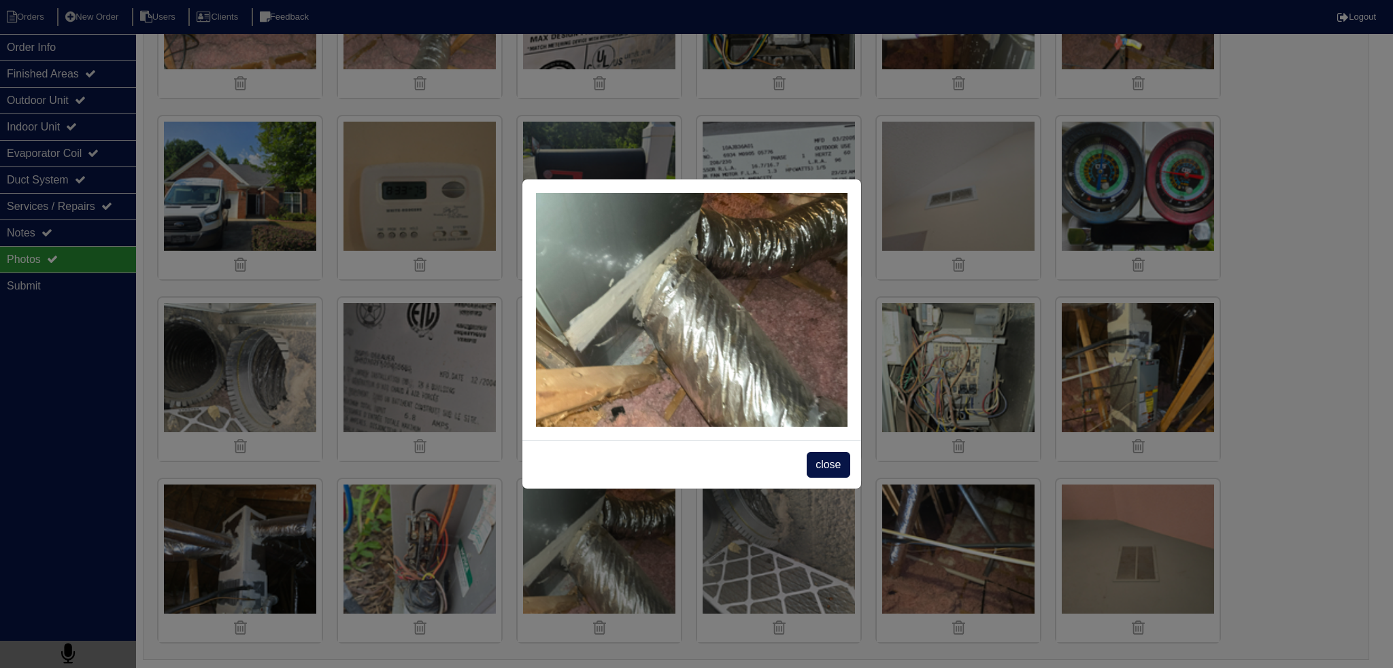
drag, startPoint x: 817, startPoint y: 466, endPoint x: 864, endPoint y: 456, distance: 48.0
click at [817, 466] on span "close" at bounding box center [827, 465] width 43 height 26
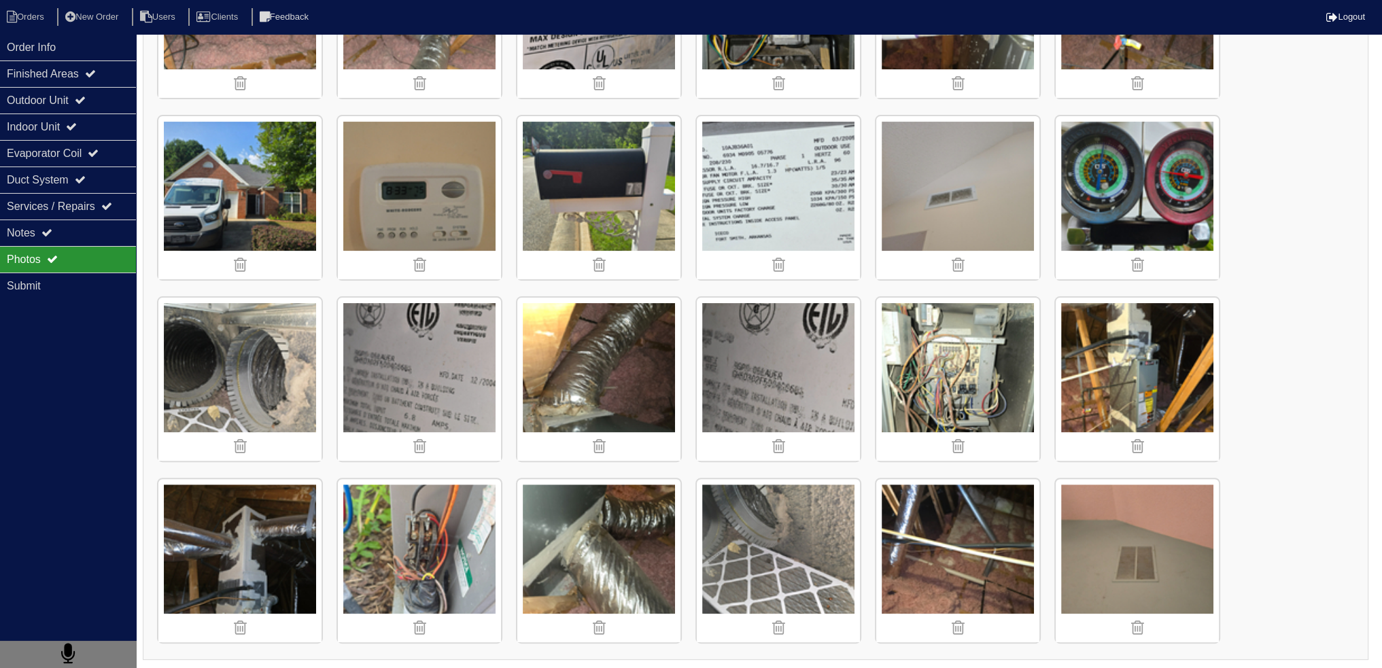
click at [1121, 384] on img at bounding box center [1137, 379] width 163 height 163
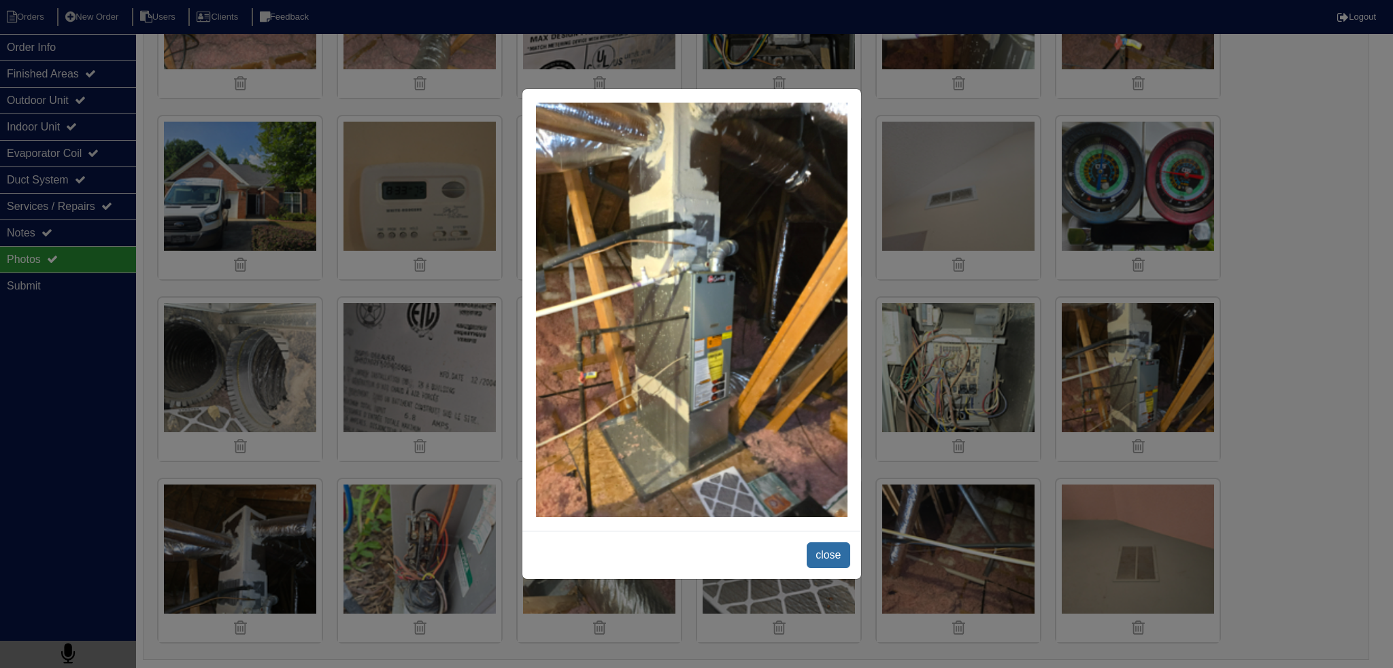
click at [824, 556] on span "close" at bounding box center [827, 556] width 43 height 26
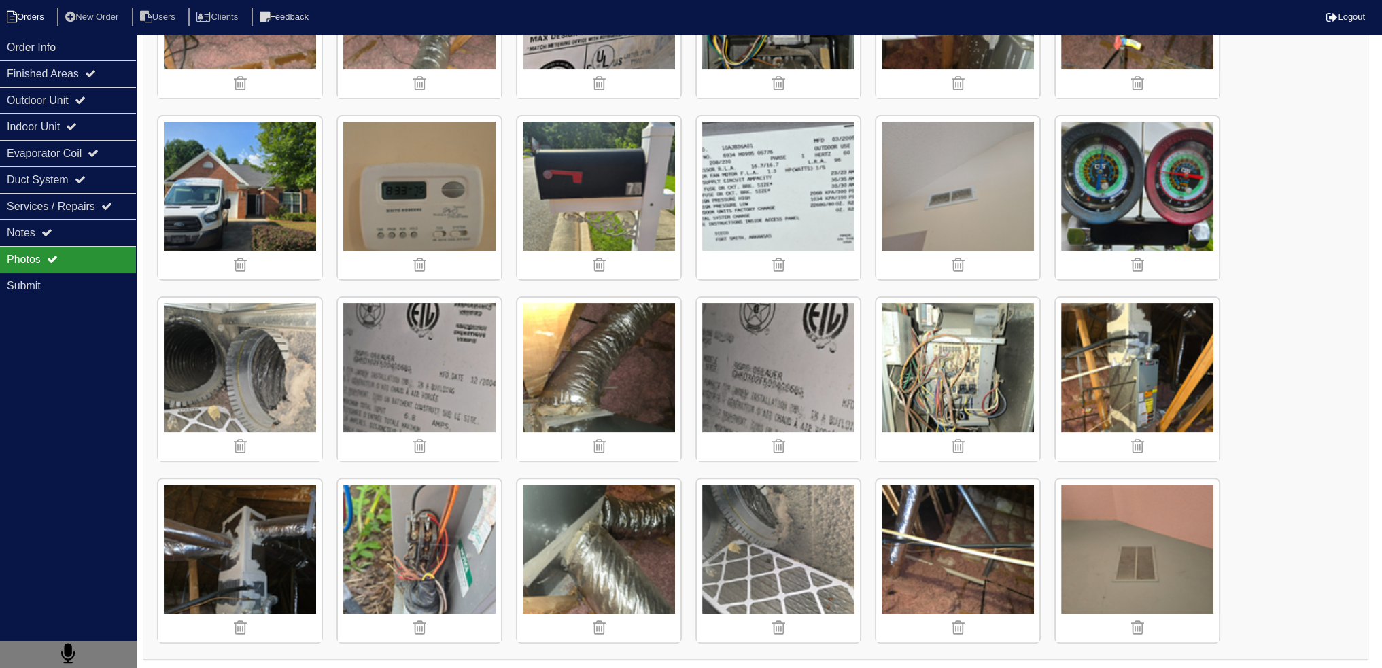
click at [27, 18] on li "Orders" at bounding box center [27, 17] width 55 height 18
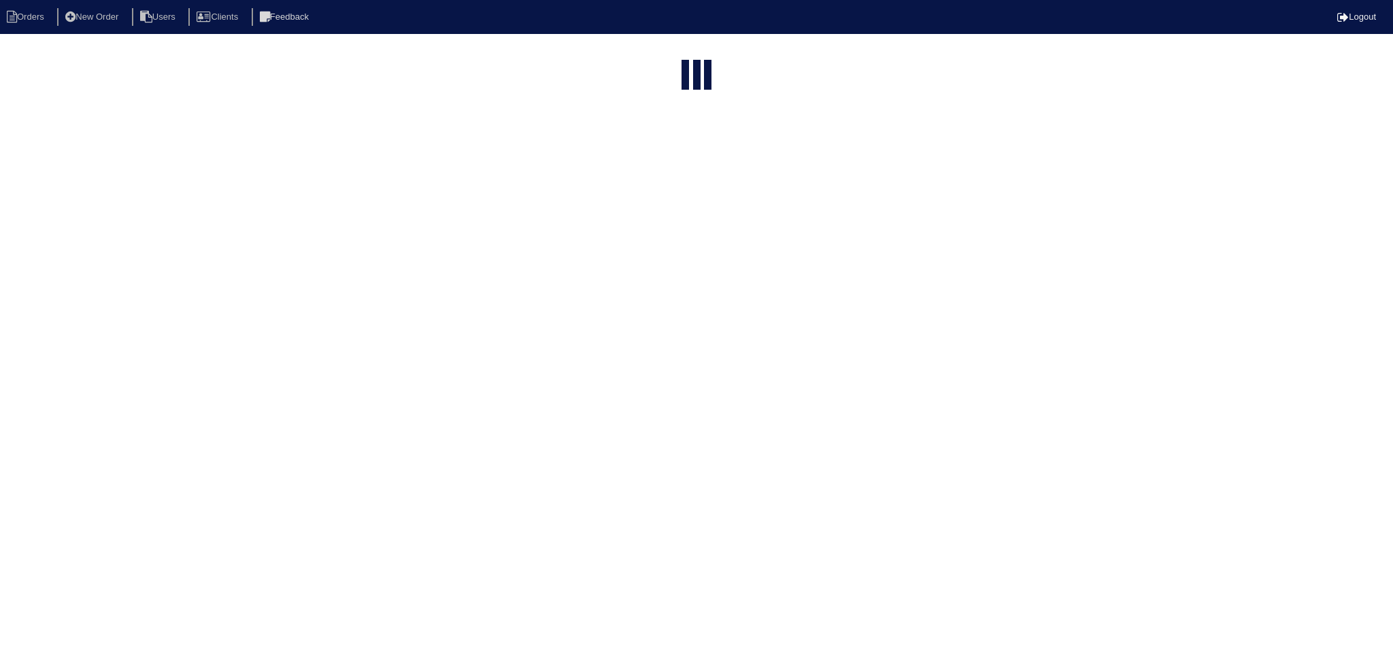
select select "15"
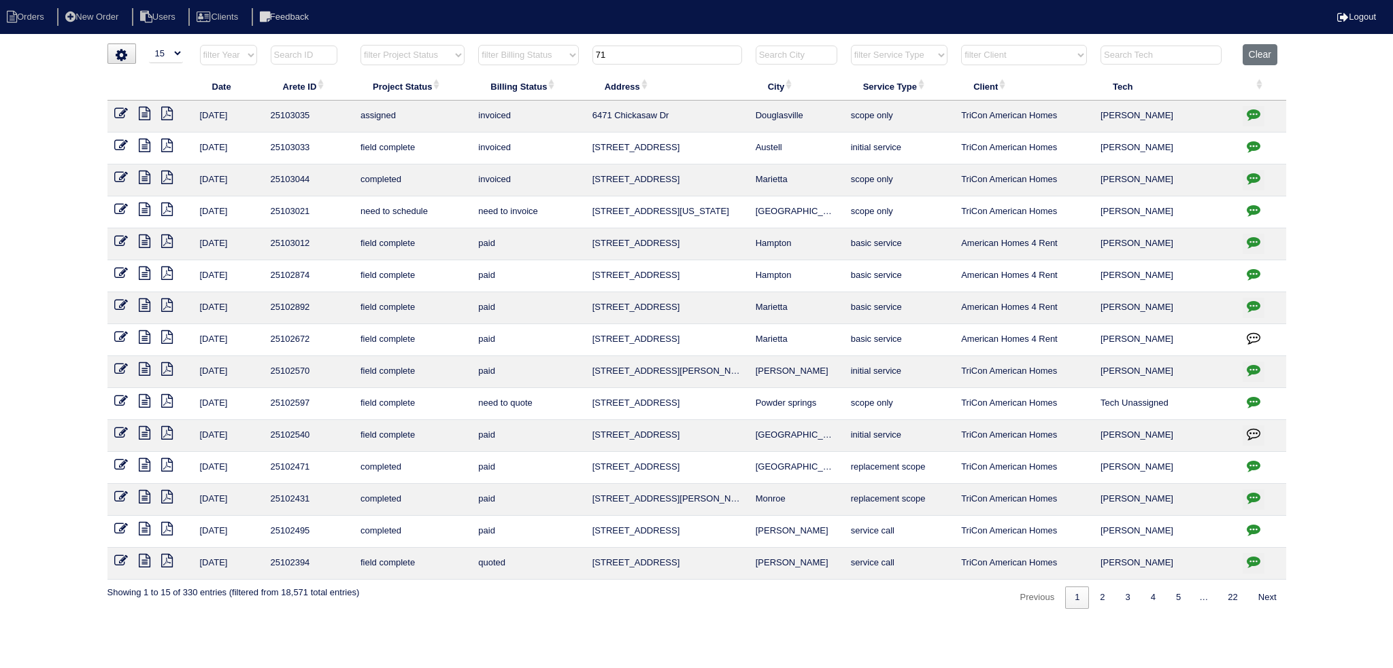
drag, startPoint x: 686, startPoint y: 55, endPoint x: 539, endPoint y: 51, distance: 147.6
click at [539, 51] on tr "filter Year -- Any Year -- 2025 2024 2023 2022 2021 2020 2019 filter Project St…" at bounding box center [696, 58] width 1178 height 28
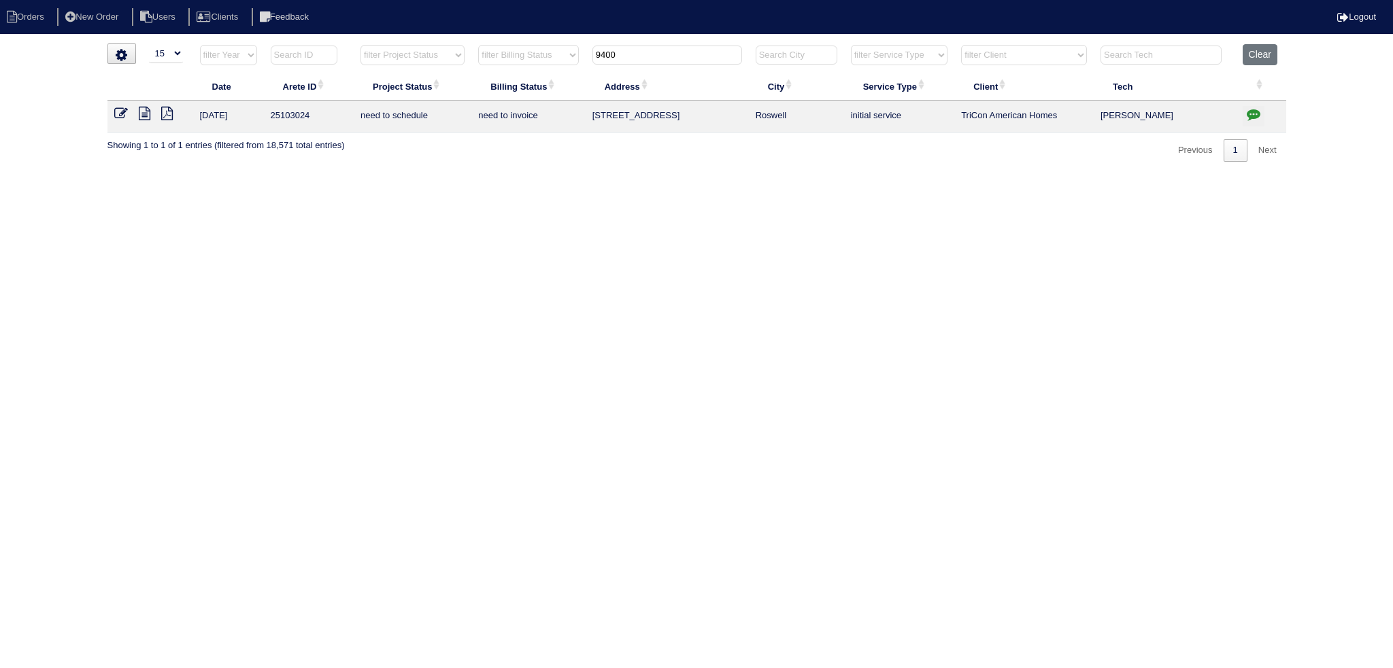
type input "9400"
click at [1244, 114] on button "button" at bounding box center [1253, 116] width 22 height 20
type textarea "[DATE] - Replacement approved - Sent to [PERSON_NAME], [PERSON_NAME] - KE [DATE…"
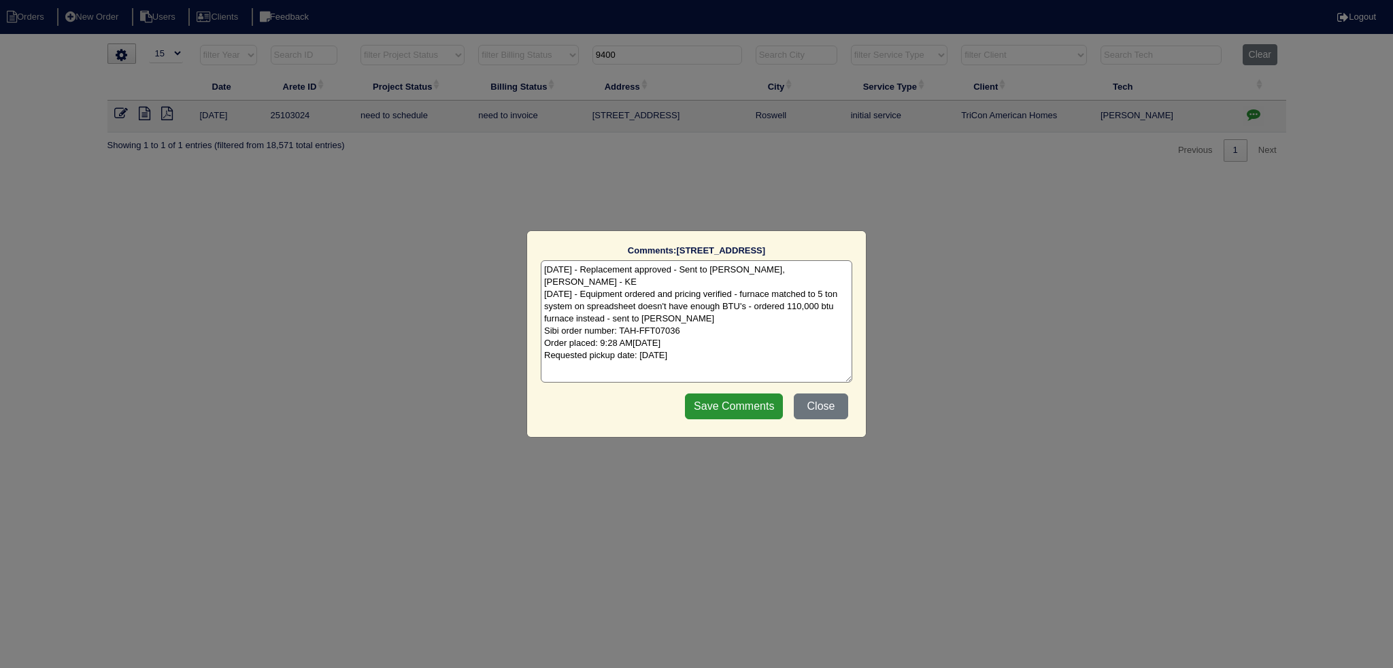
click at [771, 304] on textarea "[DATE] - Replacement approved - Sent to [PERSON_NAME], [PERSON_NAME] - KE [DATE…" at bounding box center [696, 321] width 311 height 122
click at [827, 407] on button "Close" at bounding box center [820, 407] width 54 height 26
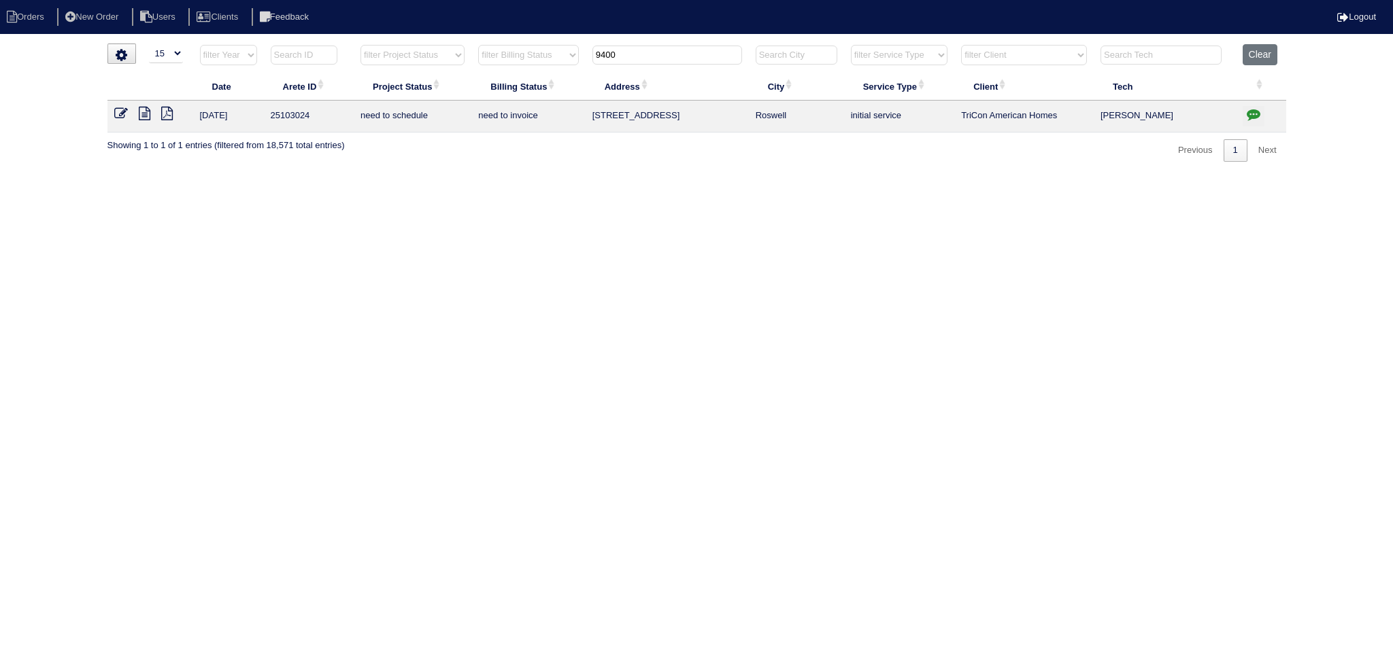
click at [146, 116] on icon at bounding box center [145, 114] width 12 height 14
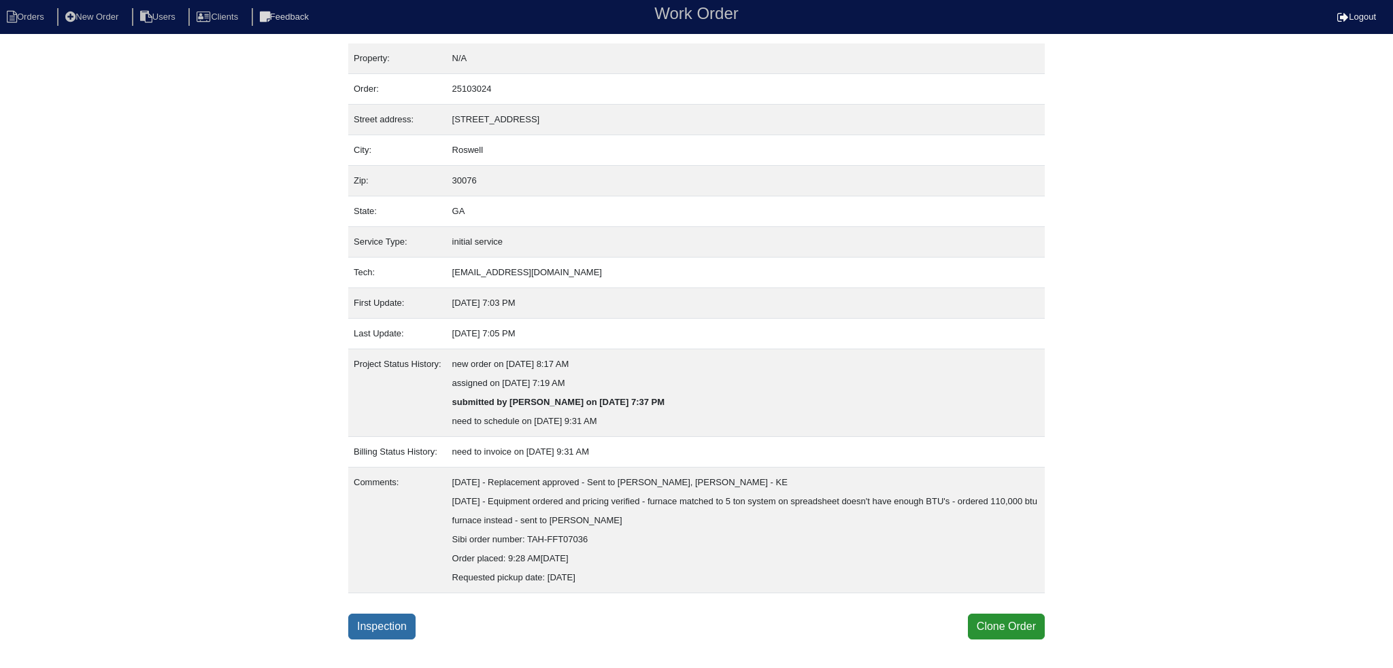
click at [400, 627] on link "Inspection" at bounding box center [381, 627] width 67 height 26
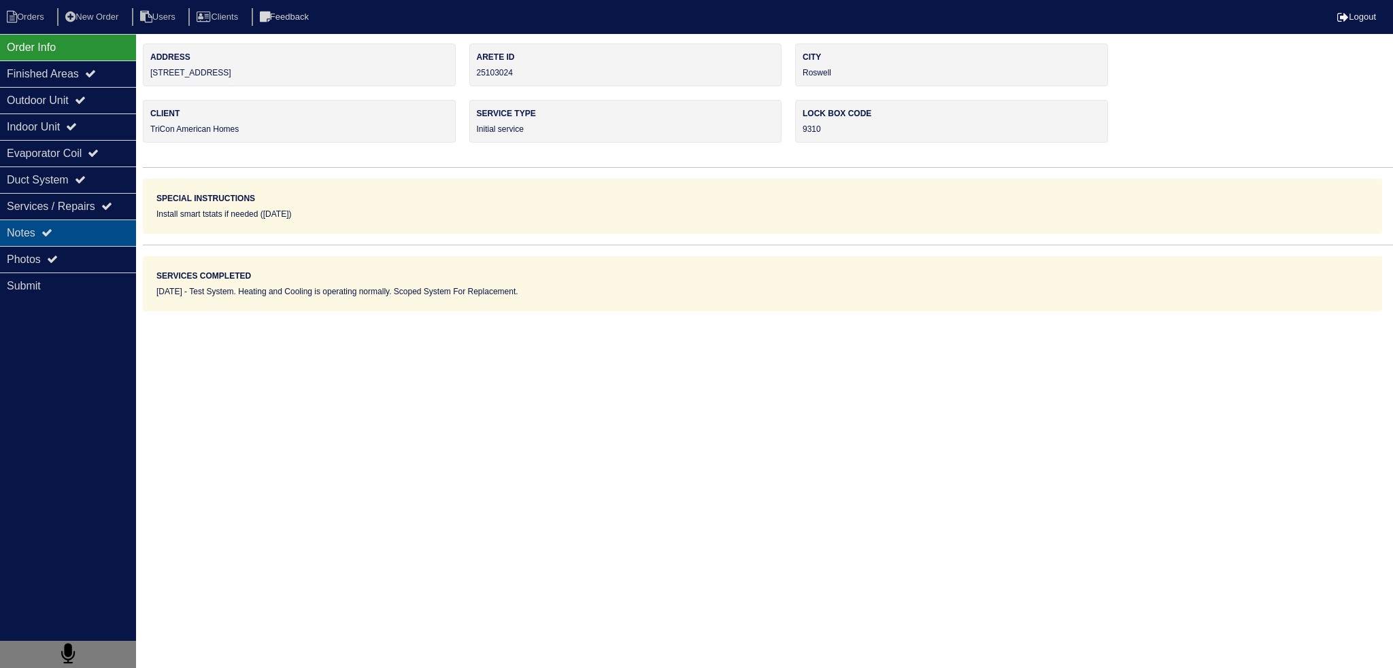
click at [90, 239] on div "Notes" at bounding box center [68, 233] width 136 height 27
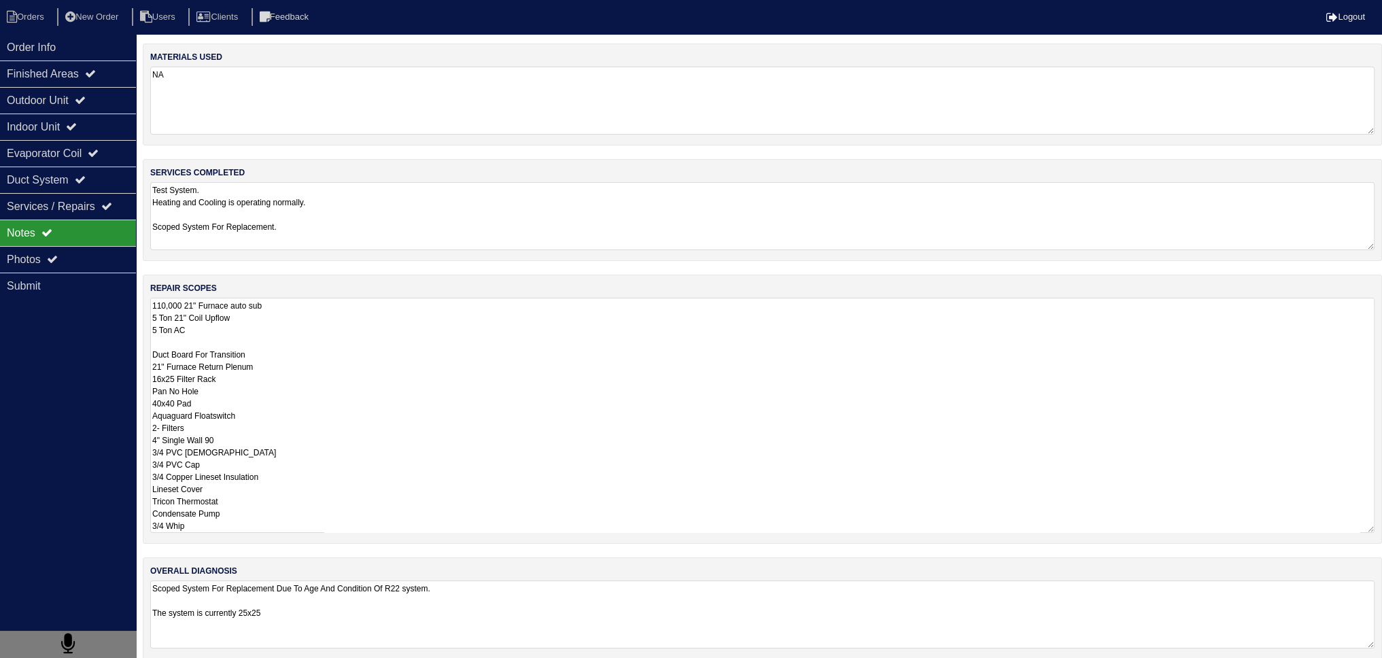
click at [244, 326] on textarea "110,000 21" Furnace auto sub 5 Ton 21" Coil Upflow 5 Ton AC Duct Board For Tran…" at bounding box center [762, 415] width 1225 height 235
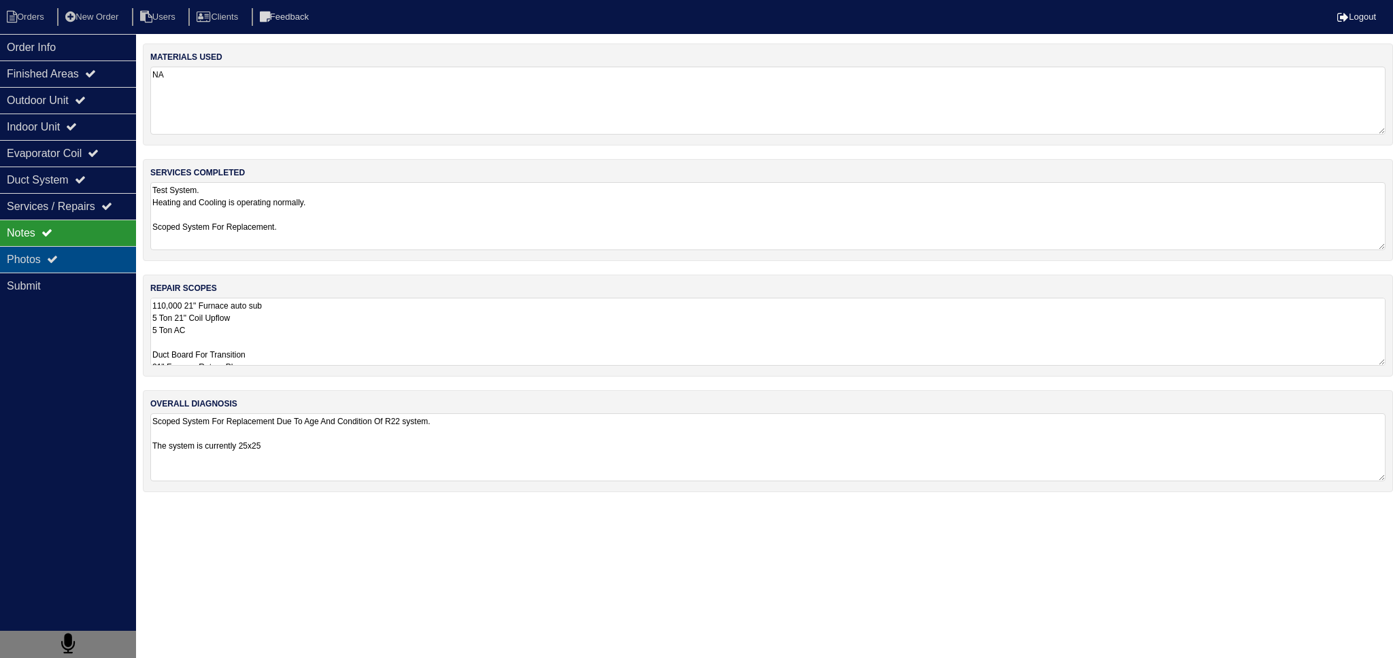
click at [95, 263] on div "Photos" at bounding box center [68, 259] width 136 height 27
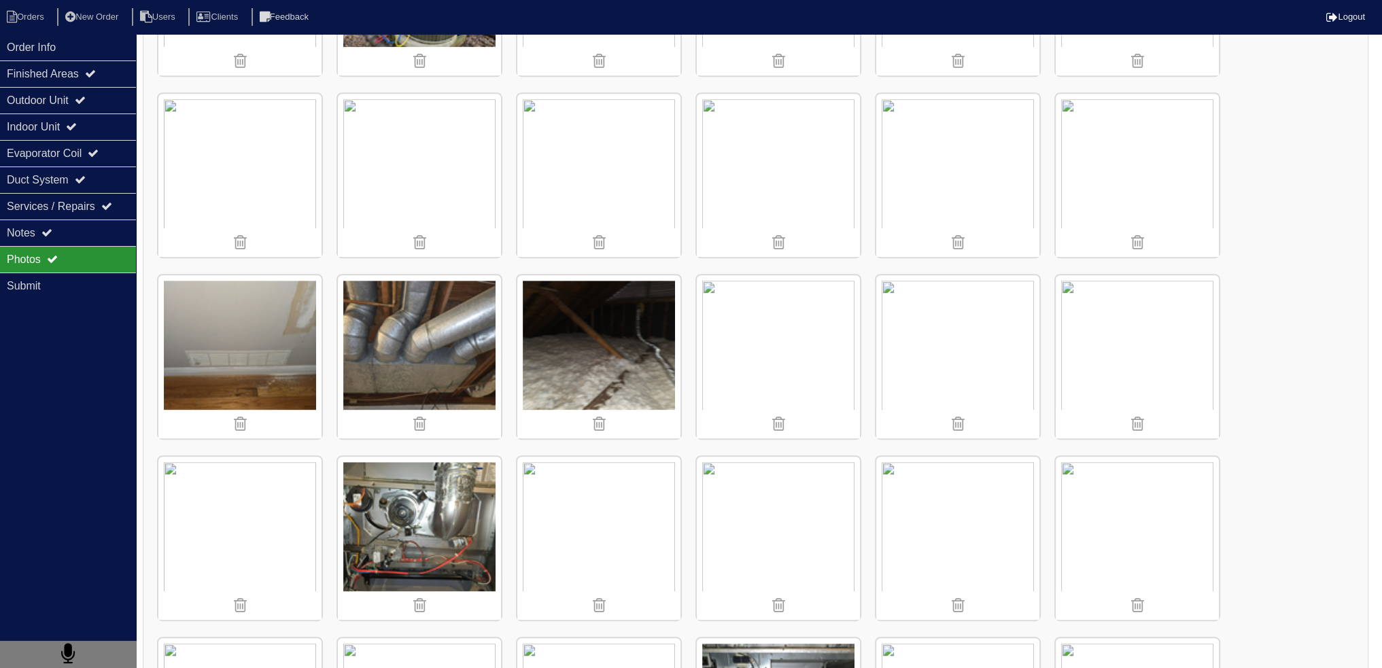
scroll to position [881, 0]
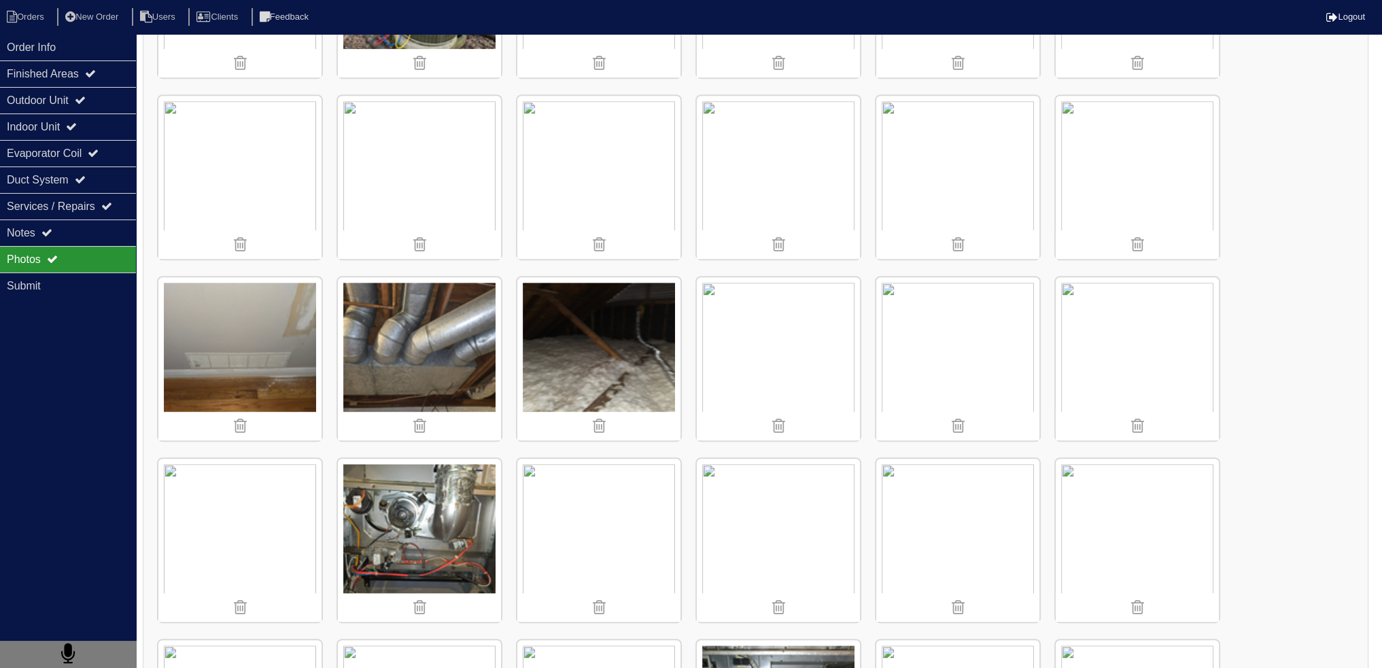
click at [240, 167] on img at bounding box center [239, 177] width 163 height 163
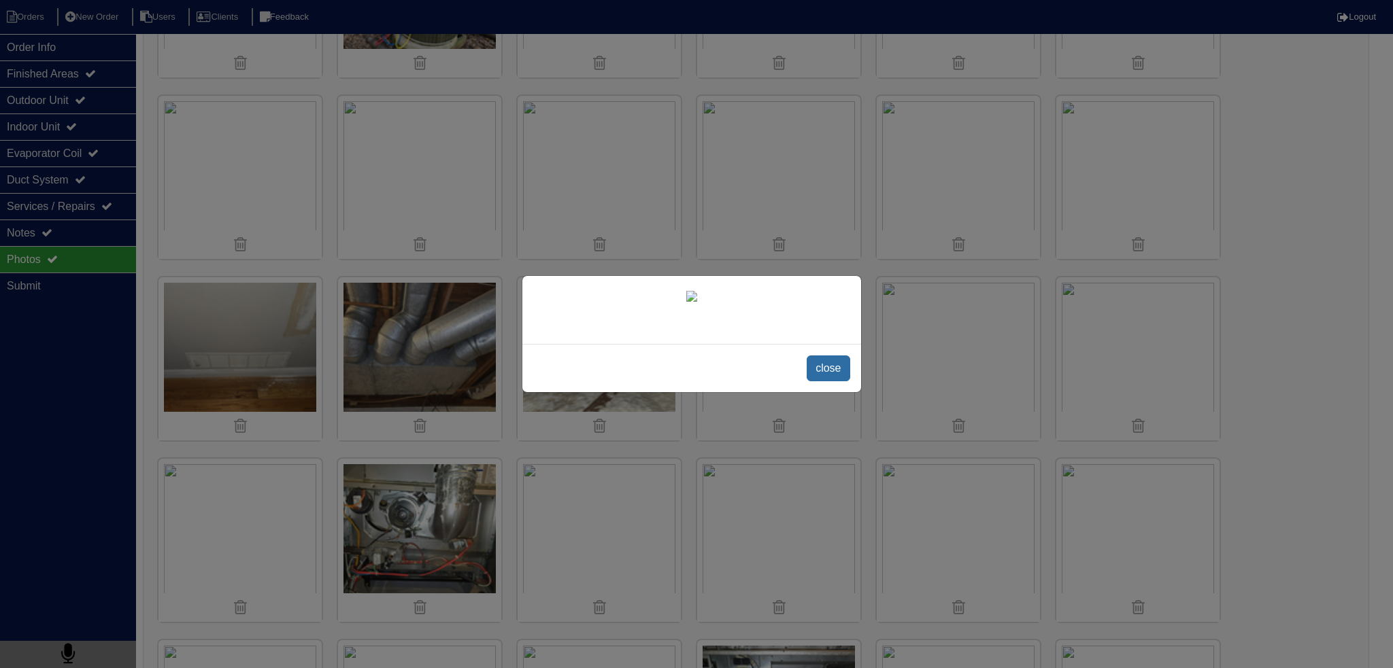
click at [830, 381] on span "close" at bounding box center [827, 369] width 43 height 26
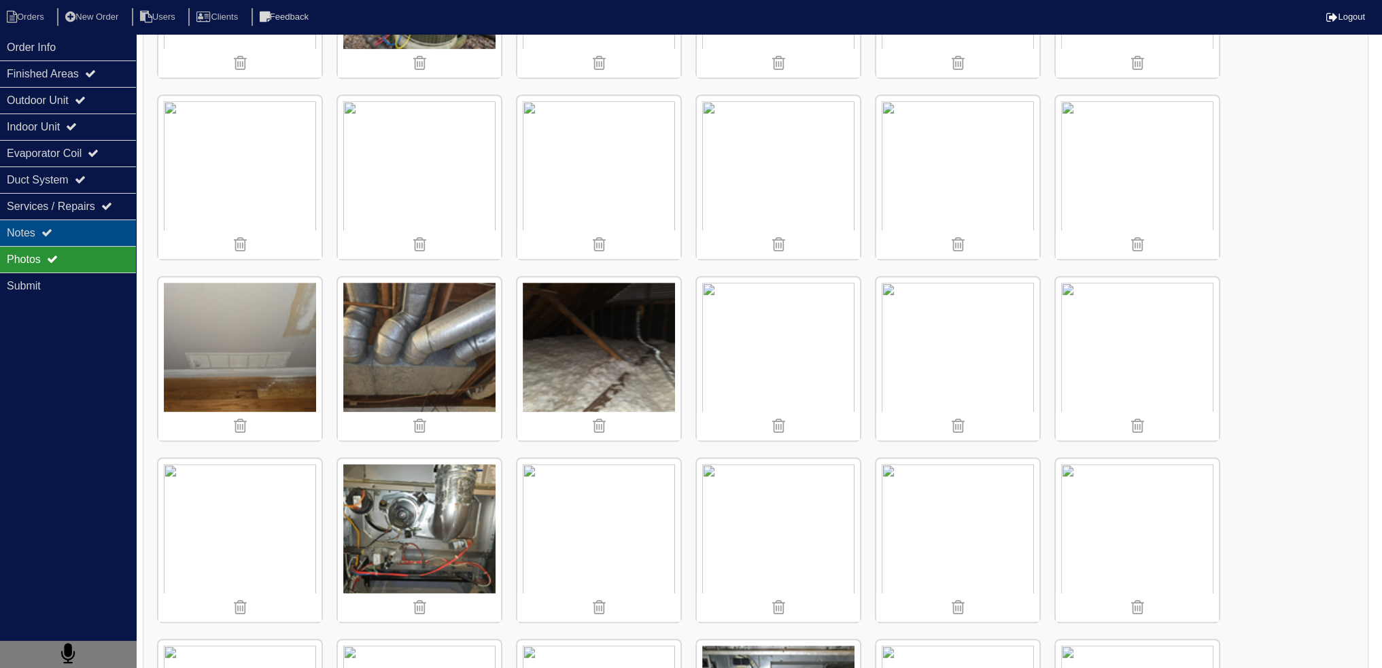
click at [18, 205] on div "Services / Repairs" at bounding box center [68, 206] width 136 height 27
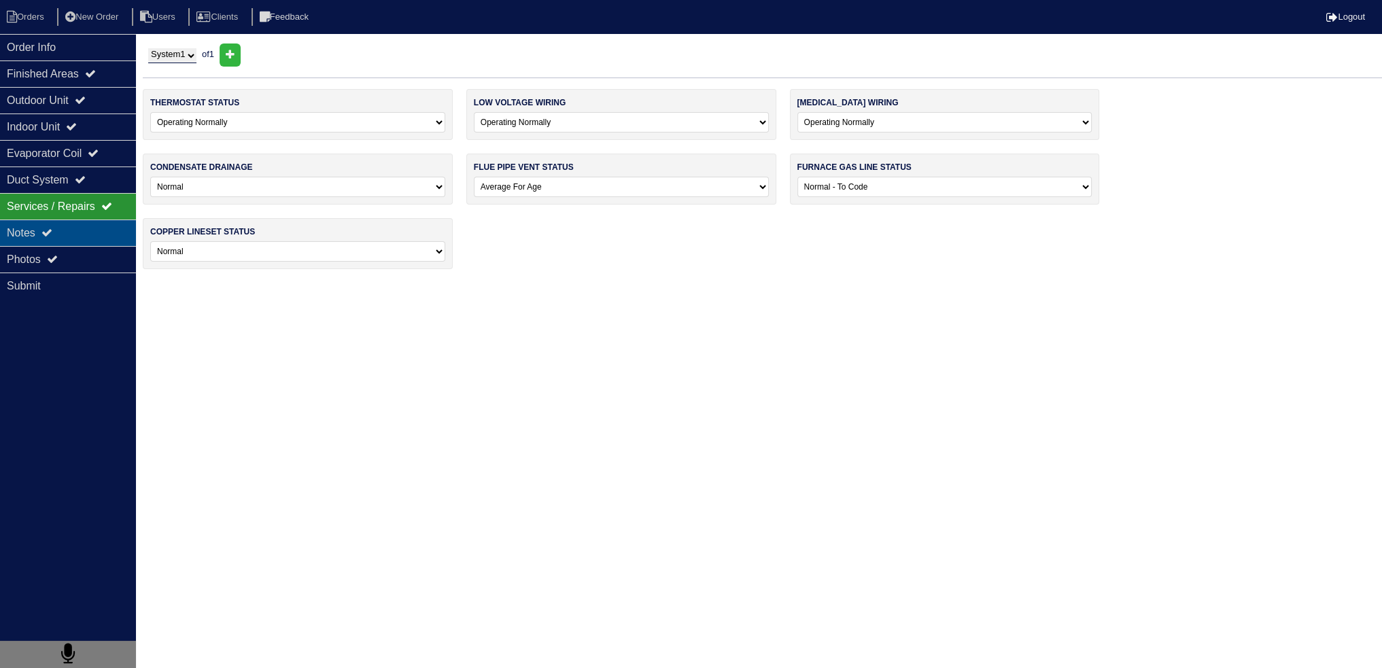
scroll to position [0, 0]
click at [29, 228] on div "Notes" at bounding box center [68, 233] width 136 height 27
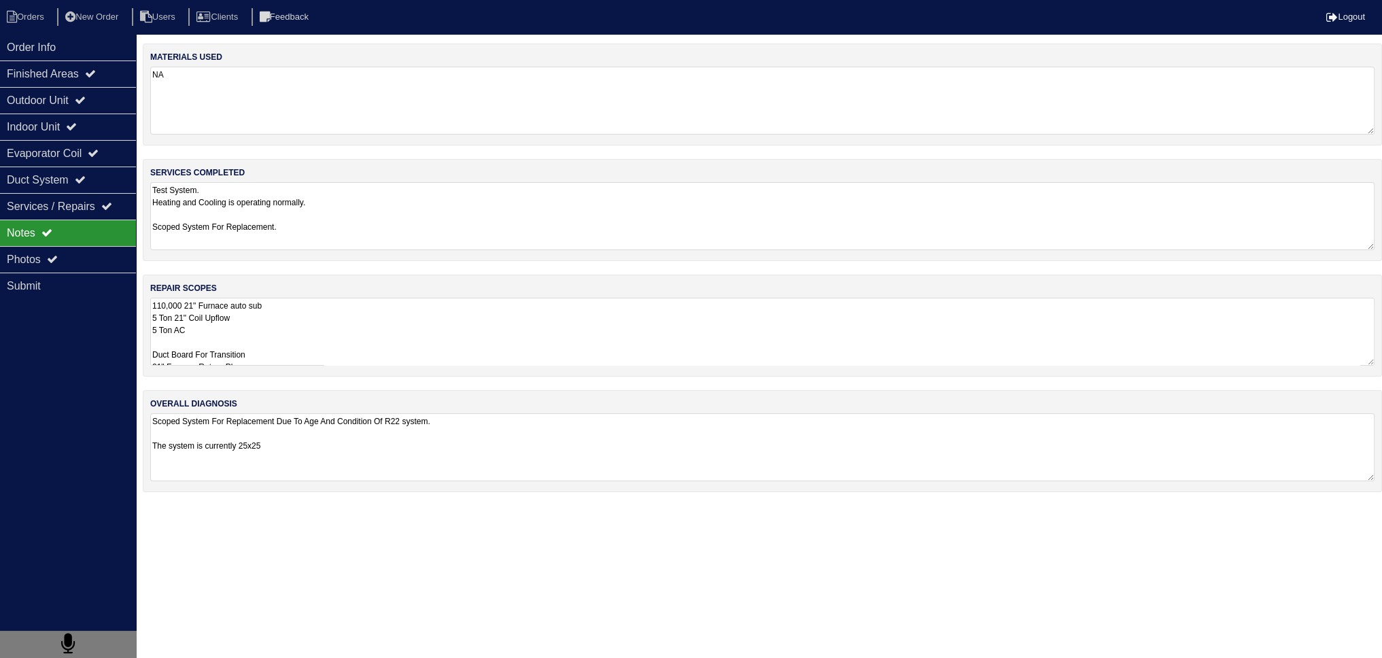
click at [293, 351] on textarea "110,000 21" Furnace auto sub 5 Ton 21" Coil Upflow 5 Ton AC Duct Board For Tran…" at bounding box center [762, 332] width 1225 height 68
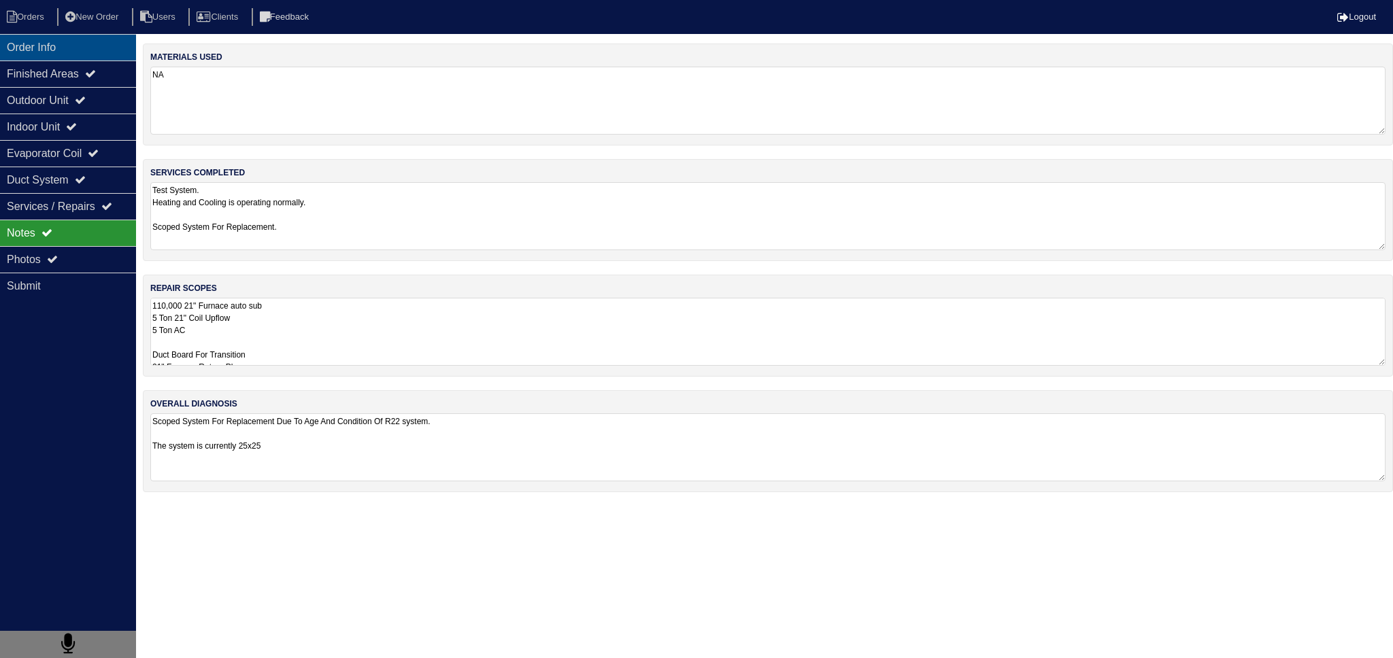
click at [90, 61] on div "Finished Areas" at bounding box center [68, 74] width 136 height 27
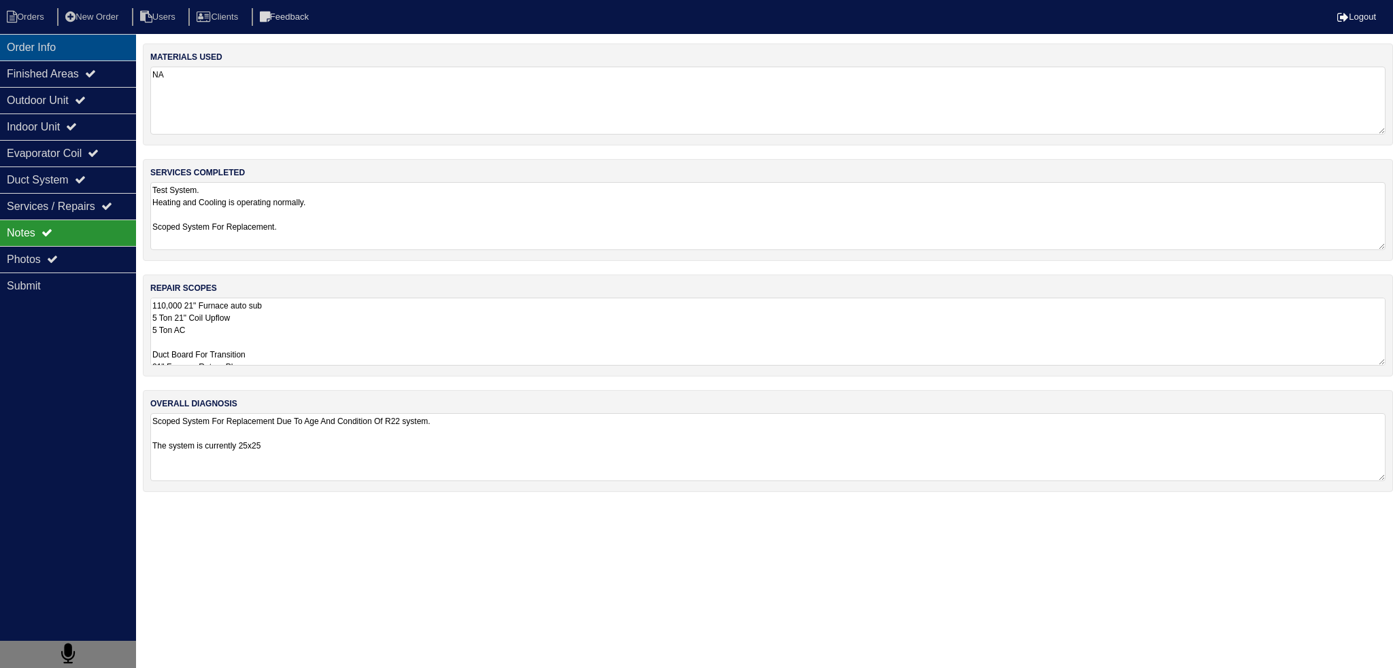
click at [88, 59] on div "Order Info" at bounding box center [68, 47] width 136 height 27
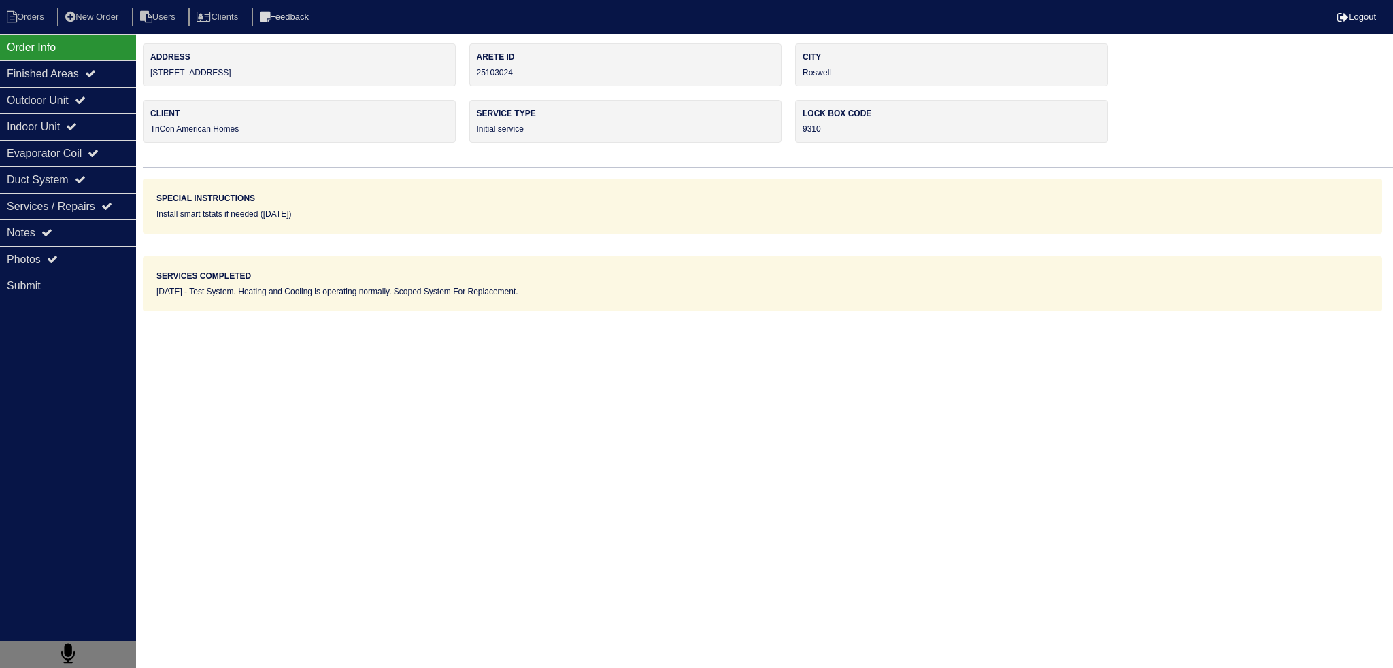
click at [86, 55] on div "Order Info" at bounding box center [68, 47] width 136 height 27
click at [65, 268] on div "Photos" at bounding box center [68, 259] width 136 height 27
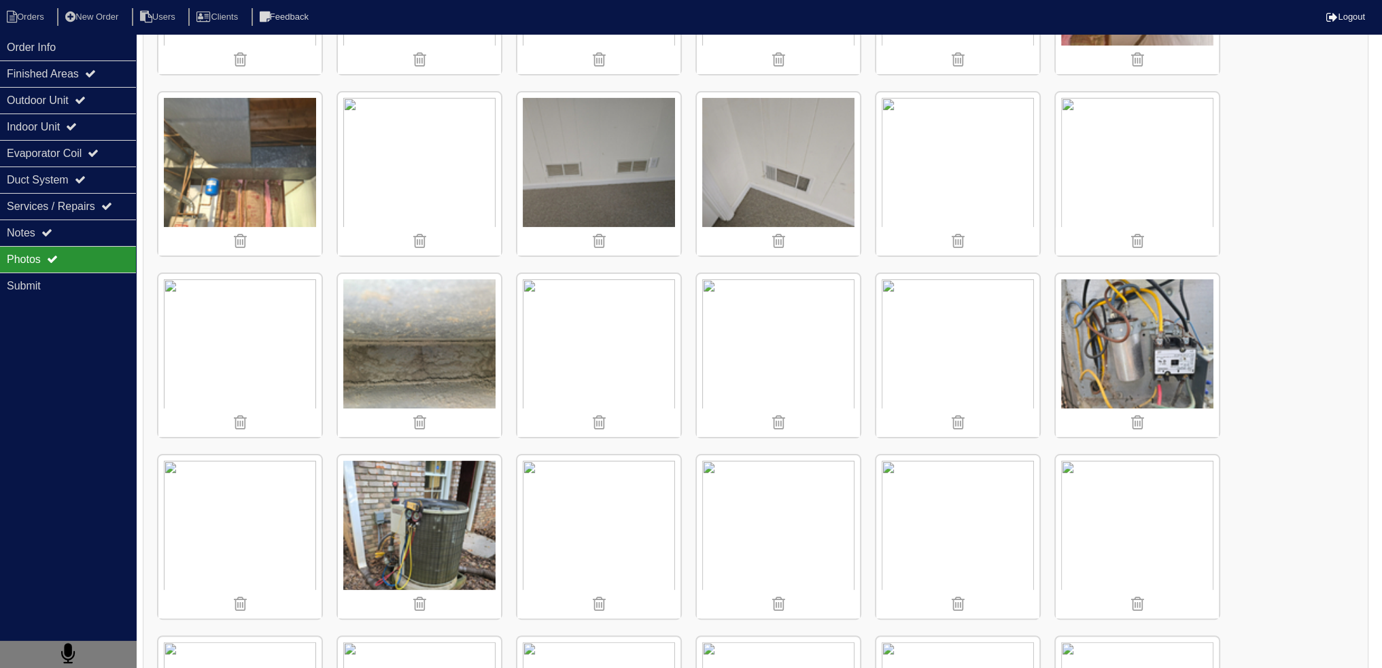
scroll to position [612, 0]
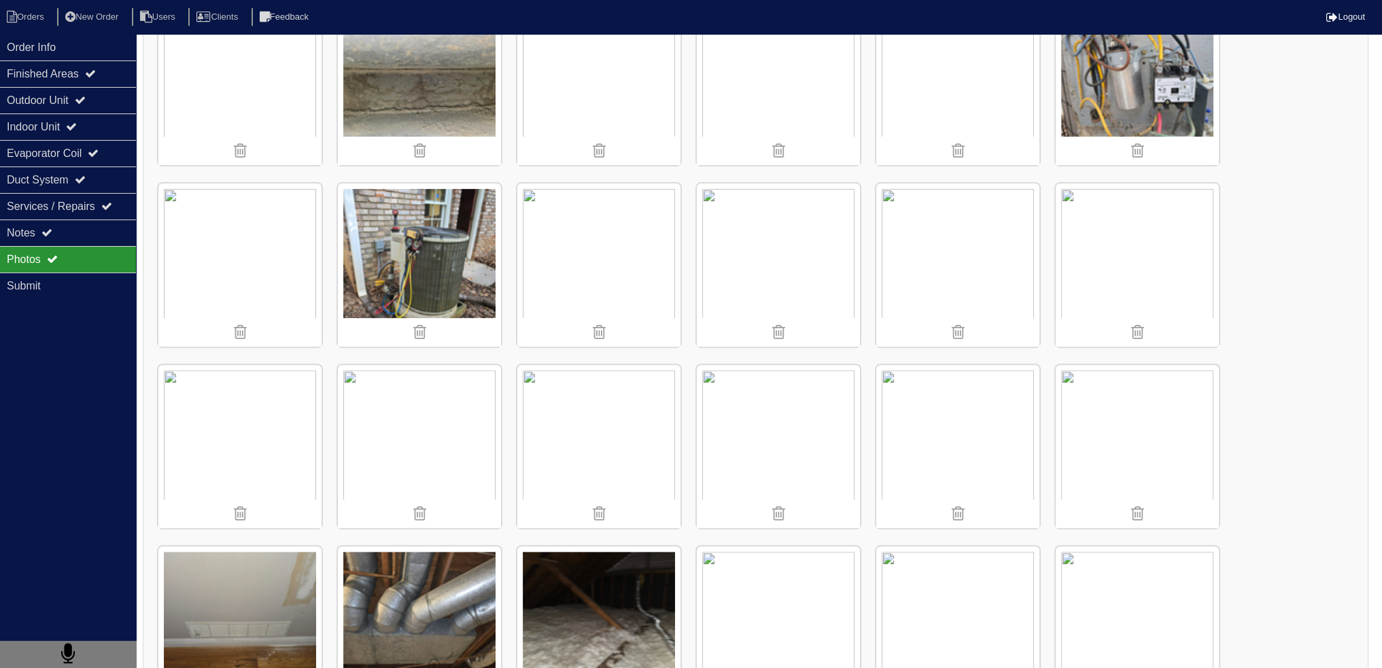
click at [244, 407] on img at bounding box center [239, 446] width 163 height 163
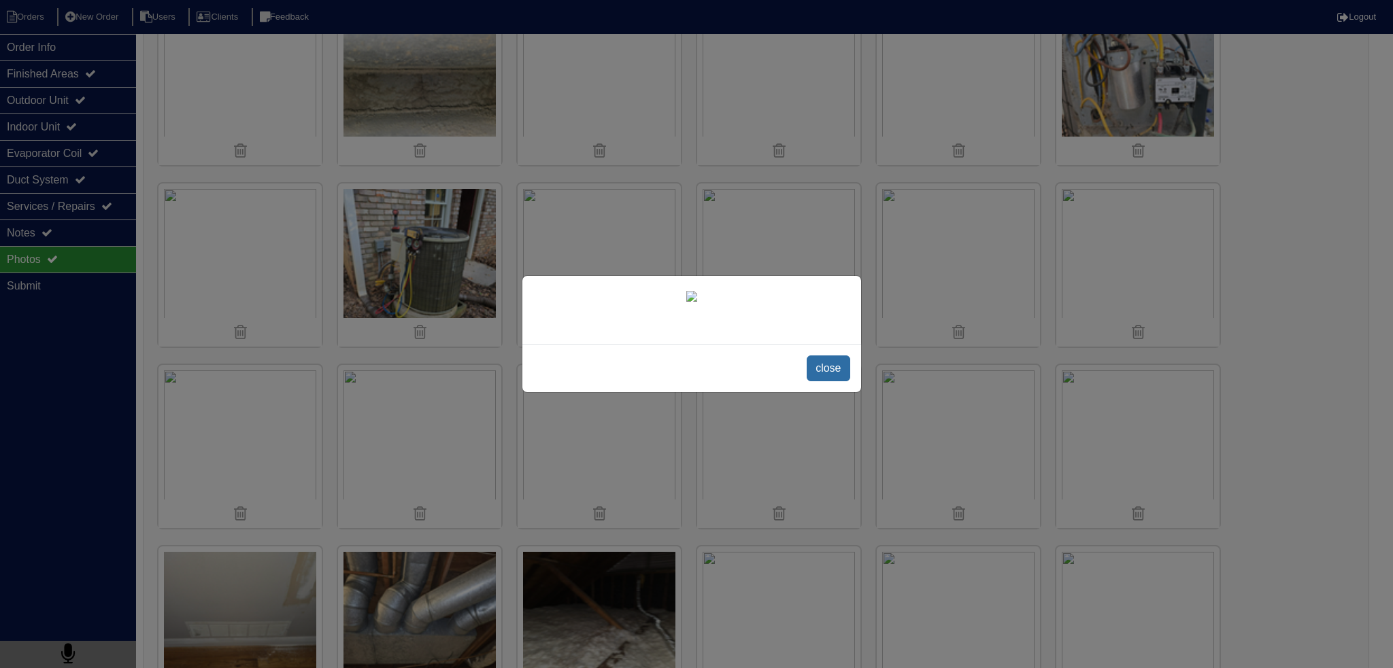
click at [814, 381] on span "close" at bounding box center [827, 369] width 43 height 26
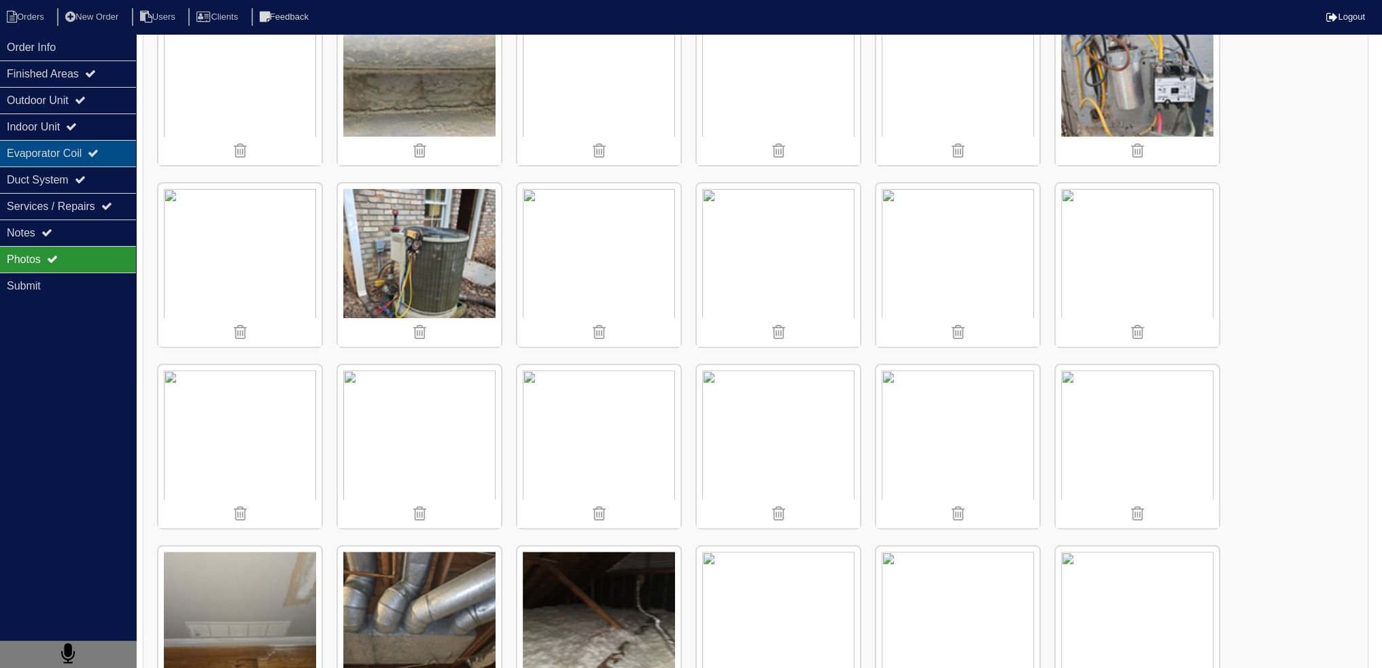
click at [99, 150] on icon at bounding box center [93, 153] width 11 height 11
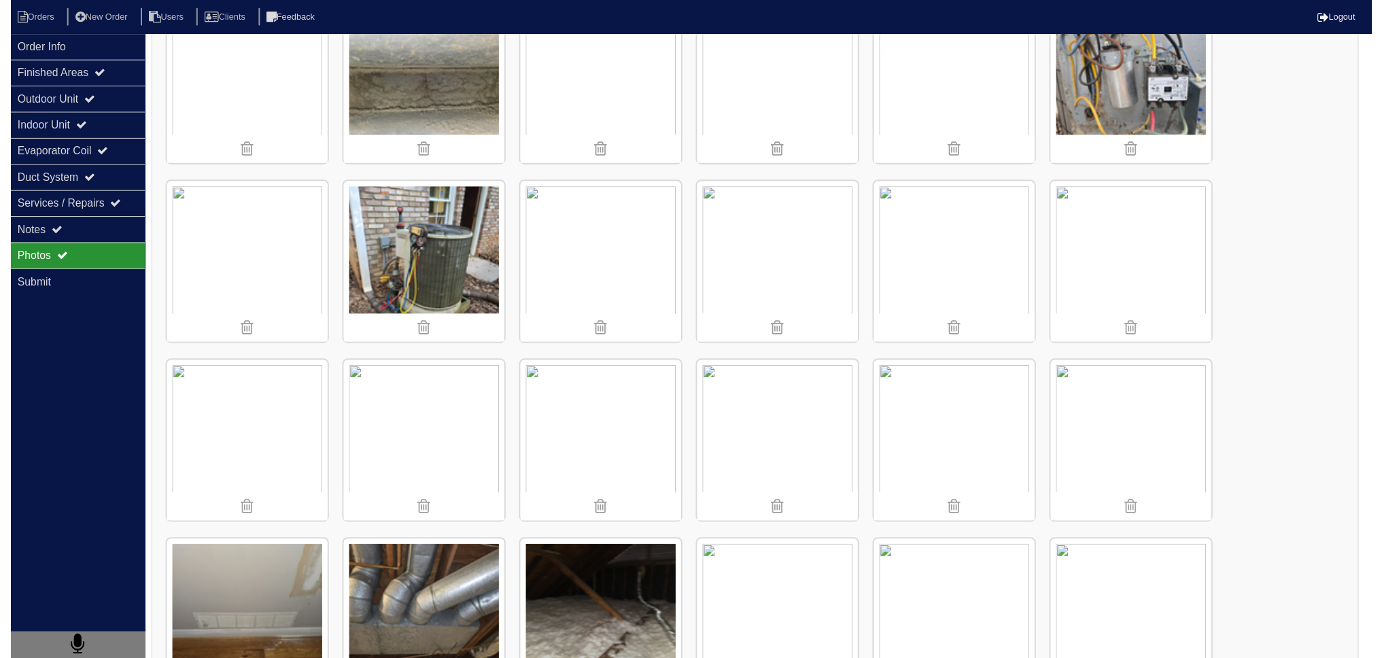
scroll to position [0, 0]
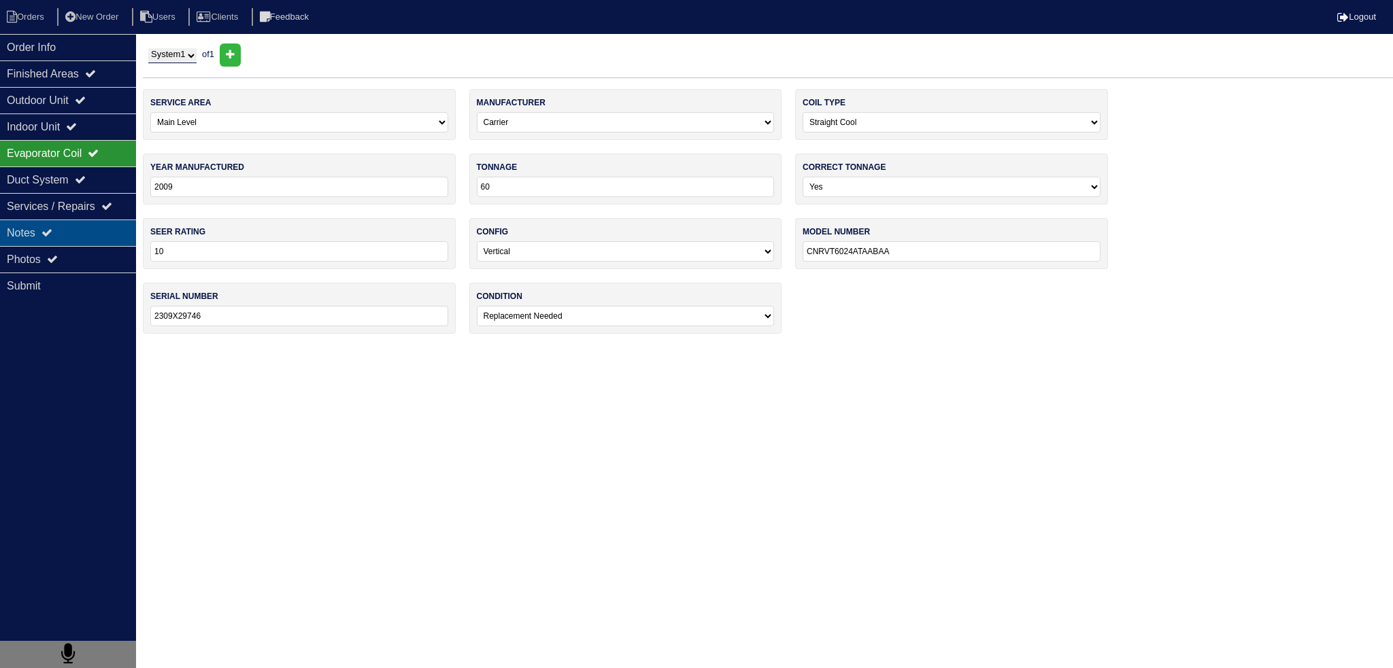
click at [65, 235] on div "Notes" at bounding box center [68, 233] width 136 height 27
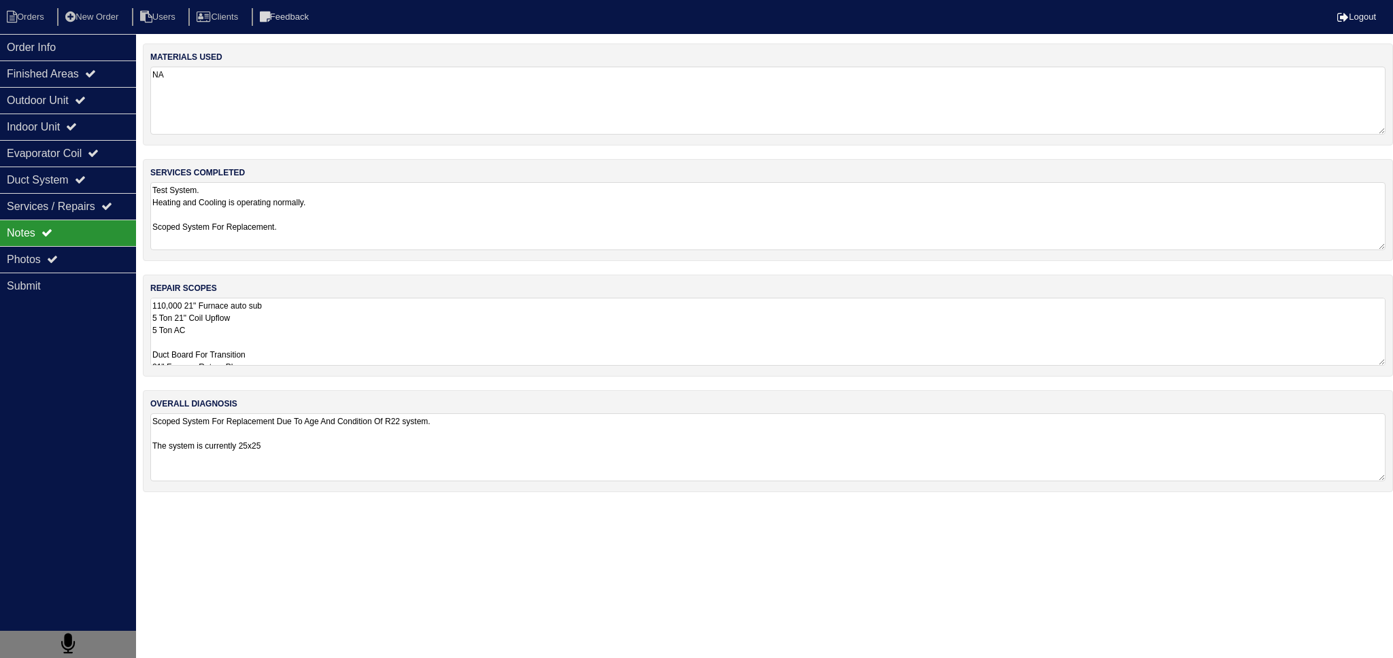
click at [290, 336] on textarea "110,000 21" Furnace auto sub 5 Ton 21" Coil Upflow 5 Ton AC Duct Board For Tran…" at bounding box center [767, 332] width 1235 height 68
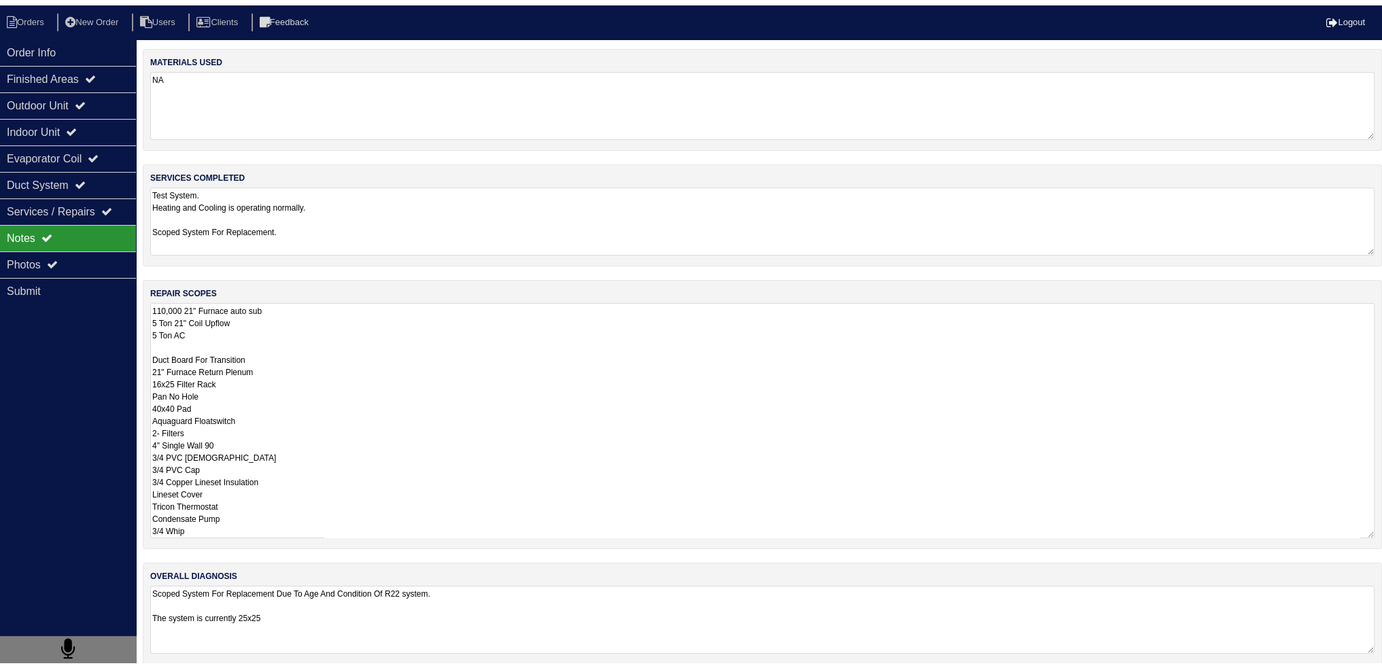
scroll to position [1, 0]
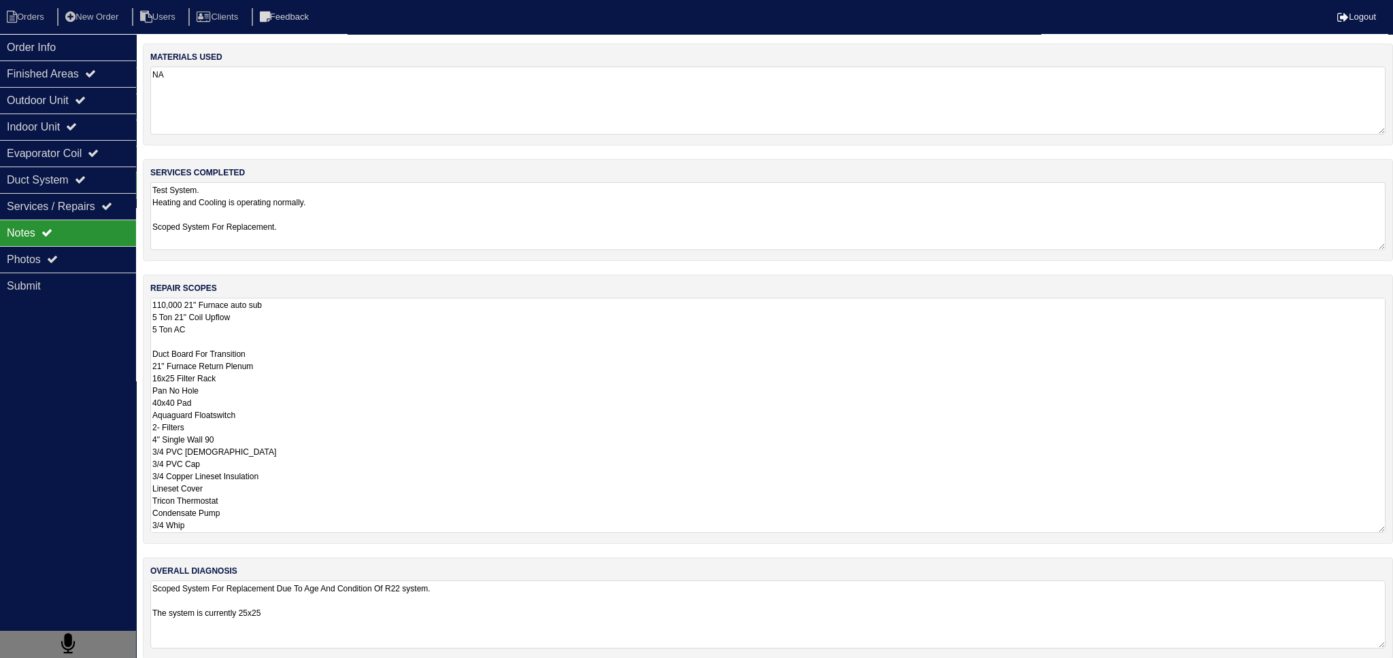
click at [103, 241] on div "Notes" at bounding box center [68, 233] width 136 height 27
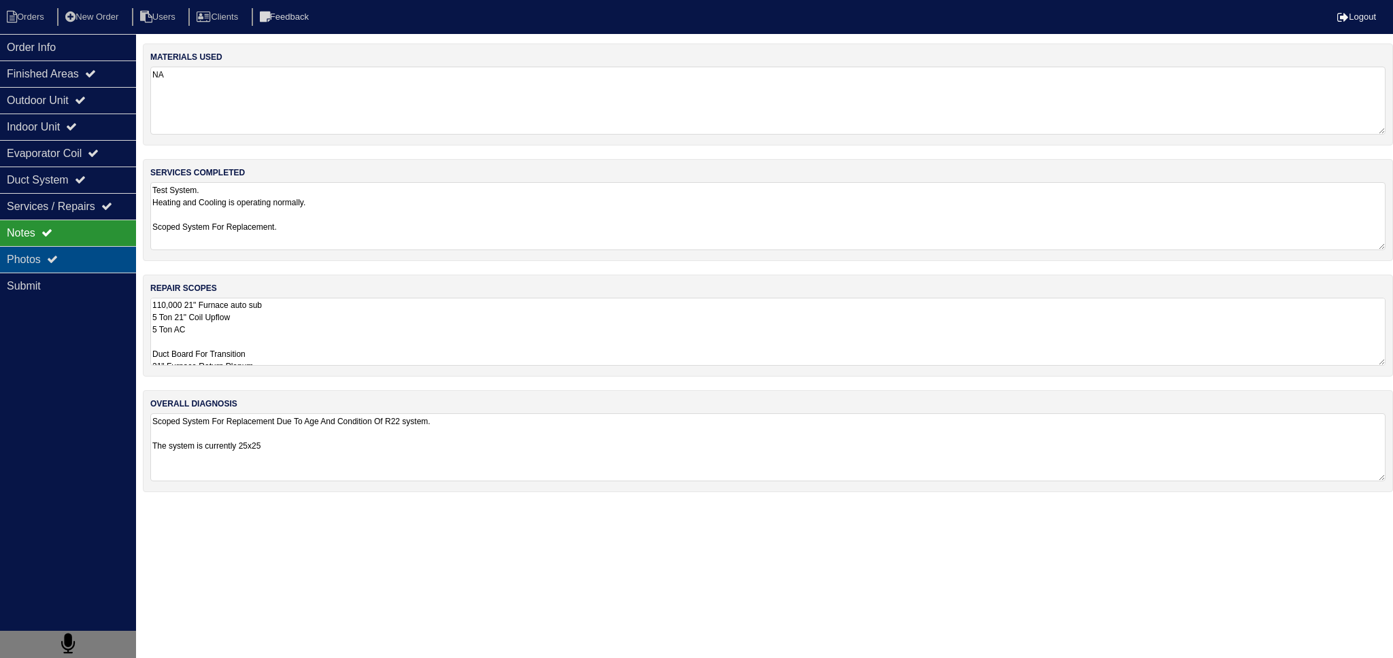
click at [104, 253] on div "Photos" at bounding box center [68, 259] width 136 height 27
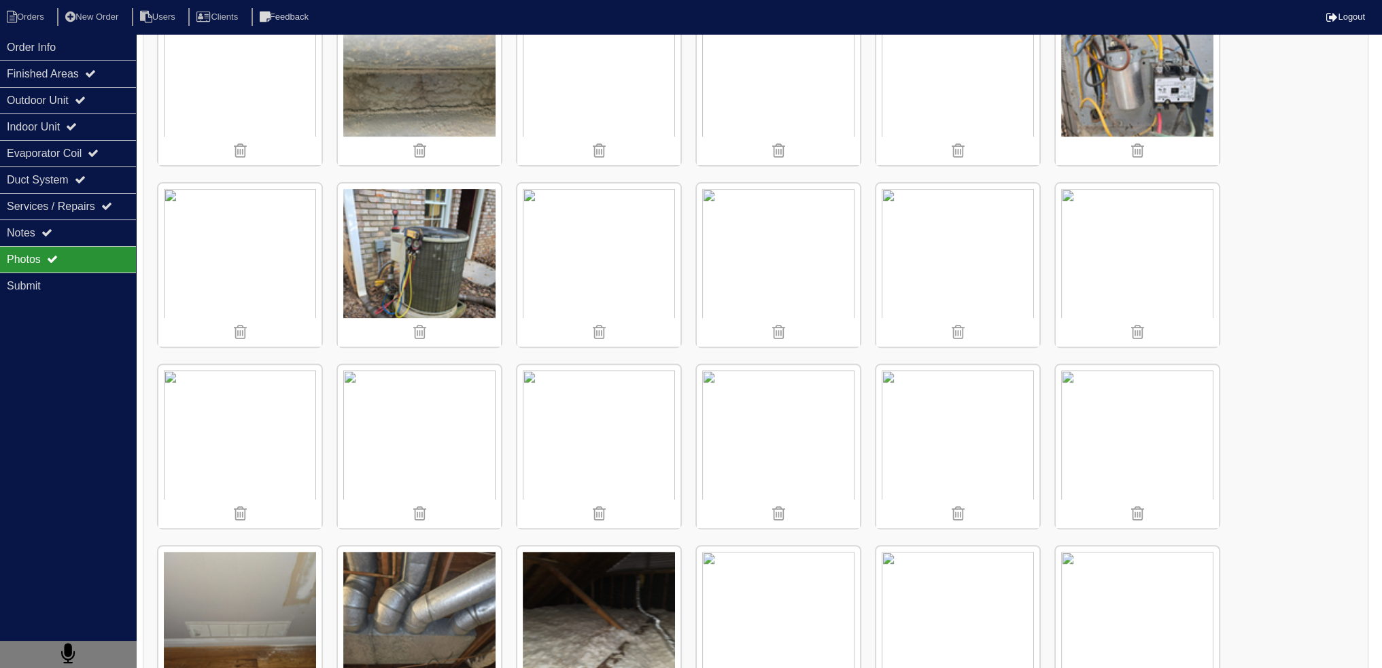
scroll to position [884, 0]
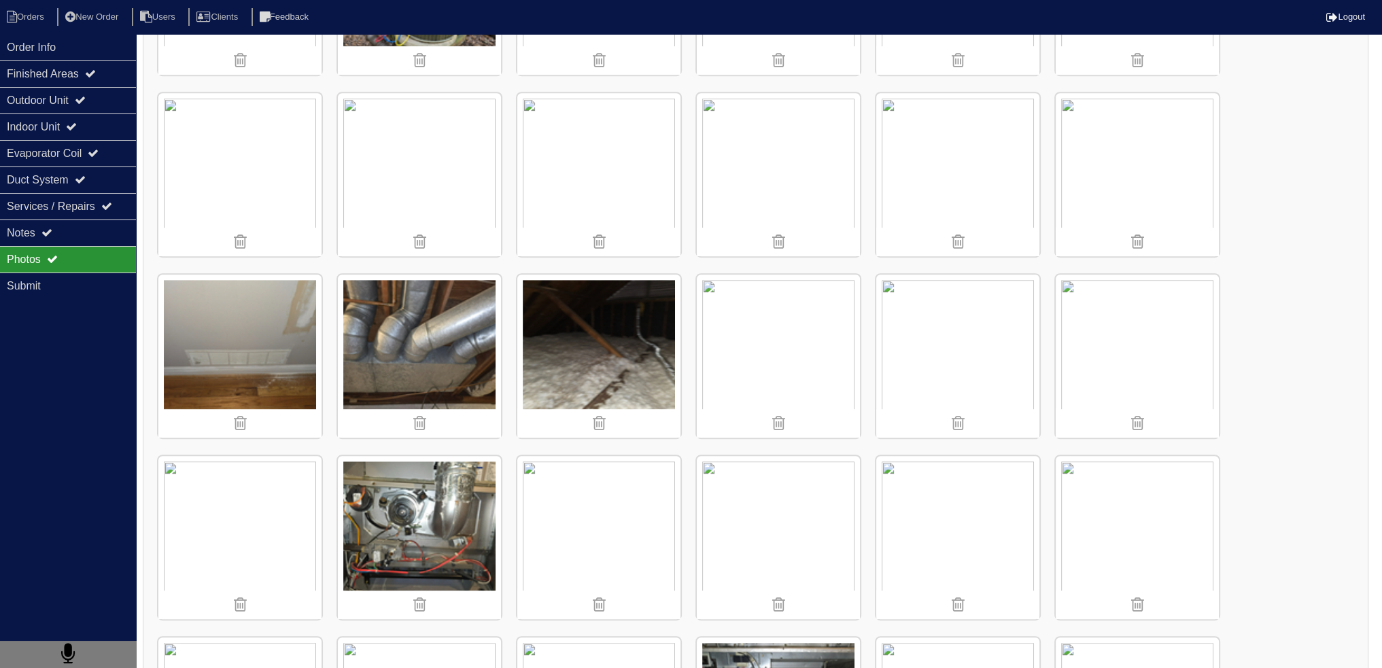
click at [216, 165] on img at bounding box center [239, 174] width 163 height 163
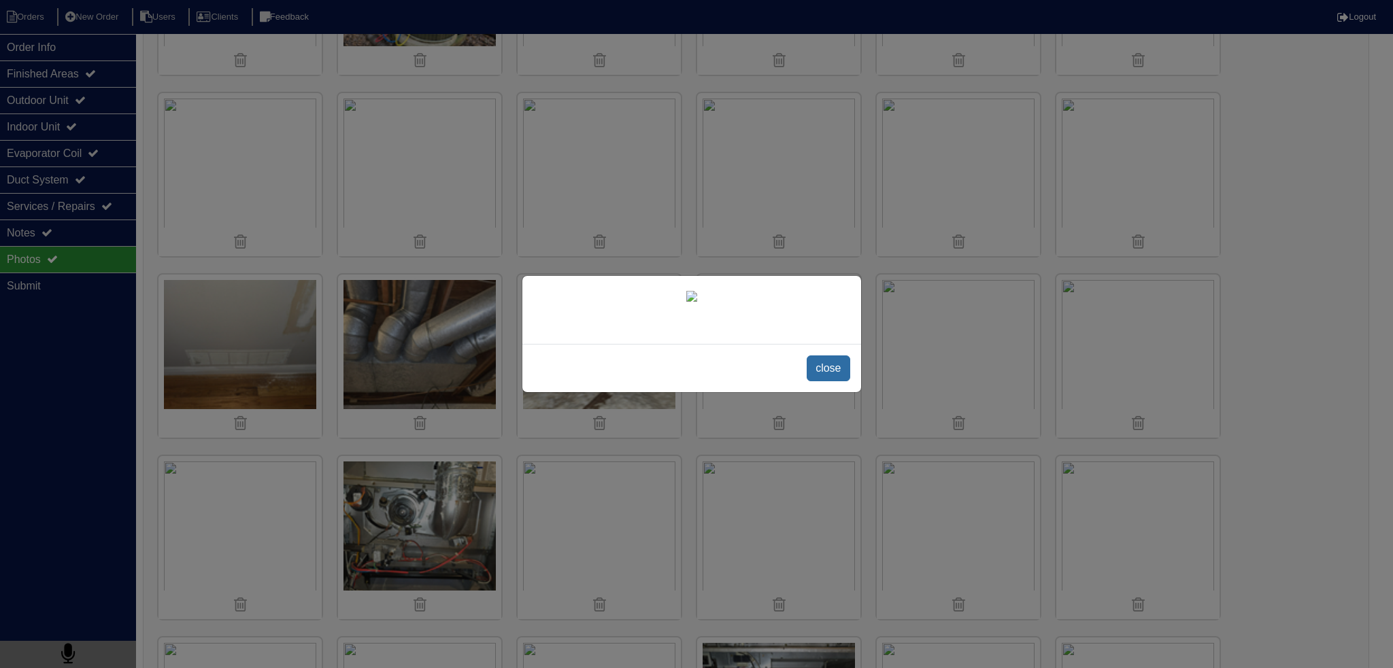
click at [848, 381] on span "close" at bounding box center [827, 369] width 43 height 26
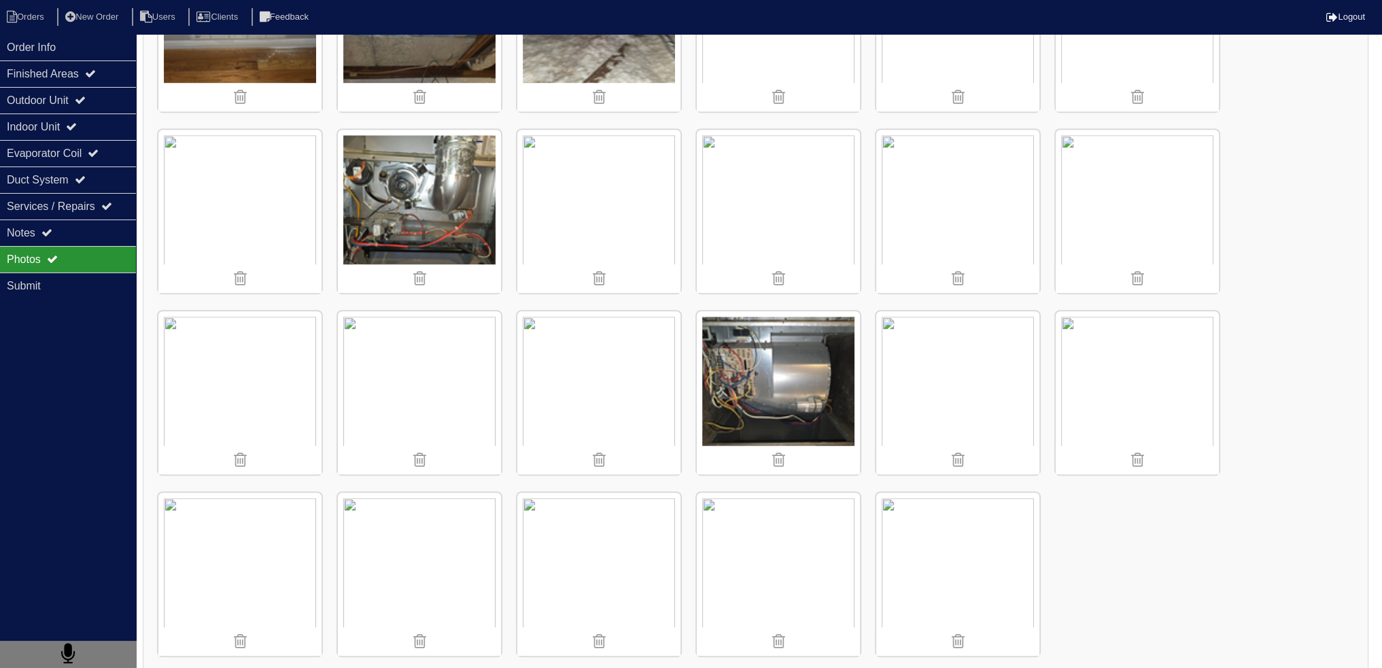
scroll to position [1221, 0]
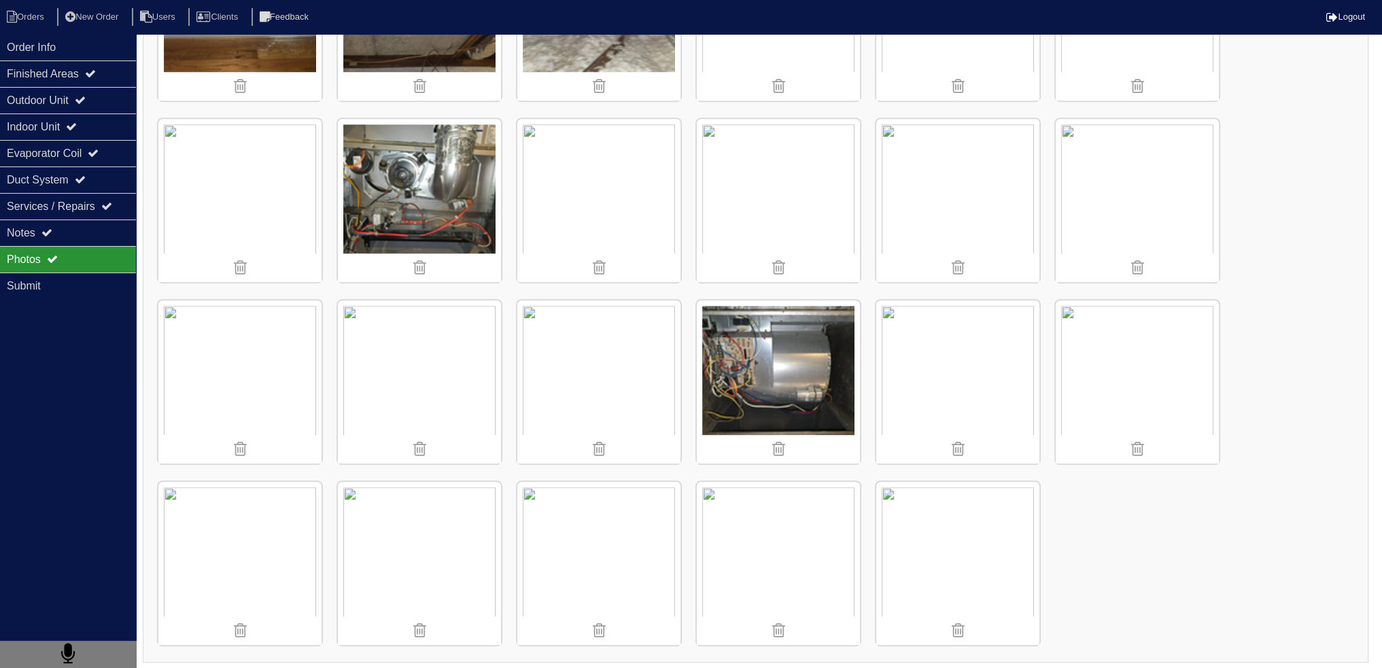
click at [620, 523] on img at bounding box center [598, 563] width 163 height 163
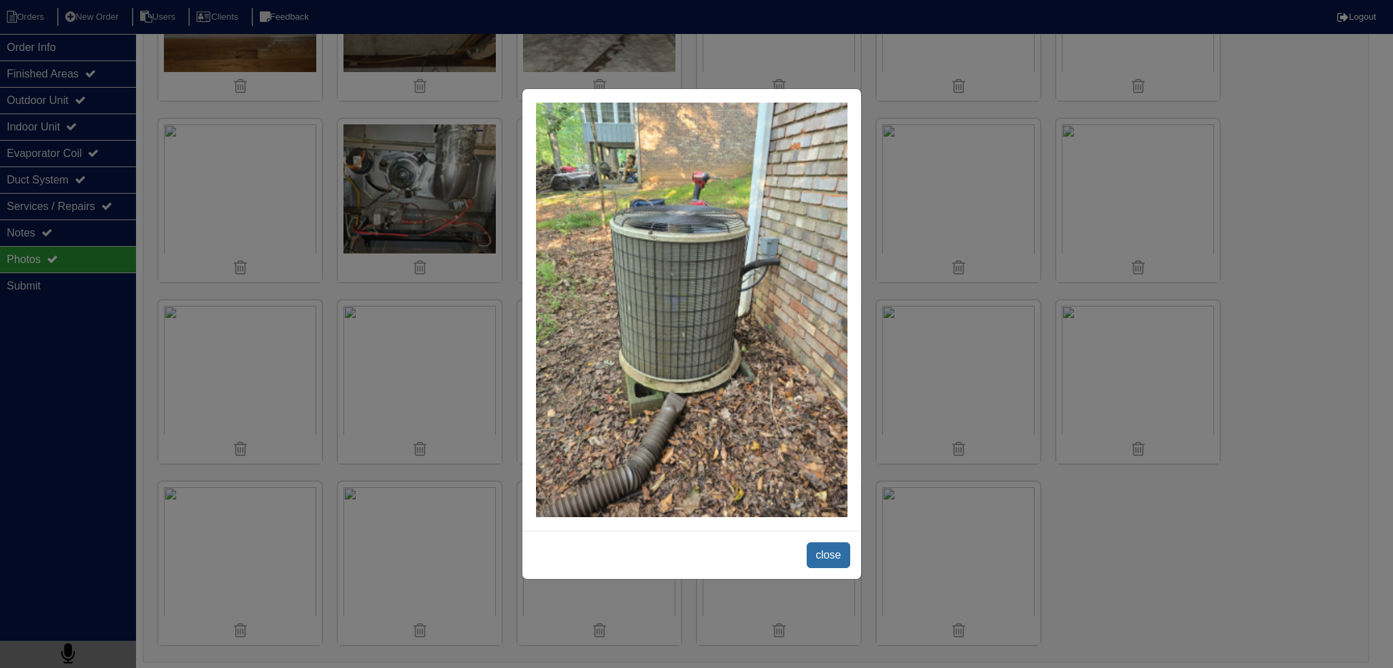
click at [834, 560] on span "close" at bounding box center [827, 556] width 43 height 26
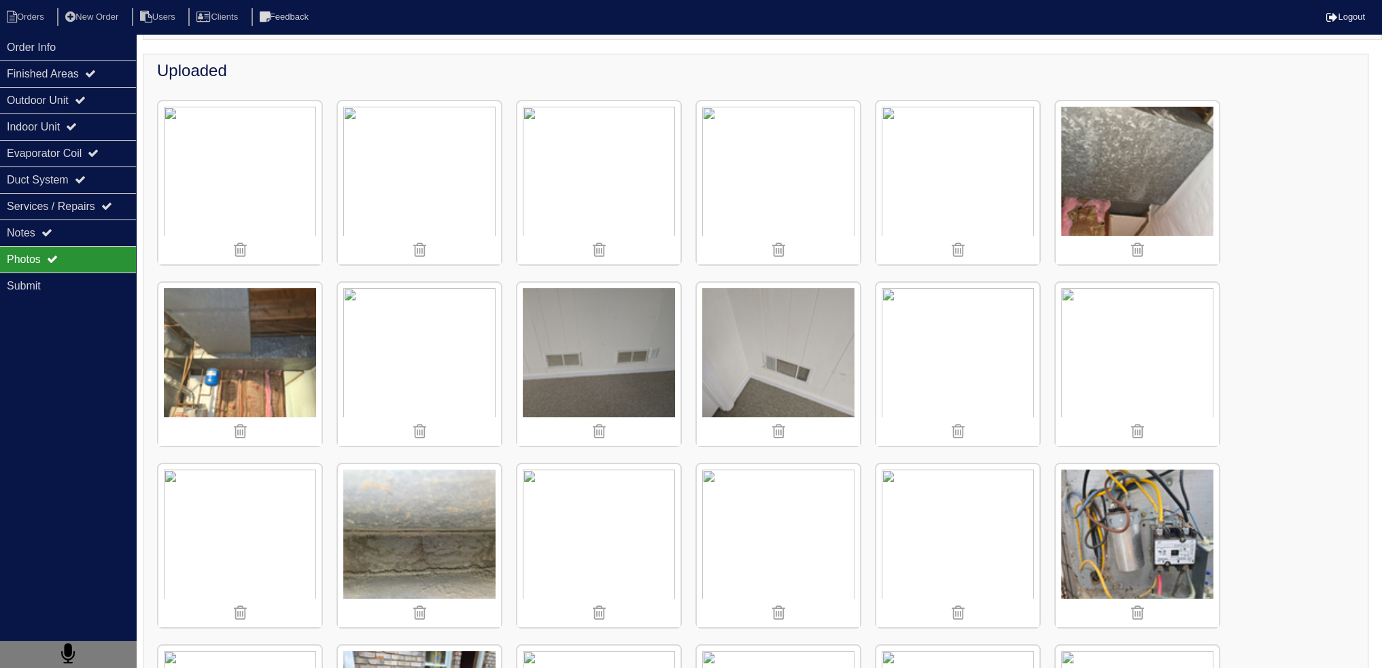
scroll to position [133, 0]
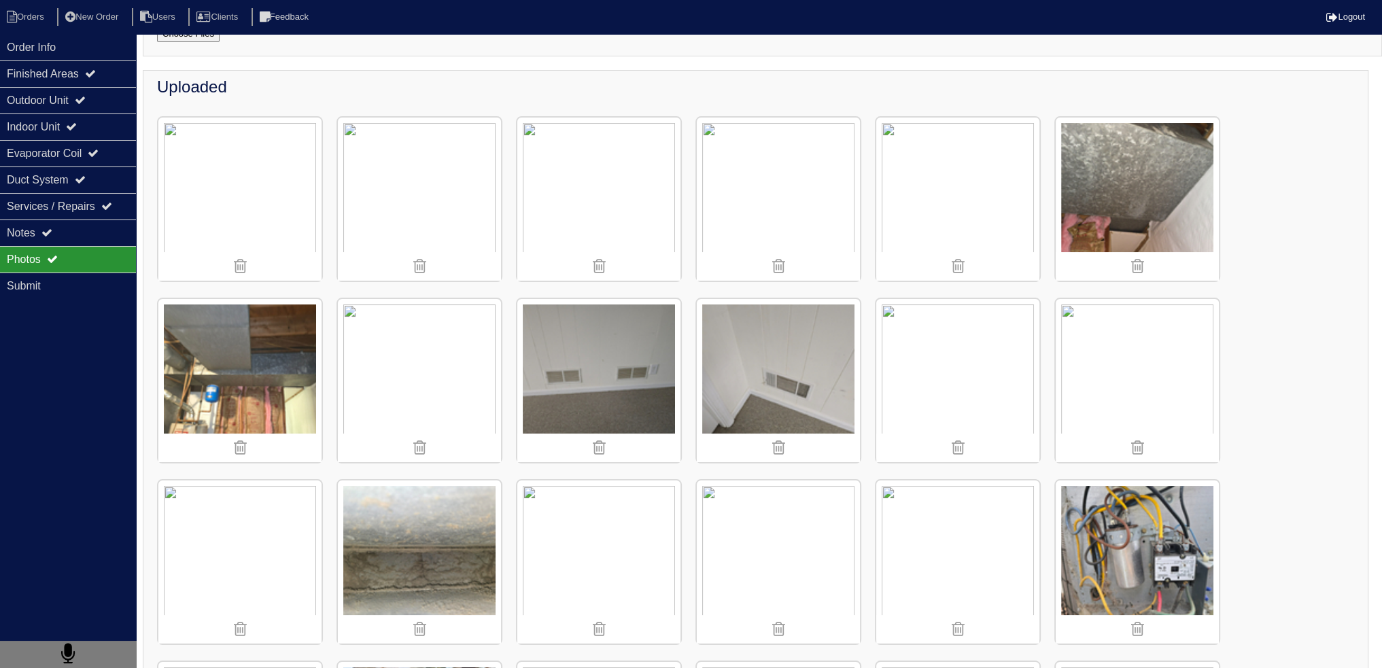
click at [827, 553] on img at bounding box center [778, 562] width 163 height 163
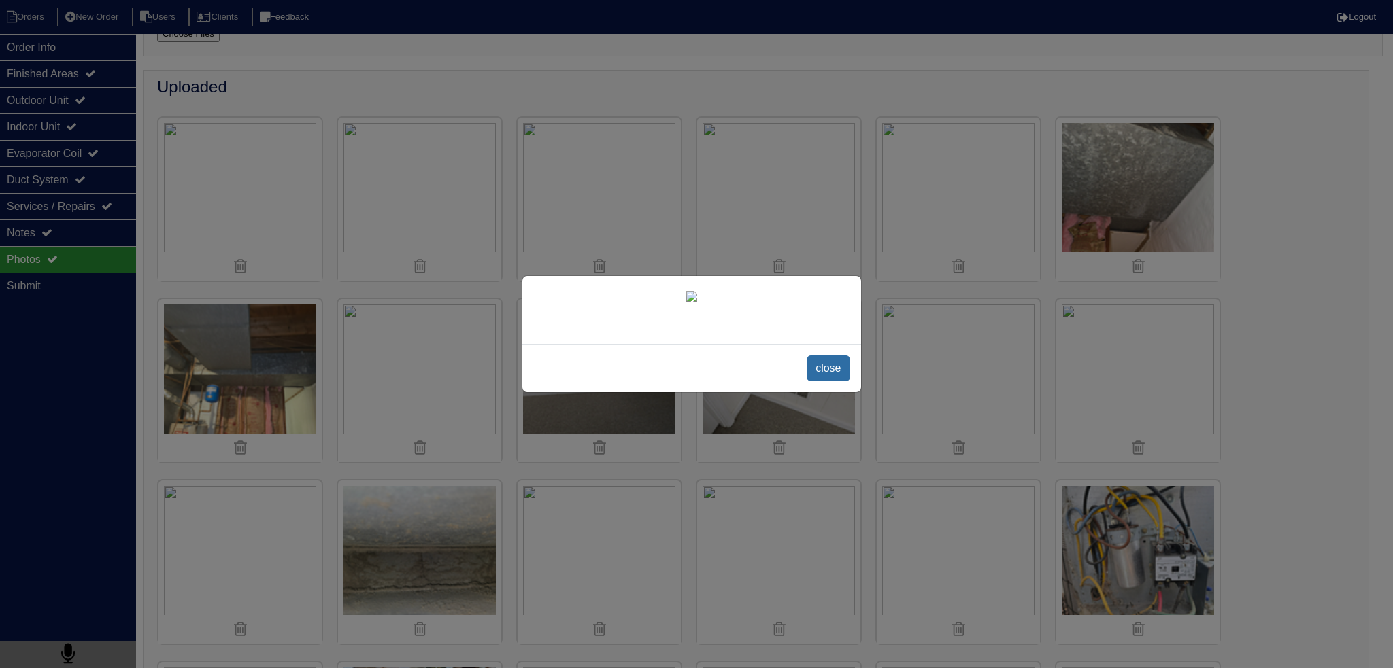
click at [819, 381] on span "close" at bounding box center [827, 369] width 43 height 26
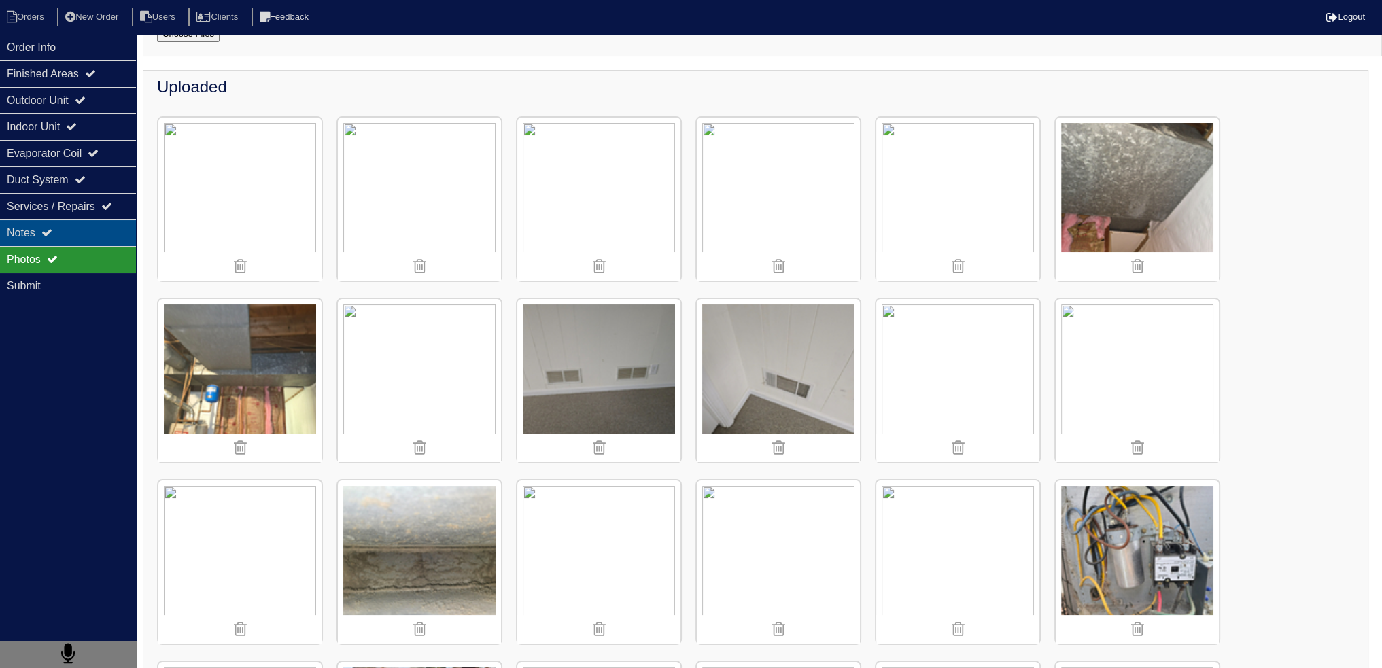
click at [79, 241] on div "Notes" at bounding box center [68, 233] width 136 height 27
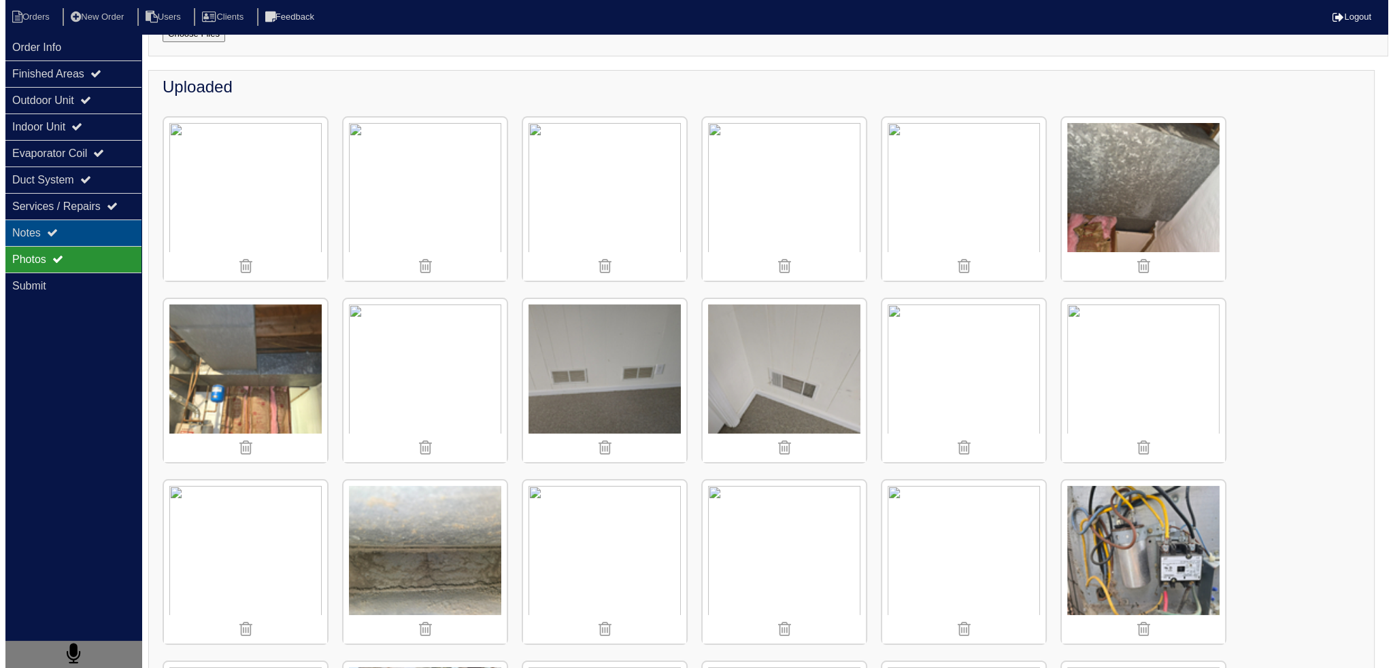
scroll to position [0, 0]
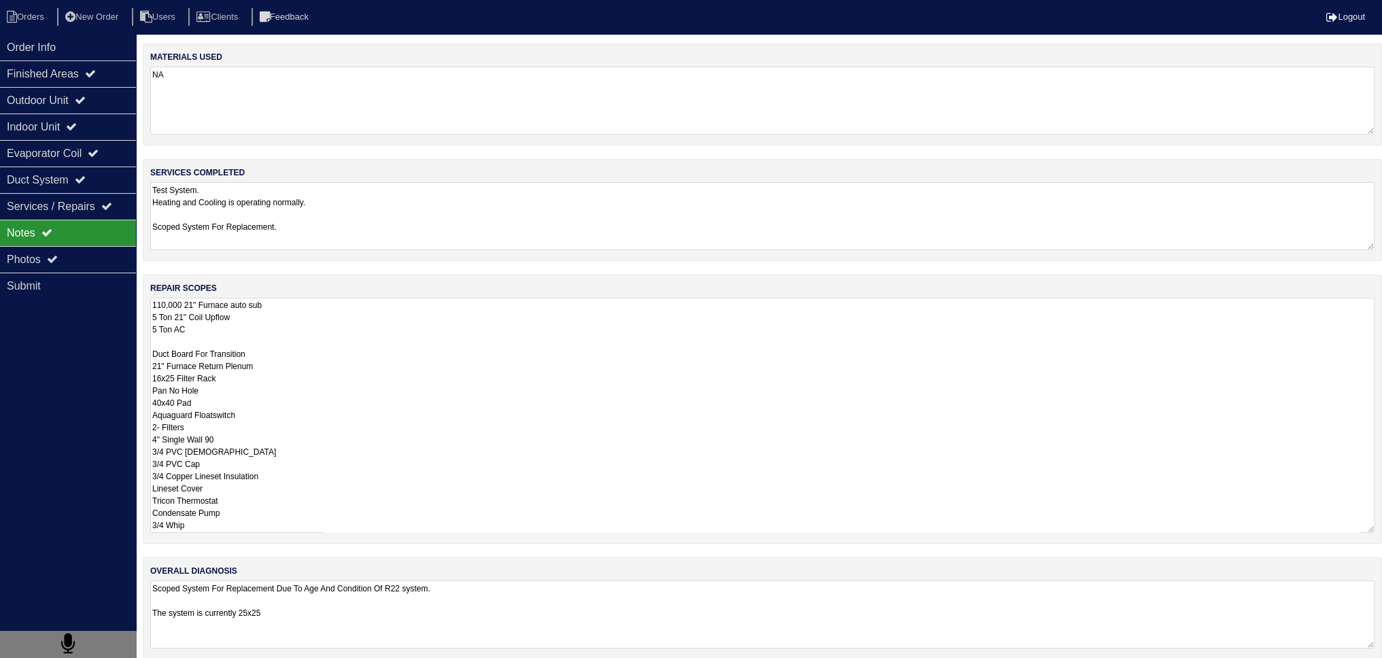
click at [315, 339] on textarea "110,000 21" Furnace auto sub 5 Ton 21" Coil Upflow 5 Ton AC Duct Board For Tran…" at bounding box center [762, 415] width 1225 height 235
click at [94, 50] on div "Order Info" at bounding box center [68, 47] width 136 height 27
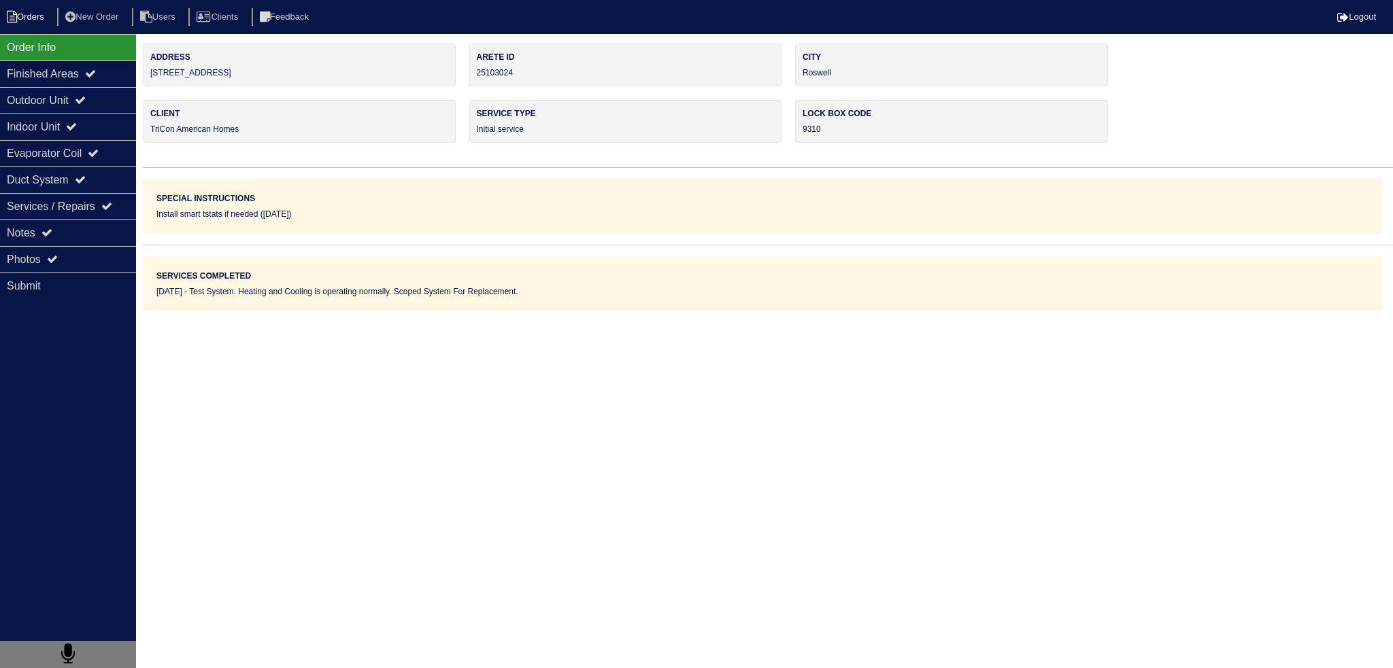
click at [44, 12] on li "Orders" at bounding box center [27, 17] width 55 height 18
select select "15"
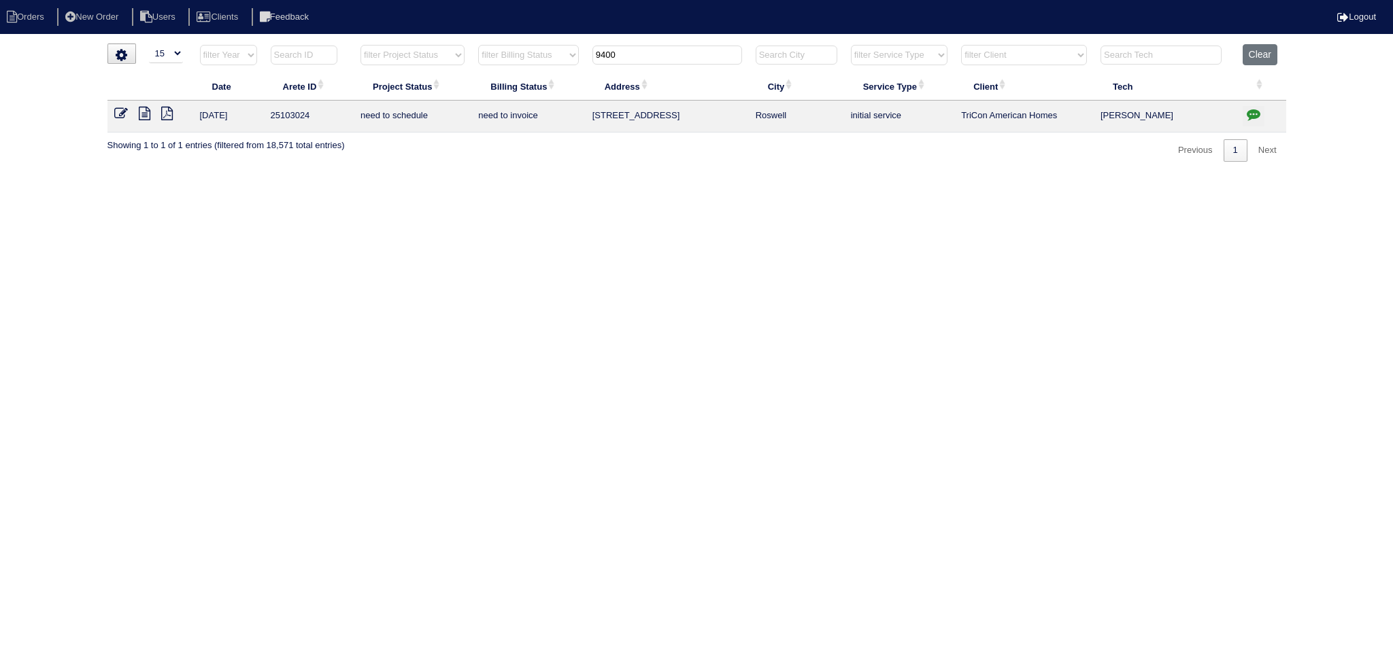
drag, startPoint x: 685, startPoint y: 59, endPoint x: 490, endPoint y: 67, distance: 196.0
click at [490, 67] on tr "filter Year -- Any Year -- 2025 2024 2023 2022 2021 2020 2019 filter Project St…" at bounding box center [696, 58] width 1178 height 28
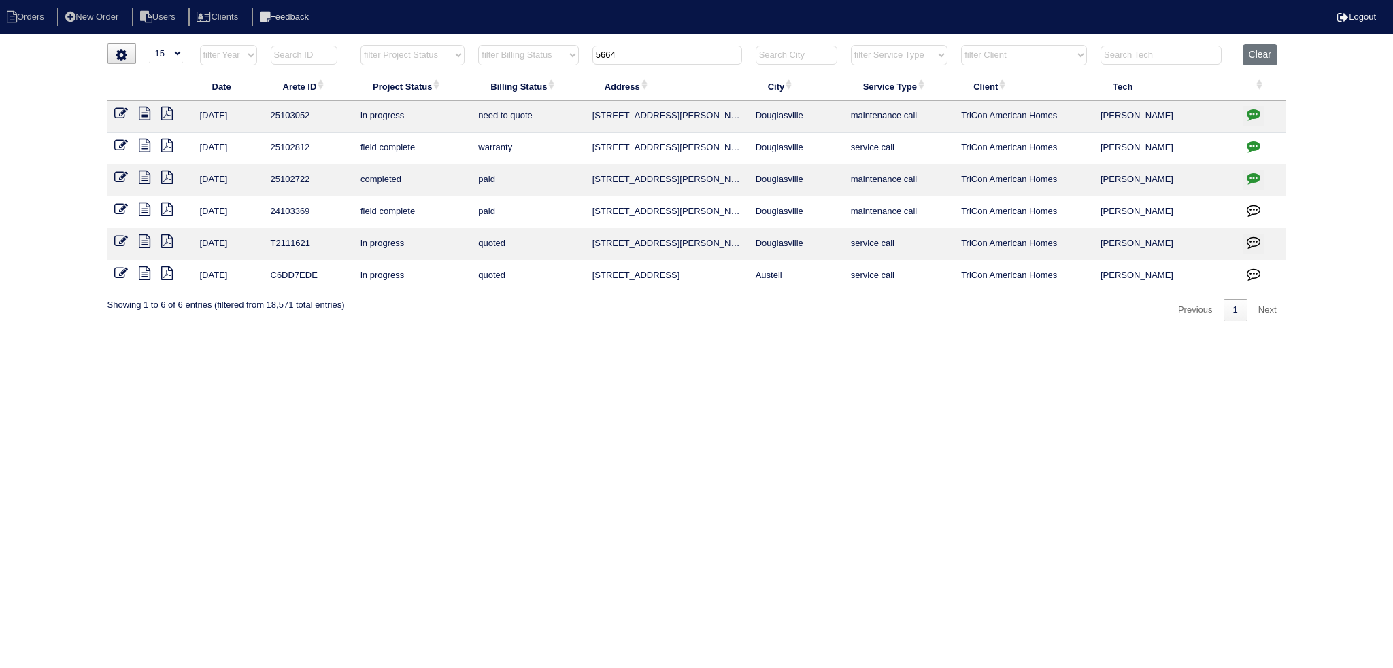
type input "5664"
click at [149, 111] on icon at bounding box center [145, 114] width 12 height 14
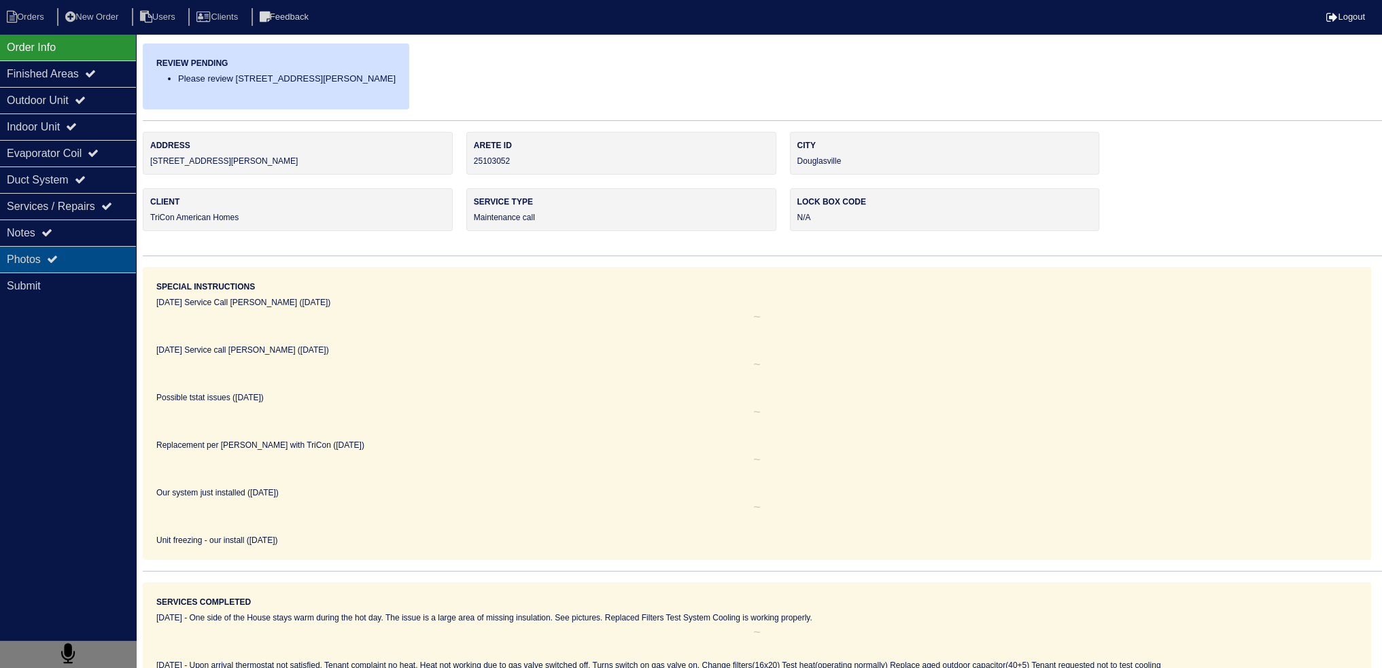
drag, startPoint x: 124, startPoint y: 263, endPoint x: 395, endPoint y: 327, distance: 278.7
click at [123, 263] on div "Photos" at bounding box center [68, 259] width 136 height 27
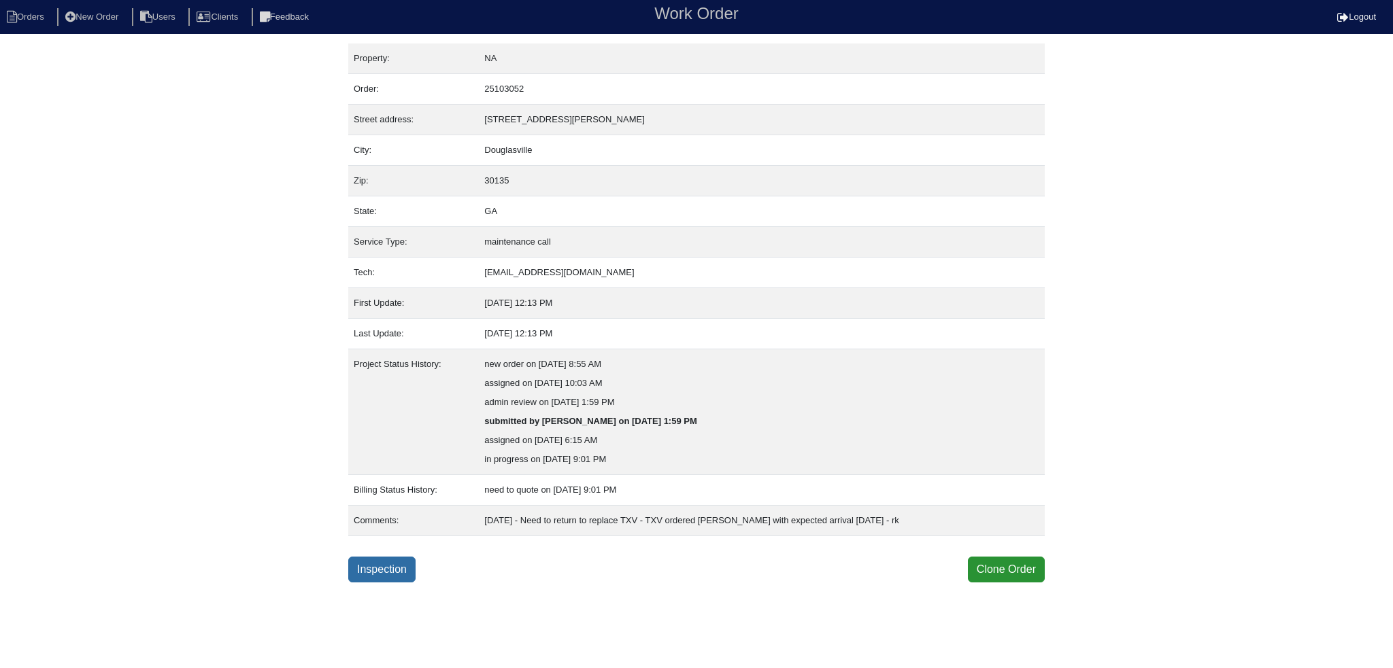
click at [381, 565] on link "Inspection" at bounding box center [381, 570] width 67 height 26
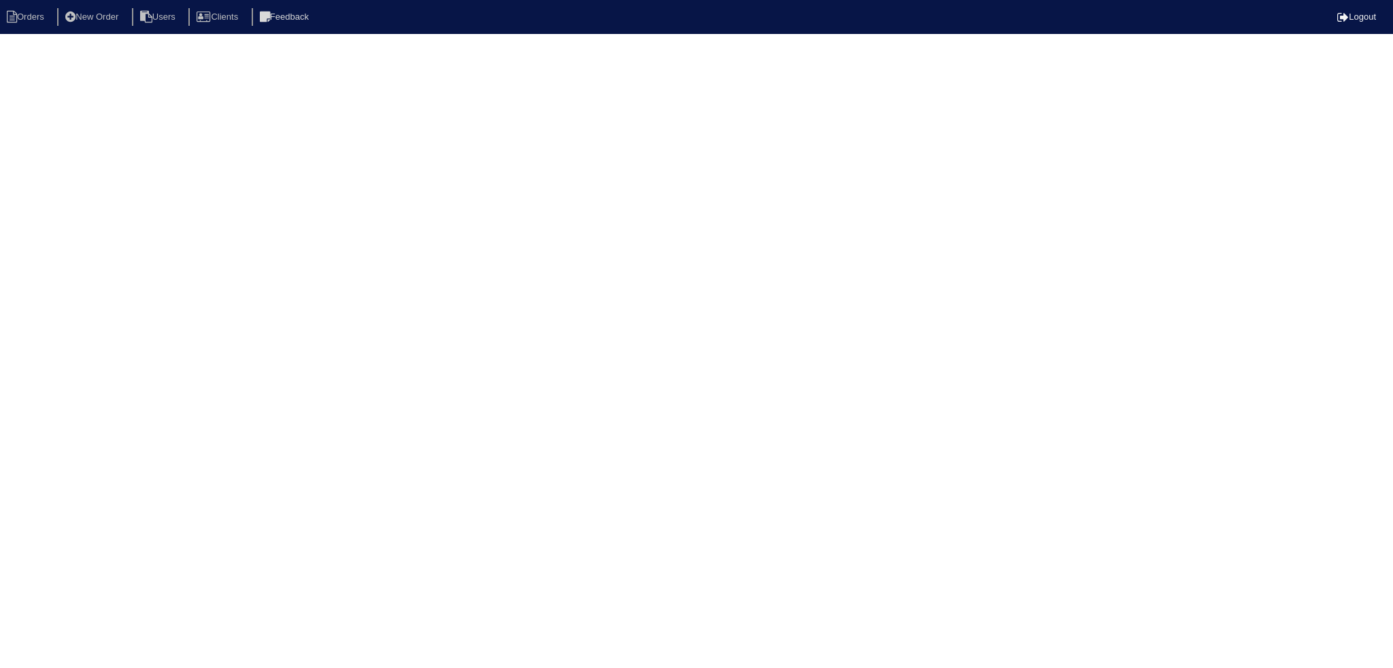
click at [85, 44] on html "Orders New Order Users Clients Feedback Logout Orders New Order Users Clients M…" at bounding box center [696, 22] width 1393 height 44
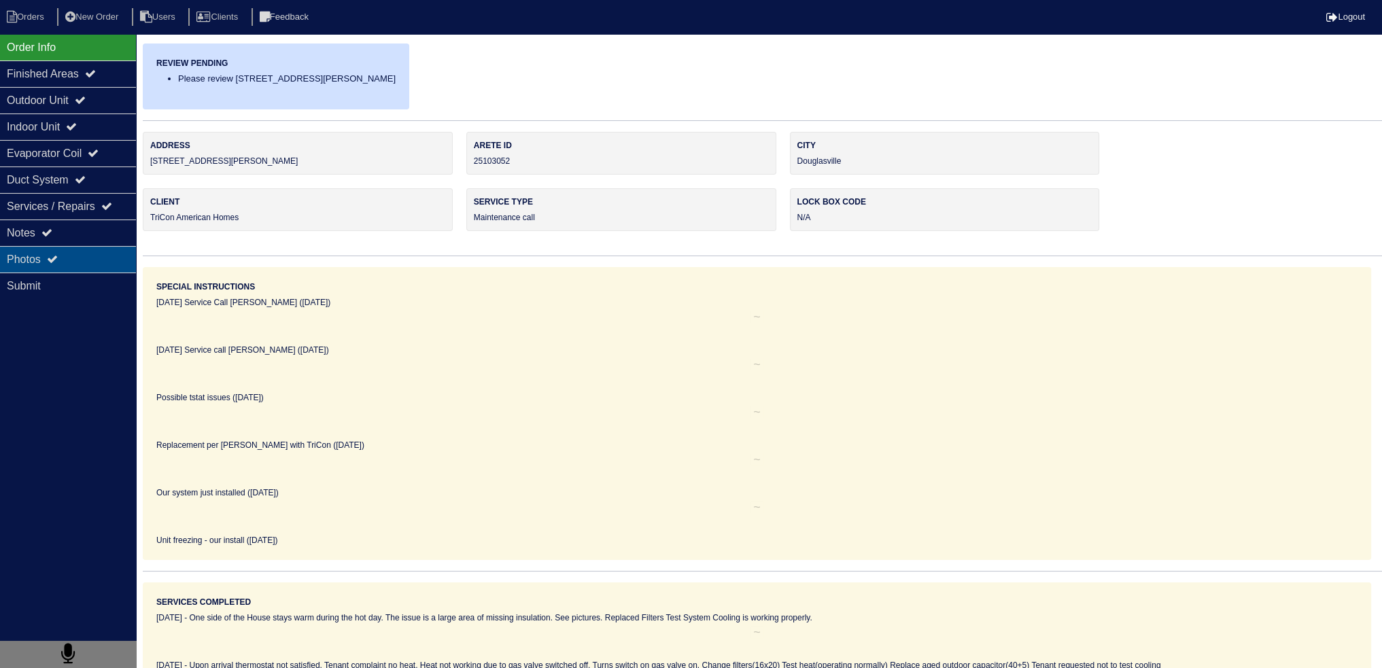
click at [76, 262] on div "Photos" at bounding box center [68, 259] width 136 height 27
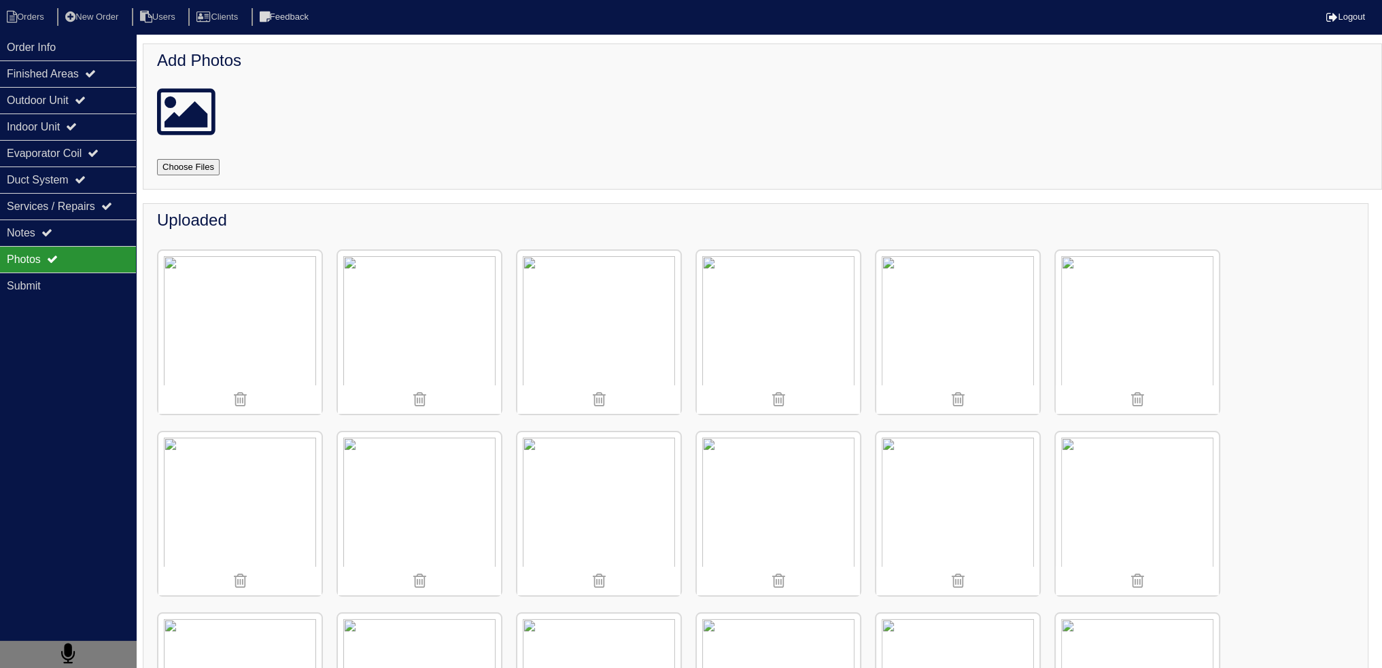
click at [423, 289] on img at bounding box center [419, 332] width 163 height 163
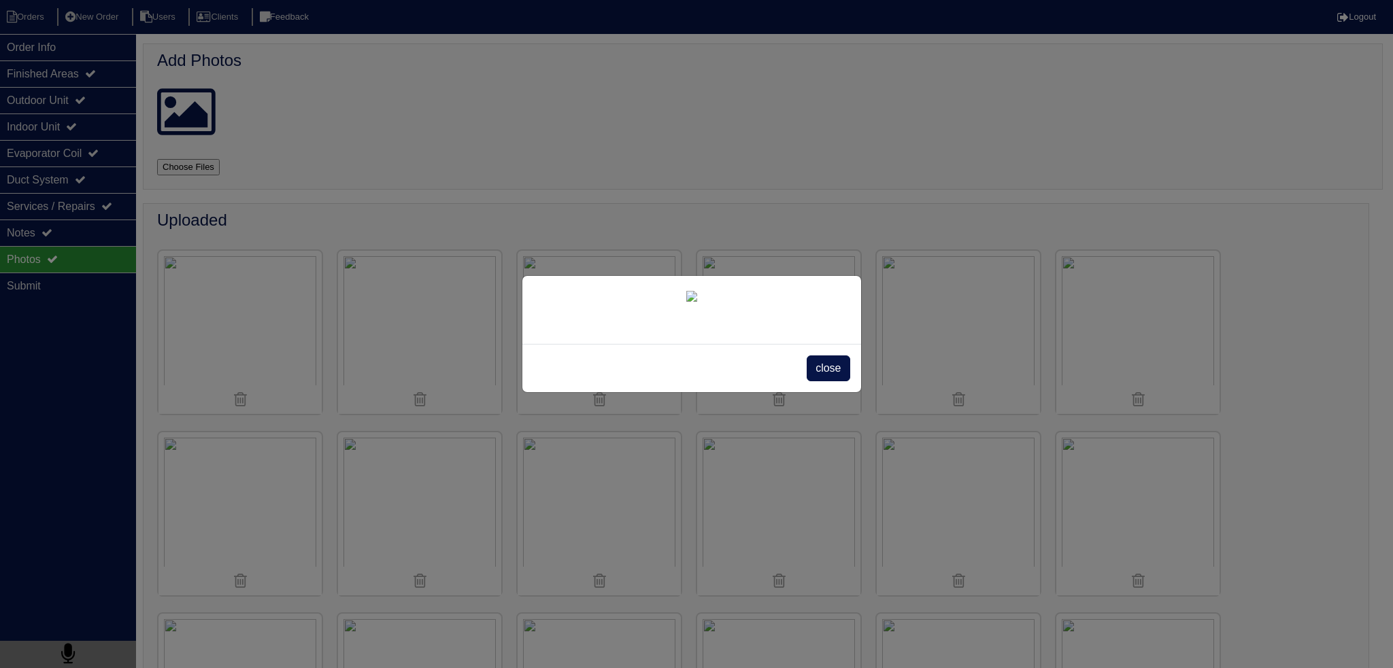
click at [823, 381] on span "close" at bounding box center [827, 369] width 43 height 26
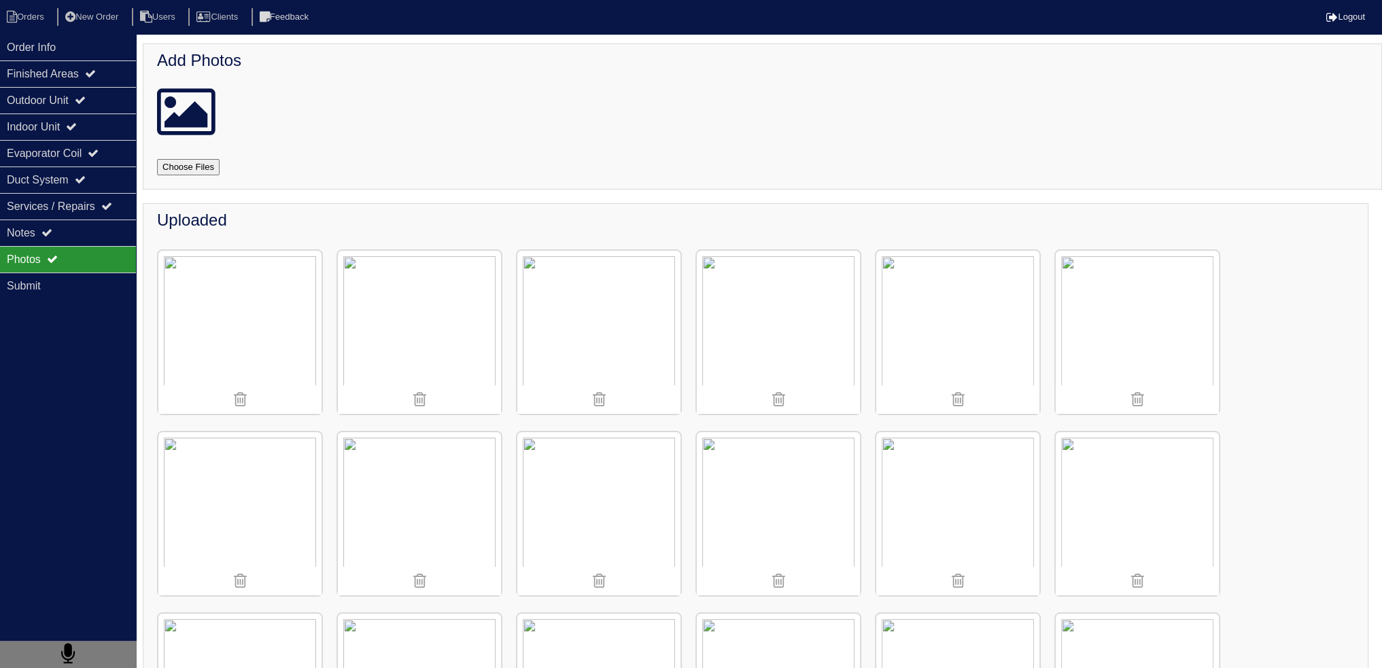
scroll to position [204, 0]
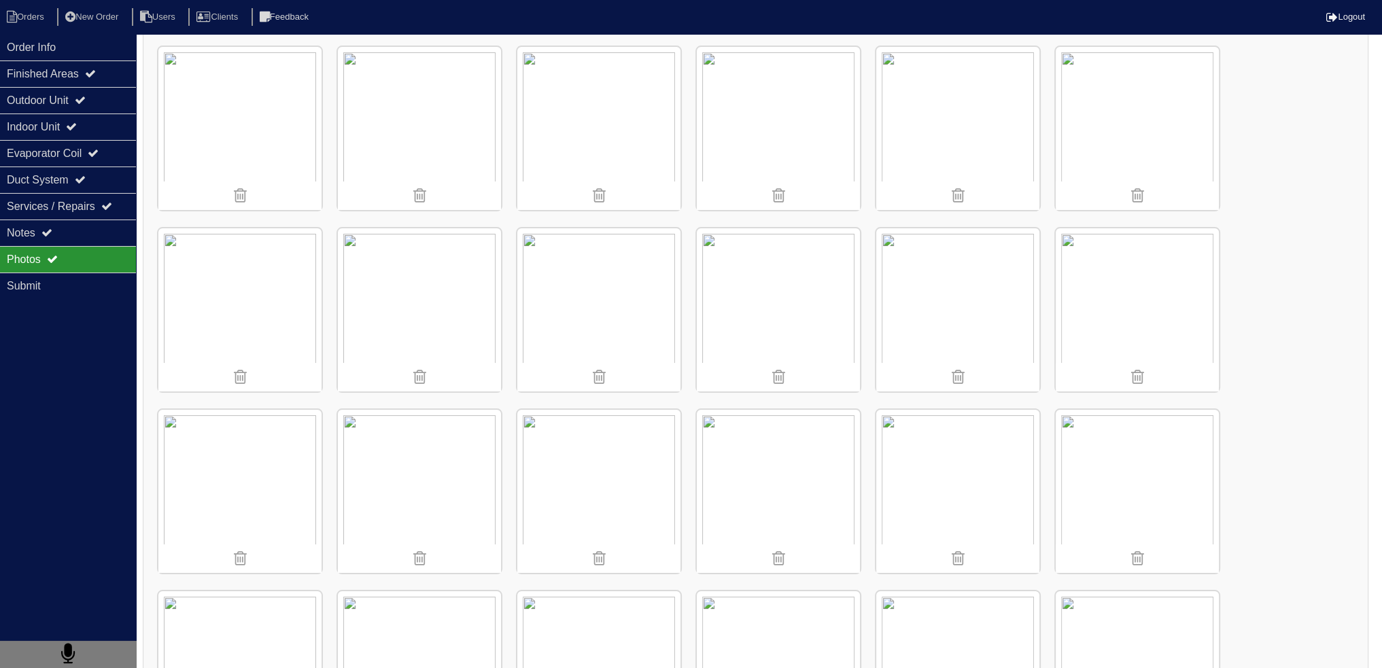
click at [258, 160] on img at bounding box center [239, 128] width 163 height 163
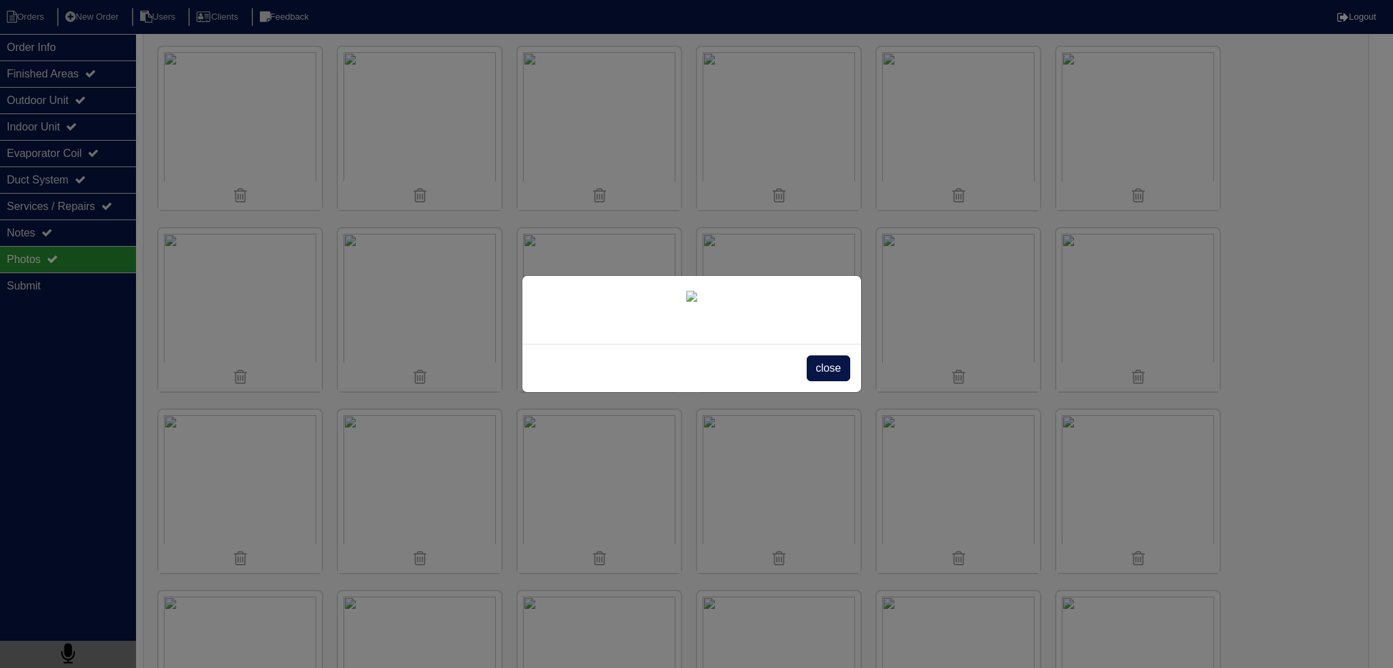
drag, startPoint x: 823, startPoint y: 468, endPoint x: 787, endPoint y: 470, distance: 36.7
click at [823, 381] on span "close" at bounding box center [827, 369] width 43 height 26
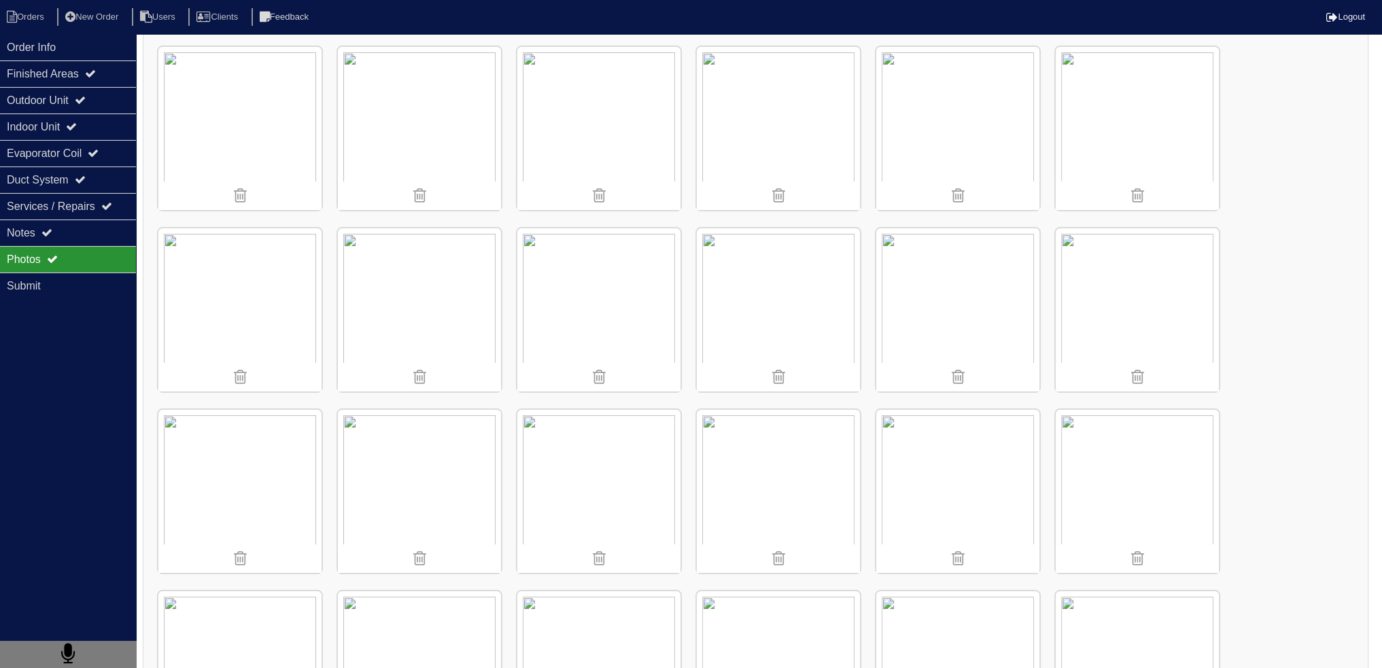
click at [232, 496] on img at bounding box center [239, 491] width 163 height 163
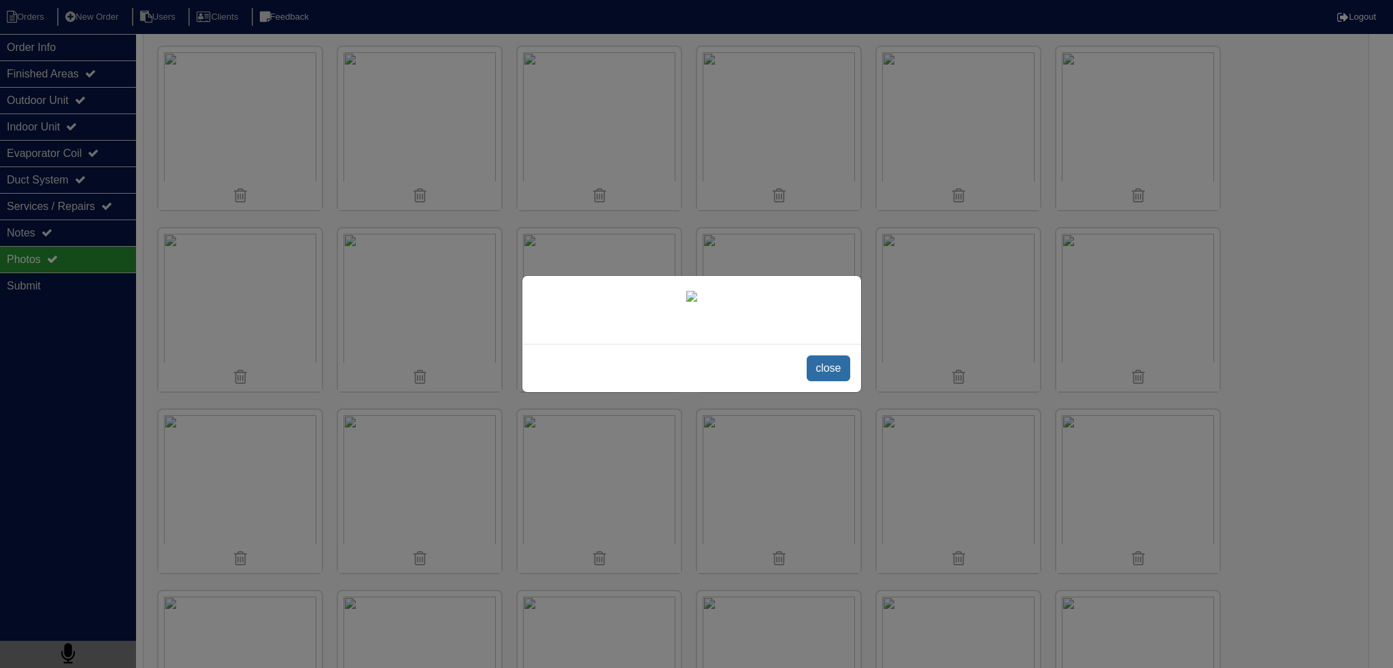
click at [816, 381] on span "close" at bounding box center [827, 369] width 43 height 26
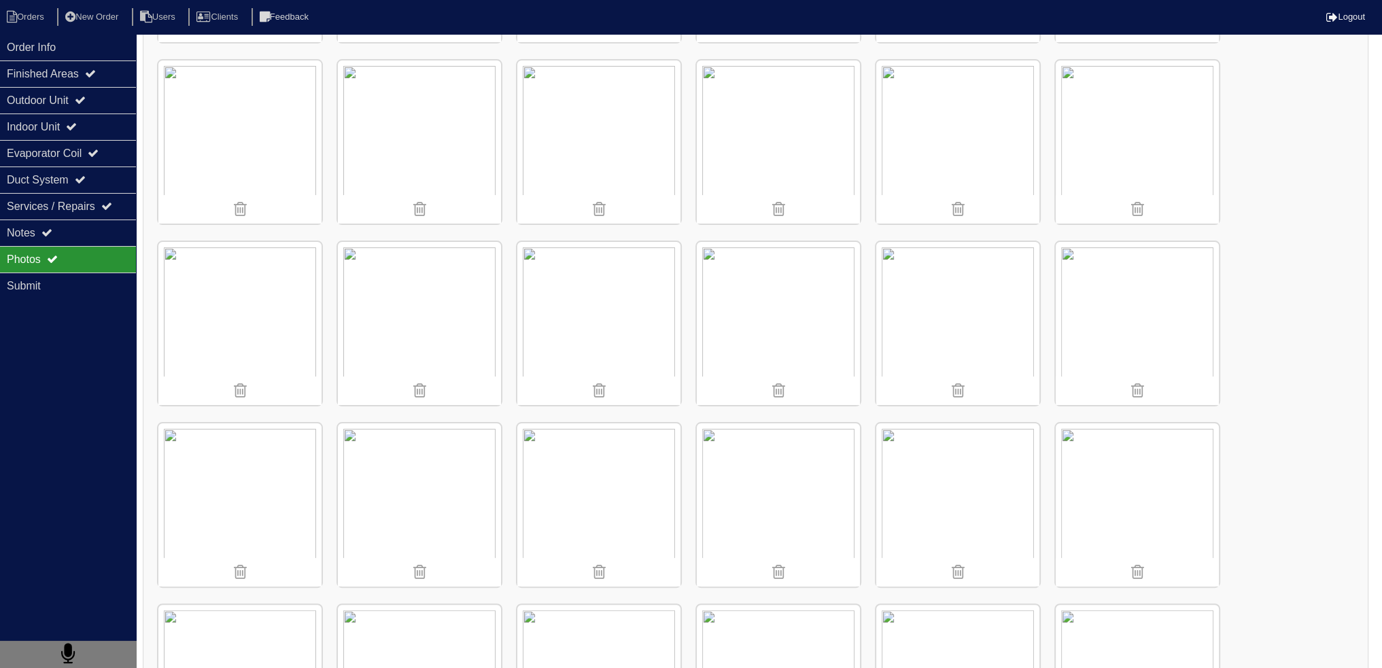
scroll to position [408, 0]
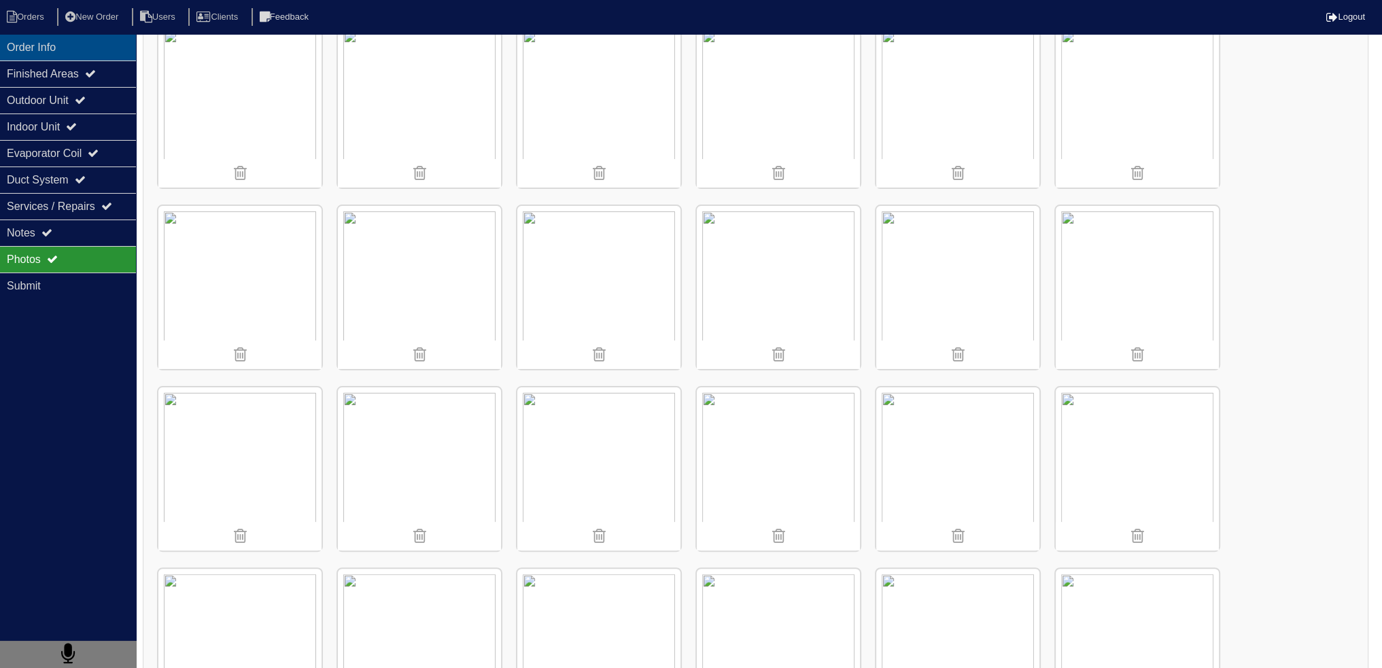
click at [79, 52] on div "Order Info" at bounding box center [68, 47] width 136 height 27
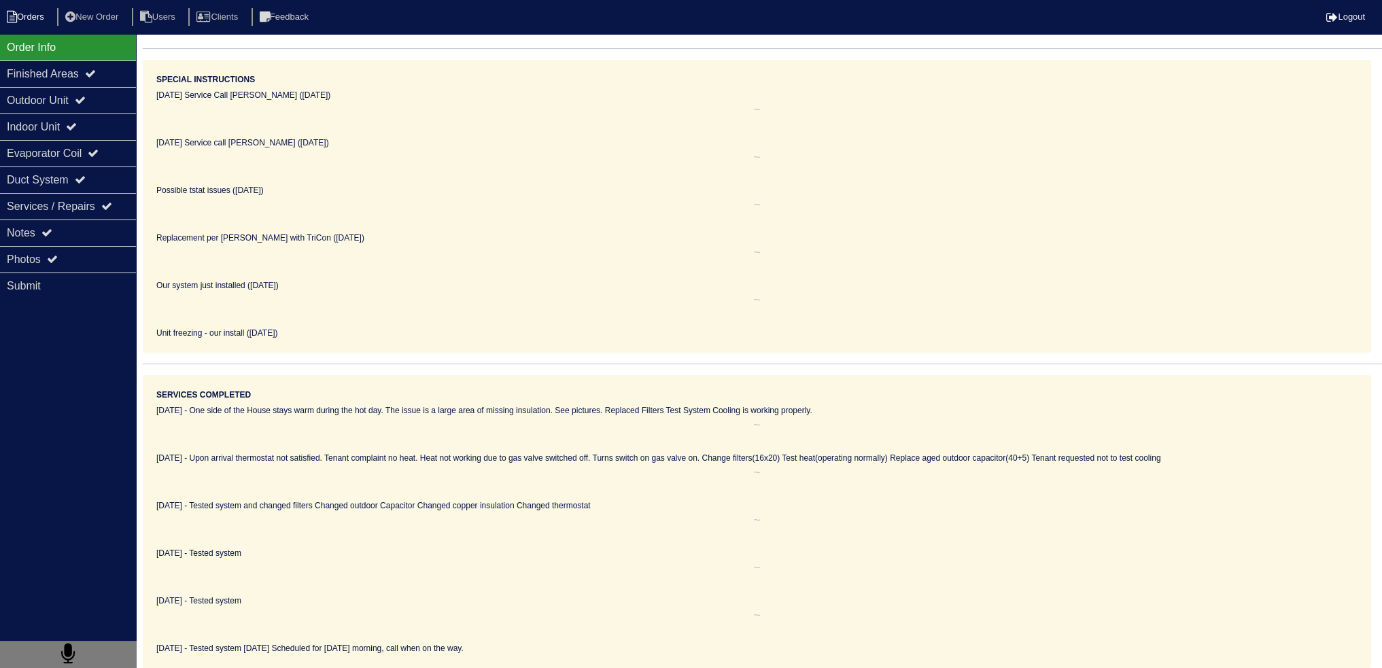
click at [39, 13] on li "Orders" at bounding box center [27, 17] width 55 height 18
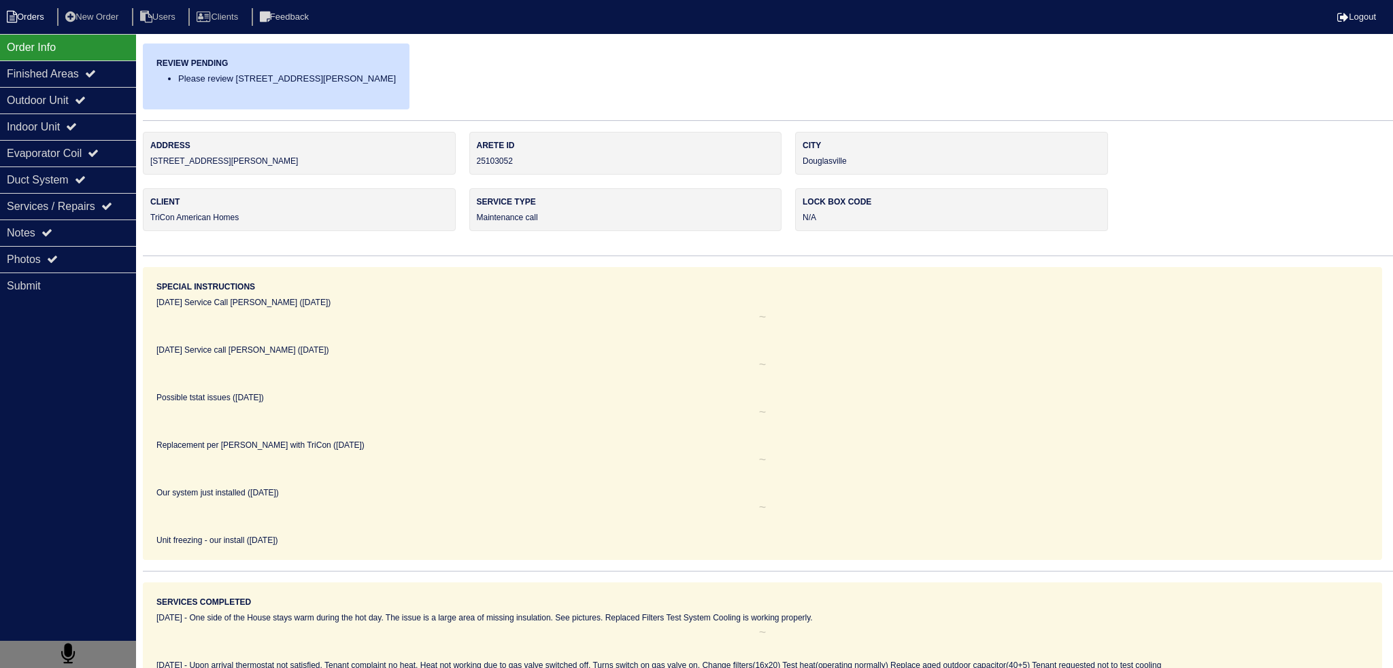
select select "15"
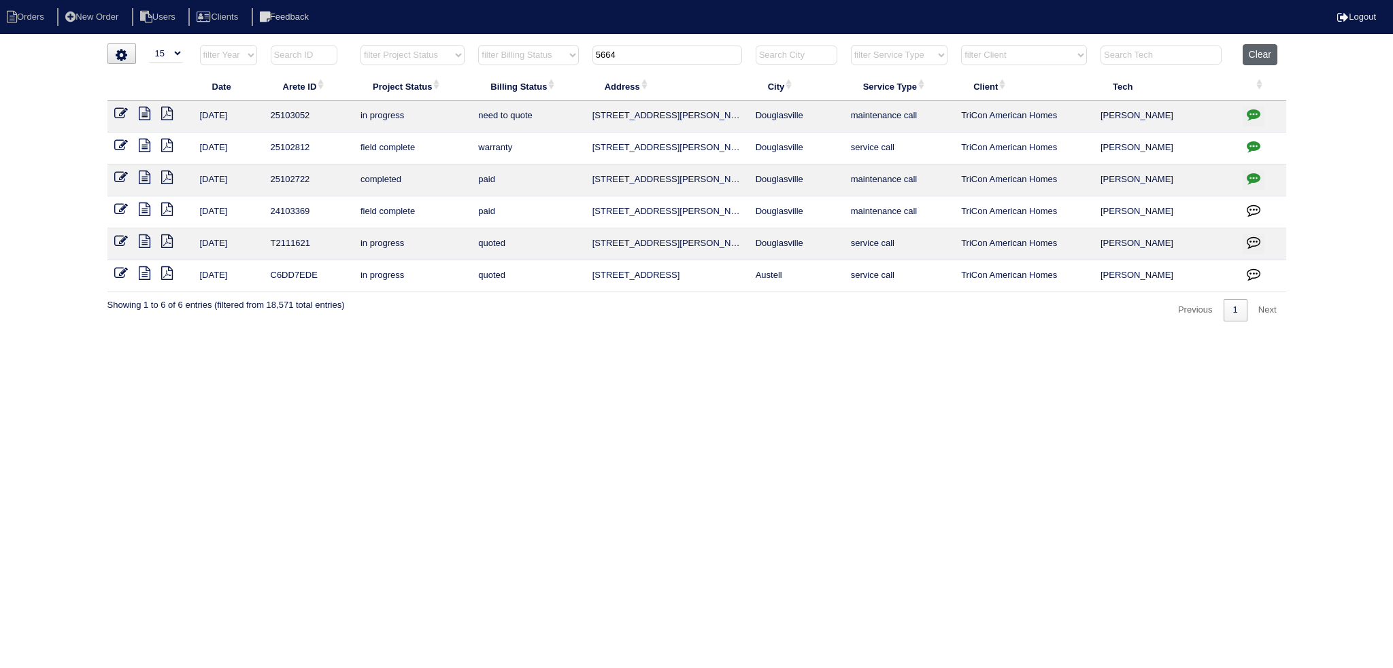
click at [1267, 52] on button "Clear" at bounding box center [1259, 54] width 35 height 21
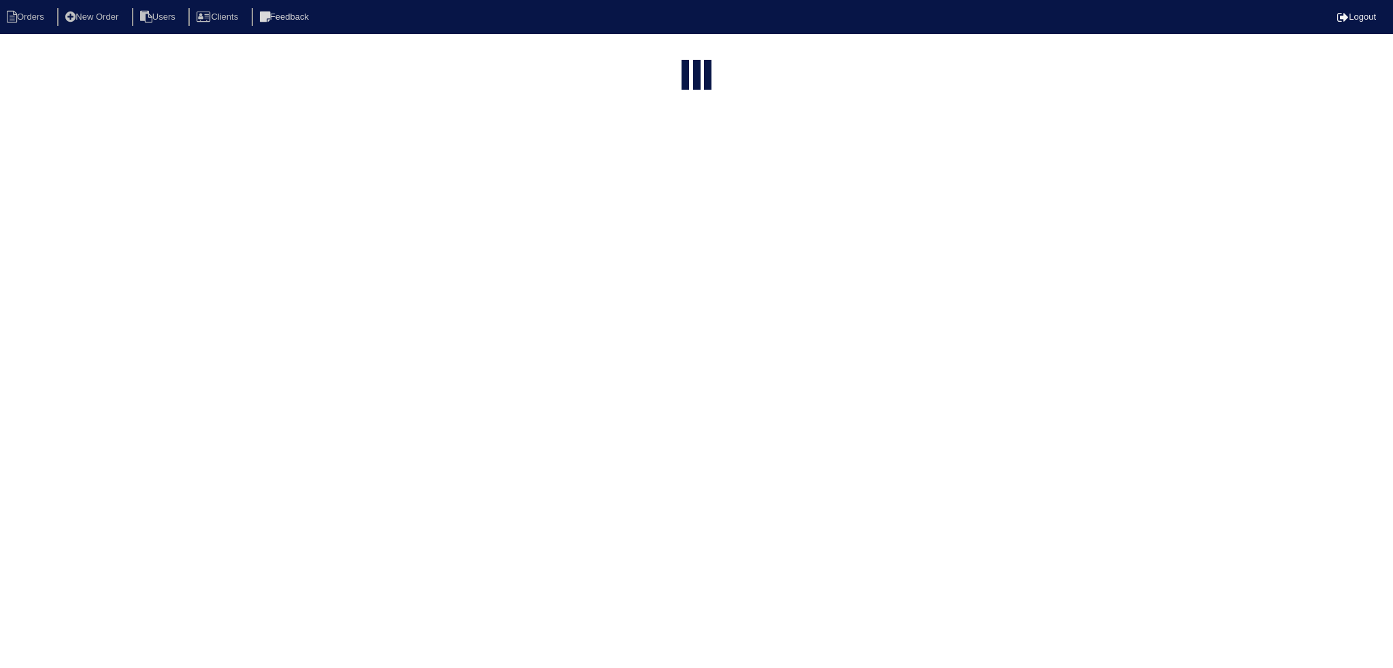
select select "15"
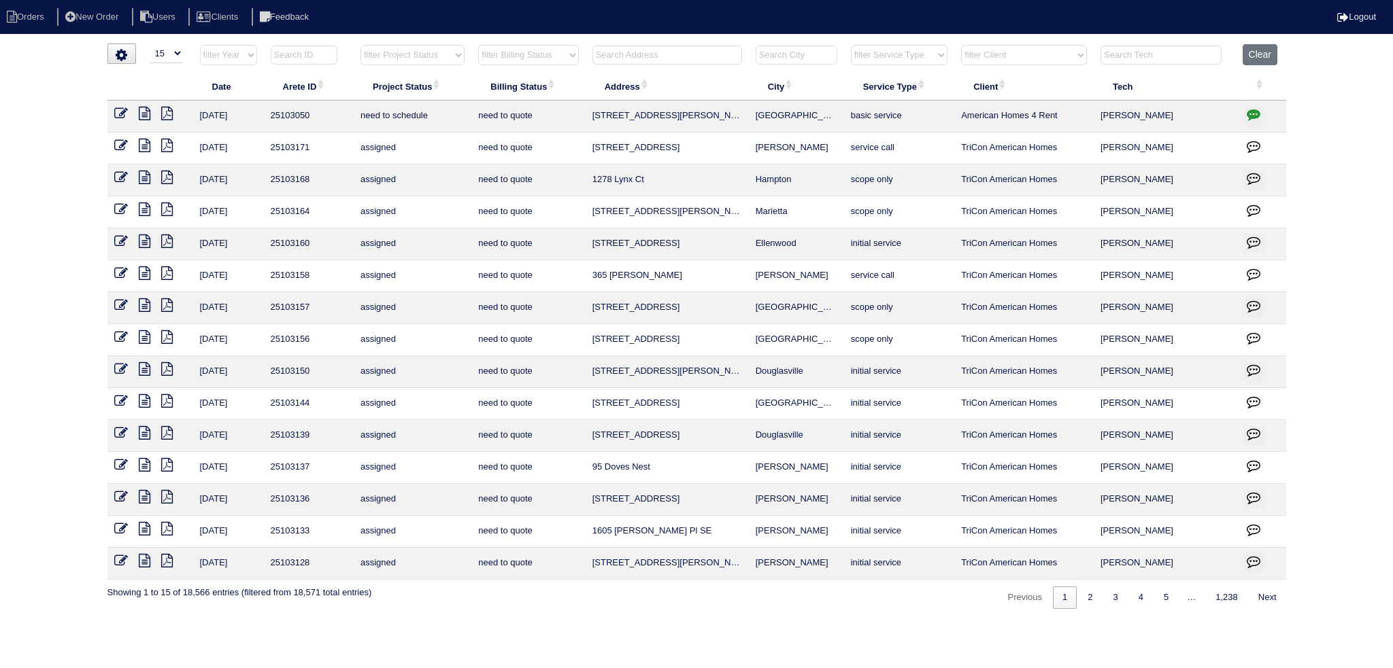
click at [673, 54] on input "text" at bounding box center [667, 55] width 150 height 19
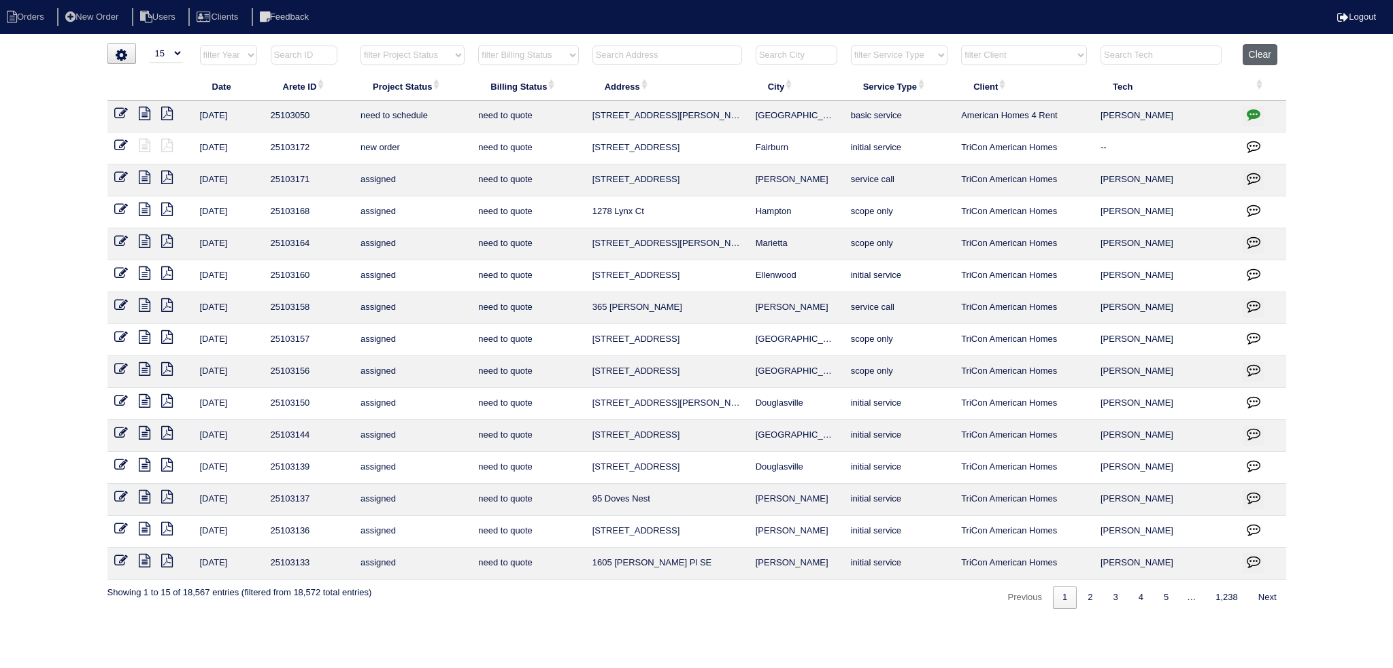
click at [1247, 54] on button "Clear" at bounding box center [1259, 54] width 35 height 21
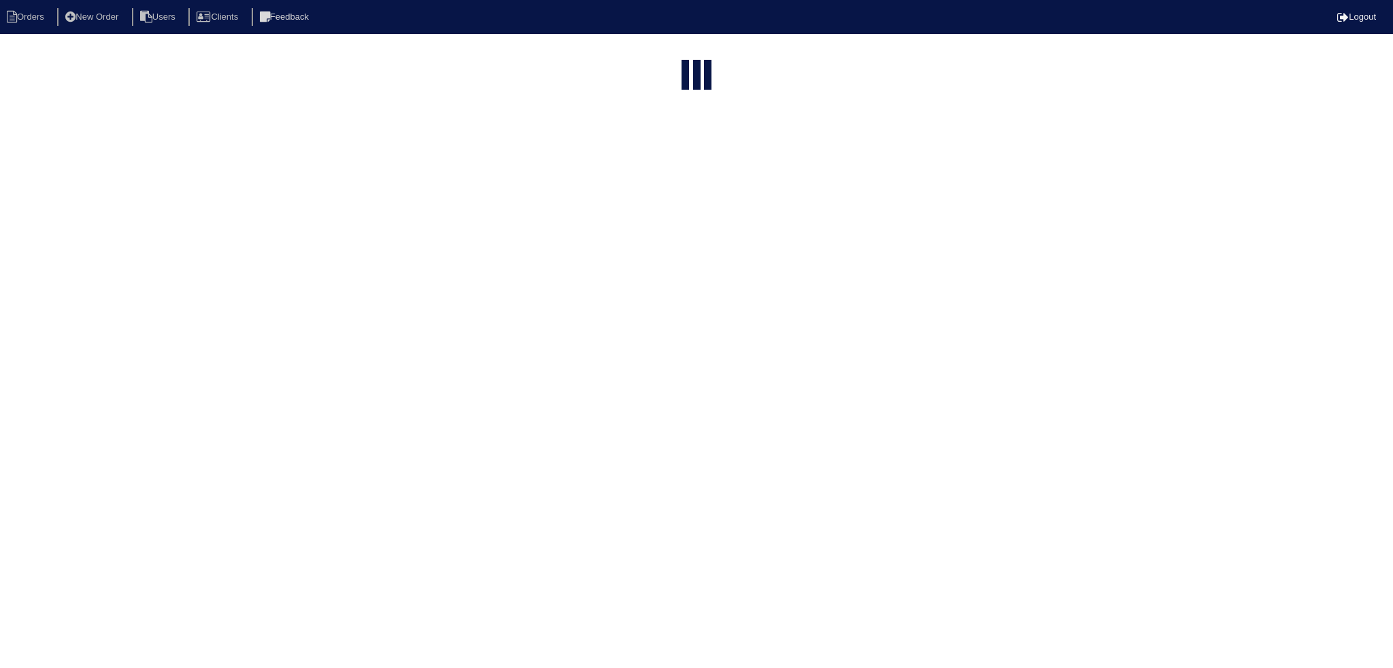
select select "15"
click at [431, 66] on th "filter Project Status -- Any Project Status -- new order assigned in progress f…" at bounding box center [413, 58] width 118 height 28
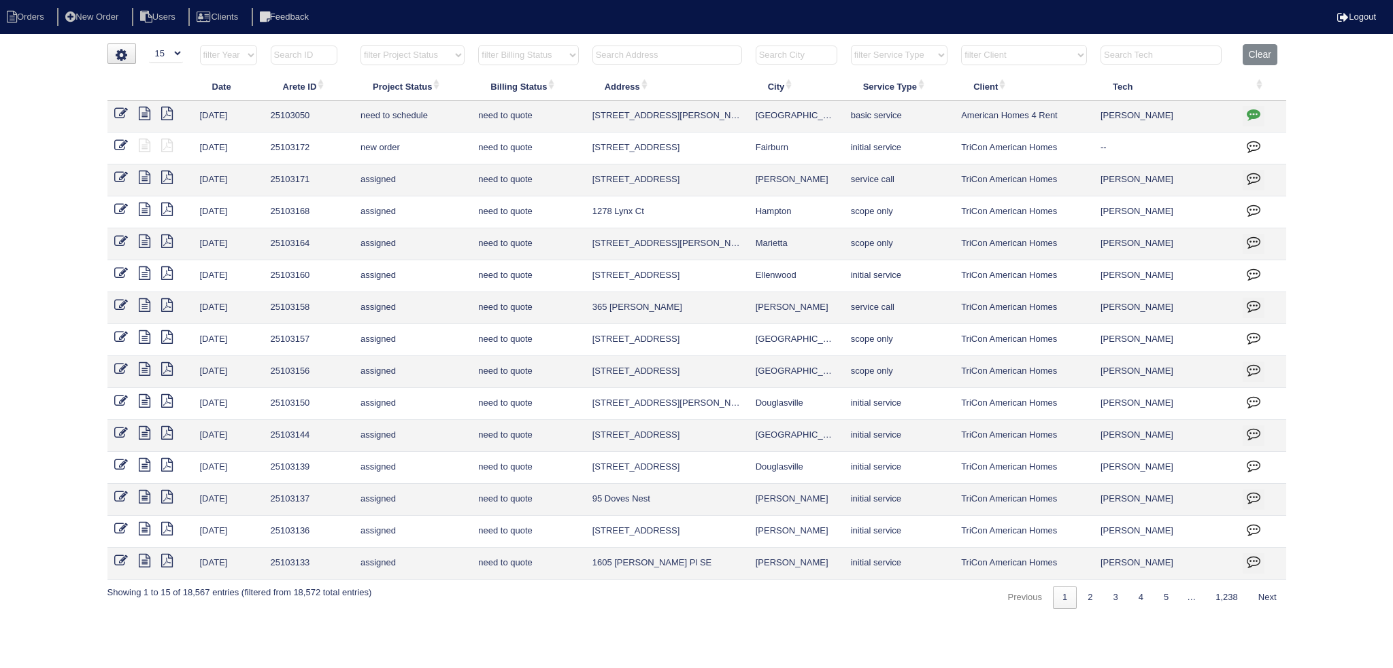
click at [430, 62] on select "filter Project Status -- Any Project Status -- new order assigned in progress f…" at bounding box center [412, 55] width 104 height 20
click at [360, 45] on select "filter Project Status -- Any Project Status -- new order assigned in progress f…" at bounding box center [412, 55] width 104 height 20
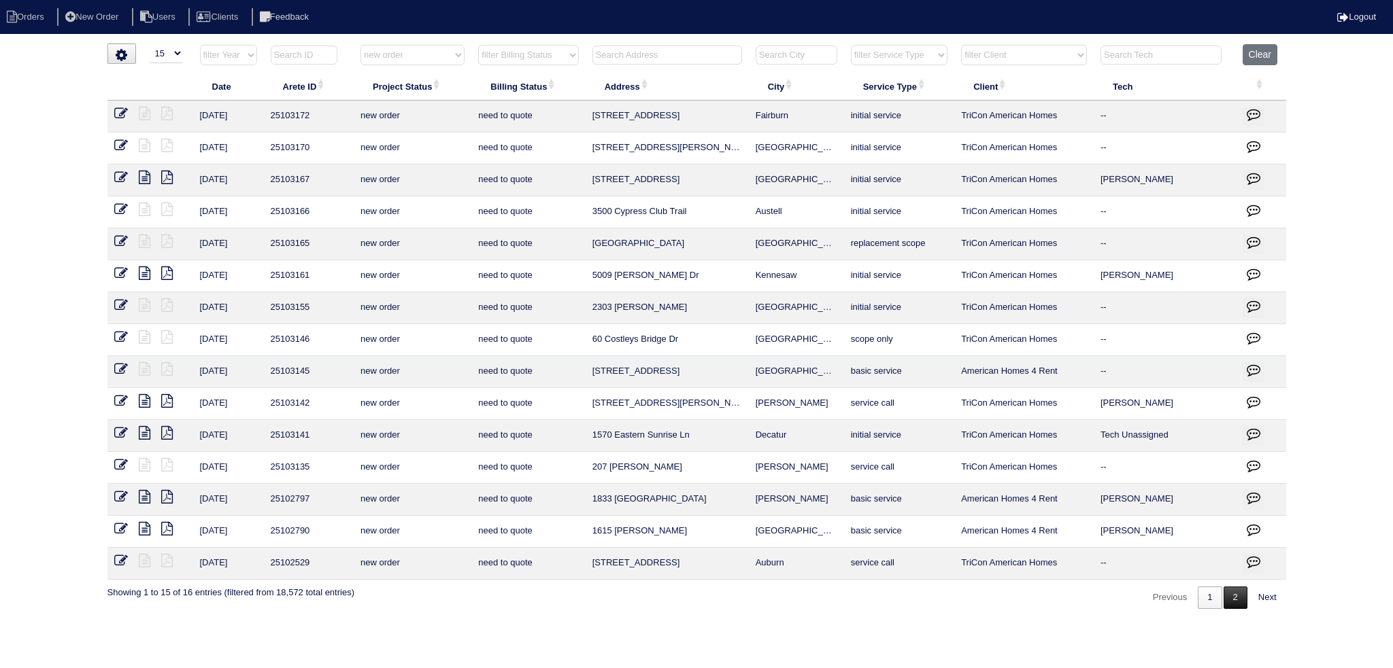
click at [1235, 597] on link "2" at bounding box center [1235, 598] width 24 height 22
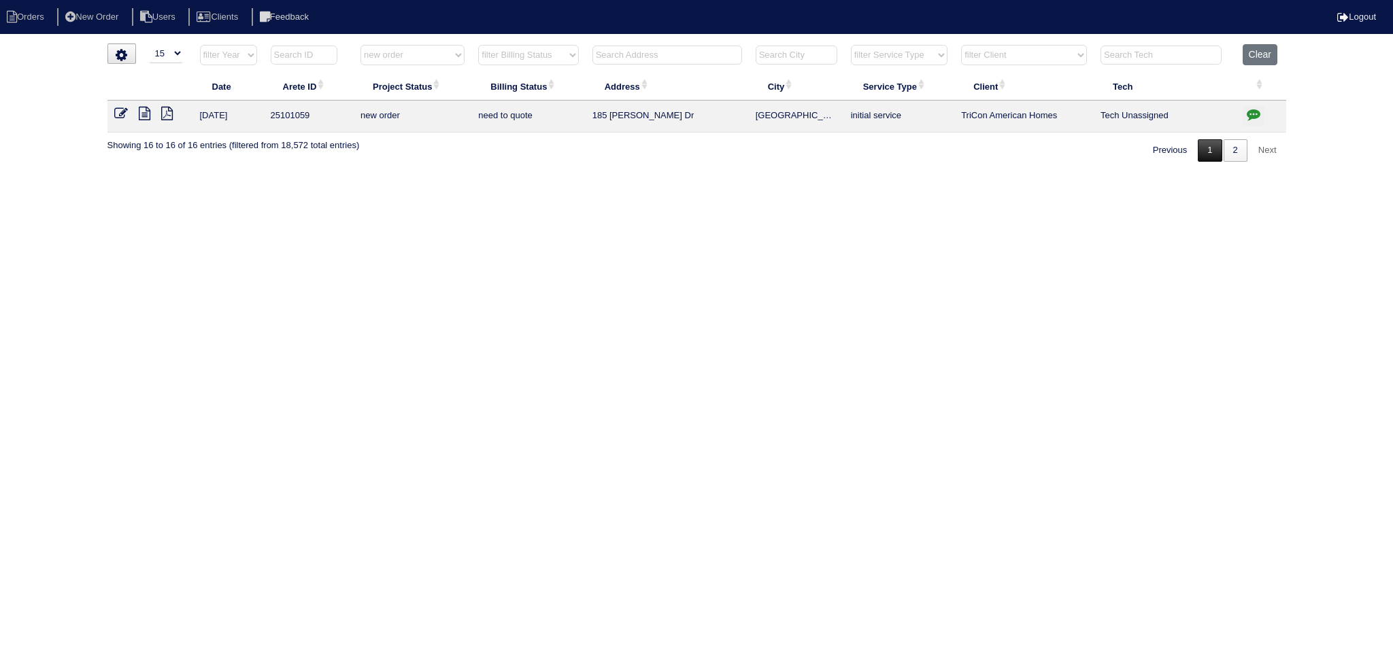
click at [1212, 148] on link "1" at bounding box center [1209, 150] width 24 height 22
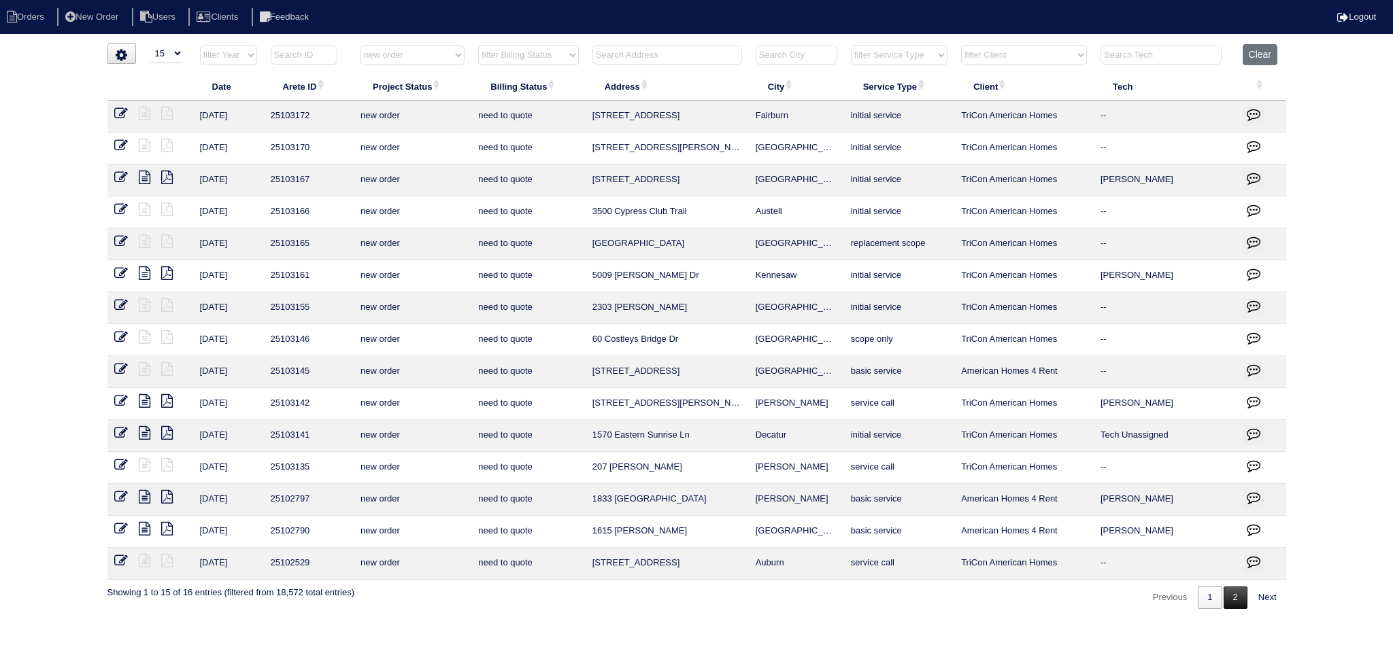
click at [1235, 598] on link "2" at bounding box center [1235, 598] width 24 height 22
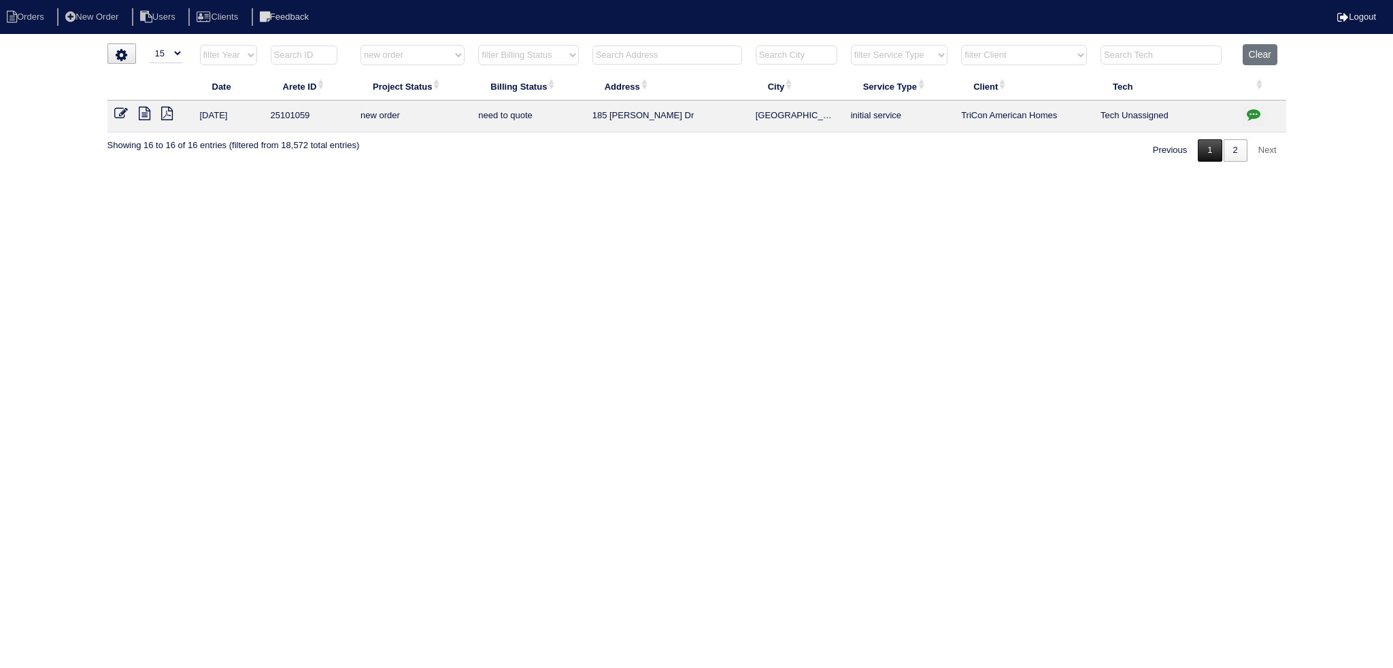
click at [1212, 148] on link "1" at bounding box center [1209, 150] width 24 height 22
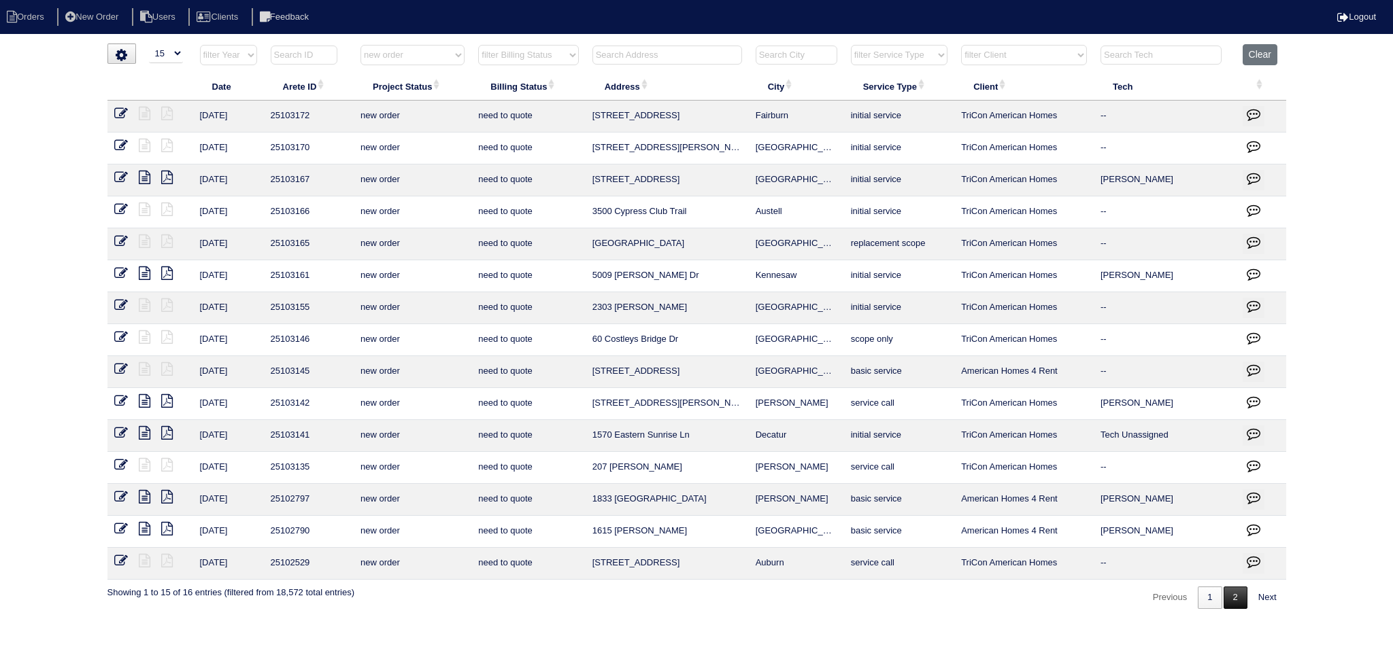
click at [1225, 599] on link "2" at bounding box center [1235, 598] width 24 height 22
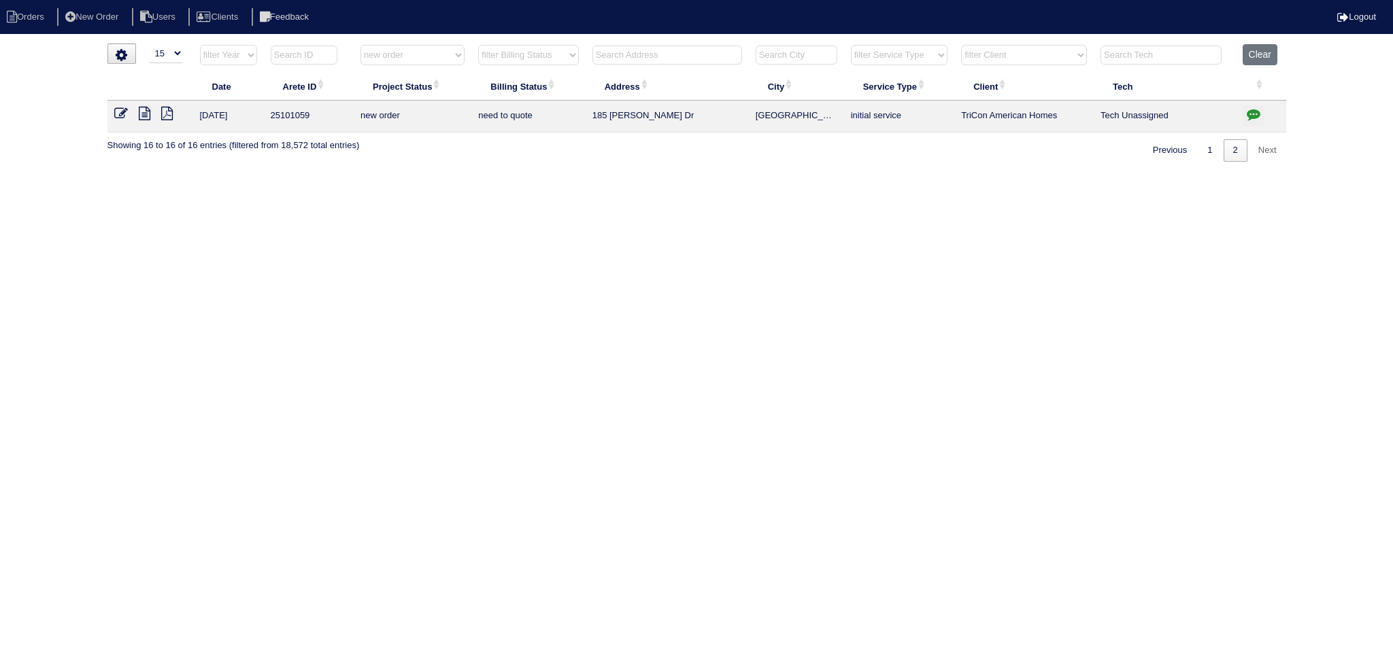
drag, startPoint x: 1205, startPoint y: 126, endPoint x: 1257, endPoint y: 152, distance: 57.8
click at [1208, 129] on td "Tech Unassigned" at bounding box center [1164, 117] width 142 height 32
click at [1203, 148] on link "1" at bounding box center [1209, 150] width 24 height 22
select select "new order"
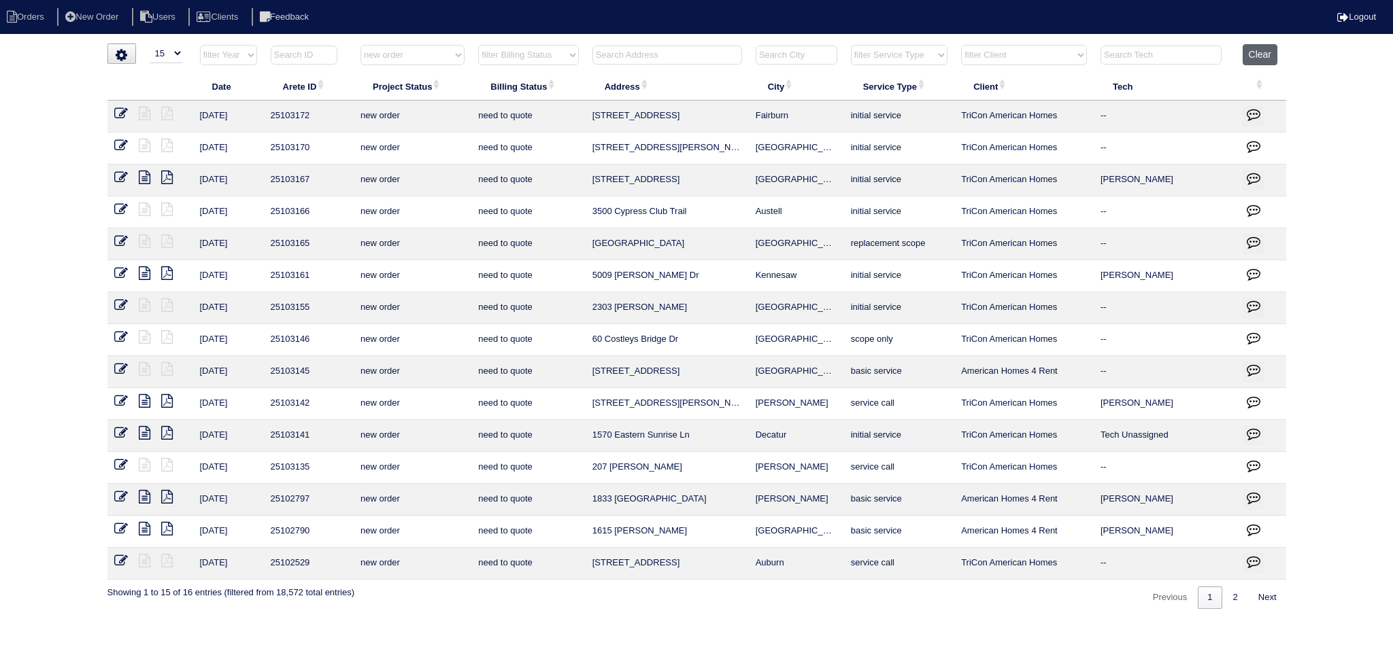
click at [1262, 57] on button "Clear" at bounding box center [1259, 54] width 35 height 21
select select
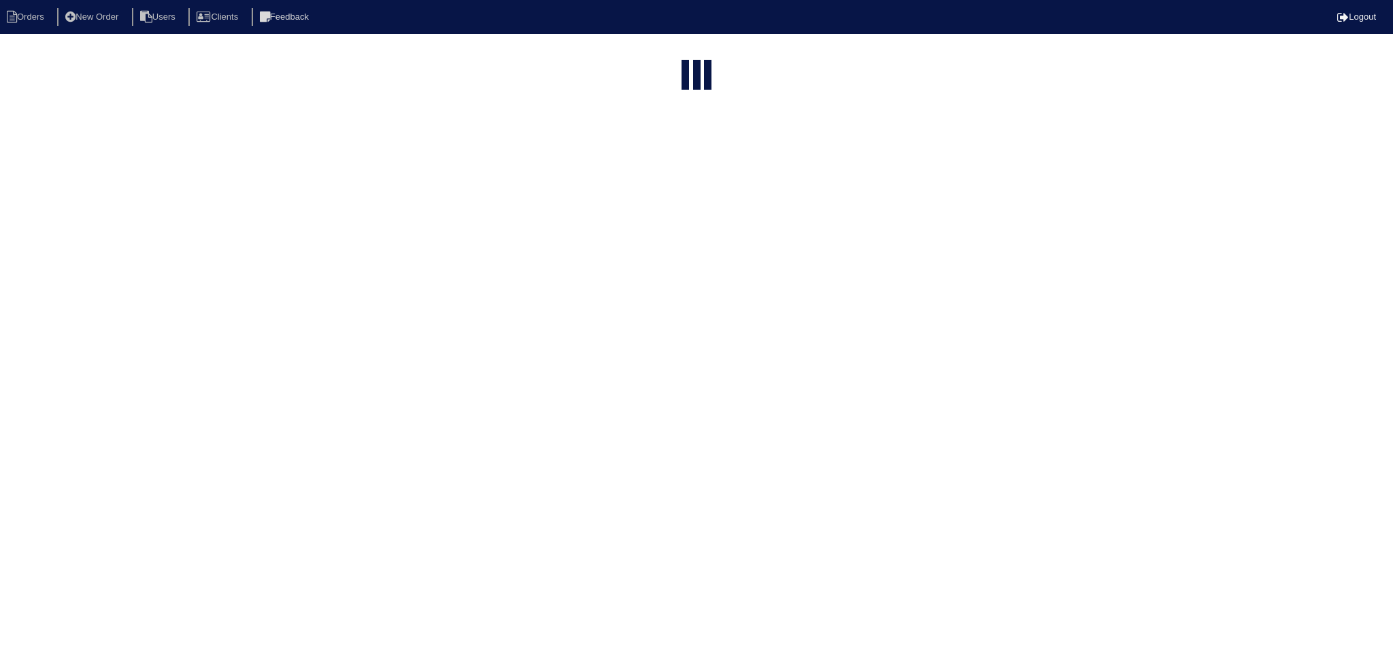
select select "15"
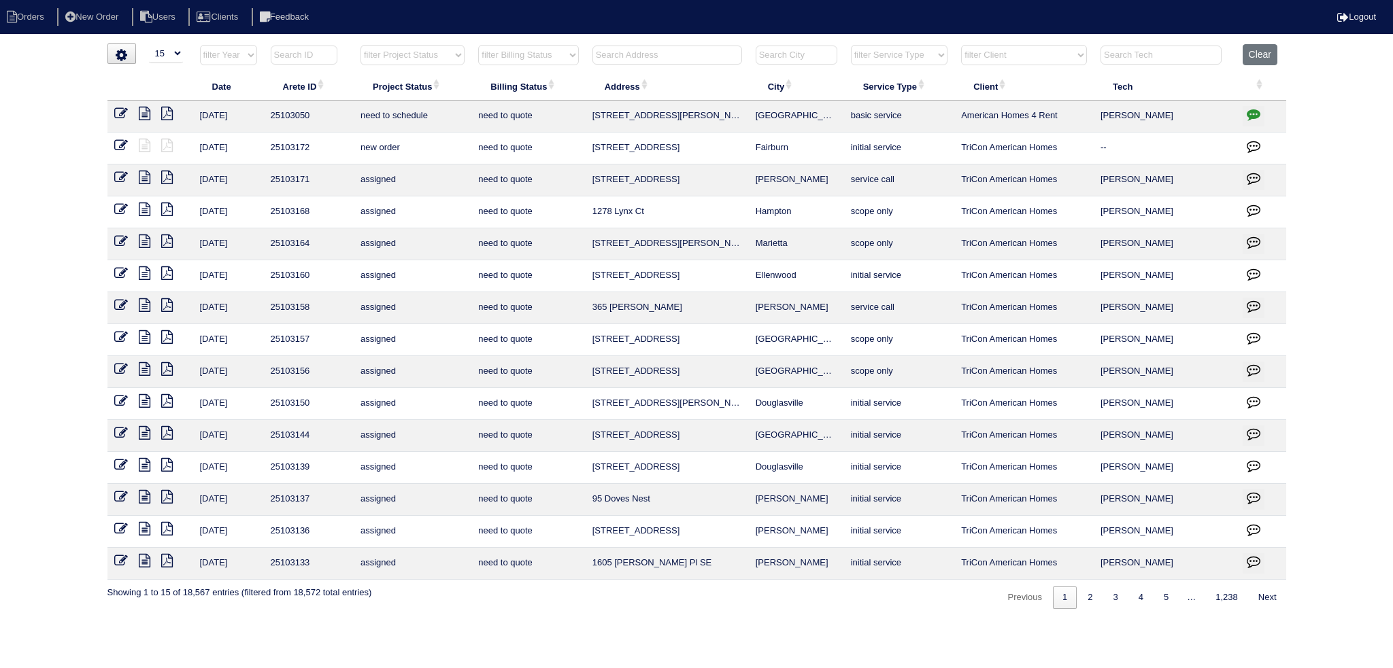
click at [653, 56] on input "text" at bounding box center [667, 55] width 150 height 19
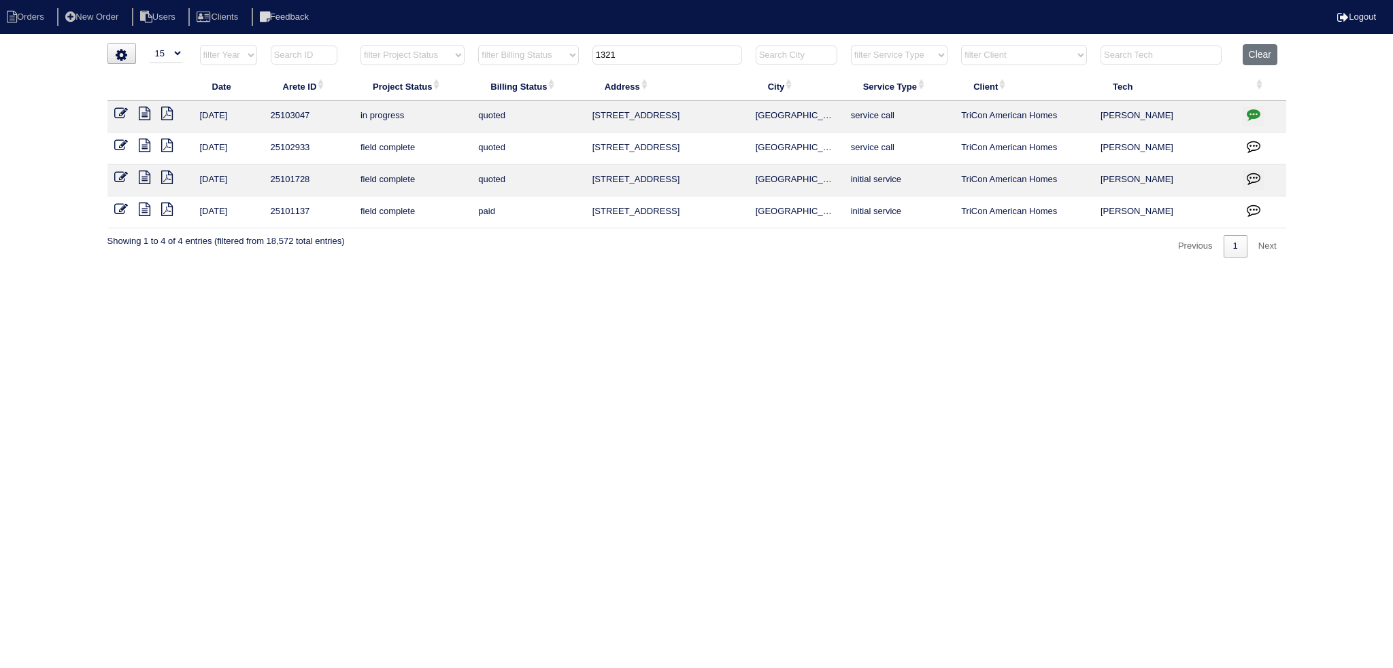
type input "1321"
click at [140, 148] on icon at bounding box center [145, 146] width 12 height 14
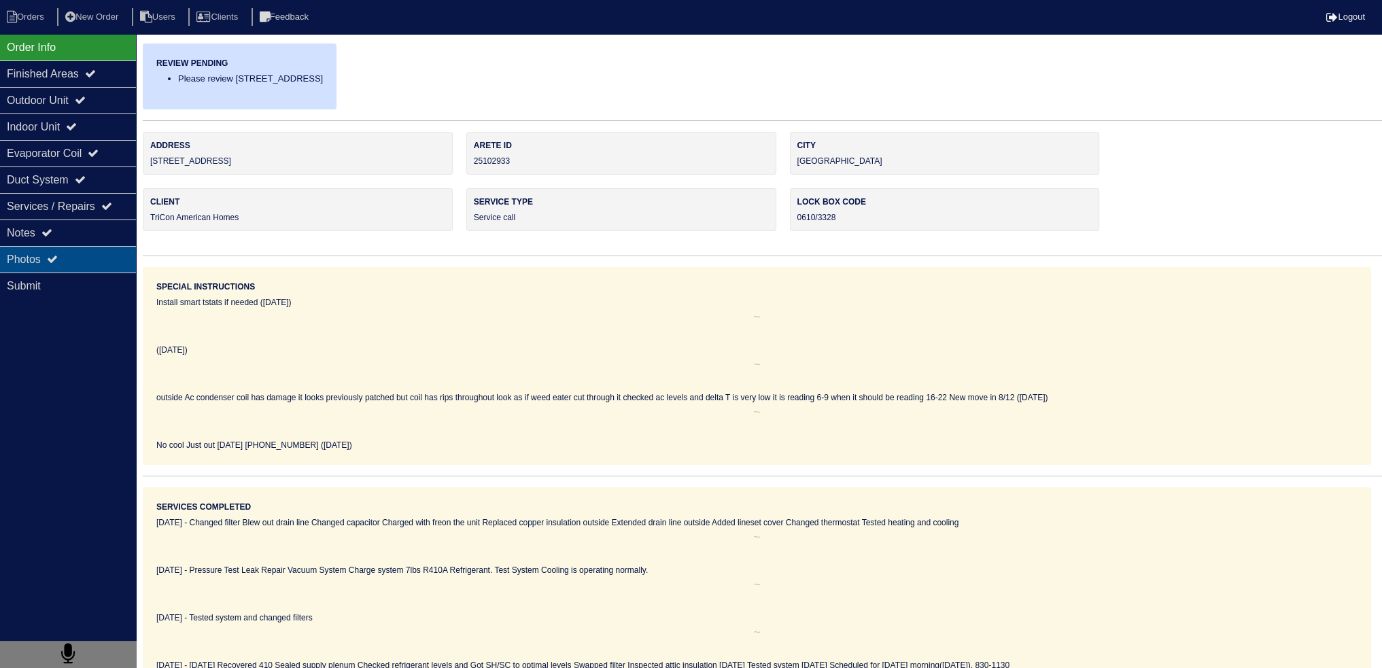
click at [77, 255] on div "Photos" at bounding box center [68, 259] width 136 height 27
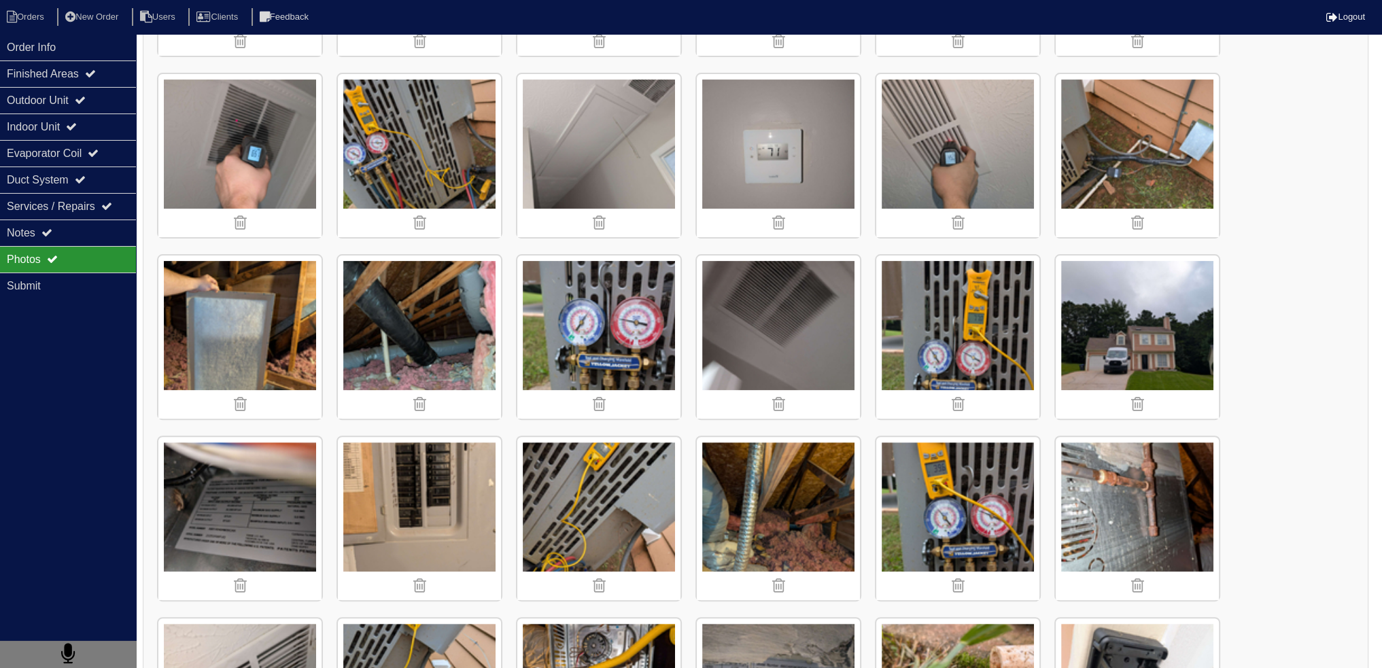
scroll to position [679, 0]
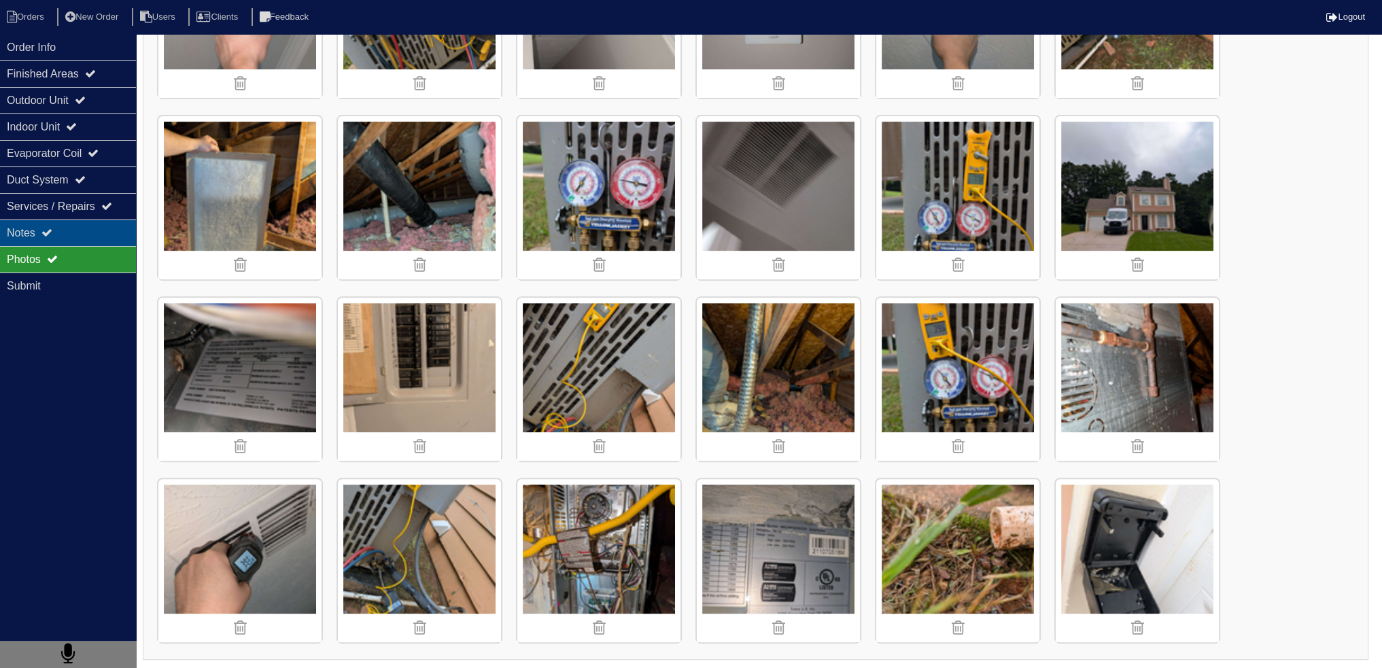
click at [63, 226] on div "Notes" at bounding box center [68, 233] width 136 height 27
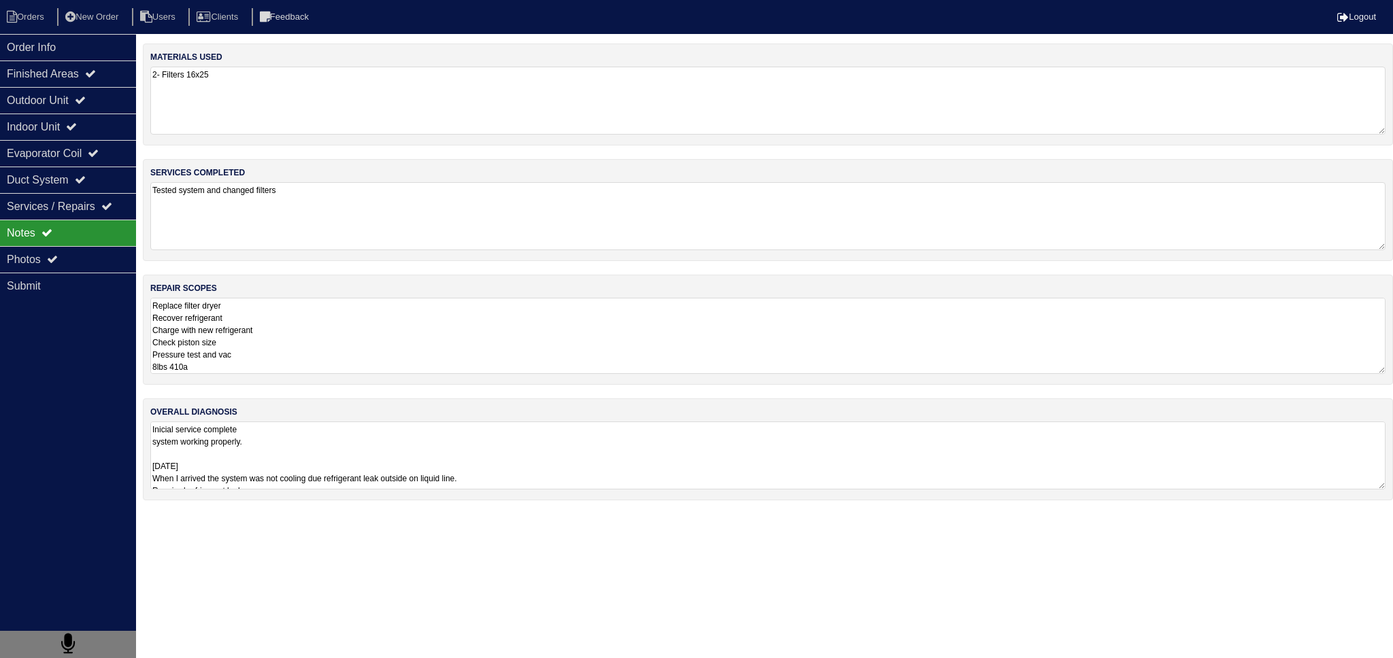
click at [298, 307] on textarea "Replace filter dryer Recover refrigerant Charge with new refrigerant Check pist…" at bounding box center [767, 336] width 1235 height 76
click at [298, 324] on textarea "Replace filter dryer Recover refrigerant Charge with new refrigerant Check pist…" at bounding box center [767, 336] width 1235 height 76
click at [299, 339] on textarea "Replace filter dryer Recover refrigerant Charge with new refrigerant Check pist…" at bounding box center [767, 336] width 1235 height 76
click at [287, 366] on textarea "Replace filter dryer Recover refrigerant Charge with new refrigerant Check pist…" at bounding box center [767, 336] width 1235 height 76
click at [245, 442] on textarea "Inicial service complete system working properly. [DATE] When I arrived the sys…" at bounding box center [767, 456] width 1235 height 68
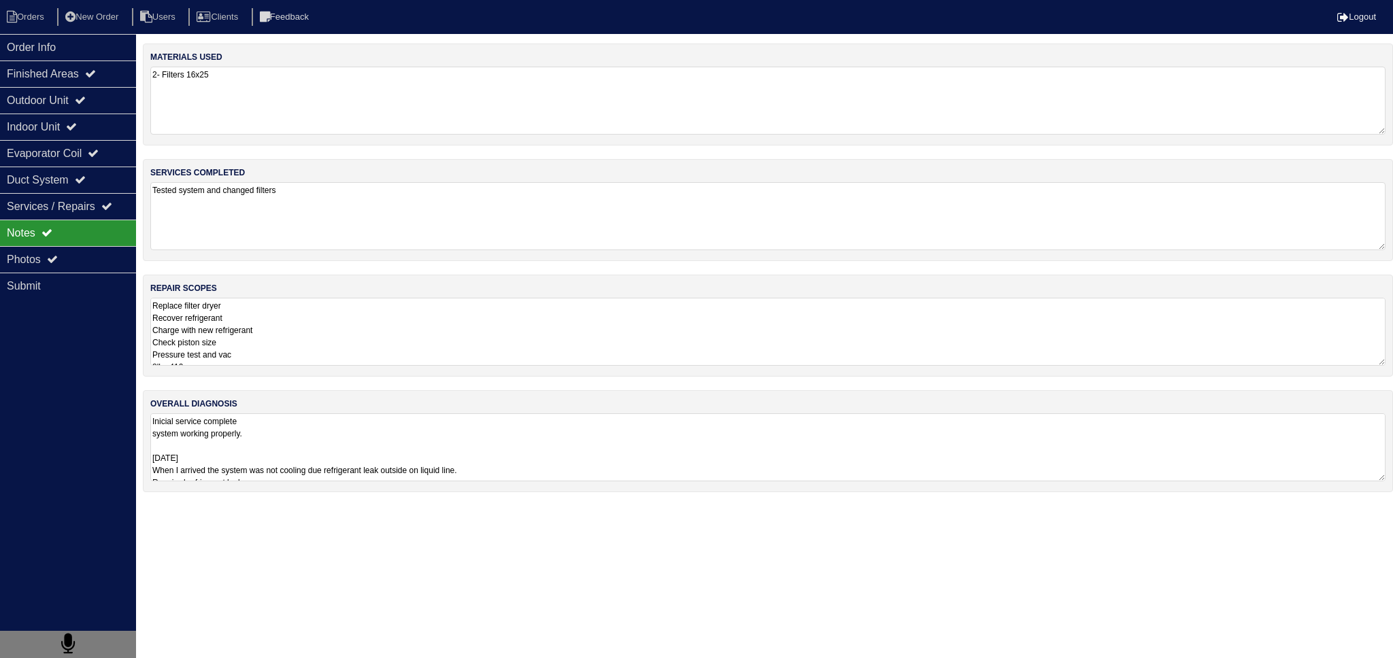
click at [100, 237] on div "Notes" at bounding box center [68, 233] width 136 height 27
click at [98, 254] on div "Photos" at bounding box center [68, 259] width 136 height 27
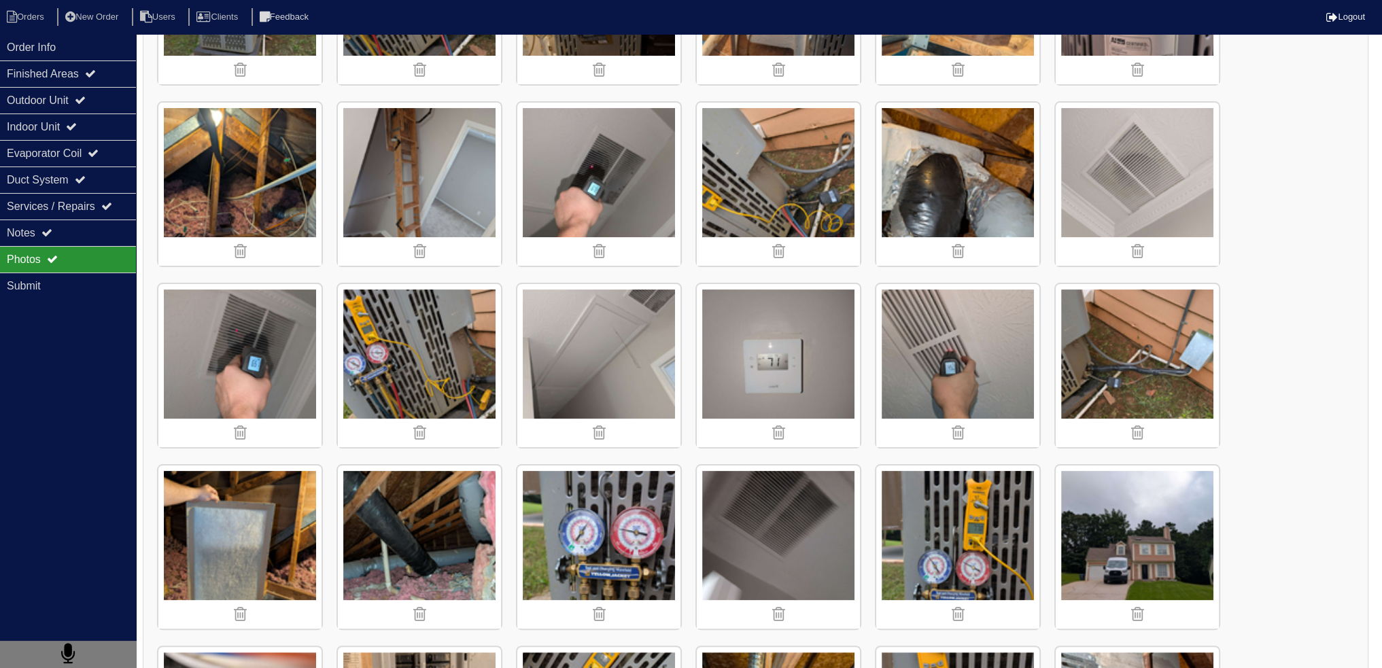
scroll to position [340, 0]
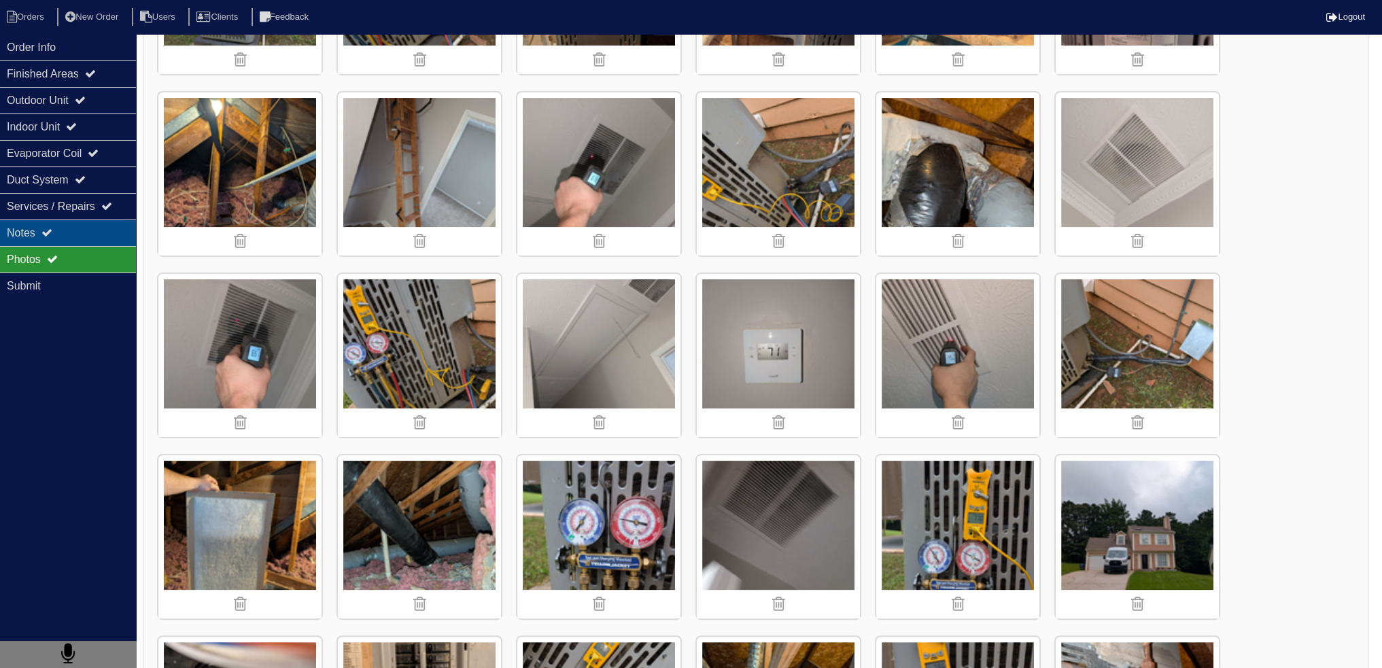
click at [122, 235] on div "Notes" at bounding box center [68, 233] width 136 height 27
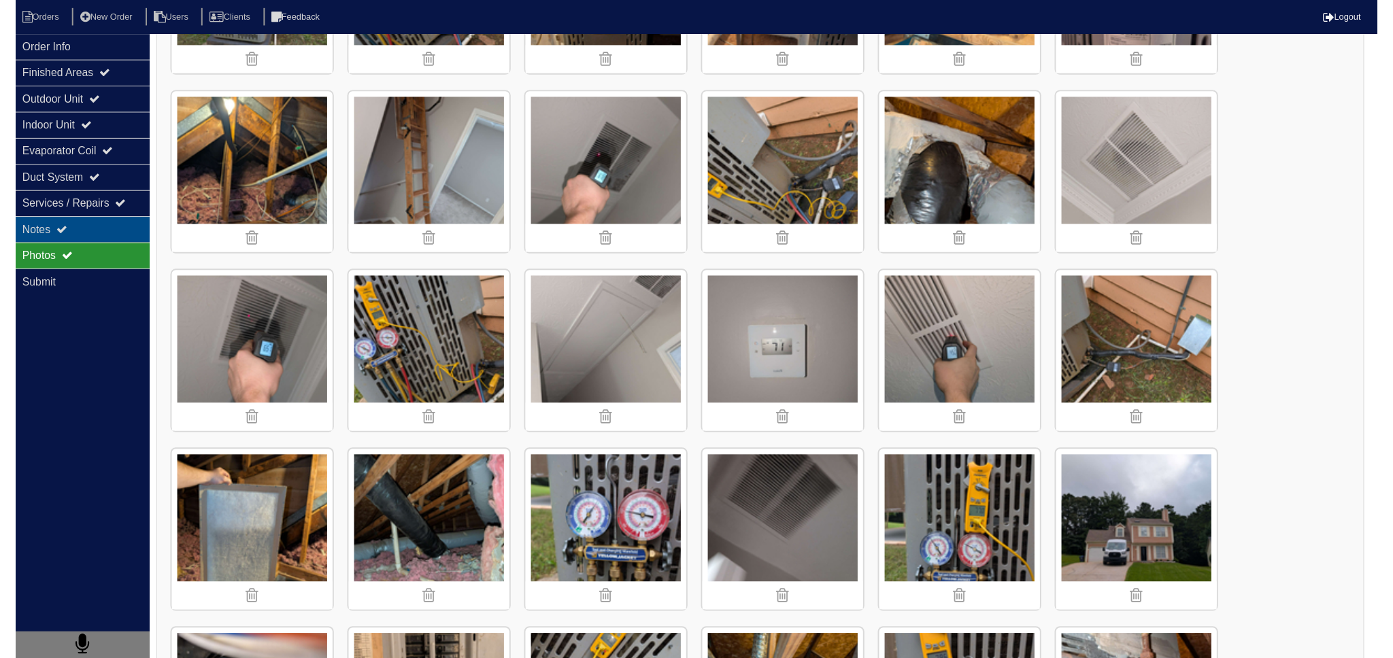
scroll to position [0, 0]
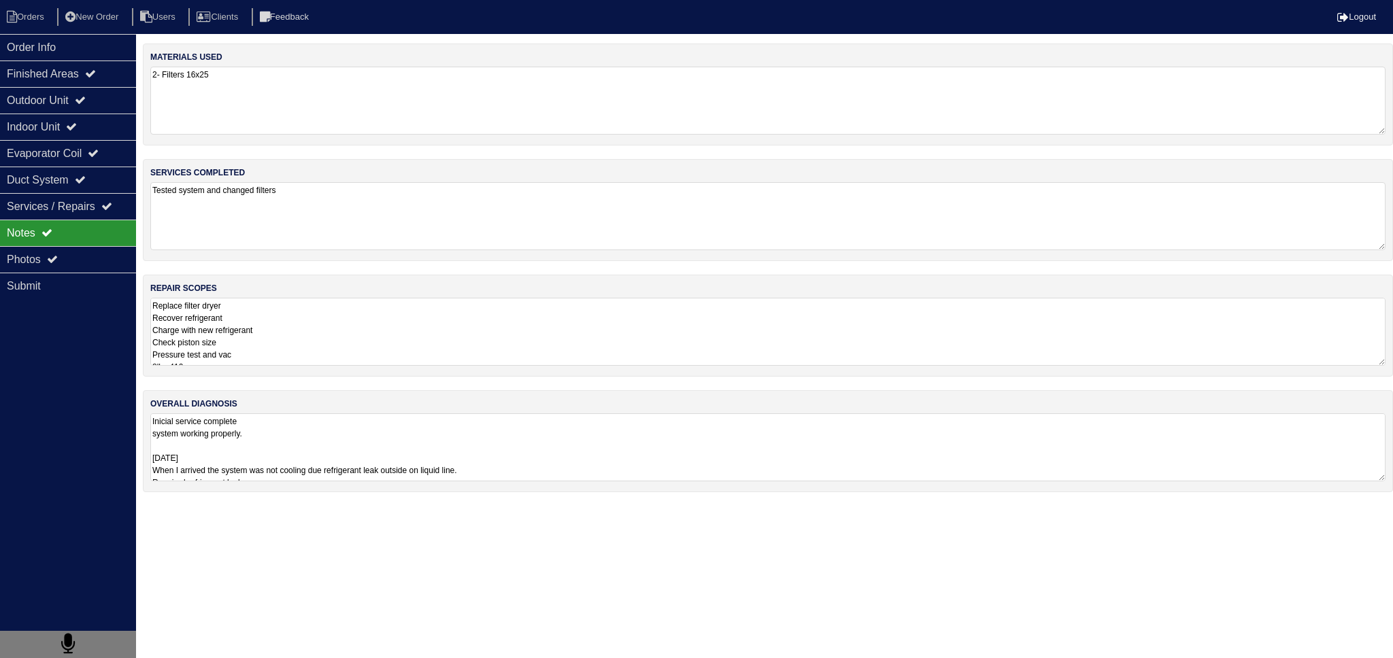
click at [277, 408] on div "overall diagnosis Inicial service complete system working properly. [DATE] When…" at bounding box center [768, 441] width 1250 height 102
click at [289, 425] on textarea "Inicial service complete system working properly. [DATE] When I arrived the sys…" at bounding box center [767, 447] width 1235 height 68
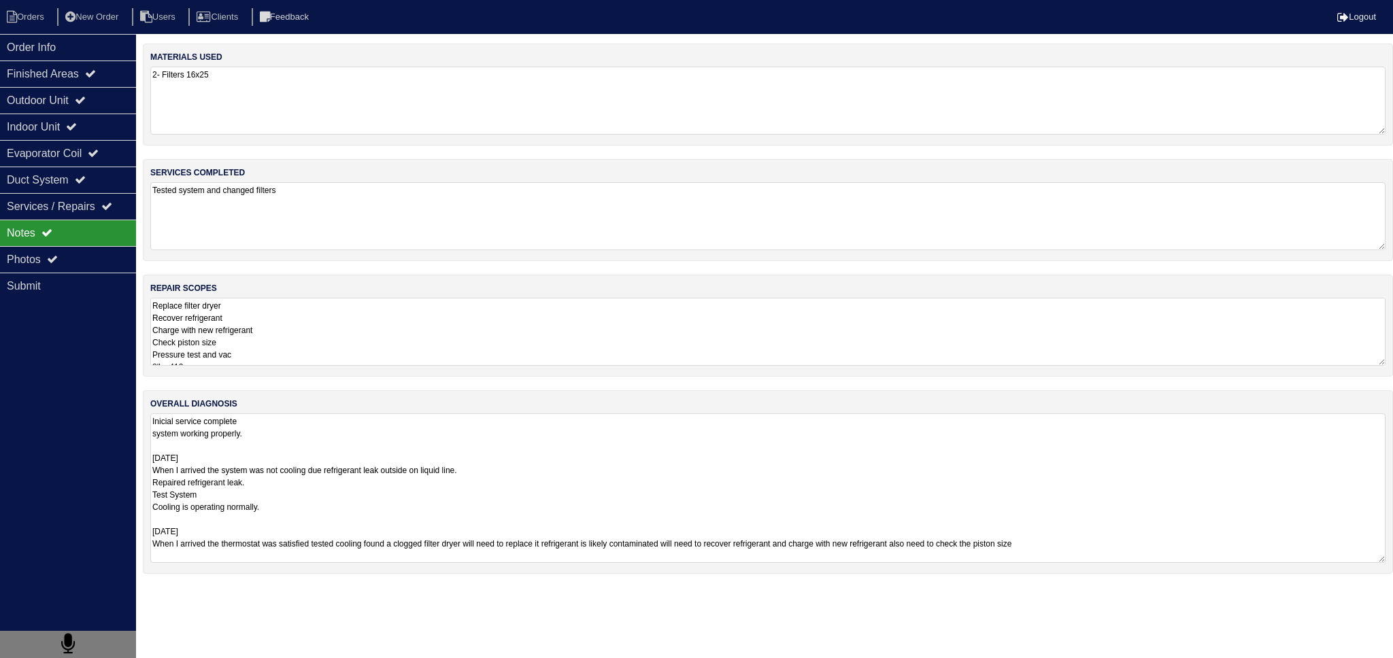
scroll to position [1, 0]
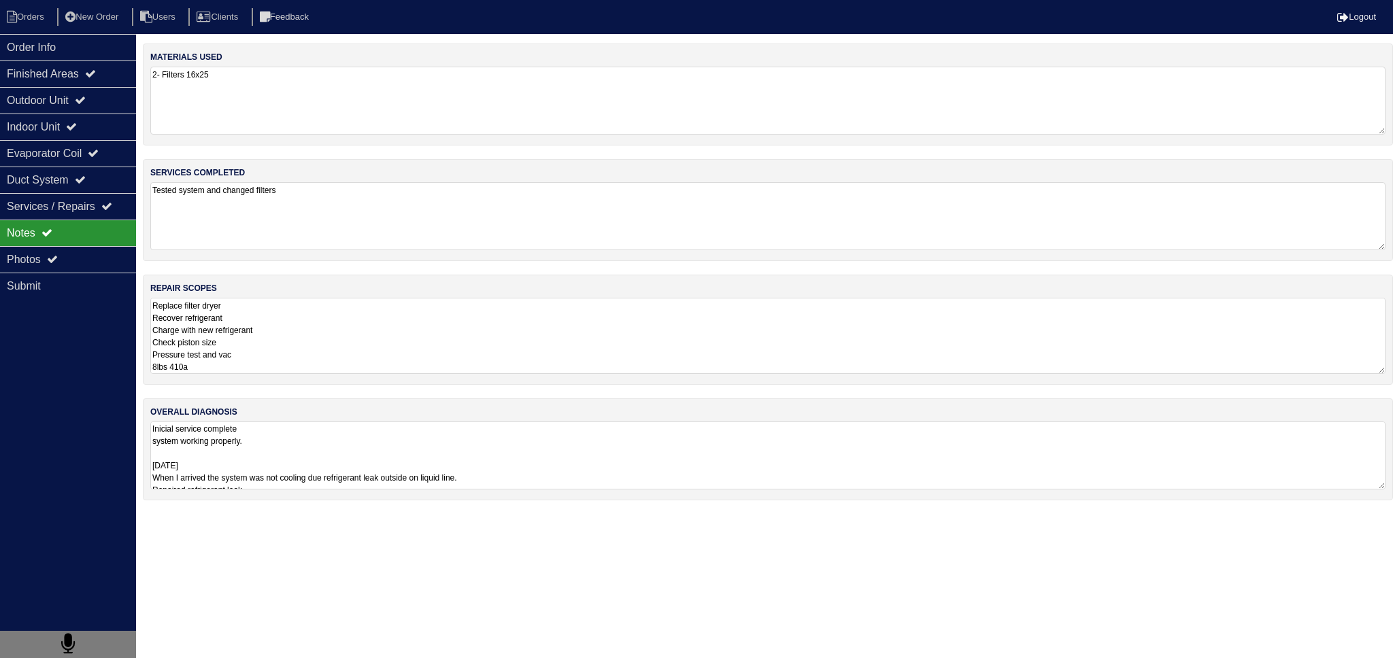
click at [326, 345] on textarea "Replace filter dryer Recover refrigerant Charge with new refrigerant Check pist…" at bounding box center [767, 336] width 1235 height 76
click at [296, 221] on textarea "Tested system and changed filters" at bounding box center [767, 215] width 1235 height 67
click at [305, 320] on textarea "Replace filter dryer Recover refrigerant Charge with new refrigerant Check pist…" at bounding box center [767, 330] width 1235 height 68
click at [360, 377] on div "materials used 2- Filters 16x25 services completed Tested system and changed fi…" at bounding box center [768, 279] width 1250 height 471
click at [349, 347] on textarea "Replace filter dryer Recover refrigerant Charge with new refrigerant Check pist…" at bounding box center [767, 336] width 1235 height 76
